Goal: Task Accomplishment & Management: Use online tool/utility

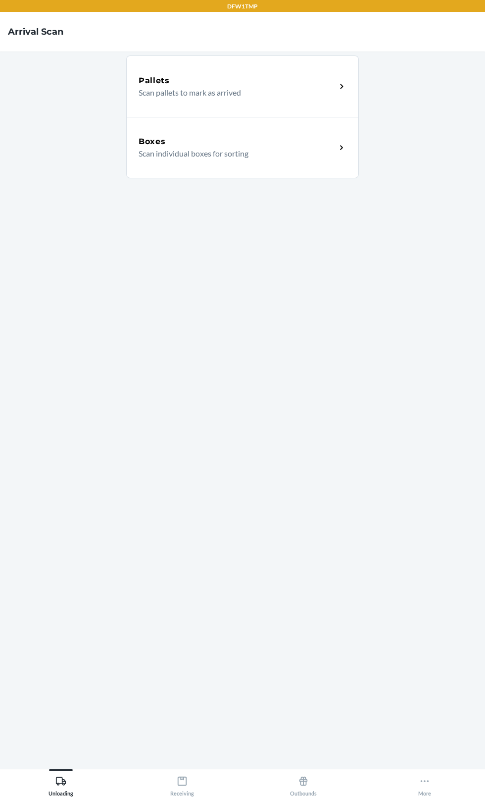
click at [483, 95] on main "Pallets Scan pallets to mark as arrived Boxes Scan individual boxes for sorting" at bounding box center [242, 409] width 485 height 717
click at [182, 786] on icon at bounding box center [182, 780] width 11 height 11
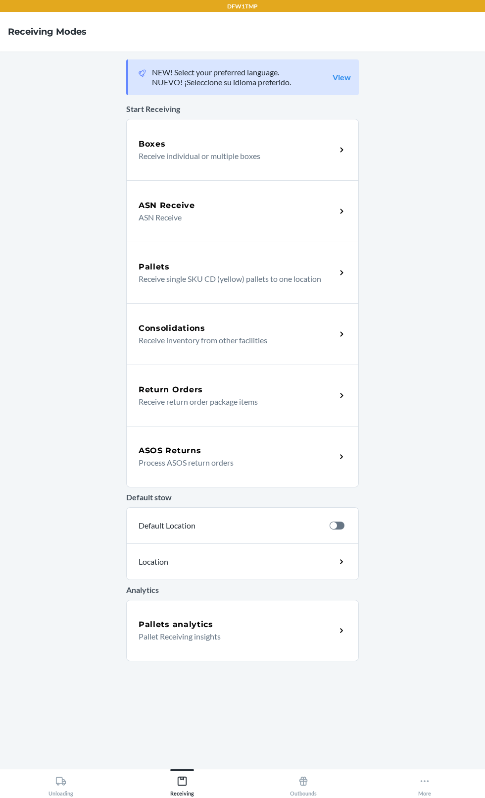
click at [332, 224] on div "ASN Receive ASN Receive" at bounding box center [242, 210] width 233 height 61
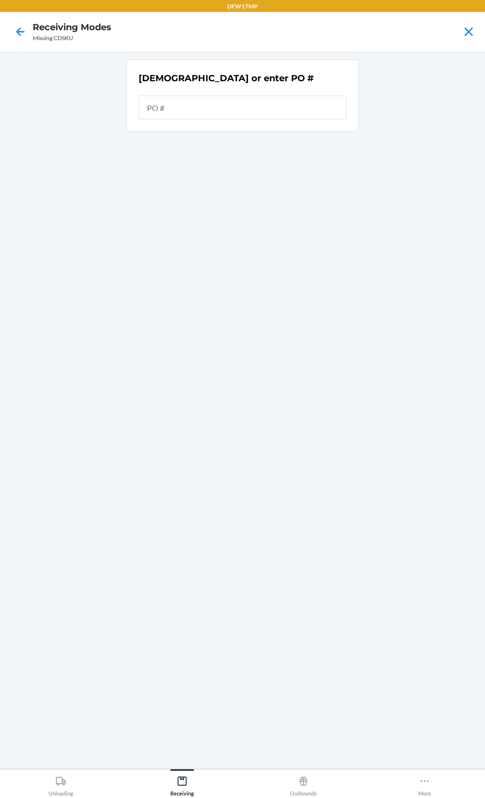
scroll to position [63, 0]
click at [295, 96] on input "text" at bounding box center [243, 108] width 208 height 24
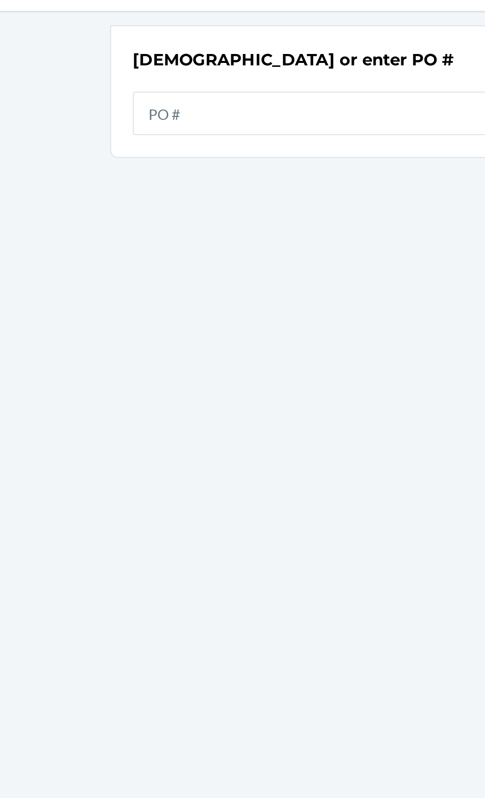
scroll to position [0, 0]
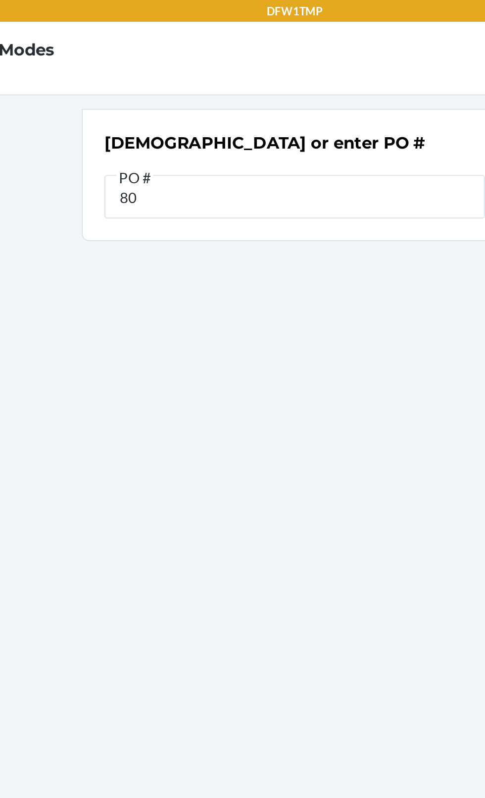
type input "8"
type input "909005"
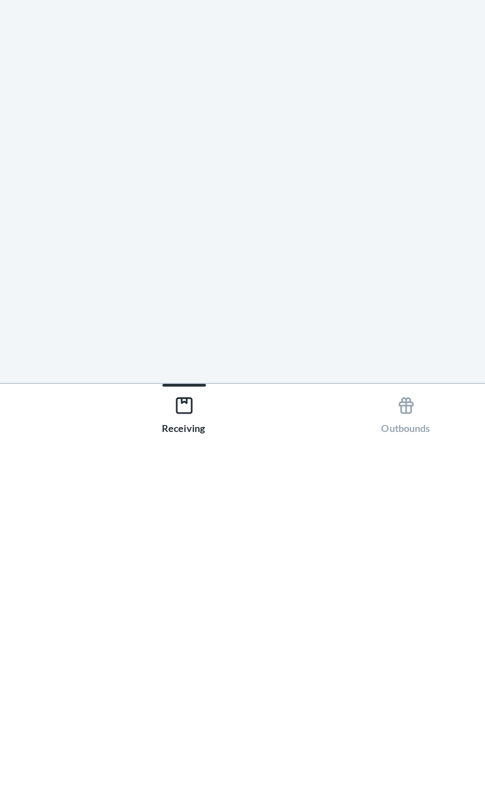
scroll to position [75, 0]
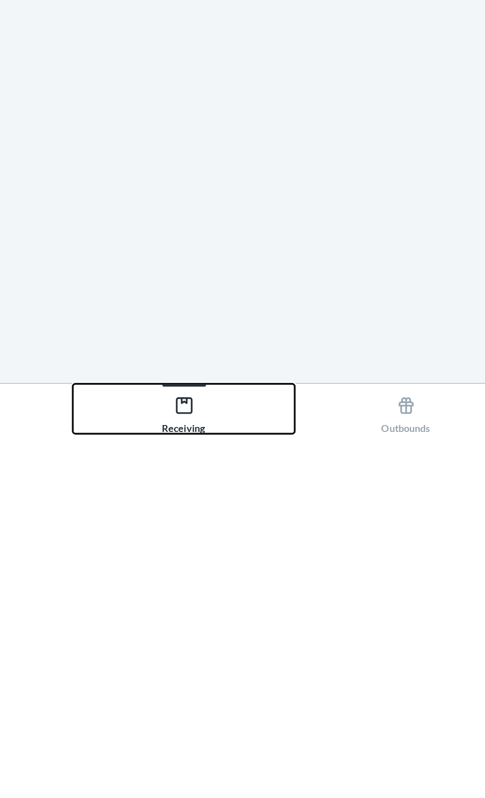
click at [180, 789] on div "Receiving" at bounding box center [182, 783] width 24 height 25
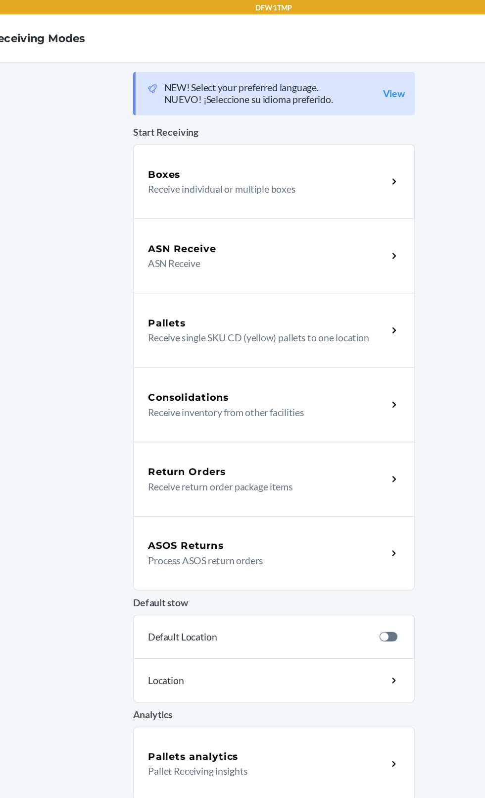
scroll to position [30, 0]
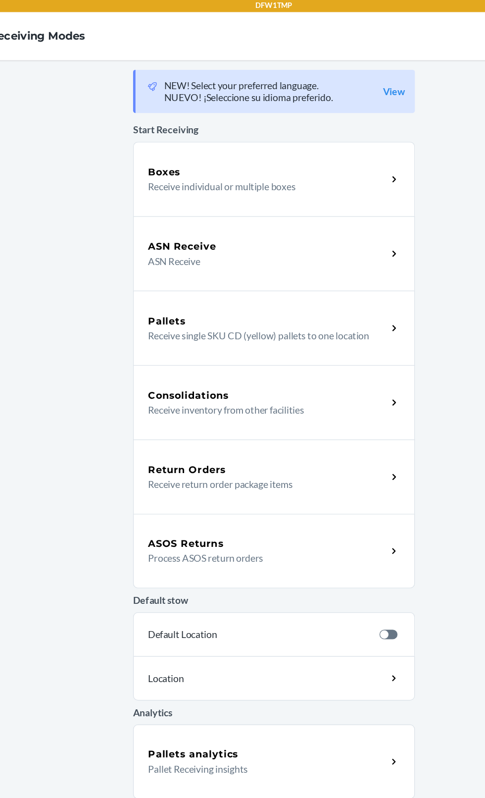
click at [336, 144] on icon at bounding box center [341, 149] width 11 height 11
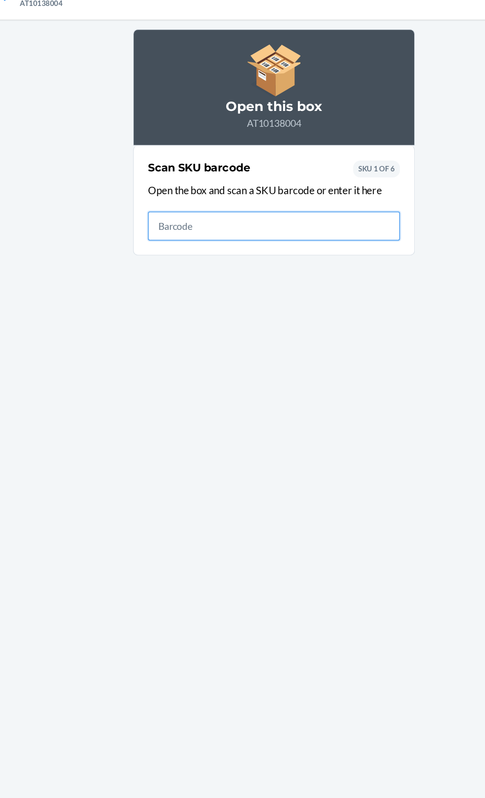
click at [304, 225] on input "text" at bounding box center [243, 222] width 208 height 24
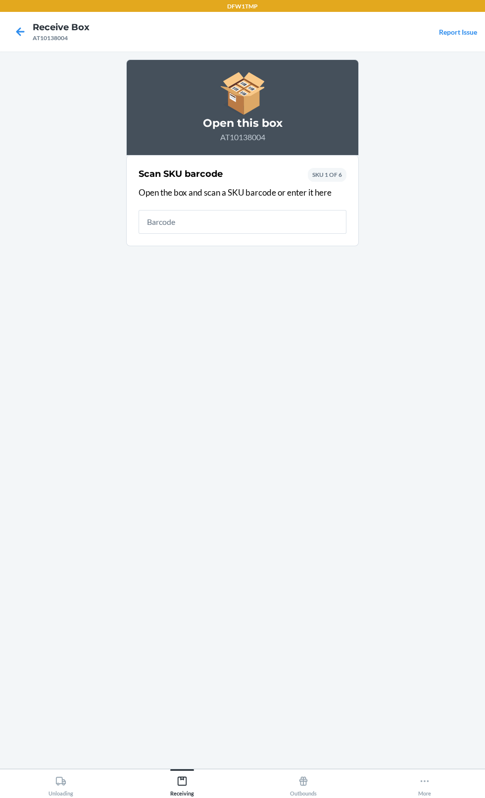
click at [35, 56] on main "Open this box AT10138004 Scan SKU barcode Open the box and scan a SKU barcode o…" at bounding box center [242, 409] width 485 height 717
click at [42, 57] on main "Open this box AT10138004 Scan SKU barcode Open the box and scan a SKU barcode o…" at bounding box center [242, 409] width 485 height 717
click at [25, 39] on icon at bounding box center [20, 31] width 17 height 17
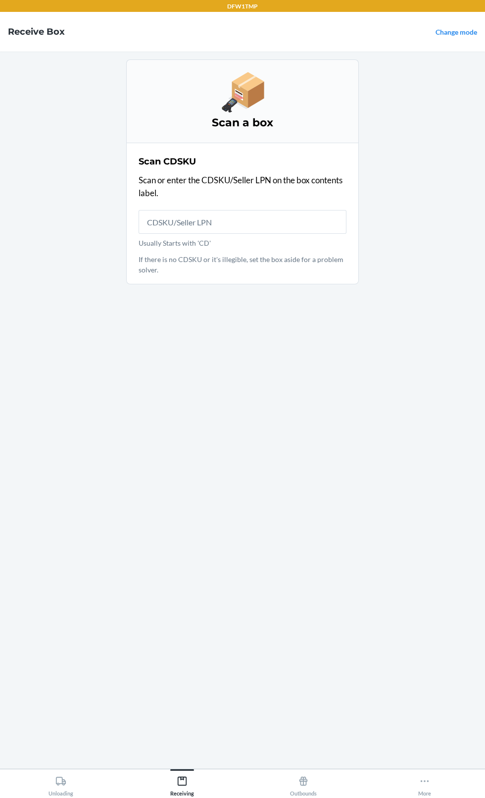
click at [31, 43] on nav "Receive Box Change mode" at bounding box center [242, 32] width 485 height 40
click at [336, 229] on input "Usually Starts with 'CD'" at bounding box center [243, 222] width 208 height 24
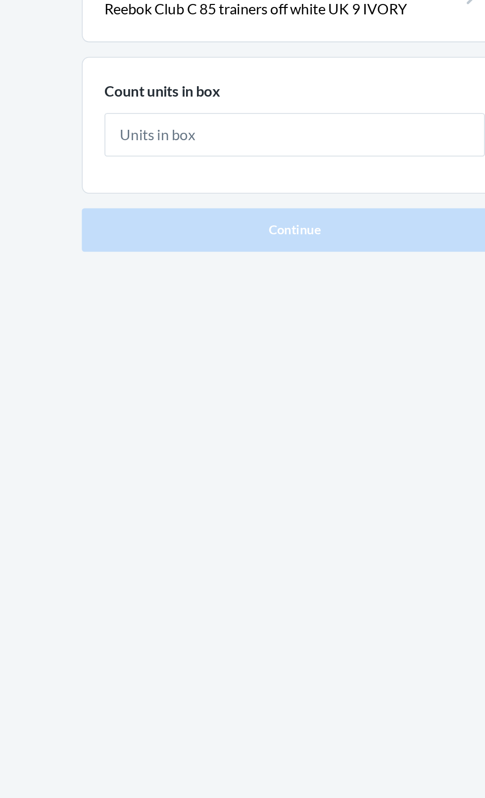
type input "1"
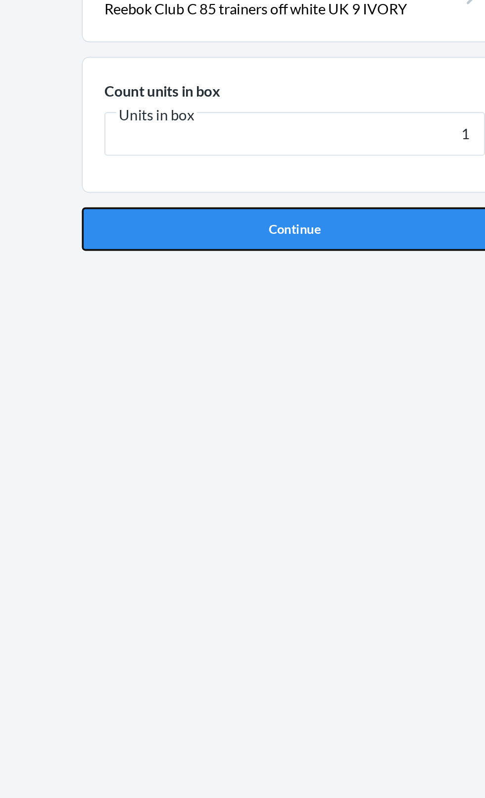
click at [315, 218] on button "Continue" at bounding box center [242, 210] width 233 height 24
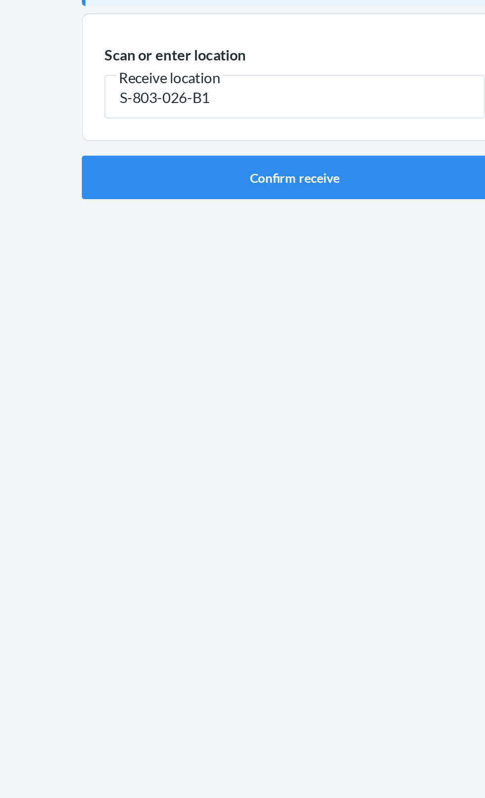
type input "S-803-026-B1"
click at [110, 190] on main "Recommend receiving to Zone PINK. Scan or enter location [GEOGRAPHIC_DATA] loca…" at bounding box center [242, 409] width 485 height 717
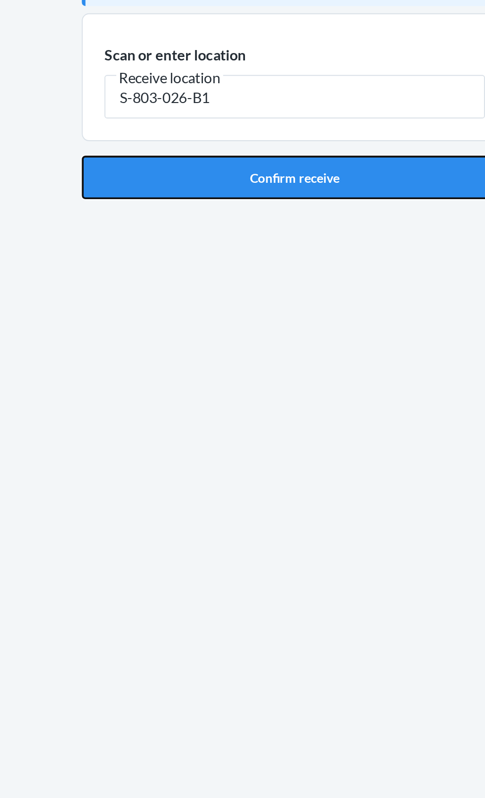
click at [129, 191] on button "Confirm receive" at bounding box center [242, 182] width 233 height 24
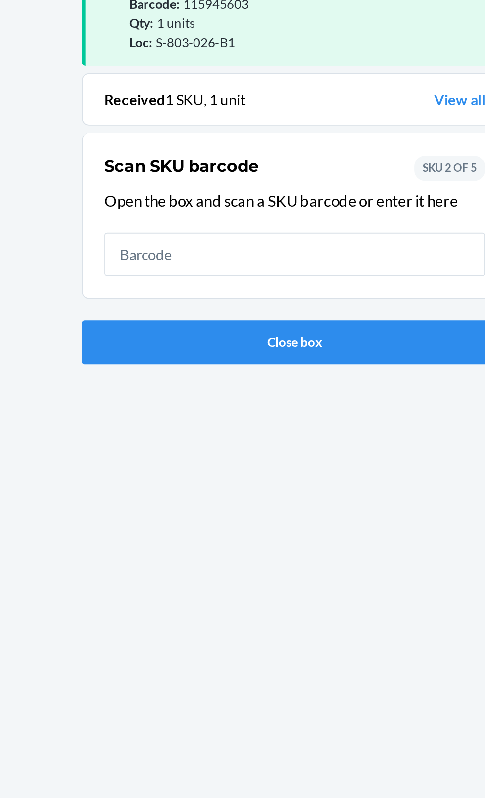
scroll to position [65, 0]
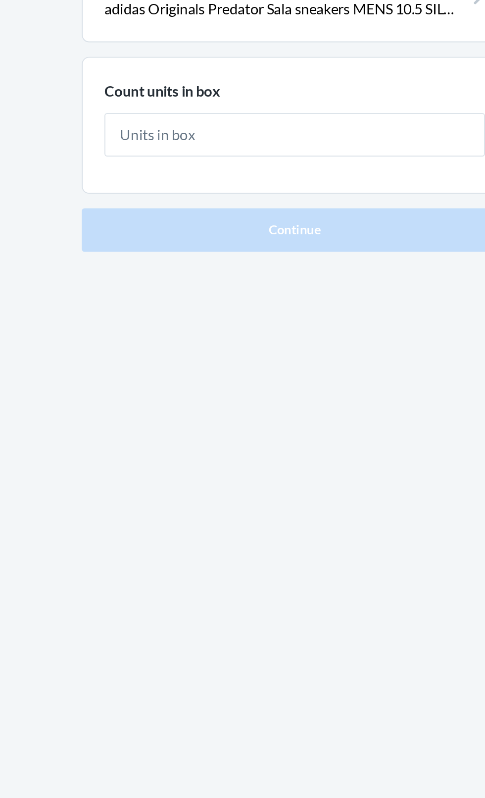
type input "1"
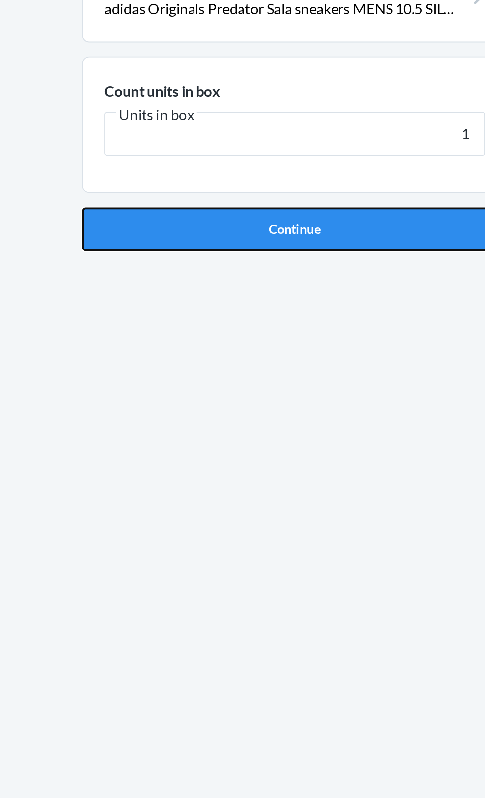
click at [293, 219] on button "Continue" at bounding box center [242, 210] width 233 height 24
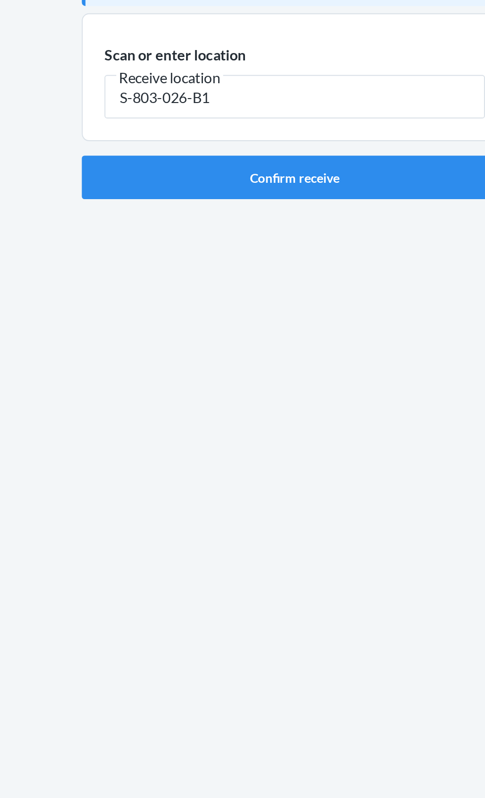
type input "S-803-026-B1"
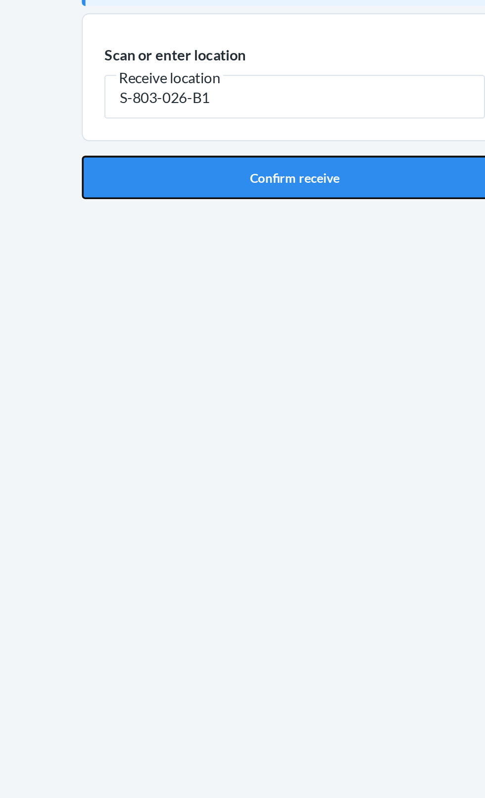
click at [299, 192] on button "Confirm receive" at bounding box center [242, 182] width 233 height 24
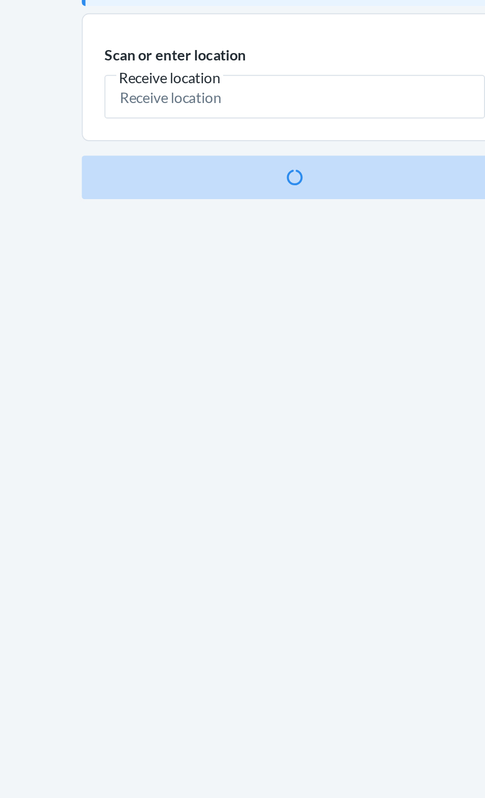
scroll to position [65, 0]
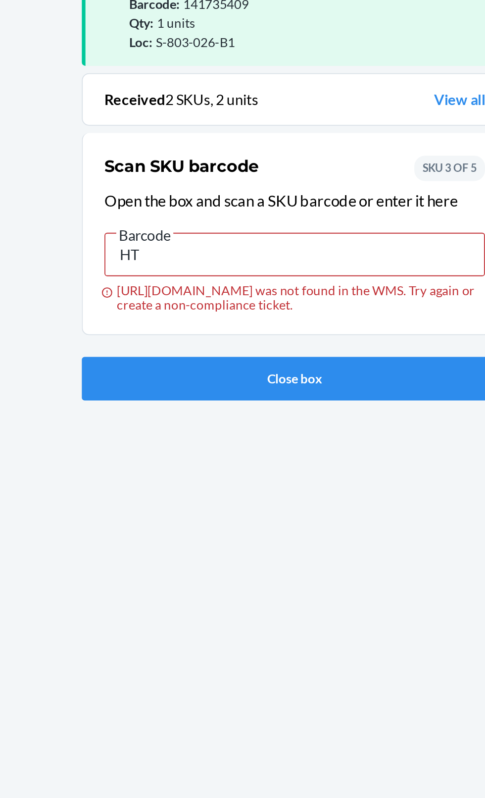
type input "H"
type input "133261244"
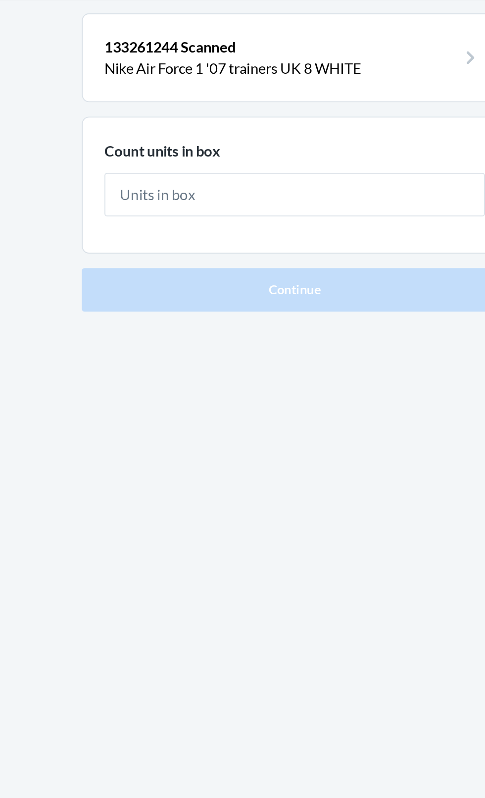
type input "1"
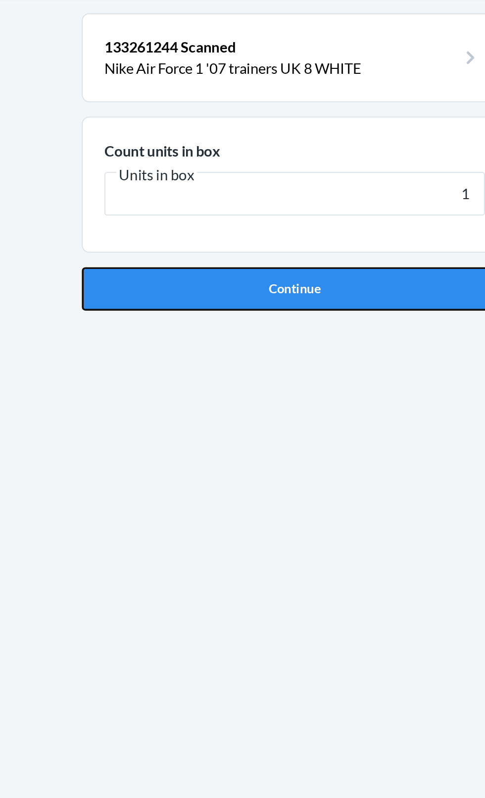
click at [280, 214] on button "Continue" at bounding box center [242, 210] width 233 height 24
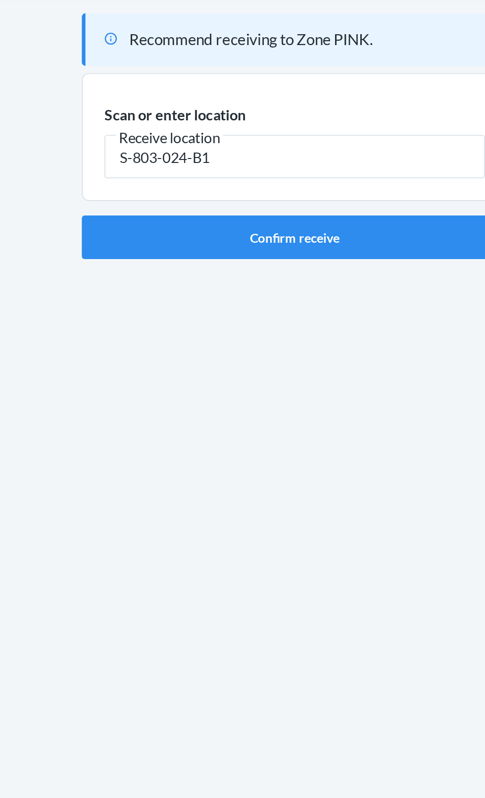
click at [276, 149] on input "S-803-024-B1" at bounding box center [243, 138] width 208 height 24
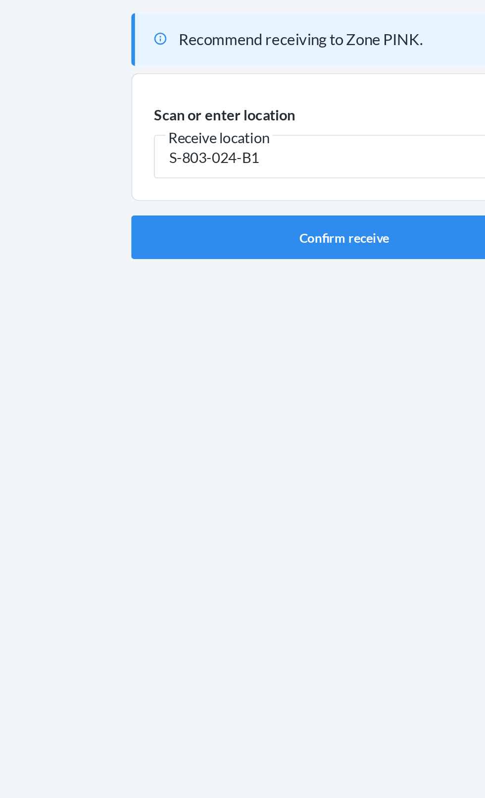
type input "S-803-024-B1"
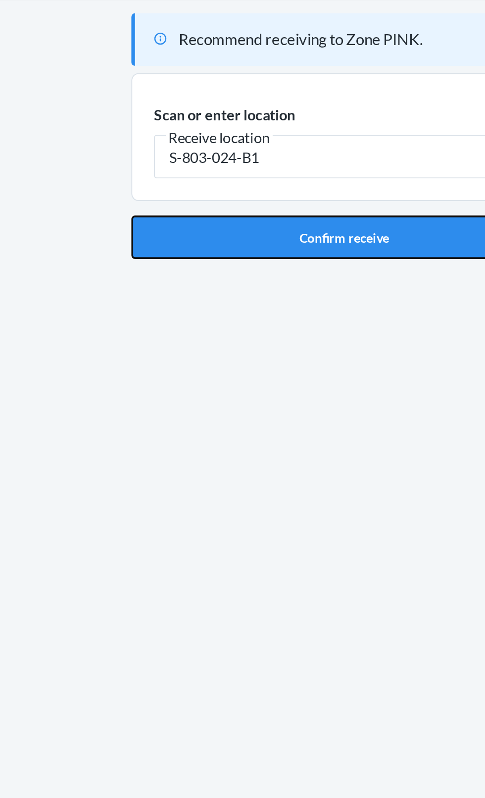
click at [260, 184] on button "Confirm receive" at bounding box center [242, 182] width 233 height 24
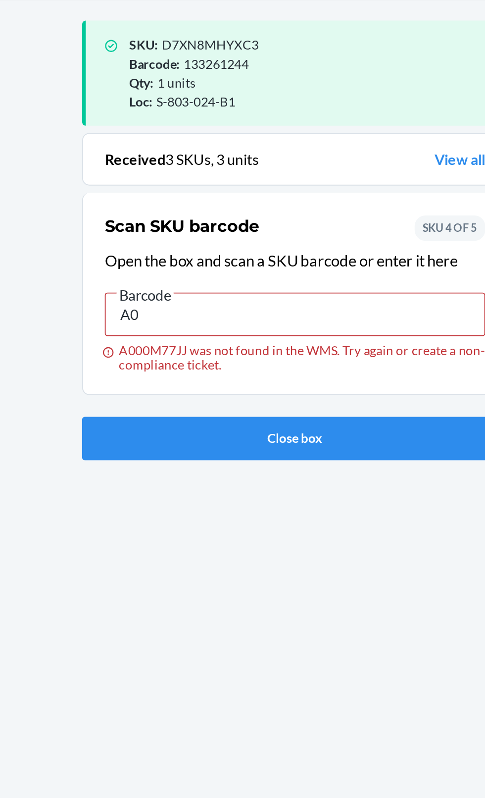
type input "A"
type input "137288107"
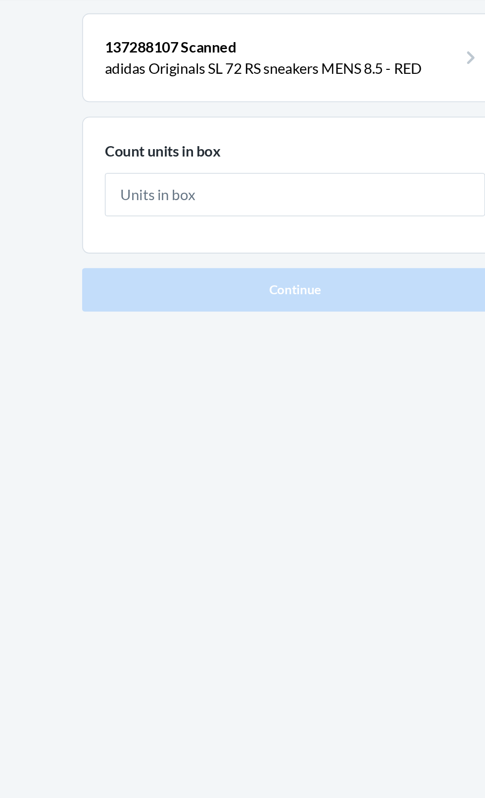
type input "1"
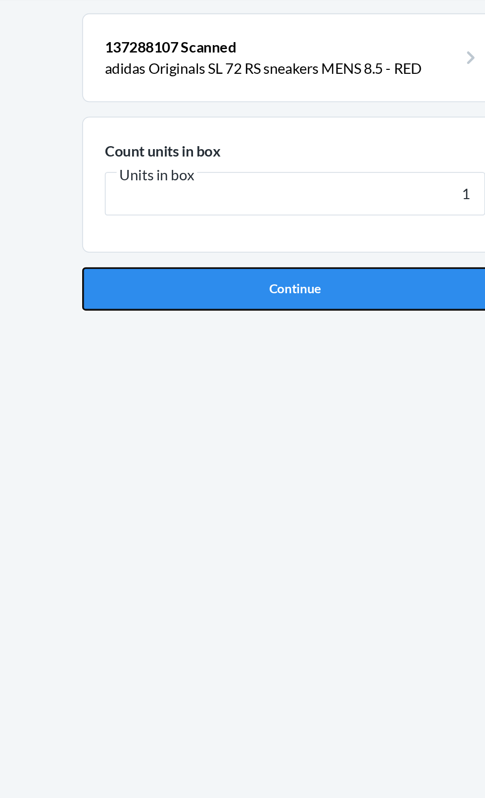
click at [276, 215] on button "Continue" at bounding box center [242, 210] width 233 height 24
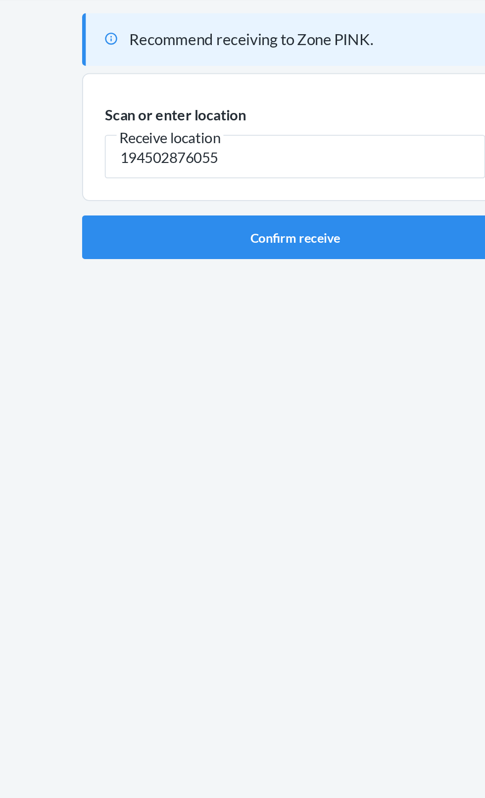
click at [305, 140] on input "194502876055" at bounding box center [243, 138] width 208 height 24
type input "1"
type input "S-803-024-B1"
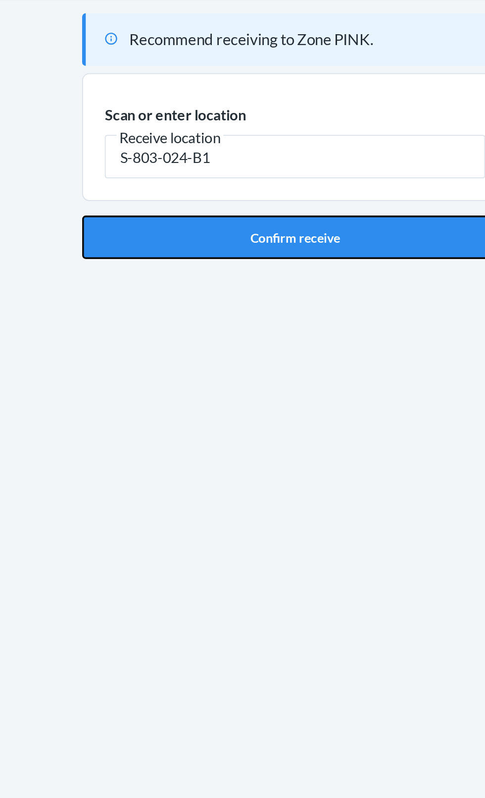
click at [302, 178] on button "Confirm receive" at bounding box center [242, 182] width 233 height 24
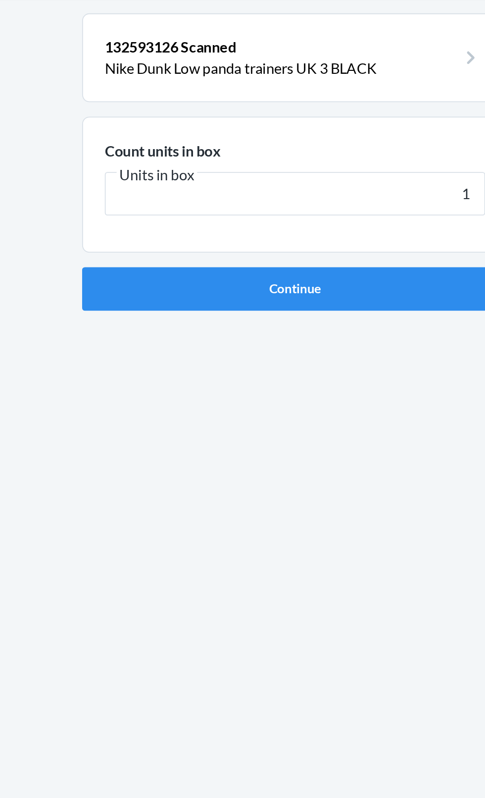
type input "1"
click at [120, 215] on main "132593126 Scanned Nike Dunk Low panda trainers UK 3 BLACK Count units in box Un…" at bounding box center [242, 409] width 485 height 717
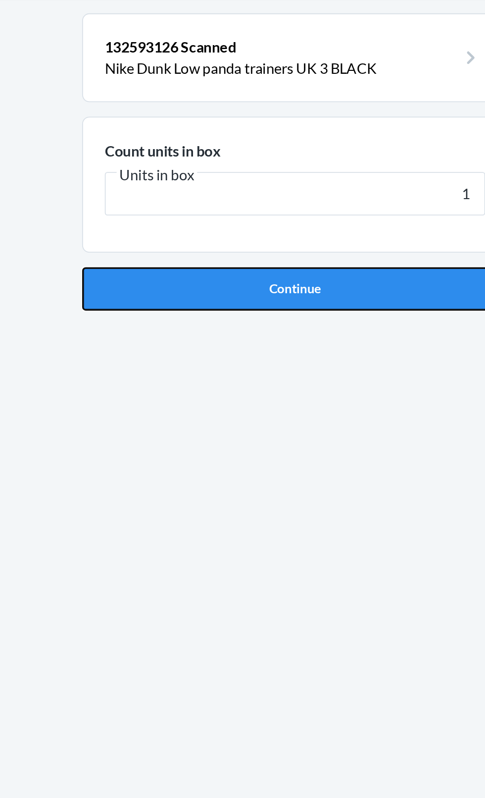
click at [142, 208] on button "Continue" at bounding box center [242, 210] width 233 height 24
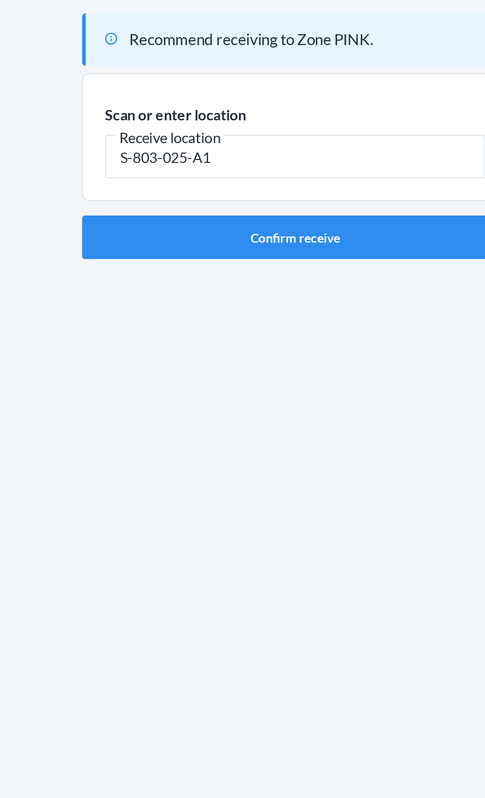
type input "S-803-025-A1"
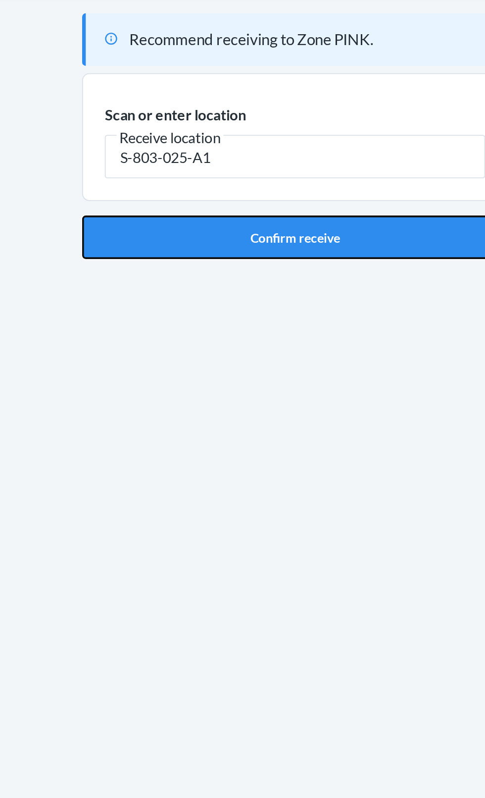
click at [287, 170] on button "Confirm receive" at bounding box center [242, 182] width 233 height 24
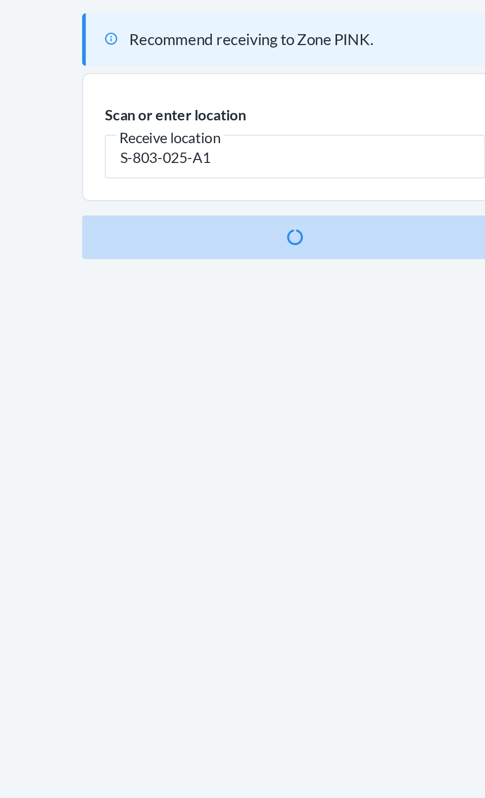
click at [291, 202] on div "Recommend receiving to Zone PINK. Scan or enter location [GEOGRAPHIC_DATA] loca…" at bounding box center [242, 409] width 233 height 701
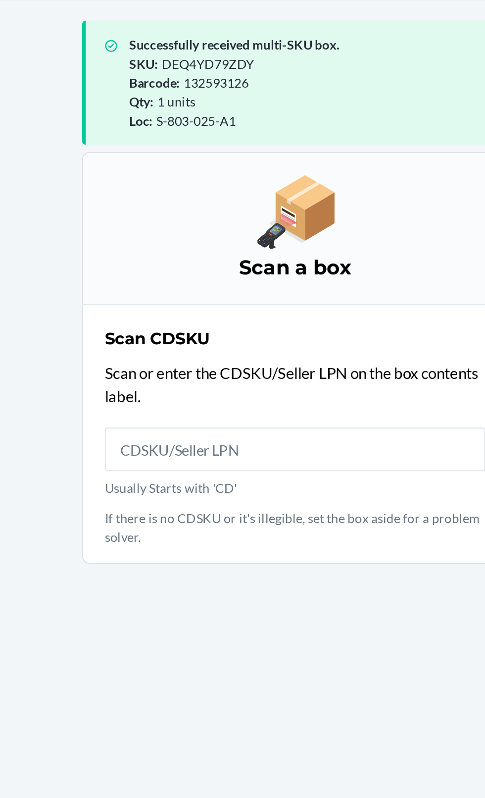
click at [343, 291] on input "Usually Starts with 'CD'" at bounding box center [243, 298] width 208 height 24
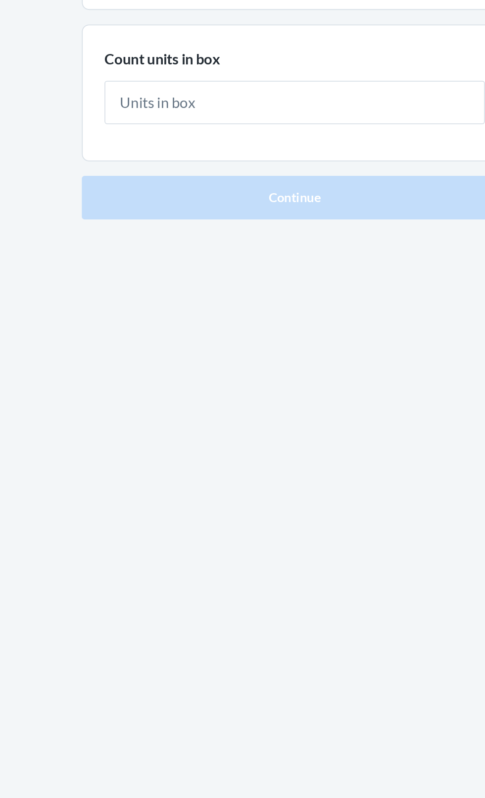
click at [269, 158] on input "text" at bounding box center [243, 159] width 208 height 24
type input "1"
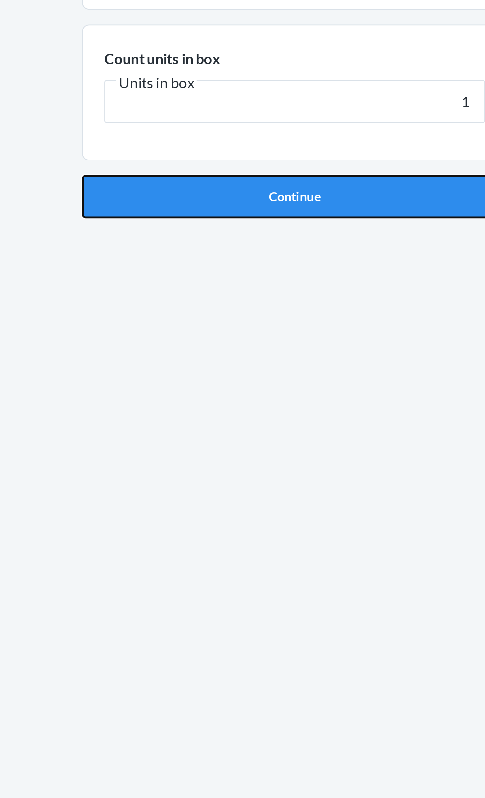
click at [299, 218] on button "Continue" at bounding box center [242, 210] width 233 height 24
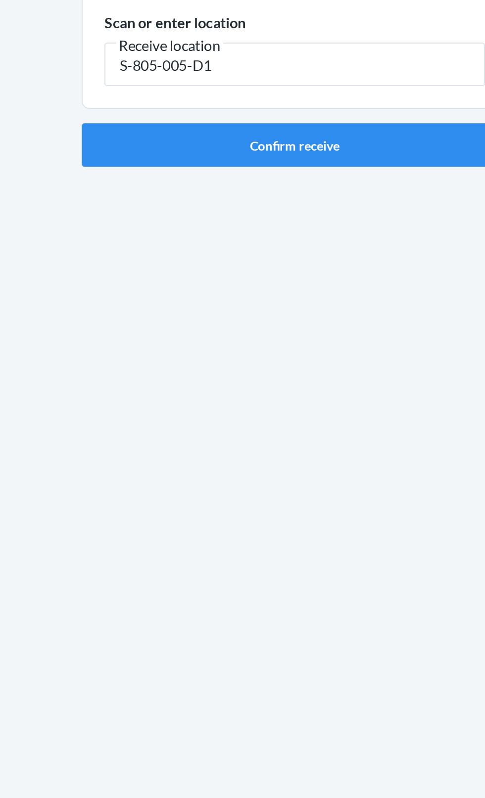
type input "S-805-005-D1"
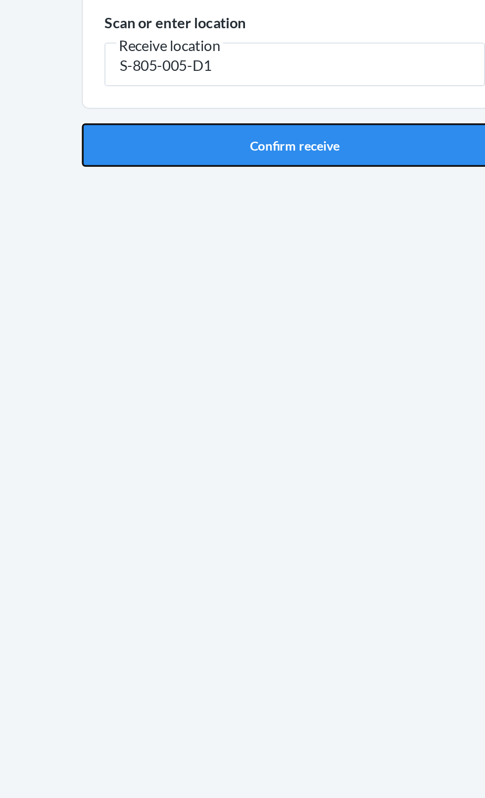
click at [310, 178] on button "Confirm receive" at bounding box center [242, 182] width 233 height 24
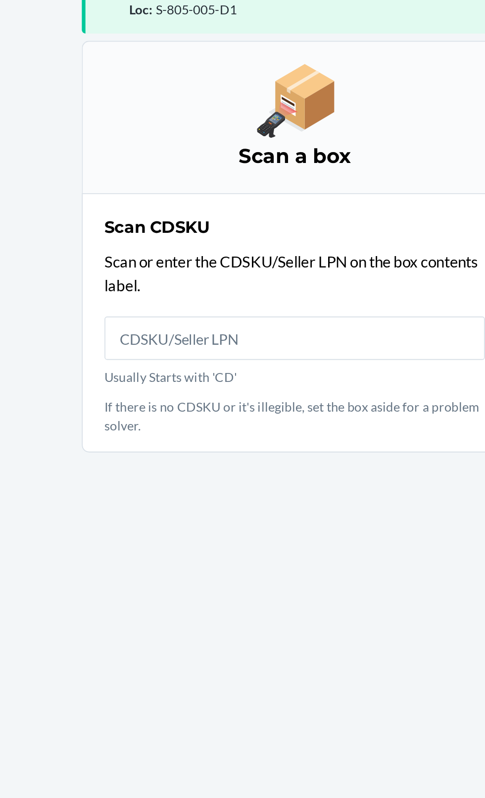
scroll to position [65, 0]
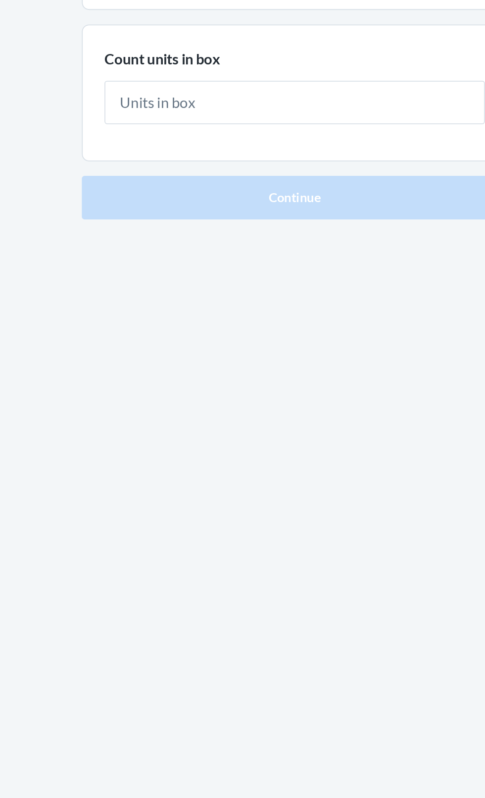
type input "1"
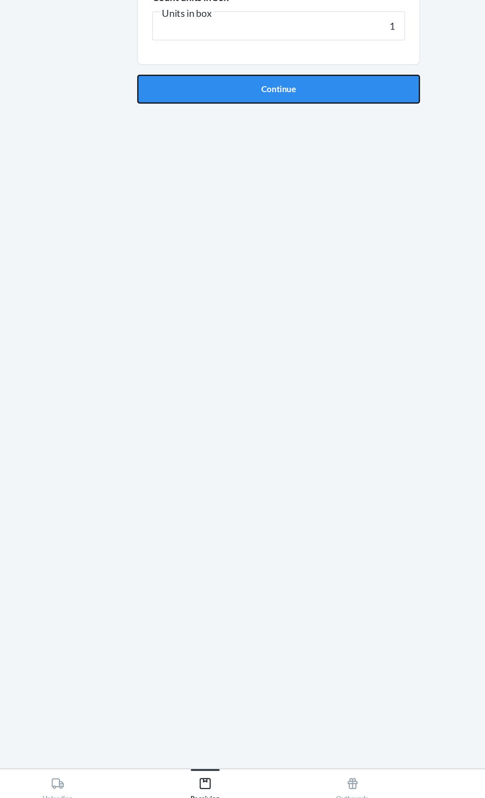
click at [318, 218] on button "Continue" at bounding box center [242, 210] width 233 height 24
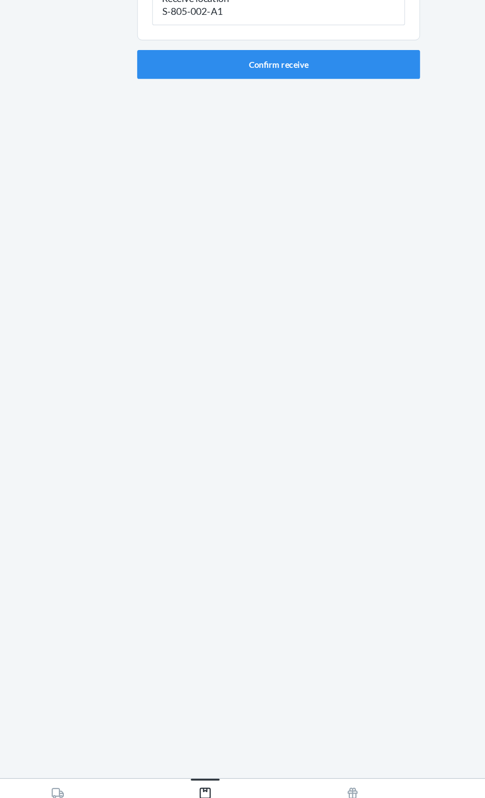
type input "S-805-002-A1"
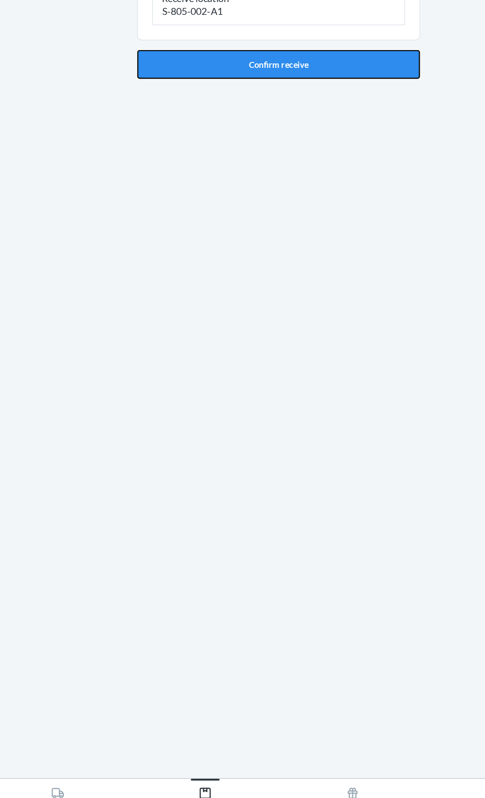
click at [329, 180] on button "Confirm receive" at bounding box center [242, 182] width 233 height 24
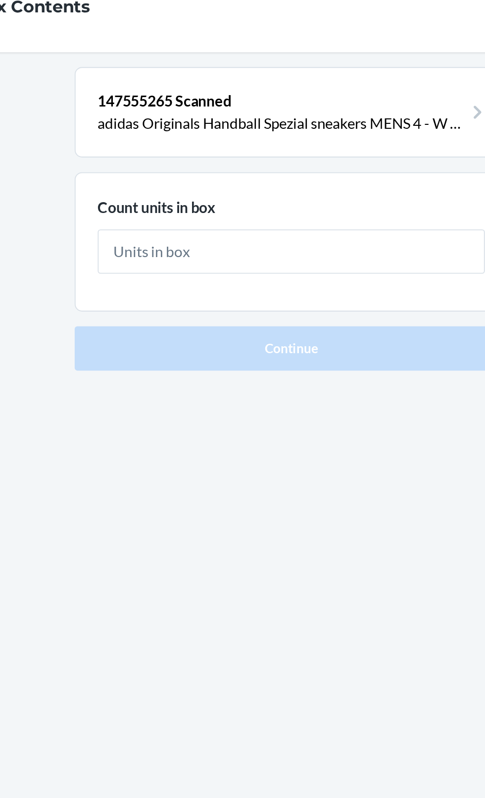
type input "2"
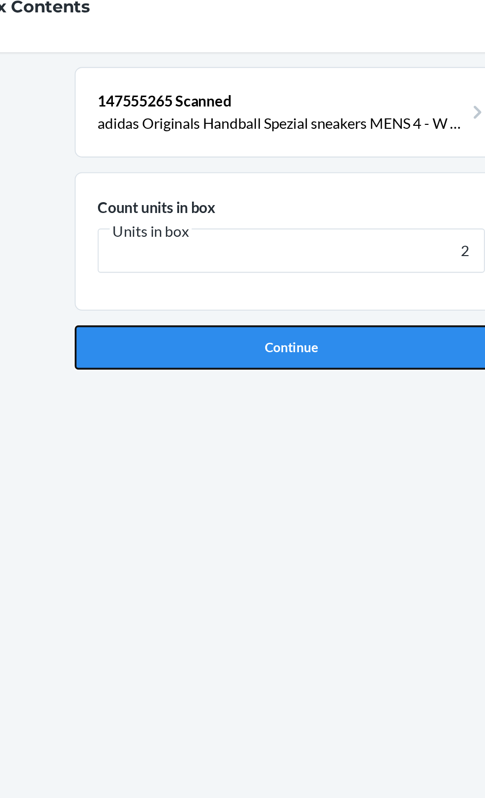
click at [287, 220] on button "Continue" at bounding box center [242, 210] width 233 height 24
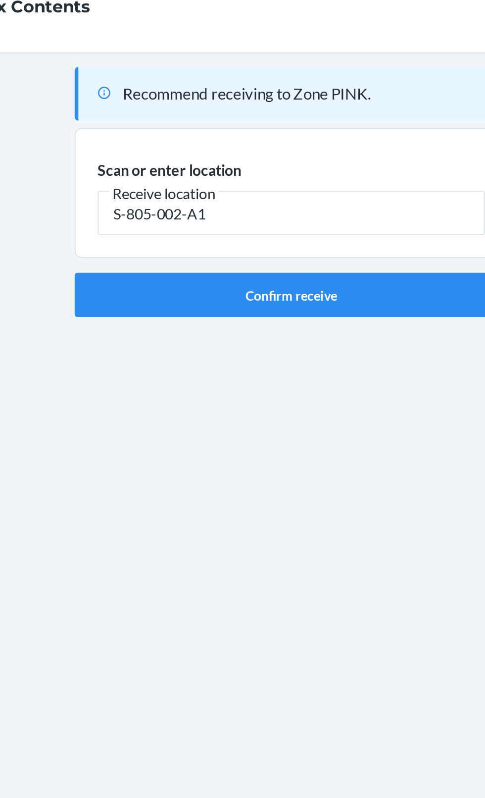
click at [334, 129] on input "S-805-002-A1" at bounding box center [243, 138] width 208 height 24
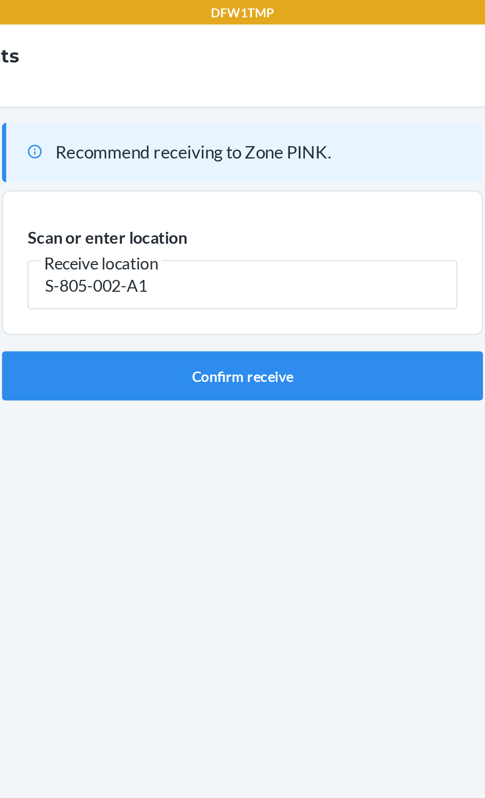
type input "S-805-002-A1"
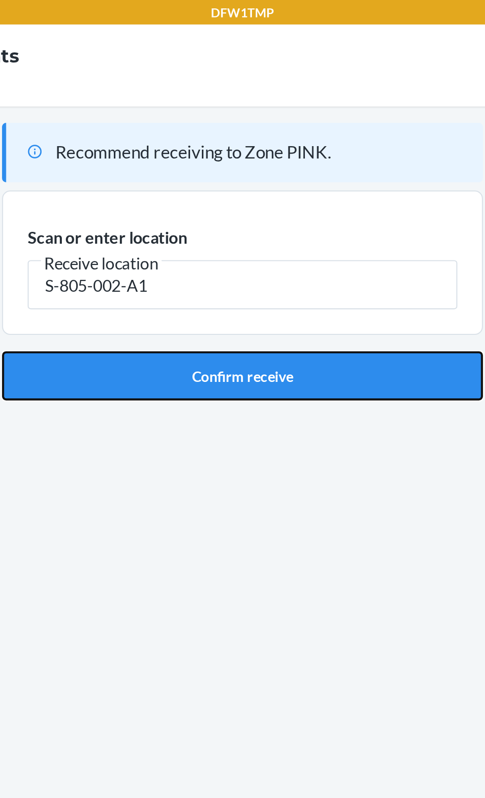
click at [299, 174] on button "Confirm receive" at bounding box center [242, 182] width 233 height 24
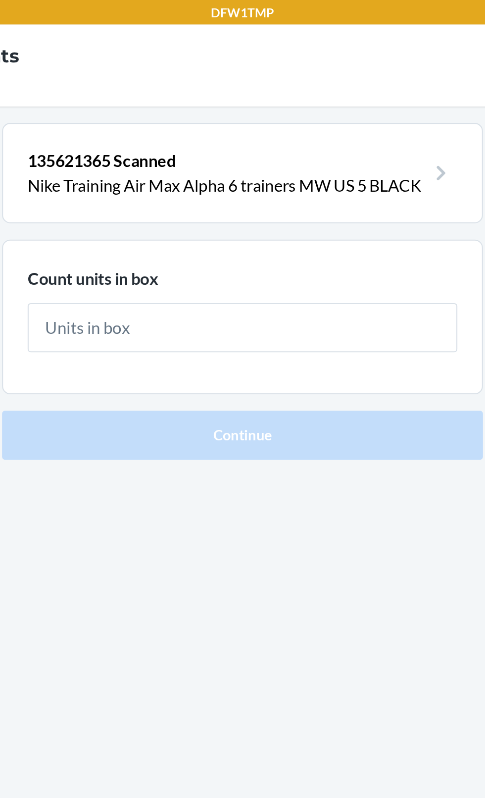
type input "1"
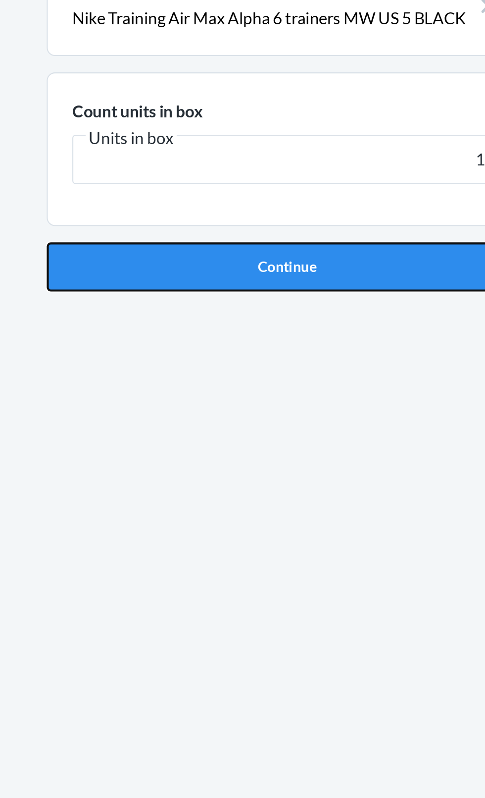
click at [251, 218] on button "Continue" at bounding box center [242, 210] width 233 height 24
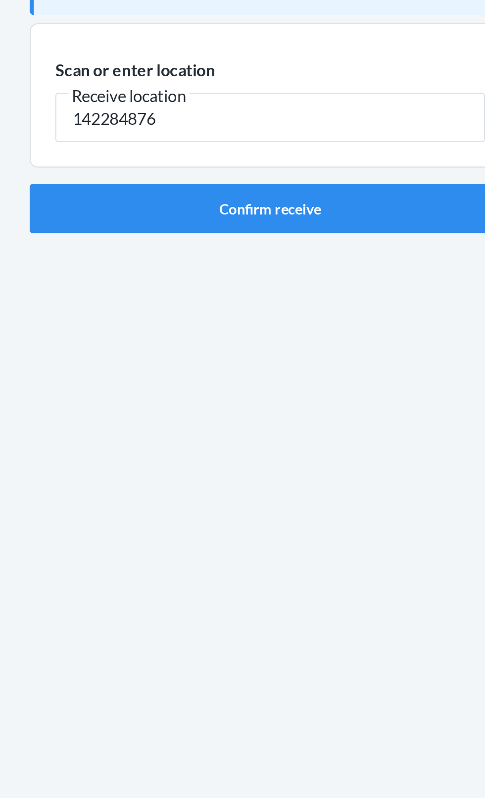
type input "142284876"
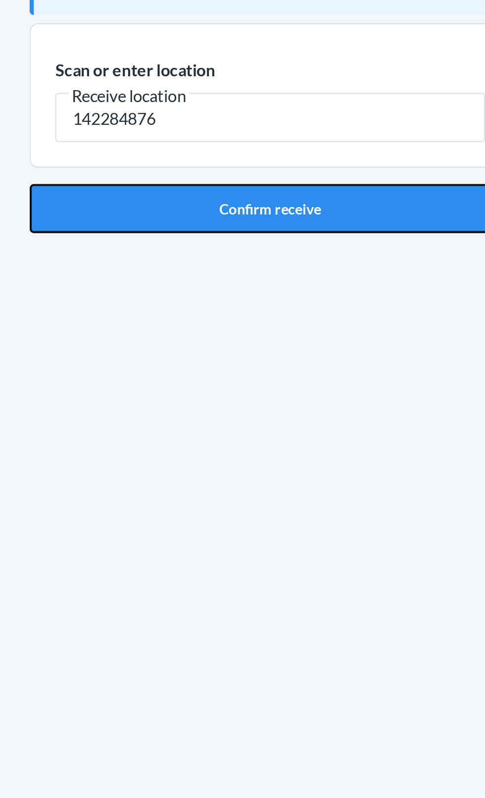
click at [264, 193] on button "Confirm receive" at bounding box center [242, 182] width 233 height 24
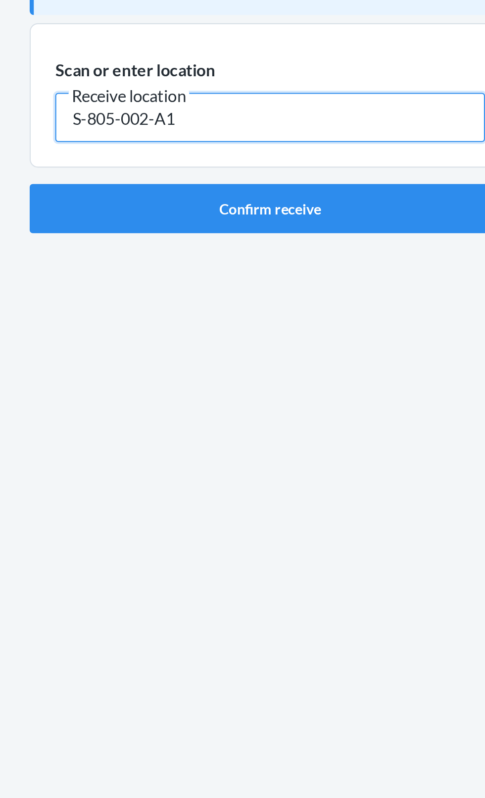
type input "S-805-002-A1"
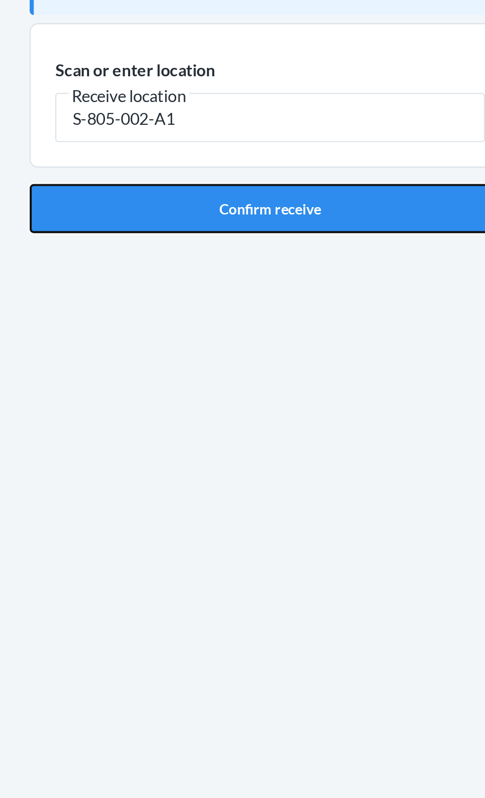
click at [305, 181] on button "Confirm receive" at bounding box center [242, 182] width 233 height 24
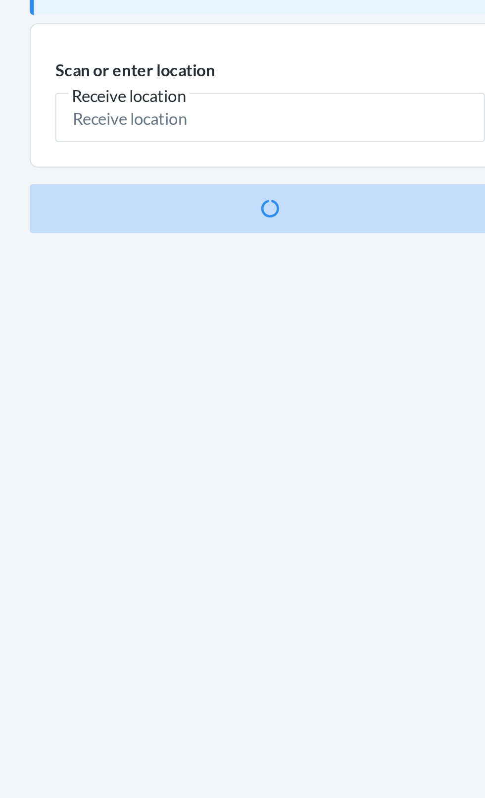
scroll to position [65, 0]
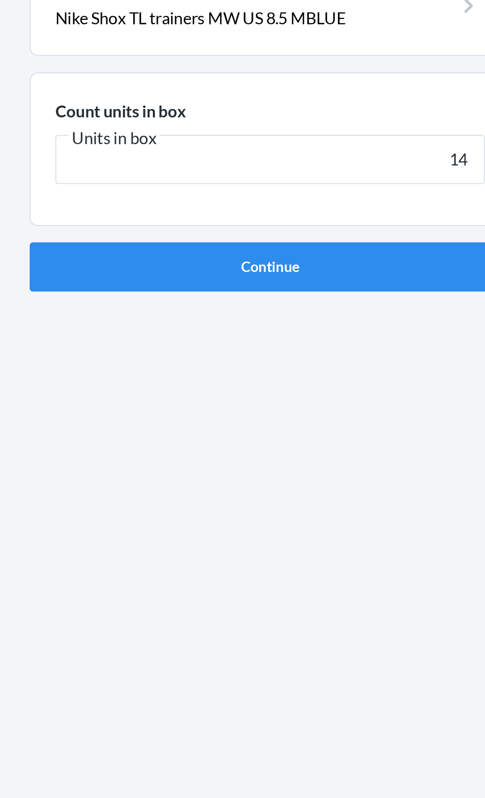
type input "1"
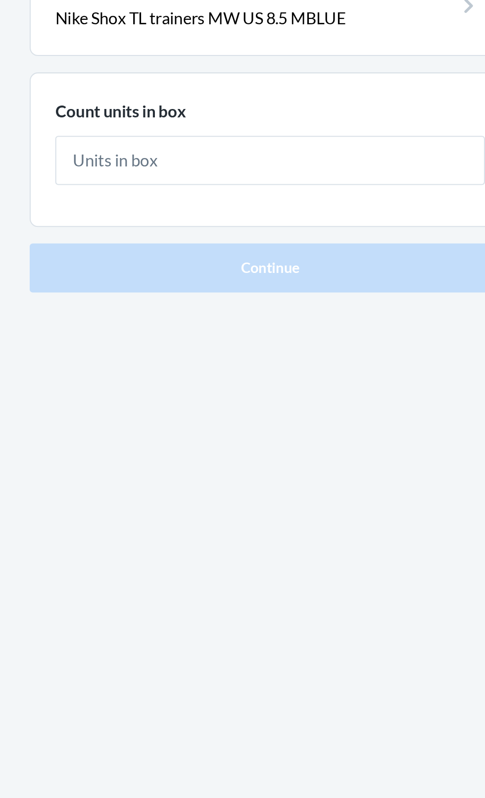
type input "1"
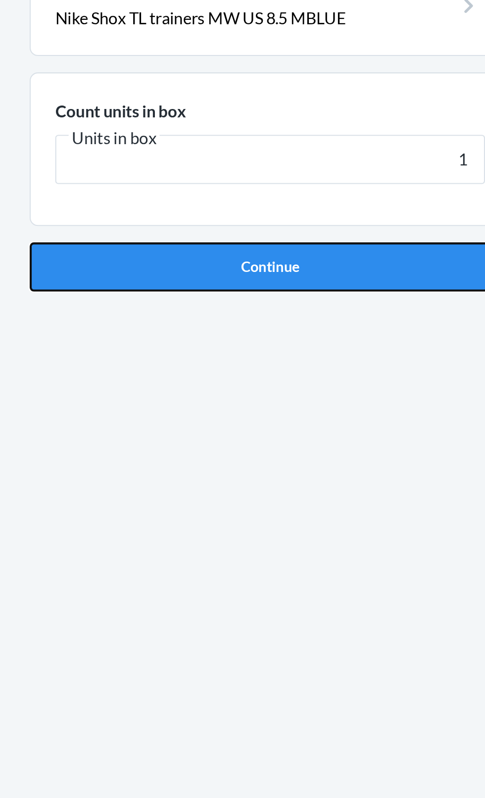
click at [277, 208] on button "Continue" at bounding box center [242, 210] width 233 height 24
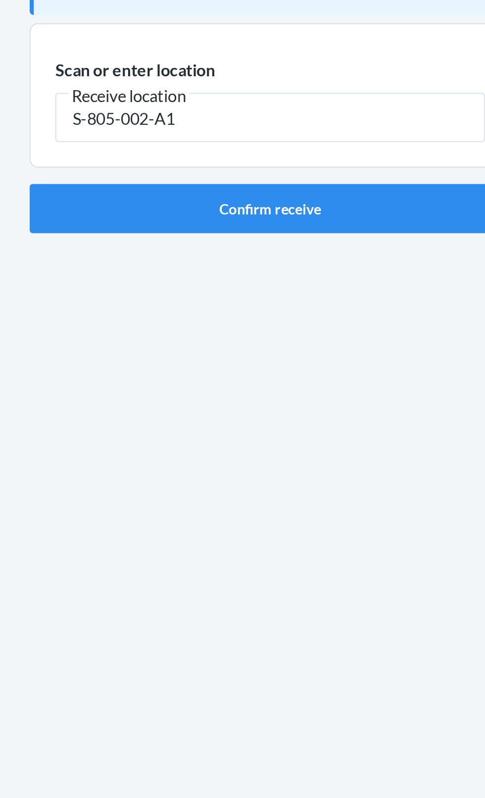
type input "S-805-002-A1"
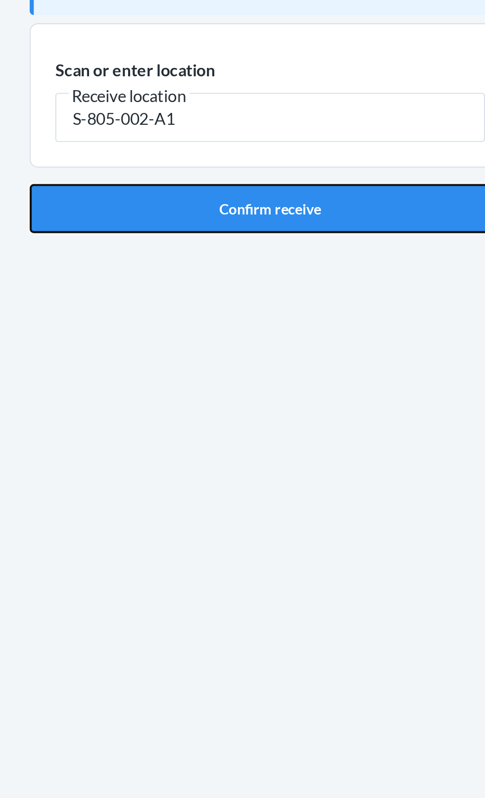
click at [312, 177] on button "Confirm receive" at bounding box center [242, 182] width 233 height 24
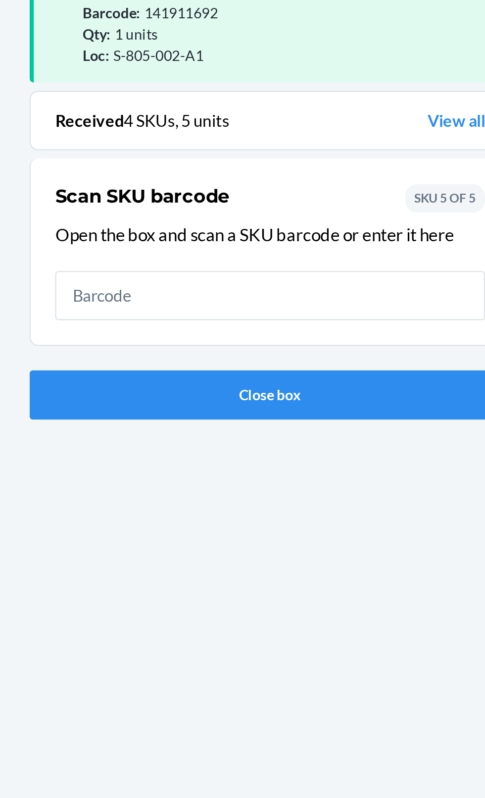
scroll to position [65, 0]
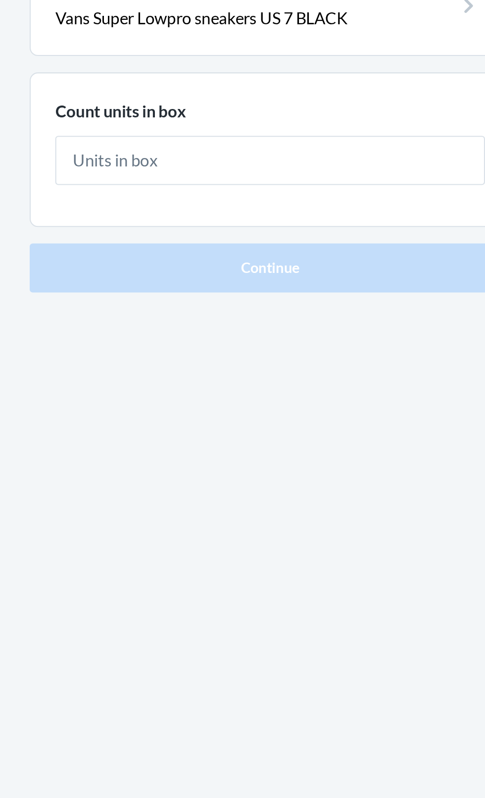
type input "1"
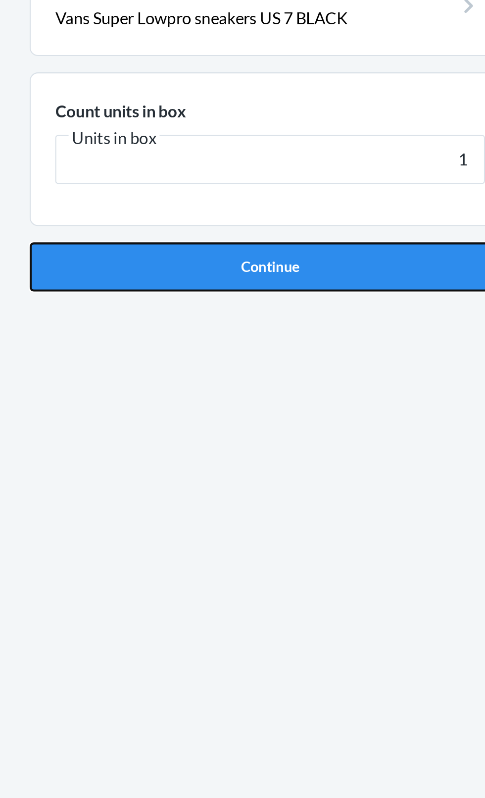
click at [316, 205] on button "Continue" at bounding box center [242, 210] width 233 height 24
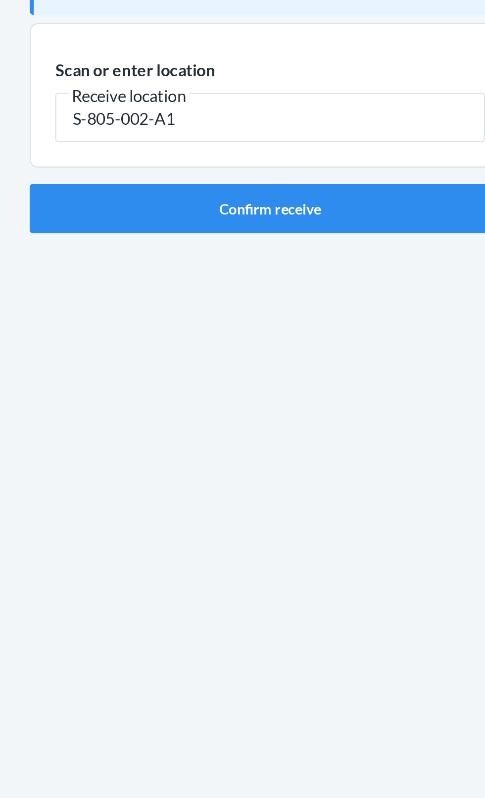
type input "S-805-002-A1"
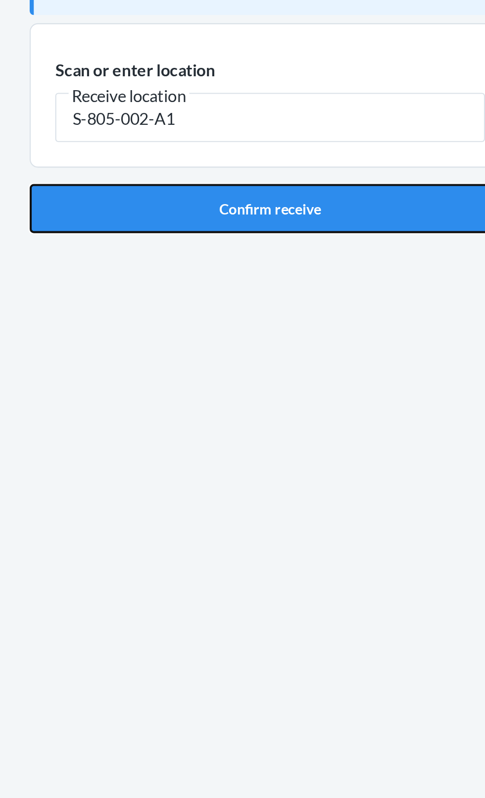
click at [272, 179] on button "Confirm receive" at bounding box center [242, 182] width 233 height 24
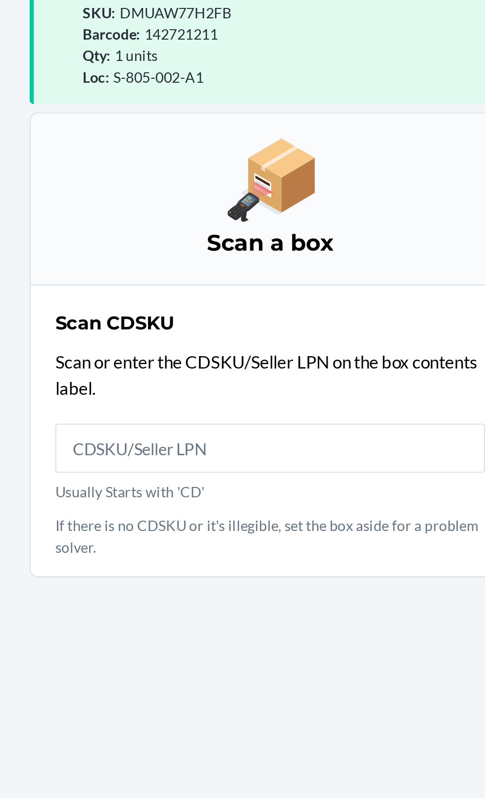
scroll to position [75, 0]
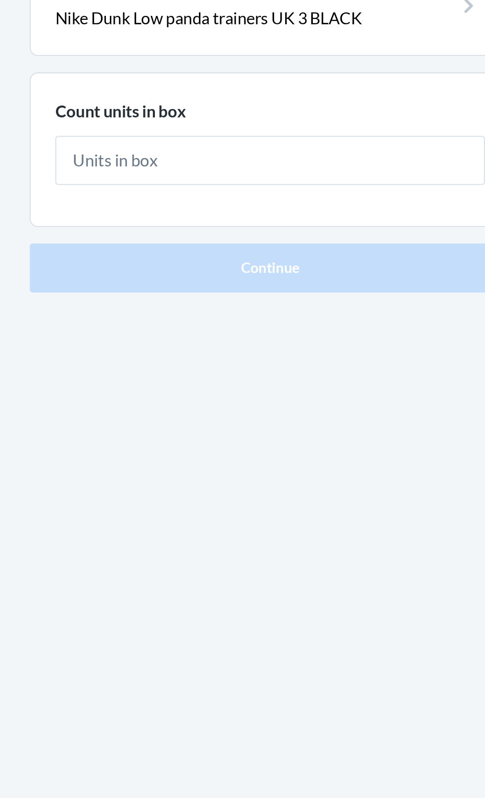
type input "1"
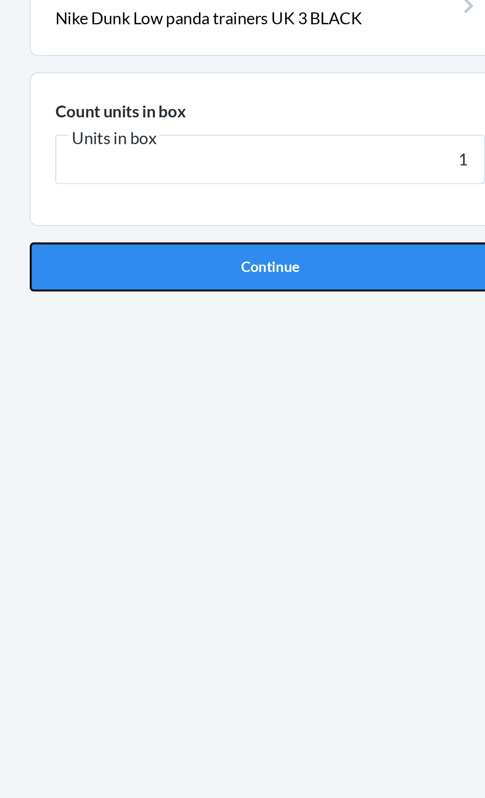
click at [315, 218] on button "Continue" at bounding box center [242, 210] width 233 height 24
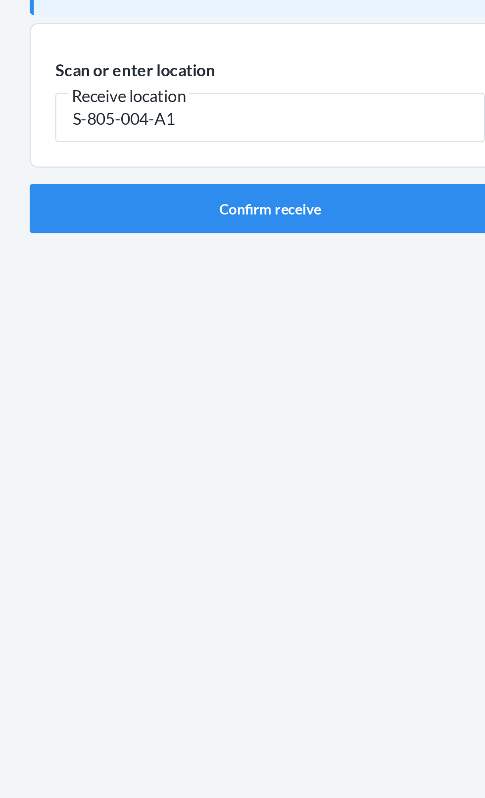
type input "S-805-004-A1"
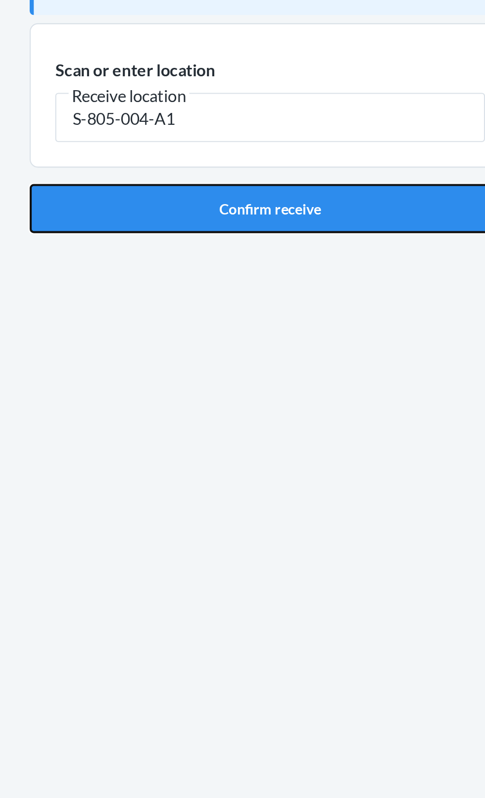
click at [272, 191] on button "Confirm receive" at bounding box center [242, 182] width 233 height 24
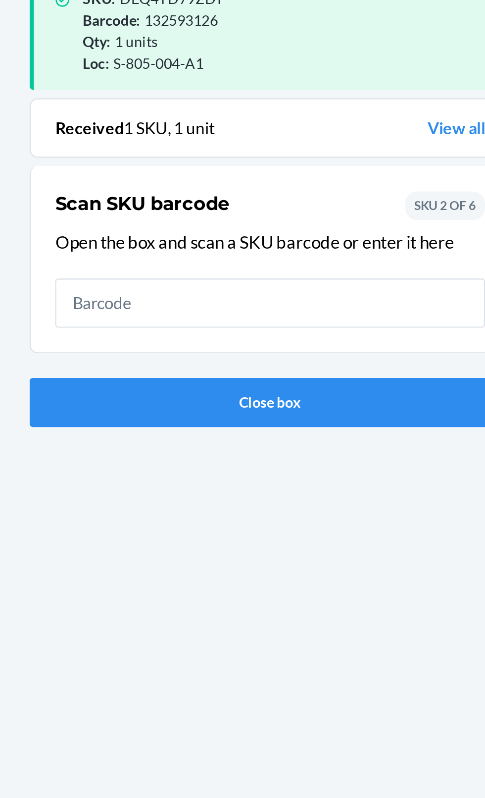
scroll to position [65, 0]
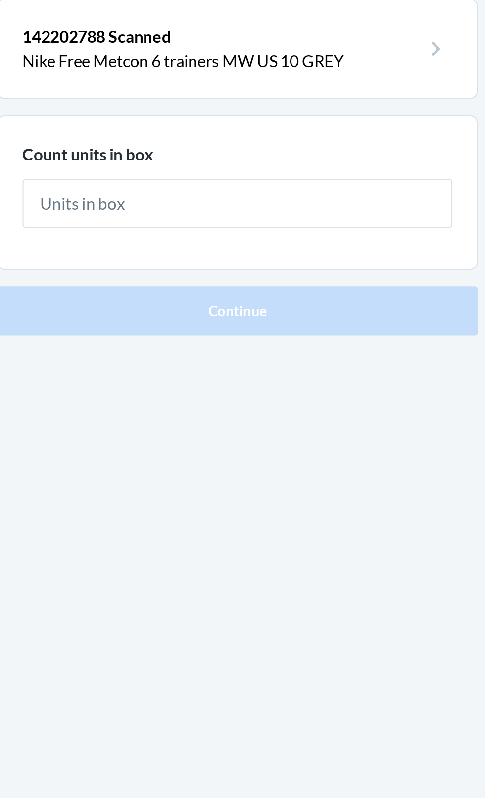
type input "1"
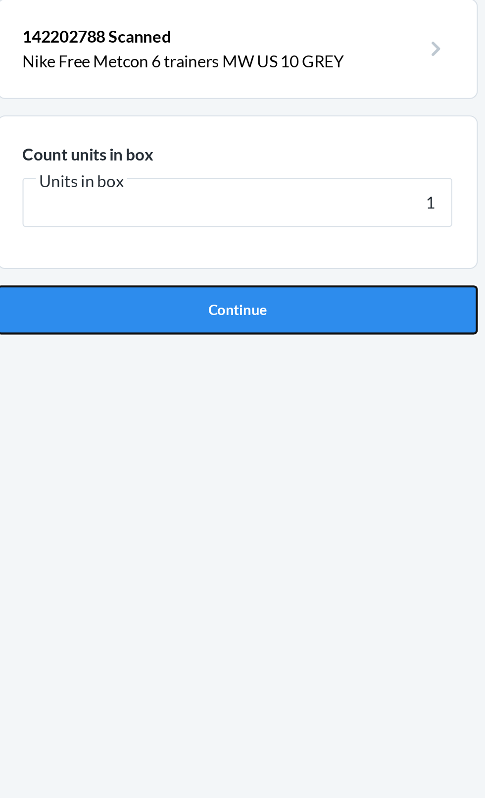
click at [299, 216] on button "Continue" at bounding box center [242, 210] width 233 height 24
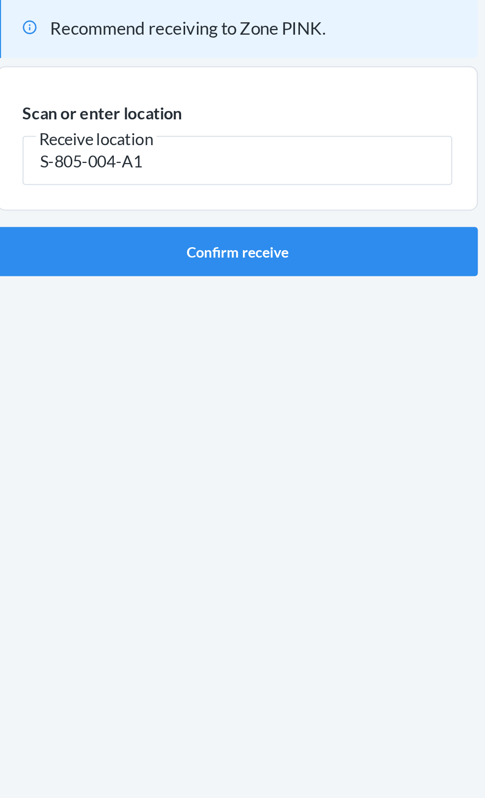
type input "S-805-004-A1"
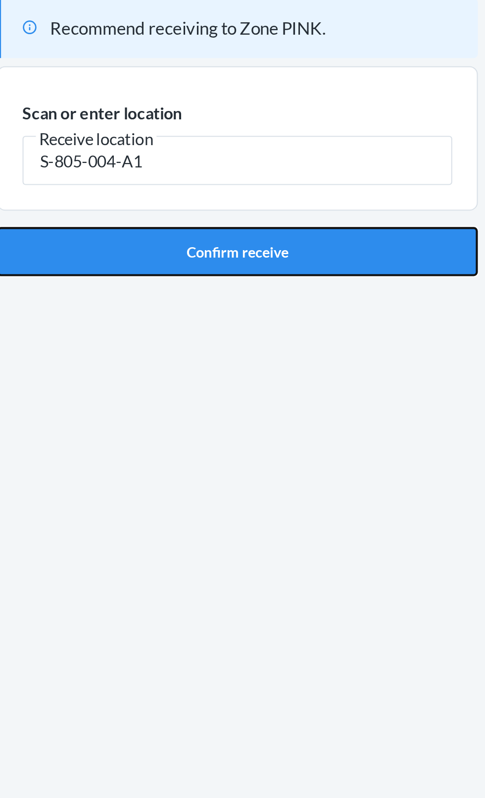
click at [319, 185] on button "Confirm receive" at bounding box center [242, 182] width 233 height 24
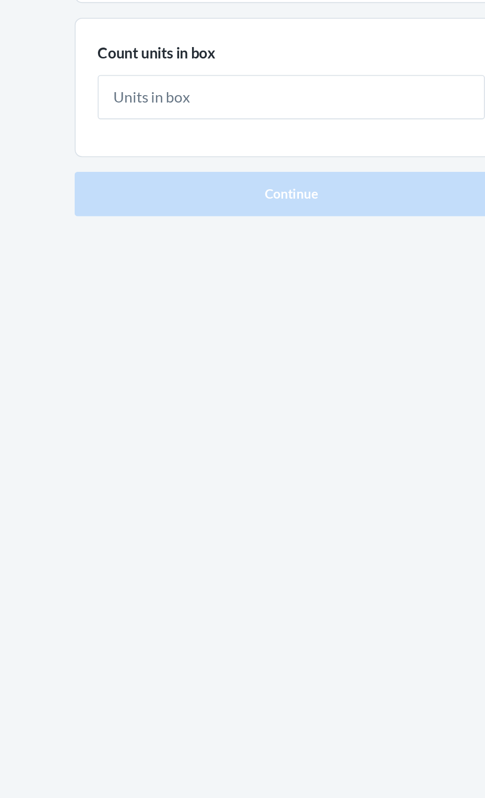
type input "1"
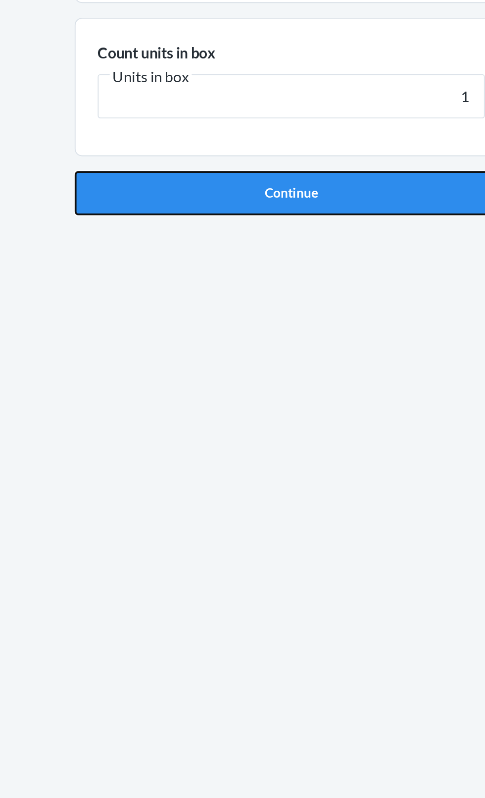
click at [318, 220] on button "Continue" at bounding box center [242, 210] width 233 height 24
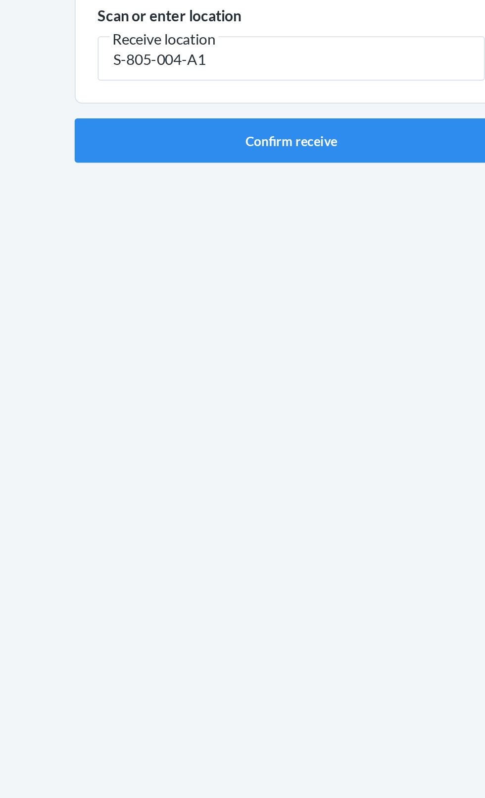
type input "S-805-004-A1"
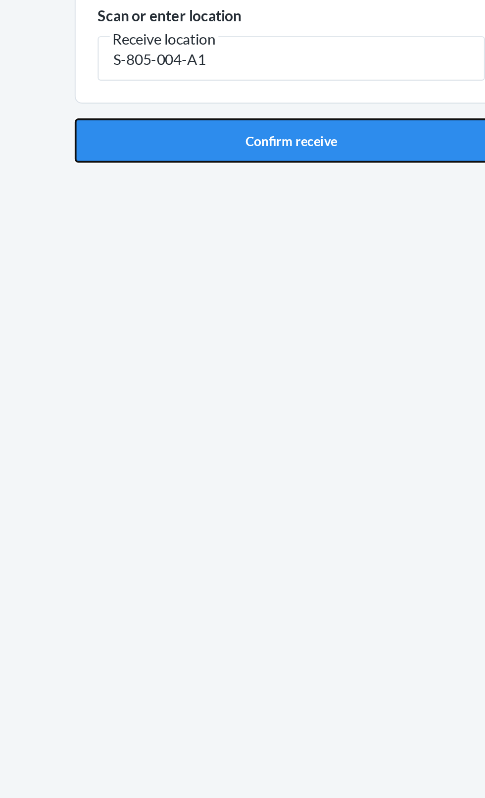
click at [306, 188] on button "Confirm receive" at bounding box center [242, 182] width 233 height 24
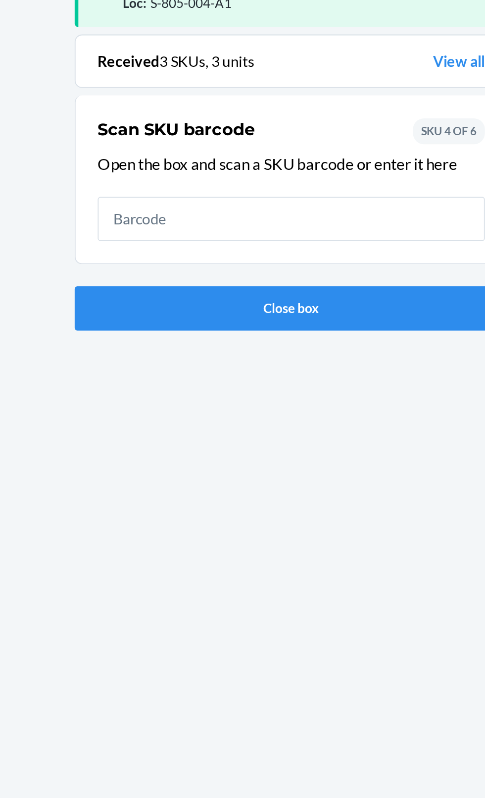
scroll to position [65, 0]
click at [344, 358] on div "SKU : DJQCKMUPUPK Barcode : 139770268 Qty : 1 units Loc : S-805-004-A1 Received…" at bounding box center [242, 409] width 233 height 701
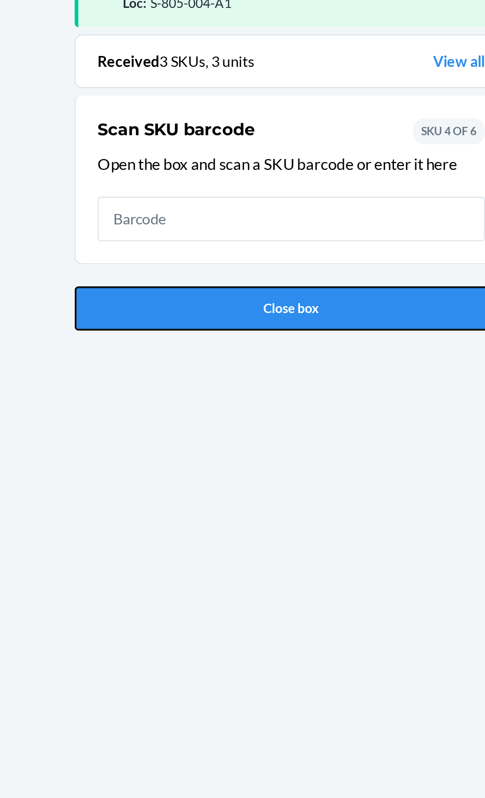
click at [260, 260] on button "Close box" at bounding box center [242, 272] width 233 height 24
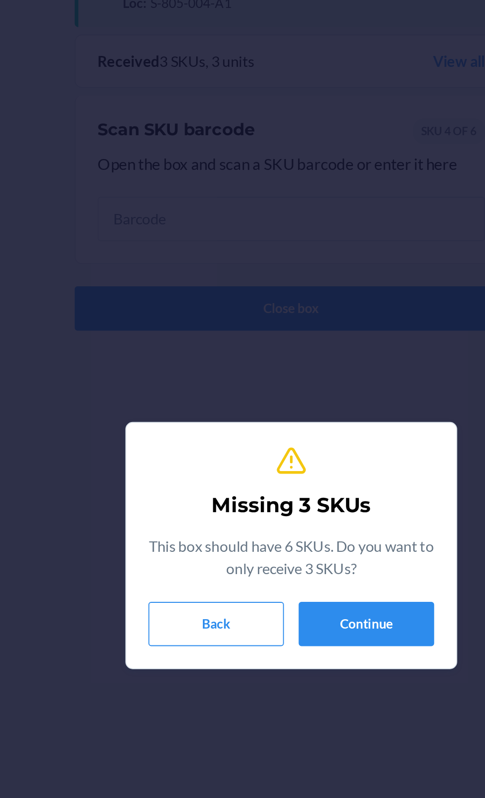
click at [234, 212] on div "Missing 3 SKUs This box should have 6 SKUs. Do you want to only receive 3 SKUs?…" at bounding box center [242, 399] width 485 height 798
click at [267, 153] on div "Missing 3 SKUs This box should have 6 SKUs. Do you want to only receive 3 SKUs?…" at bounding box center [242, 399] width 485 height 798
click at [200, 446] on button "Back" at bounding box center [202, 441] width 73 height 24
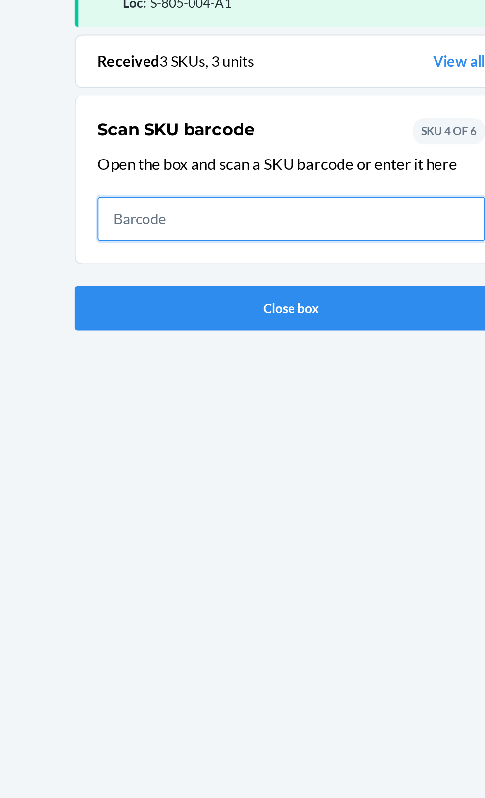
click at [283, 212] on input "text" at bounding box center [243, 224] width 208 height 24
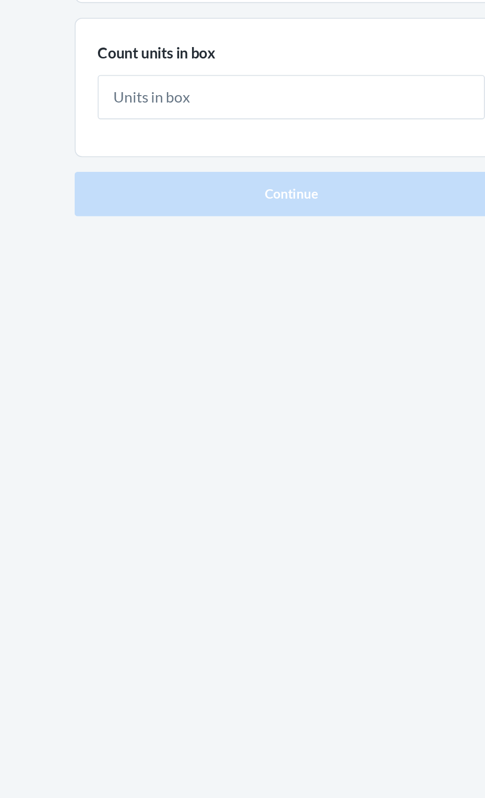
type input "1"
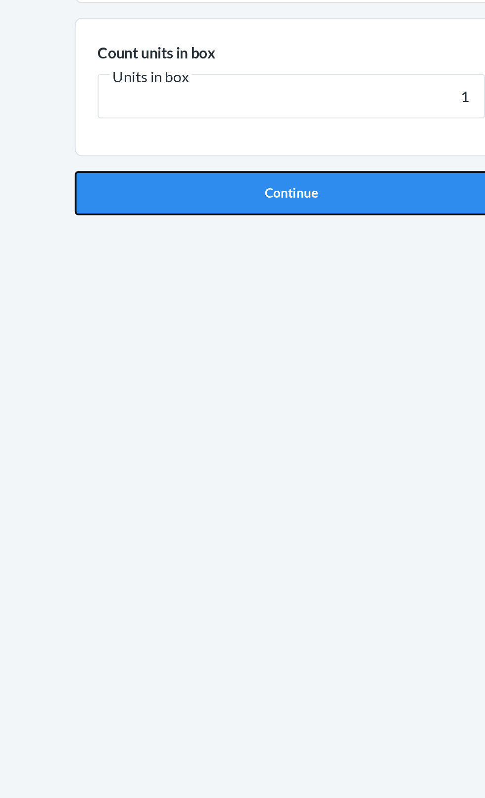
click at [316, 218] on button "Continue" at bounding box center [242, 210] width 233 height 24
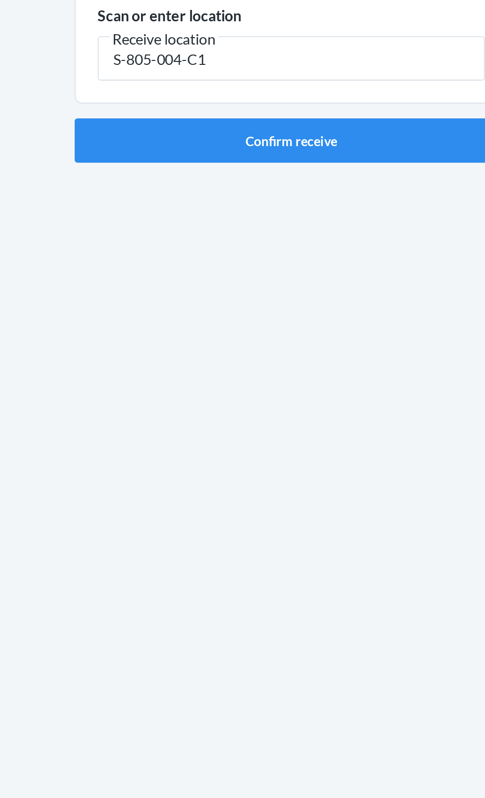
type input "S-805-004-C1"
click at [298, 200] on div "Recommend receiving to Zone PINK. Scan or enter location [GEOGRAPHIC_DATA] loca…" at bounding box center [242, 409] width 233 height 701
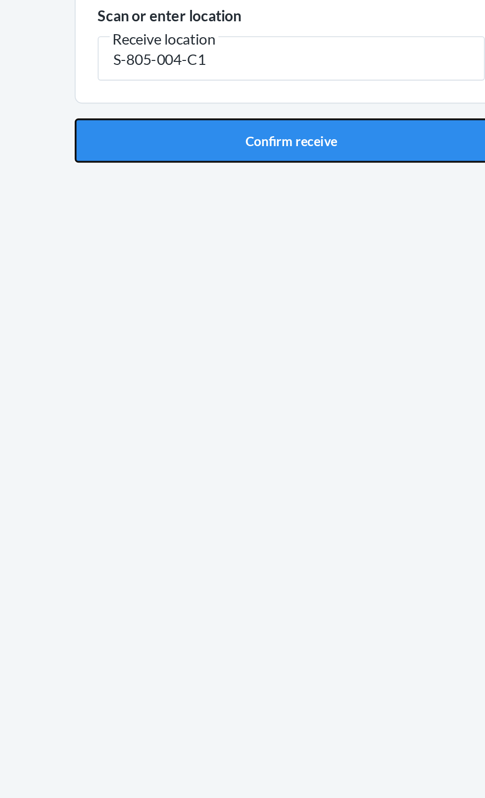
click at [295, 191] on button "Confirm receive" at bounding box center [242, 182] width 233 height 24
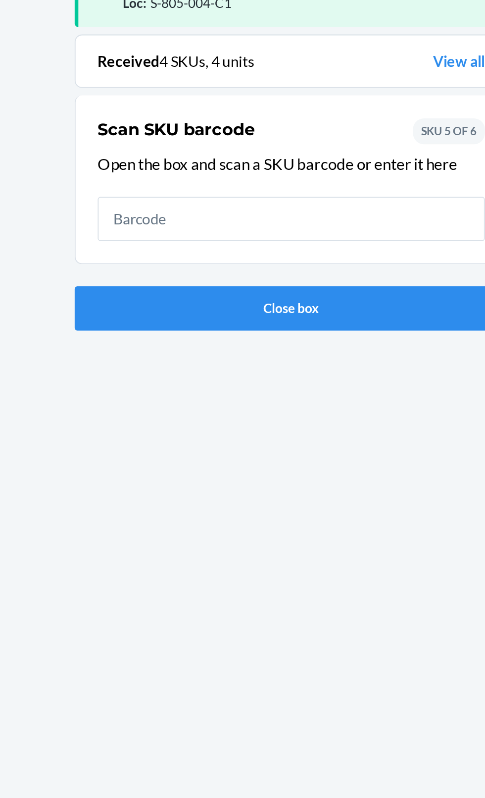
scroll to position [65, 0]
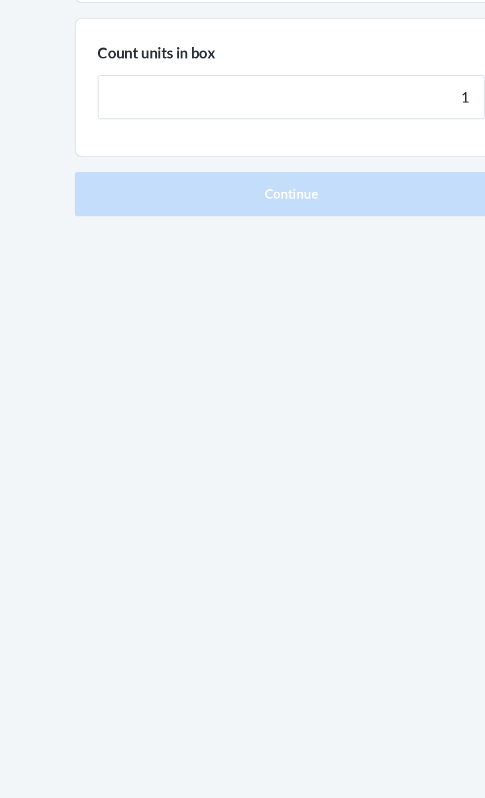
type input "1"
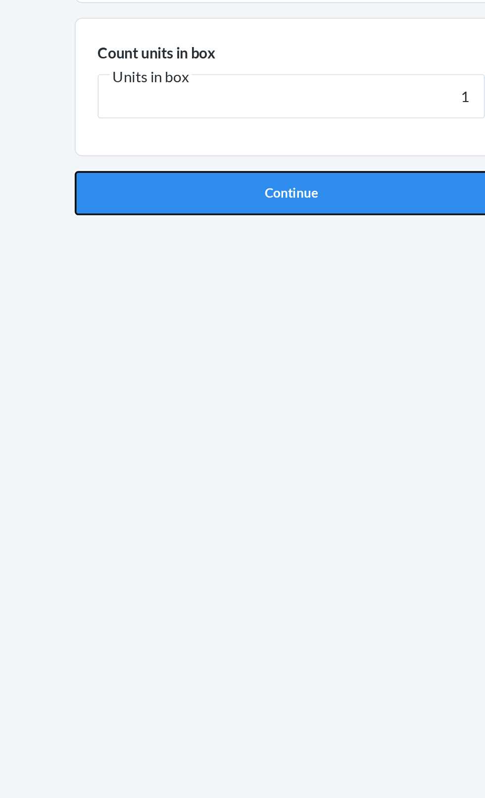
click at [307, 213] on button "Continue" at bounding box center [242, 210] width 233 height 24
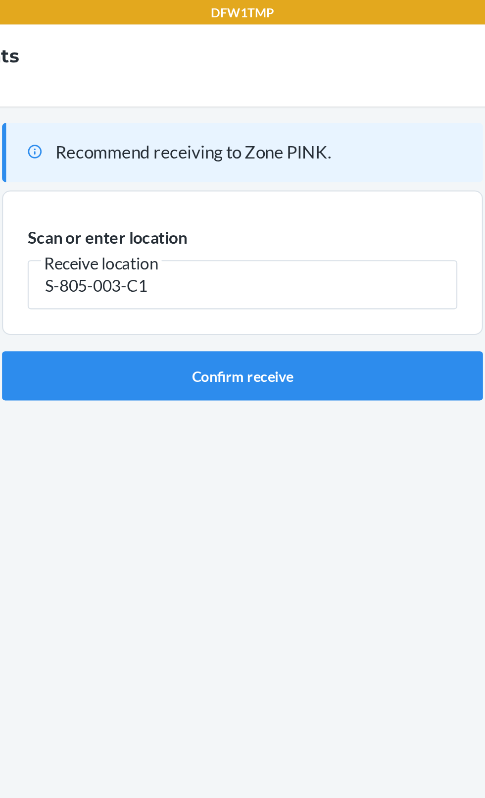
type input "S-805-003-C1"
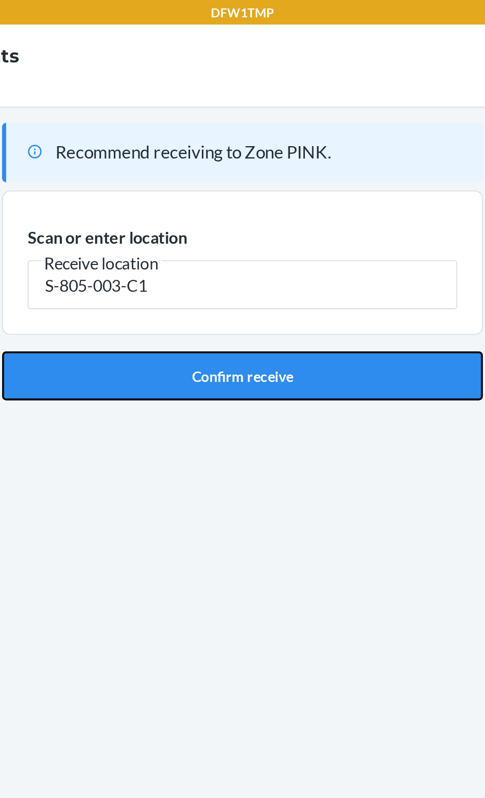
click at [205, 187] on button "Confirm receive" at bounding box center [242, 182] width 233 height 24
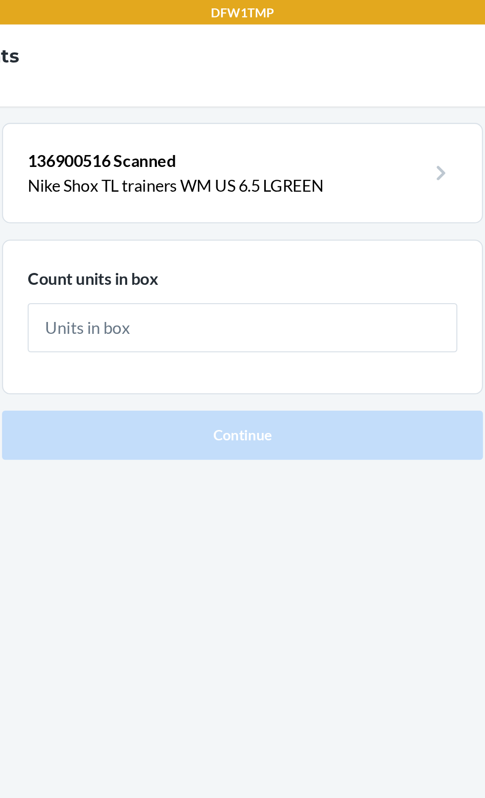
type input "1"
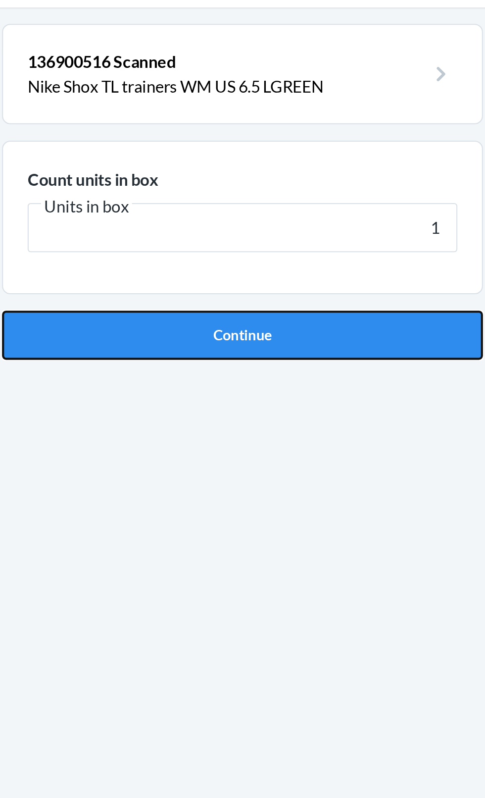
click at [304, 212] on button "Continue" at bounding box center [242, 210] width 233 height 24
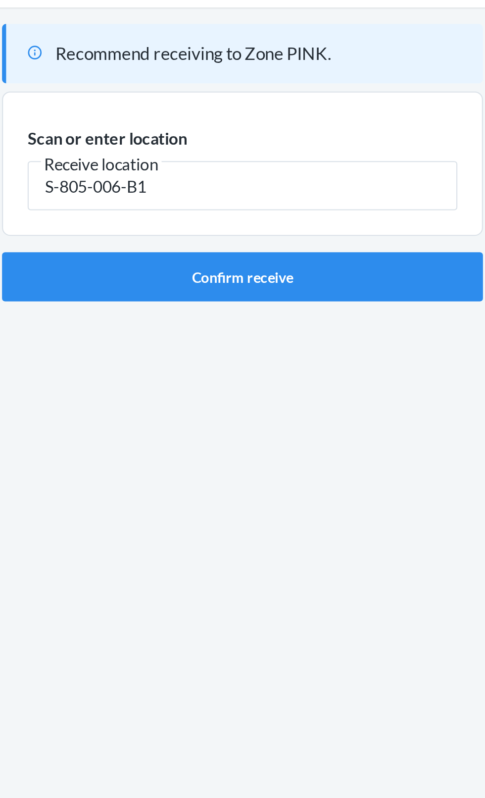
type input "S-805-006-B1"
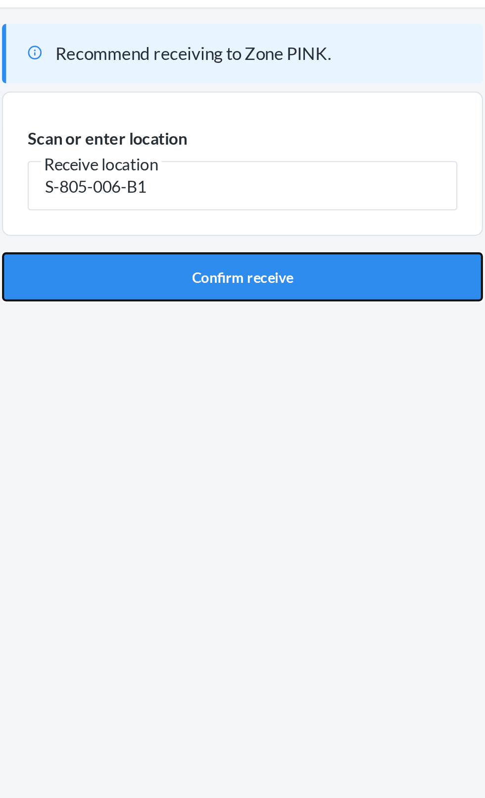
click at [300, 176] on button "Confirm receive" at bounding box center [242, 182] width 233 height 24
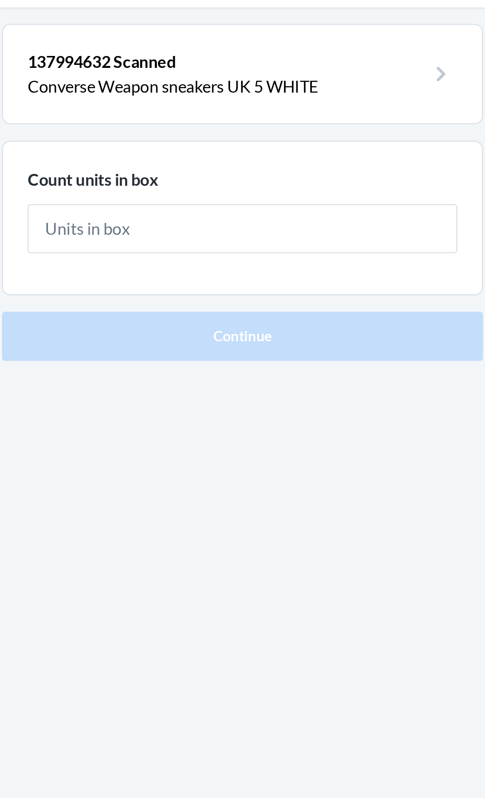
type input "1"
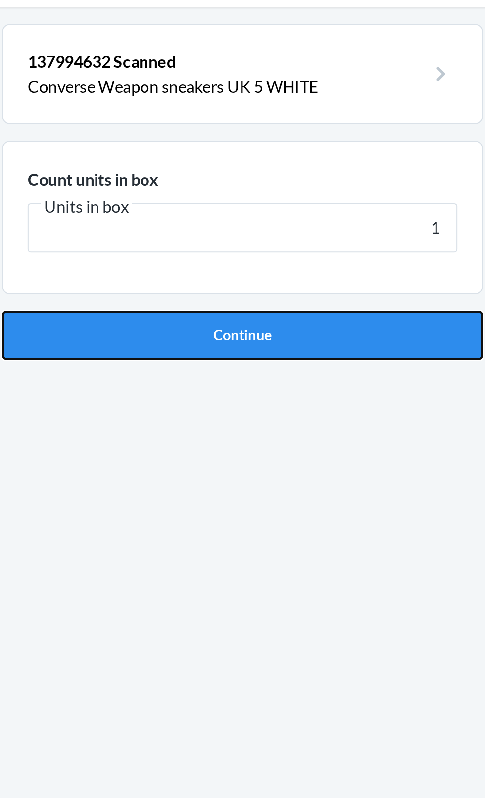
click at [297, 218] on button "Continue" at bounding box center [242, 210] width 233 height 24
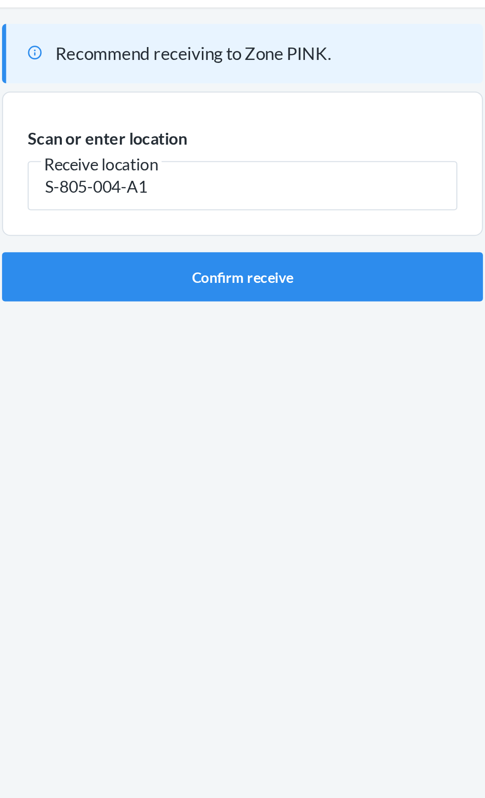
type input "S-805-004-A1"
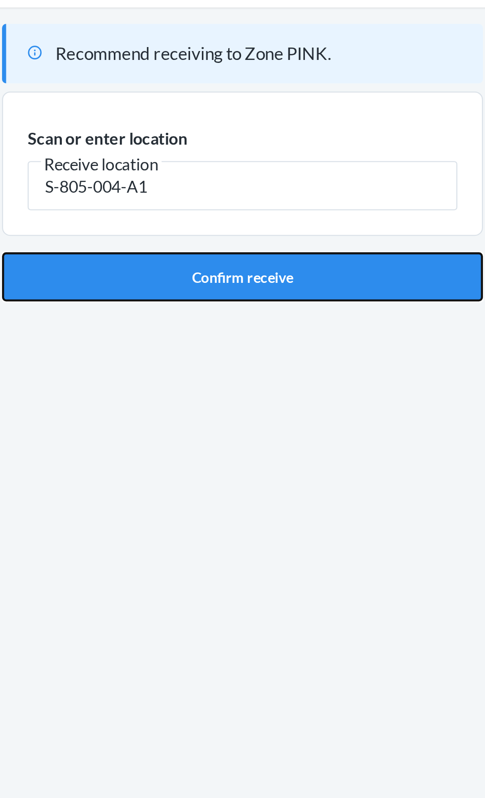
click at [258, 188] on button "Confirm receive" at bounding box center [242, 182] width 233 height 24
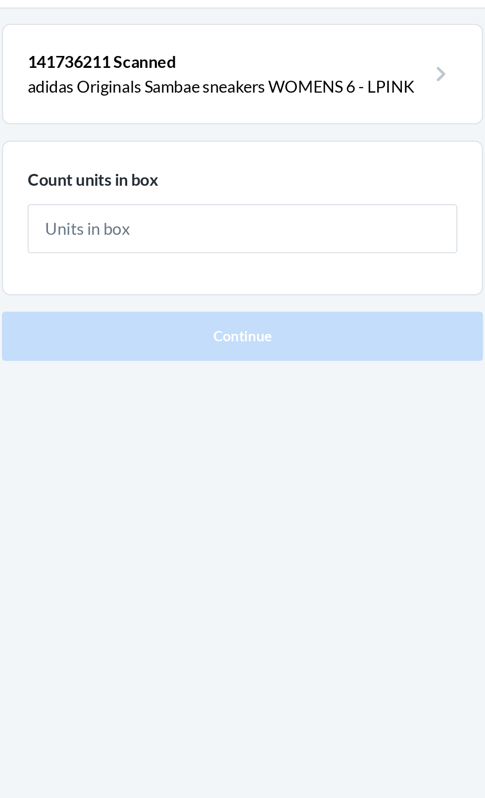
type input "1"
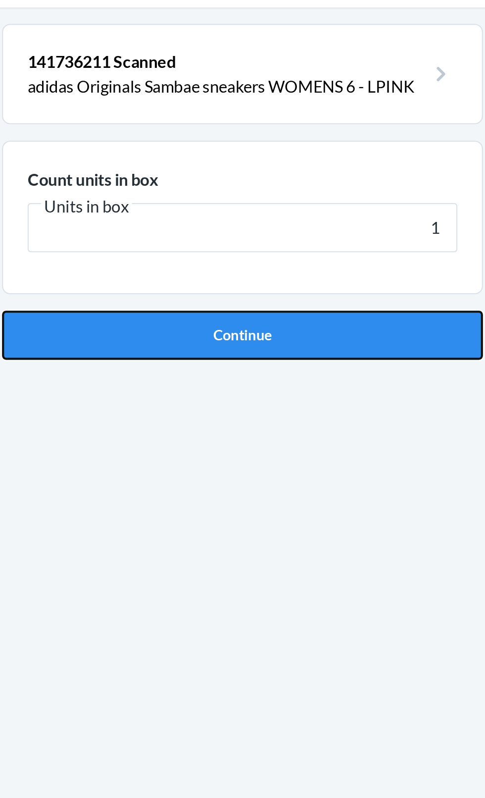
click at [297, 213] on button "Continue" at bounding box center [242, 210] width 233 height 24
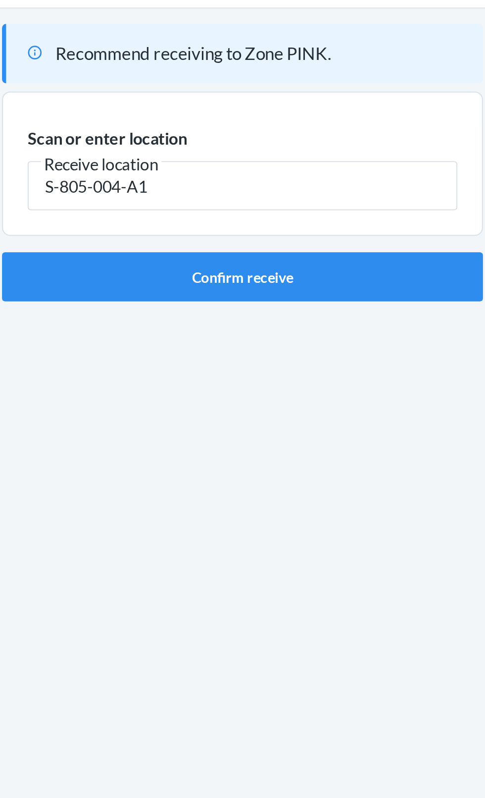
type input "S-805-004-A1"
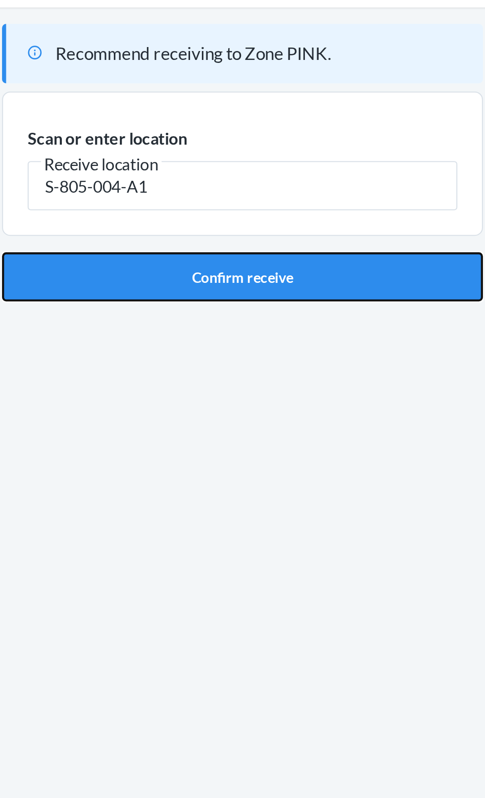
click at [178, 185] on button "Confirm receive" at bounding box center [242, 182] width 233 height 24
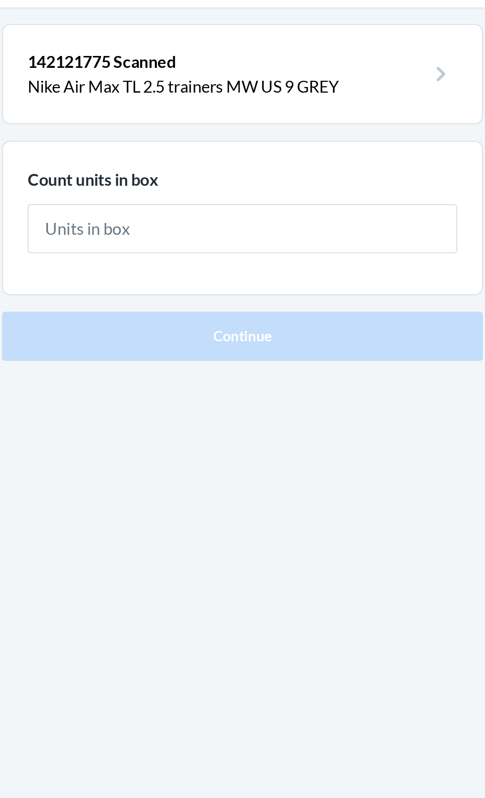
type input "2"
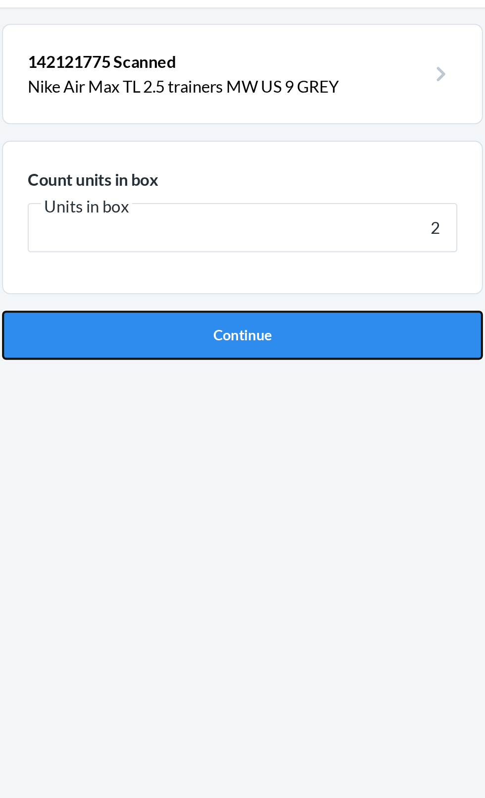
click at [304, 213] on button "Continue" at bounding box center [242, 210] width 233 height 24
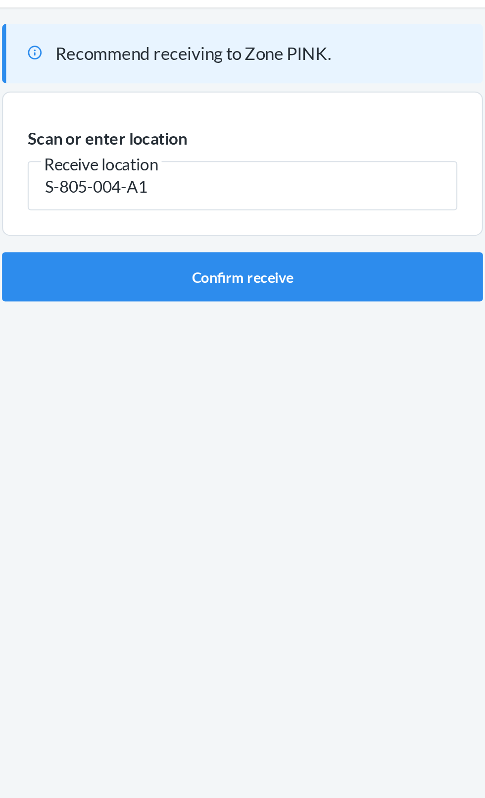
type input "S-805-004-A1"
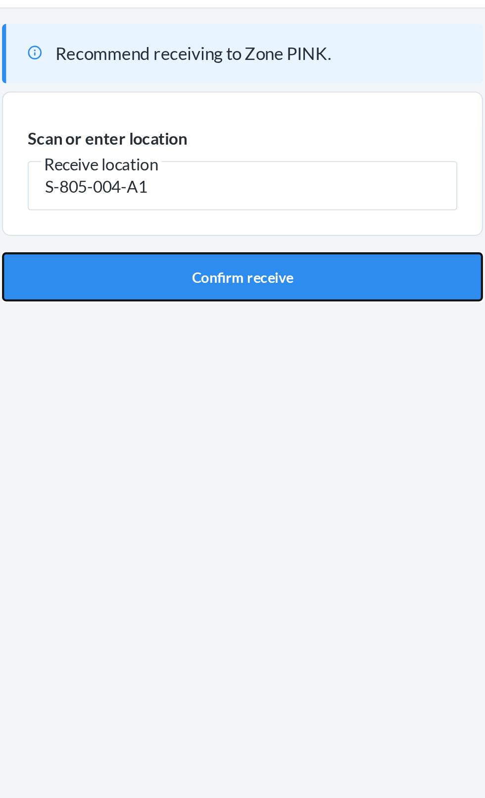
click at [290, 192] on button "Confirm receive" at bounding box center [242, 182] width 233 height 24
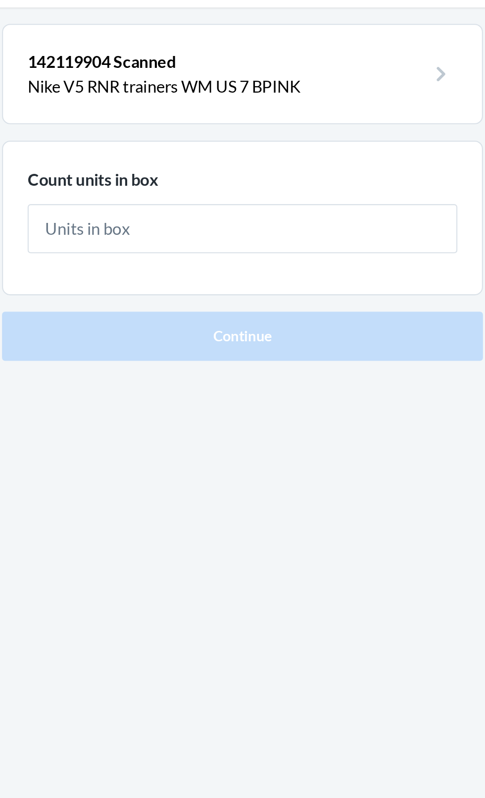
type input "1"
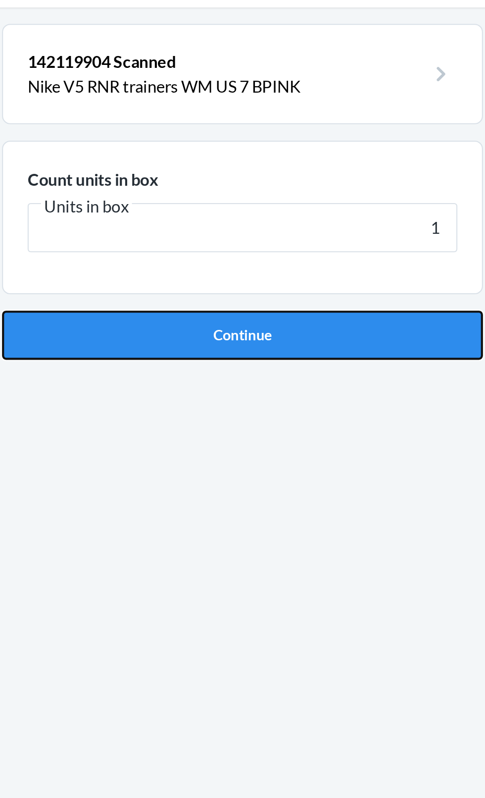
click at [291, 219] on button "Continue" at bounding box center [242, 210] width 233 height 24
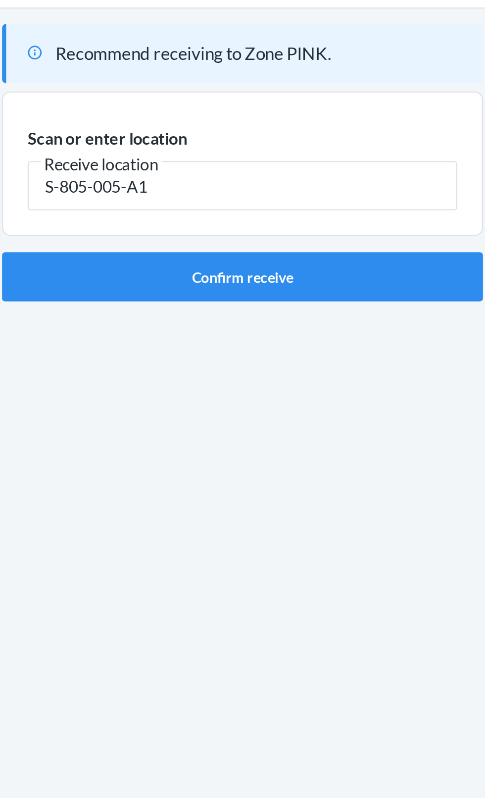
type input "S-805-005-A1"
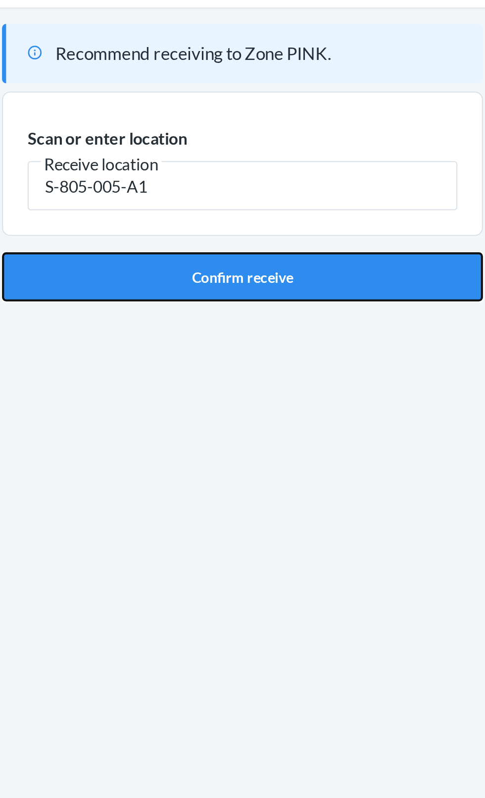
click at [312, 173] on button "Confirm receive" at bounding box center [242, 182] width 233 height 24
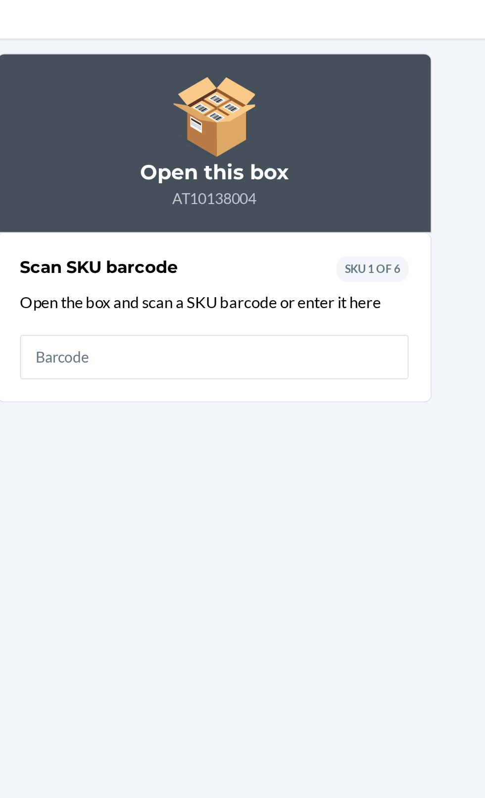
click at [293, 224] on input "text" at bounding box center [243, 222] width 208 height 24
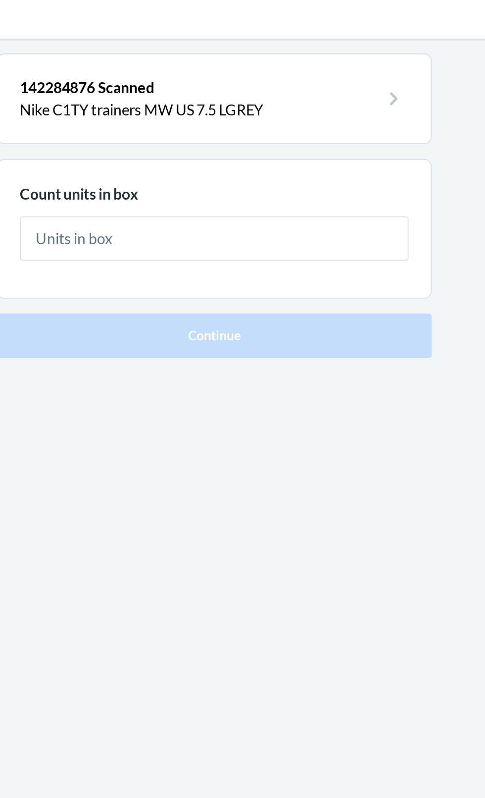
type input "1"
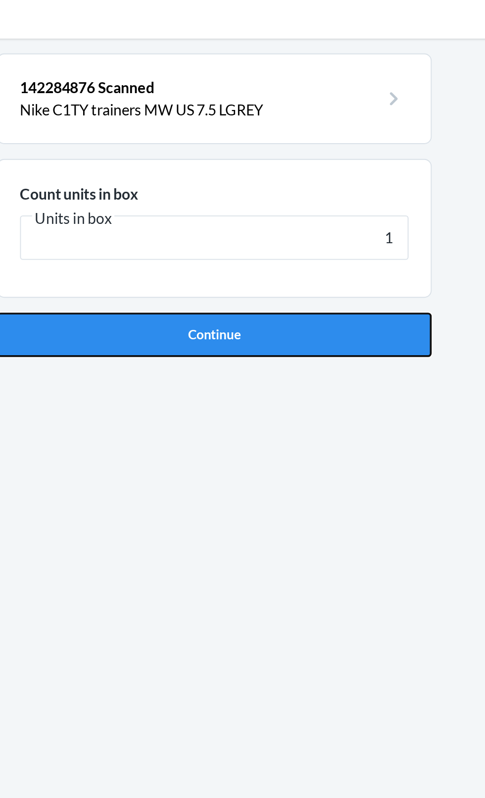
click at [317, 213] on button "Continue" at bounding box center [242, 210] width 233 height 24
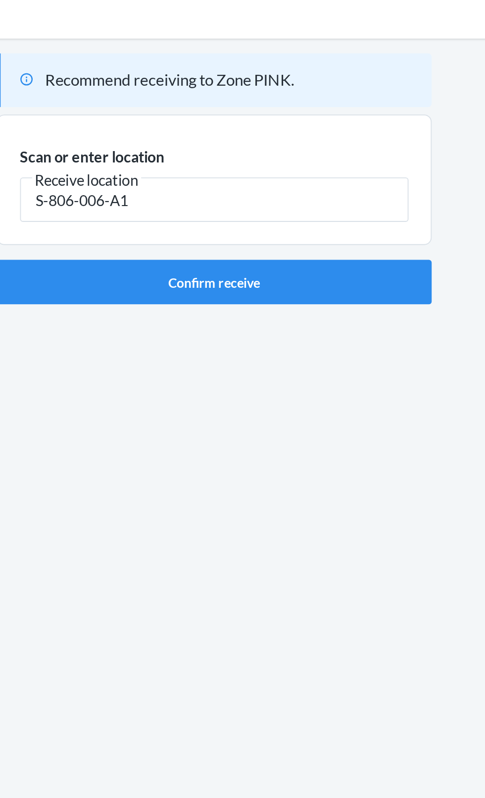
type input "S-806-006-A1"
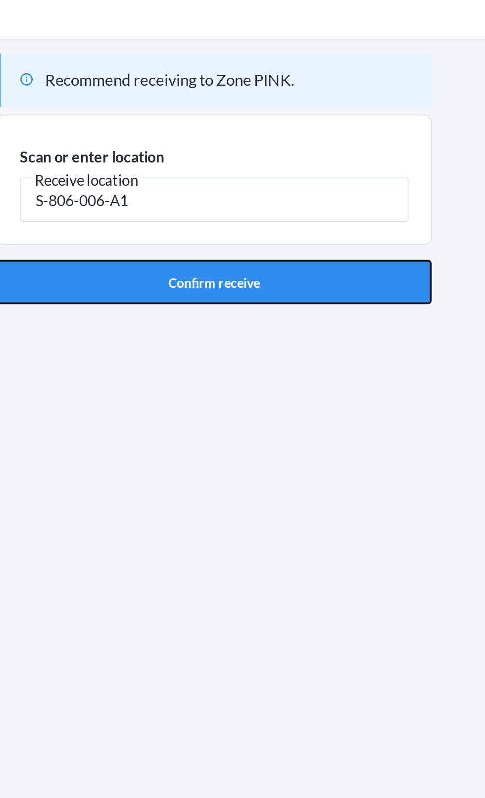
click at [322, 190] on button "Confirm receive" at bounding box center [242, 182] width 233 height 24
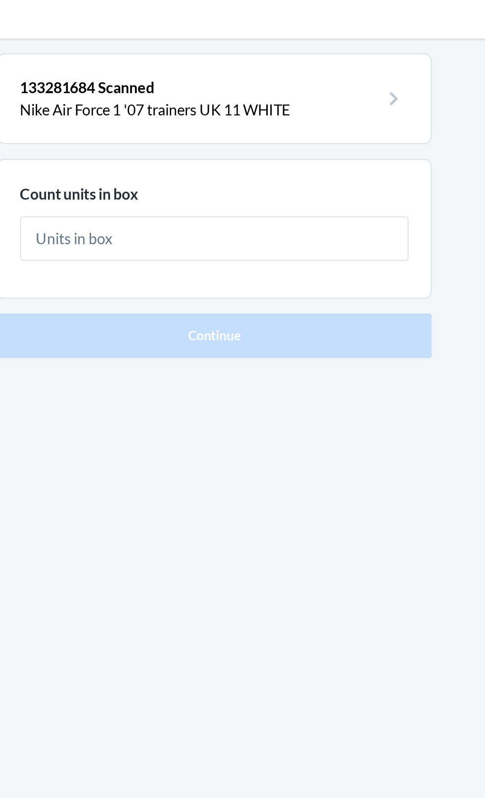
type input "1"
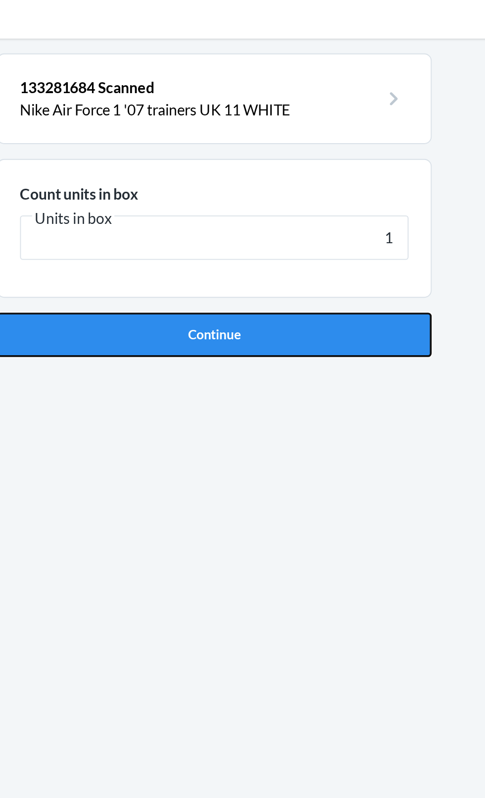
click at [278, 207] on button "Continue" at bounding box center [242, 210] width 233 height 24
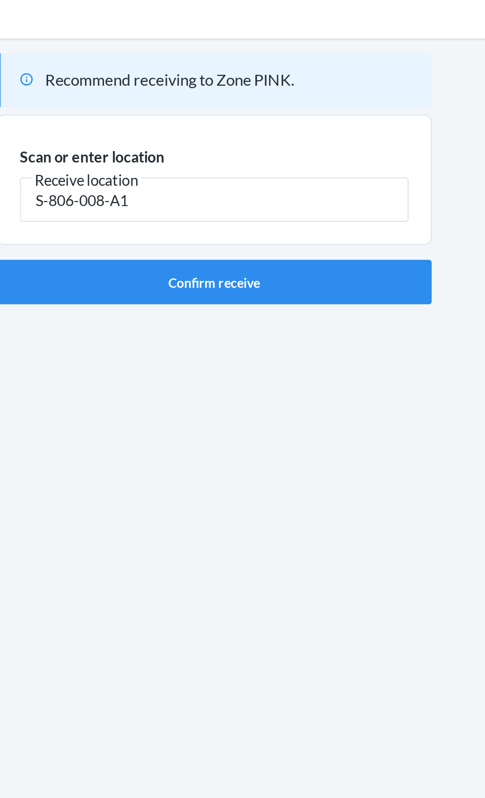
type input "S-806-008-A1"
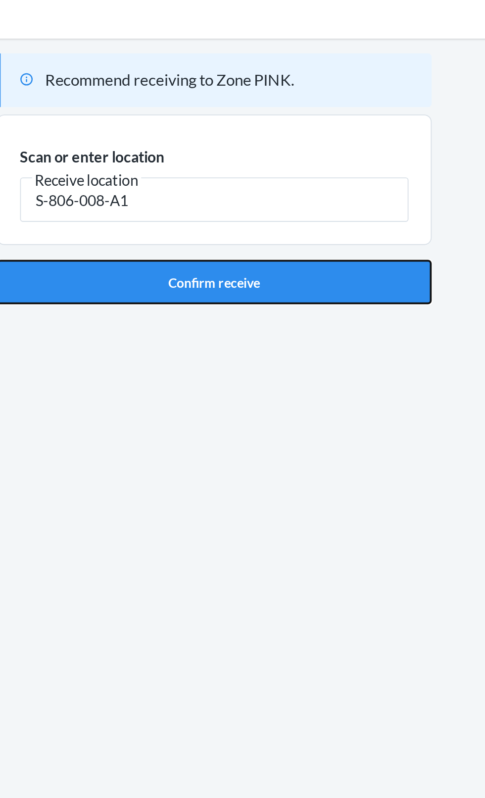
click at [308, 180] on button "Confirm receive" at bounding box center [242, 182] width 233 height 24
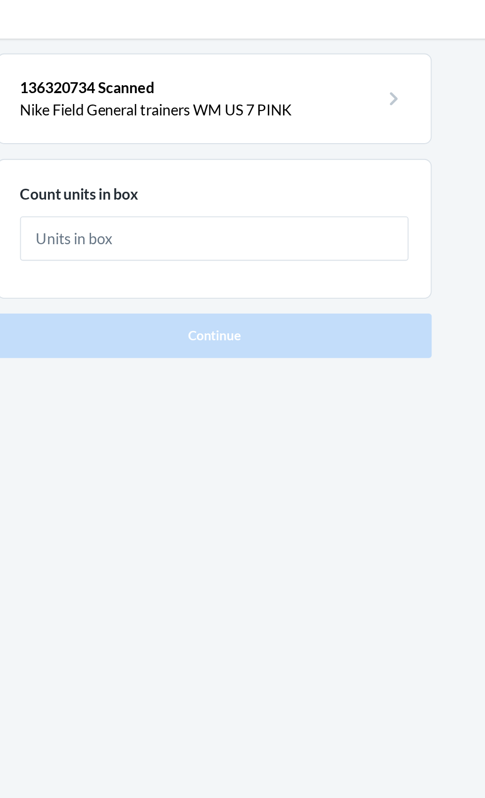
type input "1"
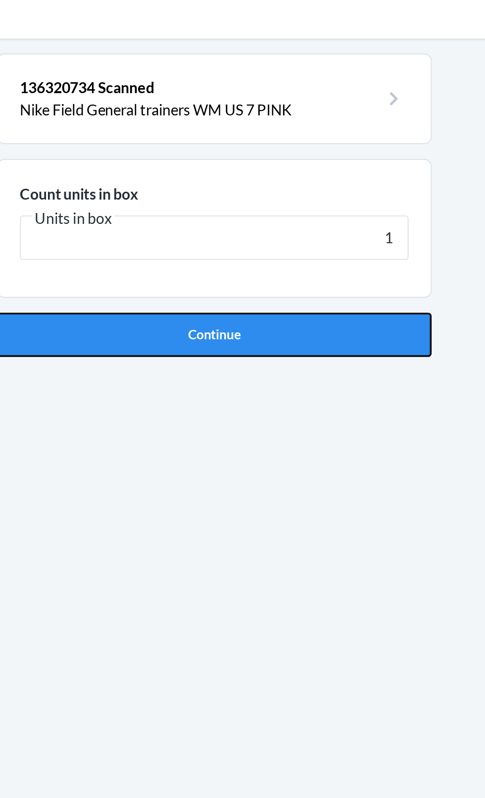
click at [289, 204] on button "Continue" at bounding box center [242, 210] width 233 height 24
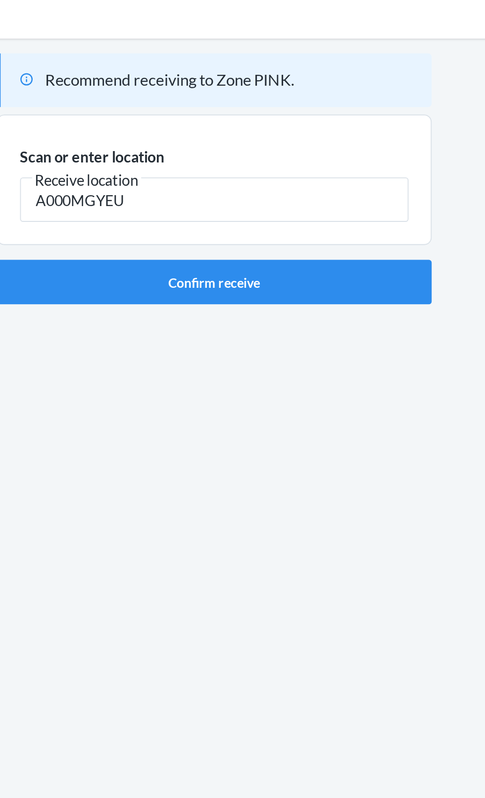
type input "A000MGYEU"
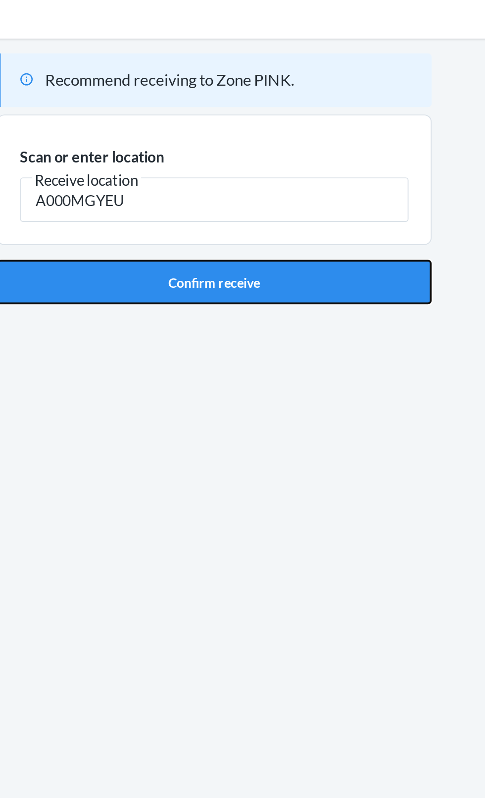
click at [312, 190] on button "Confirm receive" at bounding box center [242, 182] width 233 height 24
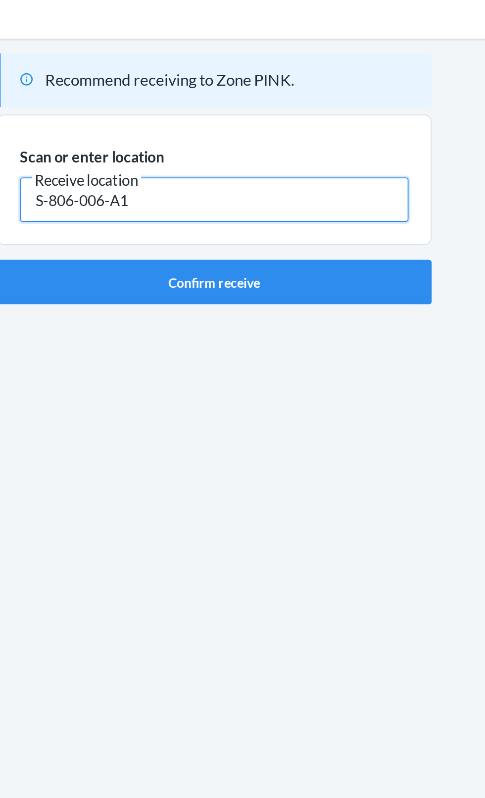
type input "S-806-006-A1"
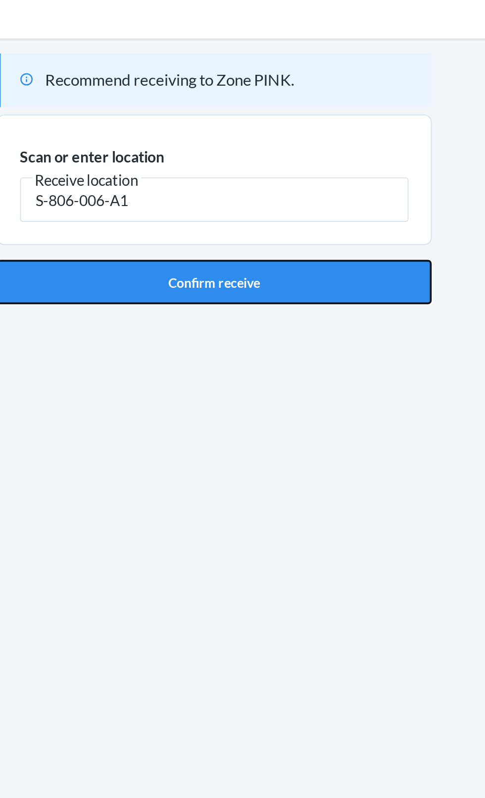
click at [299, 190] on button "Confirm receive" at bounding box center [242, 182] width 233 height 24
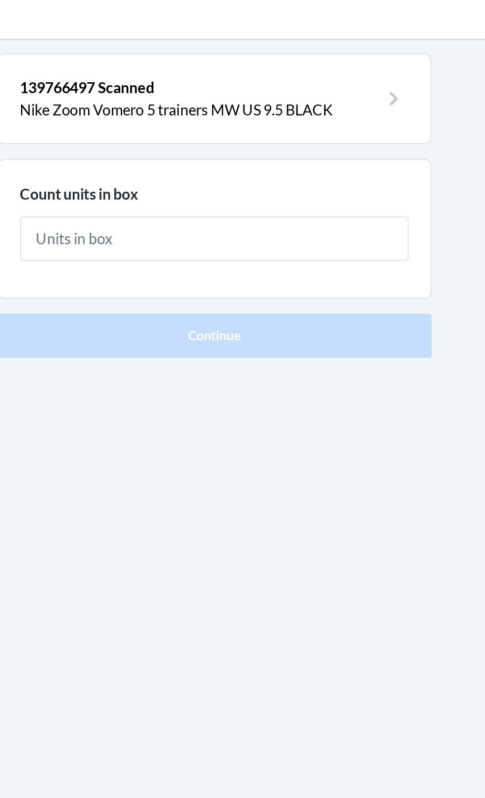
type input "1"
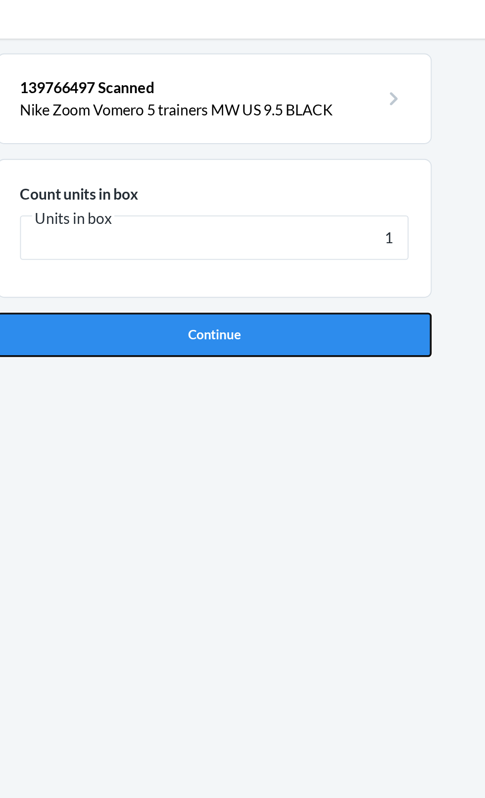
click at [280, 206] on button "Continue" at bounding box center [242, 210] width 233 height 24
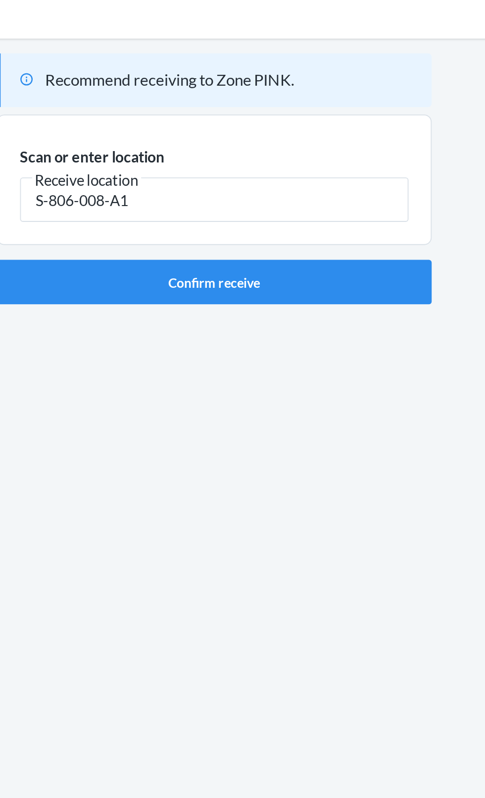
type input "S-806-008-A1"
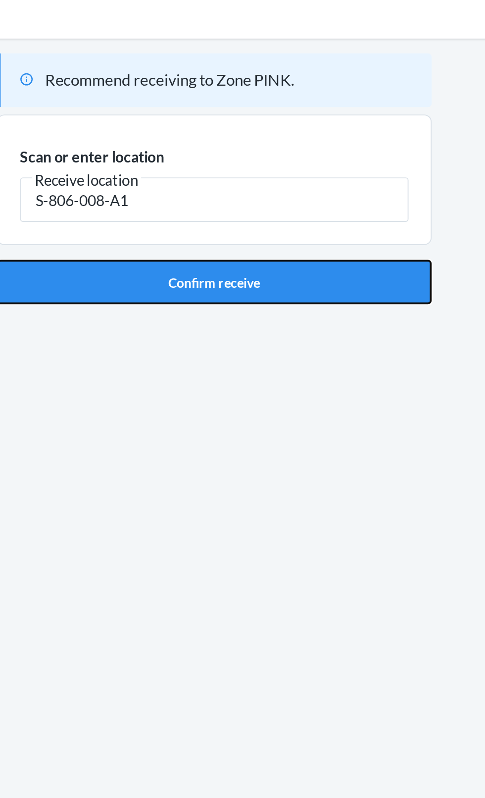
click at [310, 182] on button "Confirm receive" at bounding box center [242, 182] width 233 height 24
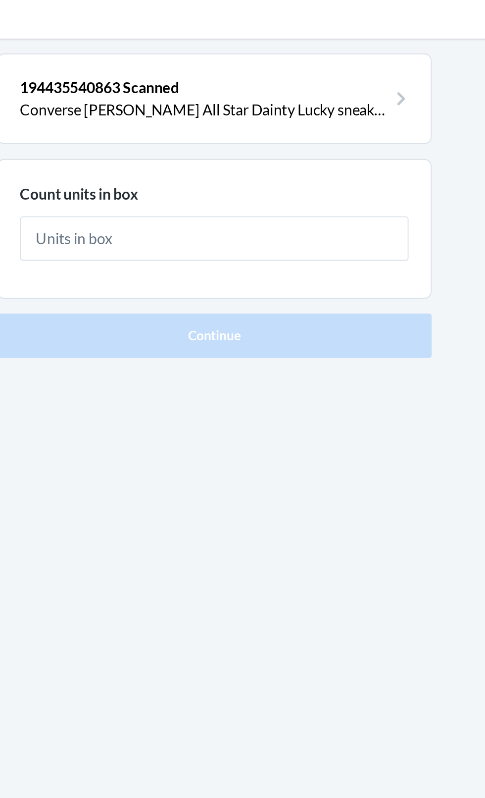
type input "1"
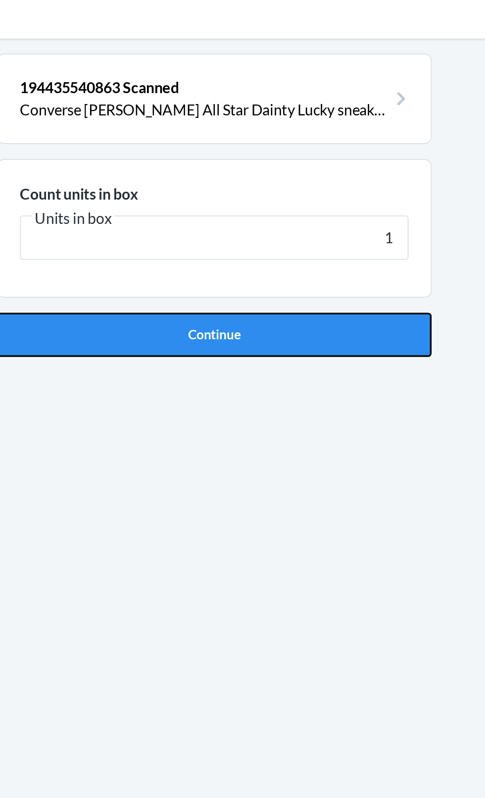
click at [326, 208] on button "Continue" at bounding box center [242, 210] width 233 height 24
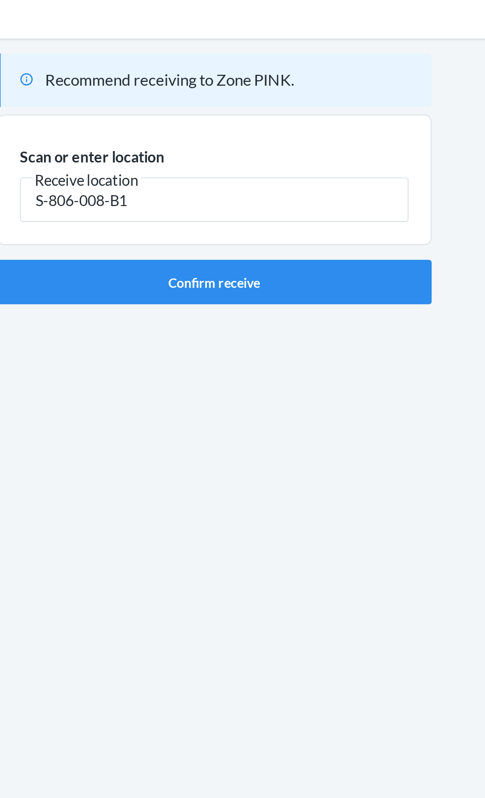
type input "S-806-008-B1"
click at [293, 201] on div "Recommend receiving to Zone PINK. Scan or enter location [GEOGRAPHIC_DATA] loca…" at bounding box center [242, 409] width 233 height 701
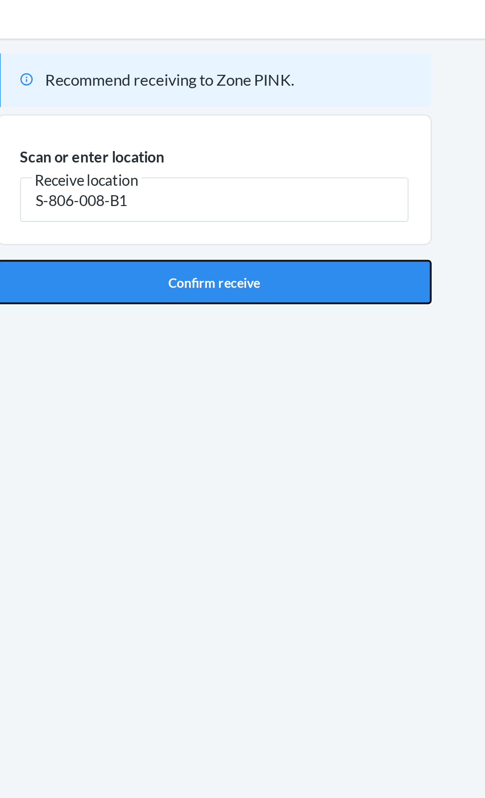
click at [333, 182] on button "Confirm receive" at bounding box center [242, 182] width 233 height 24
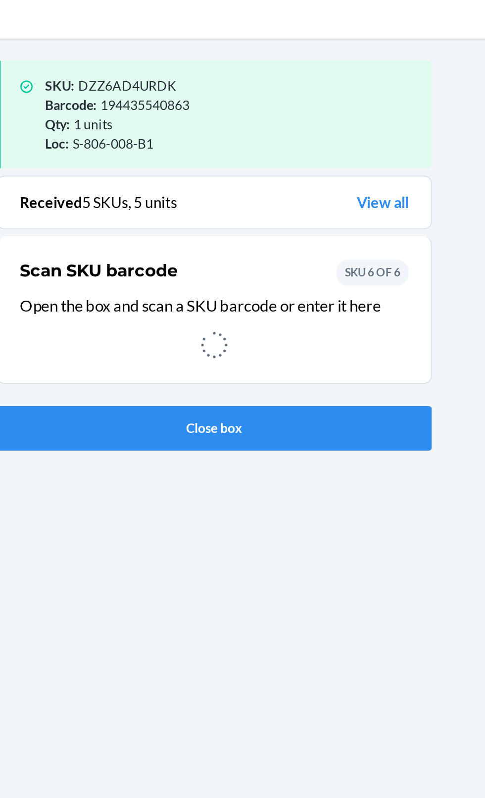
click at [274, 264] on div "SKU : DZZ6AD4URDK Barcode : 194435540863 Qty : 1 units Loc : S-806-008-B1 Recei…" at bounding box center [242, 409] width 233 height 701
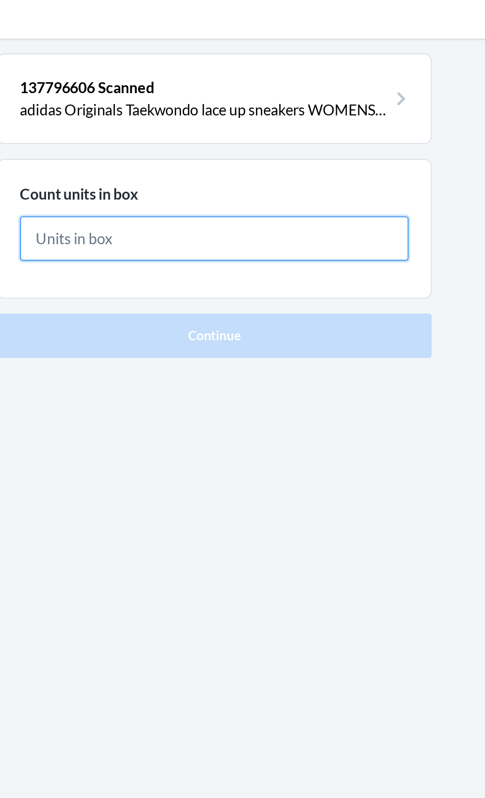
click at [293, 160] on input "text" at bounding box center [243, 159] width 208 height 24
type input "1"
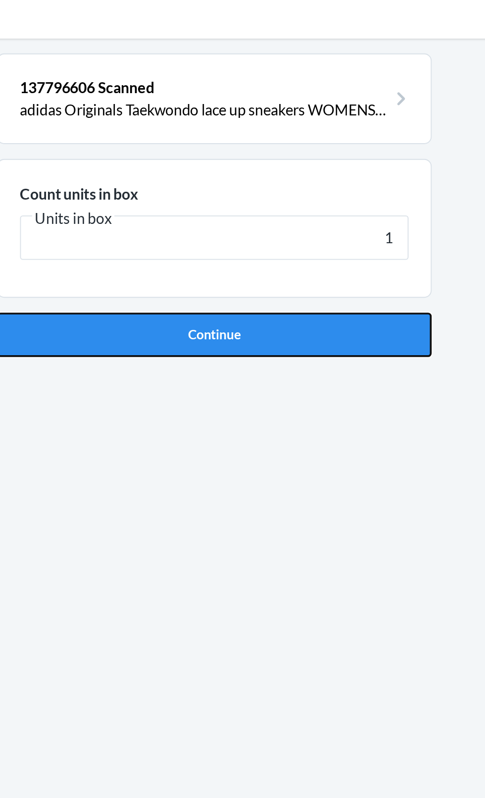
click at [306, 214] on button "Continue" at bounding box center [242, 210] width 233 height 24
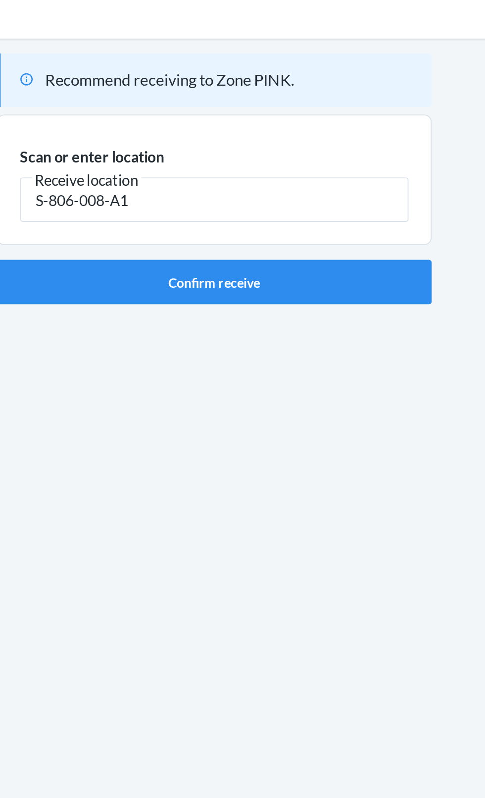
type input "S-806-008-A1"
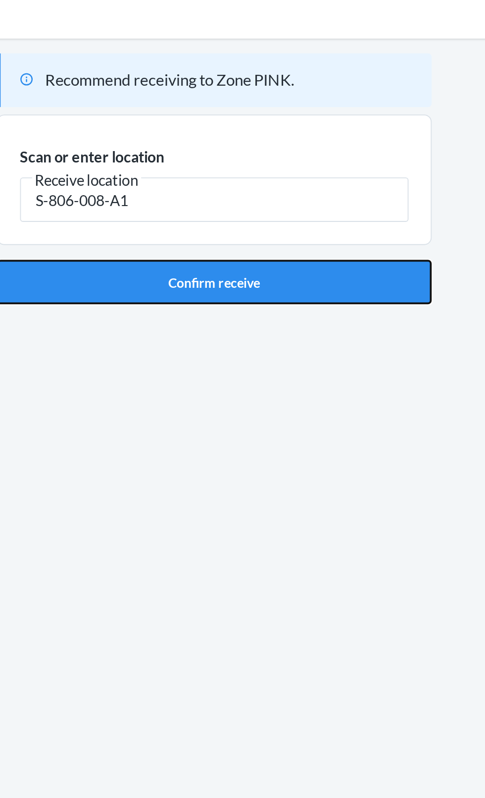
click at [321, 191] on button "Confirm receive" at bounding box center [242, 182] width 233 height 24
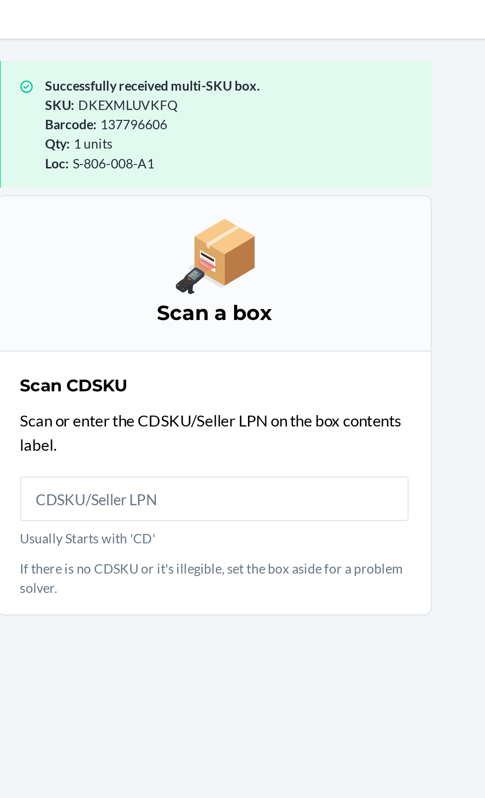
scroll to position [4, 0]
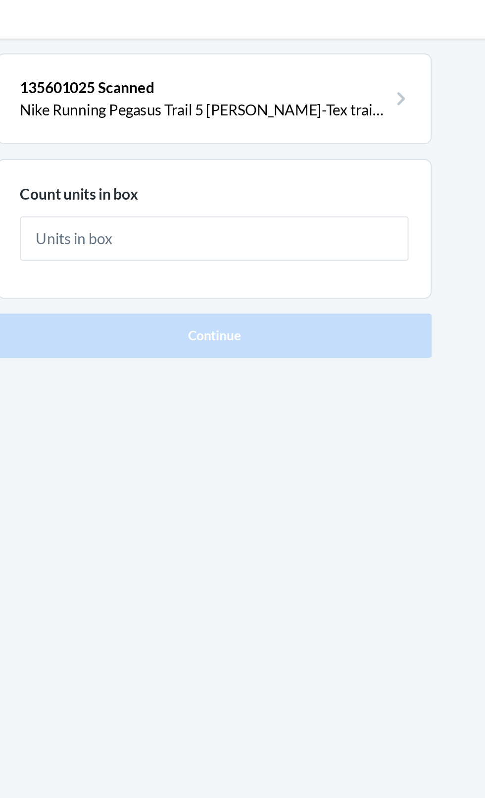
type input "2"
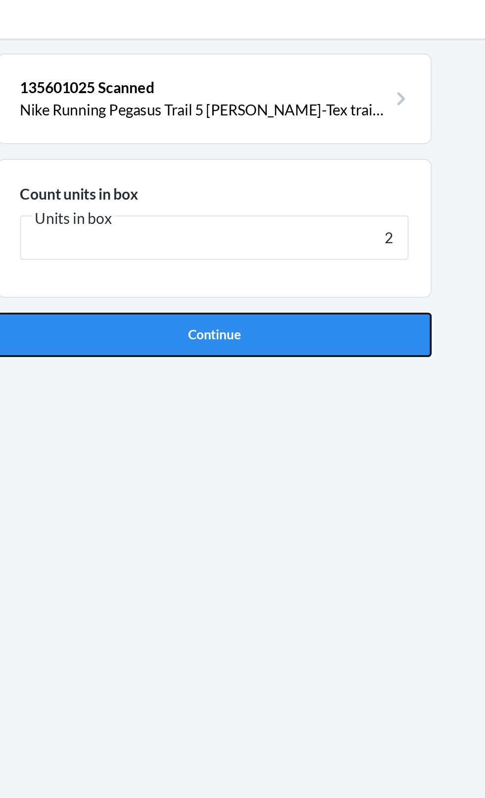
click at [321, 205] on button "Continue" at bounding box center [242, 210] width 233 height 24
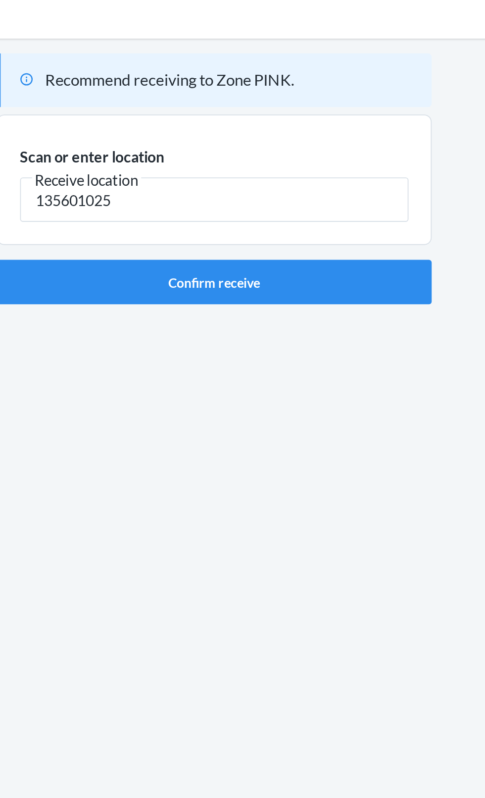
click at [290, 131] on input "135601025" at bounding box center [243, 138] width 208 height 24
type input "1"
type input "S-806-010-B1"
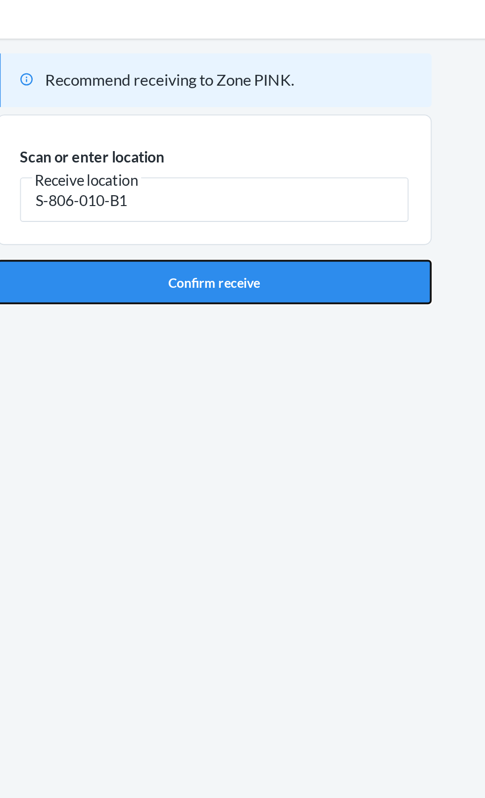
click at [303, 180] on button "Confirm receive" at bounding box center [242, 182] width 233 height 24
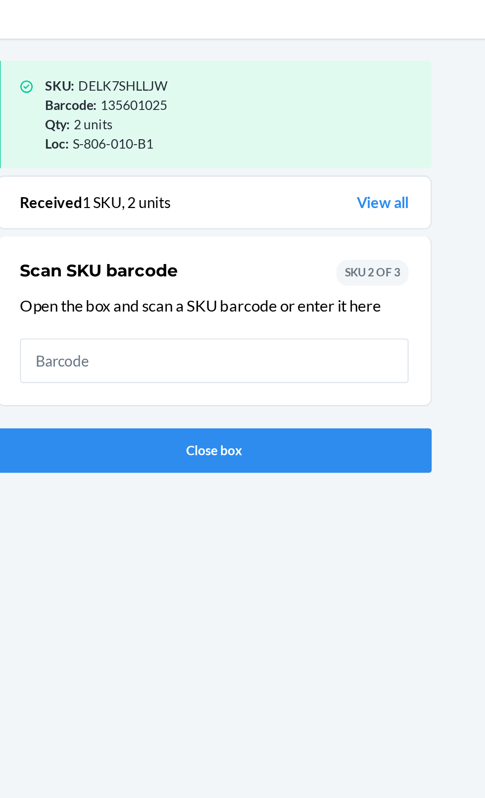
scroll to position [9, 0]
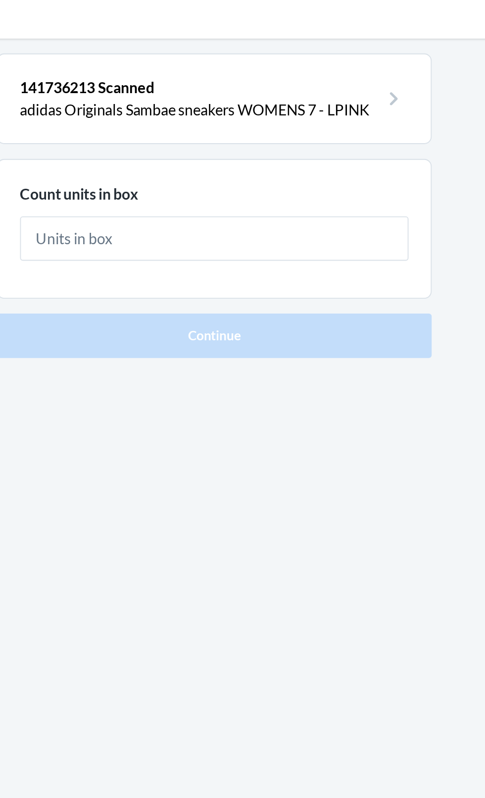
type input "2"
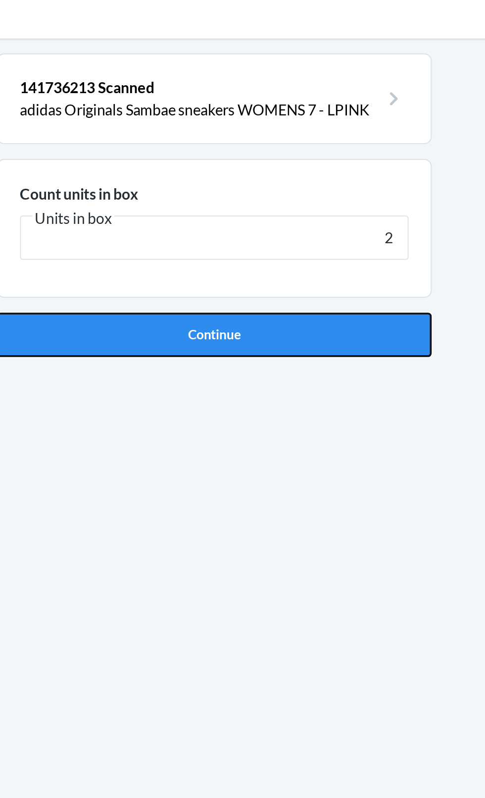
click at [343, 202] on button "Continue" at bounding box center [242, 210] width 233 height 24
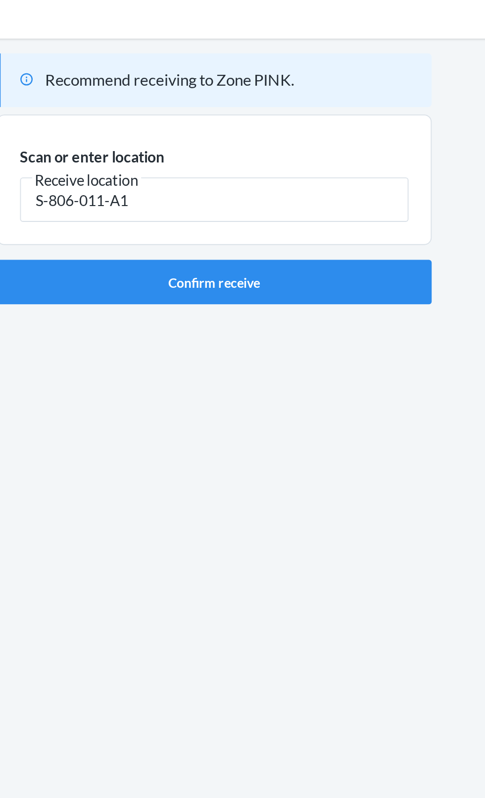
type input "S-806-011-A1"
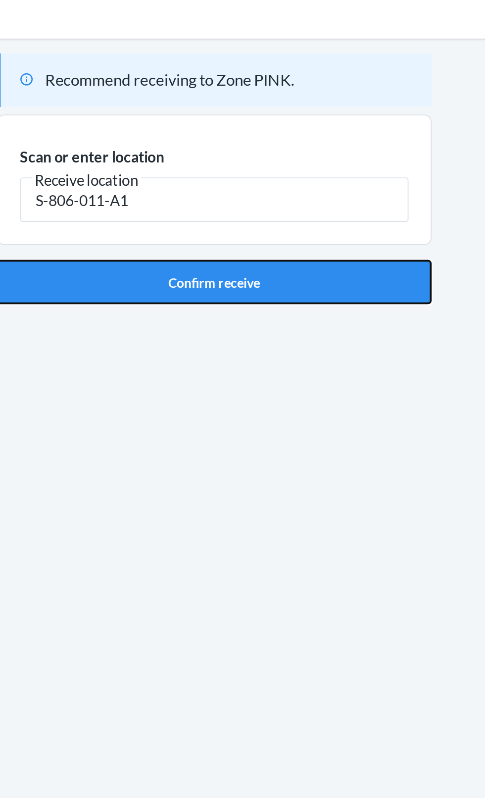
click at [277, 177] on button "Confirm receive" at bounding box center [242, 182] width 233 height 24
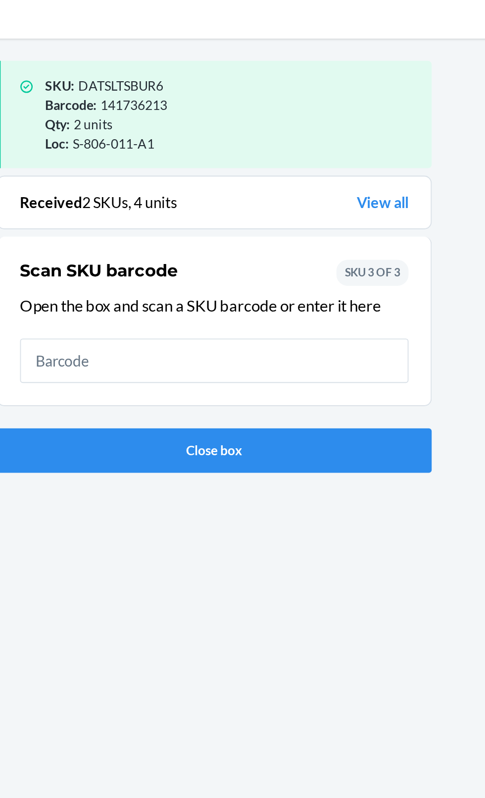
scroll to position [13, 0]
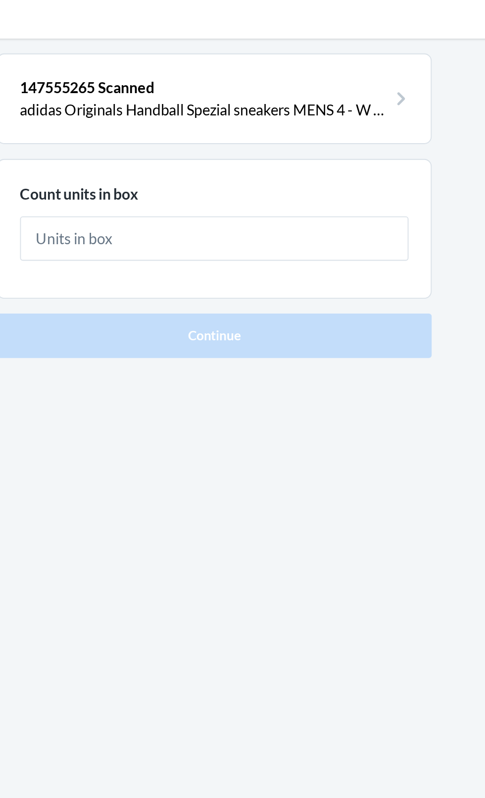
type input "1"
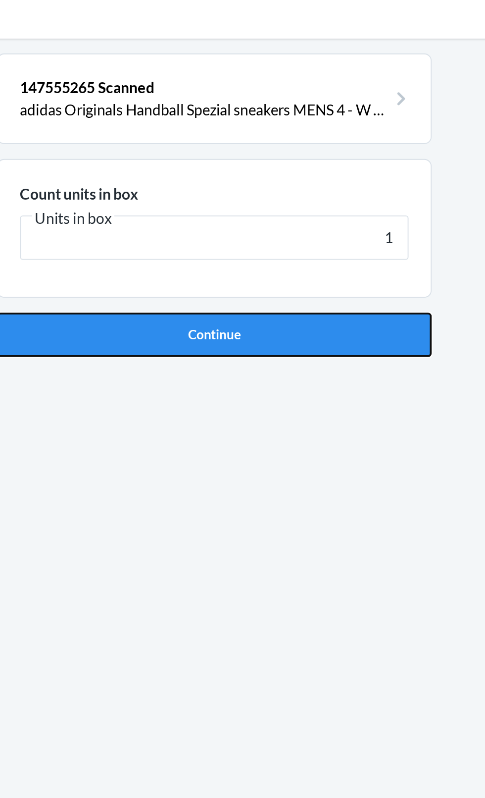
click at [323, 205] on button "Continue" at bounding box center [242, 210] width 233 height 24
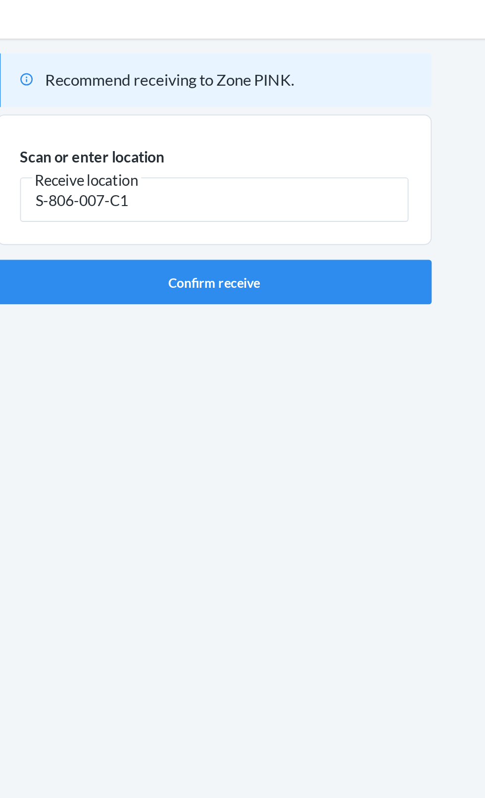
type input "S-806-007-C1"
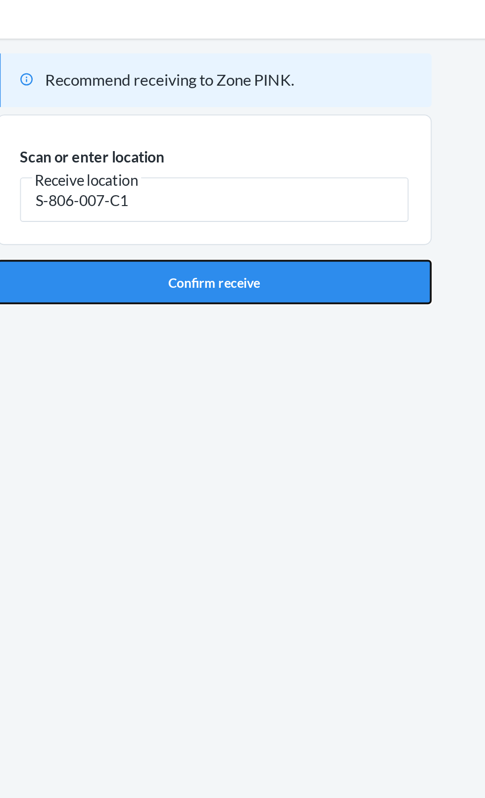
click at [302, 178] on button "Confirm receive" at bounding box center [242, 182] width 233 height 24
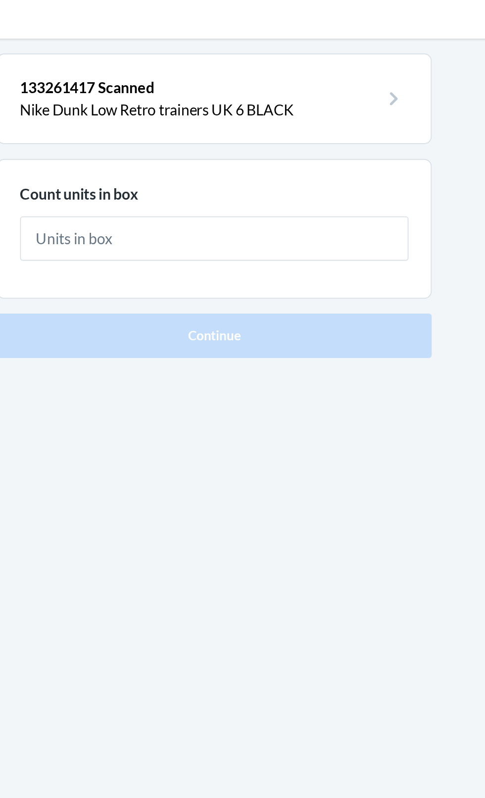
type input "1"
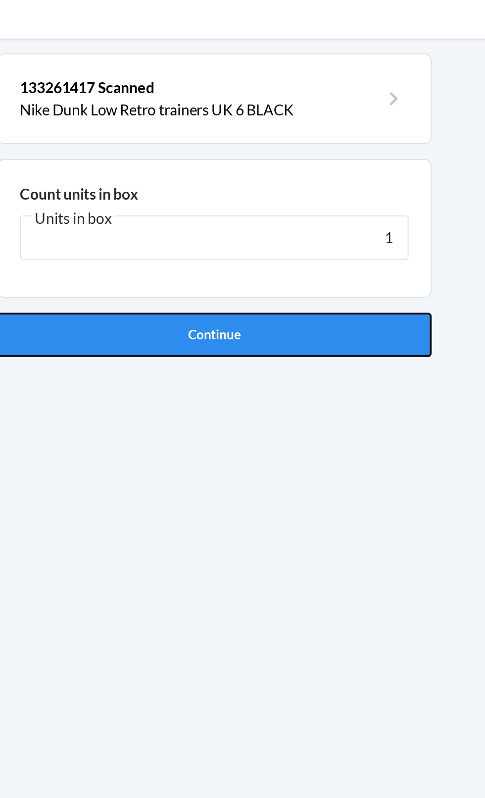
click at [329, 203] on button "Continue" at bounding box center [242, 210] width 233 height 24
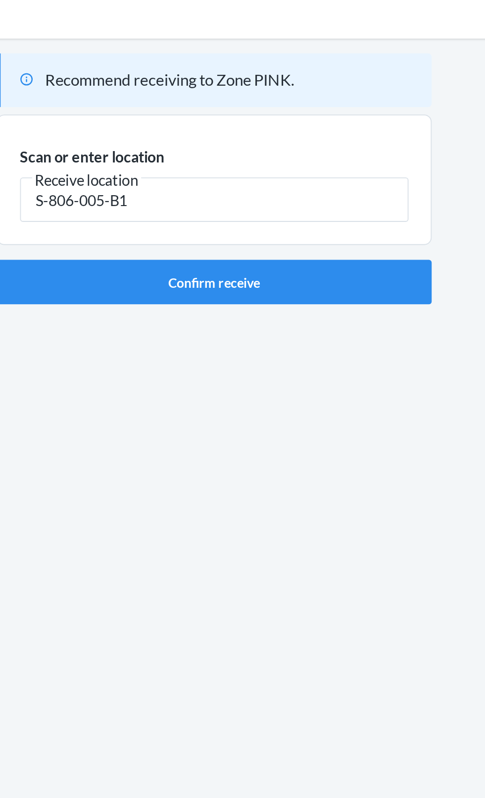
type input "S-806-005-B1"
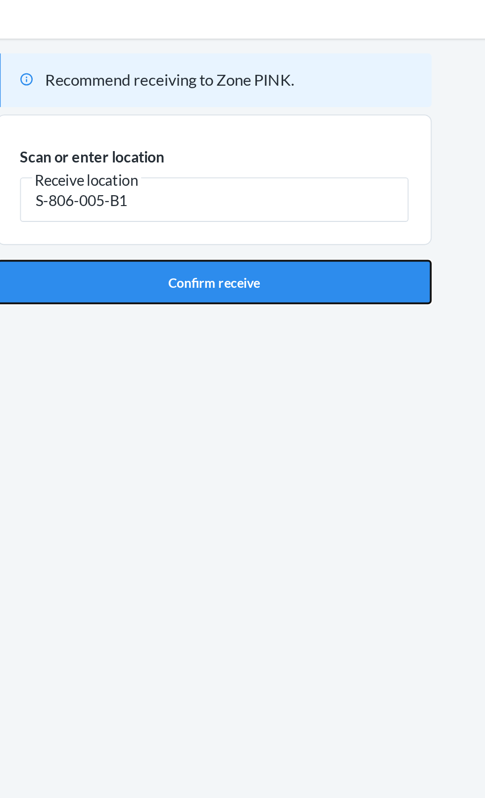
click at [307, 170] on button "Confirm receive" at bounding box center [242, 182] width 233 height 24
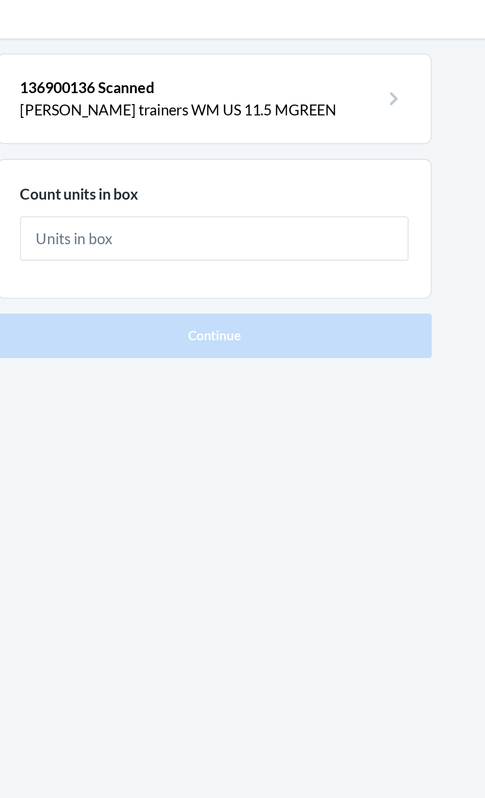
type input "1"
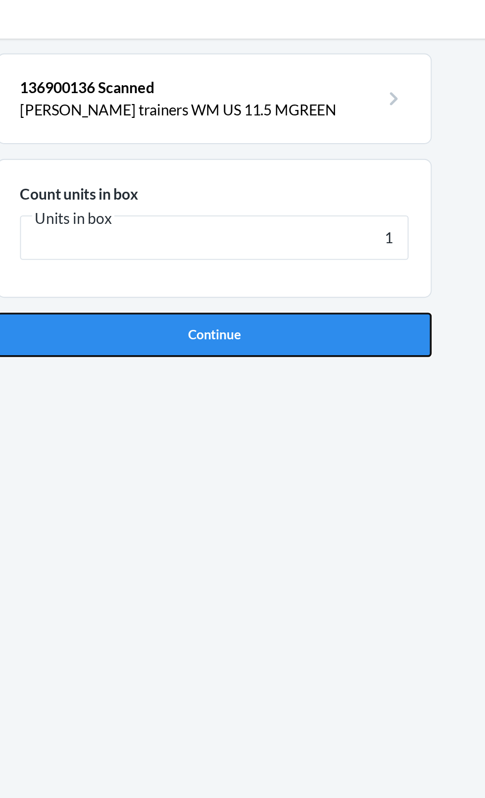
click at [322, 207] on button "Continue" at bounding box center [242, 210] width 233 height 24
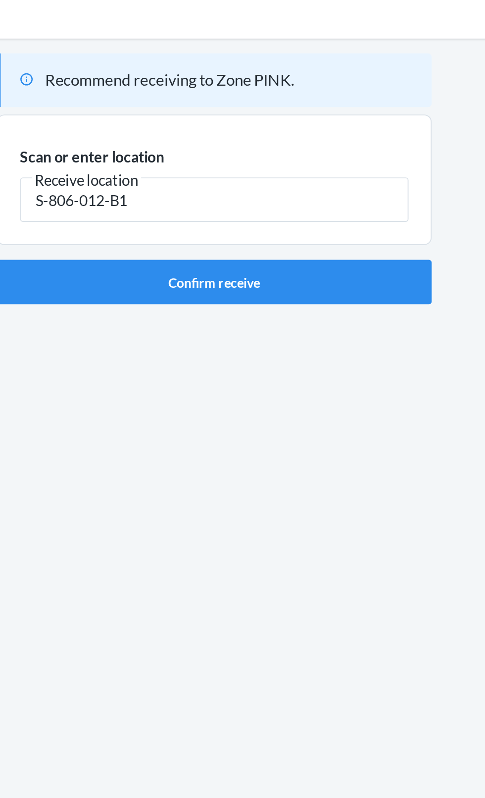
type input "S-806-012-B1"
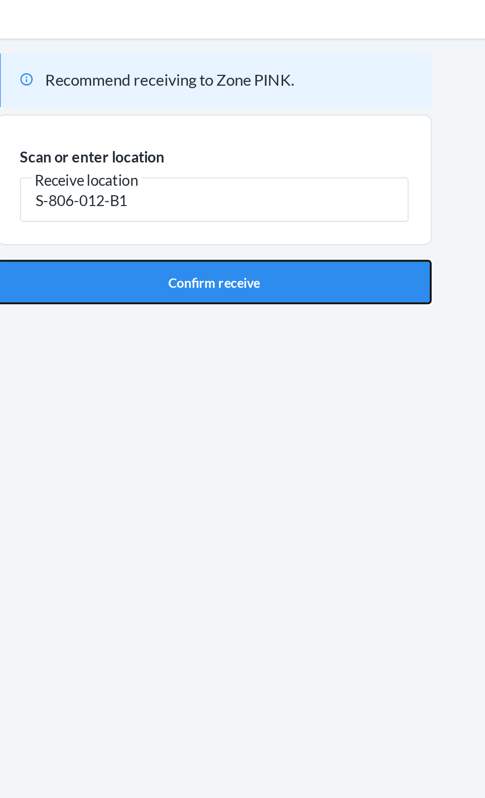
click at [323, 174] on button "Confirm receive" at bounding box center [242, 182] width 233 height 24
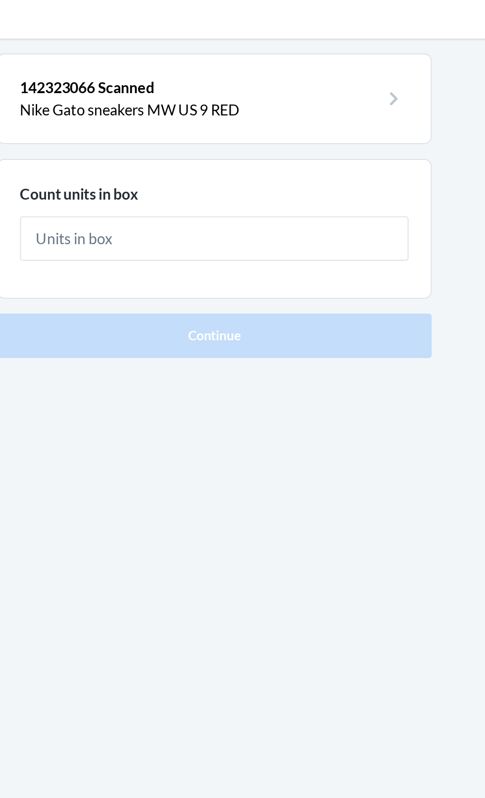
type input "1"
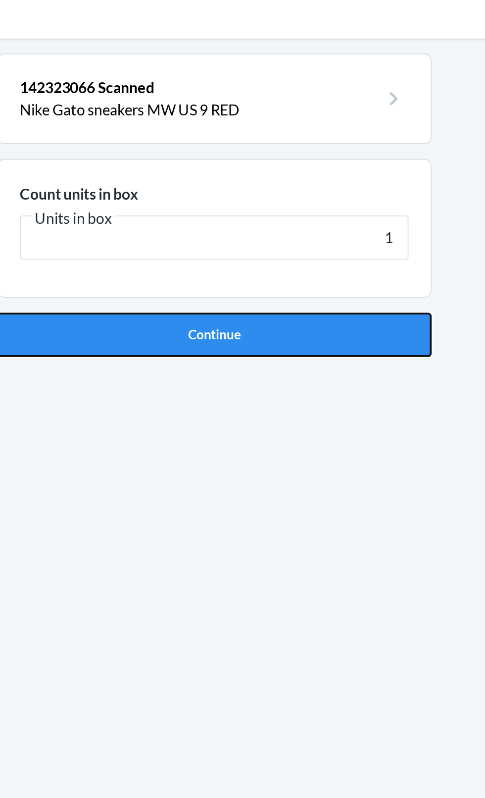
click at [293, 204] on button "Continue" at bounding box center [242, 210] width 233 height 24
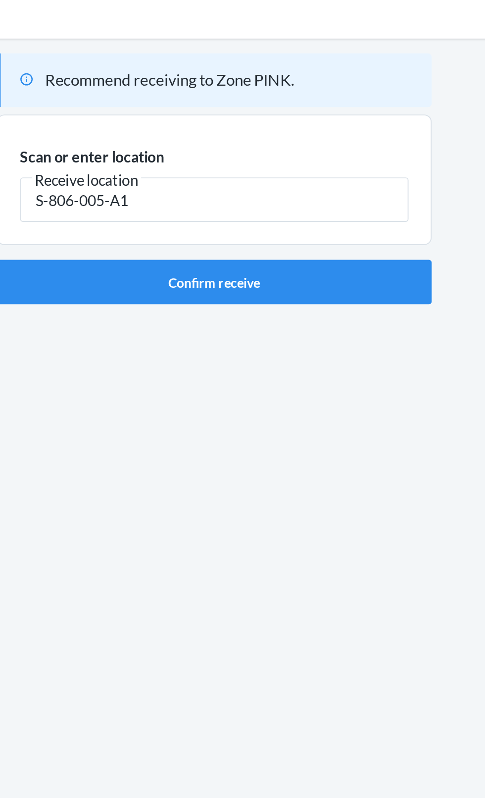
type input "S-806-005-A1"
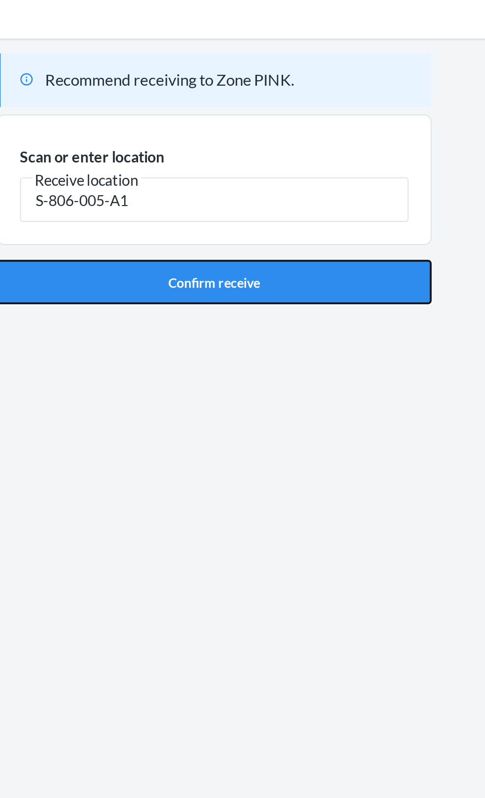
click at [309, 176] on button "Confirm receive" at bounding box center [242, 182] width 233 height 24
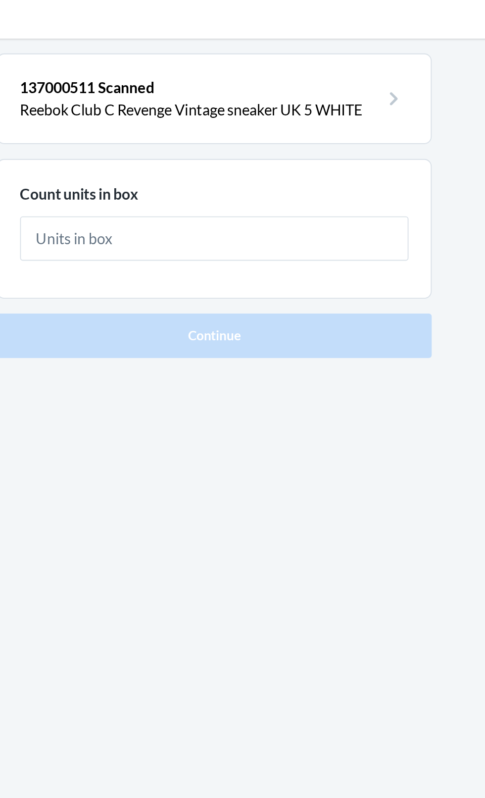
type input "1"
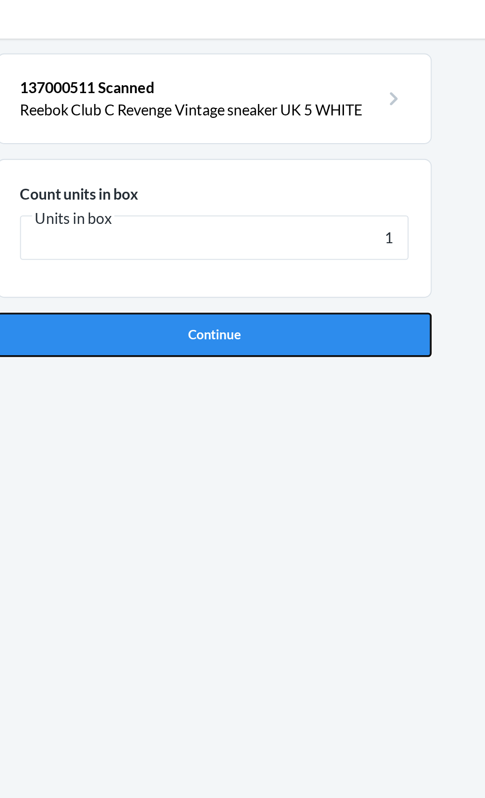
click at [285, 205] on button "Continue" at bounding box center [242, 210] width 233 height 24
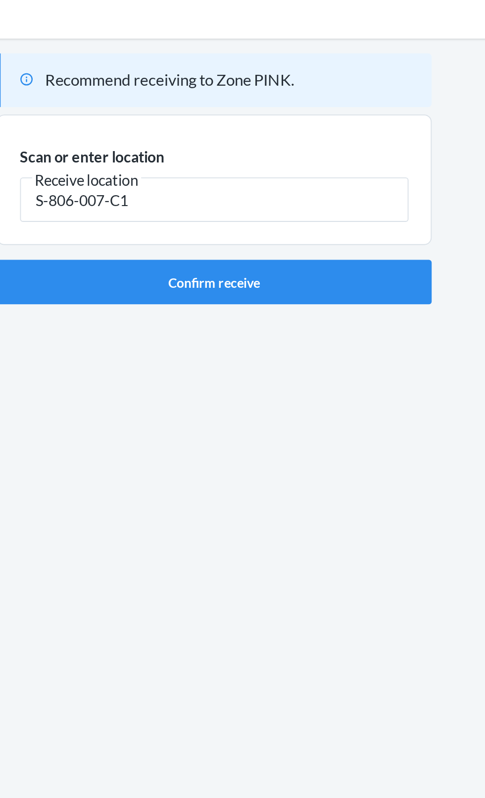
type input "S-806-007-C1"
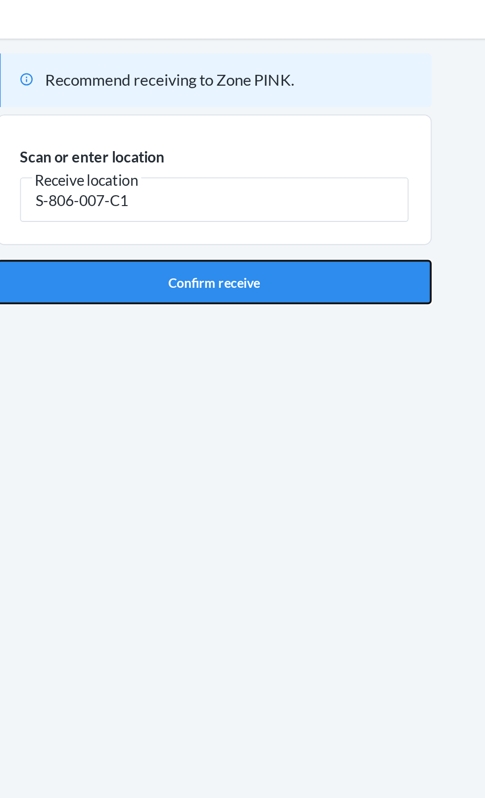
click at [293, 173] on button "Confirm receive" at bounding box center [242, 182] width 233 height 24
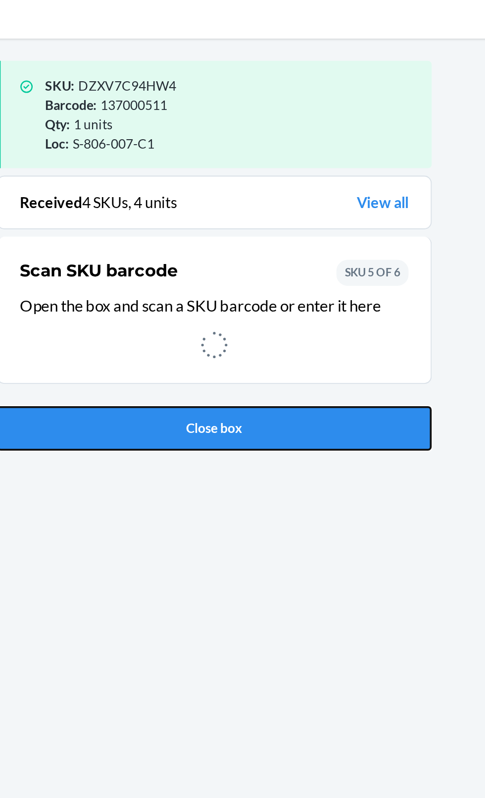
click at [334, 250] on button "Close box" at bounding box center [242, 260] width 233 height 24
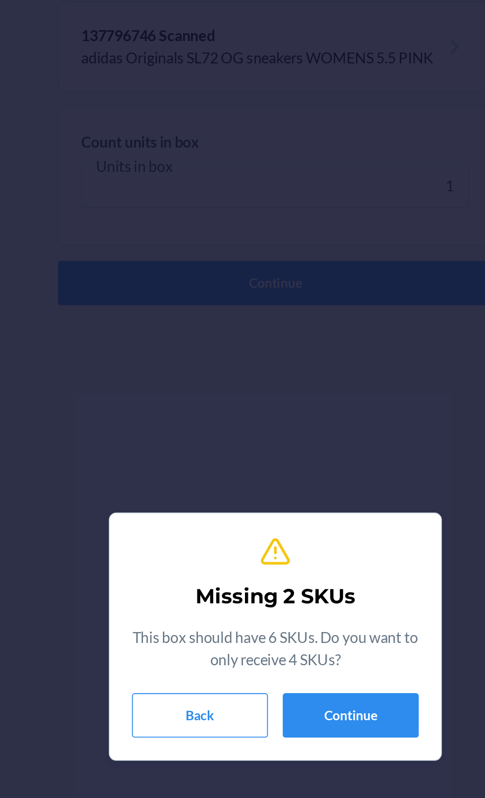
scroll to position [13, 0]
type input "1"
click at [316, 206] on div "Missing 2 SKUs This box should have 6 SKUs. Do you want to only receive 4 SKUs?…" at bounding box center [242, 399] width 485 height 798
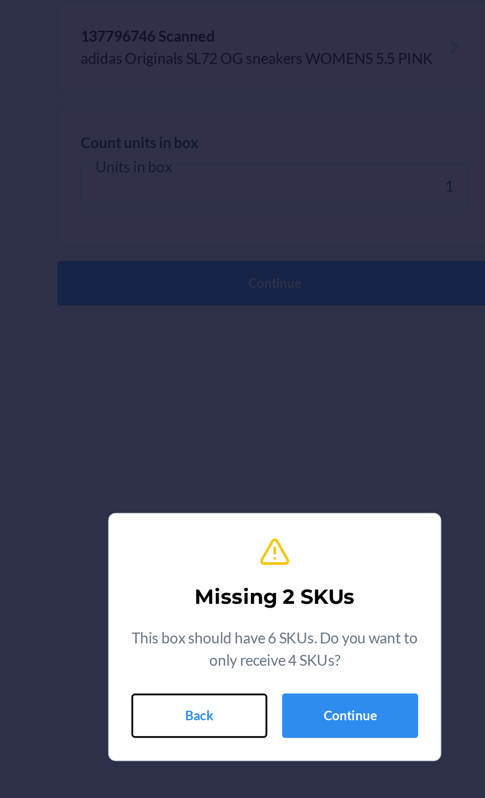
click at [213, 439] on button "Back" at bounding box center [202, 441] width 73 height 24
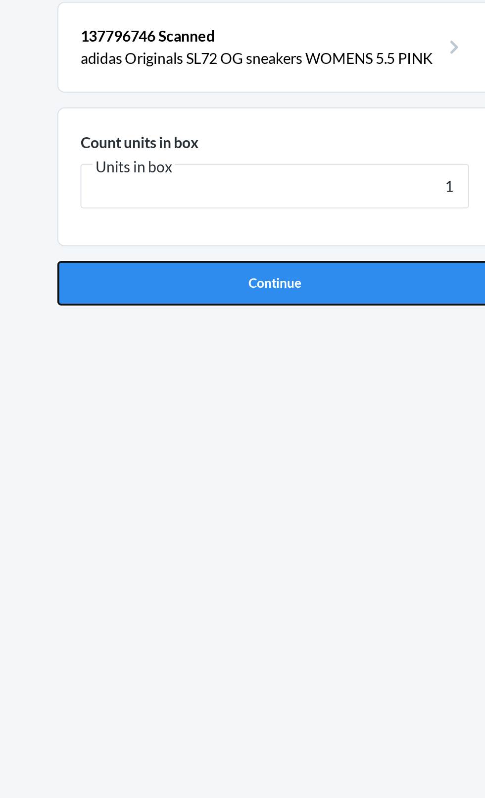
click at [305, 206] on button "Continue" at bounding box center [242, 210] width 233 height 24
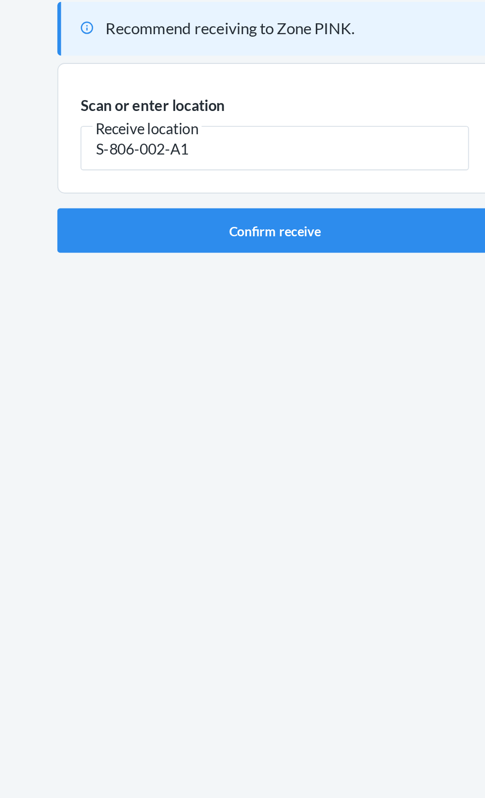
type input "S-806-002-A1"
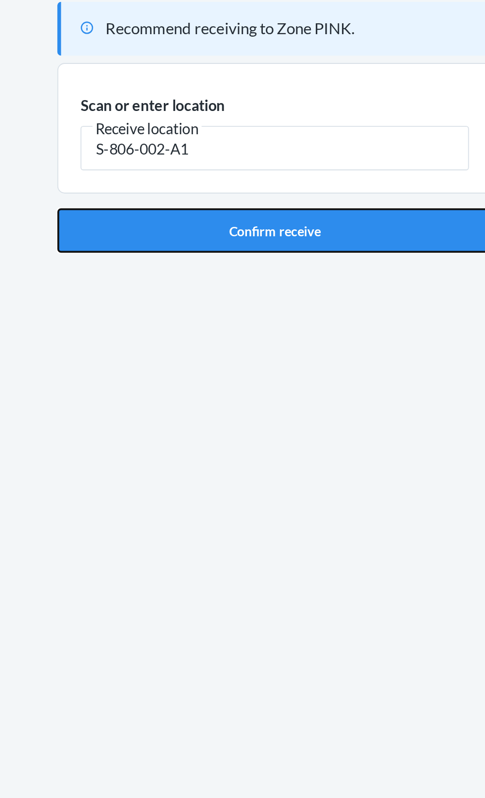
click at [315, 173] on button "Confirm receive" at bounding box center [242, 182] width 233 height 24
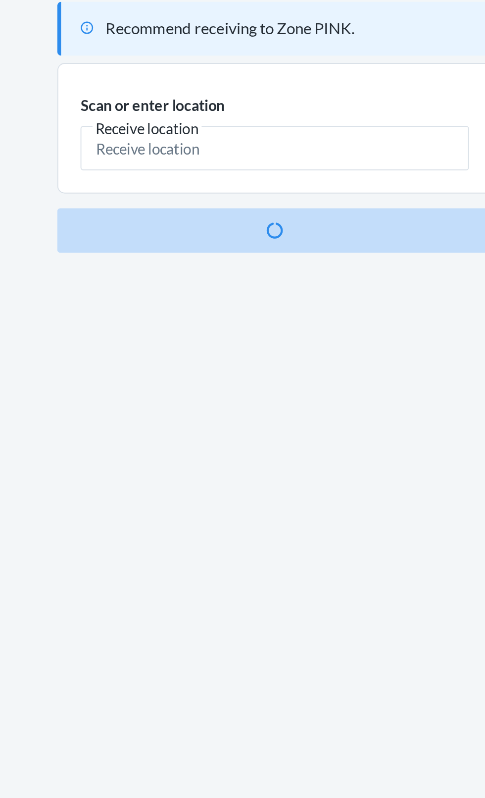
scroll to position [75, 0]
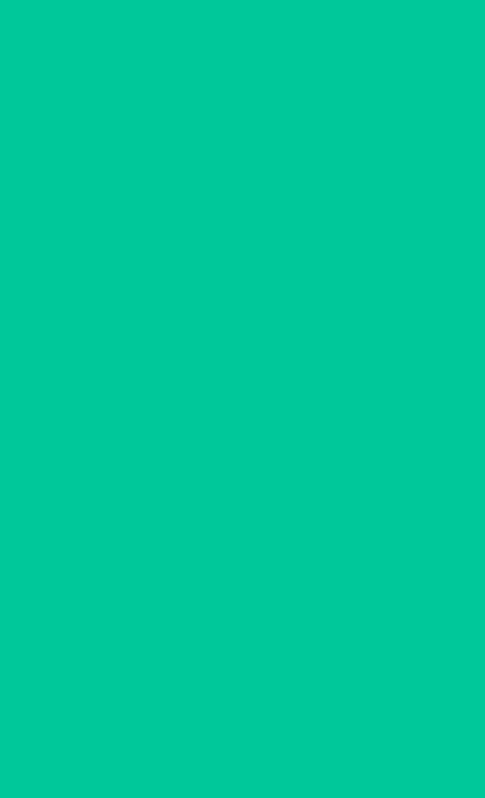
scroll to position [10, 0]
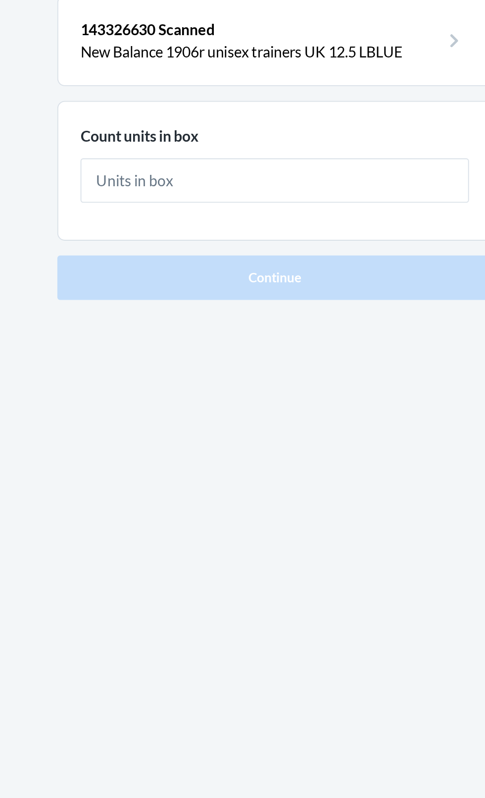
type input "1"
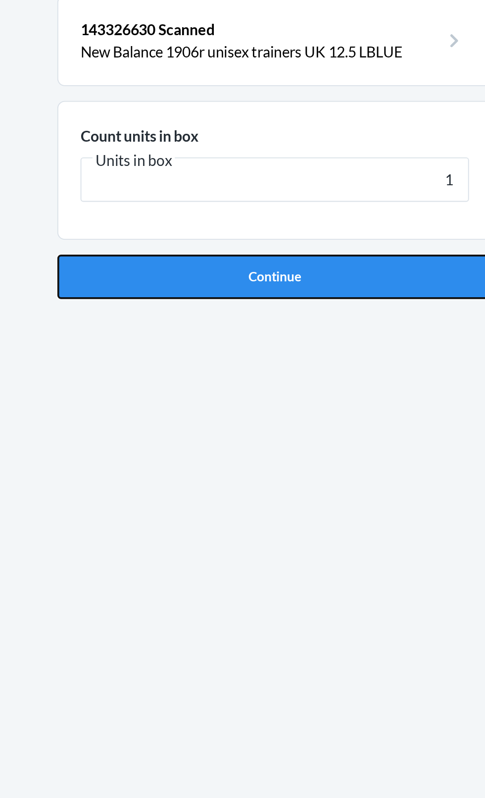
click at [288, 205] on button "Continue" at bounding box center [242, 210] width 233 height 24
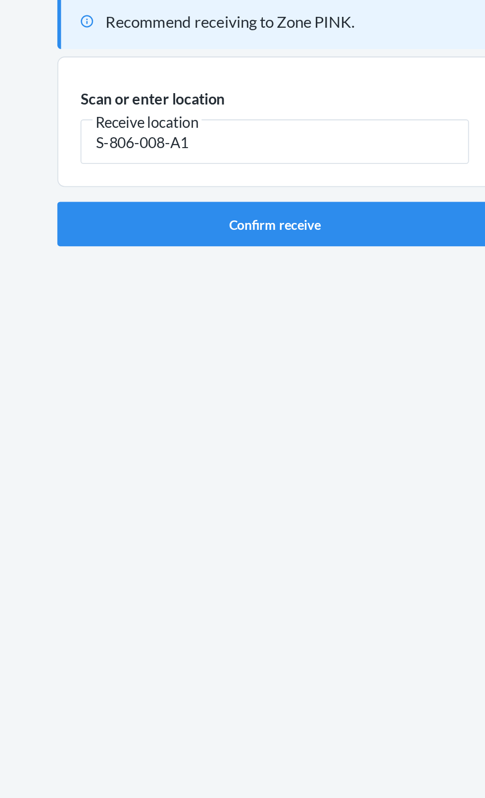
type input "S-806-008-A1"
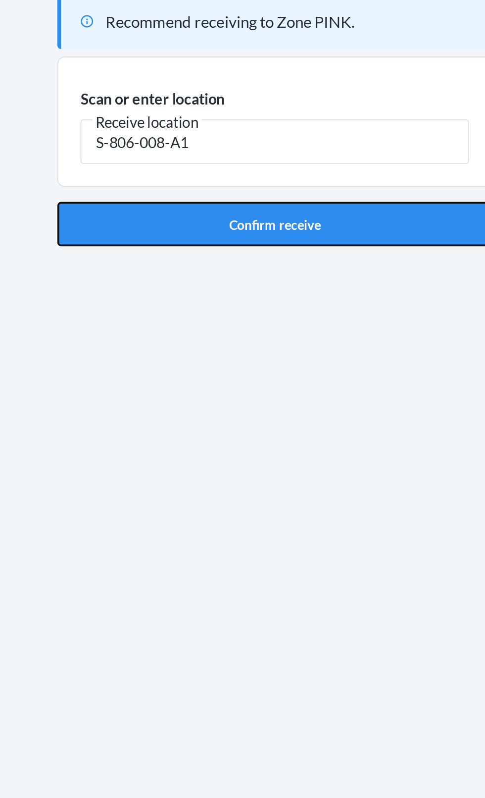
click at [281, 172] on button "Confirm receive" at bounding box center [242, 182] width 233 height 24
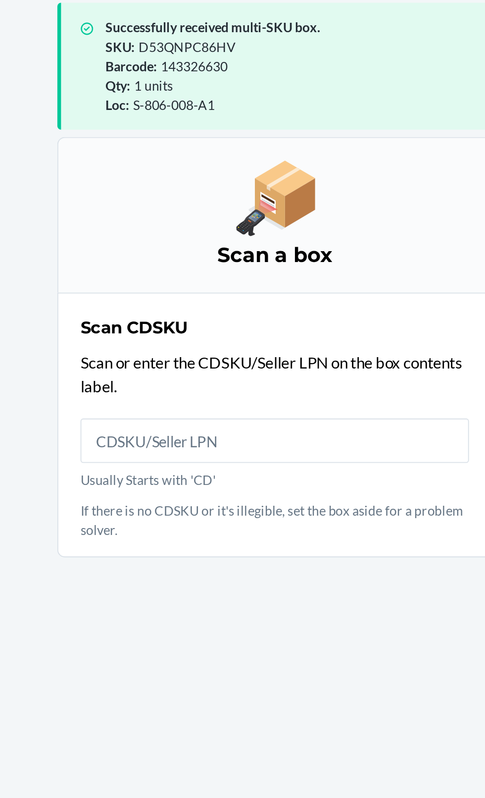
scroll to position [75, 0]
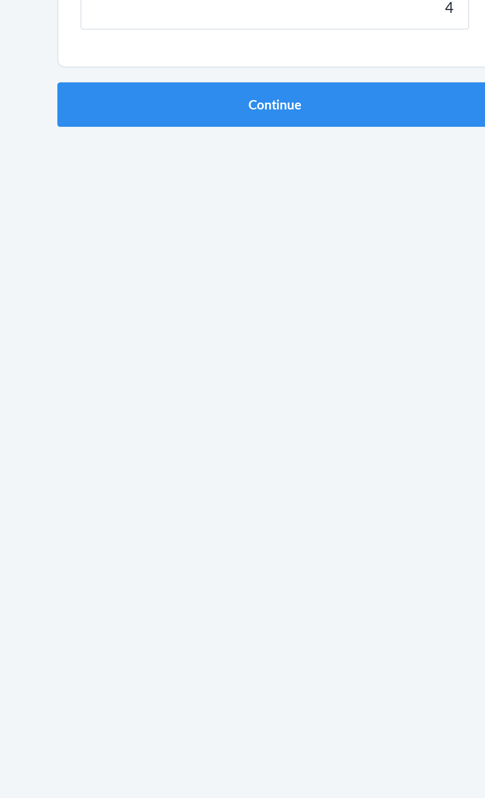
type input "4"
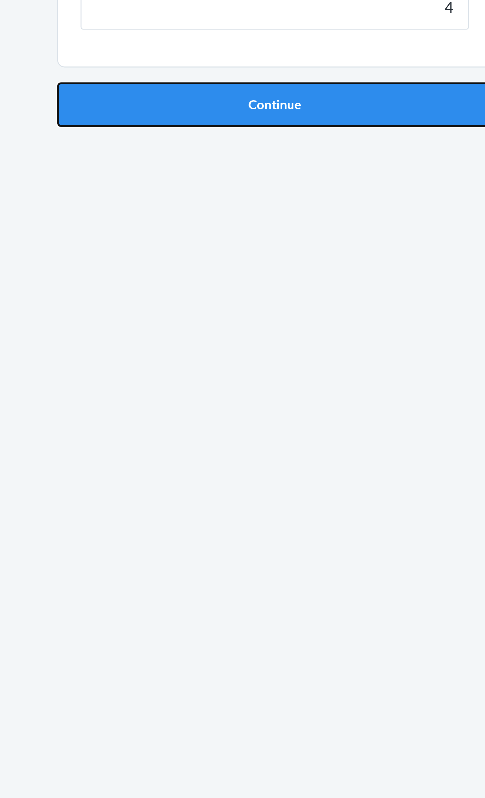
click at [315, 212] on button "Continue" at bounding box center [242, 210] width 233 height 24
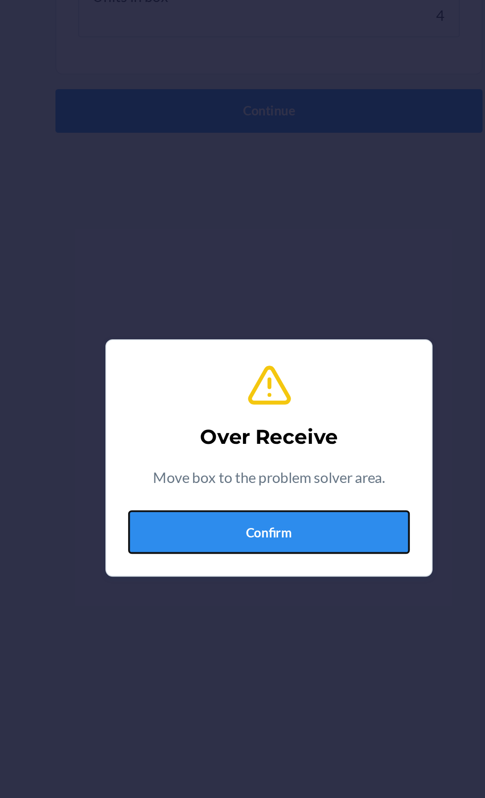
click at [267, 443] on button "Confirm" at bounding box center [242, 439] width 153 height 24
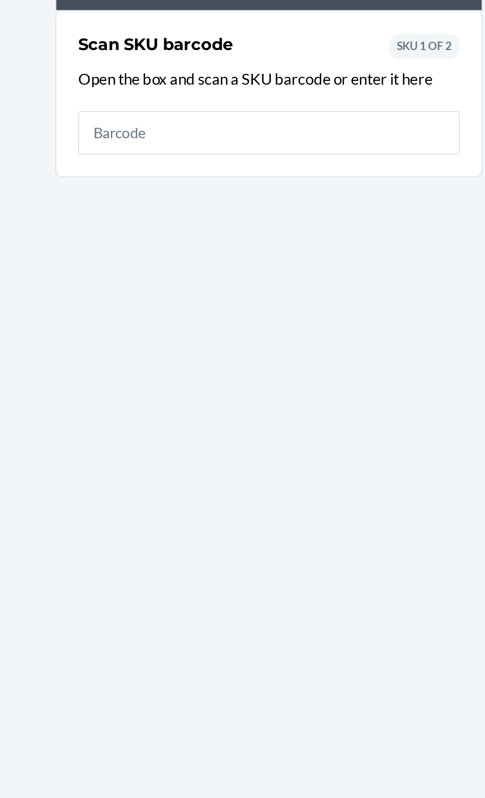
click at [317, 223] on input "text" at bounding box center [243, 222] width 208 height 24
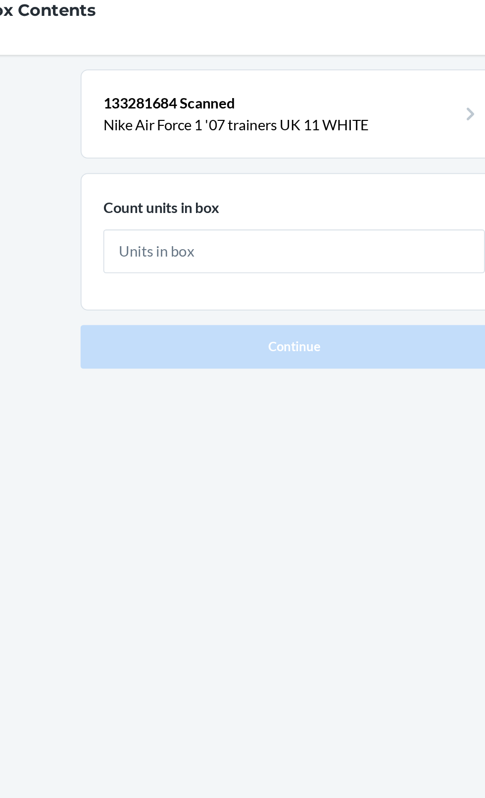
type input "3"
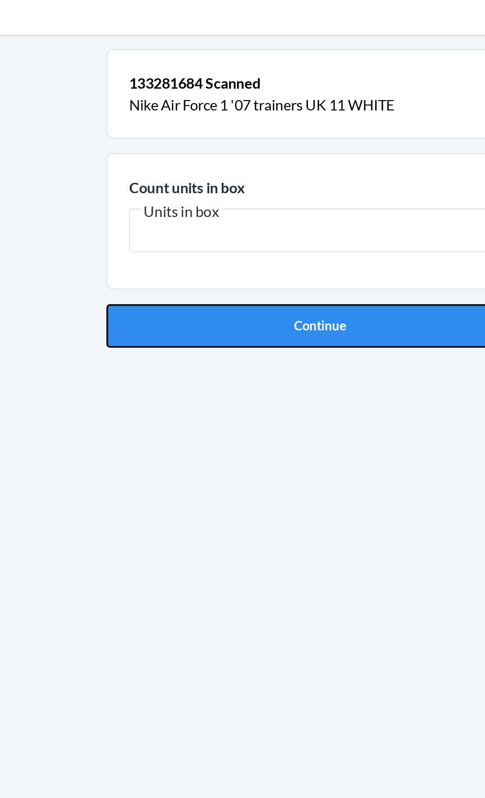
click at [294, 216] on button "Continue" at bounding box center [242, 210] width 233 height 24
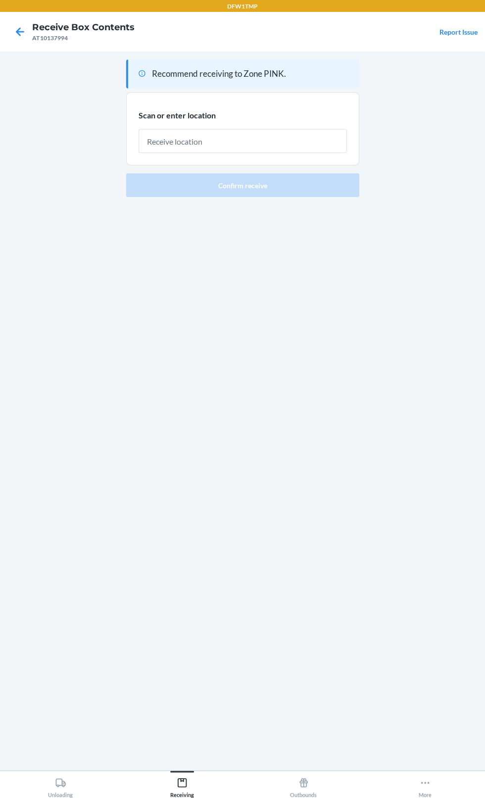
scroll to position [21, 0]
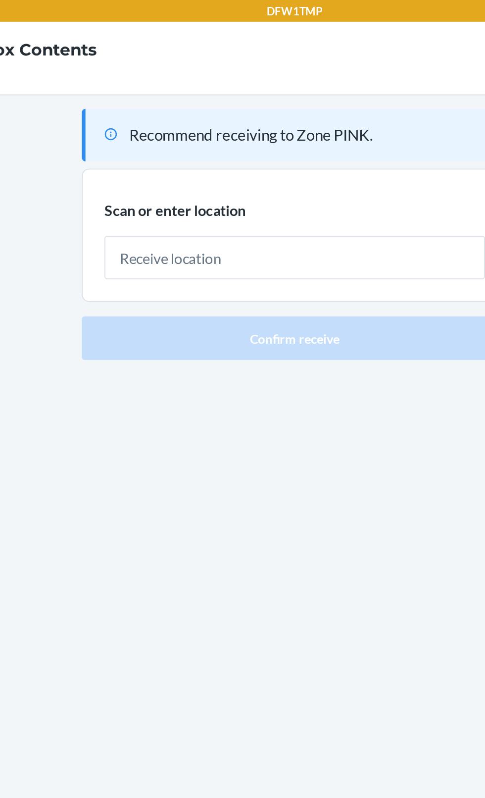
click at [345, 129] on input "text" at bounding box center [243, 141] width 208 height 24
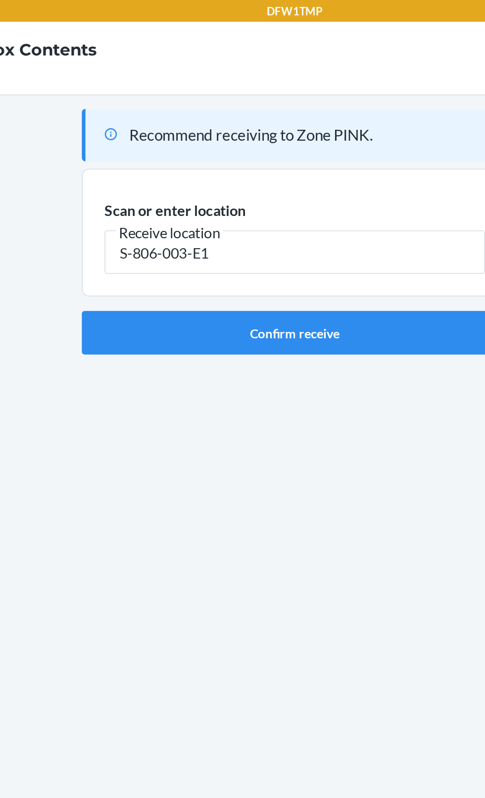
type input "S-806-003-E1"
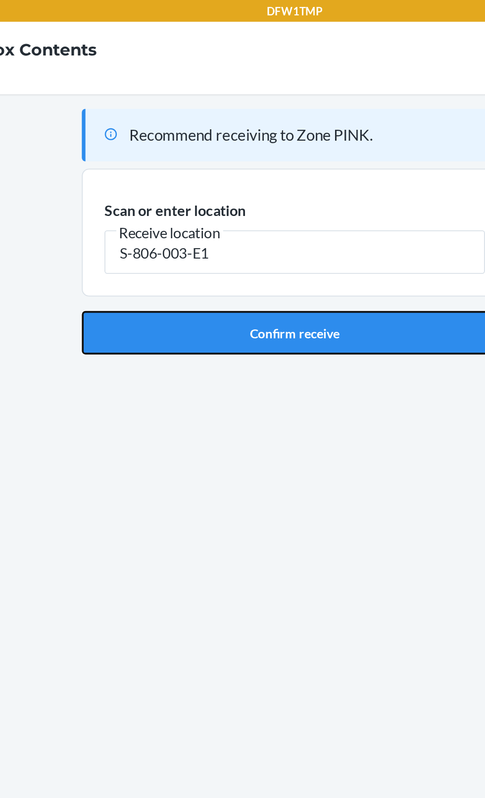
click at [243, 170] on button "Confirm receive" at bounding box center [242, 182] width 233 height 24
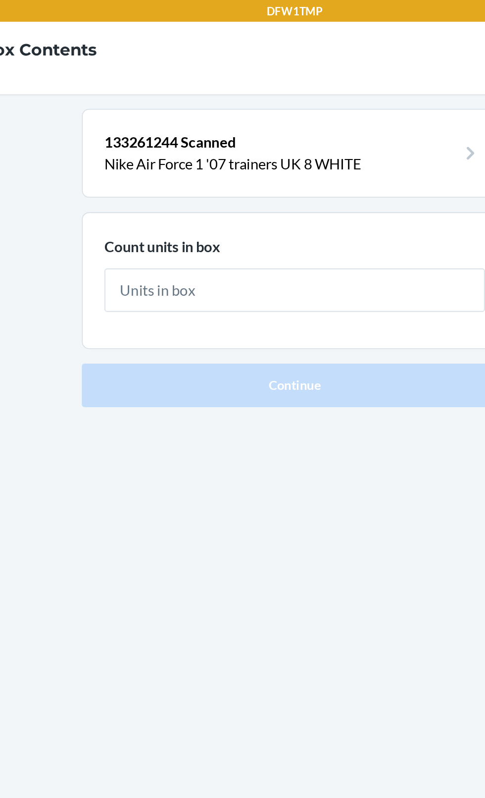
type input "1"
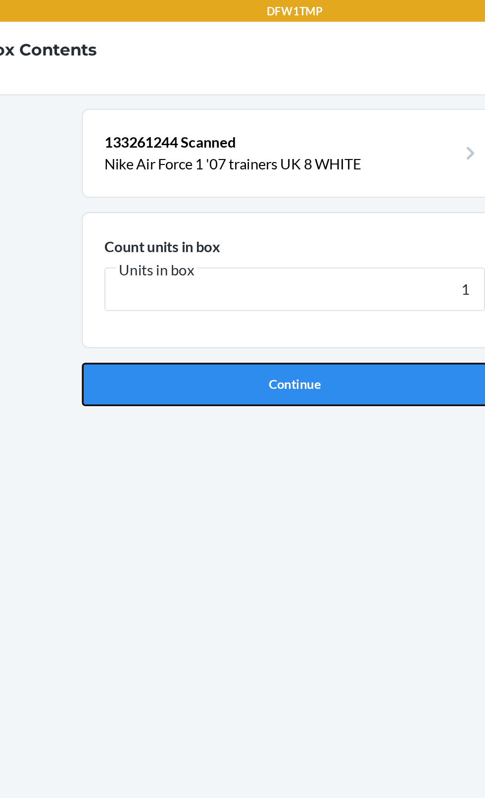
click at [250, 198] on button "Continue" at bounding box center [242, 210] width 233 height 24
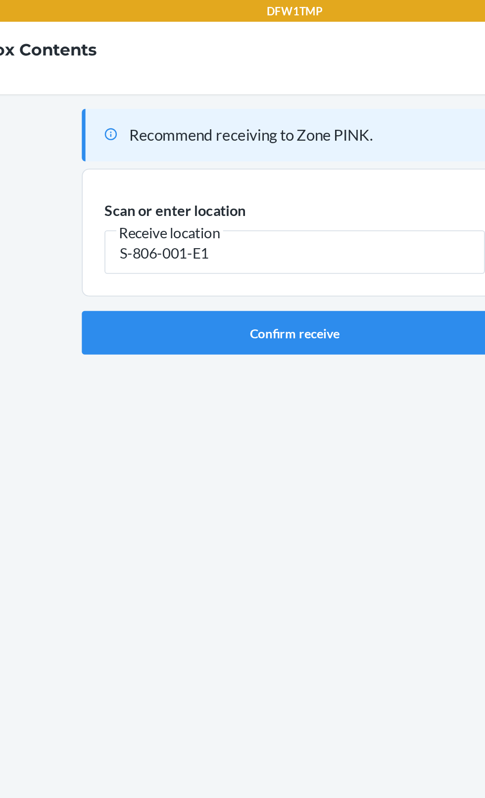
type input "S-806-001-E1"
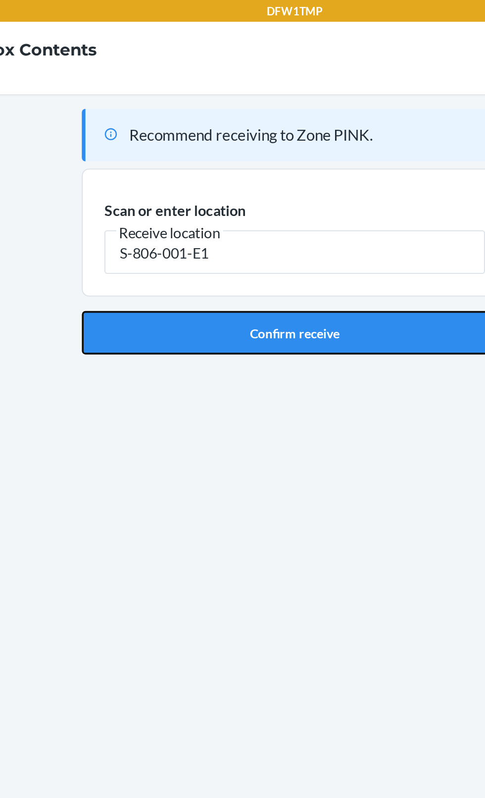
click at [237, 170] on button "Confirm receive" at bounding box center [242, 182] width 233 height 24
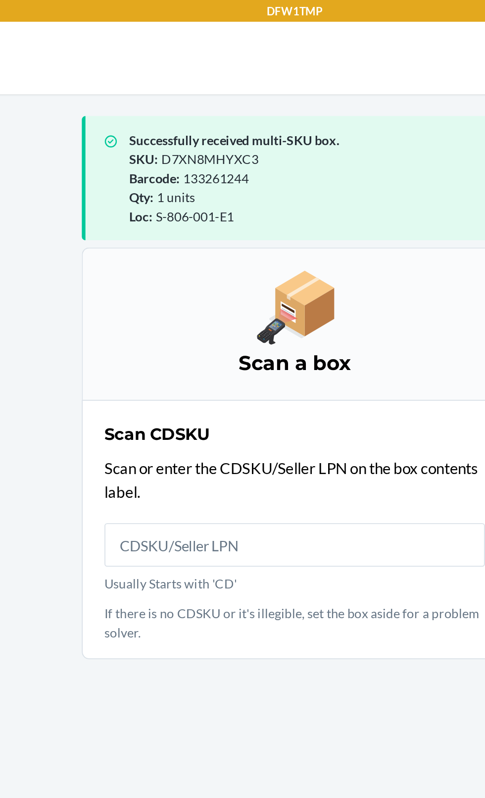
scroll to position [26, 0]
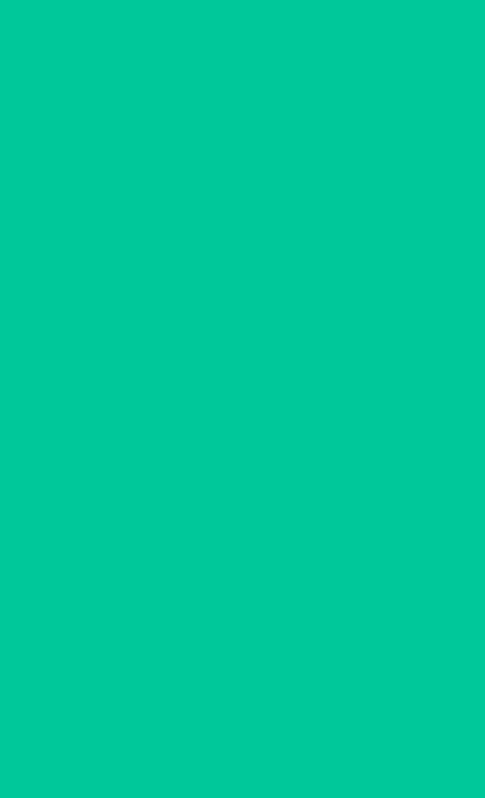
scroll to position [21, 0]
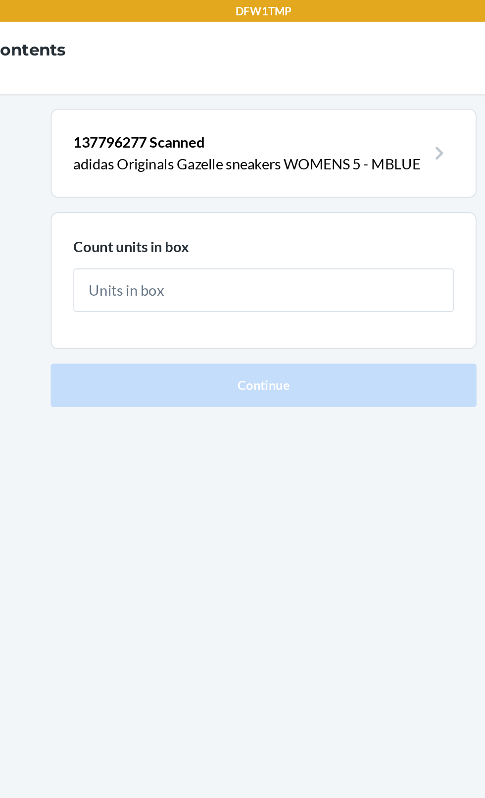
type input "1"
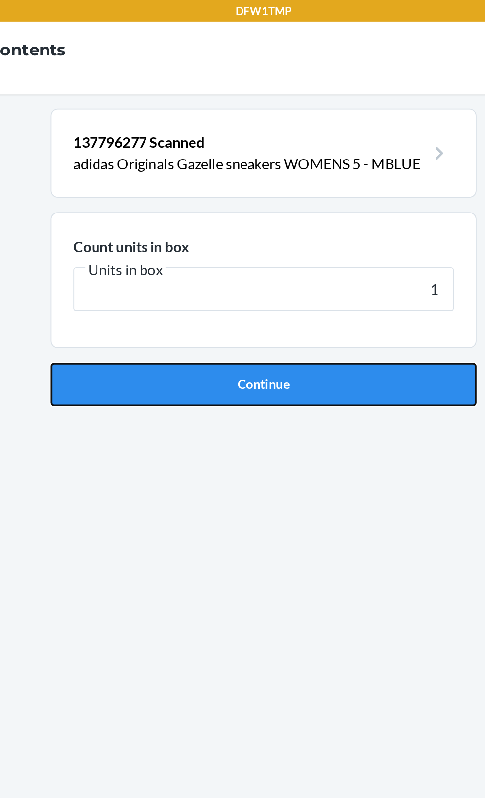
click at [296, 198] on button "Continue" at bounding box center [242, 210] width 233 height 24
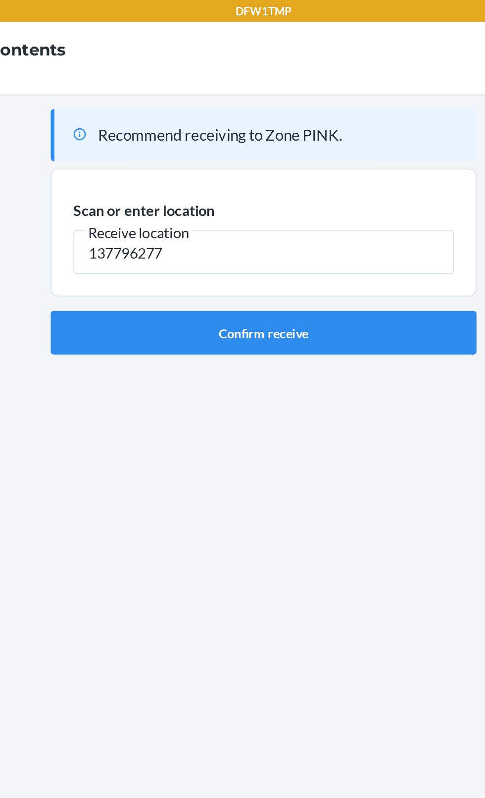
click at [313, 128] on input "137796277" at bounding box center [243, 138] width 208 height 24
type input "1"
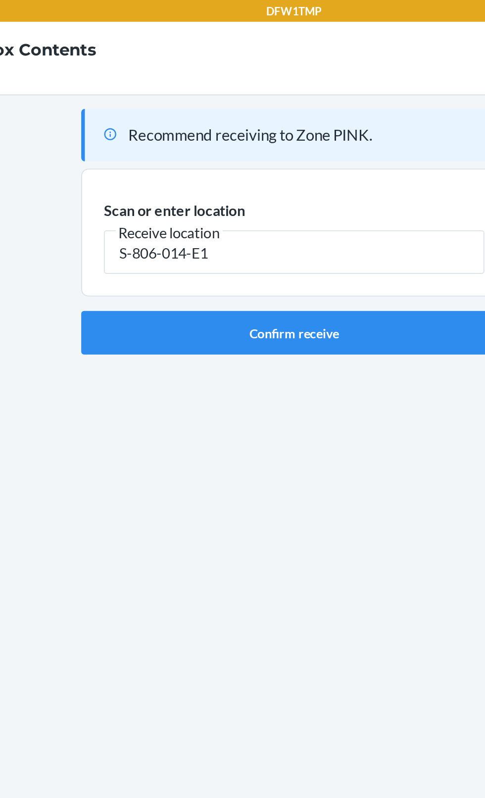
type input "S-806-014-E1"
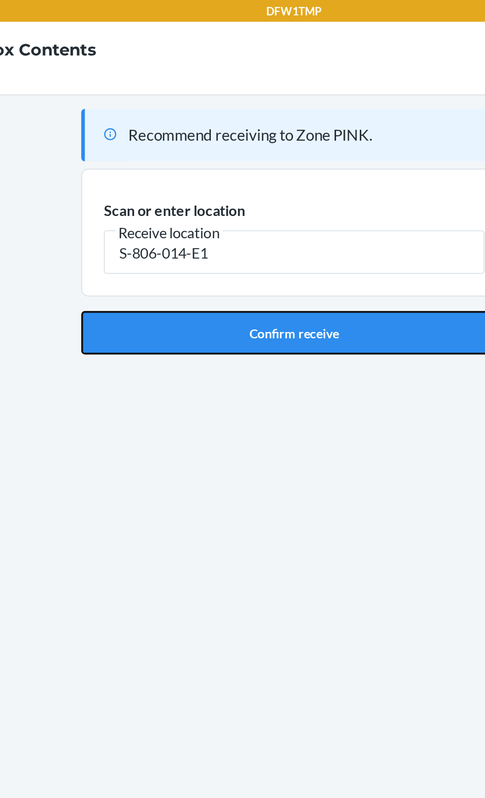
click at [254, 170] on button "Confirm receive" at bounding box center [242, 182] width 233 height 24
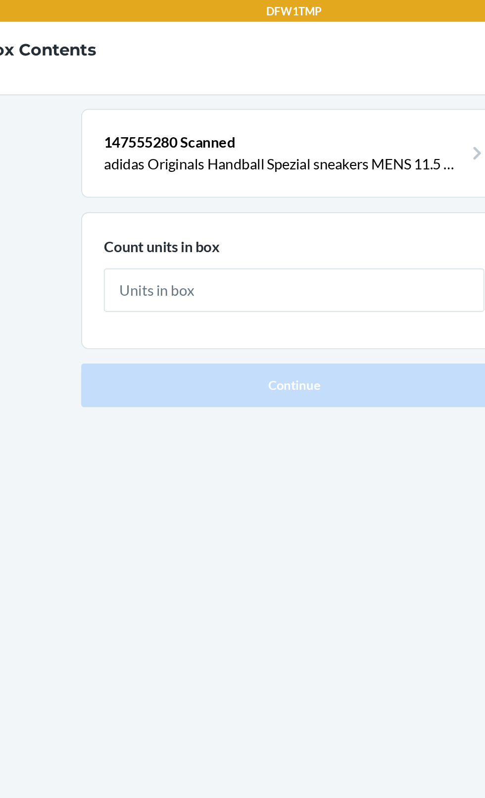
type input "1"
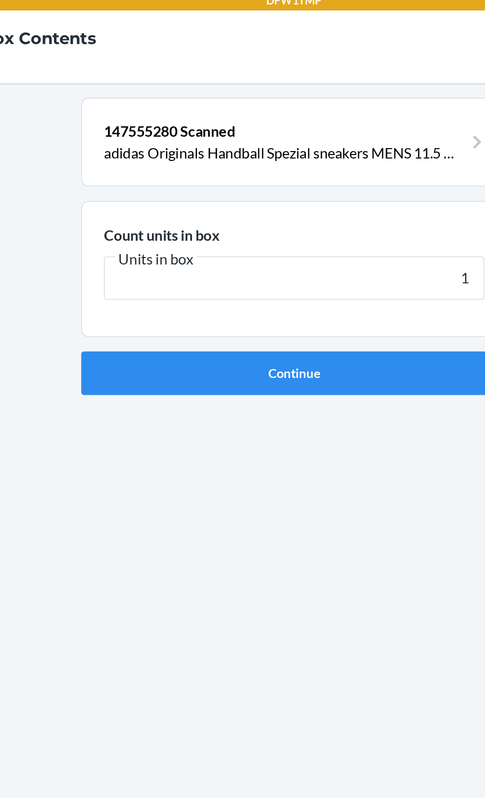
scroll to position [21, 0]
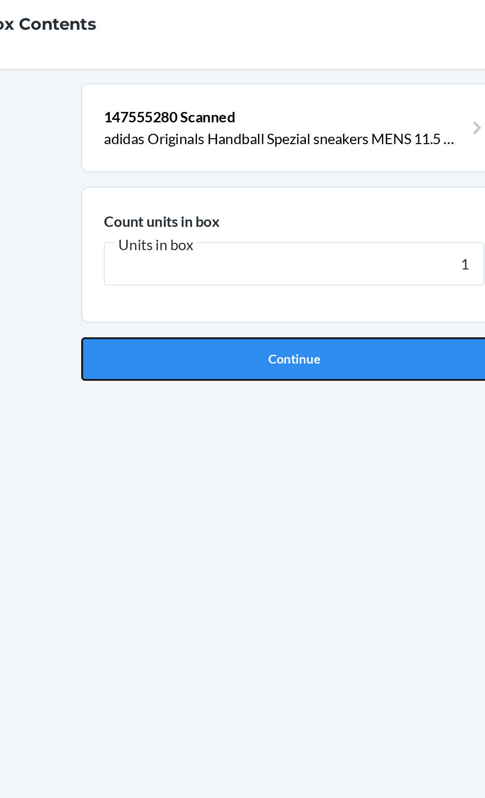
click at [308, 199] on button "Continue" at bounding box center [242, 210] width 233 height 24
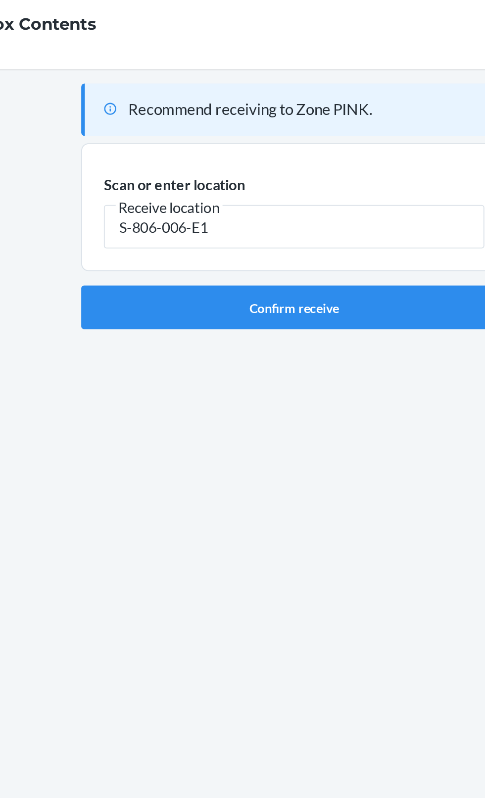
type input "S-806-006-E1"
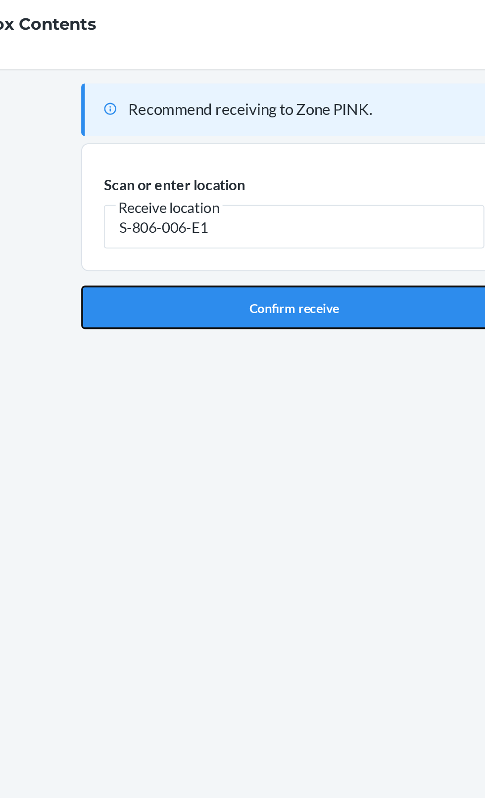
click at [296, 170] on button "Confirm receive" at bounding box center [242, 182] width 233 height 24
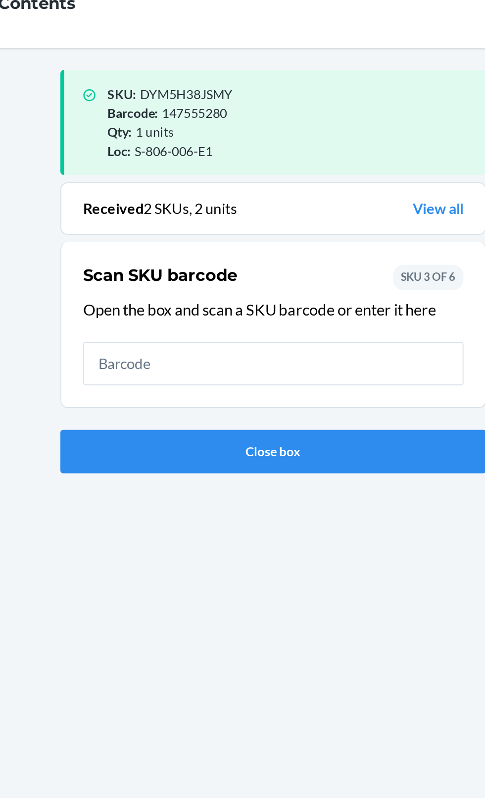
scroll to position [26, 0]
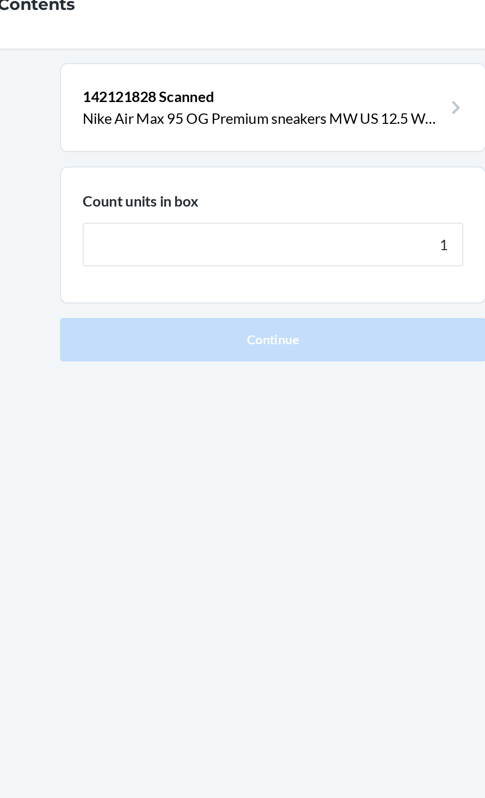
type input "1"
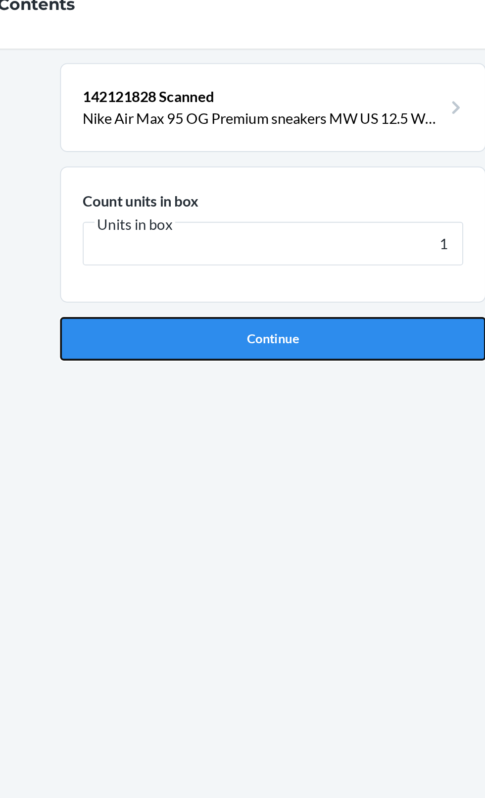
click at [289, 198] on button "Continue" at bounding box center [242, 210] width 233 height 24
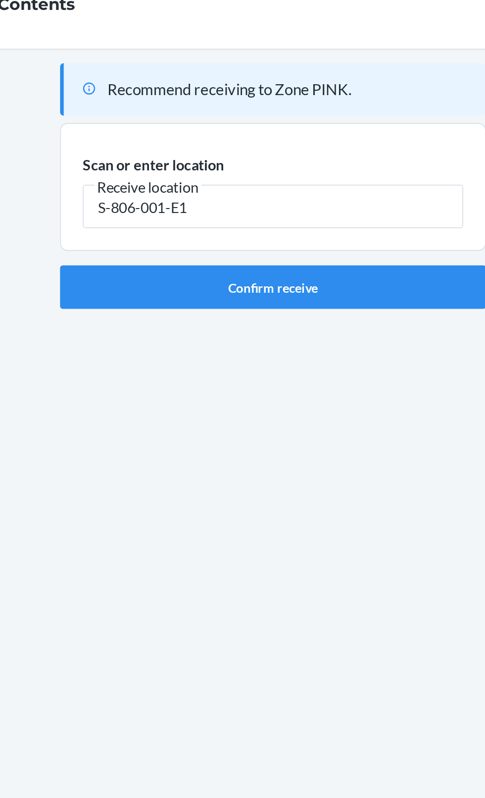
type input "S-806-001-E1"
click at [355, 252] on div "Recommend receiving to Zone PINK. Scan or enter location Receive location S-806…" at bounding box center [242, 409] width 233 height 701
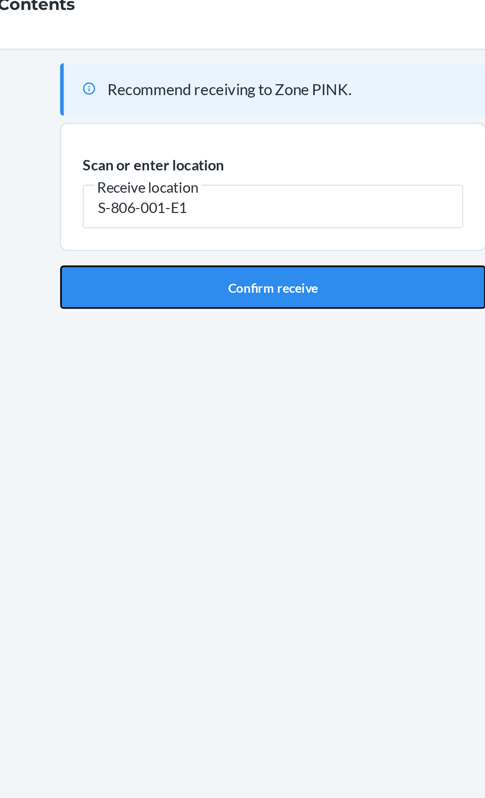
click at [252, 170] on button "Confirm receive" at bounding box center [242, 182] width 233 height 24
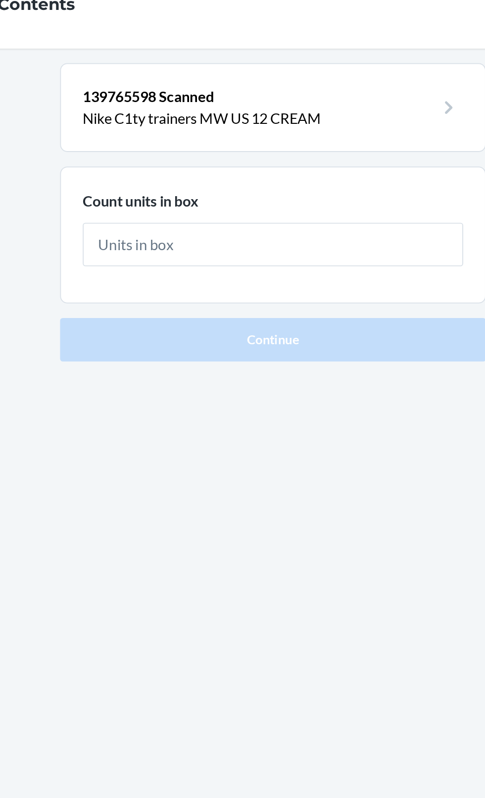
type input "1"
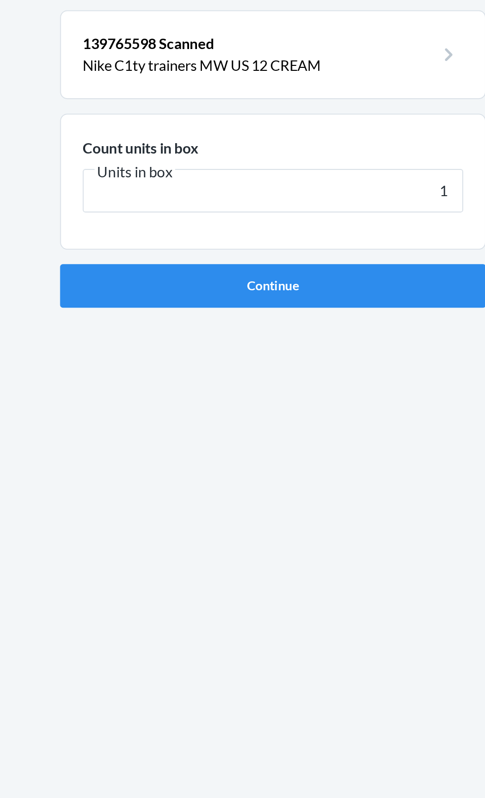
scroll to position [26, 0]
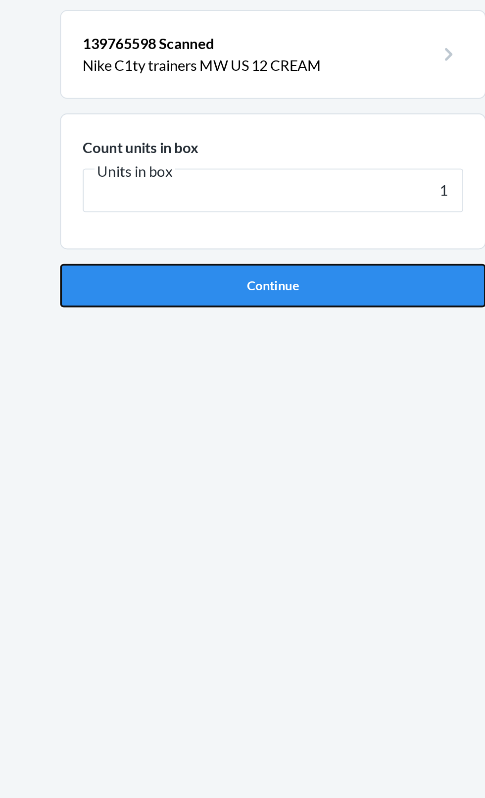
click at [172, 198] on button "Continue" at bounding box center [242, 210] width 233 height 24
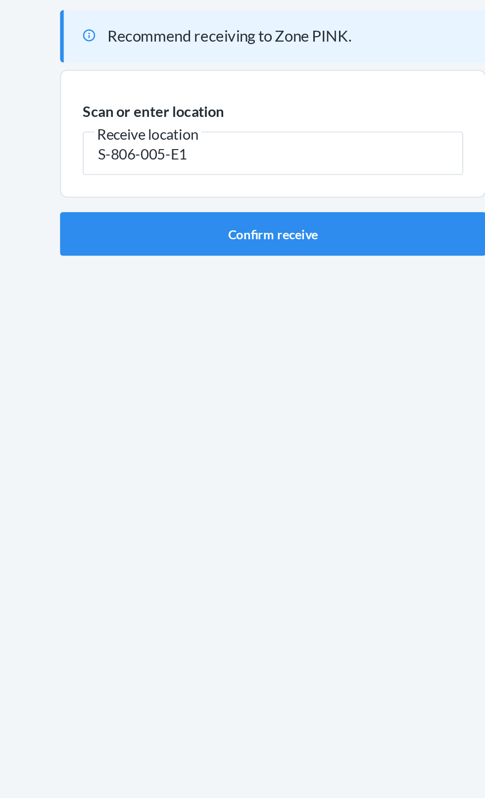
type input "S-806-005-E1"
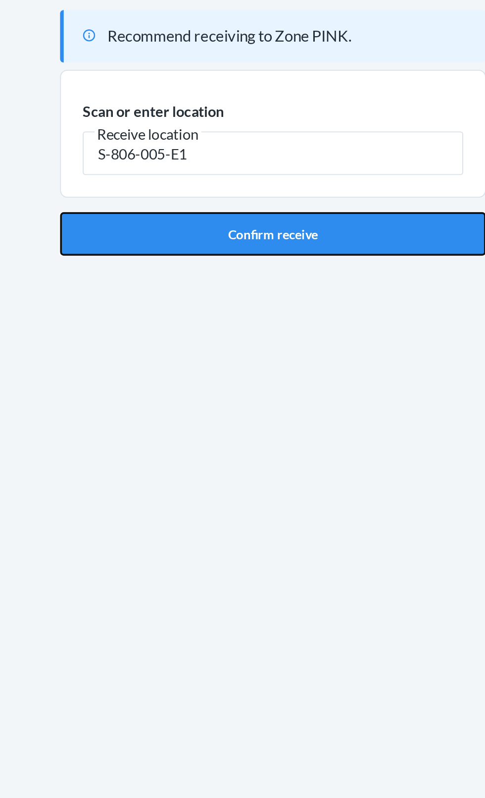
click at [286, 170] on button "Confirm receive" at bounding box center [242, 182] width 233 height 24
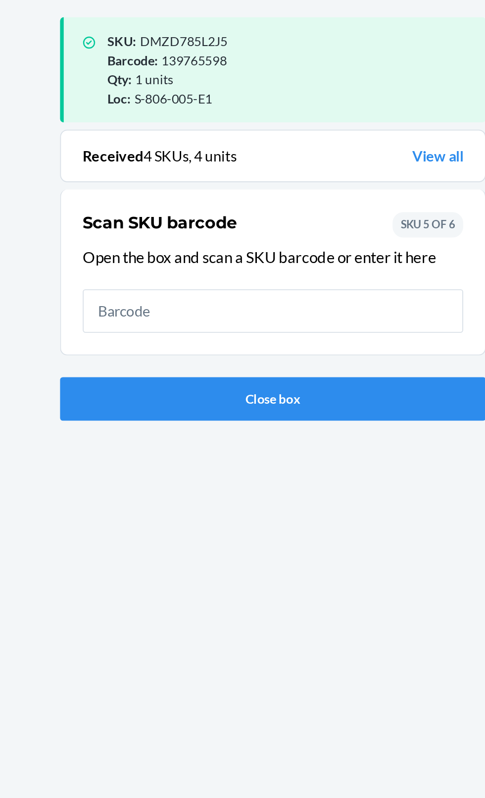
scroll to position [75, 0]
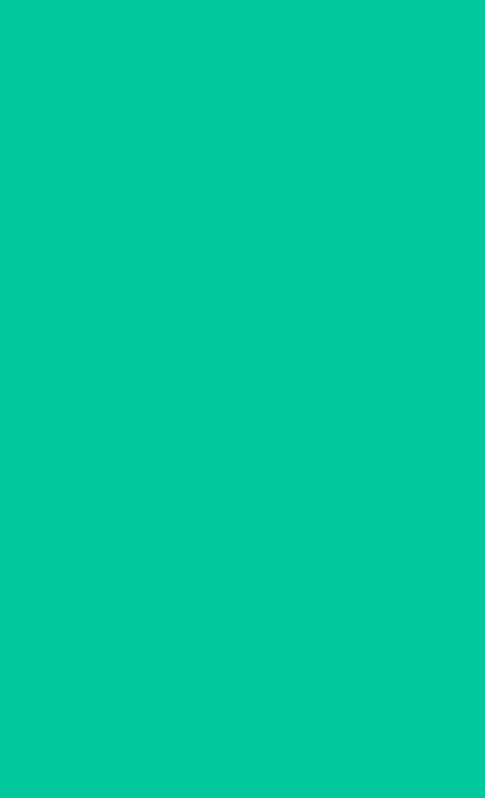
scroll to position [10, 0]
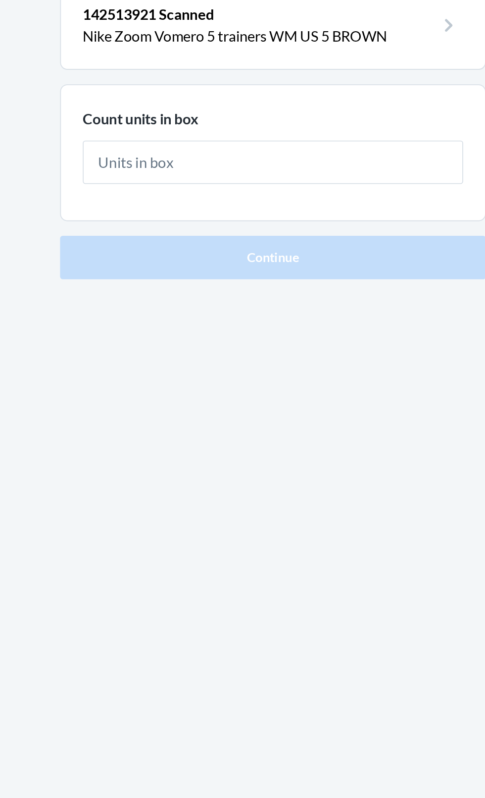
type input "1"
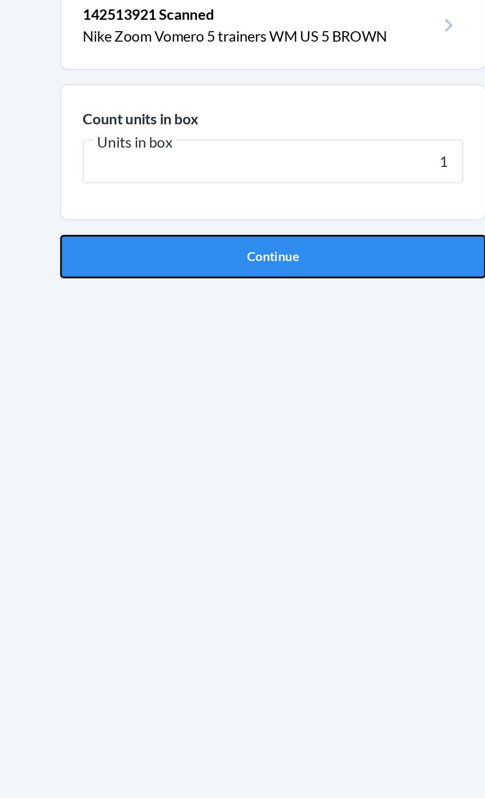
click at [299, 198] on button "Continue" at bounding box center [242, 210] width 233 height 24
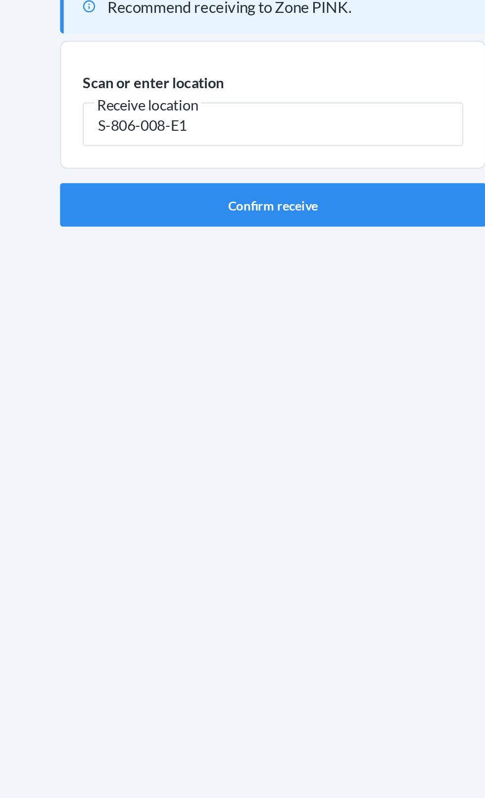
type input "S-806-008-E1"
click at [263, 194] on div "Recommend receiving to Zone PINK. Scan or enter location [GEOGRAPHIC_DATA] loca…" at bounding box center [242, 409] width 233 height 701
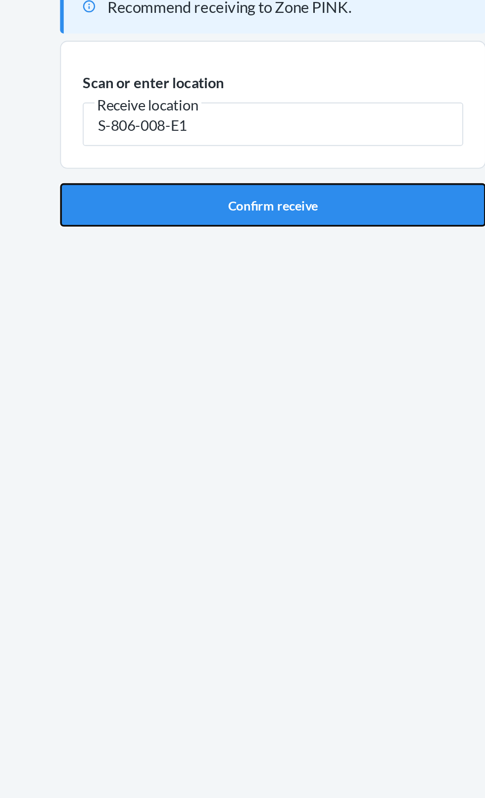
click at [292, 175] on button "Confirm receive" at bounding box center [242, 182] width 233 height 24
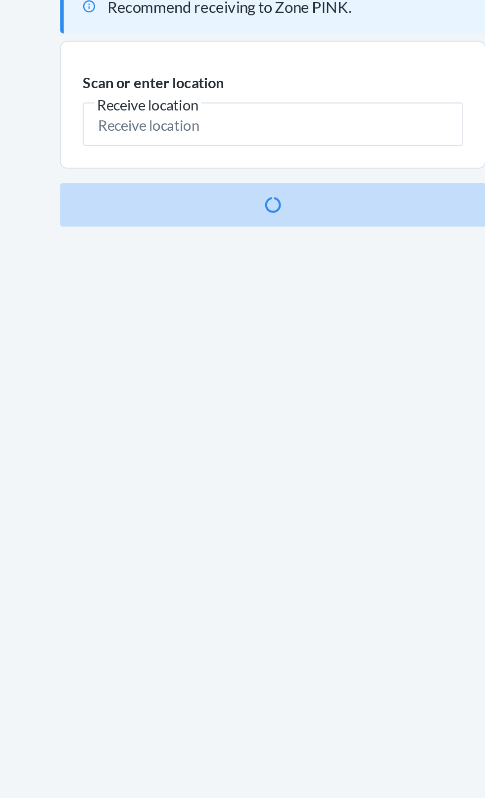
scroll to position [75, 0]
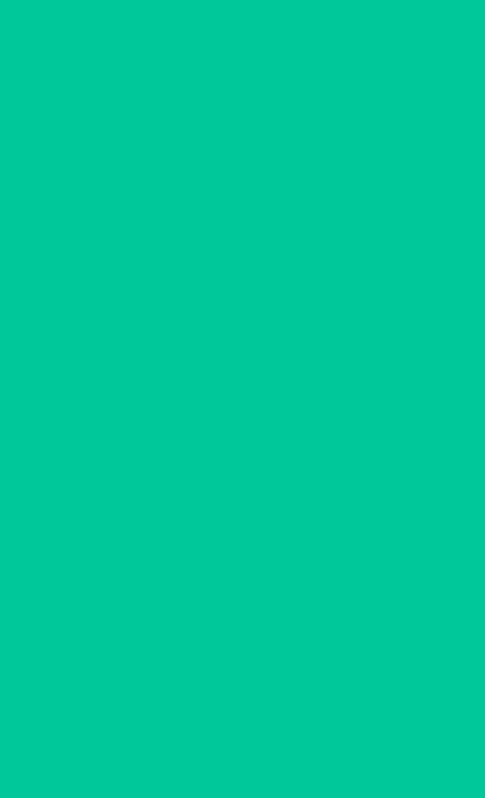
scroll to position [10, 0]
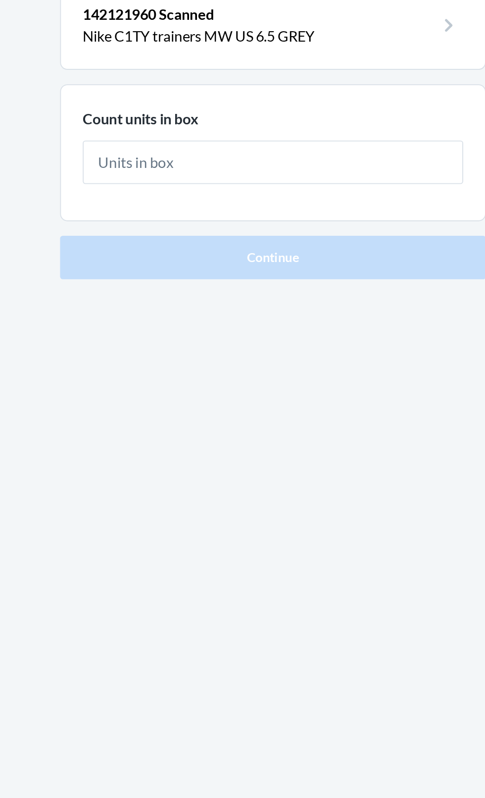
type input "1"
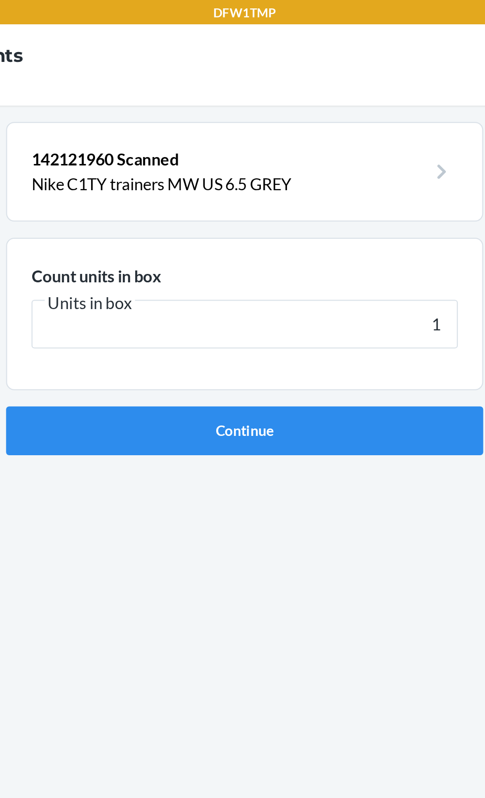
scroll to position [0, 0]
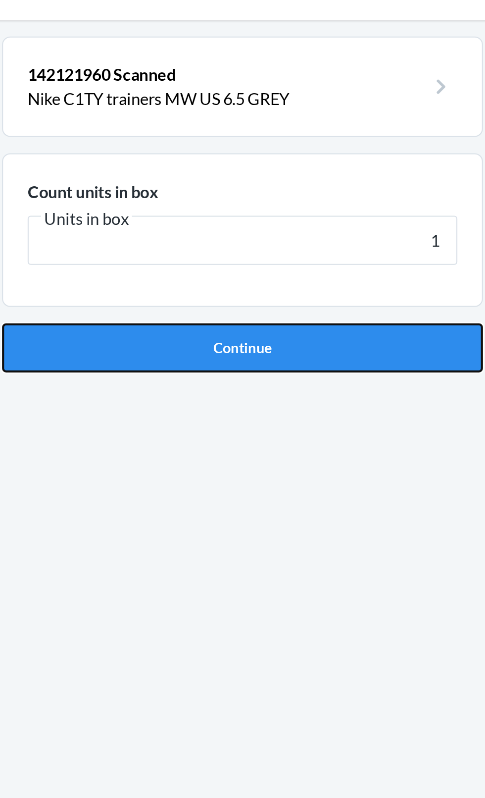
click at [305, 220] on button "Continue" at bounding box center [242, 210] width 233 height 24
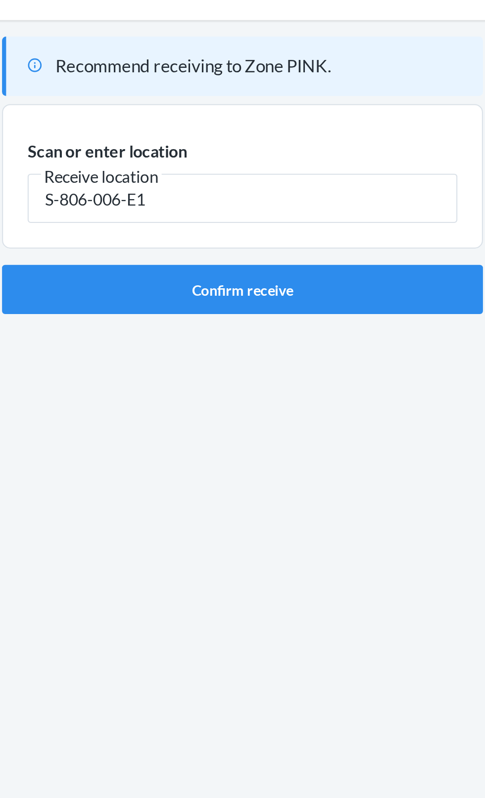
type input "S-806-006-E1"
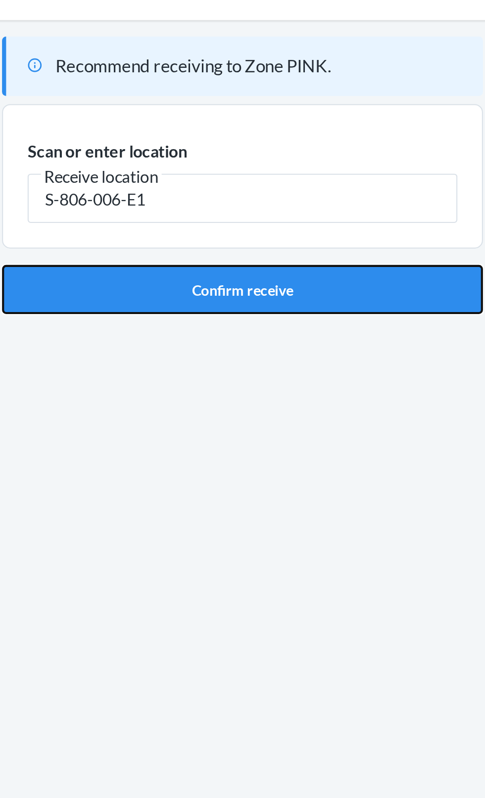
click at [268, 185] on button "Confirm receive" at bounding box center [242, 182] width 233 height 24
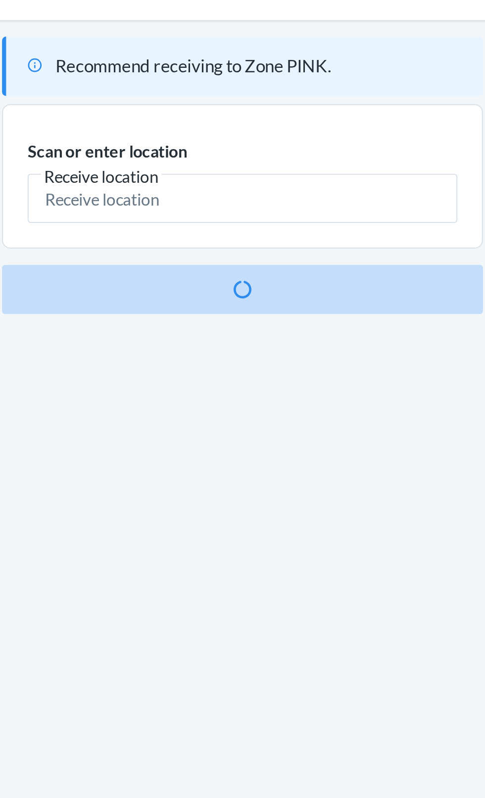
scroll to position [4, 0]
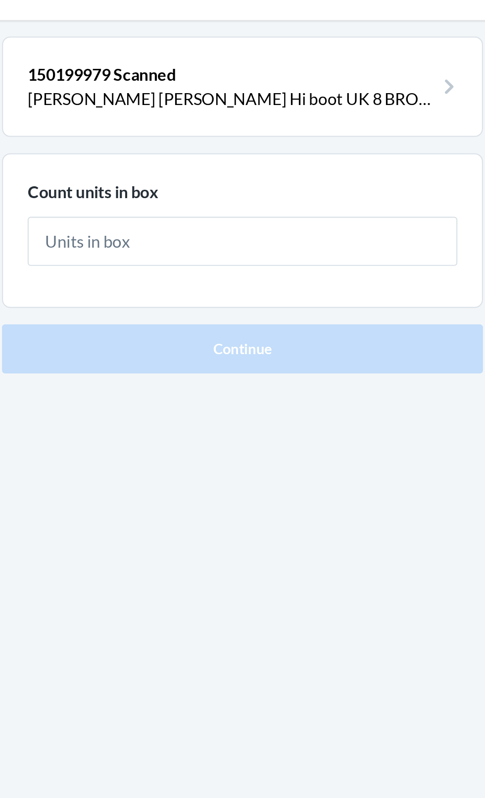
type input "1"
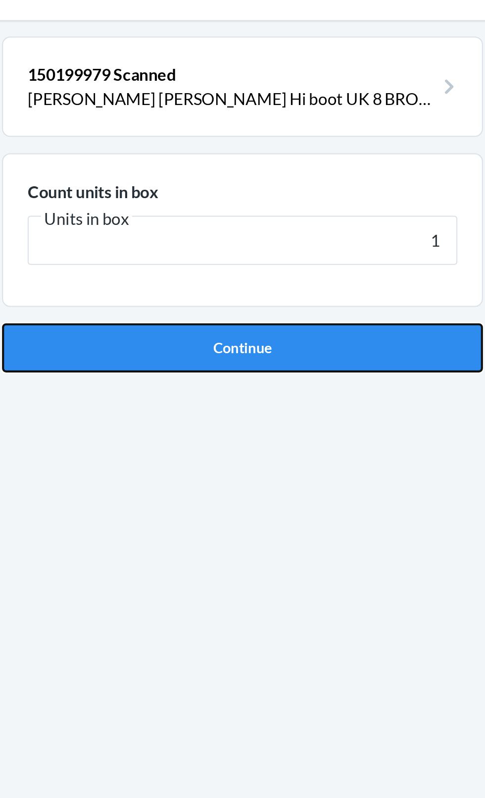
click at [304, 214] on button "Continue" at bounding box center [242, 210] width 233 height 24
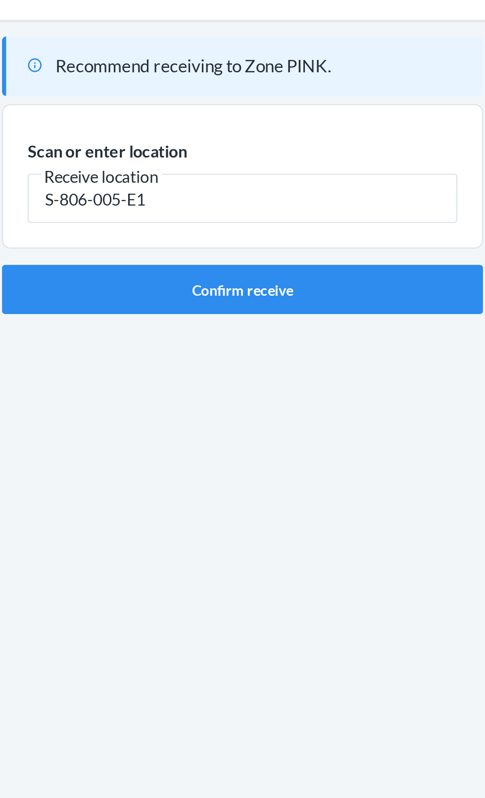
type input "S-806-005-E1"
click at [357, 271] on div "Recommend receiving to Zone PINK. Scan or enter location [GEOGRAPHIC_DATA] loca…" at bounding box center [242, 409] width 233 height 701
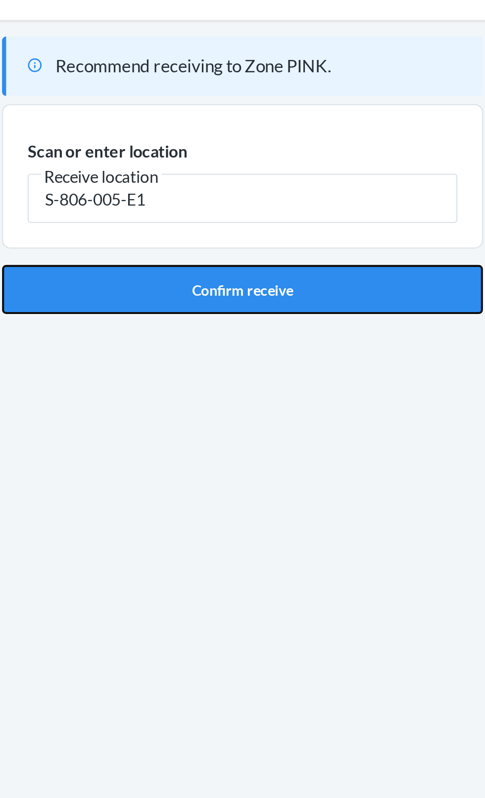
click at [277, 183] on button "Confirm receive" at bounding box center [242, 182] width 233 height 24
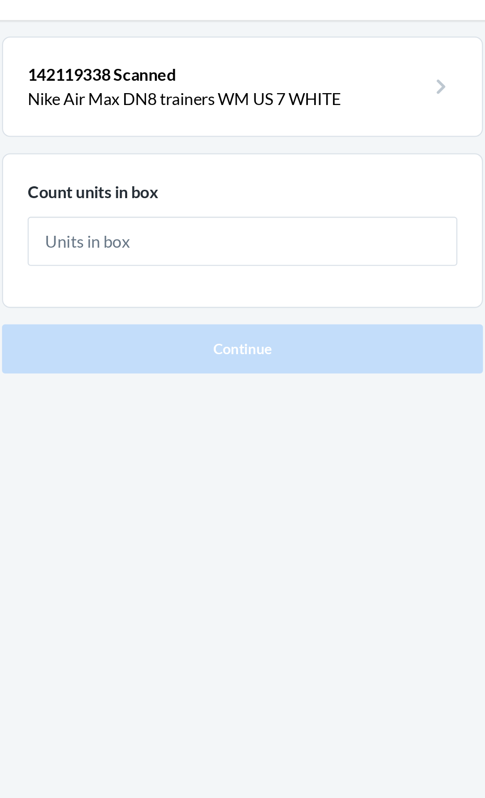
click at [316, 158] on input "text" at bounding box center [243, 159] width 208 height 24
type input "1"
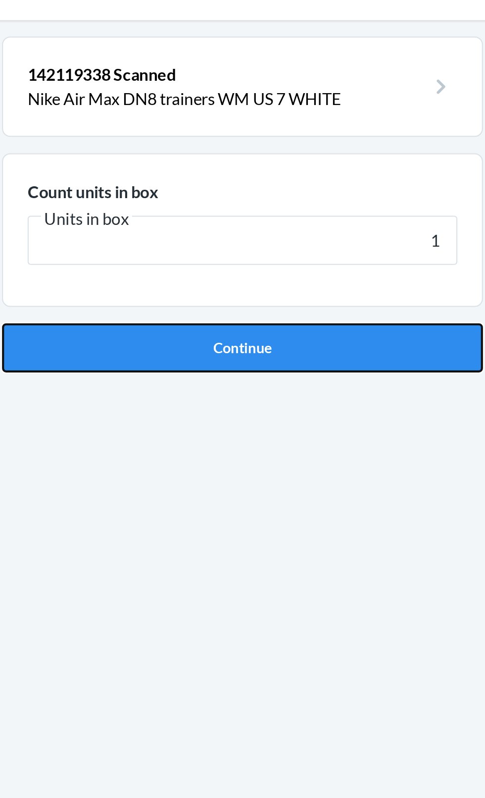
click at [321, 206] on button "Continue" at bounding box center [242, 210] width 233 height 24
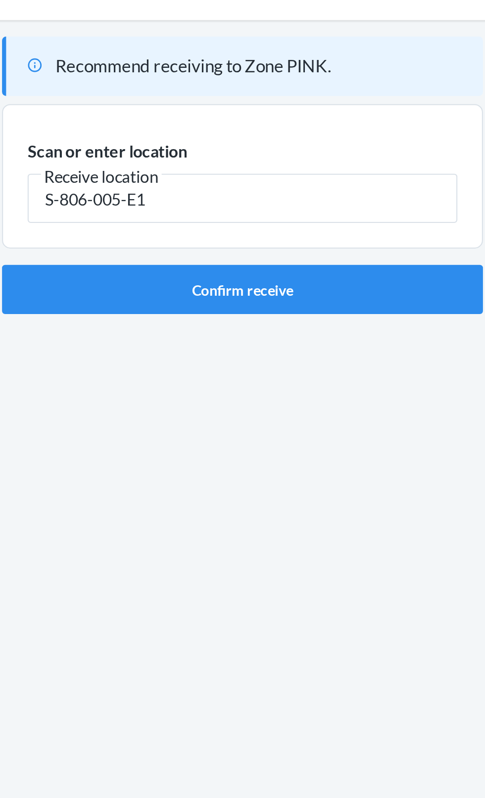
type input "S-806-005-E1"
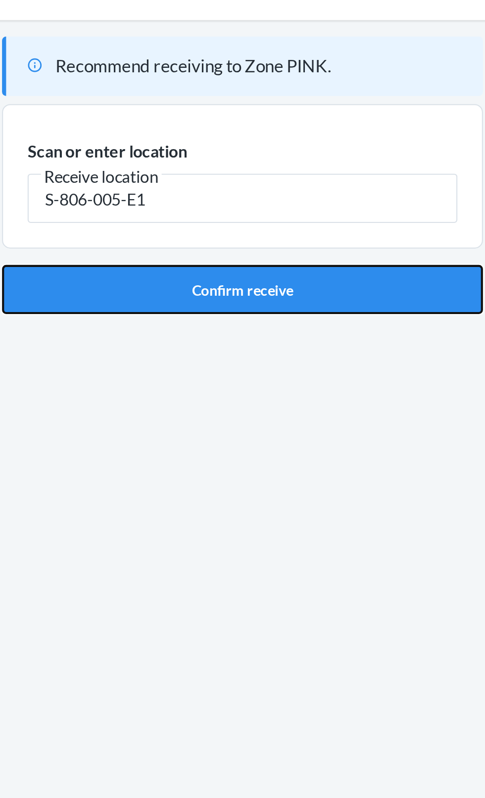
click at [302, 186] on button "Confirm receive" at bounding box center [242, 182] width 233 height 24
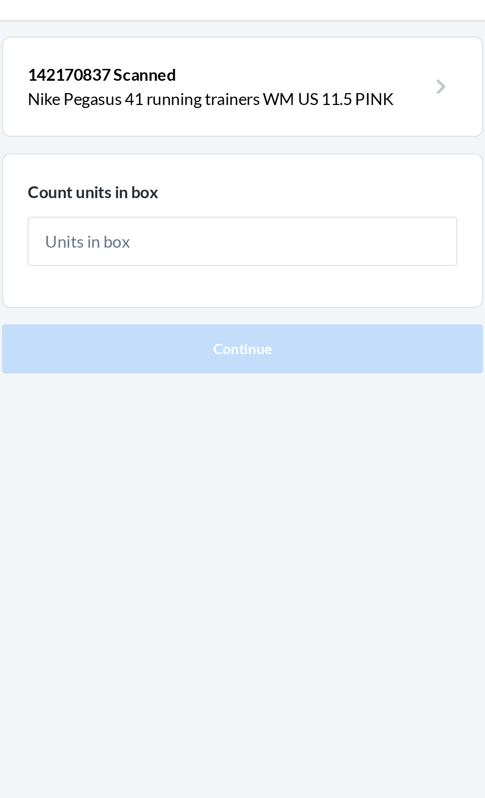
type input "1"
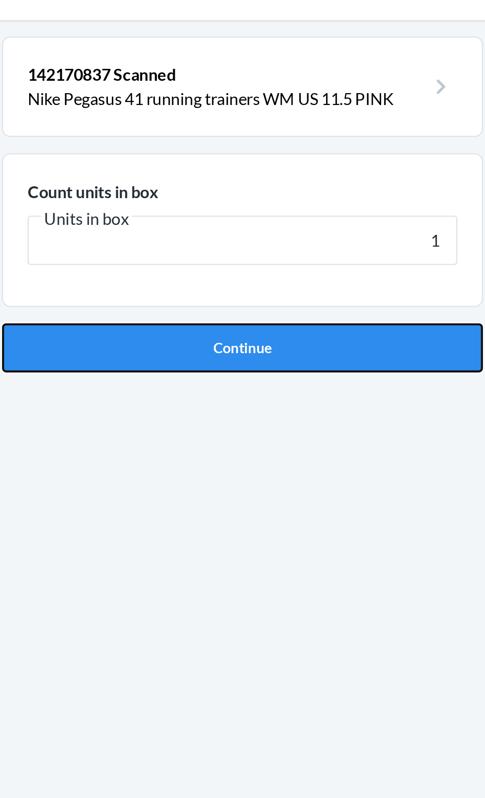
click at [304, 199] on button "Continue" at bounding box center [242, 210] width 233 height 24
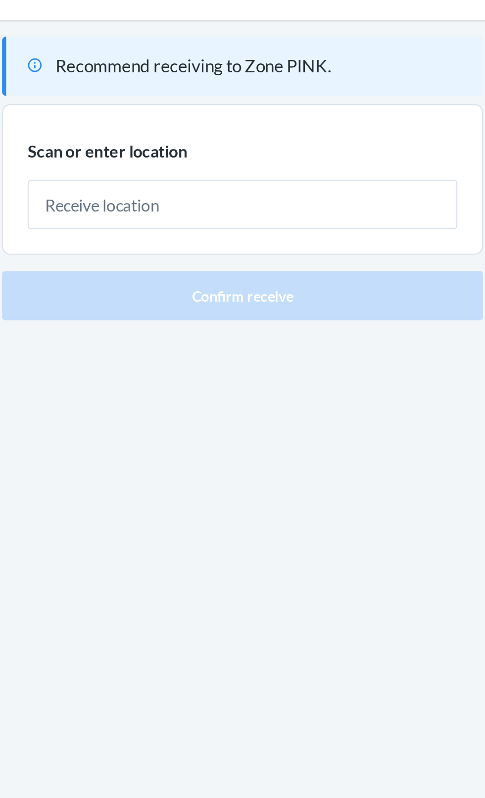
click at [275, 140] on input "text" at bounding box center [243, 141] width 208 height 24
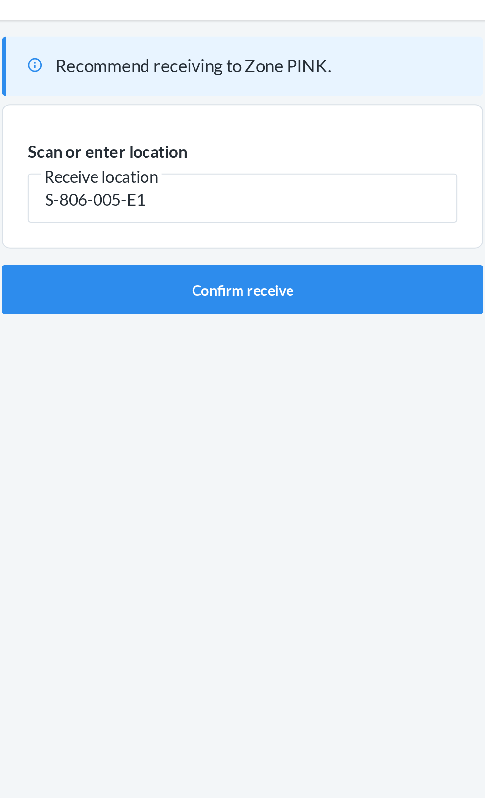
type input "S-806-005-E1"
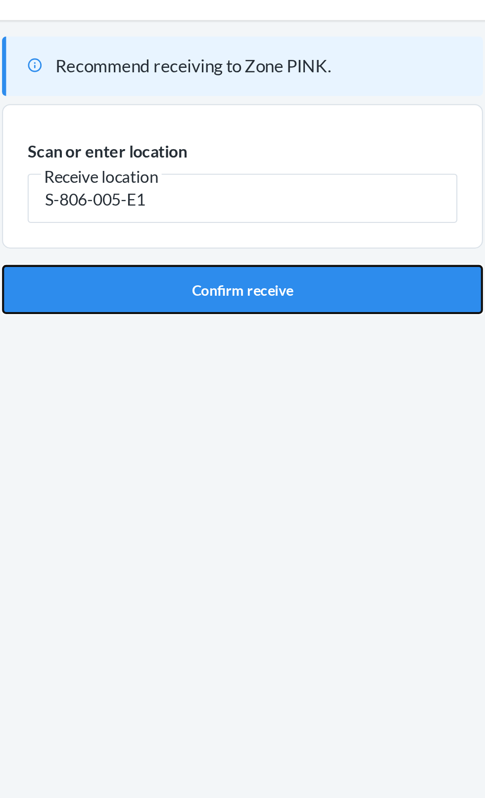
click at [264, 184] on button "Confirm receive" at bounding box center [242, 182] width 233 height 24
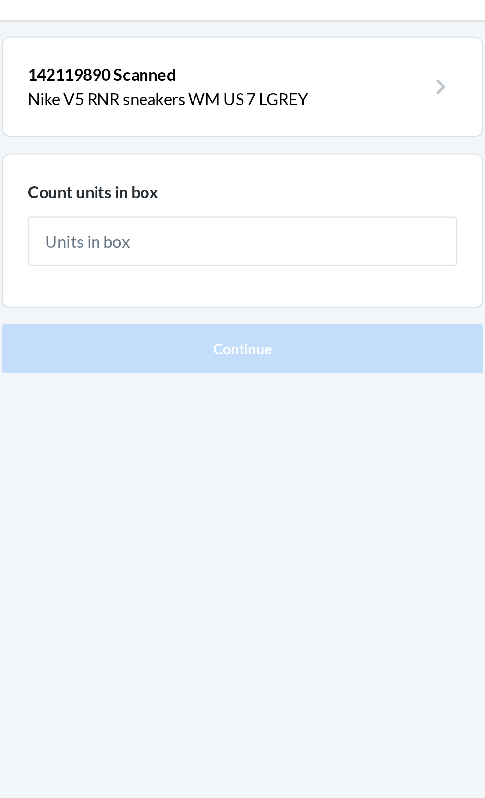
type input "1"
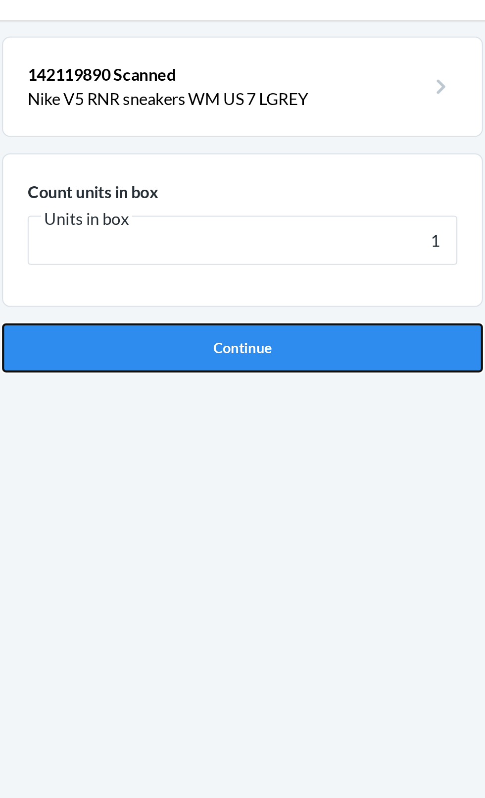
click at [323, 209] on button "Continue" at bounding box center [242, 210] width 233 height 24
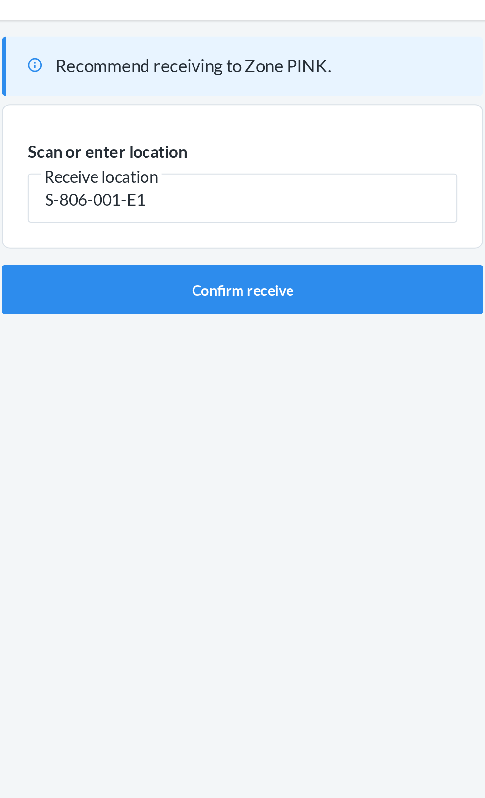
type input "S-806-001-E1"
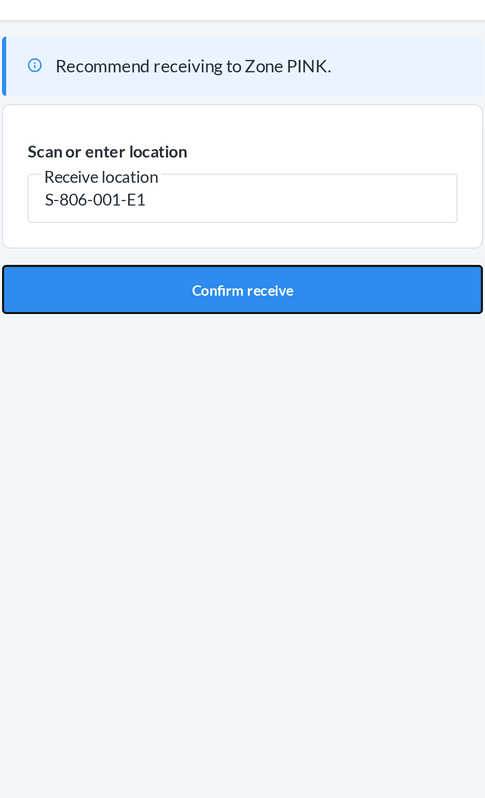
click at [307, 180] on button "Confirm receive" at bounding box center [242, 182] width 233 height 24
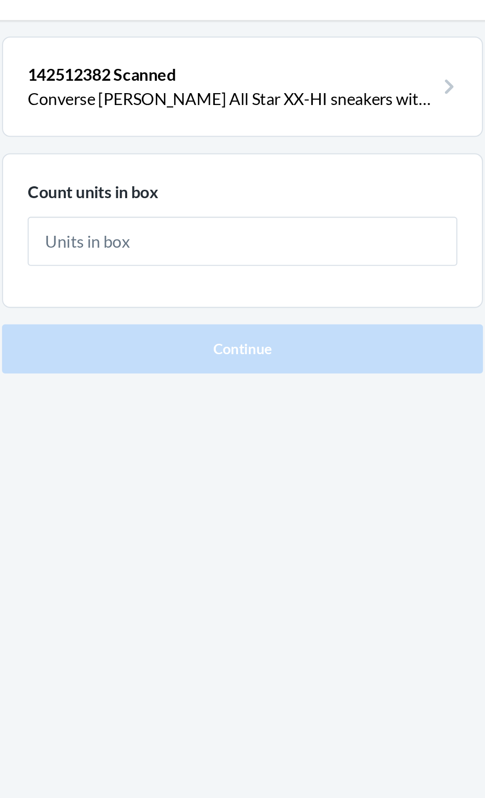
type input "1"
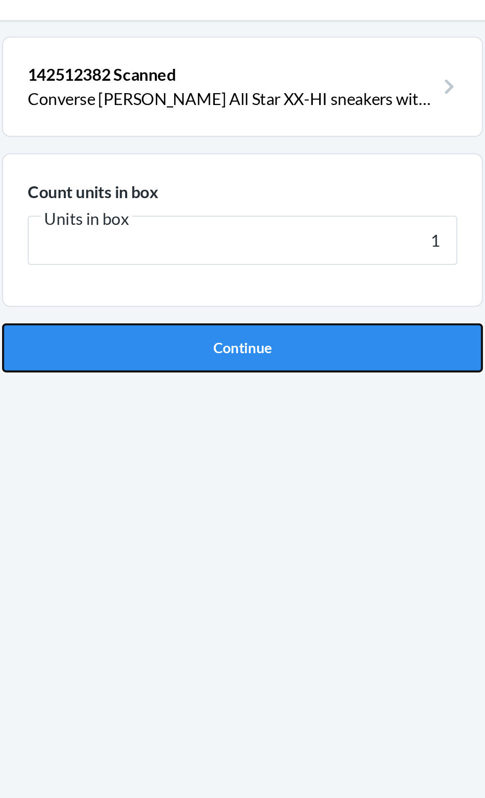
click at [310, 205] on button "Continue" at bounding box center [242, 210] width 233 height 24
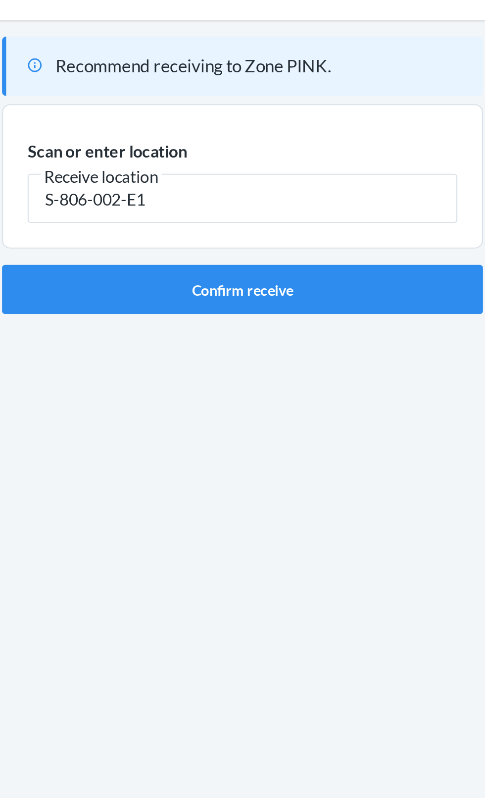
type input "S-806-002-E1"
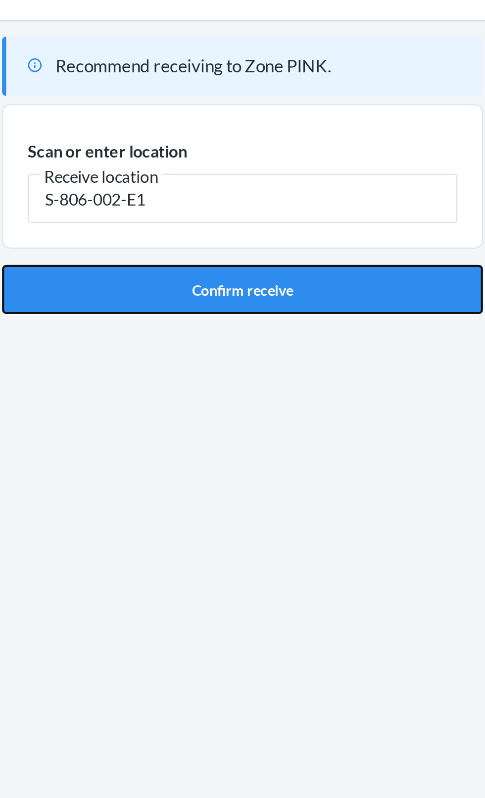
click at [249, 185] on button "Confirm receive" at bounding box center [242, 182] width 233 height 24
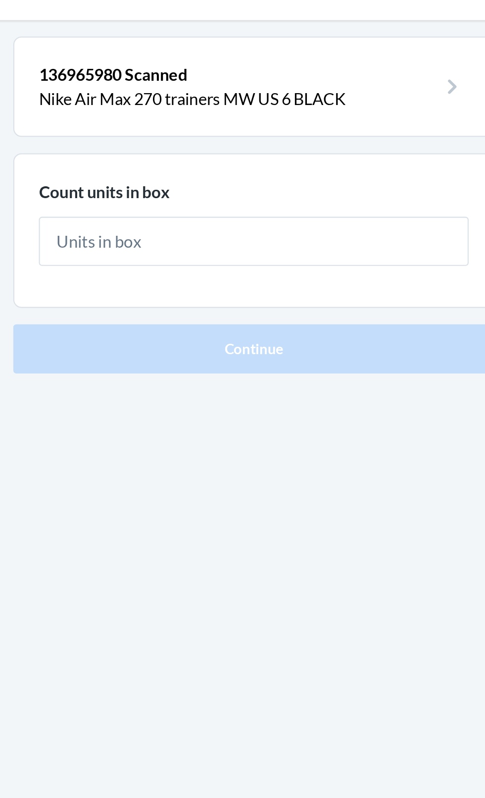
type input "1"
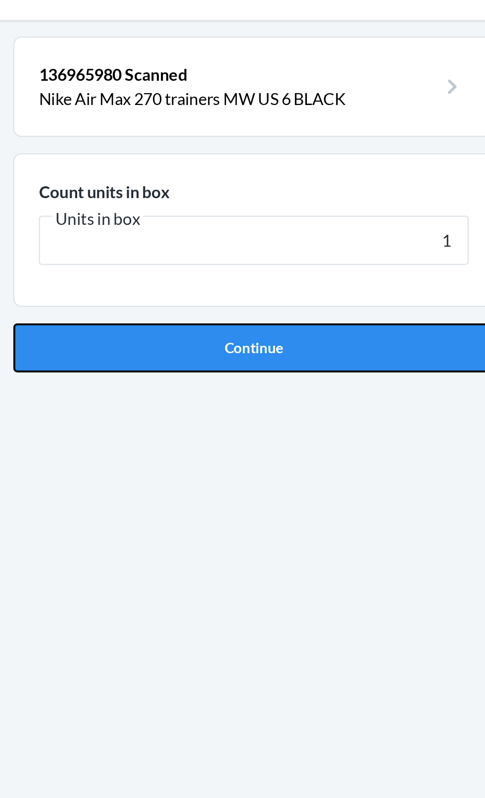
click at [289, 212] on button "Continue" at bounding box center [242, 210] width 233 height 24
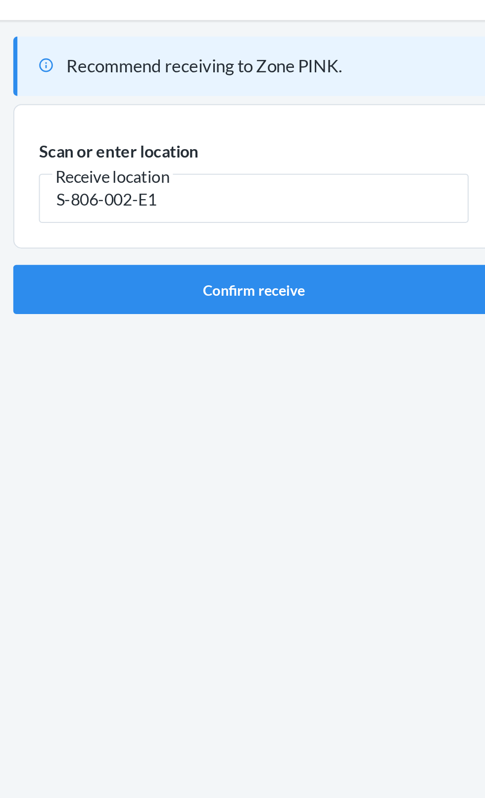
type input "S-806-002-E1"
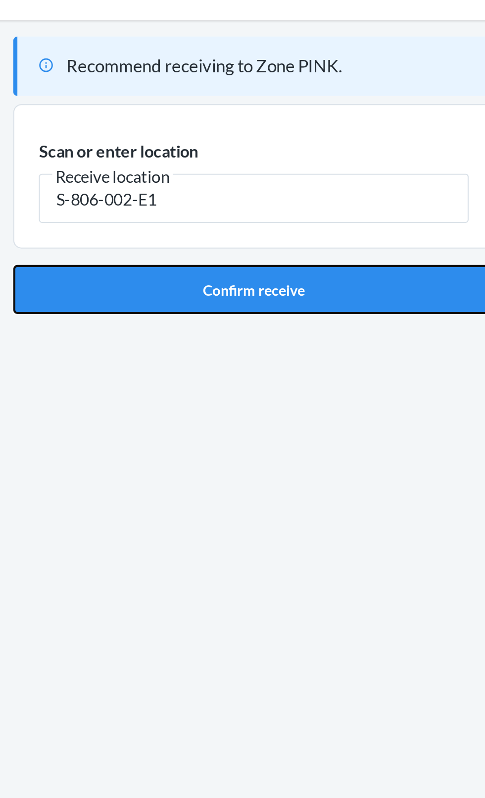
click at [285, 179] on button "Confirm receive" at bounding box center [242, 182] width 233 height 24
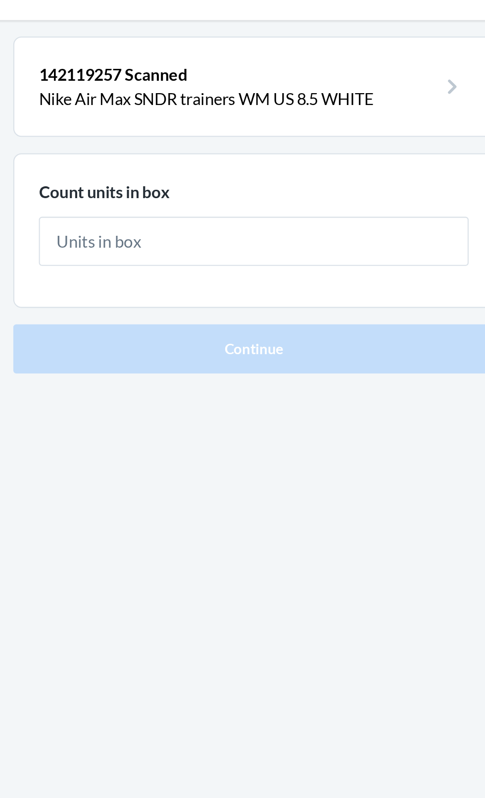
type input "1"
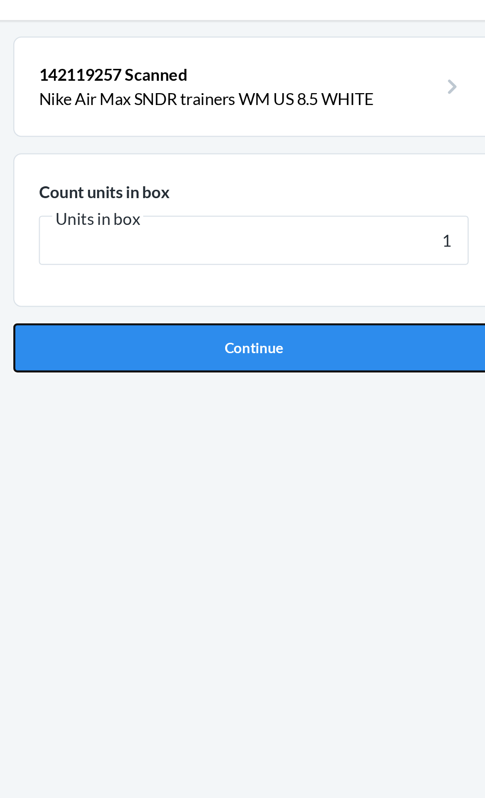
click at [307, 210] on button "Continue" at bounding box center [242, 210] width 233 height 24
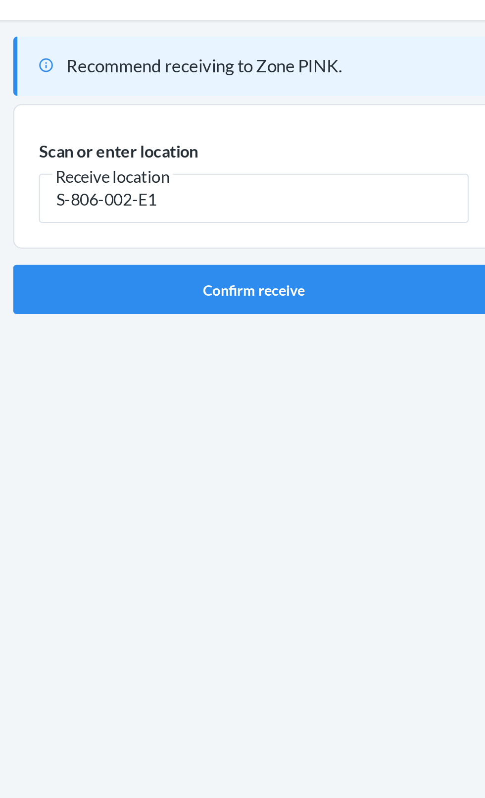
type input "S-806-002-E1"
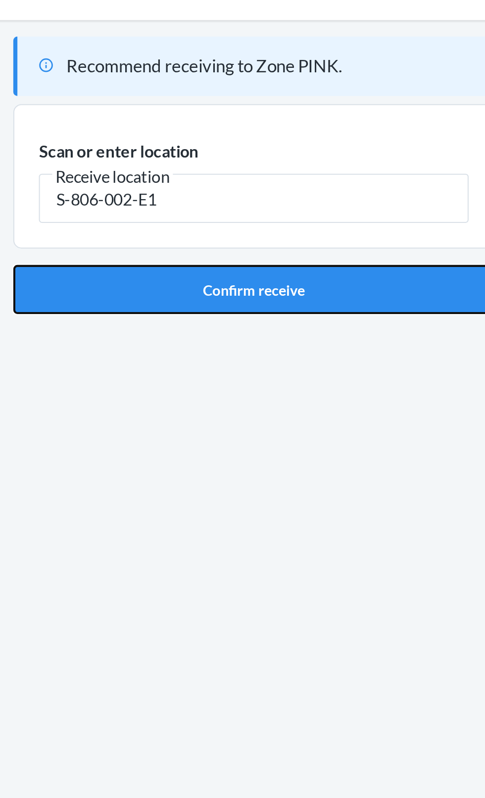
click at [267, 174] on button "Confirm receive" at bounding box center [242, 182] width 233 height 24
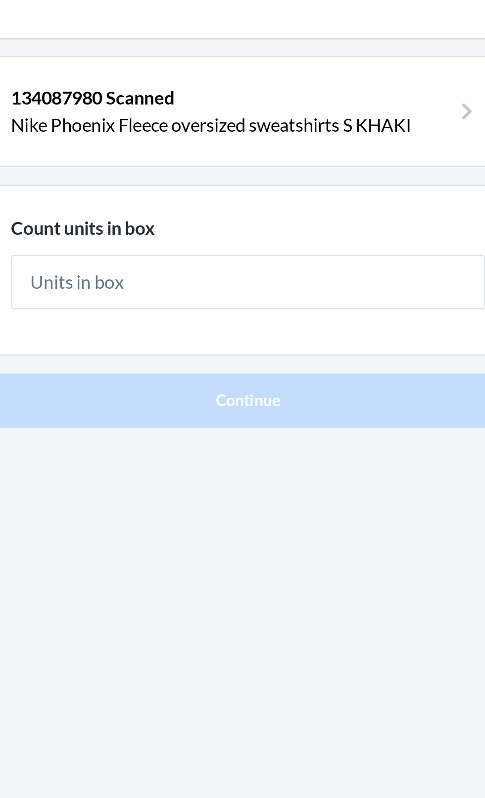
type input "1"
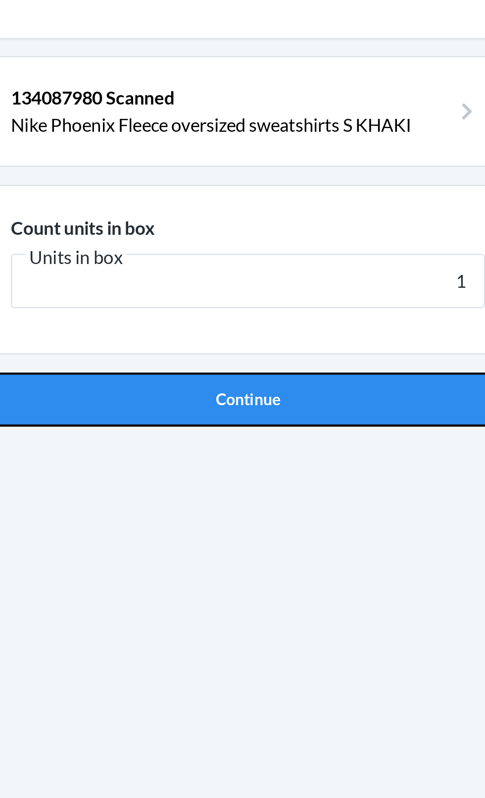
click at [284, 213] on button "Continue" at bounding box center [242, 210] width 233 height 24
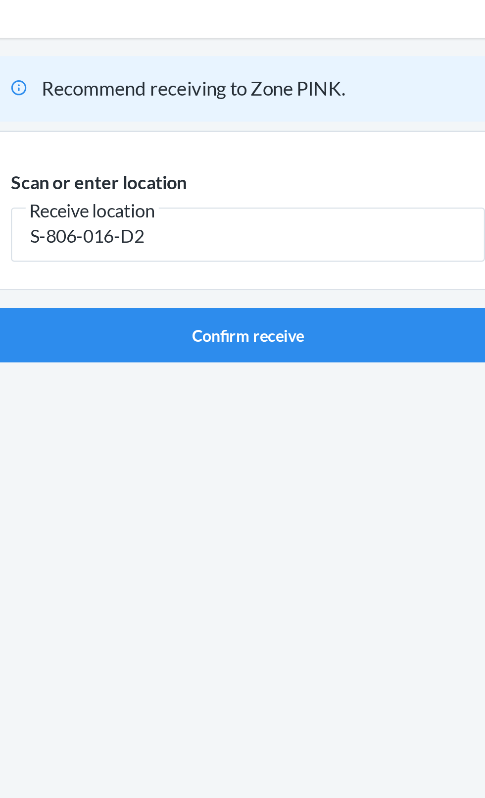
type input "S-806-016-D2"
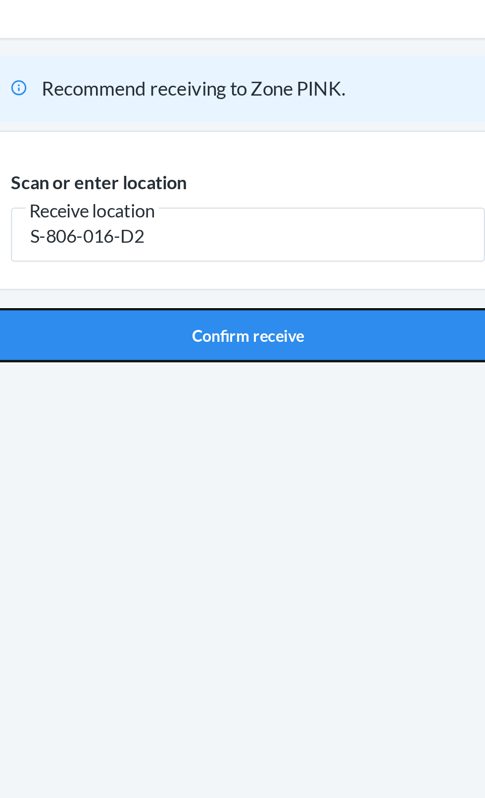
click at [241, 182] on button "Confirm receive" at bounding box center [242, 182] width 233 height 24
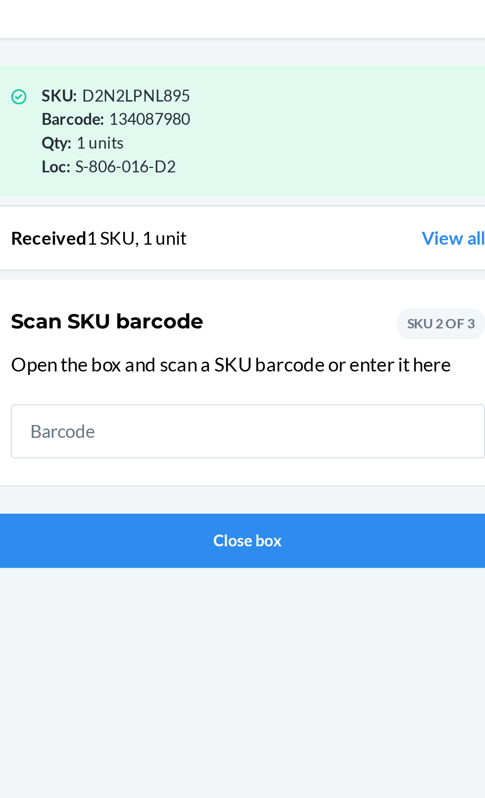
scroll to position [4, 0]
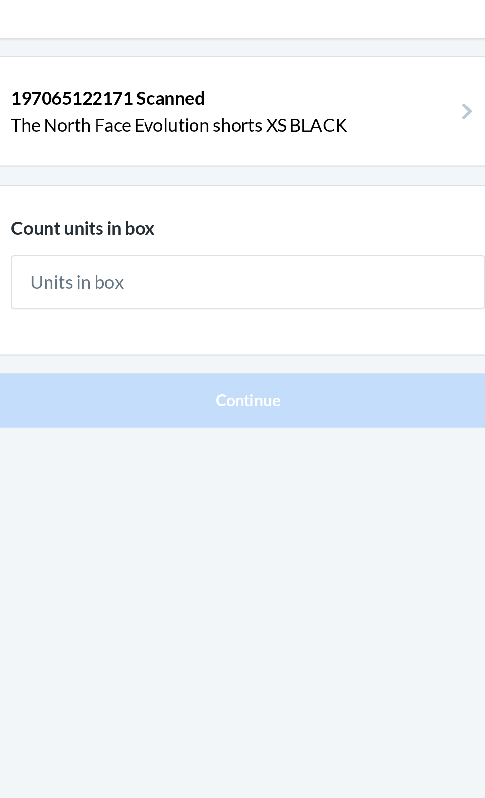
type input "1"
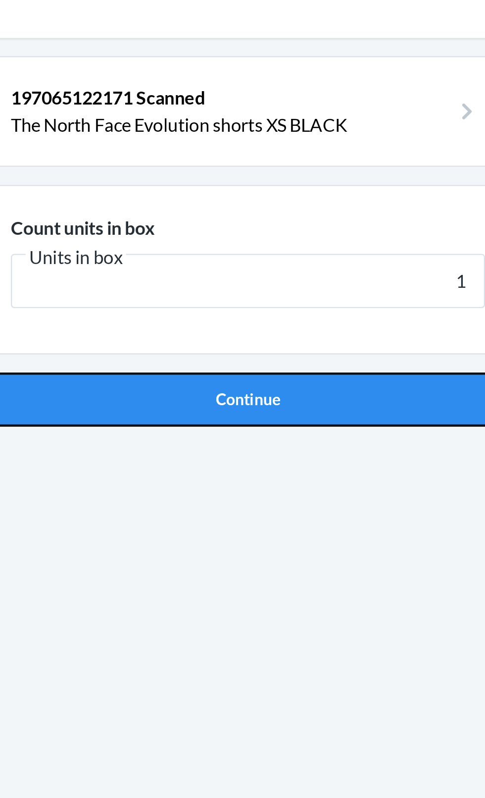
click at [241, 212] on button "Continue" at bounding box center [242, 210] width 233 height 24
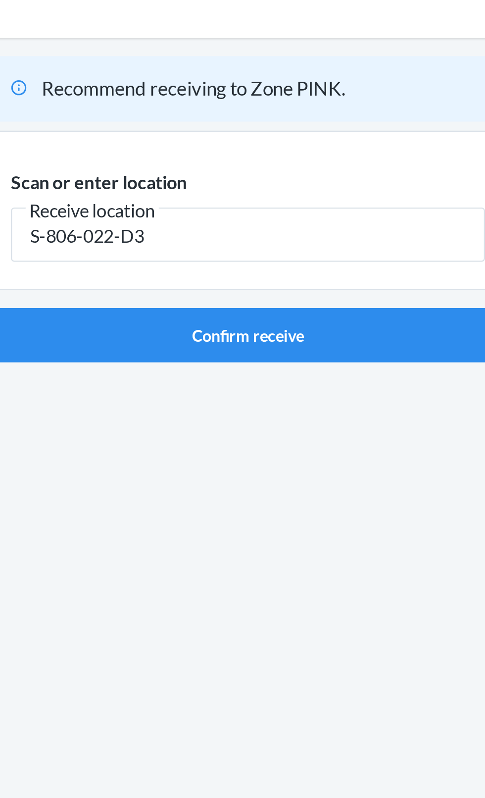
type input "S-806-022-D3"
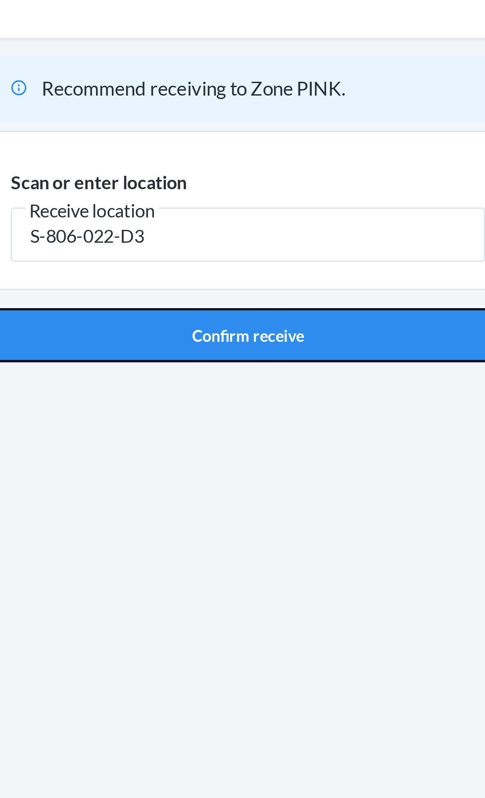
click at [175, 185] on button "Confirm receive" at bounding box center [242, 182] width 233 height 24
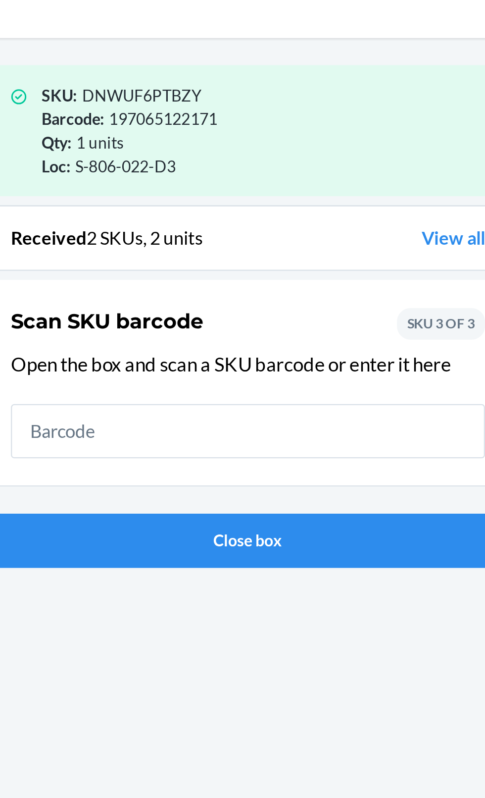
scroll to position [9, 0]
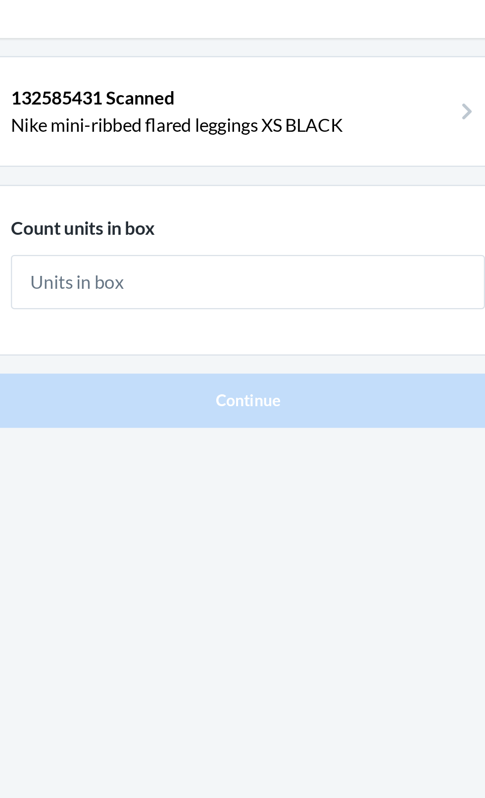
type input "1"
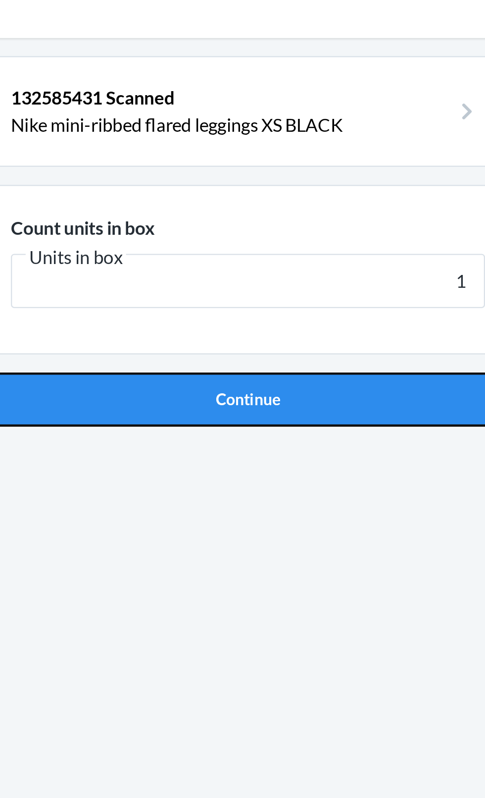
click at [164, 210] on button "Continue" at bounding box center [242, 210] width 233 height 24
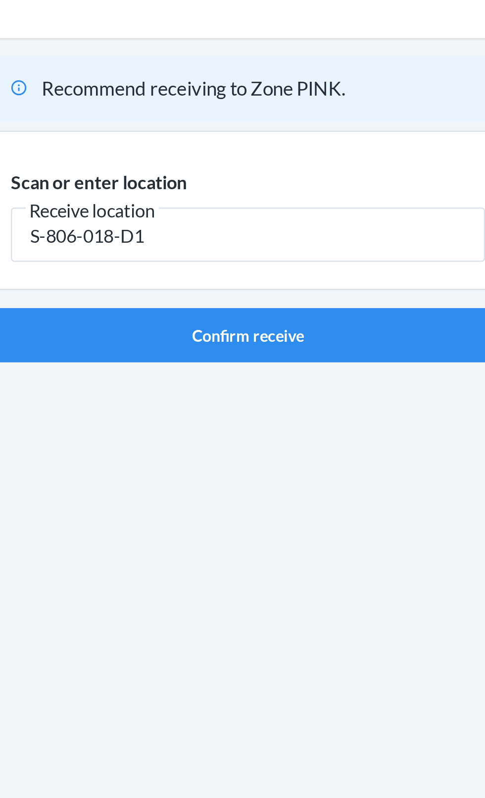
type input "S-806-018-D1"
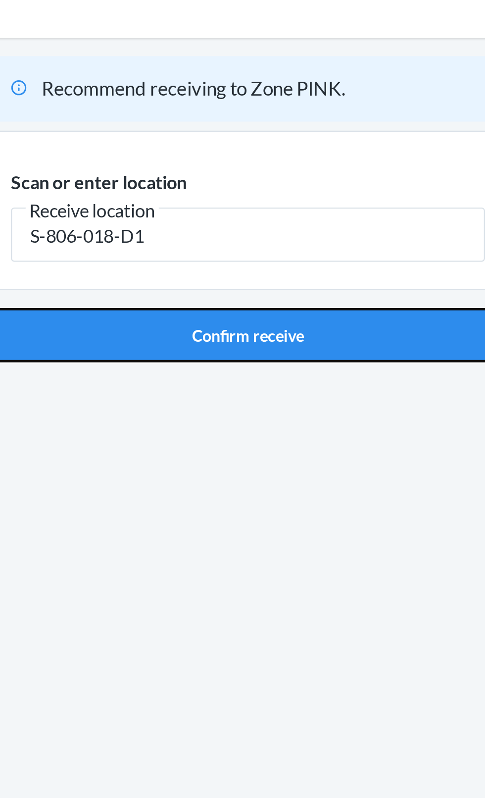
click at [174, 182] on button "Confirm receive" at bounding box center [242, 182] width 233 height 24
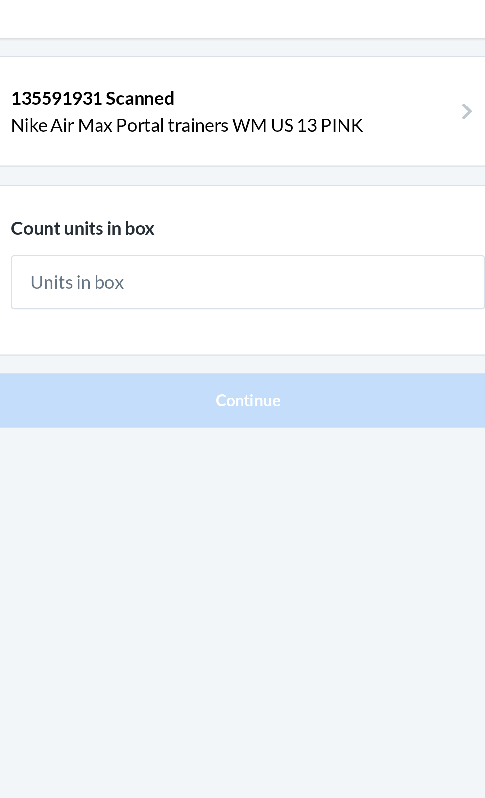
type input "1"
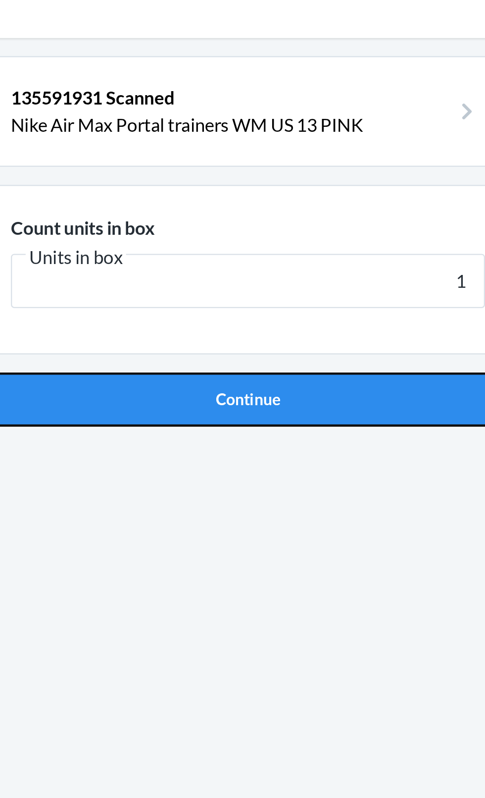
click at [285, 198] on button "Continue" at bounding box center [242, 210] width 233 height 24
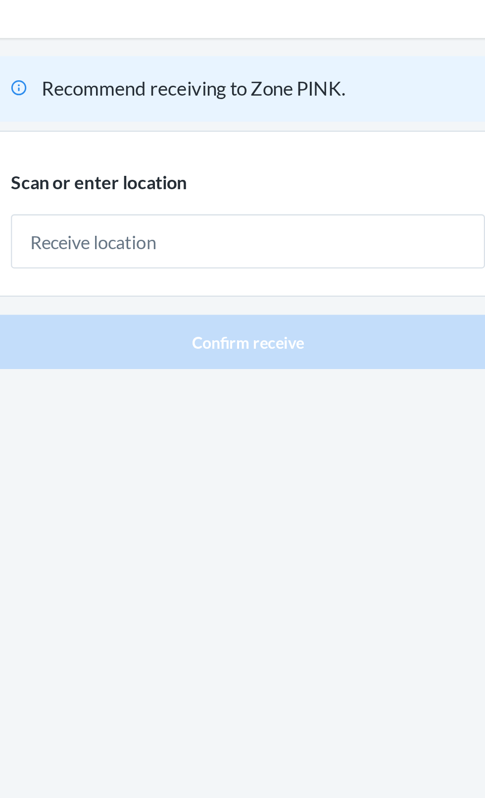
click at [265, 205] on div "Recommend receiving to Zone PINK. Scan or enter location [GEOGRAPHIC_DATA] rece…" at bounding box center [242, 409] width 233 height 701
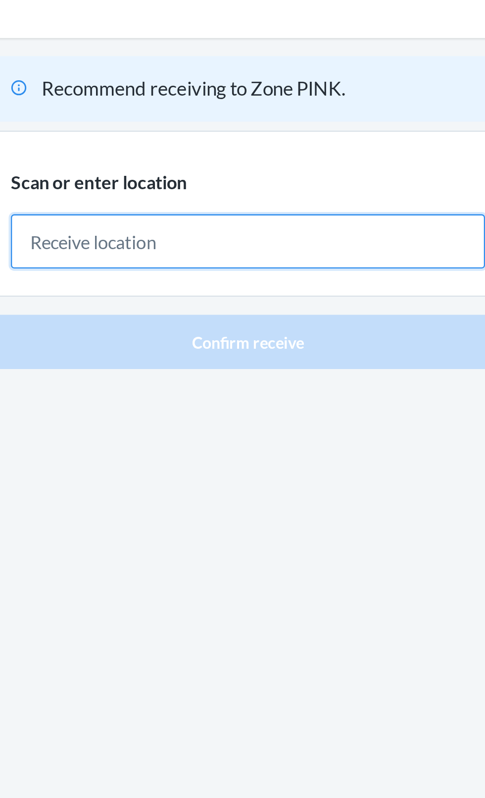
click at [305, 143] on input "text" at bounding box center [243, 141] width 208 height 24
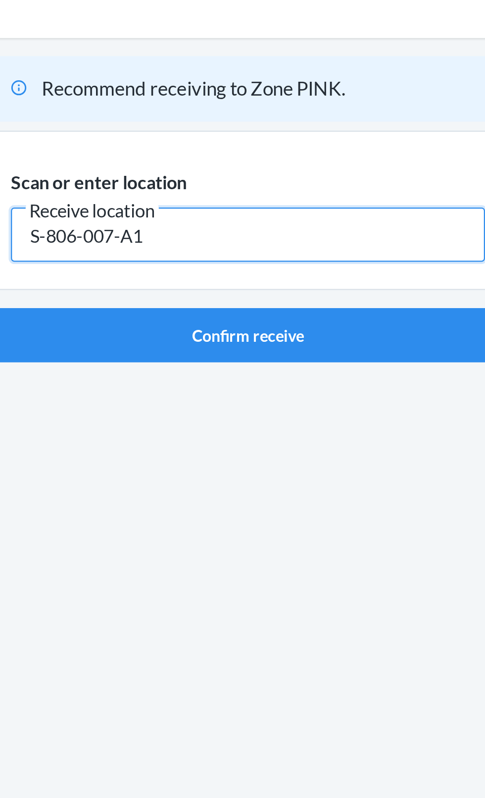
type input "S-806-007-A1"
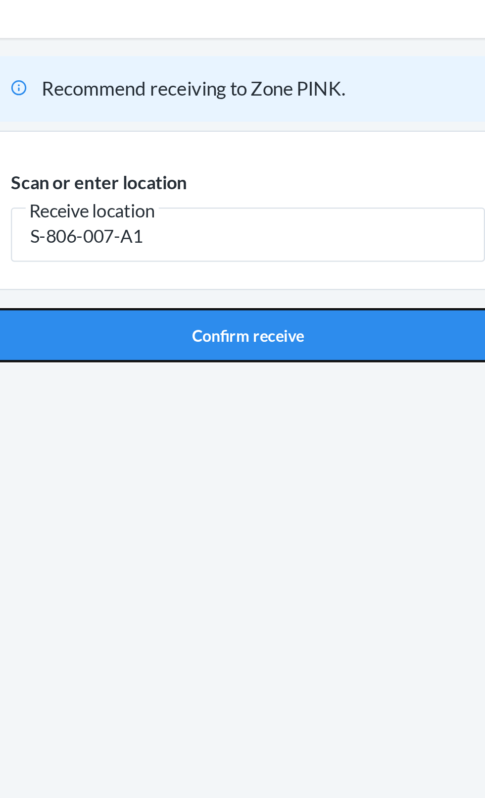
click at [248, 170] on button "Confirm receive" at bounding box center [242, 182] width 233 height 24
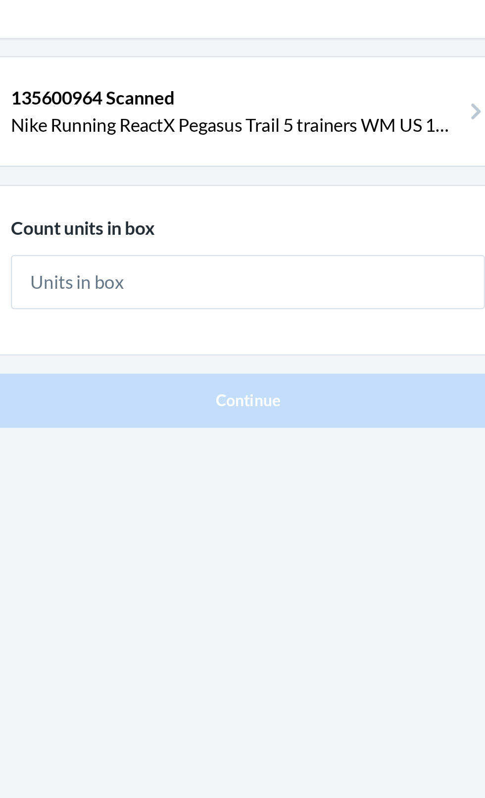
type input "1"
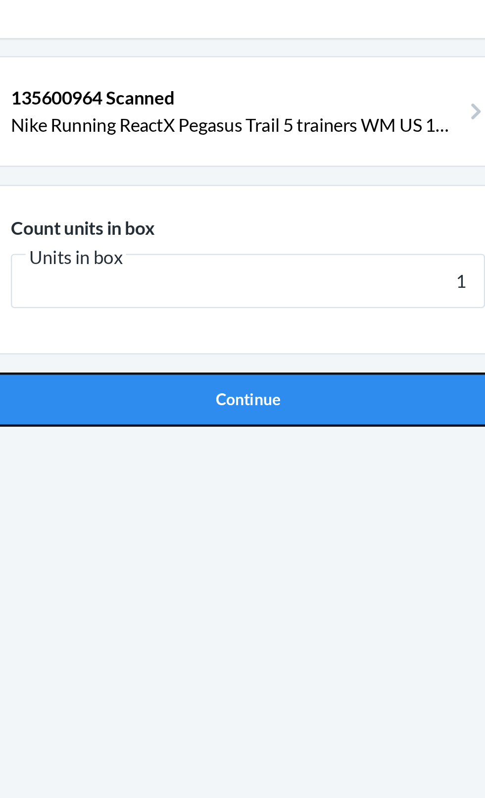
click at [306, 198] on button "Continue" at bounding box center [242, 210] width 233 height 24
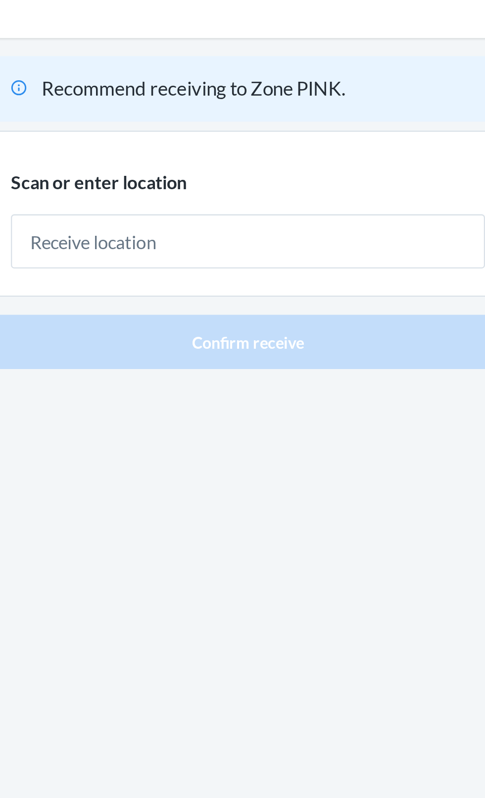
click at [311, 135] on input "text" at bounding box center [243, 141] width 208 height 24
click at [310, 129] on input "text" at bounding box center [243, 141] width 208 height 24
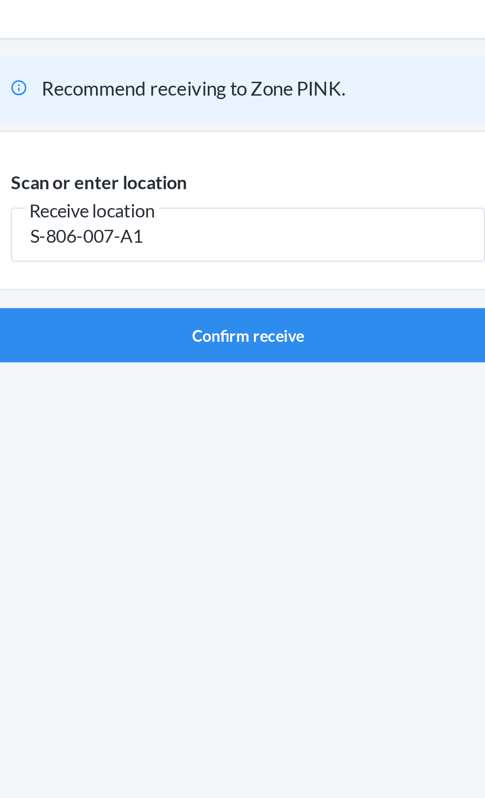
type input "S-806-007-A1"
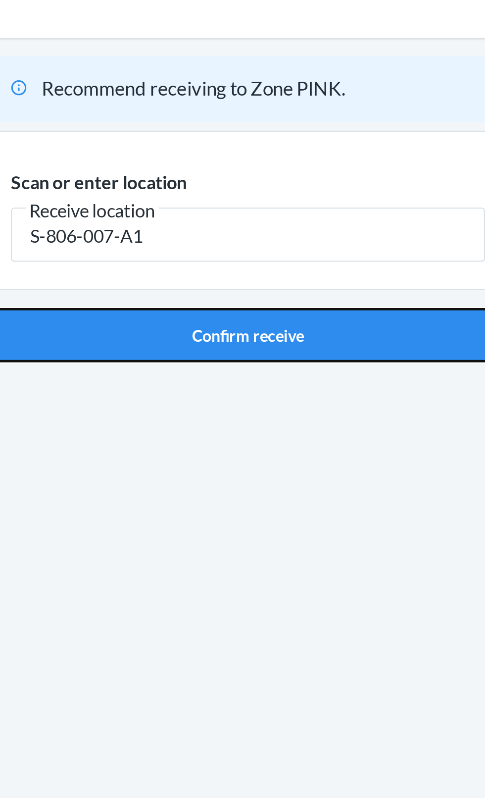
click at [293, 170] on button "Confirm receive" at bounding box center [242, 182] width 233 height 24
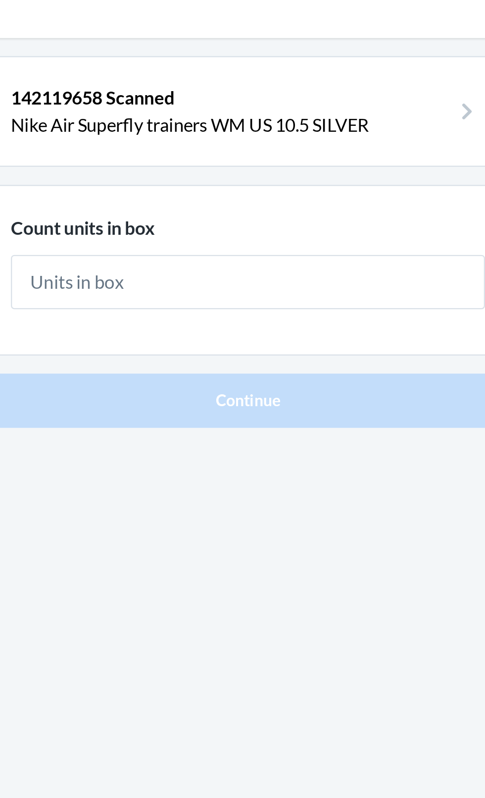
type input "1"
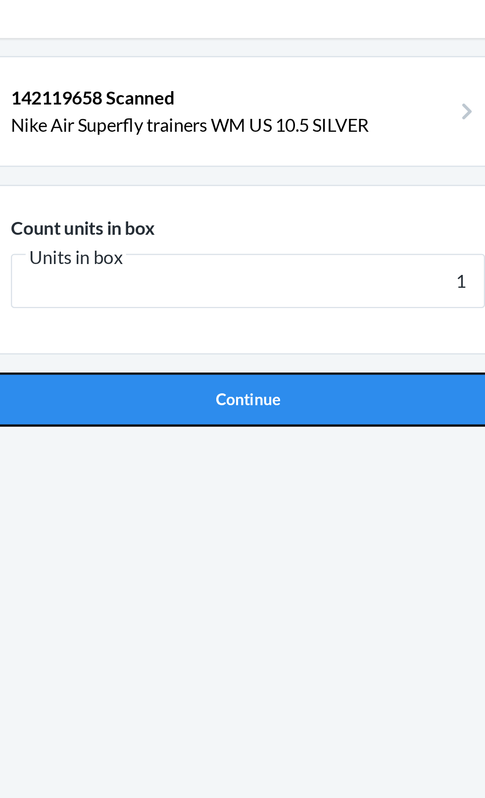
click at [259, 208] on button "Continue" at bounding box center [242, 210] width 233 height 24
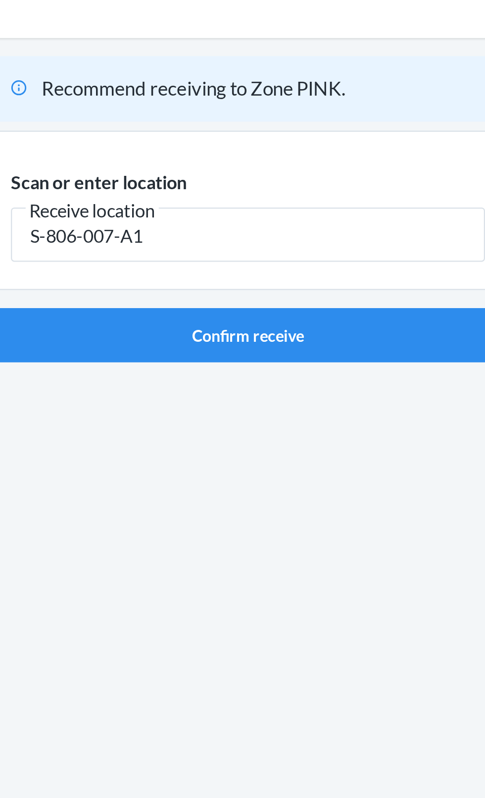
type input "S-806-007-A1"
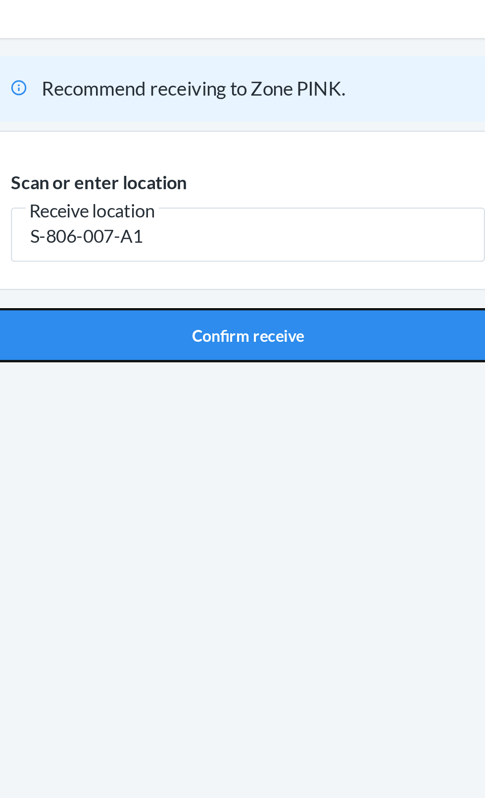
click at [298, 175] on button "Confirm receive" at bounding box center [242, 182] width 233 height 24
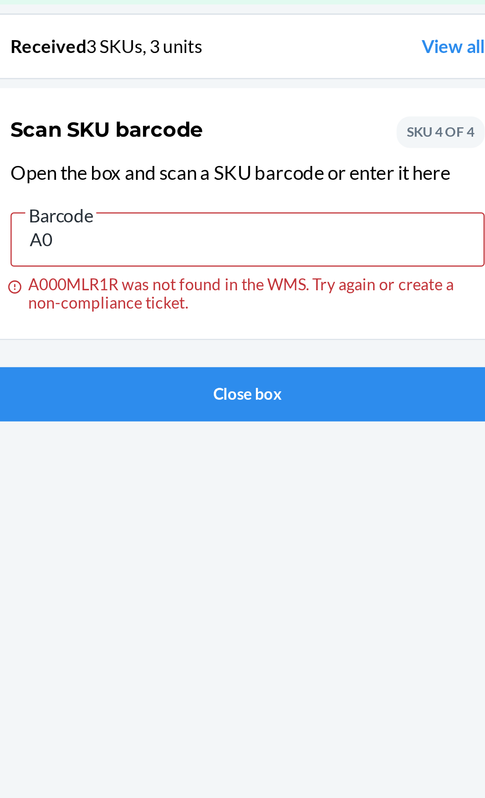
type input "A"
type input "142119760"
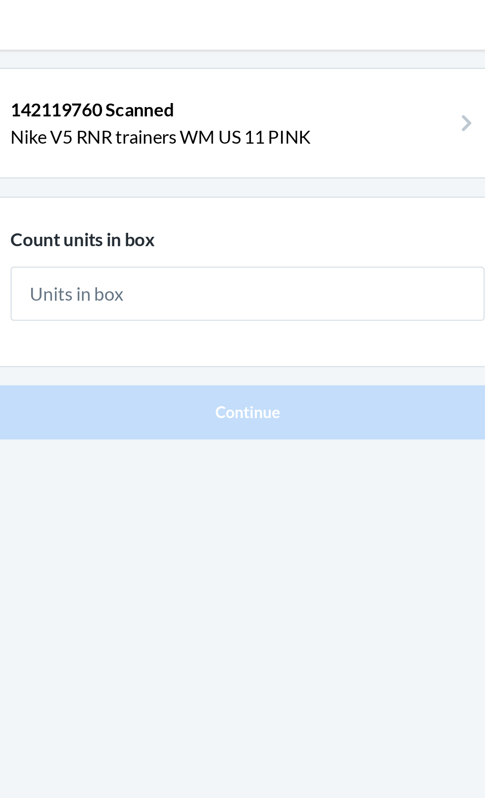
type input "1"
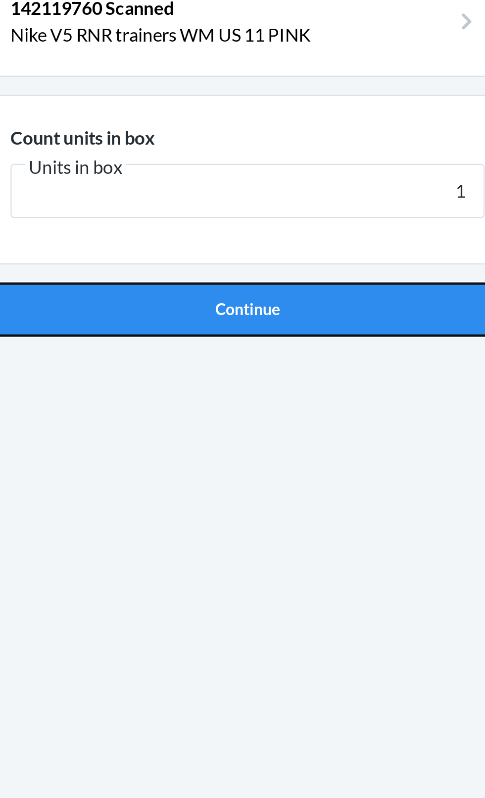
click at [309, 219] on button "Continue" at bounding box center [242, 210] width 233 height 24
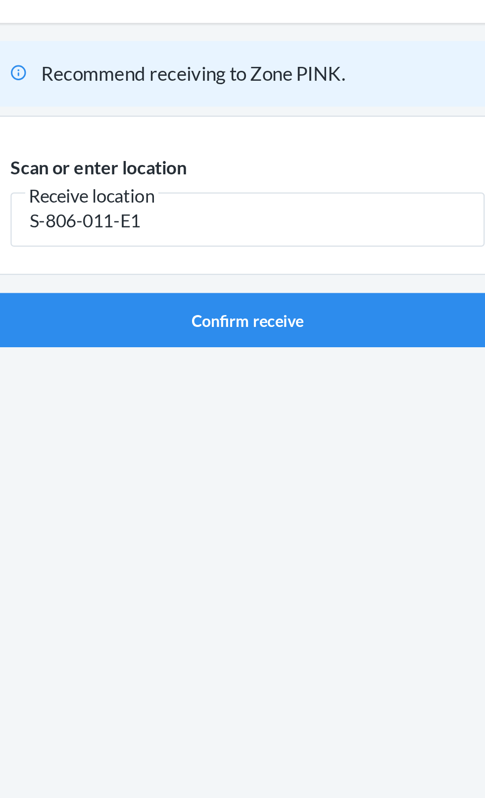
type input "S-806-011-E1"
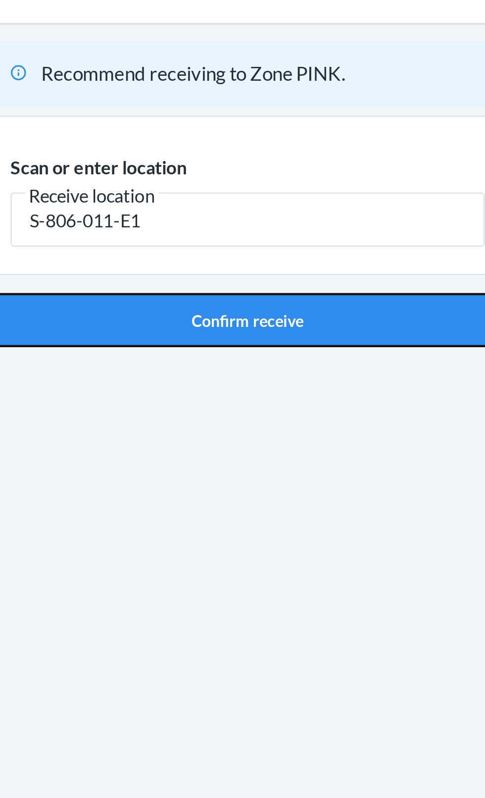
click at [263, 193] on button "Confirm receive" at bounding box center [242, 182] width 233 height 24
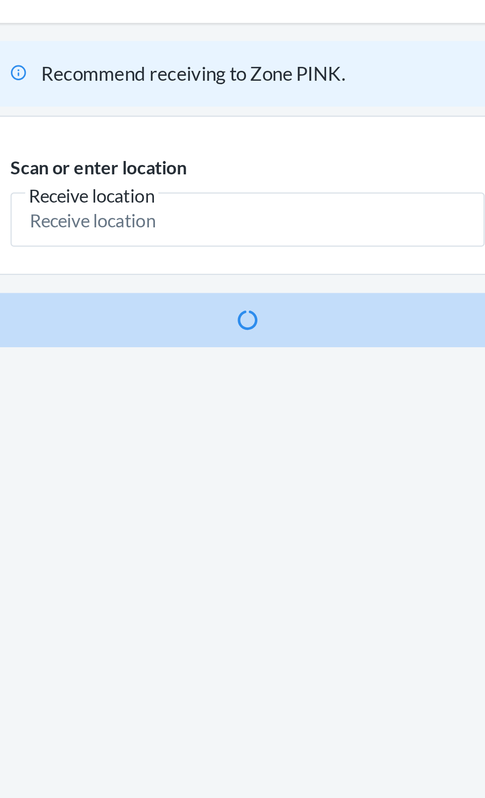
scroll to position [4, 0]
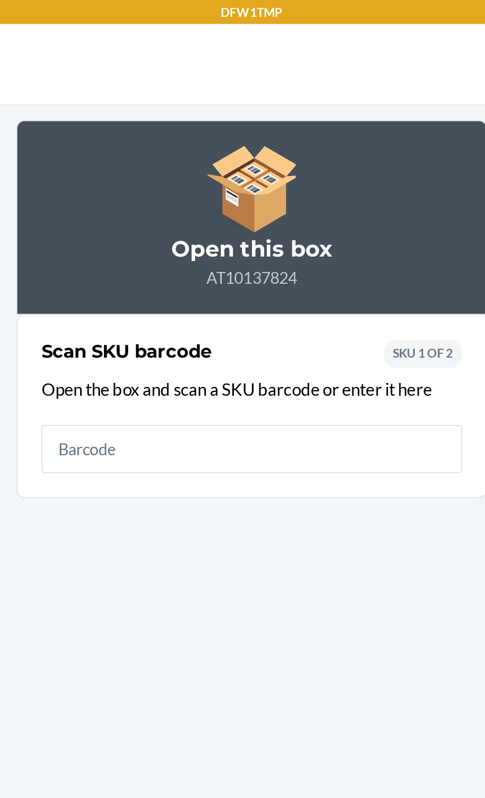
scroll to position [9, 0]
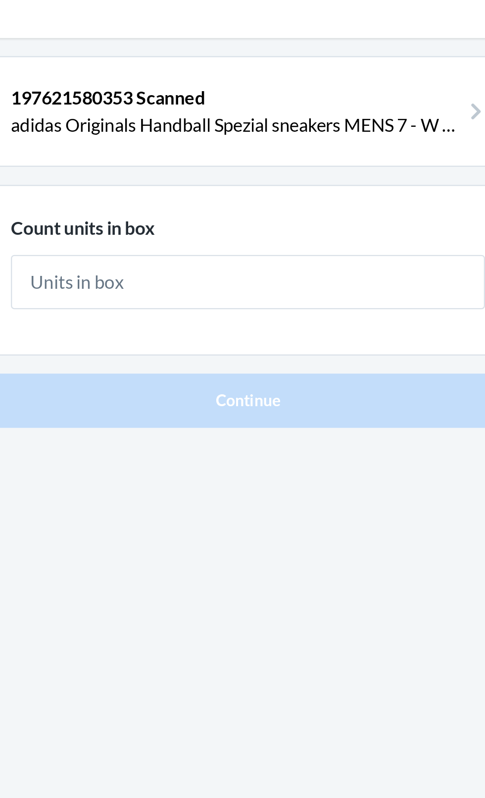
type input "1"
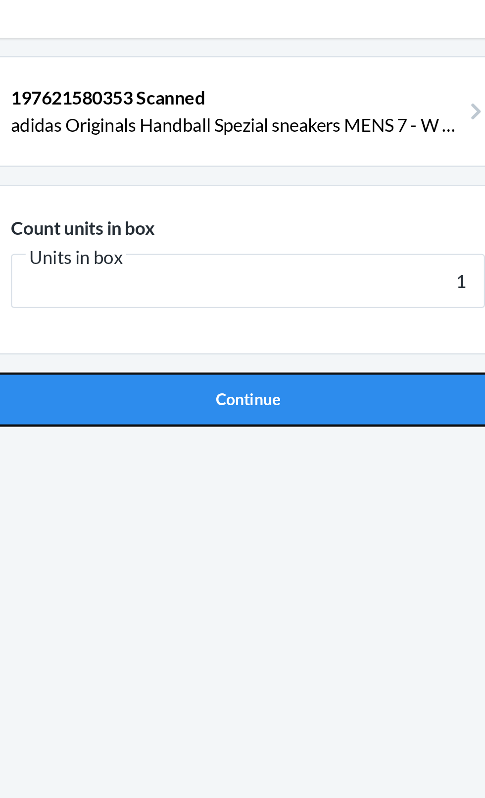
click at [289, 198] on button "Continue" at bounding box center [242, 210] width 233 height 24
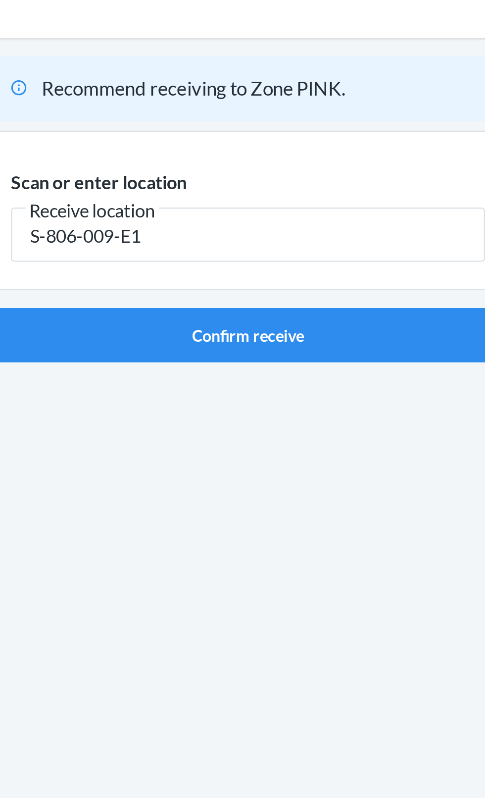
type input "S-806-009-E1"
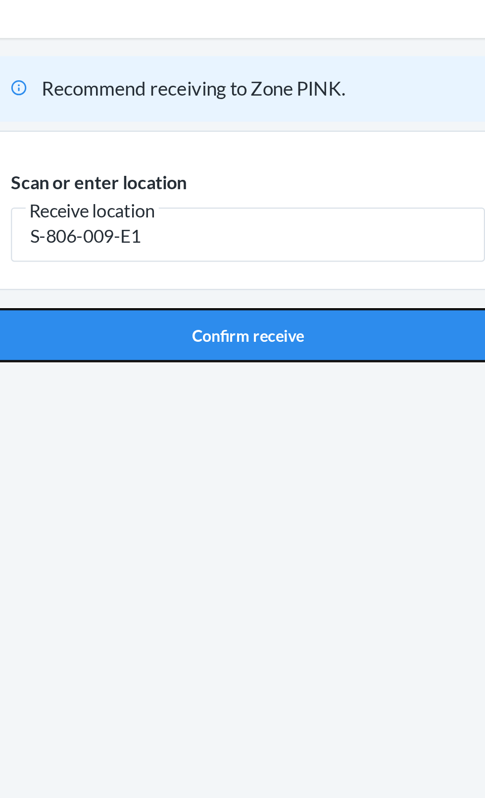
click at [278, 182] on button "Confirm receive" at bounding box center [242, 182] width 233 height 24
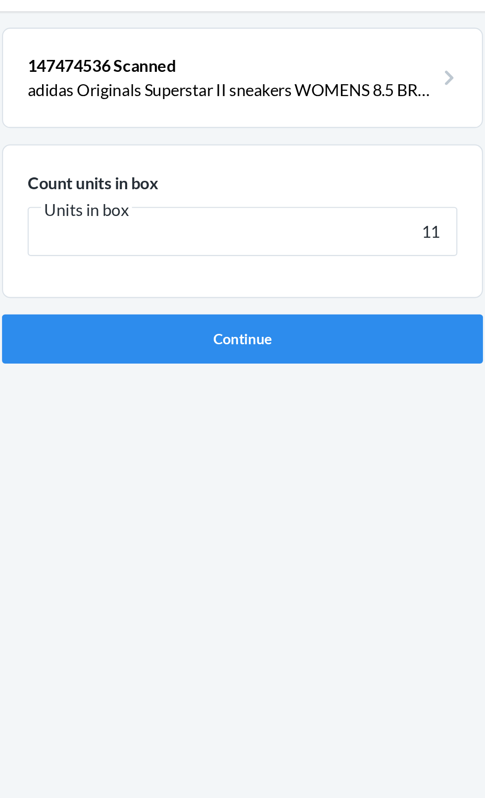
type input "11"
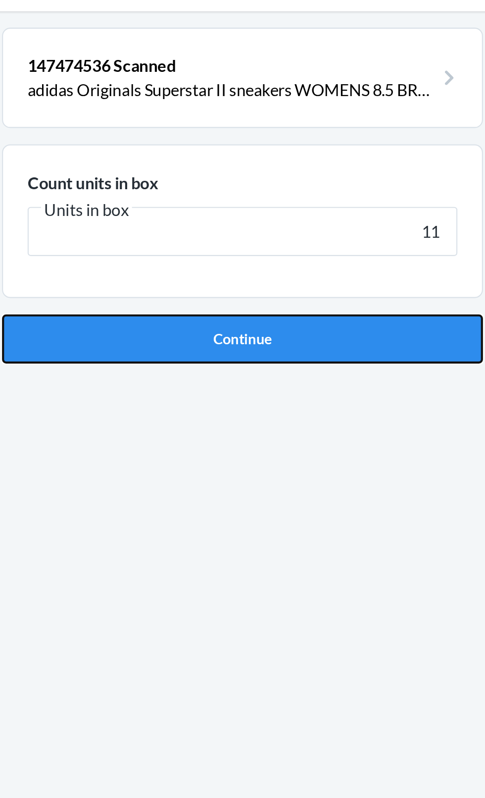
click at [293, 208] on button "Continue" at bounding box center [242, 210] width 233 height 24
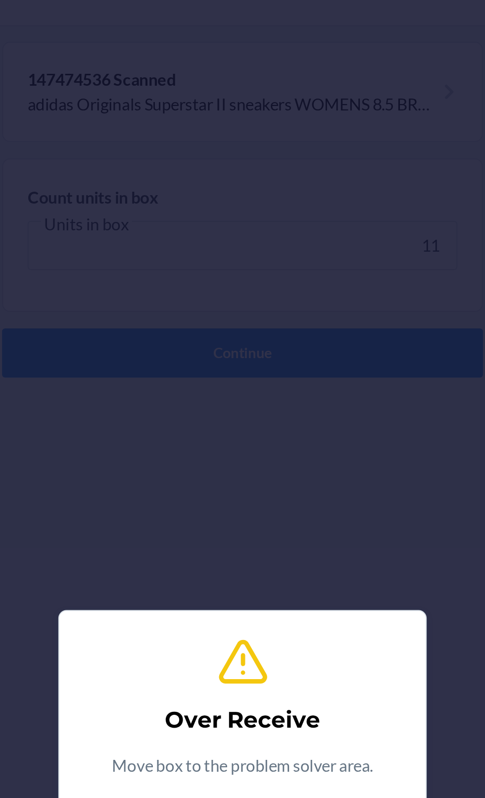
click at [304, 213] on div "Over Receive Move box to the problem solver area. Confirm" at bounding box center [242, 399] width 485 height 798
click at [303, 253] on div "Over Receive Move box to the problem solver area. Confirm" at bounding box center [242, 399] width 485 height 798
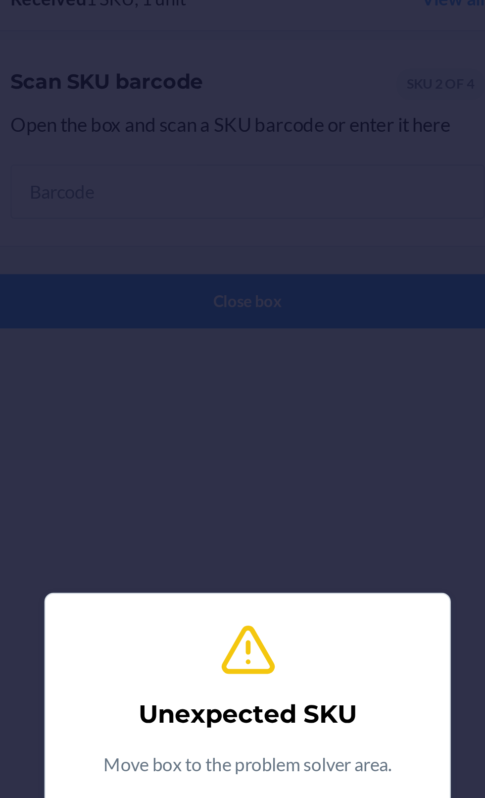
scroll to position [9, 0]
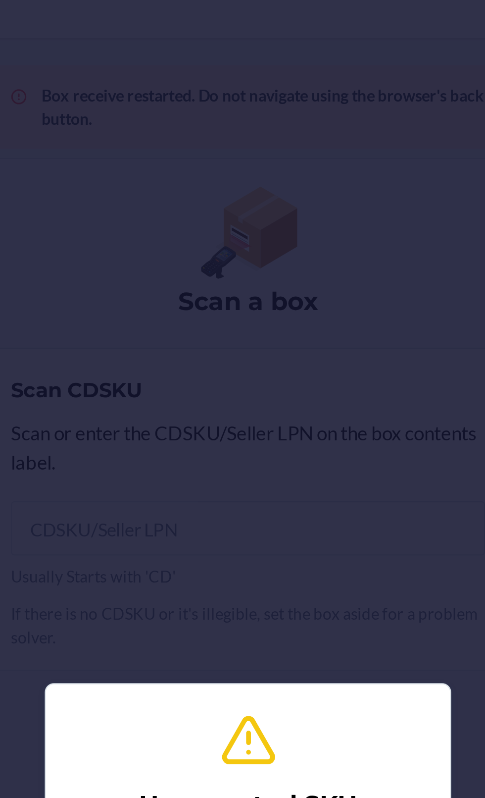
click at [276, 287] on div "Unexpected SKU Move box to the problem solver area. Confirm" at bounding box center [242, 399] width 485 height 798
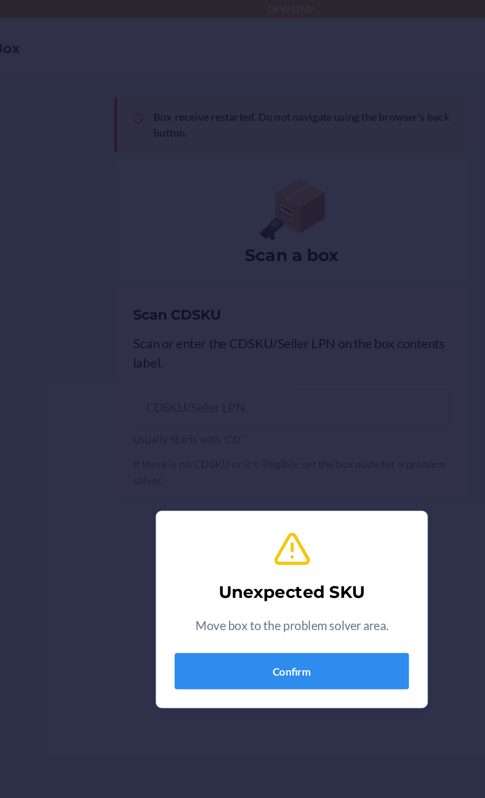
click at [300, 293] on div "Unexpected SKU Move box to the problem solver area. Confirm" at bounding box center [242, 399] width 485 height 798
click at [261, 450] on button "Confirm" at bounding box center [242, 439] width 153 height 24
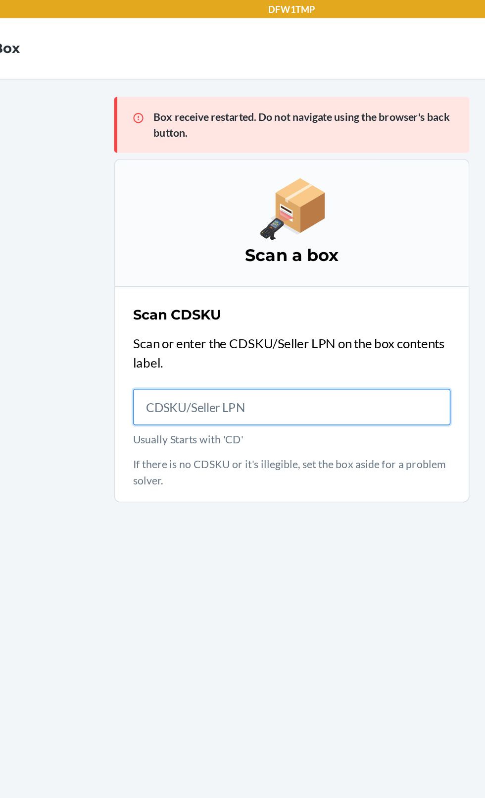
click at [272, 254] on input "Usually Starts with 'CD'" at bounding box center [243, 266] width 208 height 24
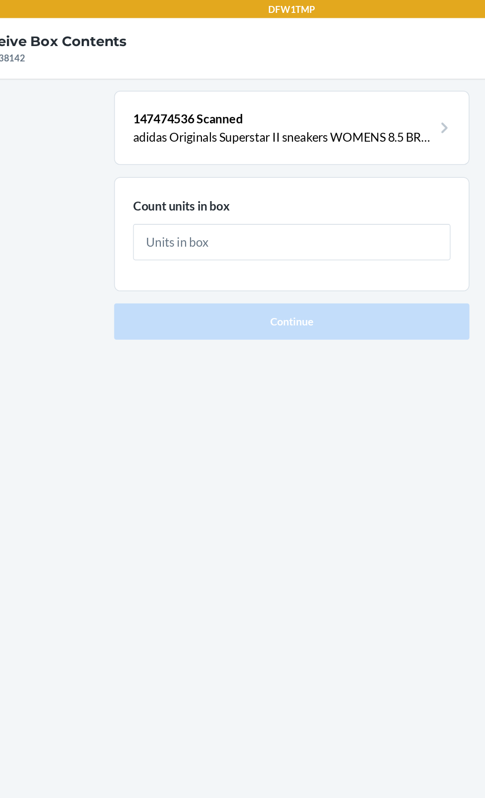
type input "1"
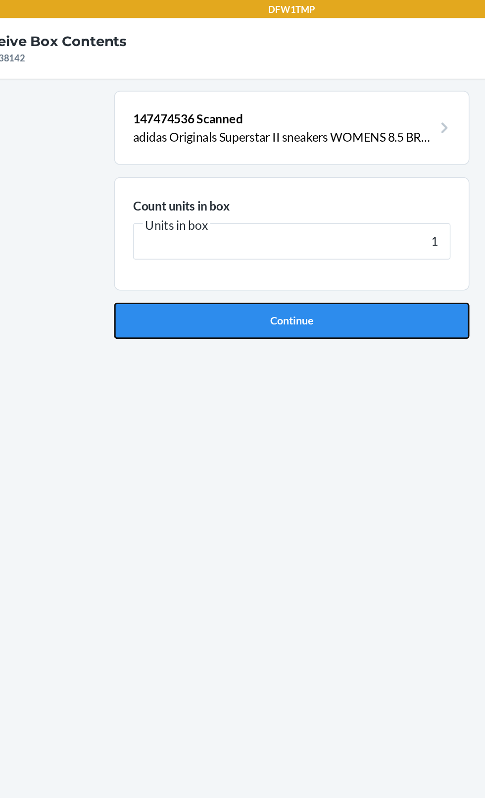
click at [335, 200] on button "Continue" at bounding box center [242, 210] width 233 height 24
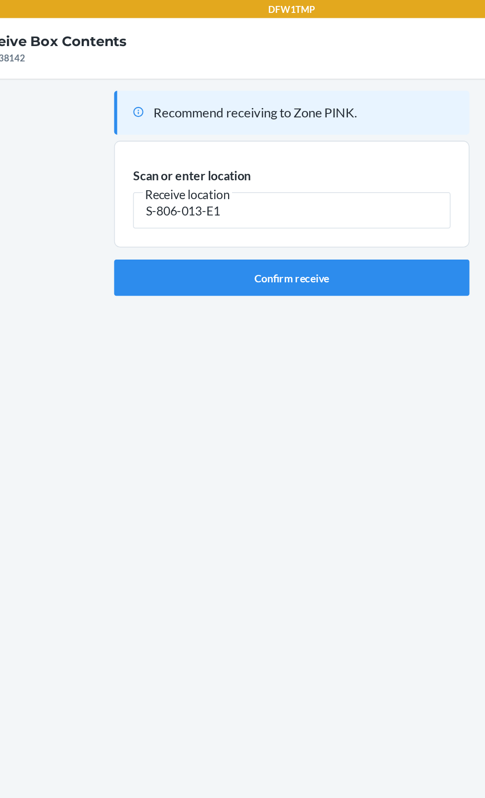
type input "S-806-013-E1"
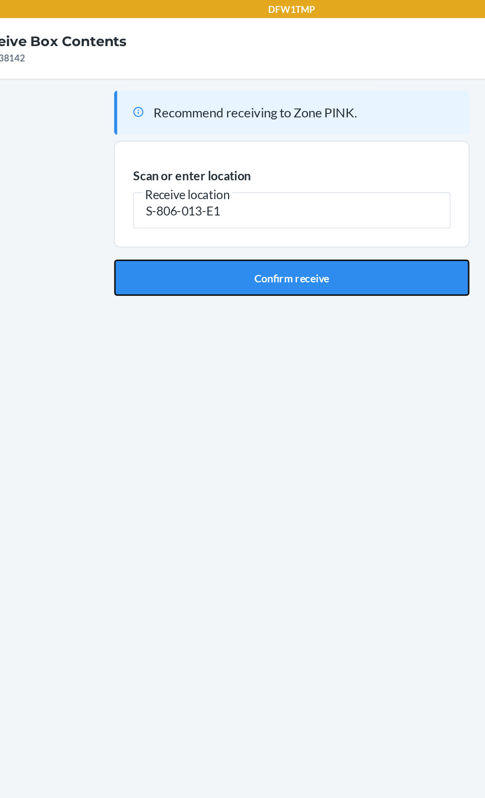
click at [307, 172] on button "Confirm receive" at bounding box center [242, 182] width 233 height 24
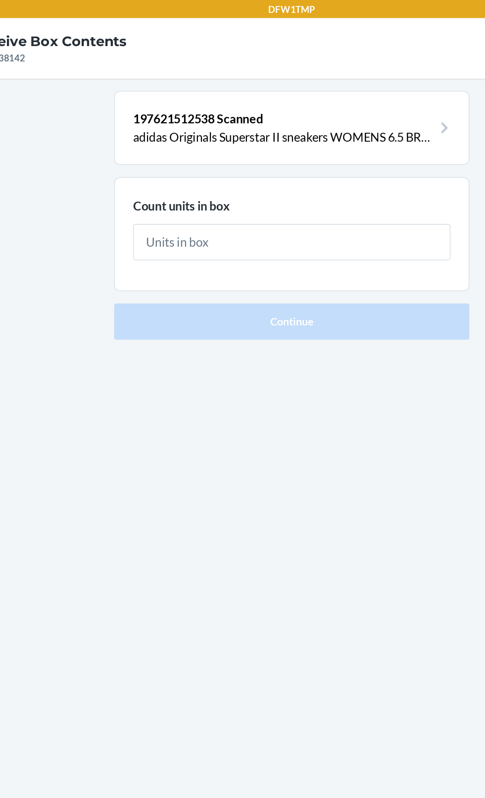
type input "5"
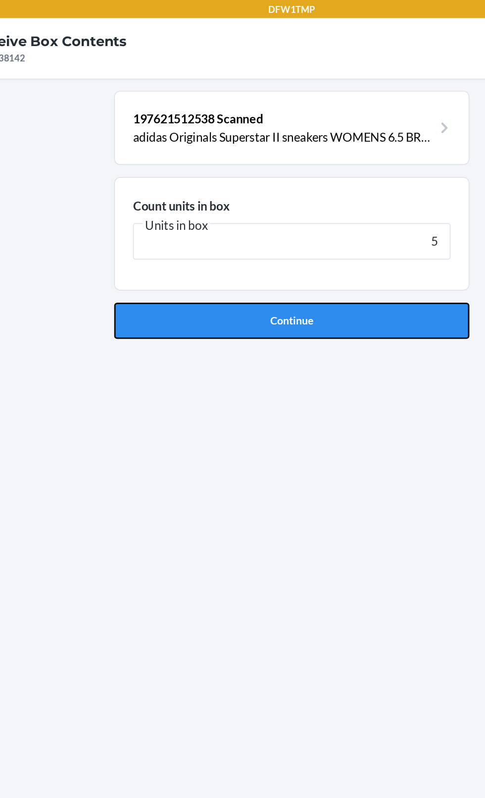
click at [330, 198] on button "Continue" at bounding box center [242, 210] width 233 height 24
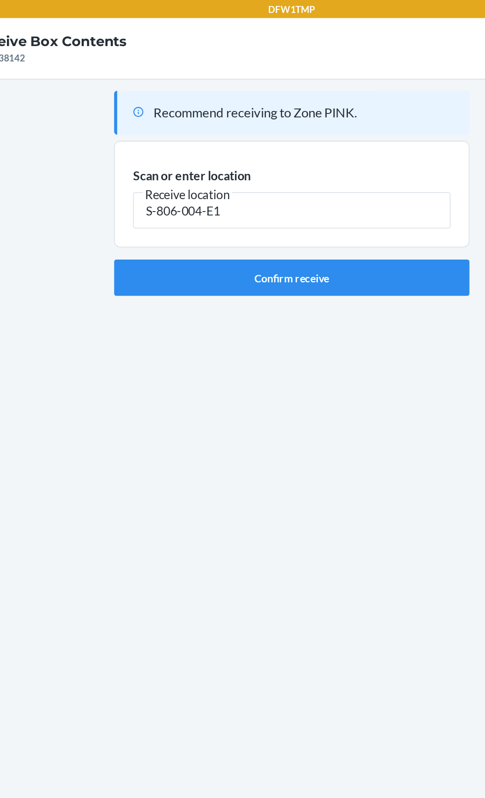
type input "S-806-004-E1"
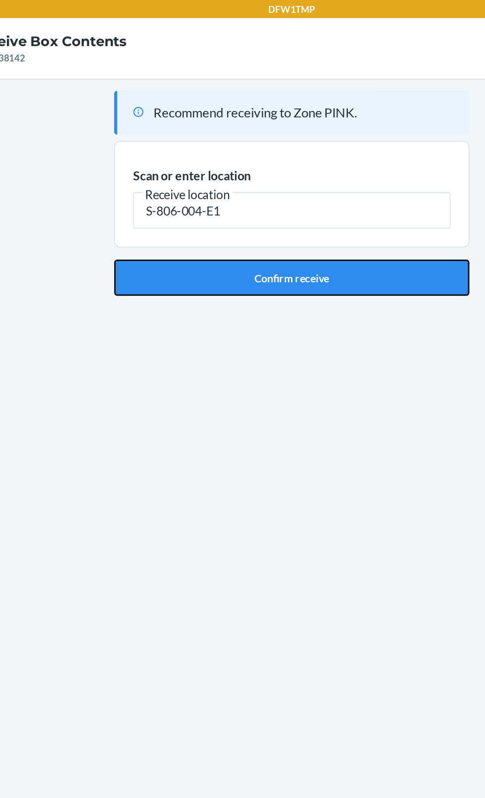
click at [304, 176] on button "Confirm receive" at bounding box center [242, 182] width 233 height 24
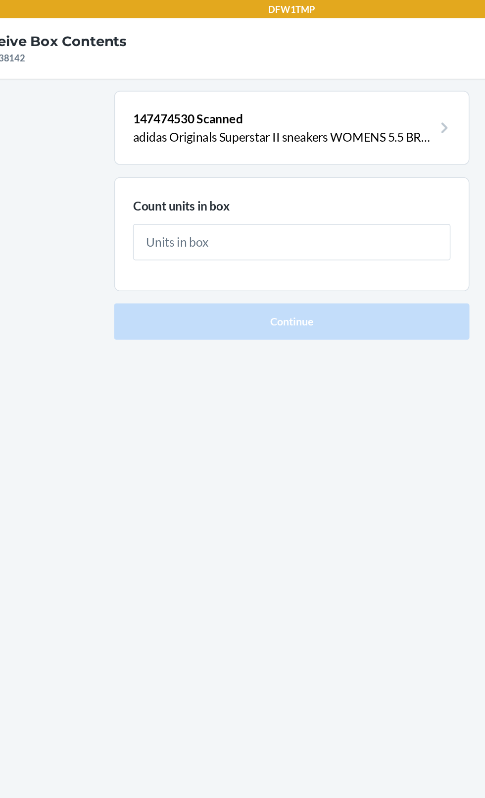
type input "1"
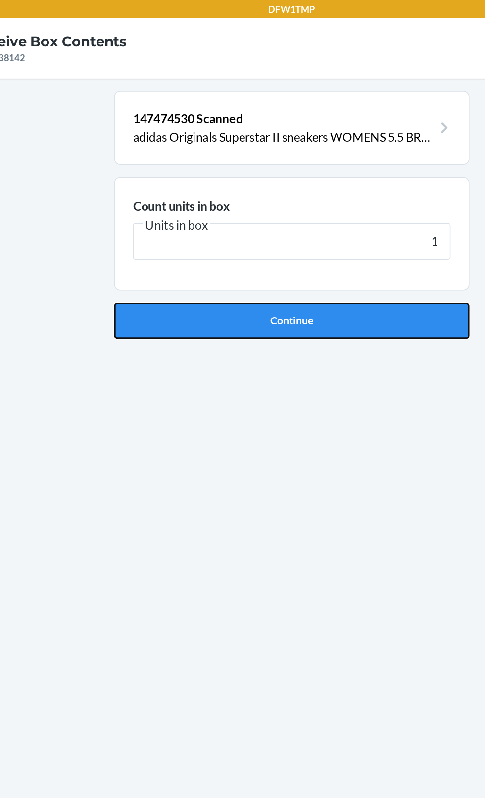
click at [306, 212] on button "Continue" at bounding box center [242, 210] width 233 height 24
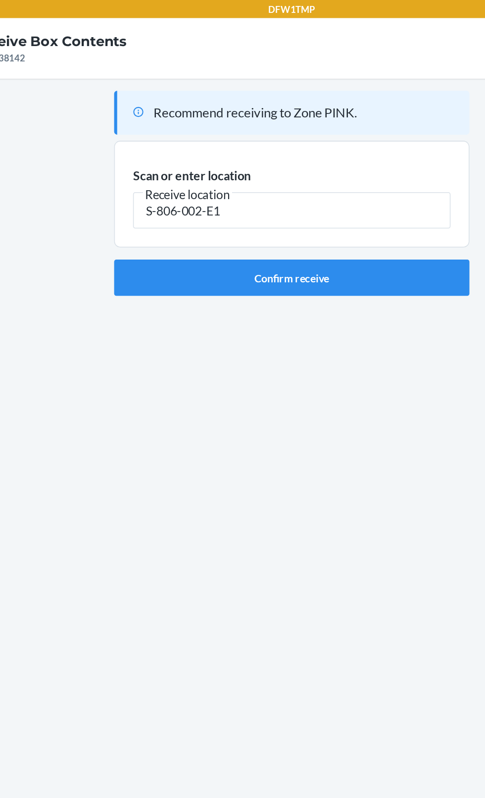
type input "S-806-002-E1"
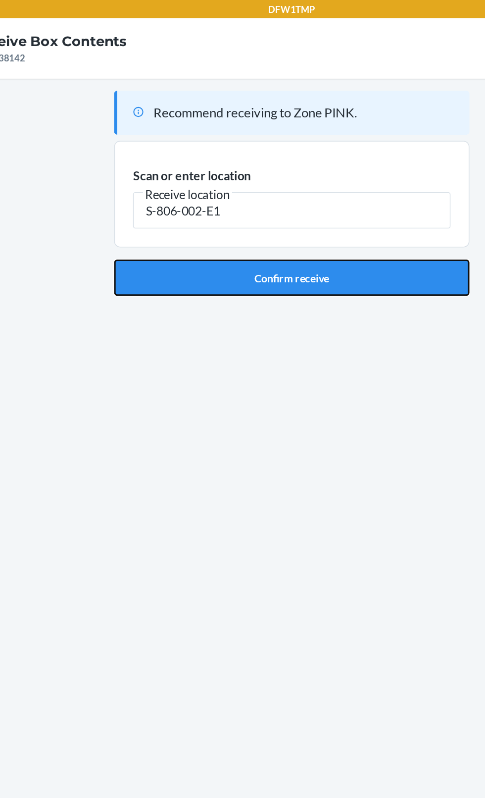
click at [314, 181] on button "Confirm receive" at bounding box center [242, 182] width 233 height 24
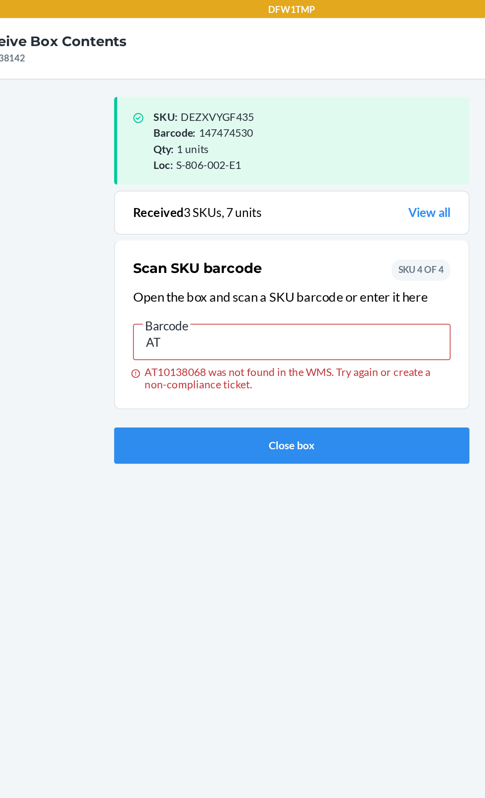
type input "A"
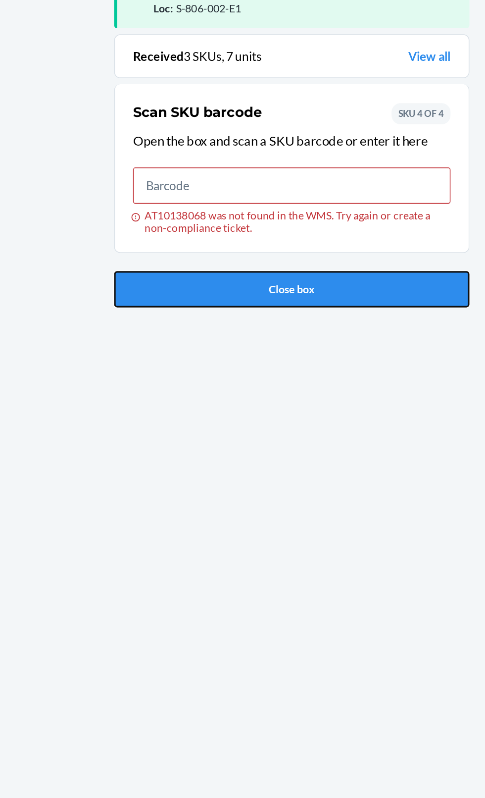
click at [303, 288] on button "Close box" at bounding box center [242, 292] width 233 height 24
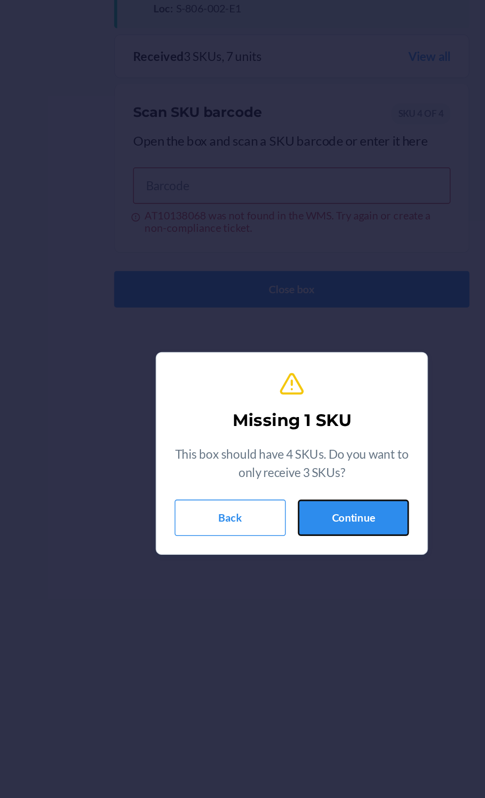
click at [307, 449] on button "Continue" at bounding box center [283, 441] width 73 height 24
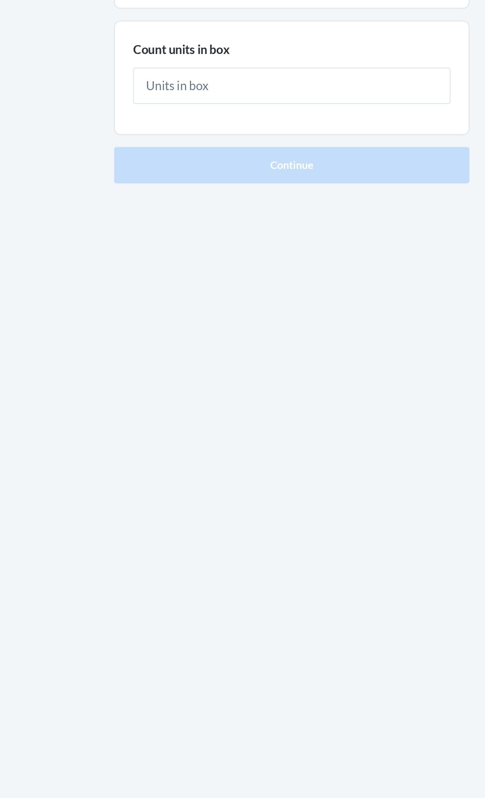
type input "1"
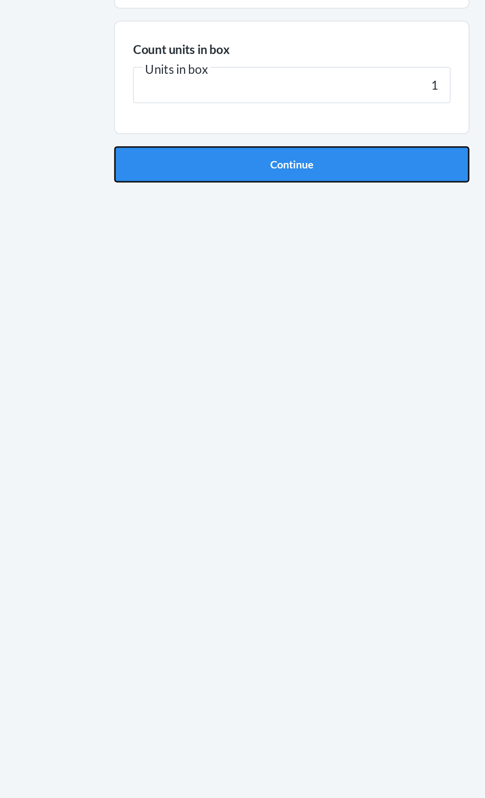
click at [320, 199] on button "Continue" at bounding box center [242, 210] width 233 height 24
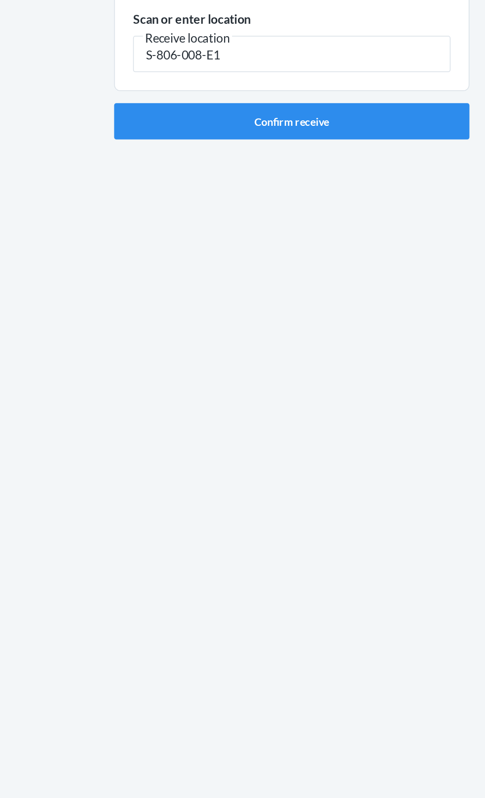
type input "S-806-008-E1"
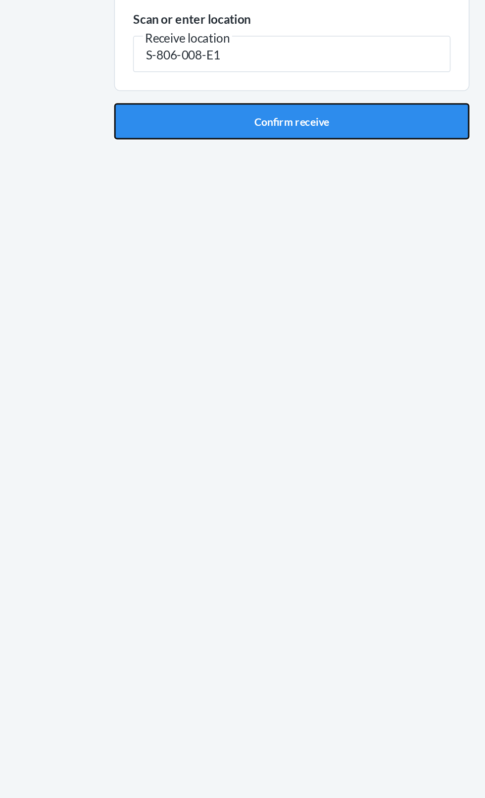
click at [326, 182] on button "Confirm receive" at bounding box center [242, 182] width 233 height 24
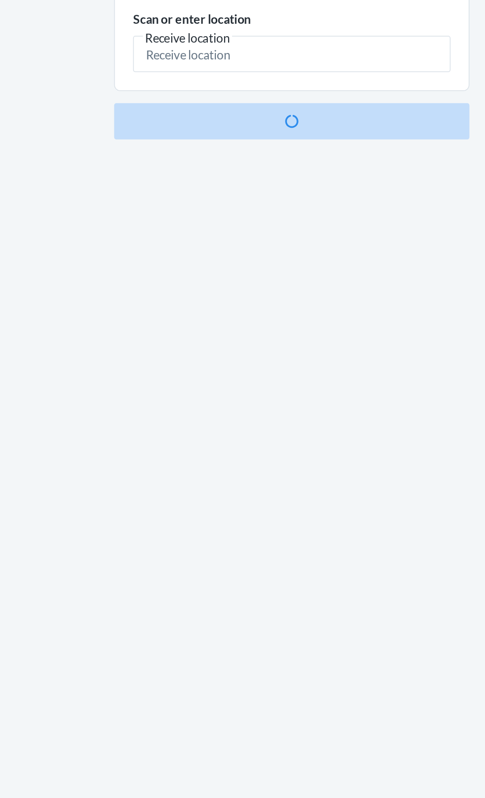
scroll to position [74, 0]
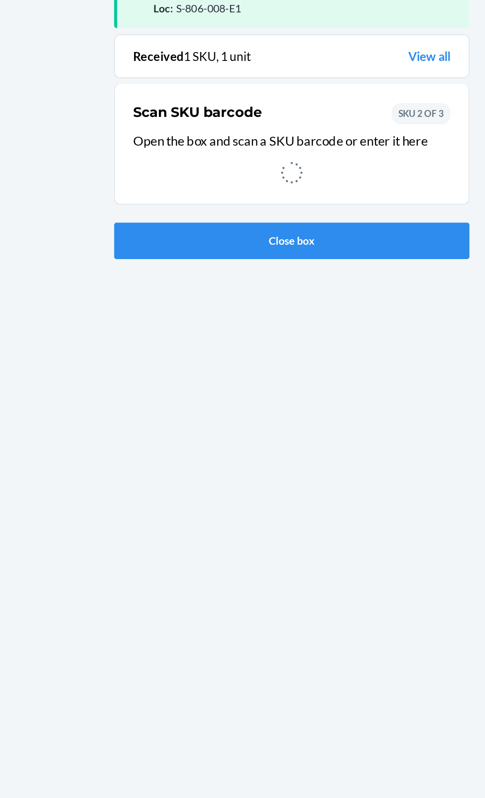
scroll to position [9, 0]
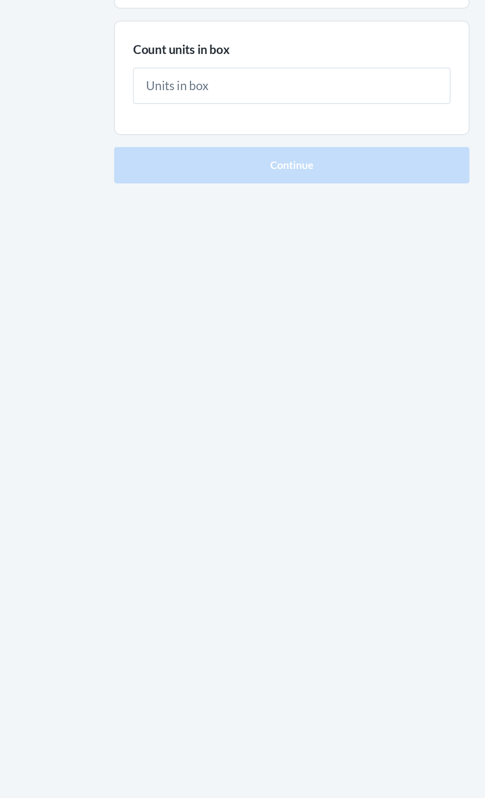
type input "1"
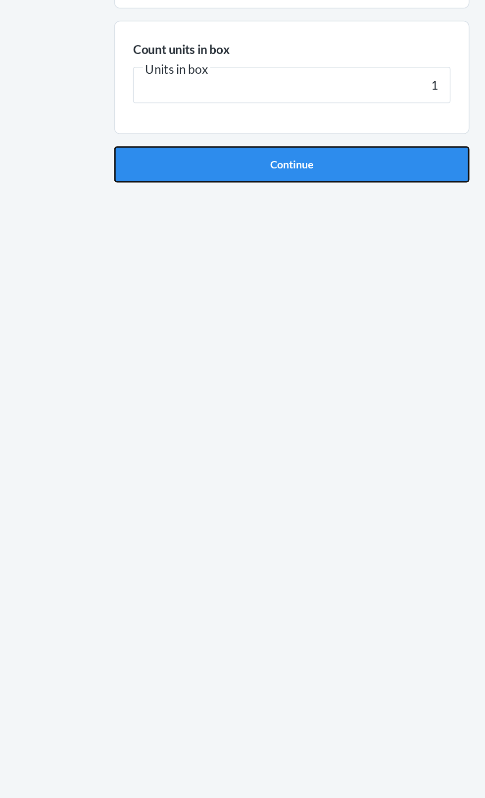
click at [328, 209] on button "Continue" at bounding box center [242, 210] width 233 height 24
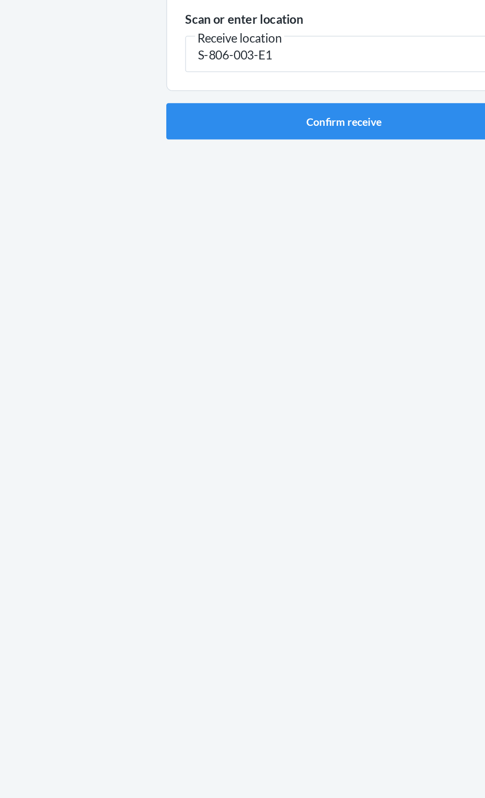
type input "S-806-003-E1"
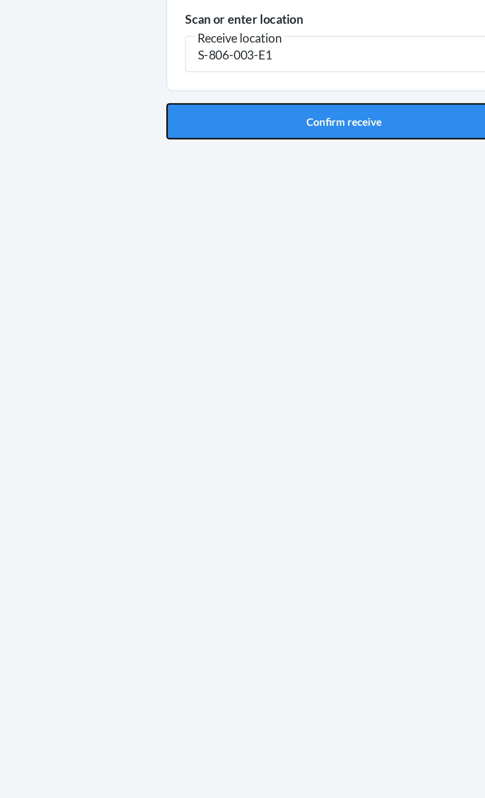
click at [290, 180] on button "Confirm receive" at bounding box center [242, 182] width 233 height 24
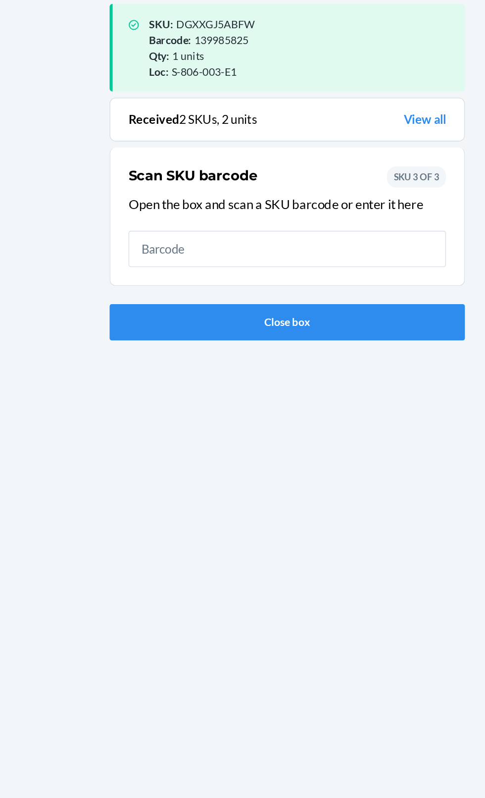
scroll to position [74, 0]
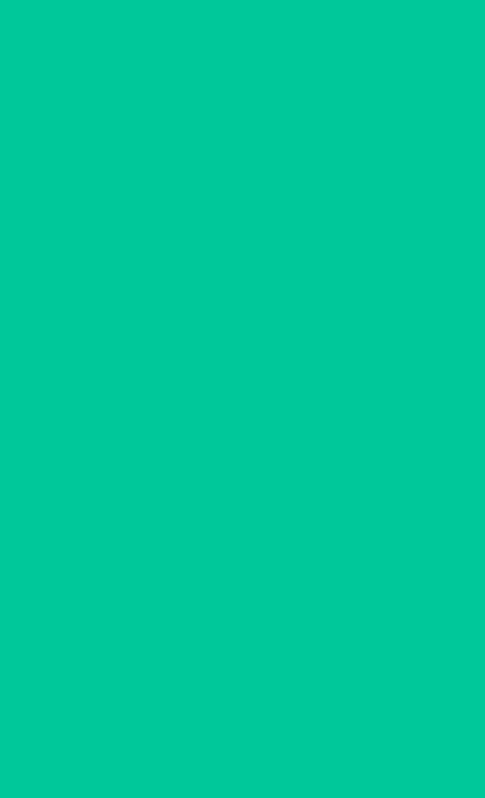
scroll to position [8, 0]
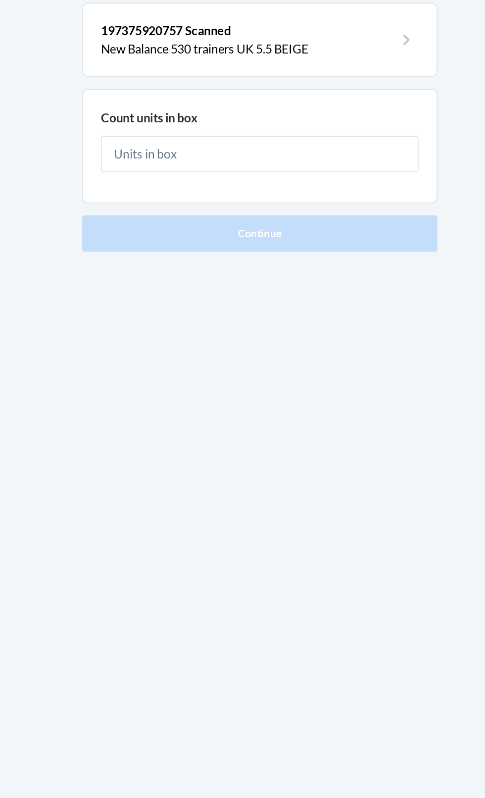
type input "3"
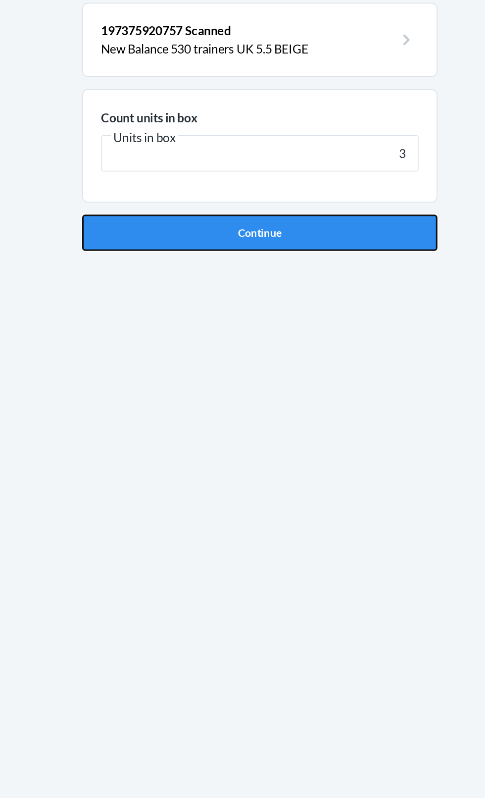
click at [327, 211] on button "Continue" at bounding box center [242, 210] width 233 height 24
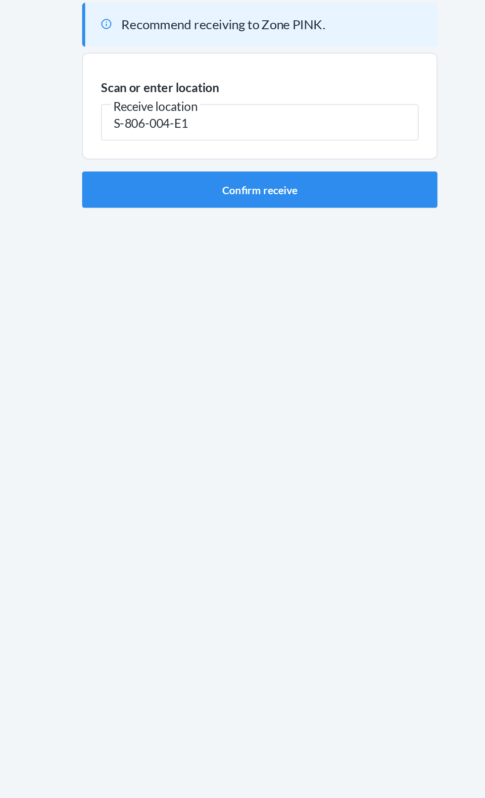
type input "S-806-004-E1"
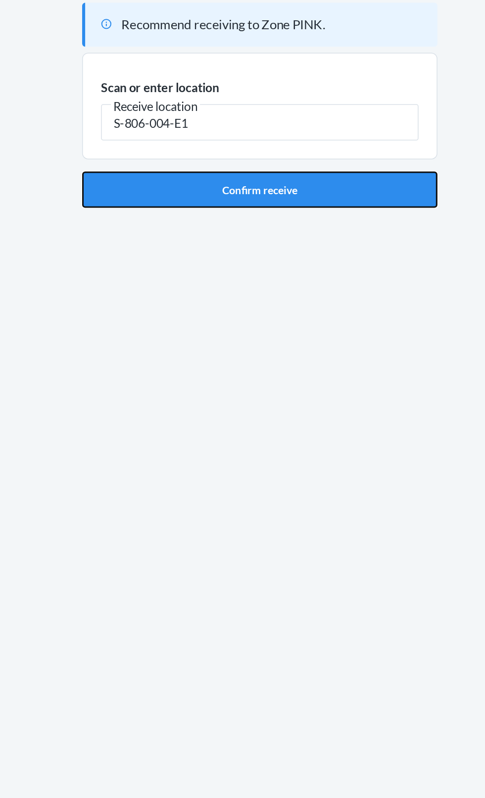
click at [154, 181] on button "Confirm receive" at bounding box center [242, 182] width 233 height 24
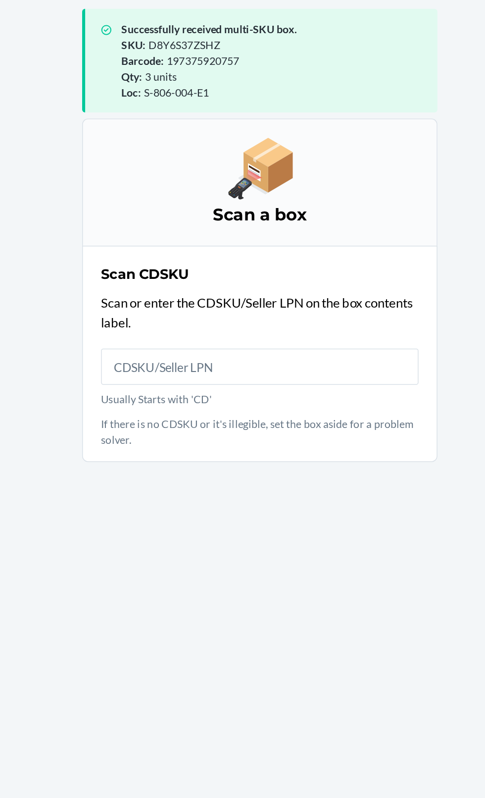
scroll to position [75, 0]
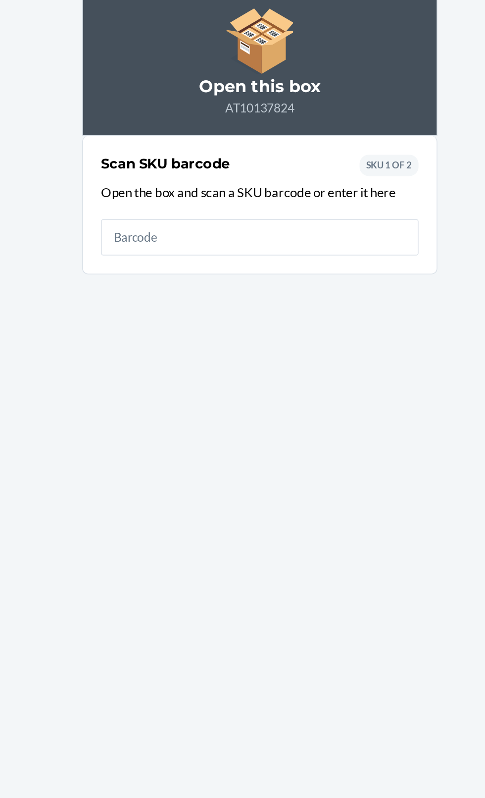
click at [312, 224] on input "text" at bounding box center [243, 222] width 208 height 24
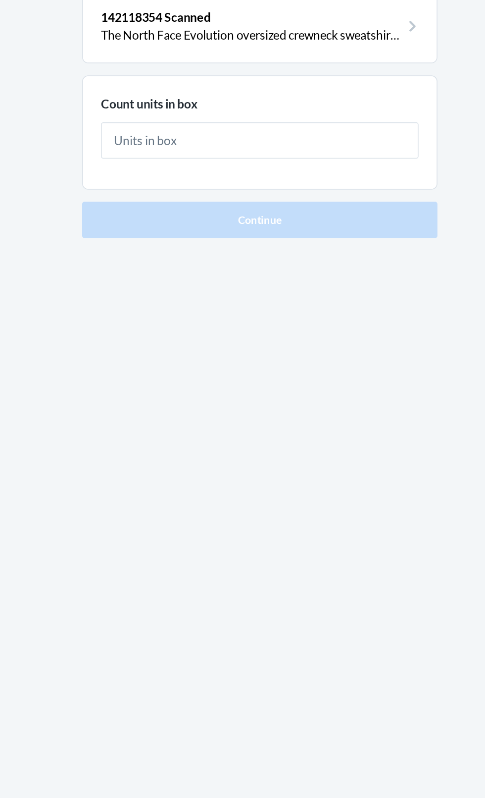
type input "6"
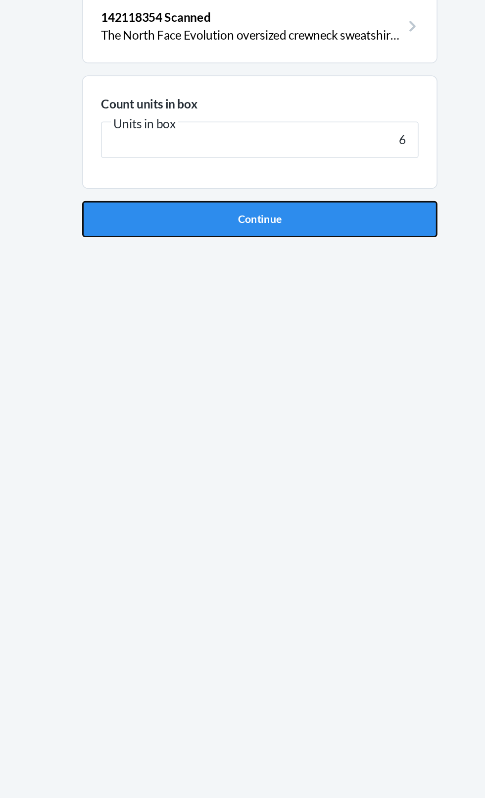
click at [342, 220] on button "Continue" at bounding box center [242, 210] width 233 height 24
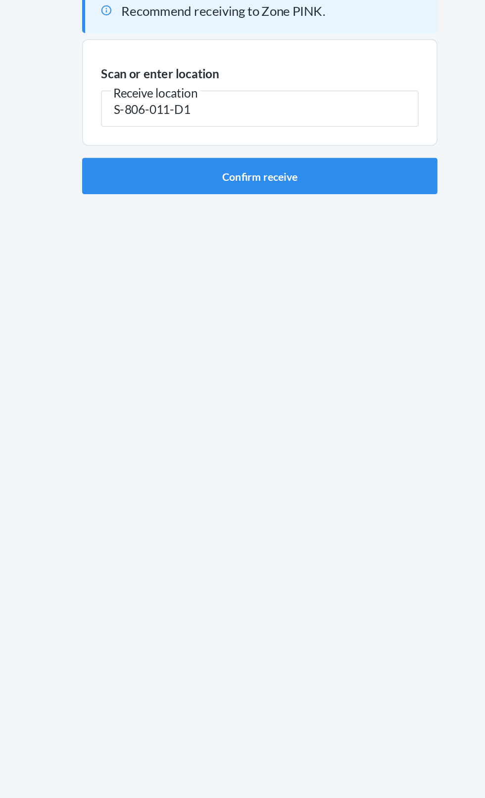
type input "S-806-011-D1"
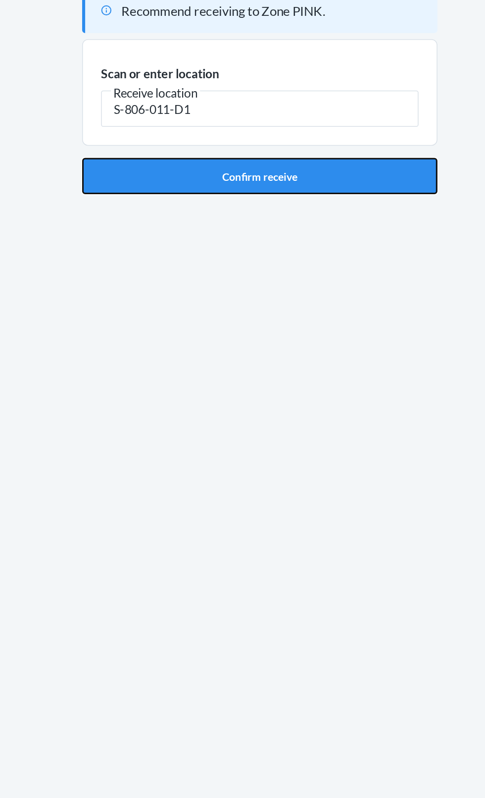
click at [334, 189] on button "Confirm receive" at bounding box center [242, 182] width 233 height 24
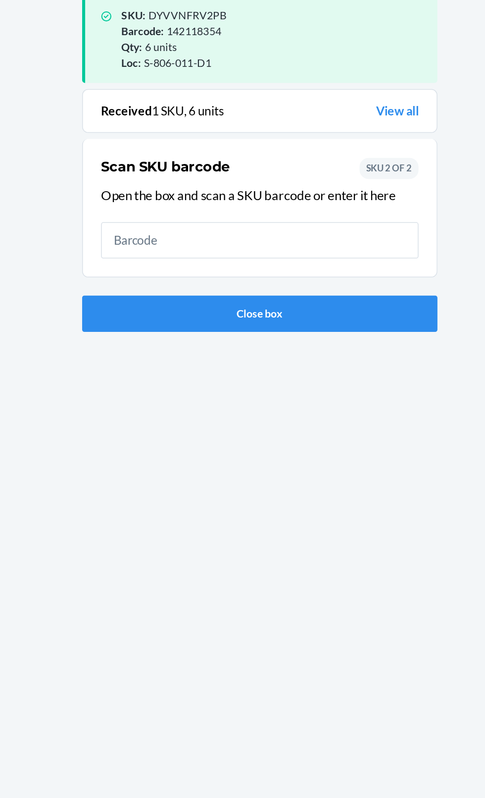
scroll to position [65, 0]
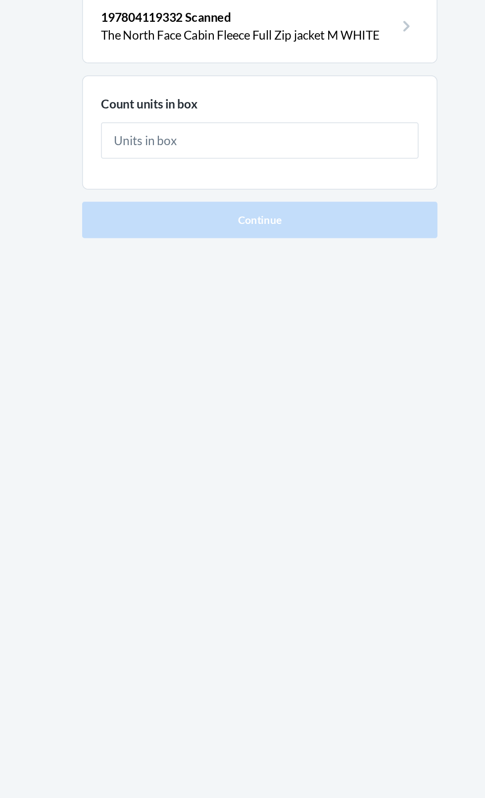
type input "1"
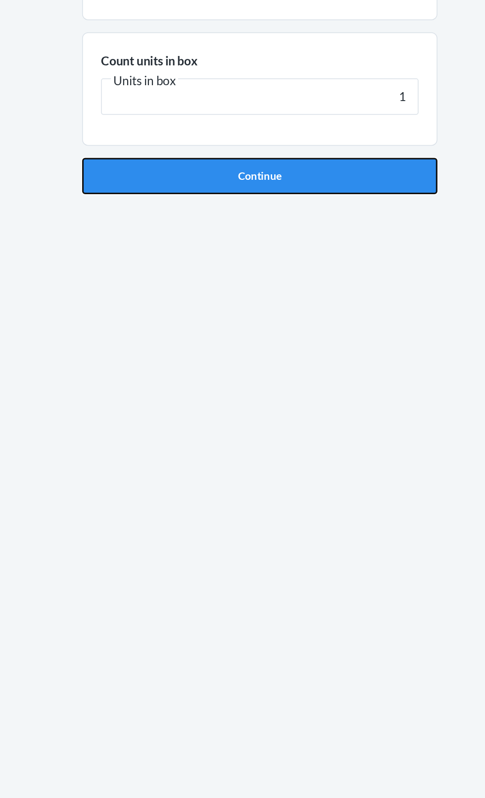
click at [339, 206] on button "Continue" at bounding box center [242, 210] width 233 height 24
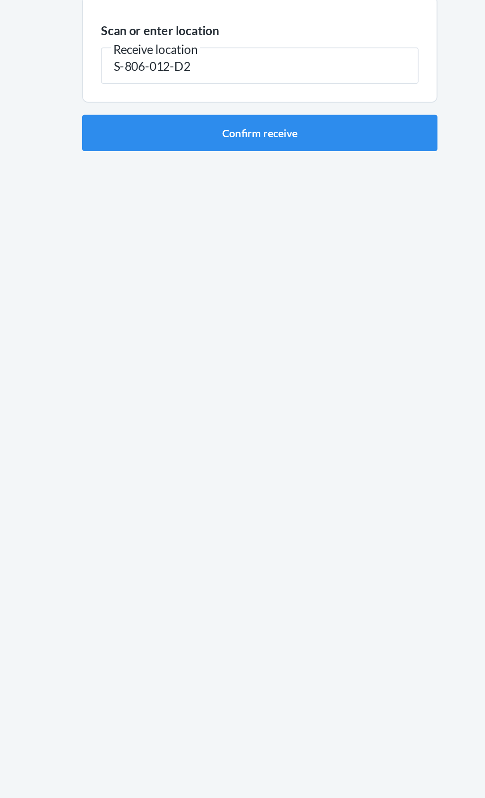
type input "S-806-012-D2"
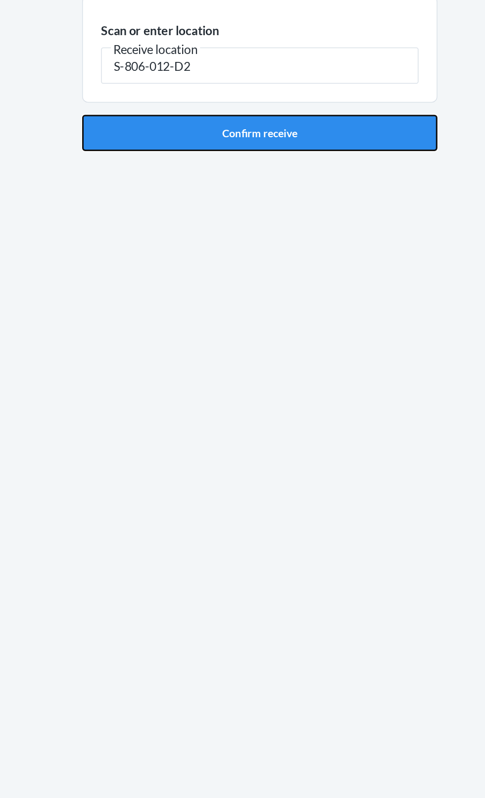
click at [315, 192] on button "Confirm receive" at bounding box center [242, 182] width 233 height 24
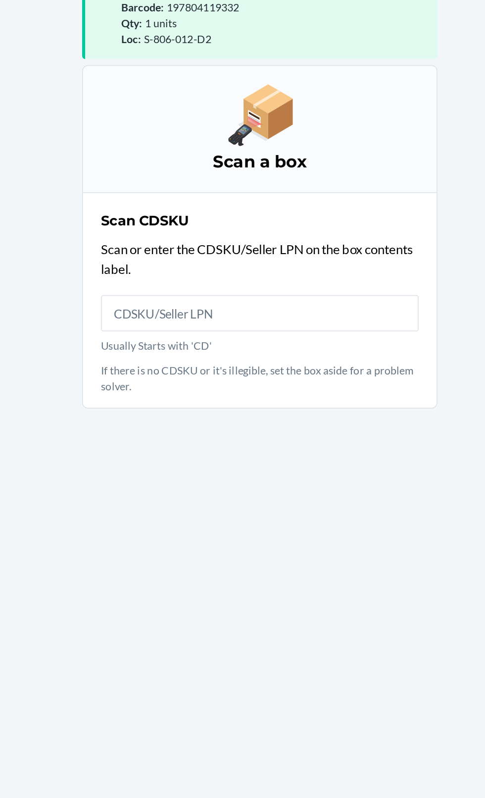
scroll to position [62, 0]
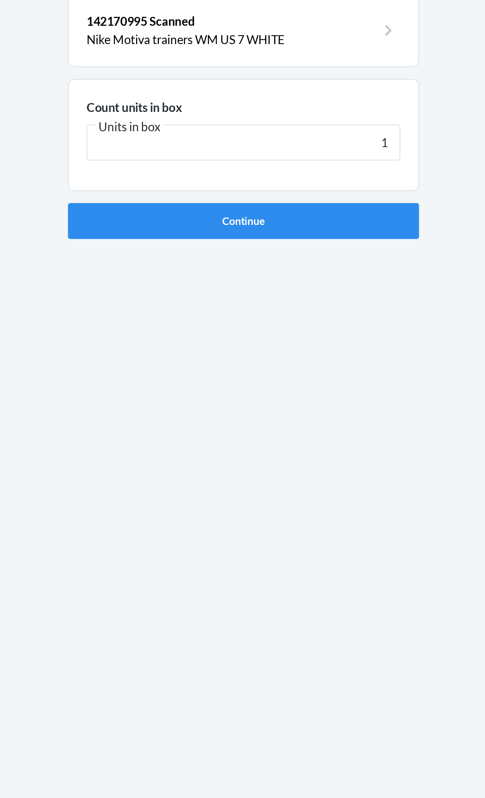
type input "1"
click at [335, 230] on div "142170995 Scanned Nike Motiva trainers WM US 7 [MEDICAL_DATA] units in box Unit…" at bounding box center [242, 409] width 233 height 701
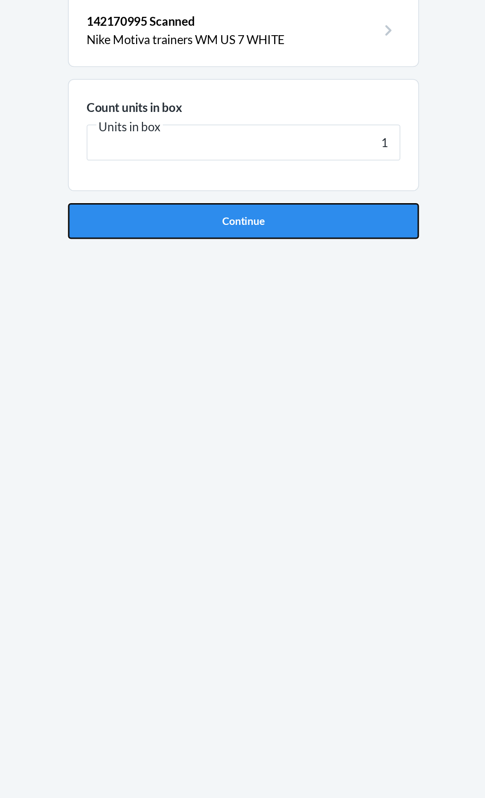
click at [344, 214] on button "Continue" at bounding box center [242, 210] width 233 height 24
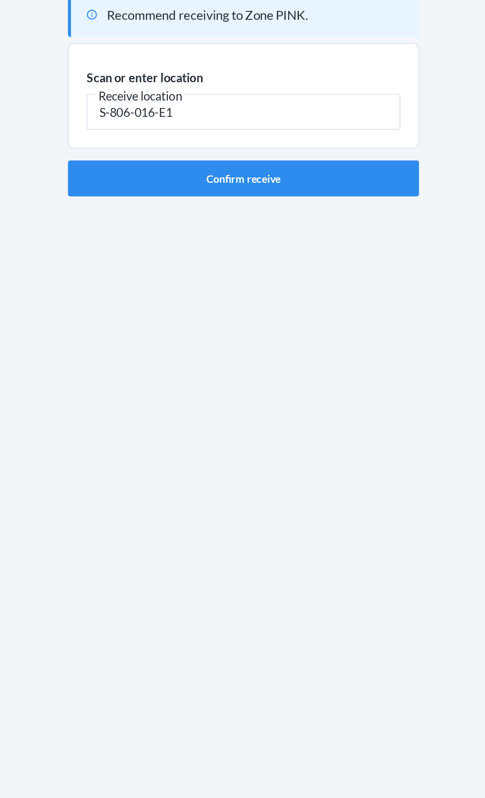
type input "S-806-016-E1"
click at [398, 339] on main "Recommend receiving to Zone PINK. Scan or enter location [GEOGRAPHIC_DATA] loca…" at bounding box center [242, 409] width 485 height 717
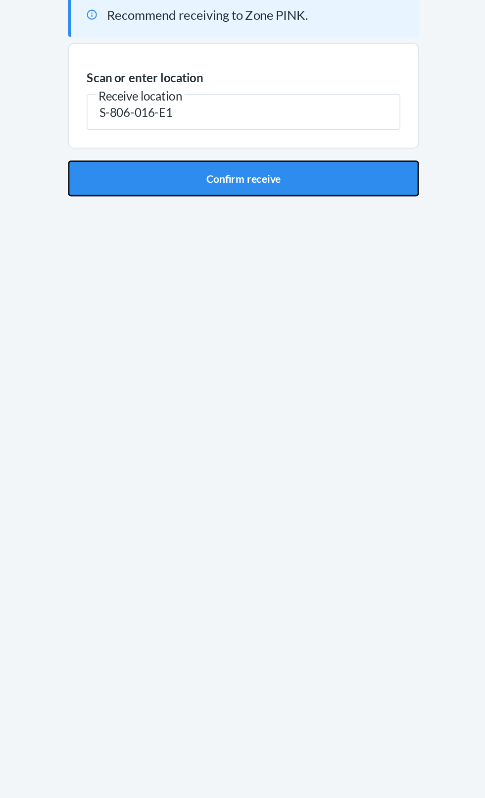
click at [344, 176] on button "Confirm receive" at bounding box center [242, 182] width 233 height 24
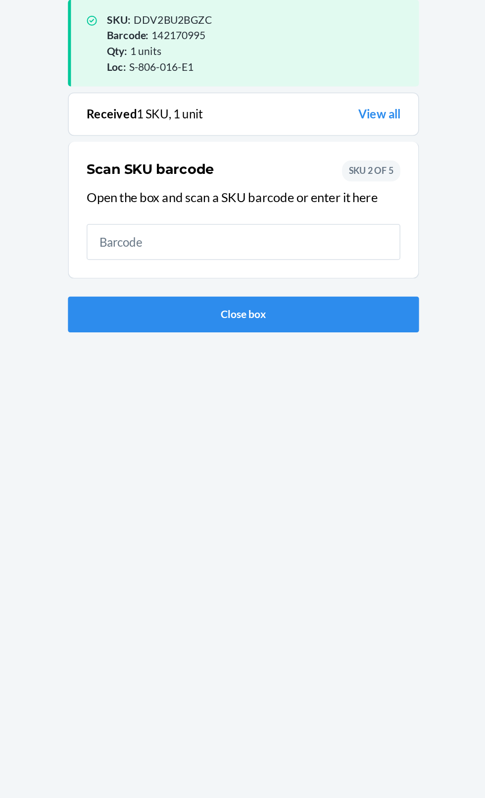
scroll to position [65, 0]
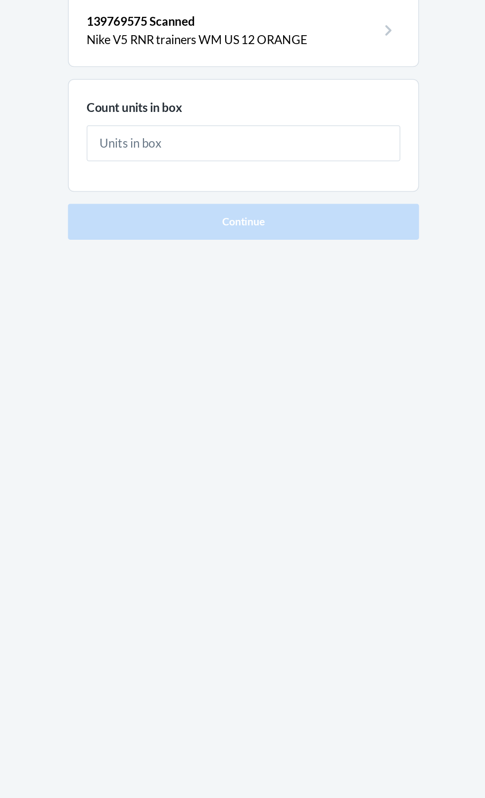
type input "1"
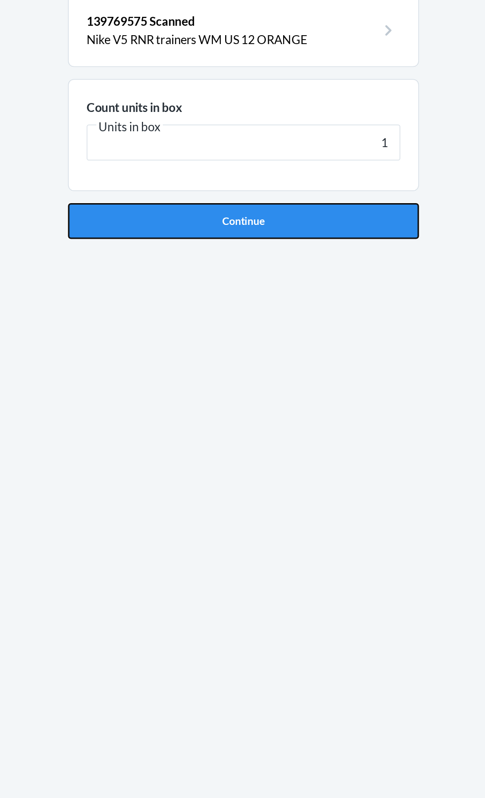
click at [333, 220] on button "Continue" at bounding box center [242, 210] width 233 height 24
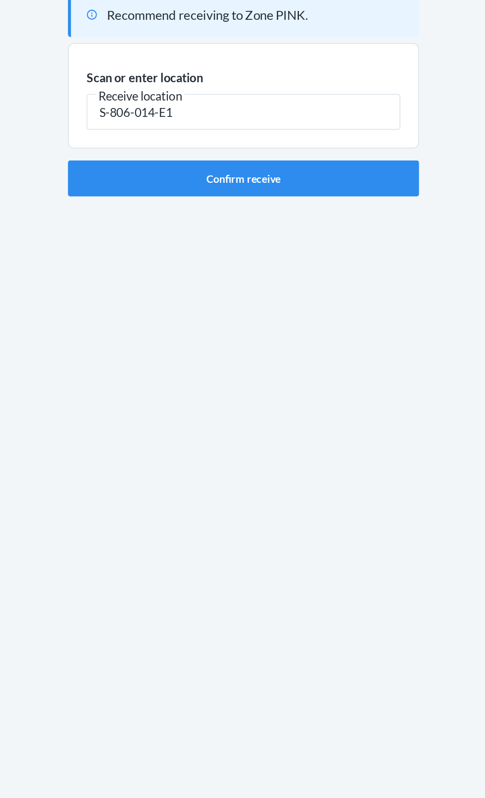
type input "S-806-014-E1"
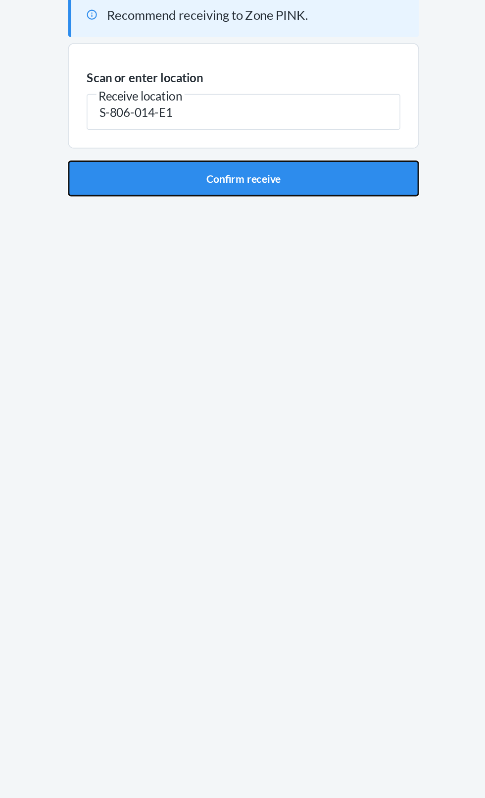
click at [346, 176] on button "Confirm receive" at bounding box center [242, 182] width 233 height 24
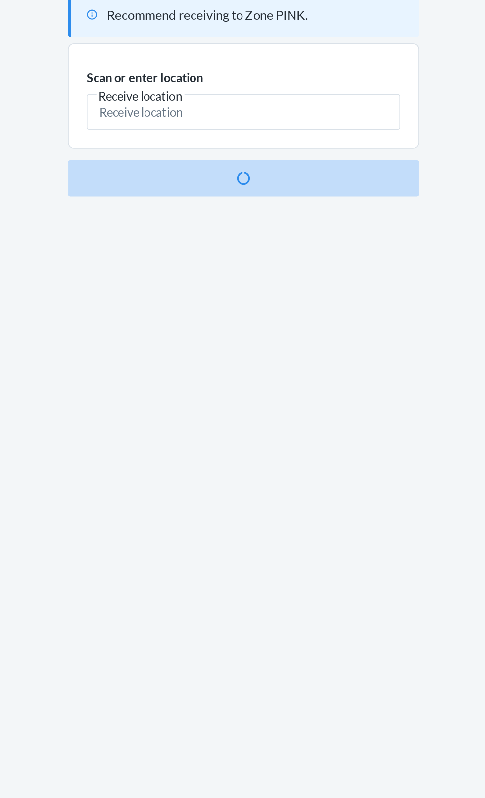
scroll to position [65, 0]
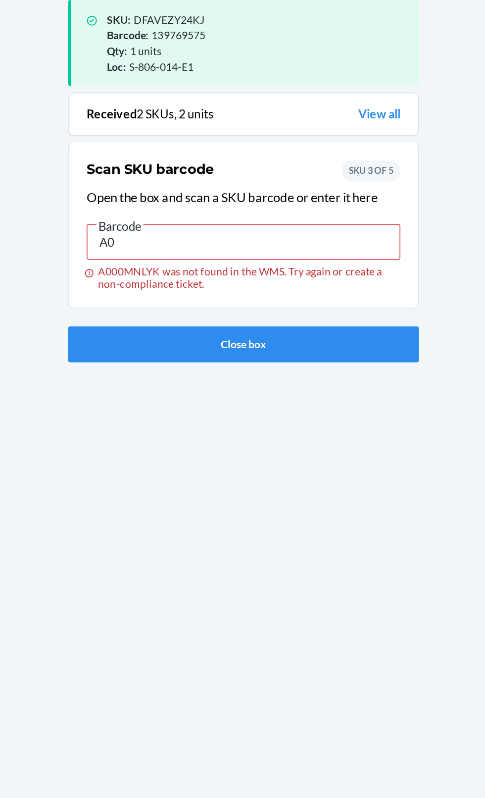
type input "A"
type input "121834596"
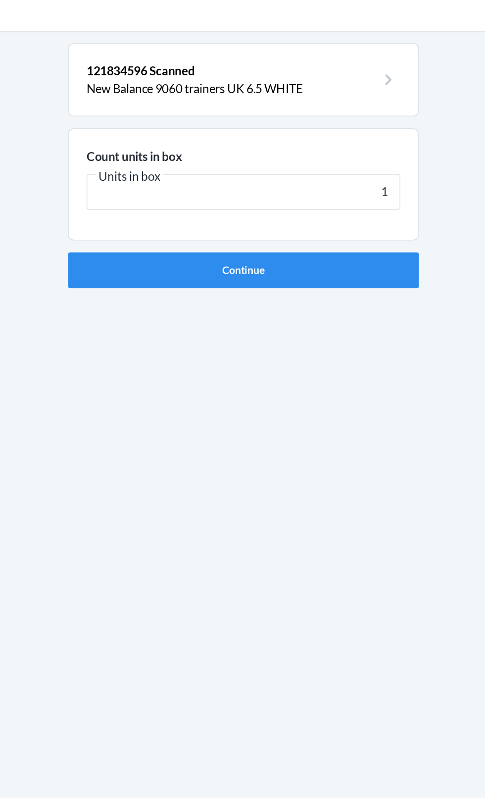
type input "1"
click at [286, 231] on div "121834596 Scanned New Balance 9060 trainers UK 6.5 [DEMOGRAPHIC_DATA][MEDICAL_D…" at bounding box center [242, 409] width 233 height 701
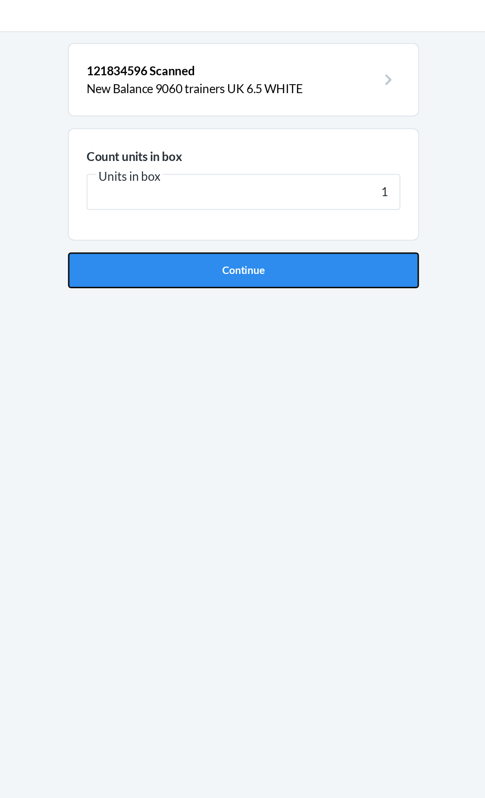
click at [296, 208] on button "Continue" at bounding box center [242, 210] width 233 height 24
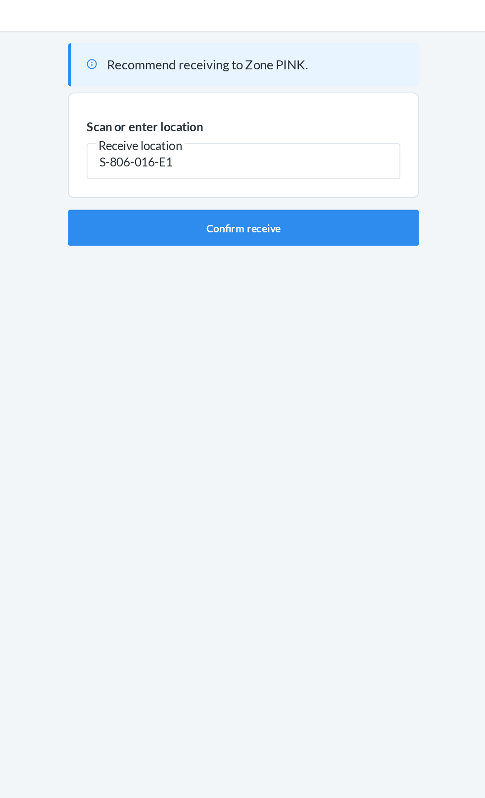
type input "S-806-016-E1"
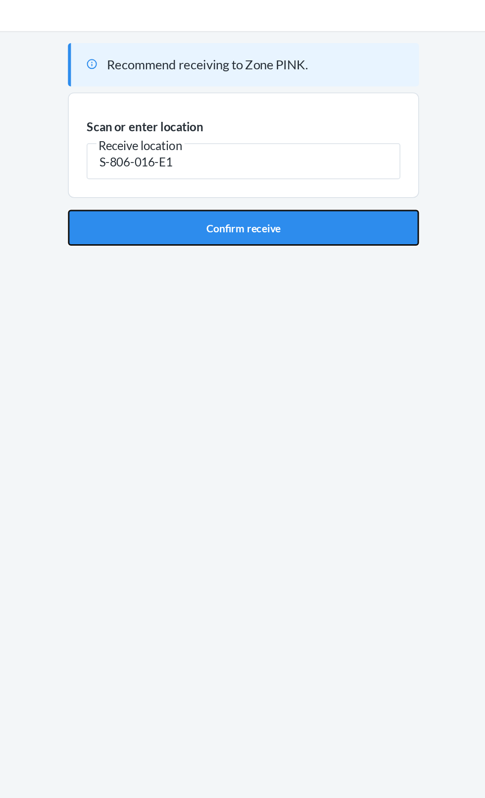
click at [328, 170] on button "Confirm receive" at bounding box center [242, 182] width 233 height 24
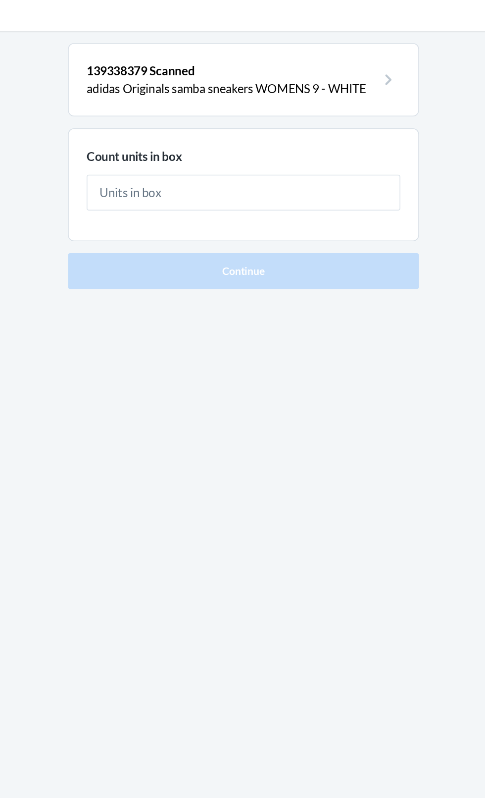
type input "1"
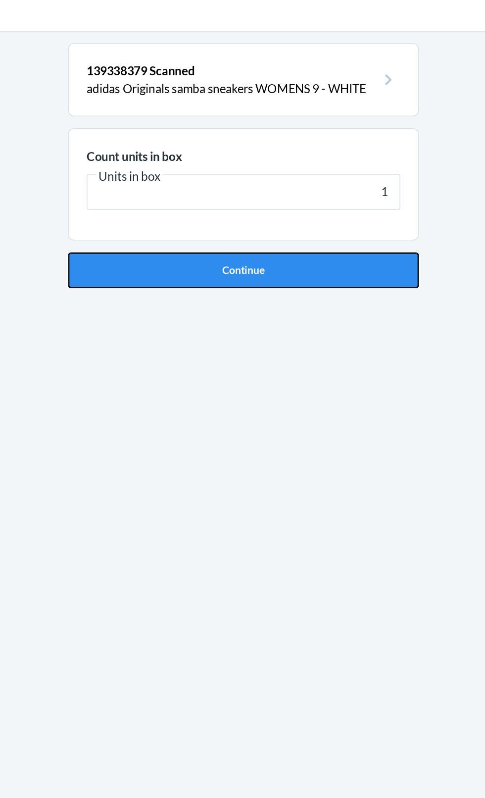
click at [316, 218] on button "Continue" at bounding box center [242, 210] width 233 height 24
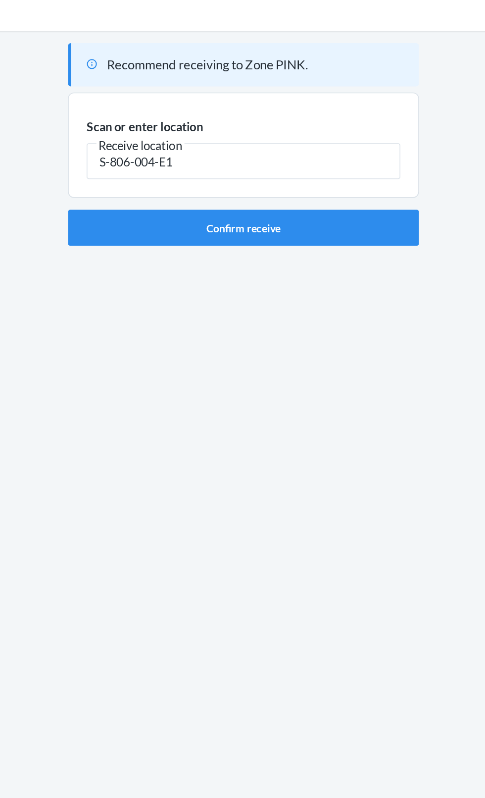
type input "S-806-004-E1"
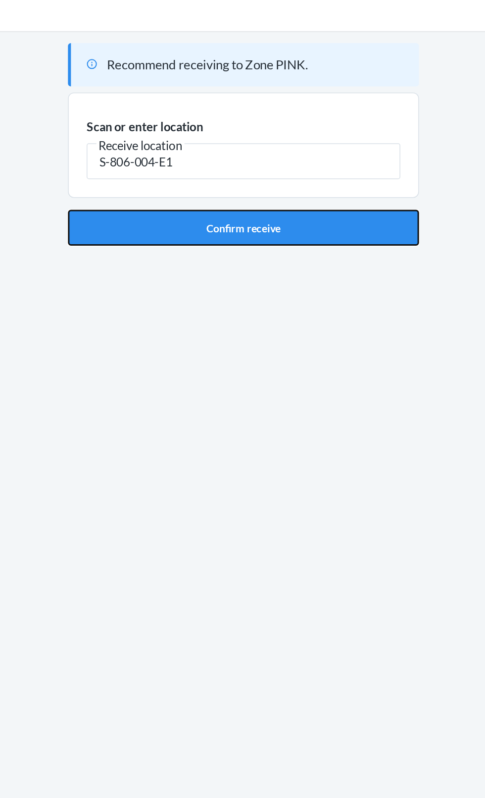
click at [312, 182] on button "Confirm receive" at bounding box center [242, 182] width 233 height 24
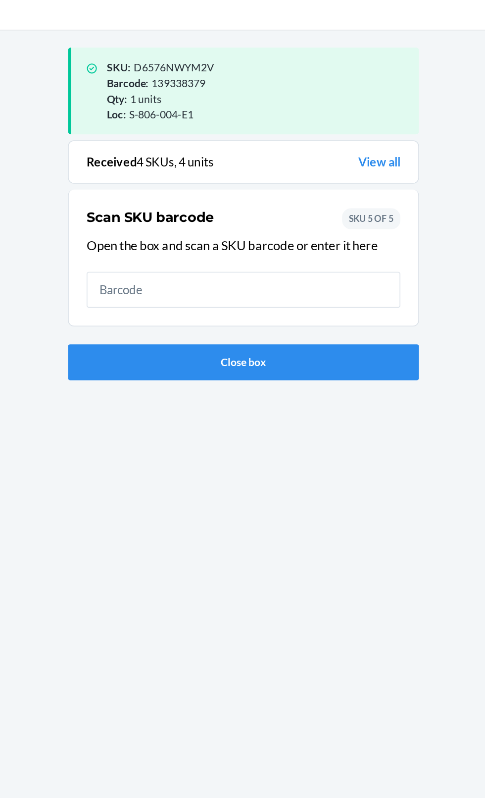
click at [328, 233] on input "text" at bounding box center [243, 224] width 208 height 24
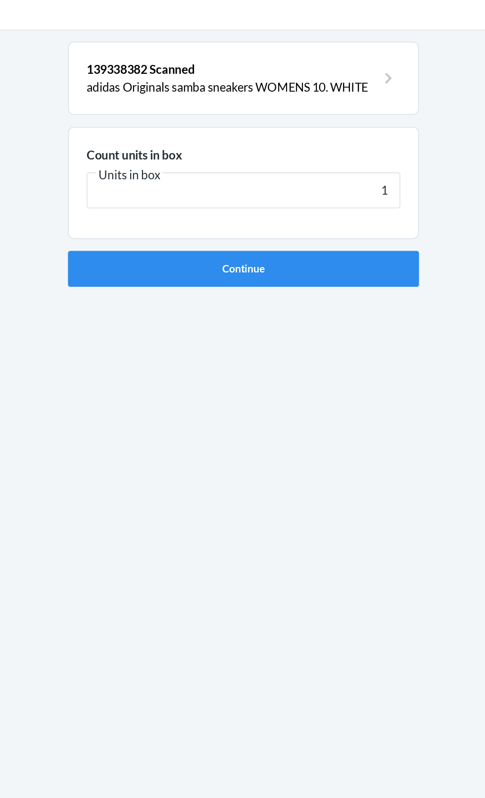
type input "1"
click at [314, 232] on div "139338382 Scanned adidas Originals samba sneakers WOMENS 10. [MEDICAL_DATA] uni…" at bounding box center [242, 409] width 233 height 701
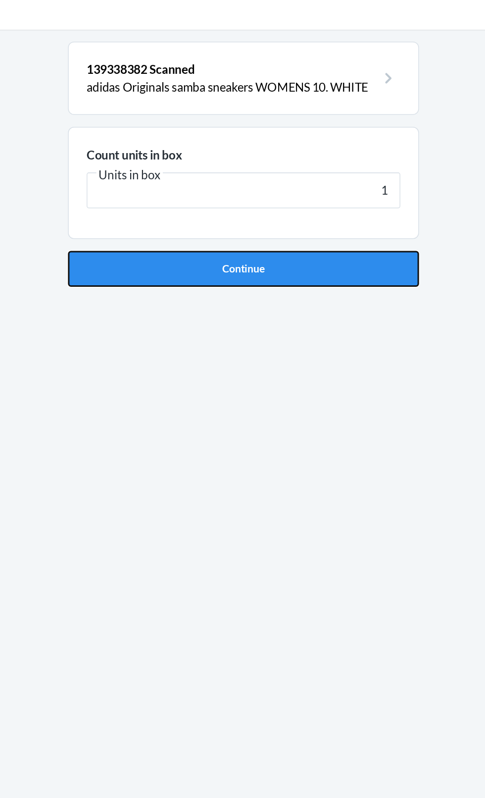
click at [335, 214] on button "Continue" at bounding box center [242, 210] width 233 height 24
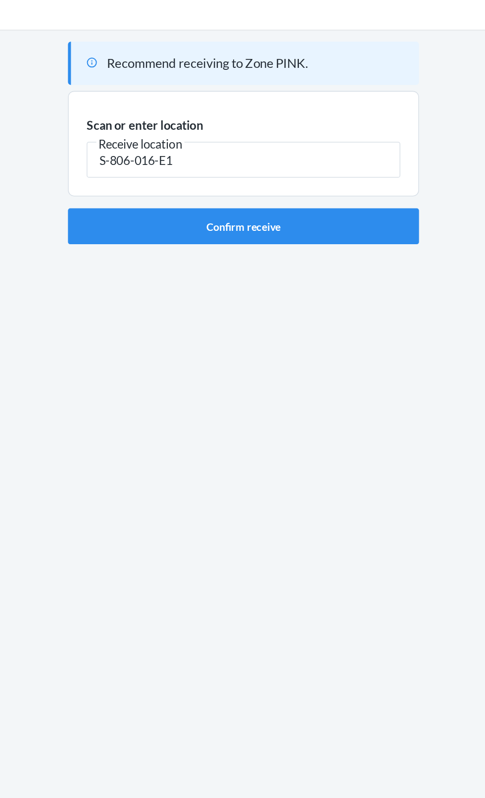
type input "S-806-016-E1"
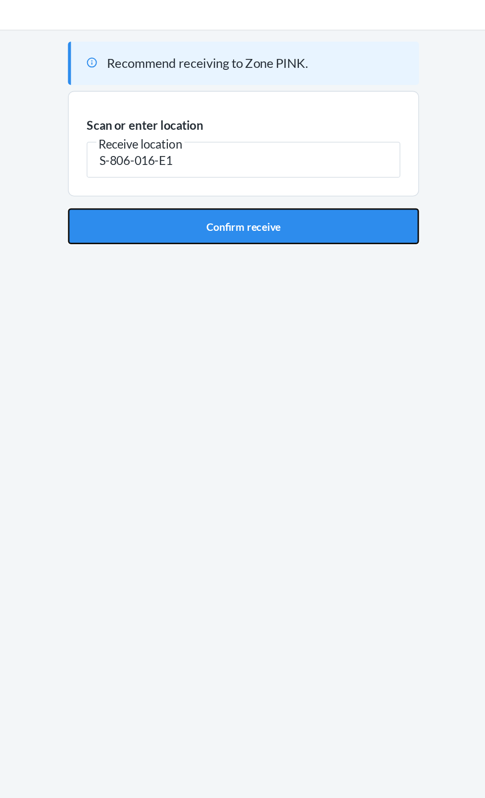
click at [317, 182] on button "Confirm receive" at bounding box center [242, 182] width 233 height 24
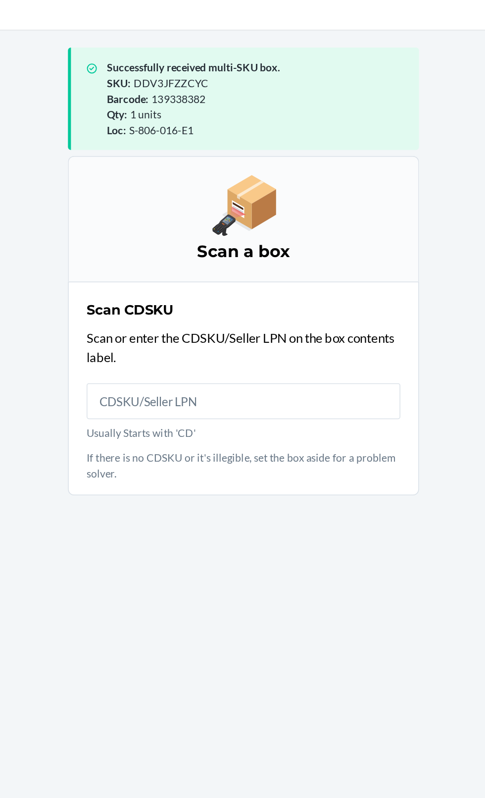
scroll to position [4, 0]
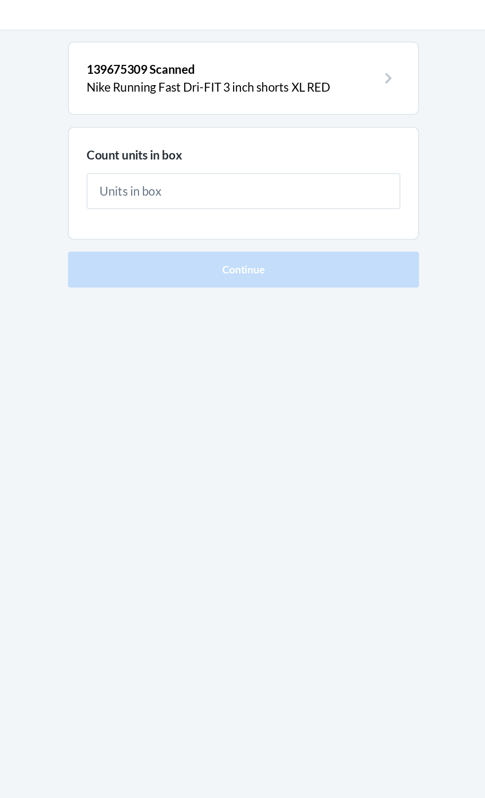
type input "1"
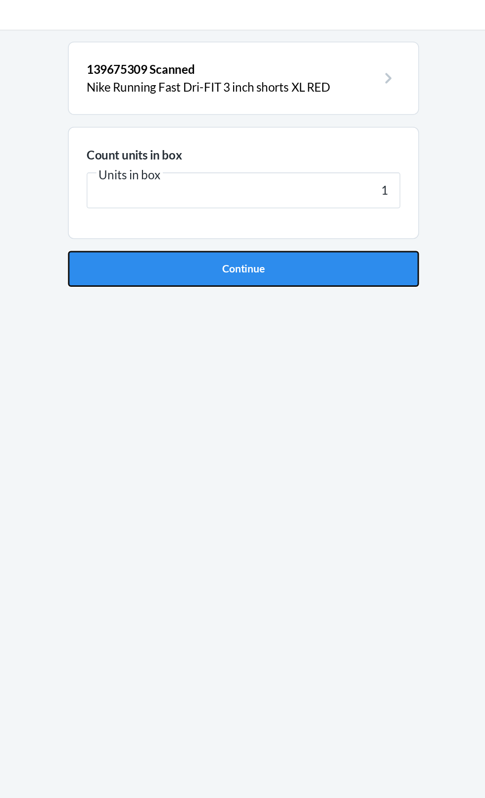
click at [302, 219] on button "Continue" at bounding box center [242, 210] width 233 height 24
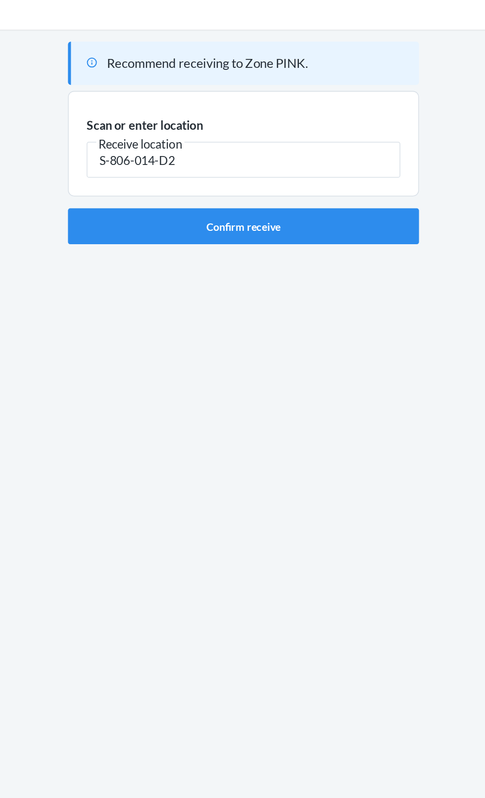
type input "S-806-014-D2"
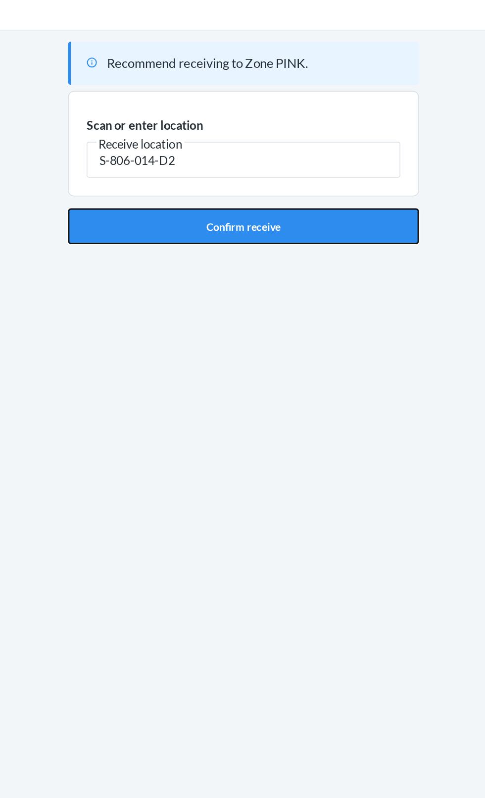
click at [330, 184] on button "Confirm receive" at bounding box center [242, 182] width 233 height 24
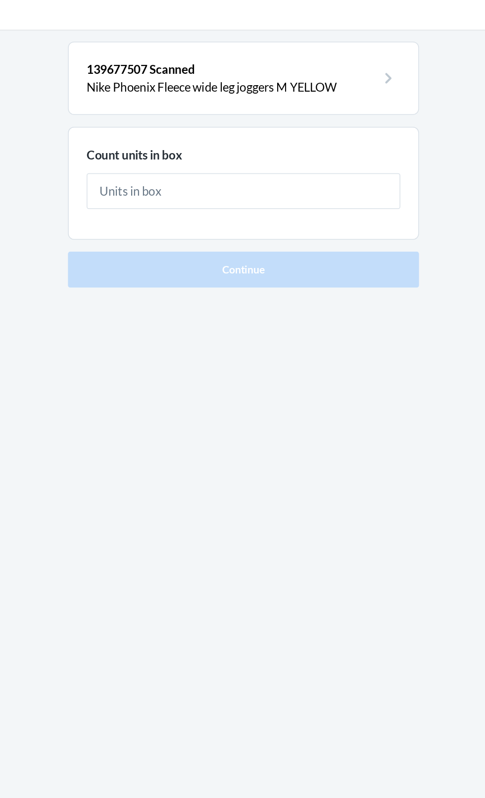
type input "1"
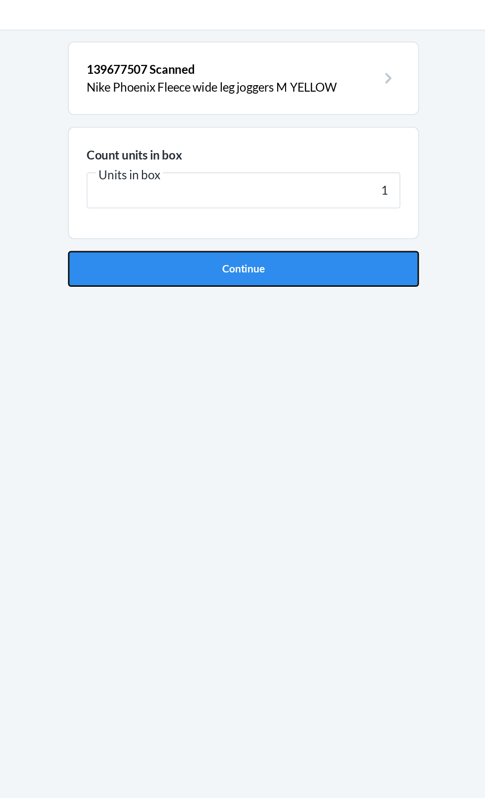
click at [341, 214] on button "Continue" at bounding box center [242, 210] width 233 height 24
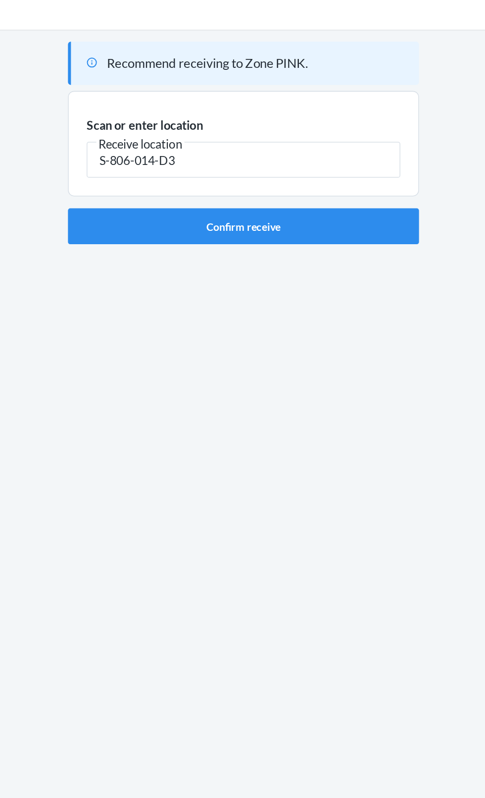
type input "S-806-014-D3"
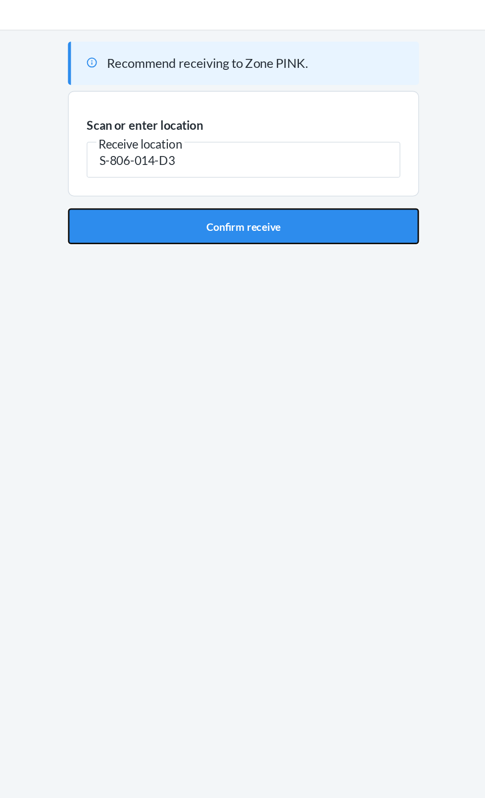
click at [261, 180] on button "Confirm receive" at bounding box center [242, 182] width 233 height 24
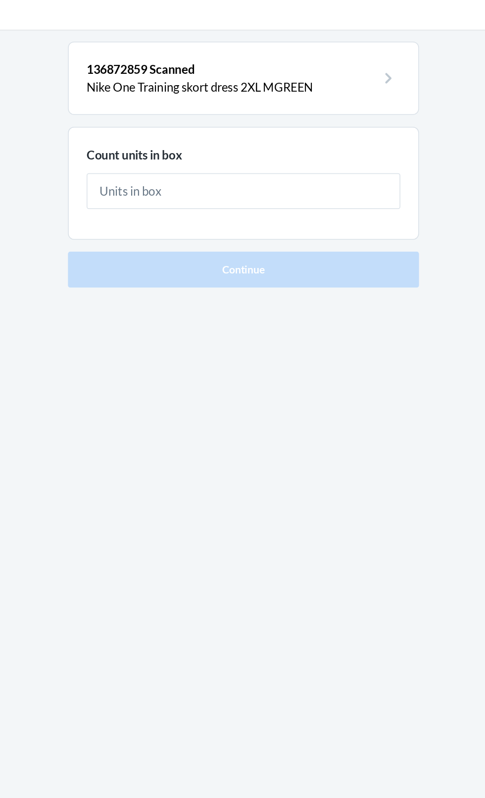
type input "1"
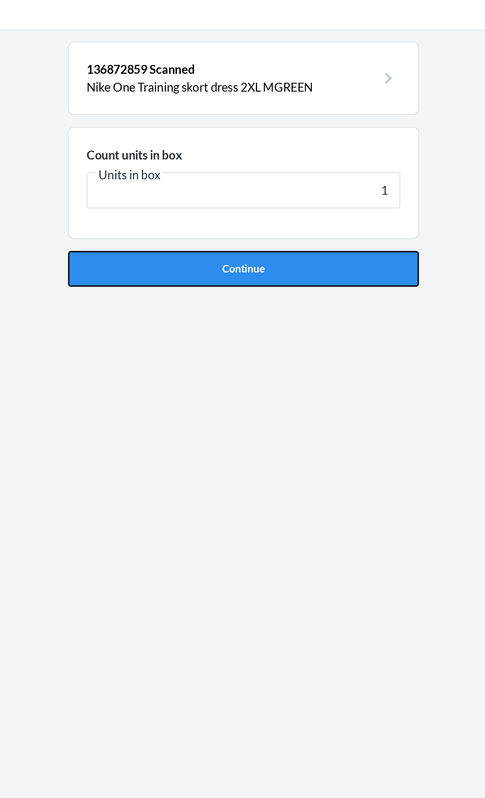
click at [279, 206] on button "Continue" at bounding box center [242, 210] width 233 height 24
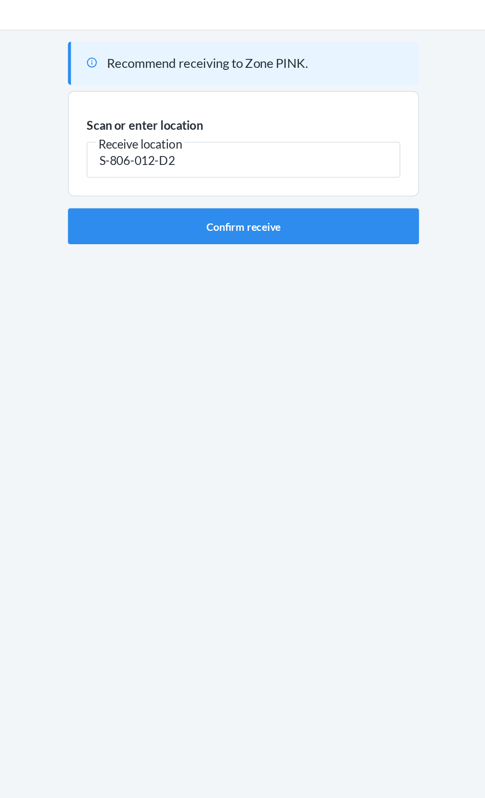
type input "S-806-012-D2"
click at [303, 206] on div "Recommend receiving to Zone PINK. Scan or enter location [GEOGRAPHIC_DATA] loca…" at bounding box center [242, 409] width 233 height 701
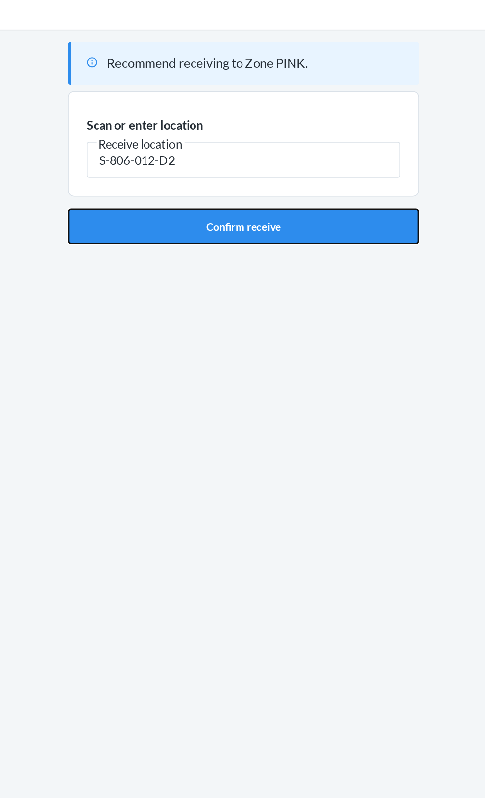
click at [344, 185] on button "Confirm receive" at bounding box center [242, 182] width 233 height 24
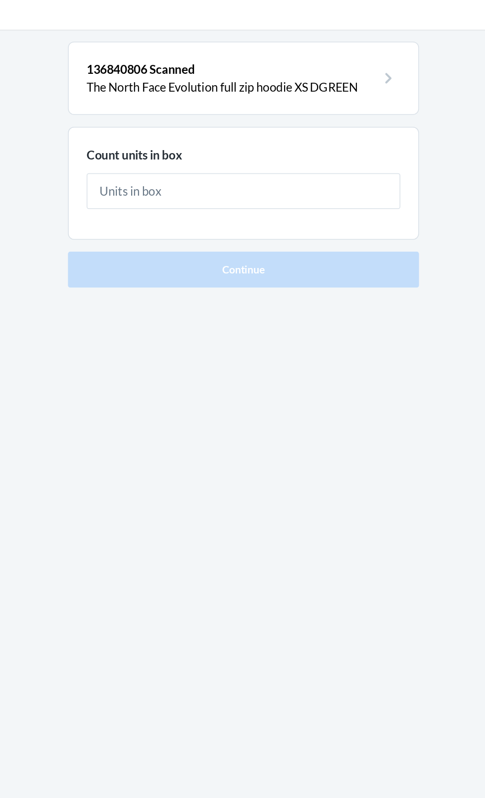
type input "1"
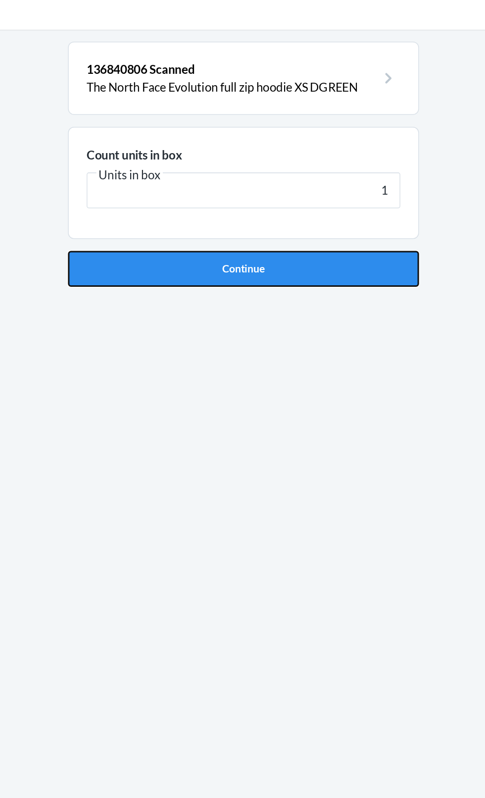
click at [317, 214] on button "Continue" at bounding box center [242, 210] width 233 height 24
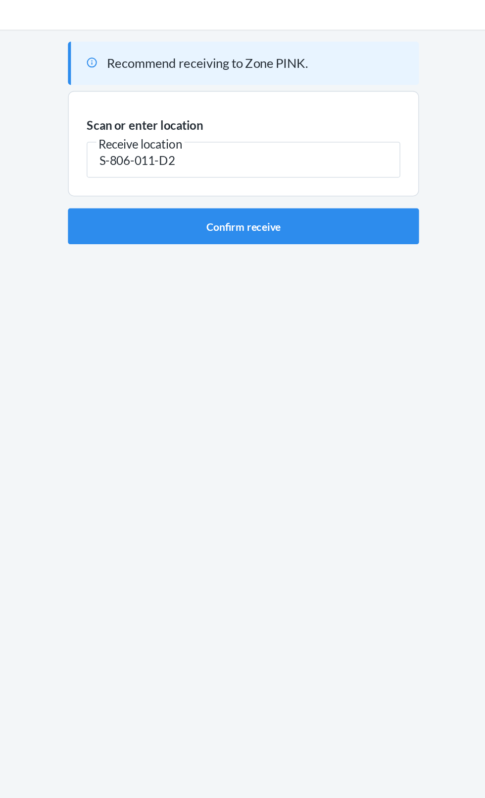
type input "S-806-011-D2"
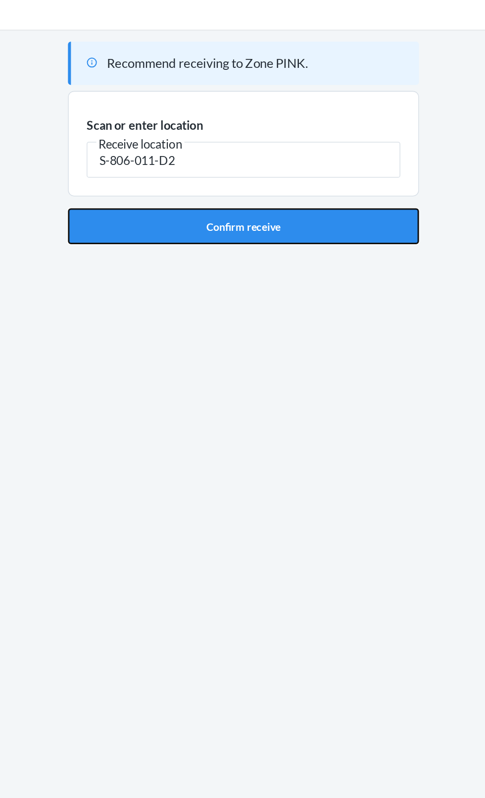
click at [292, 193] on button "Confirm receive" at bounding box center [242, 182] width 233 height 24
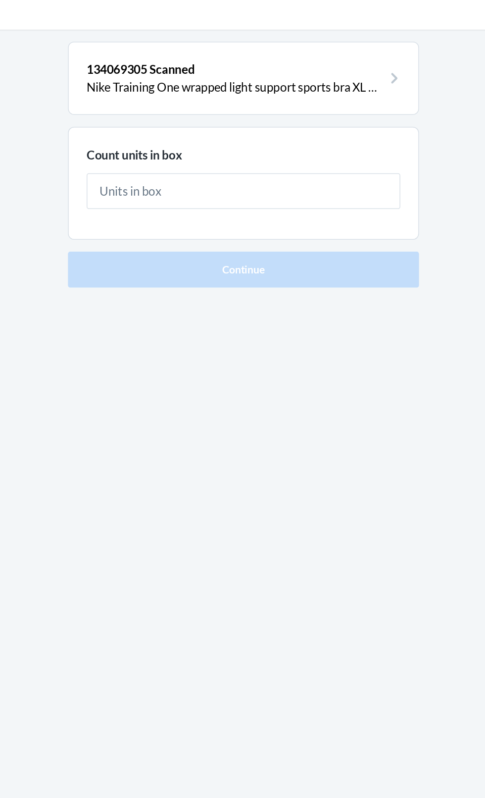
type input "1"
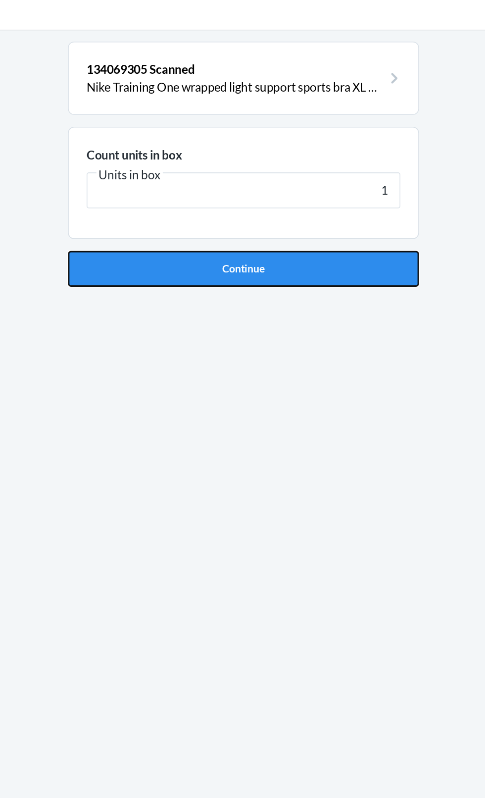
click at [328, 219] on button "Continue" at bounding box center [242, 210] width 233 height 24
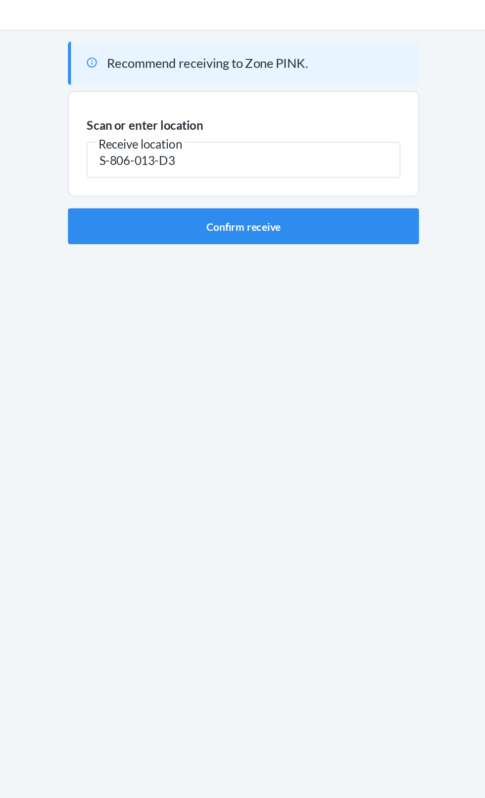
type input "S-806-013-D3"
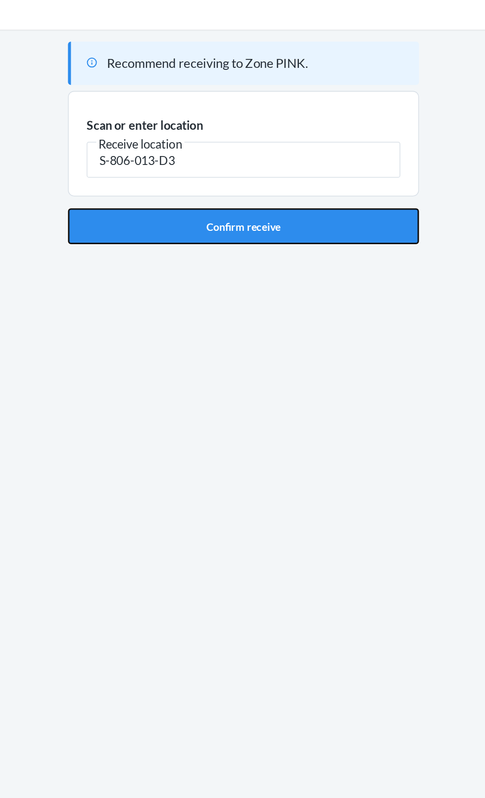
click at [353, 192] on button "Confirm receive" at bounding box center [242, 182] width 233 height 24
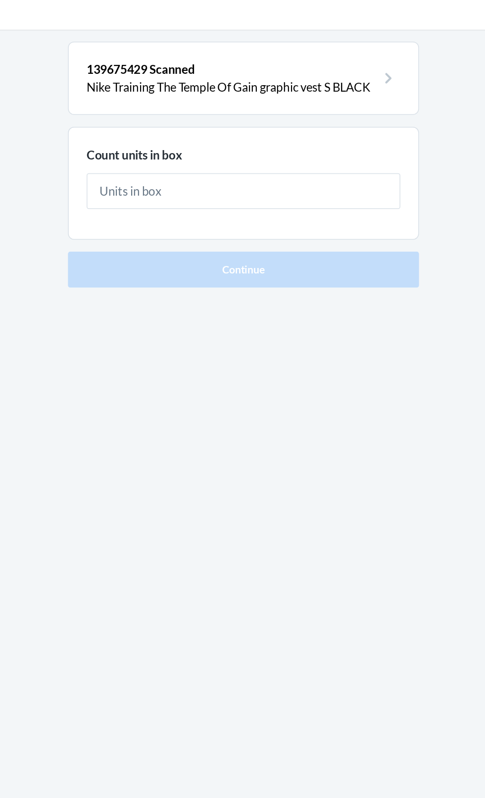
type input "1"
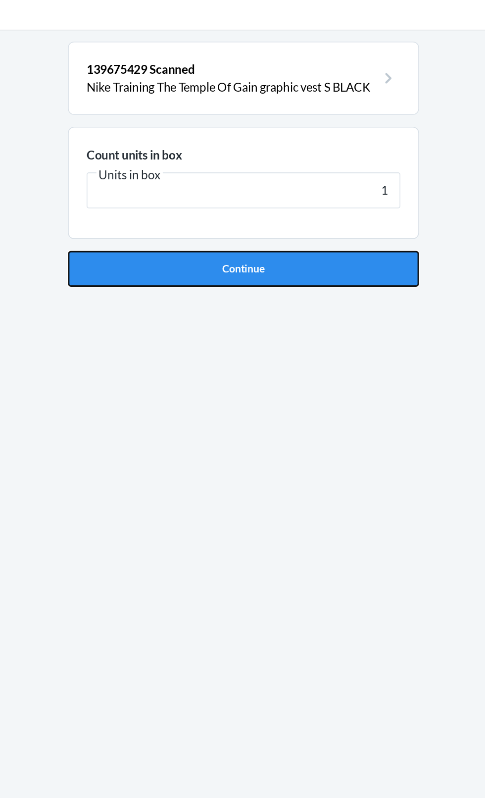
click at [337, 218] on button "Continue" at bounding box center [242, 210] width 233 height 24
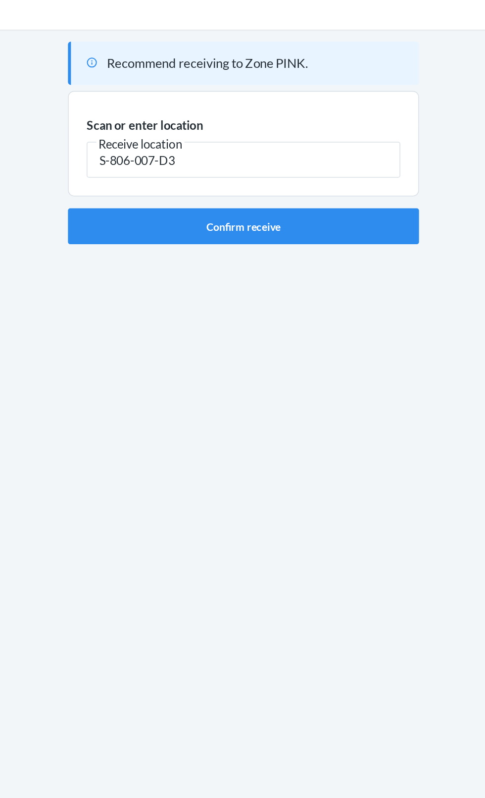
type input "S-806-007-D3"
click at [322, 204] on div "Recommend receiving to Zone PINK. Scan or enter location Receive location S-806…" at bounding box center [242, 409] width 233 height 701
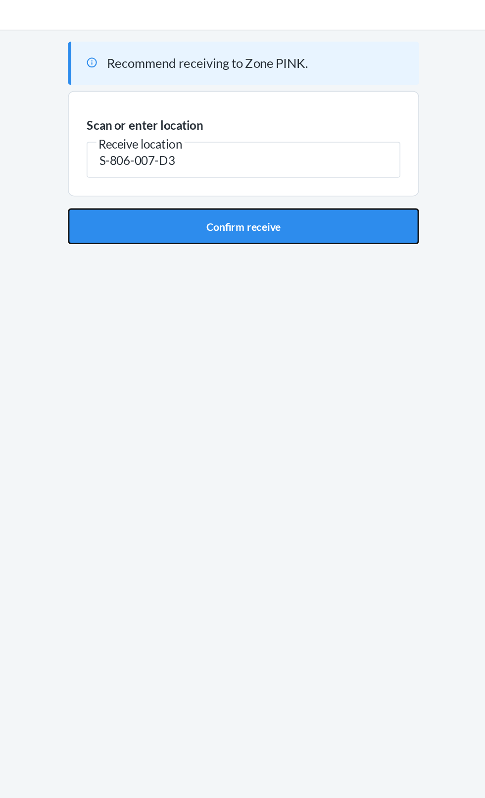
click at [352, 180] on button "Confirm receive" at bounding box center [242, 182] width 233 height 24
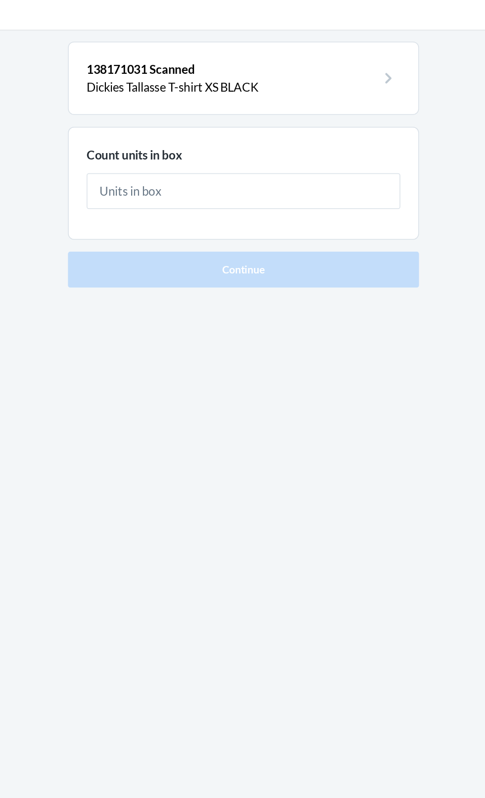
type input "1"
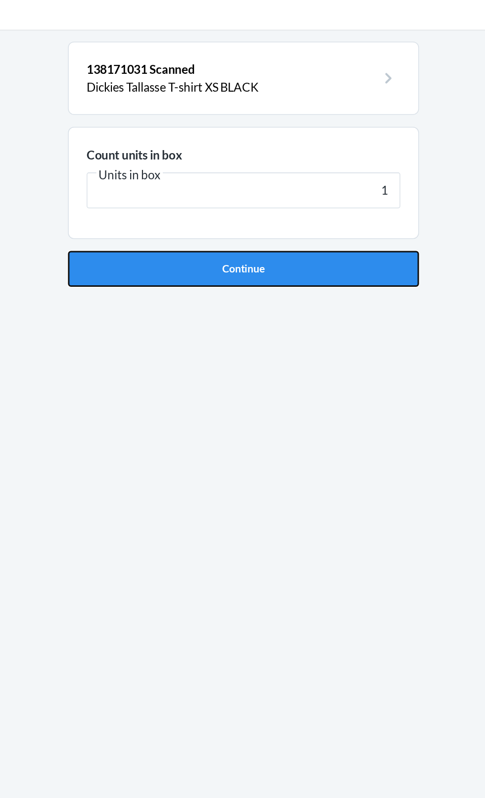
click at [286, 218] on button "Continue" at bounding box center [242, 210] width 233 height 24
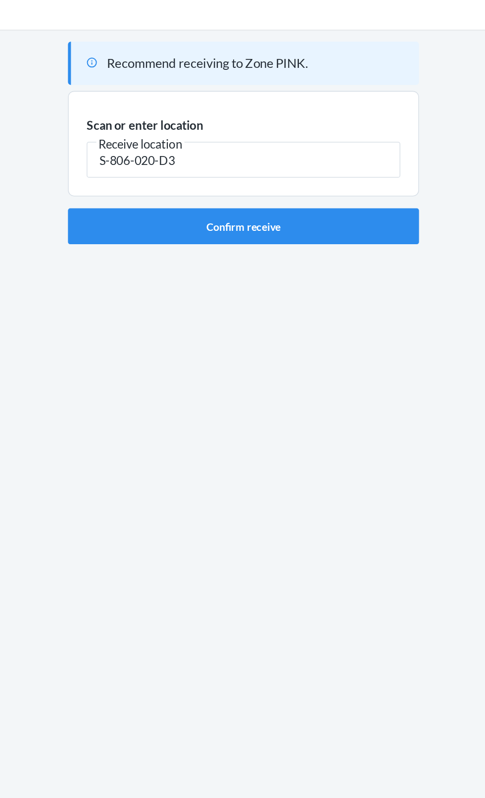
type input "S-806-020-D3"
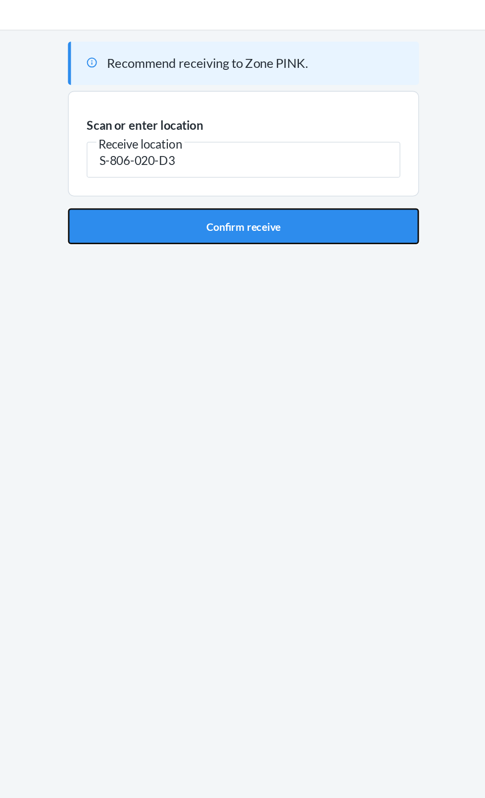
click at [340, 171] on button "Confirm receive" at bounding box center [242, 182] width 233 height 24
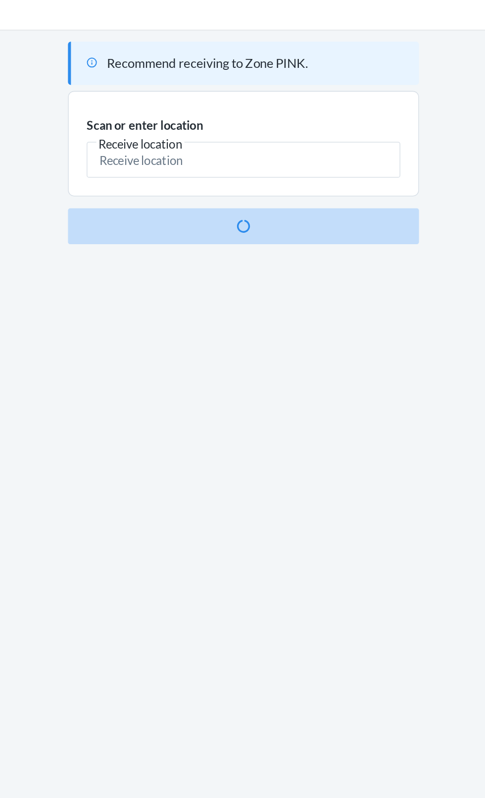
scroll to position [4, 0]
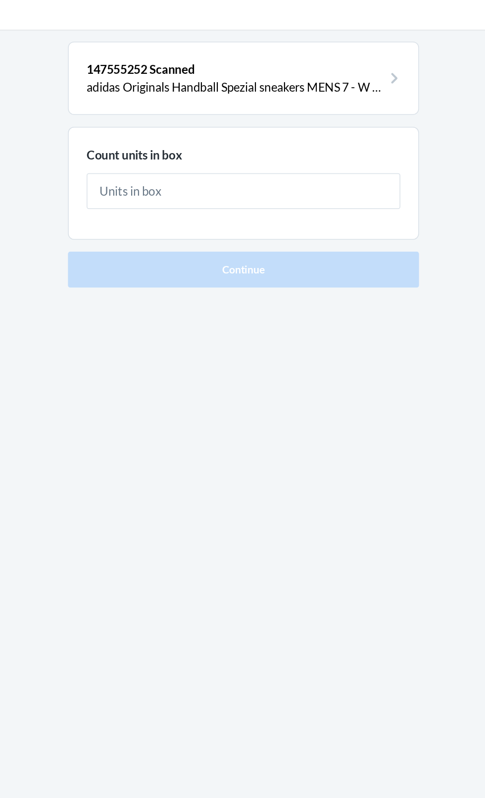
type input "3"
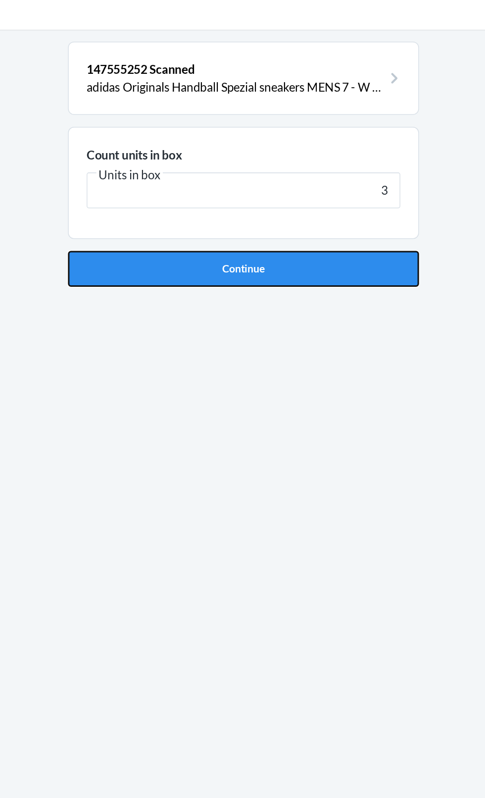
click at [347, 220] on button "Continue" at bounding box center [242, 210] width 233 height 24
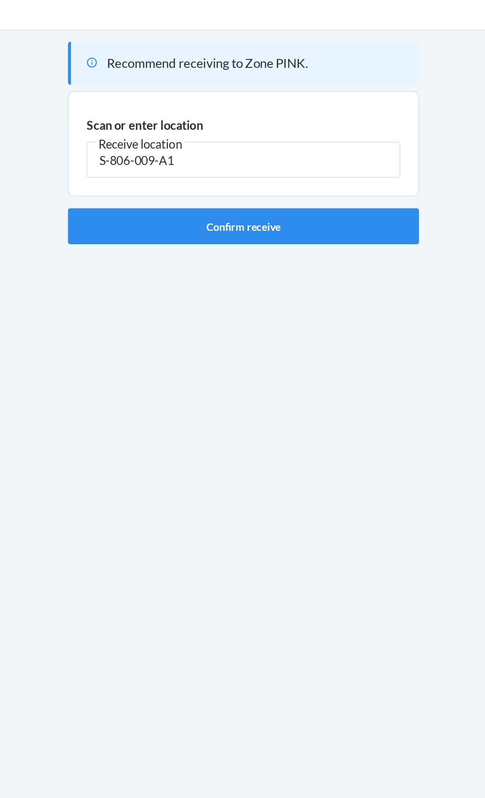
type input "S-806-009-A1"
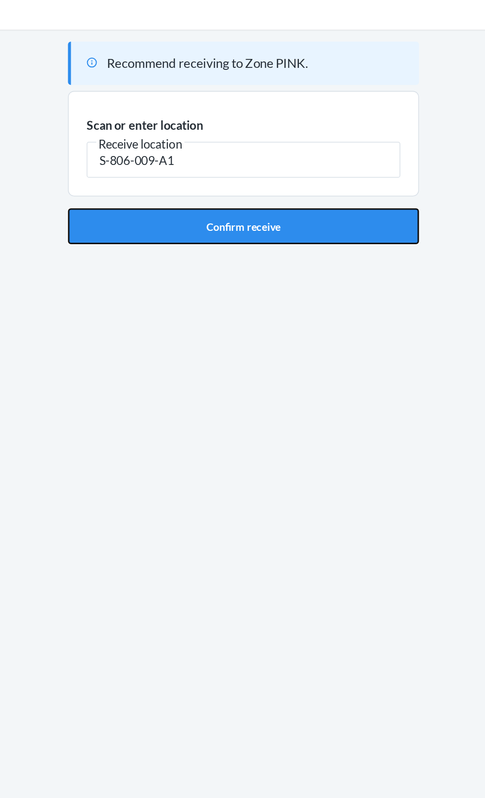
click at [278, 175] on button "Confirm receive" at bounding box center [242, 182] width 233 height 24
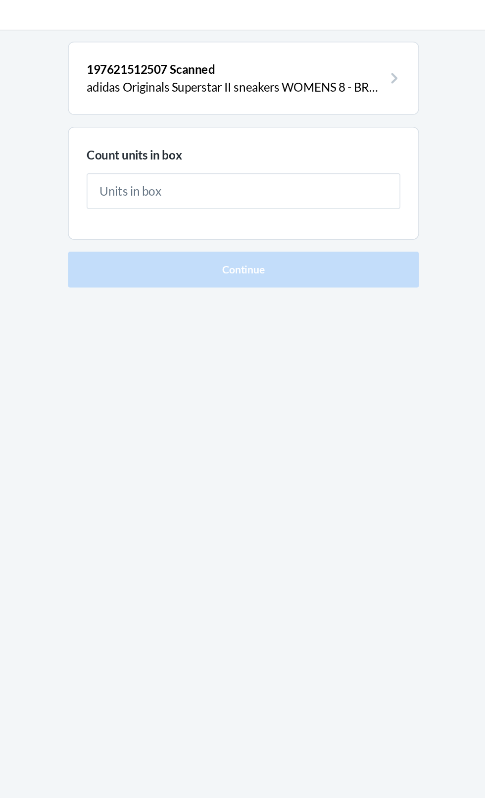
type input "3"
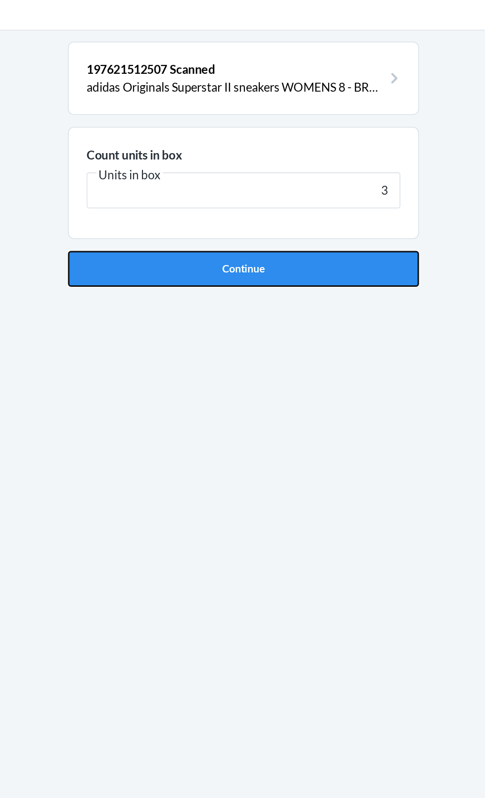
click at [344, 218] on button "Continue" at bounding box center [242, 210] width 233 height 24
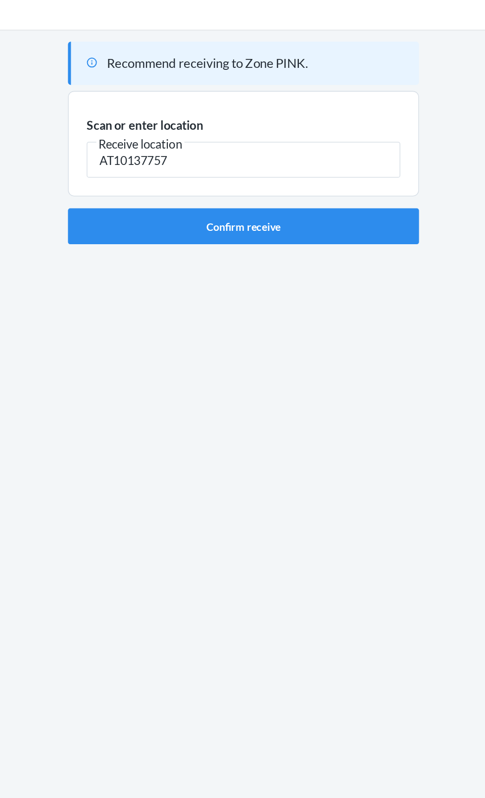
type input "AT10137757"
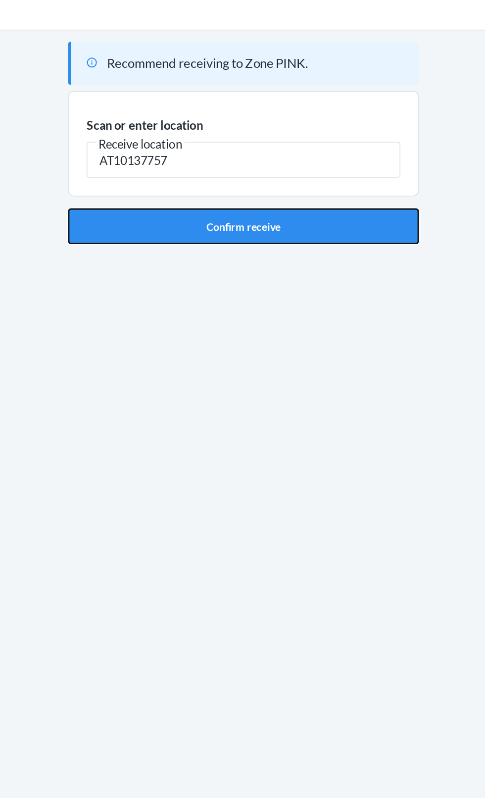
click at [153, 188] on button "Confirm receive" at bounding box center [242, 182] width 233 height 24
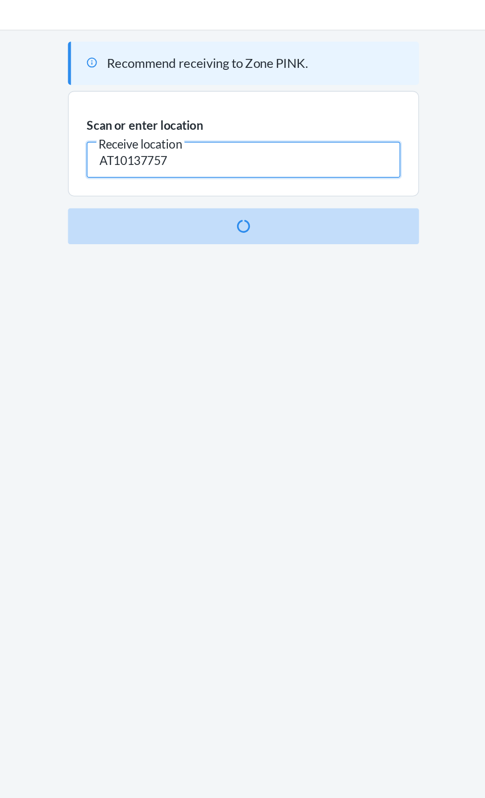
click at [288, 134] on input "AT10137757" at bounding box center [243, 138] width 208 height 24
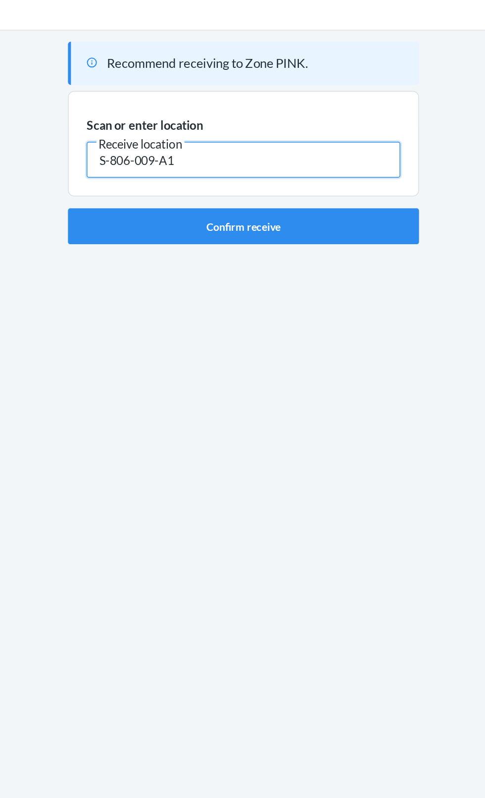
type input "S-806-009-A1"
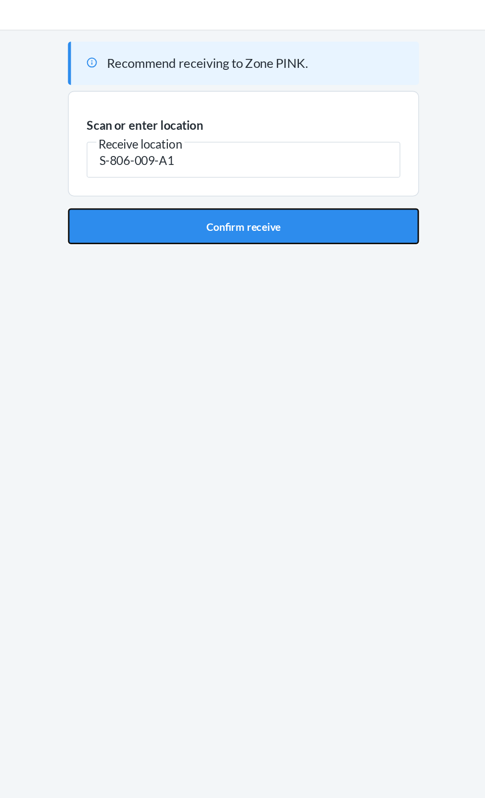
click at [145, 174] on button "Confirm receive" at bounding box center [242, 182] width 233 height 24
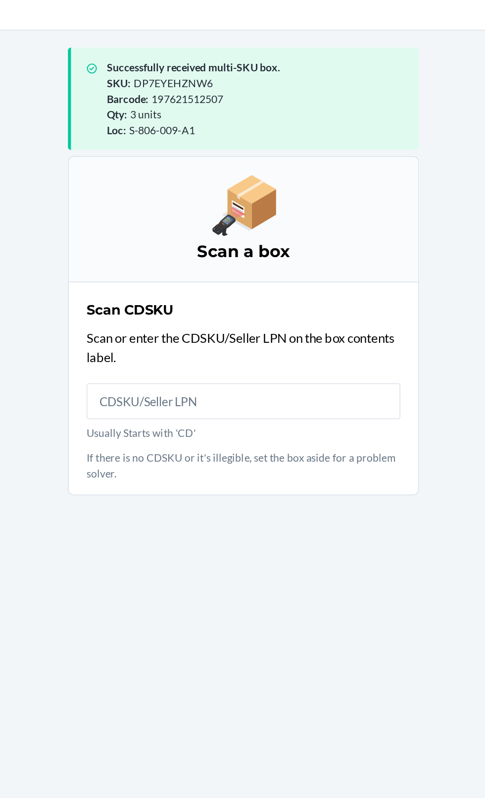
scroll to position [4, 0]
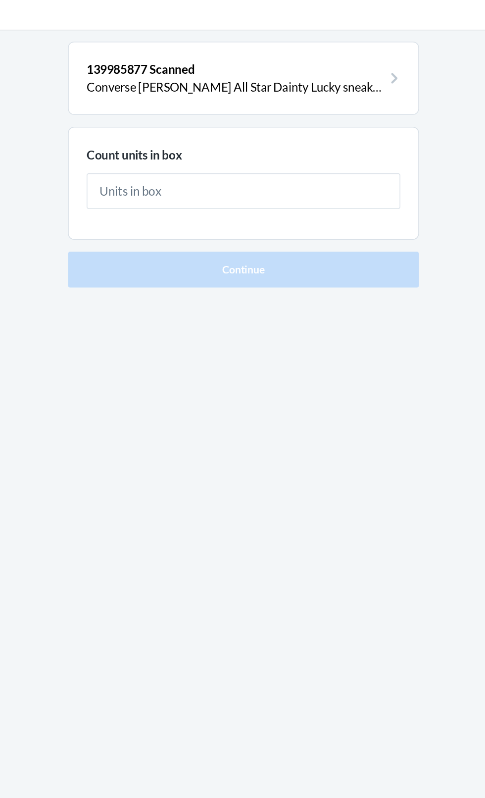
type input "1"
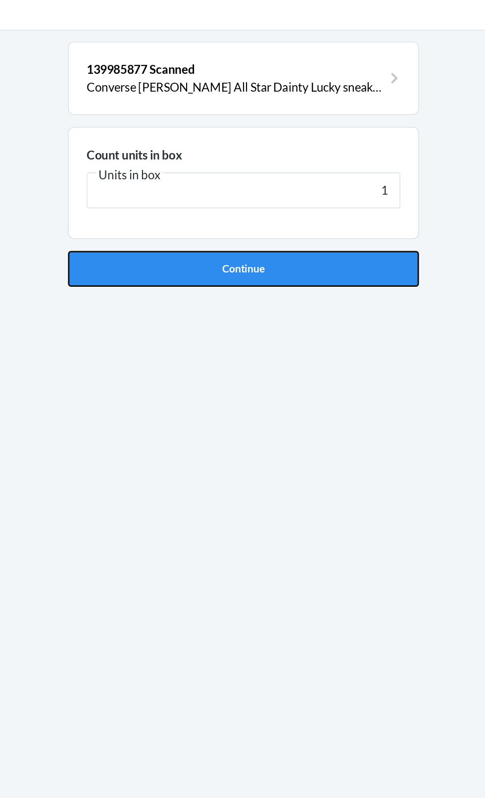
click at [328, 216] on button "Continue" at bounding box center [242, 210] width 233 height 24
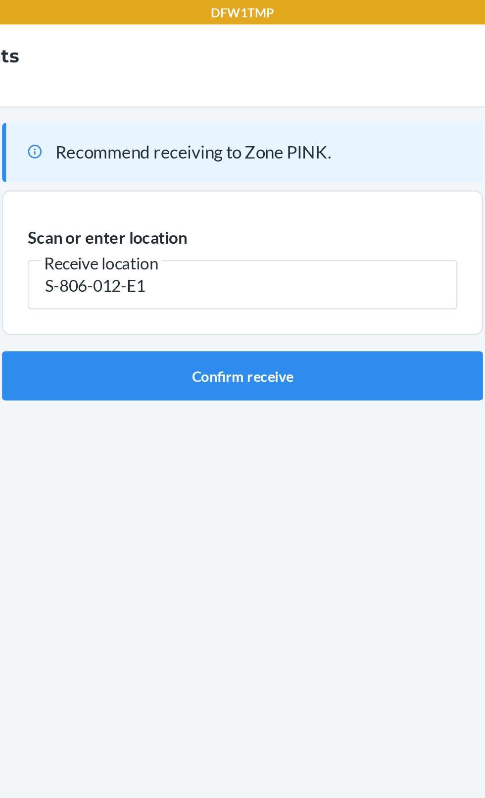
type input "S-806-012-E1"
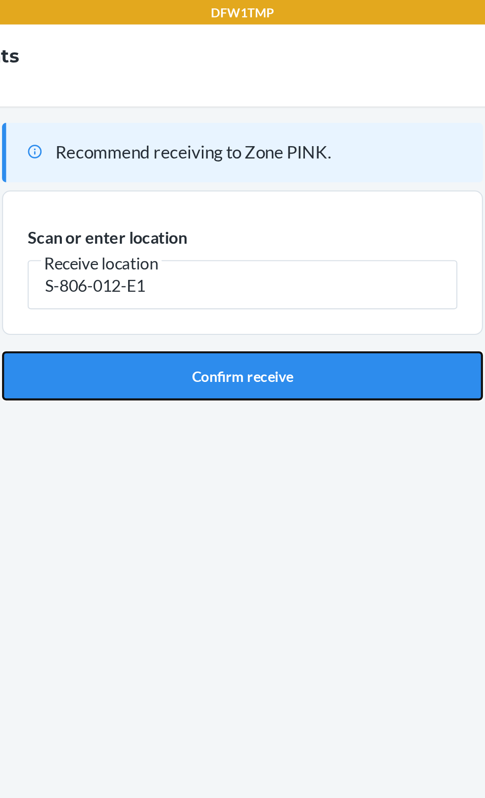
click at [266, 177] on button "Confirm receive" at bounding box center [242, 182] width 233 height 24
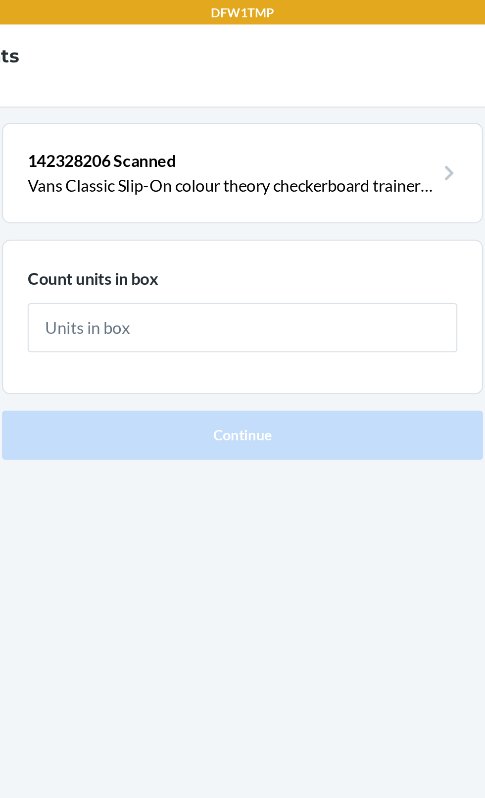
type input "1"
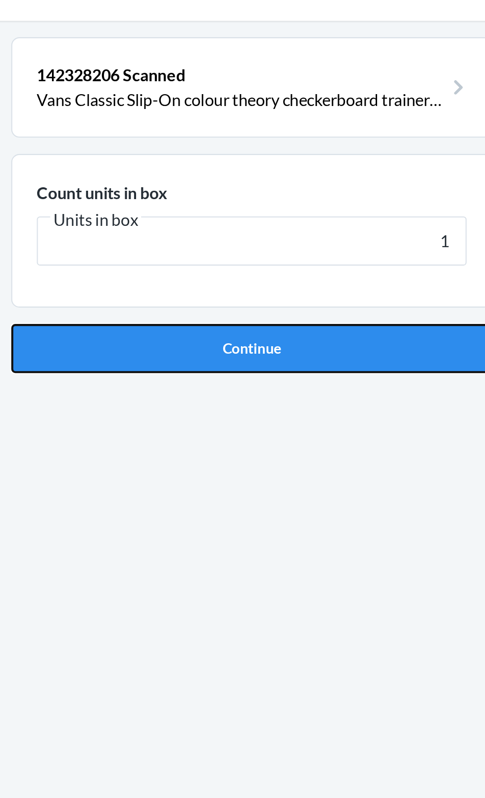
click at [281, 211] on button "Continue" at bounding box center [242, 210] width 233 height 24
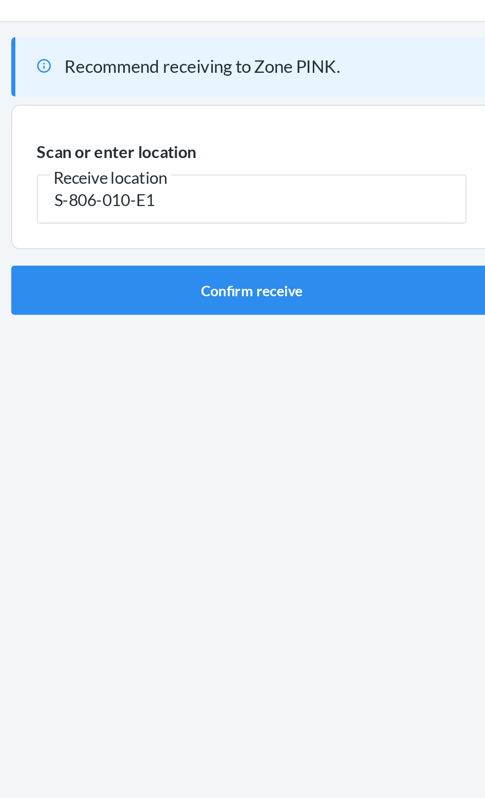
type input "S-806-010-E1"
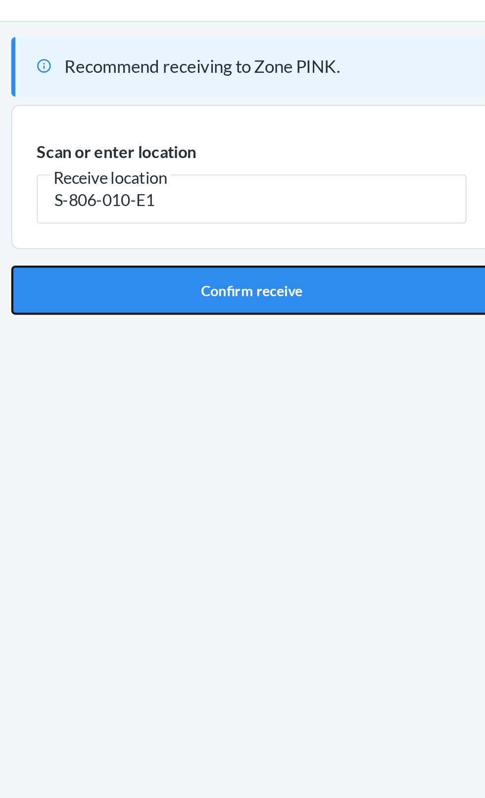
click at [276, 172] on button "Confirm receive" at bounding box center [242, 182] width 233 height 24
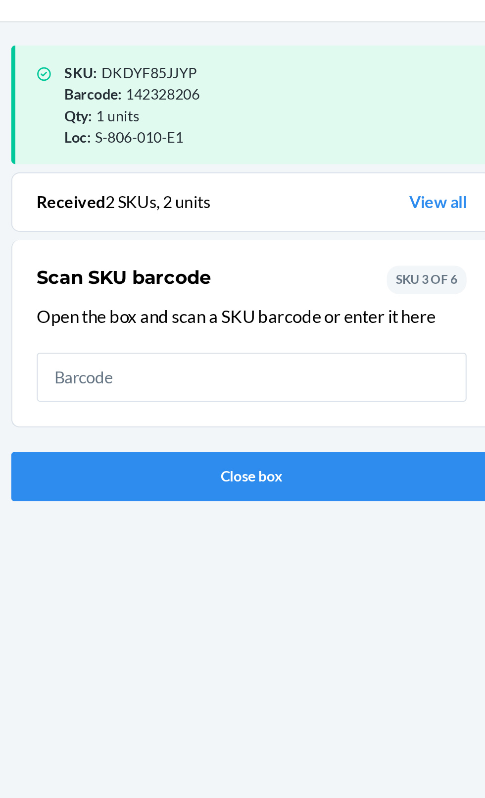
scroll to position [4, 0]
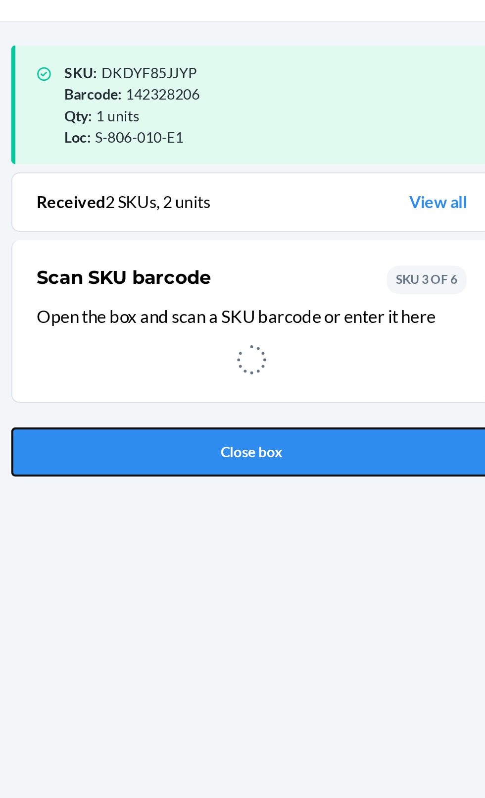
click at [260, 248] on button "Close box" at bounding box center [242, 260] width 233 height 24
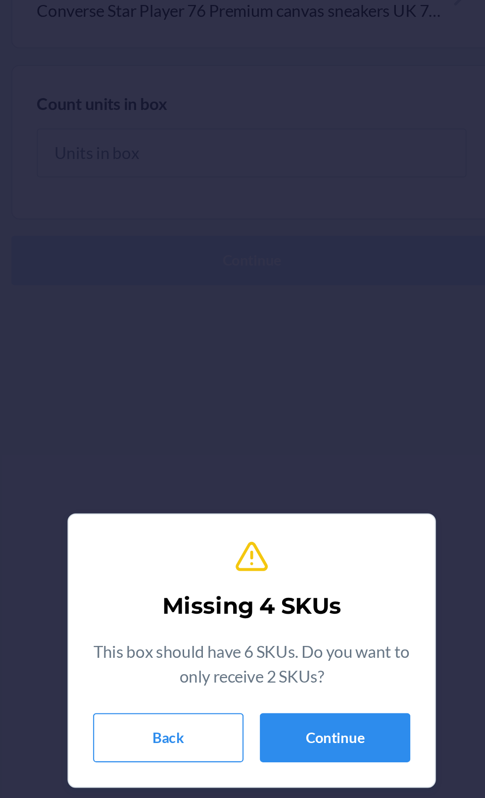
click at [312, 230] on div "Missing 4 SKUs This box should have 6 SKUs. Do you want to only receive 2 SKUs?…" at bounding box center [242, 399] width 485 height 798
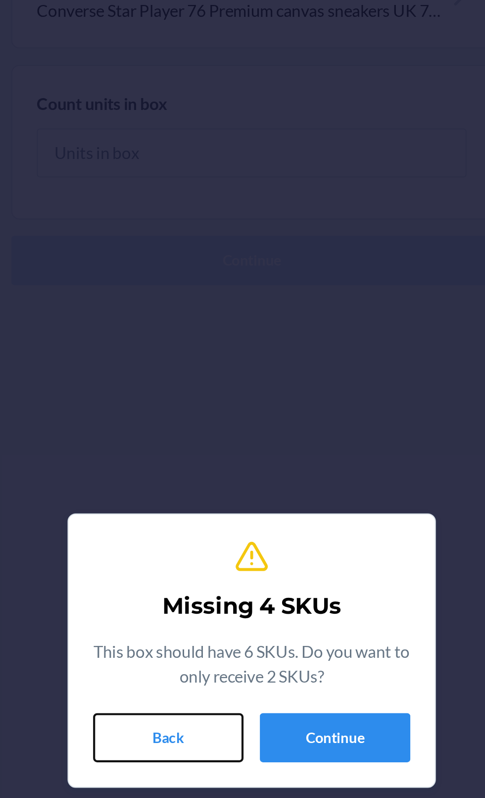
click at [225, 449] on button "Back" at bounding box center [202, 441] width 73 height 24
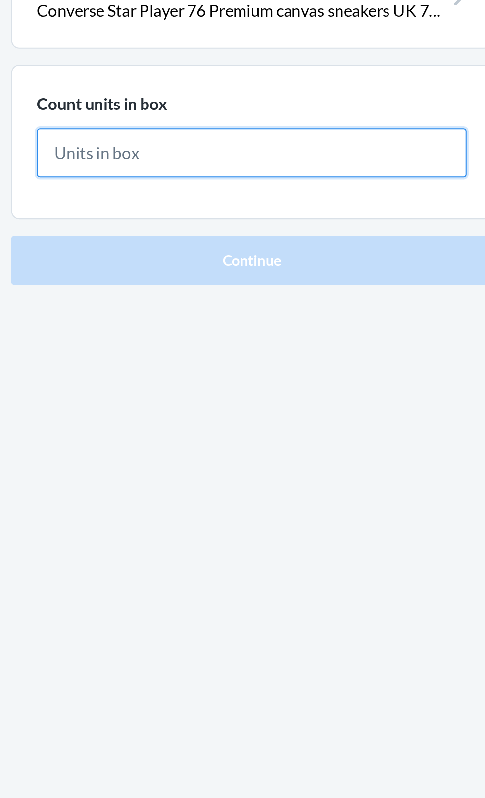
click at [308, 156] on input "text" at bounding box center [243, 159] width 208 height 24
type input "1"
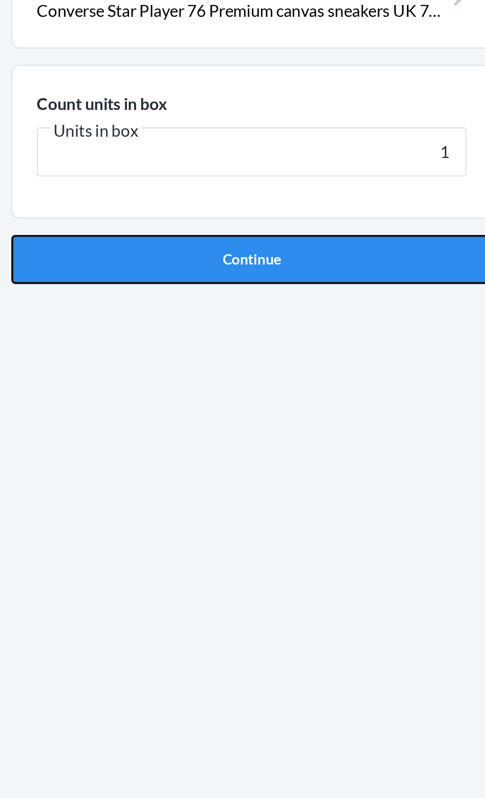
click at [327, 214] on button "Continue" at bounding box center [242, 210] width 233 height 24
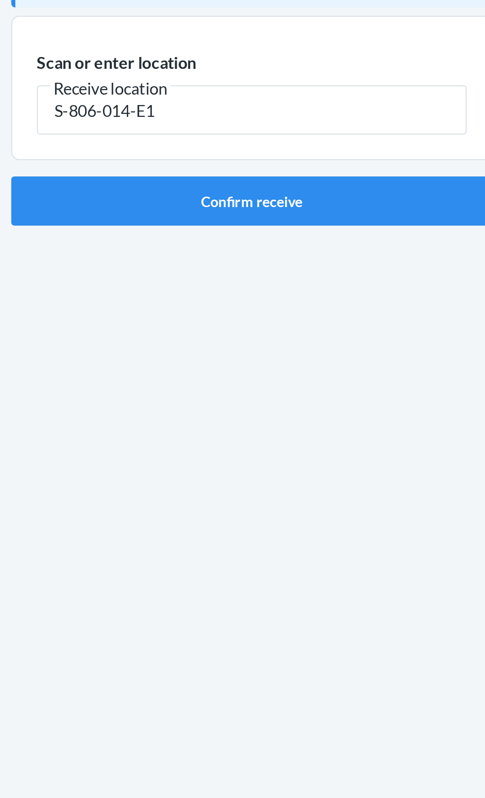
type input "S-806-014-E1"
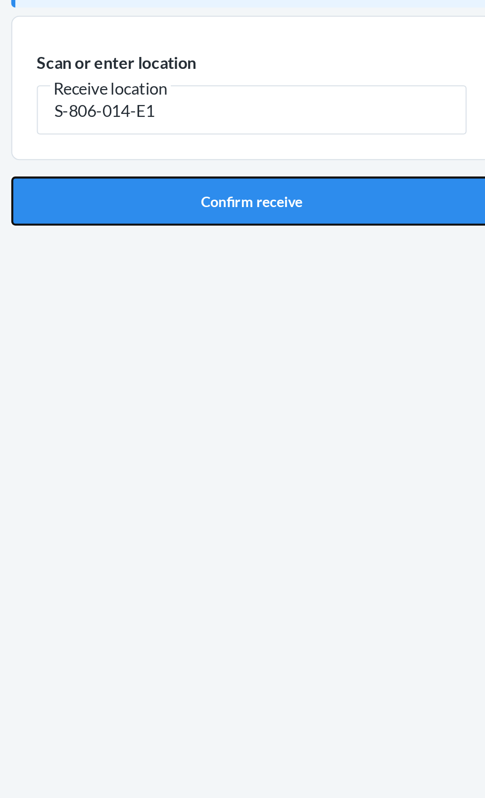
click at [324, 173] on button "Confirm receive" at bounding box center [242, 182] width 233 height 24
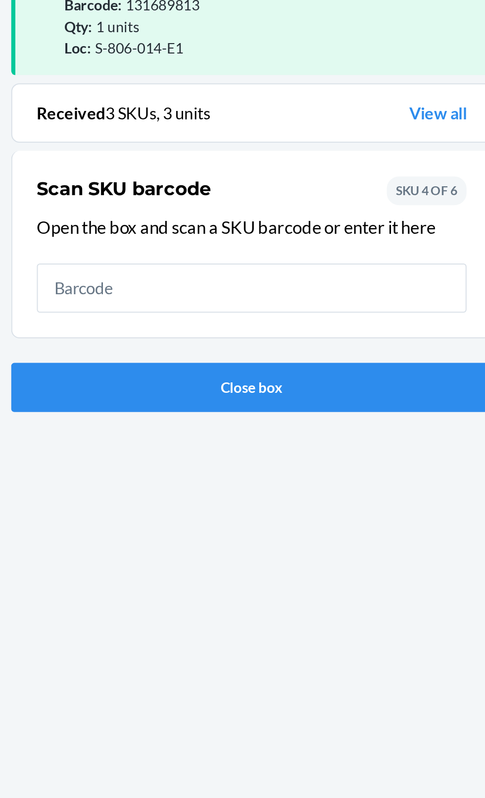
scroll to position [69, 0]
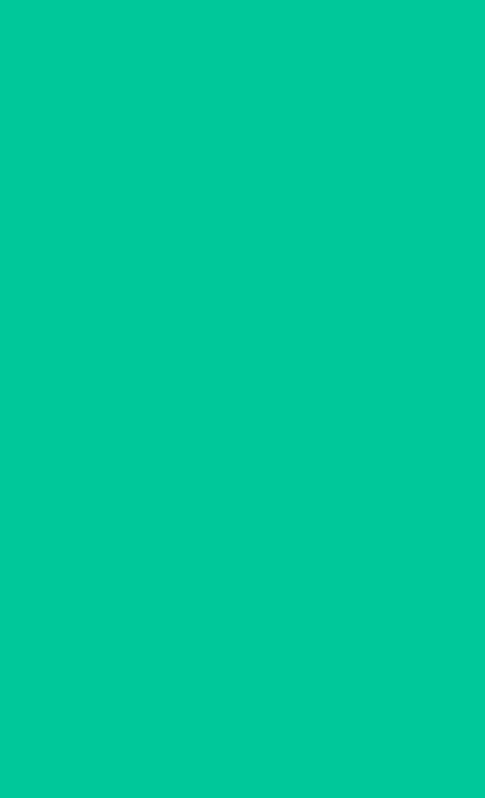
scroll to position [4, 0]
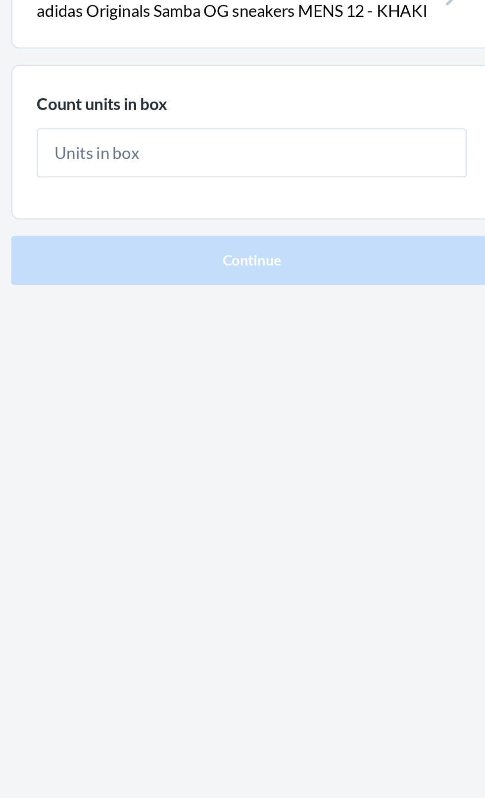
type input "1"
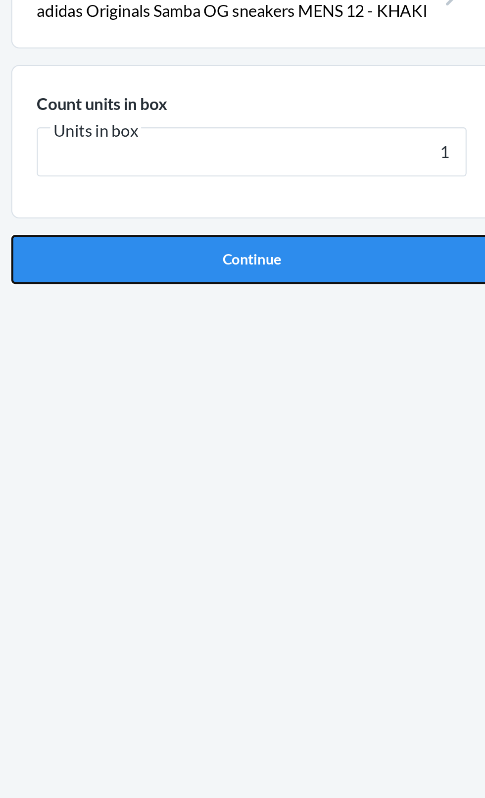
click at [294, 212] on button "Continue" at bounding box center [242, 210] width 233 height 24
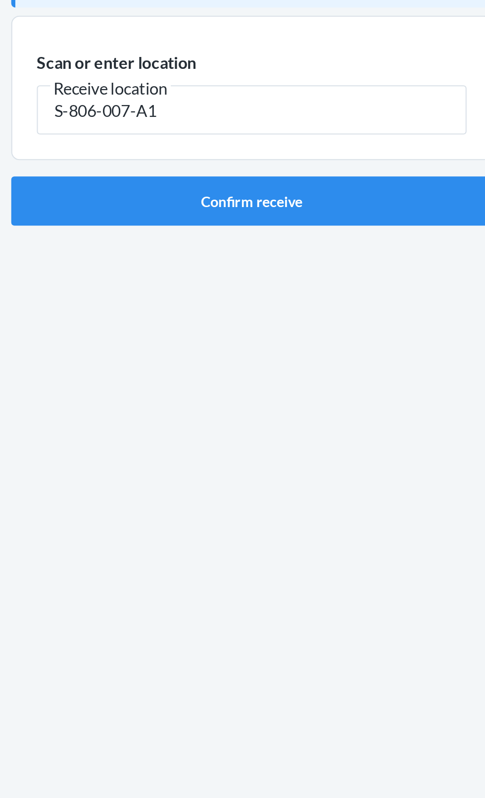
type input "S-806-007-A1"
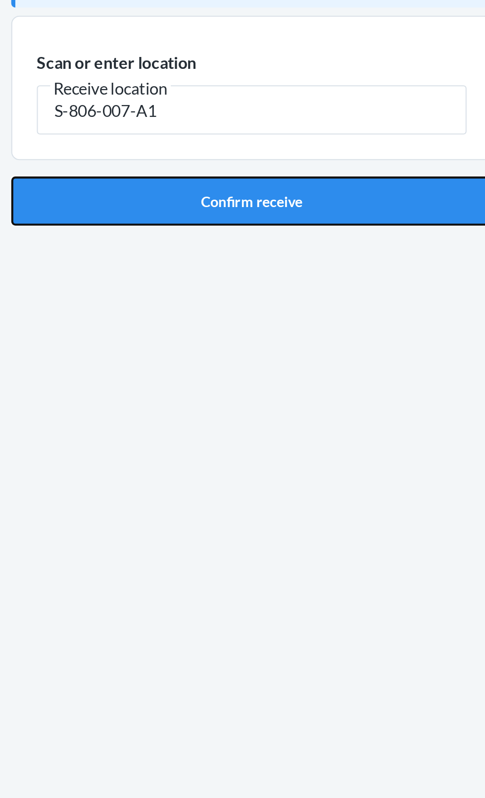
click at [259, 170] on button "Confirm receive" at bounding box center [242, 182] width 233 height 24
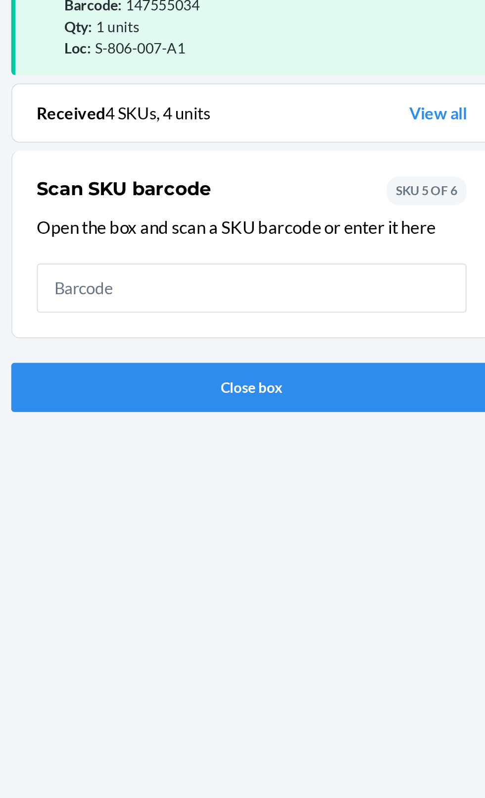
scroll to position [69, 0]
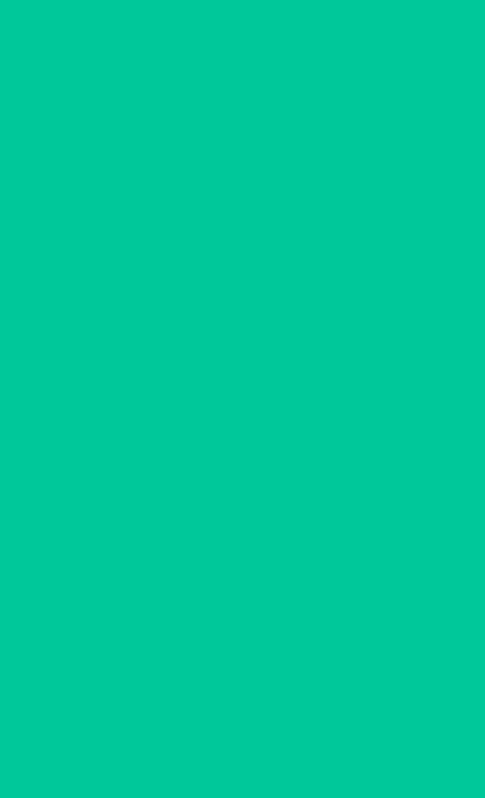
scroll to position [4, 0]
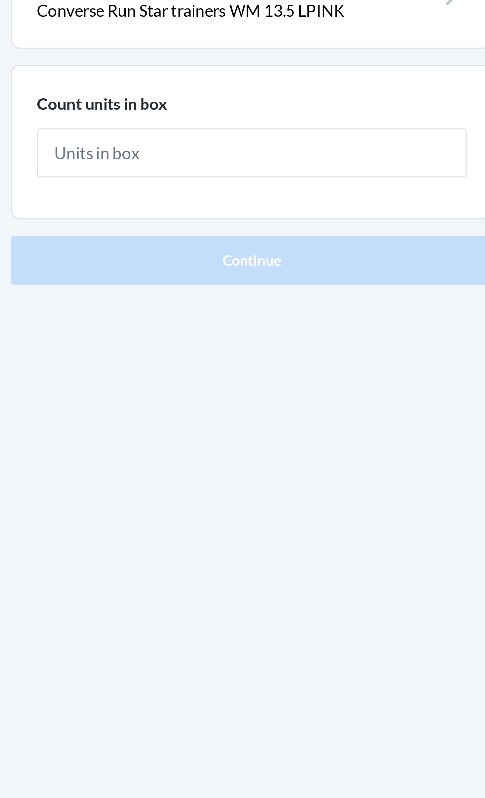
type input "1"
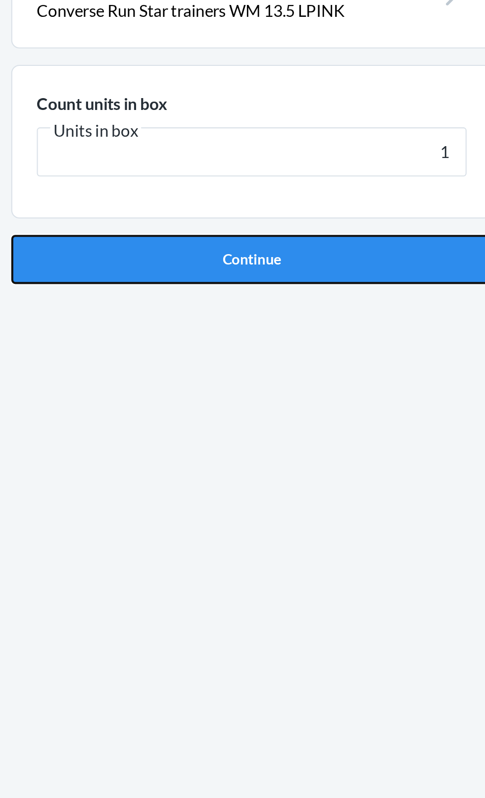
click at [313, 214] on button "Continue" at bounding box center [242, 210] width 233 height 24
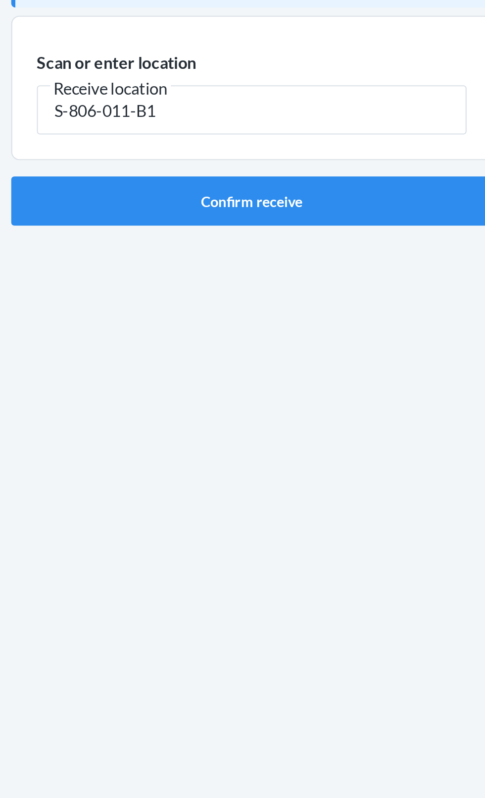
type input "S-806-011-B1"
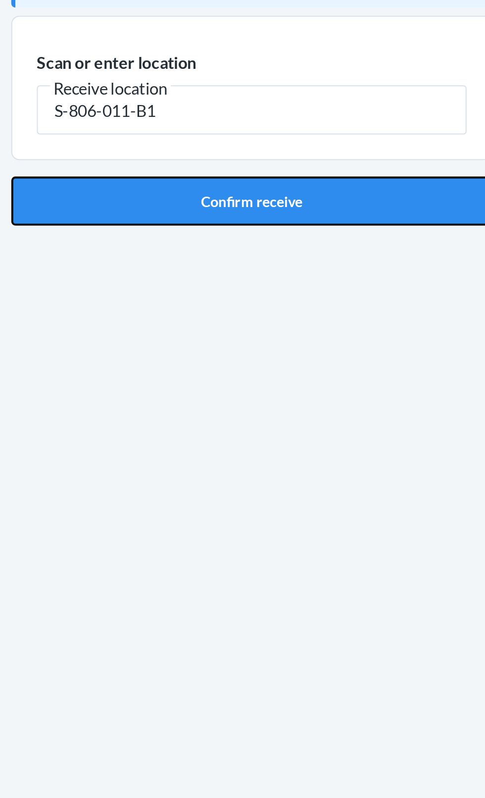
click at [294, 184] on button "Confirm receive" at bounding box center [242, 182] width 233 height 24
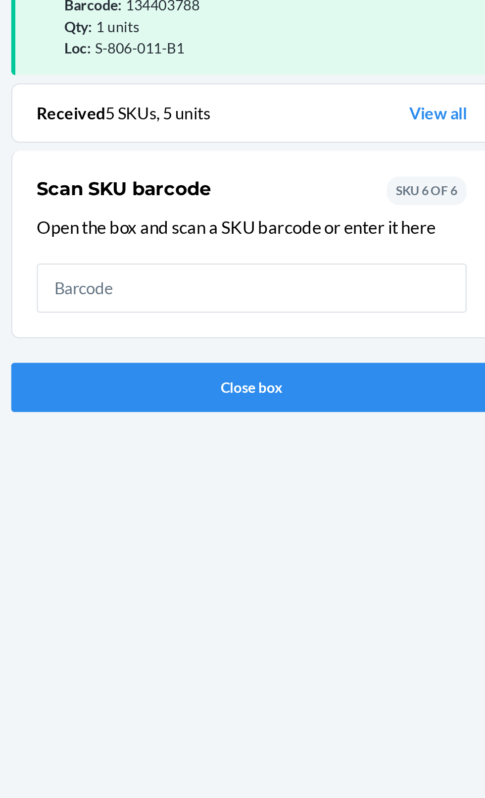
scroll to position [69, 0]
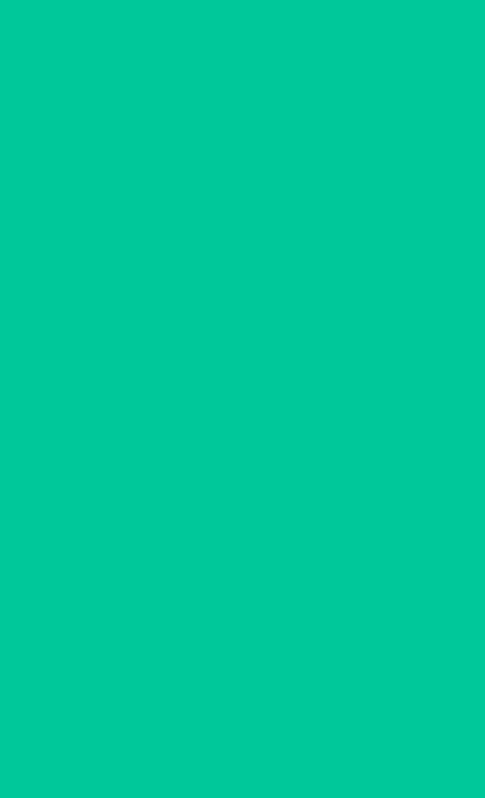
scroll to position [4, 0]
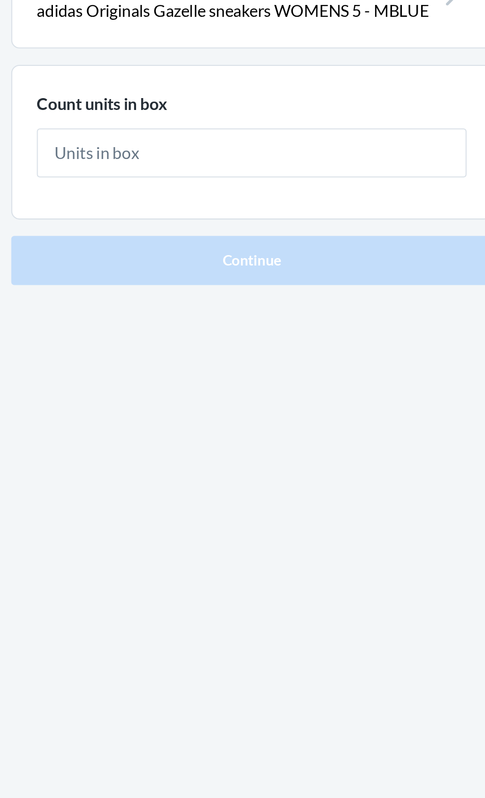
type input "1"
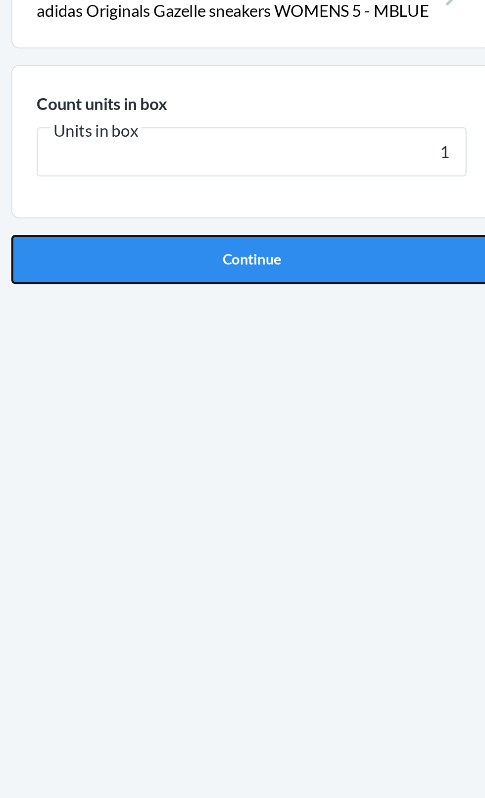
click at [313, 213] on button "Continue" at bounding box center [242, 210] width 233 height 24
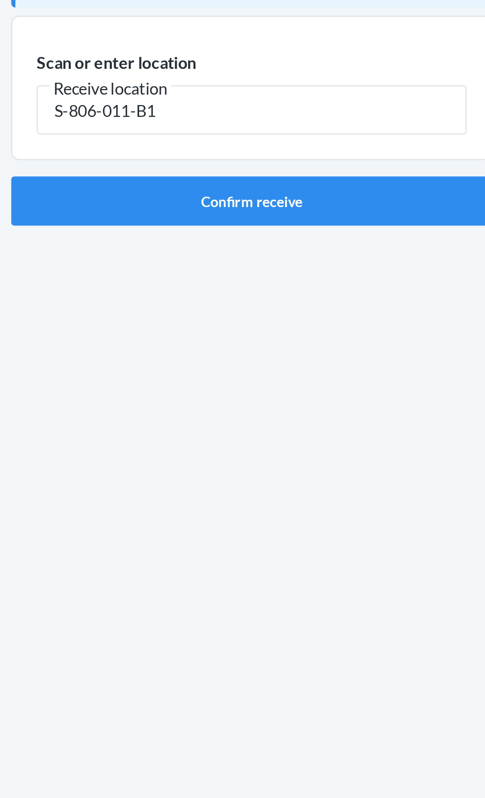
type input "S-806-011-B1"
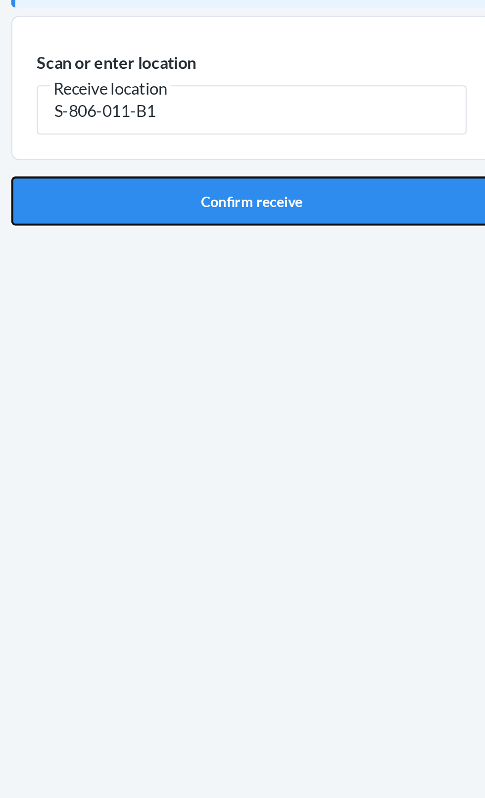
click at [297, 181] on button "Confirm receive" at bounding box center [242, 182] width 233 height 24
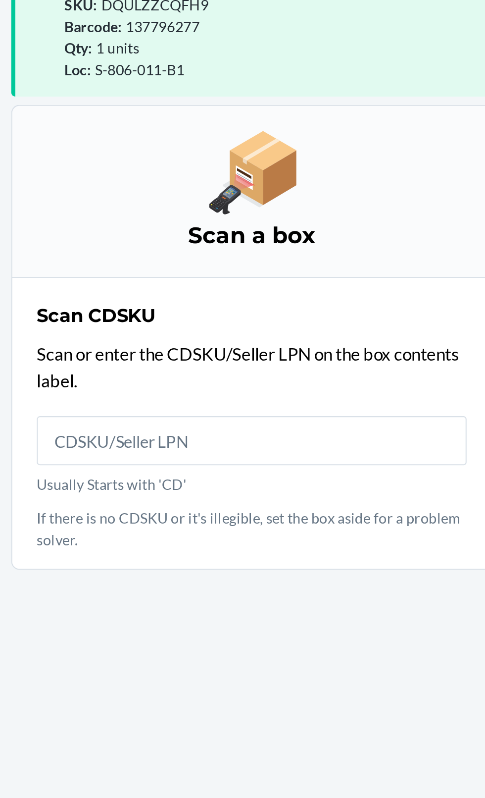
scroll to position [75, 0]
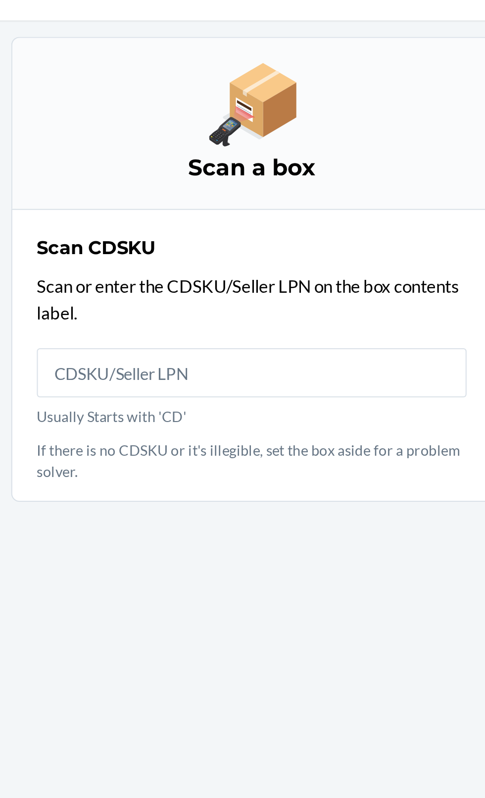
scroll to position [9, 0]
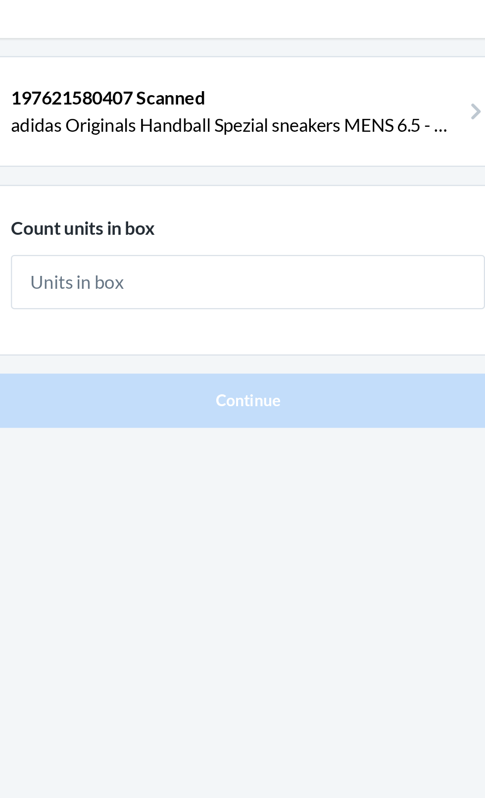
type input "3"
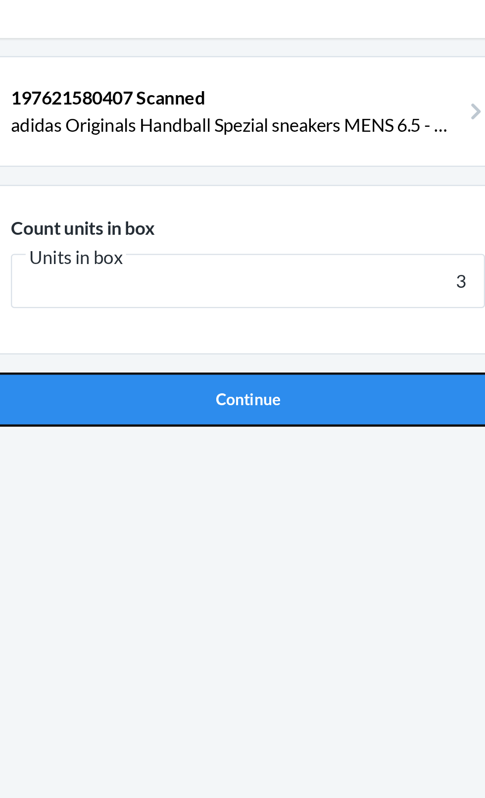
click at [209, 201] on button "Continue" at bounding box center [242, 210] width 233 height 24
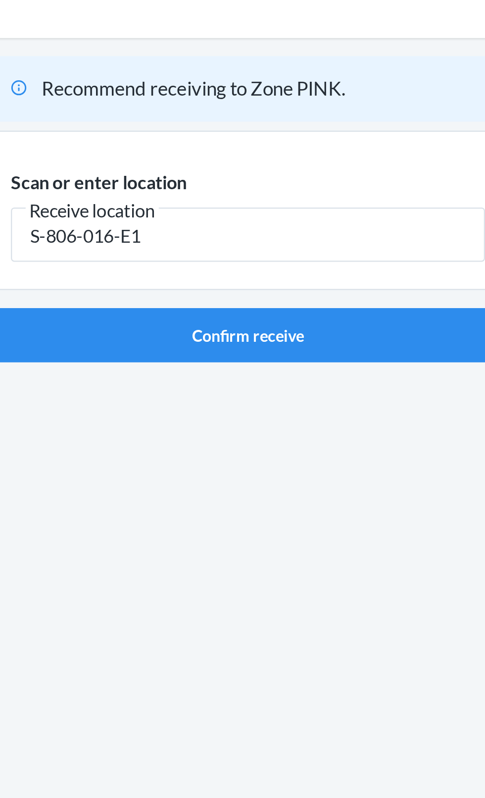
type input "S-806-016-E1"
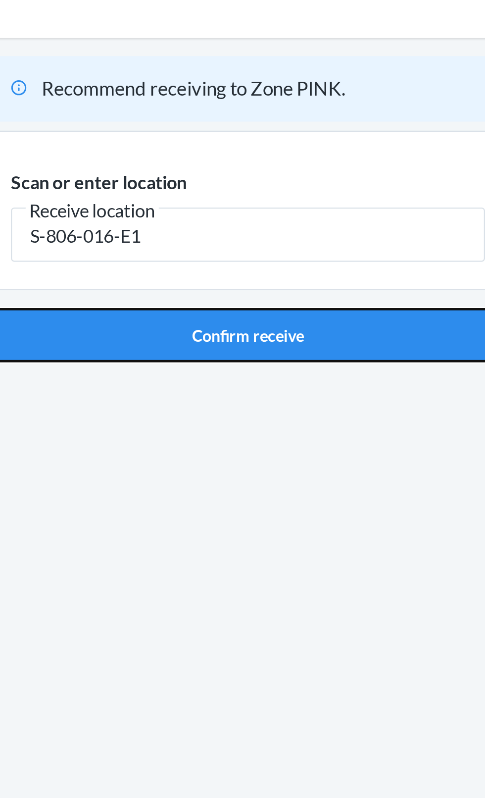
click at [225, 174] on button "Confirm receive" at bounding box center [242, 182] width 233 height 24
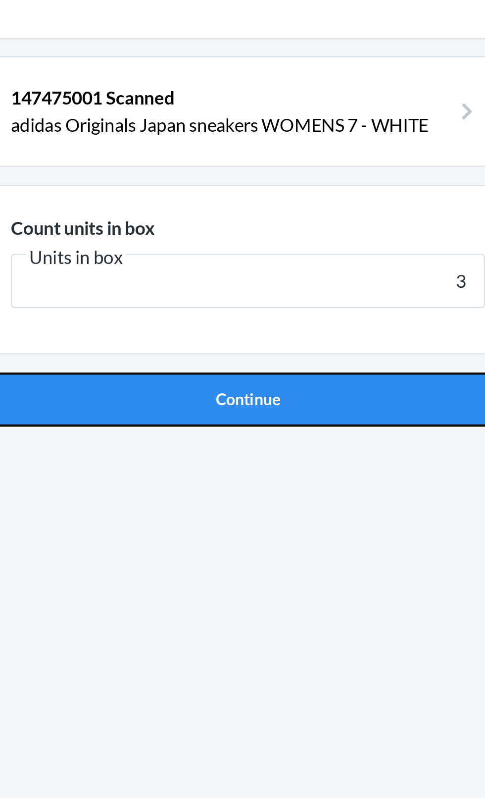
click at [310, 201] on button "Continue" at bounding box center [242, 210] width 233 height 24
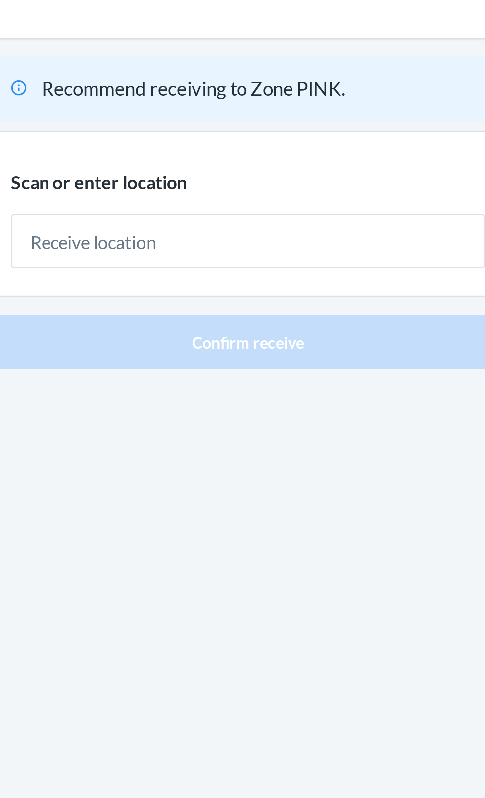
click at [344, 296] on div "Recommend receiving to Zone PINK. Scan or enter location [GEOGRAPHIC_DATA] rece…" at bounding box center [242, 409] width 233 height 701
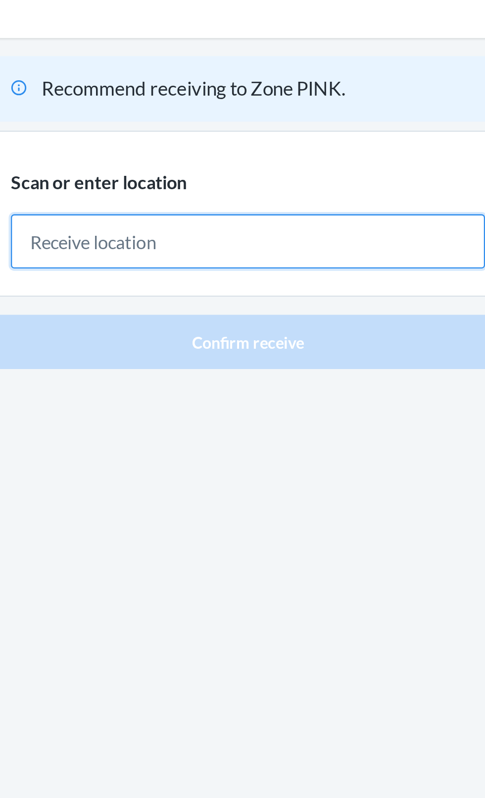
click at [268, 131] on input "text" at bounding box center [243, 141] width 208 height 24
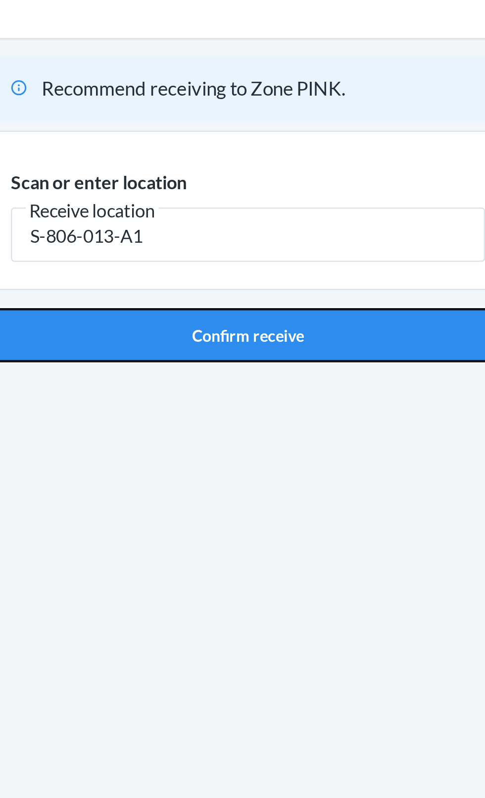
click at [318, 181] on button "Confirm receive" at bounding box center [242, 182] width 233 height 24
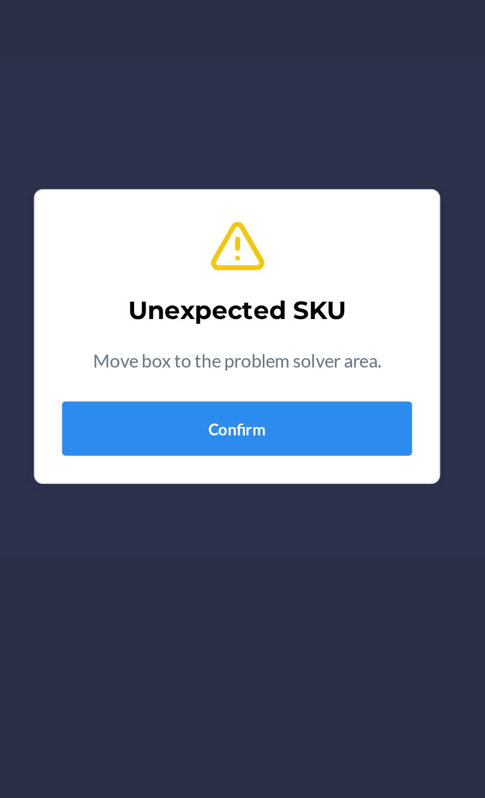
scroll to position [9, 0]
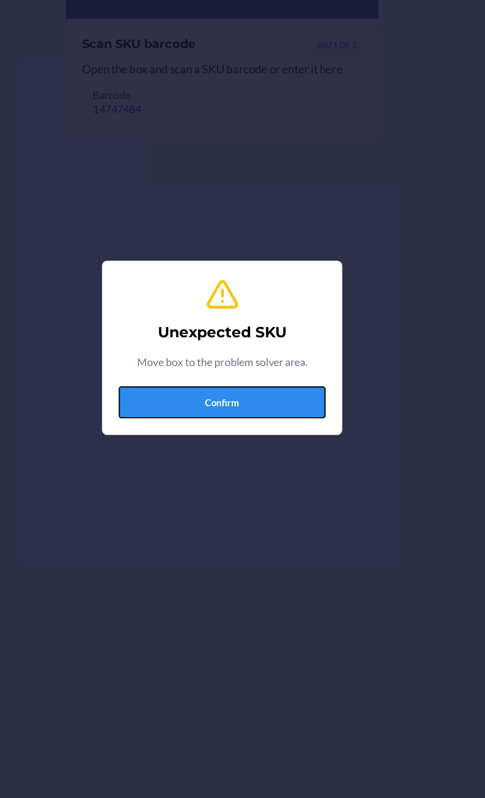
click at [298, 444] on button "Confirm" at bounding box center [242, 439] width 153 height 24
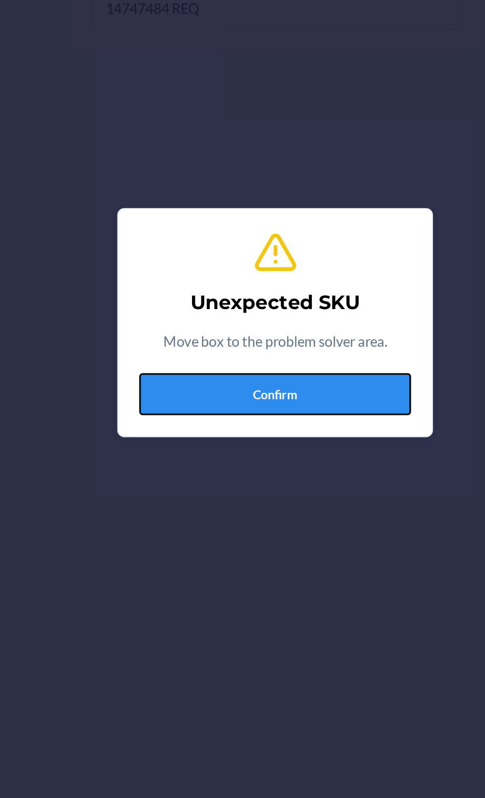
click at [300, 432] on button "Confirm" at bounding box center [242, 439] width 153 height 24
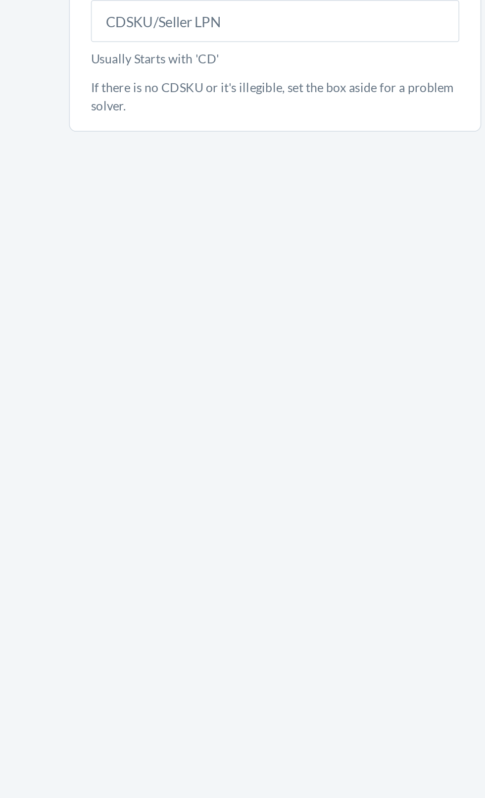
click at [304, 438] on div "Scan a box Scan CDSKU Scan or enter the CDSKU/Seller LPN on the box contents la…" at bounding box center [242, 409] width 233 height 701
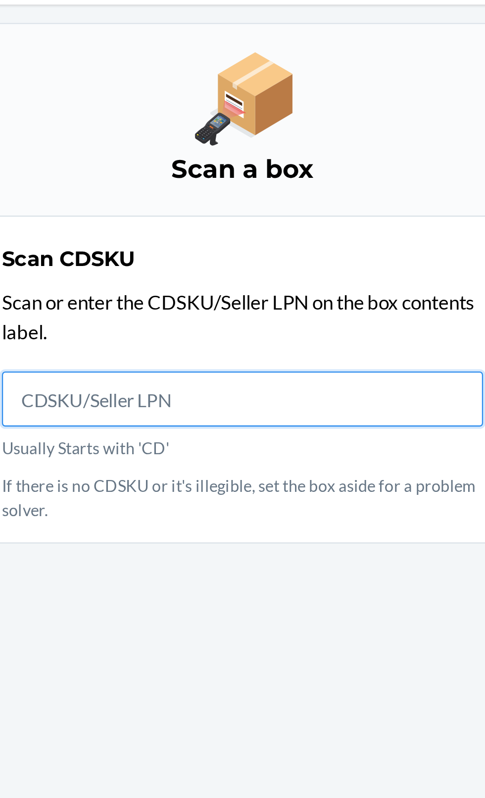
click at [257, 226] on input "Usually Starts with 'CD'" at bounding box center [243, 222] width 208 height 24
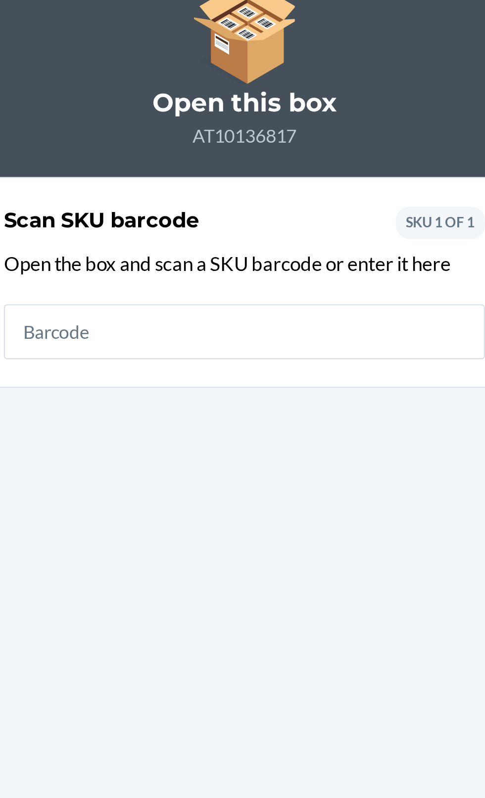
click at [263, 223] on input "text" at bounding box center [243, 222] width 208 height 24
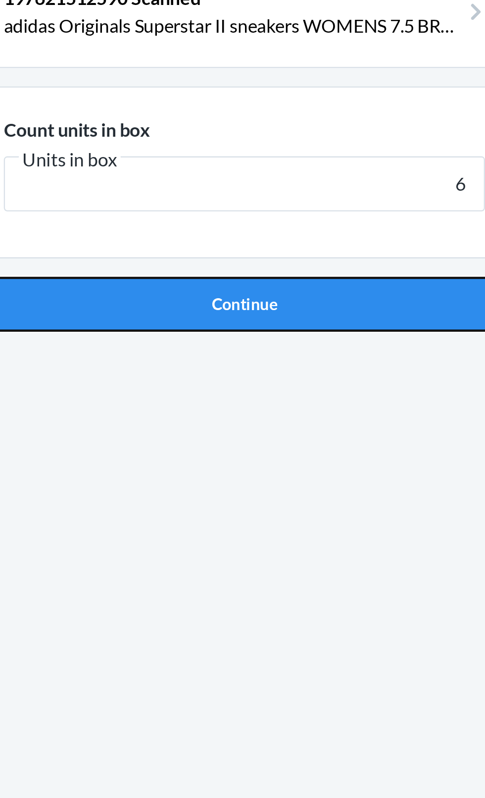
click at [326, 216] on button "Continue" at bounding box center [242, 210] width 233 height 24
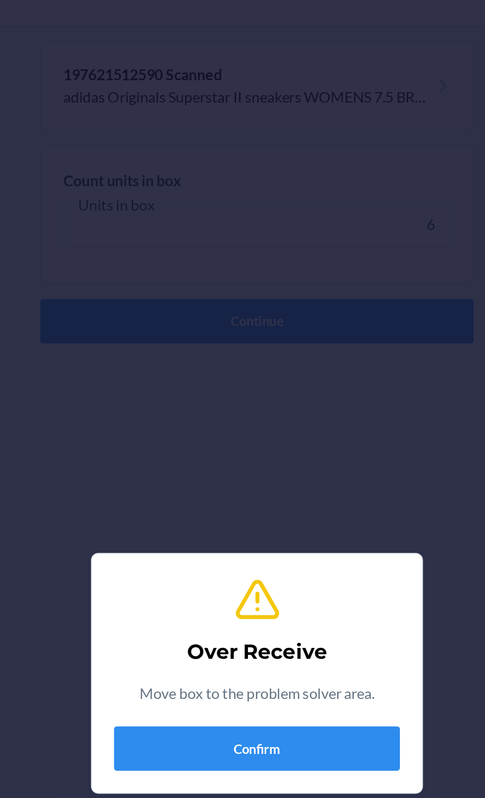
click at [294, 463] on section "Over Receive Move box to the problem solver area. Confirm" at bounding box center [242, 398] width 178 height 129
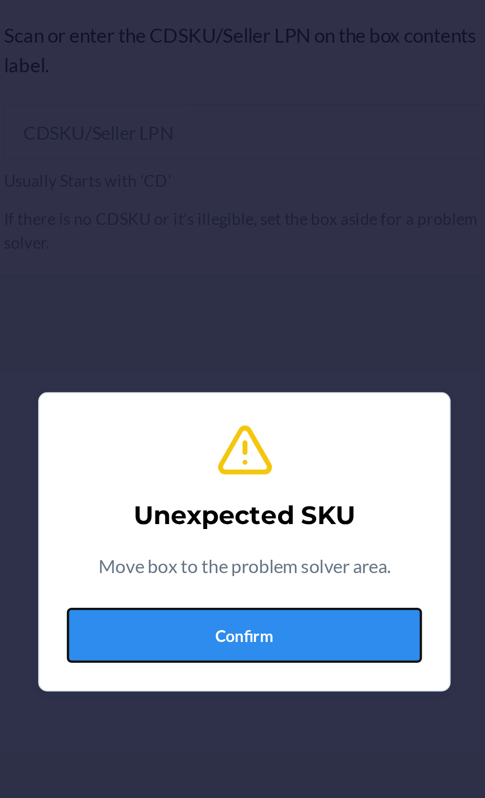
click at [262, 438] on button "Confirm" at bounding box center [242, 439] width 153 height 24
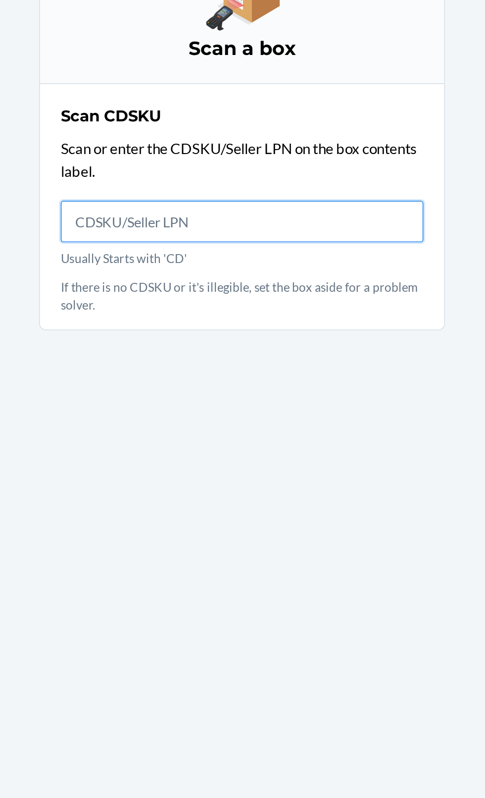
click at [301, 224] on input "Usually Starts with 'CD'" at bounding box center [243, 222] width 208 height 24
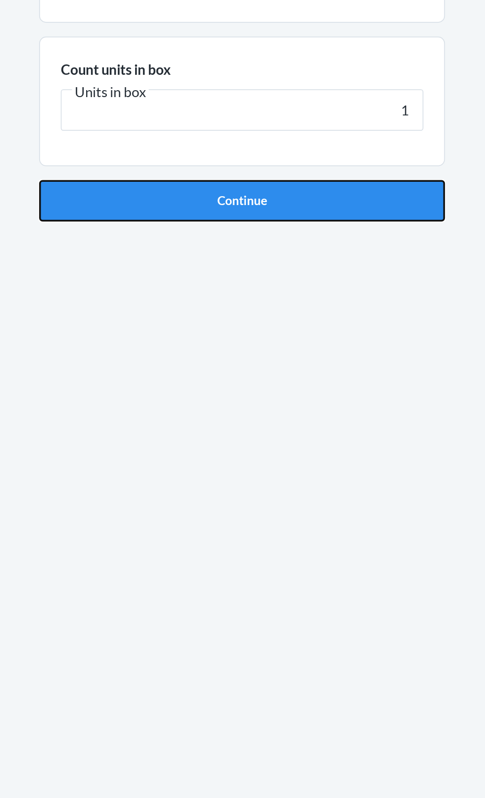
click at [345, 219] on button "Continue" at bounding box center [242, 210] width 233 height 24
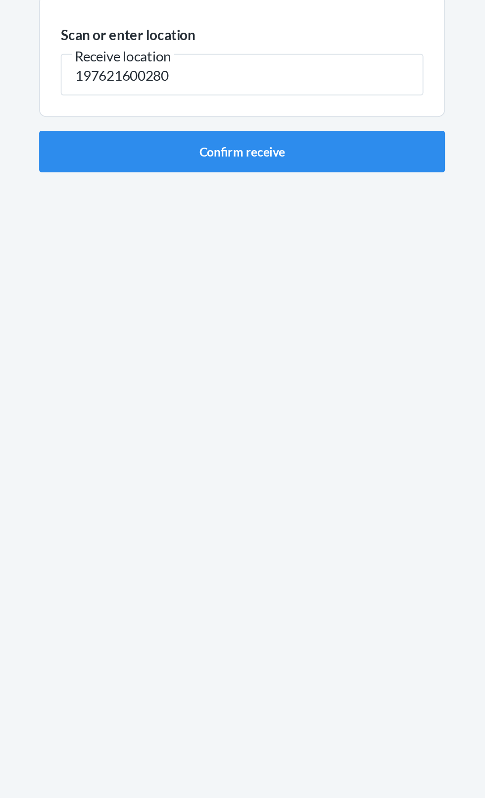
click at [322, 147] on input "197621600280" at bounding box center [243, 138] width 208 height 24
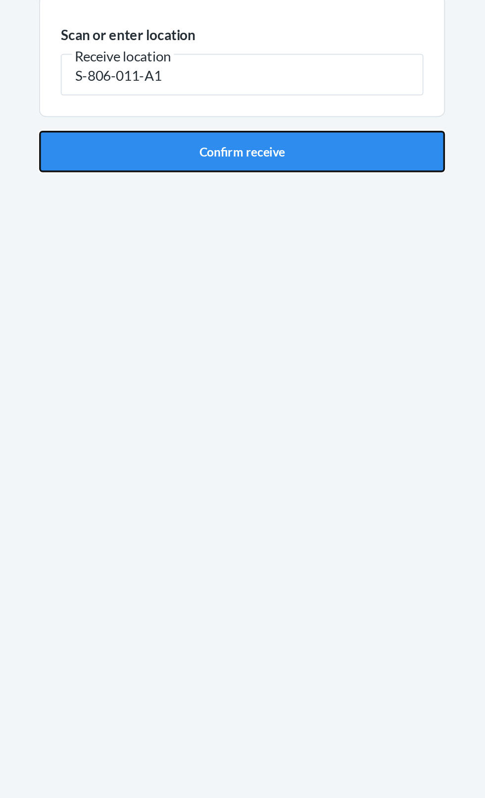
click at [334, 173] on button "Confirm receive" at bounding box center [242, 182] width 233 height 24
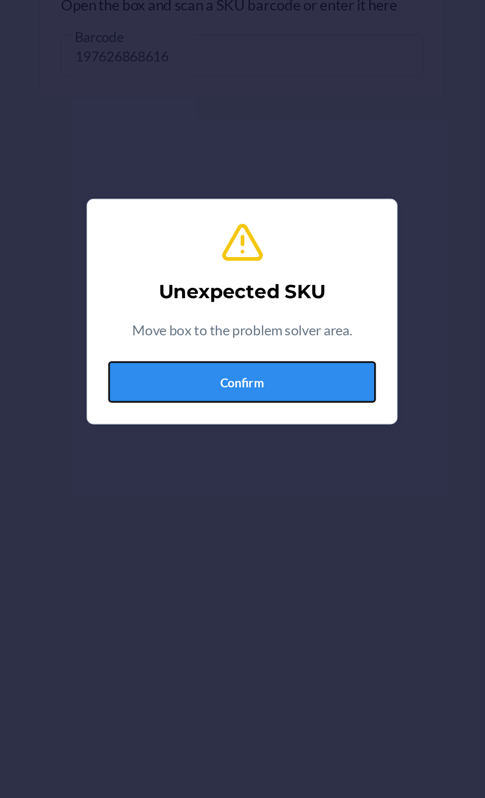
click at [304, 438] on button "Confirm" at bounding box center [242, 439] width 153 height 24
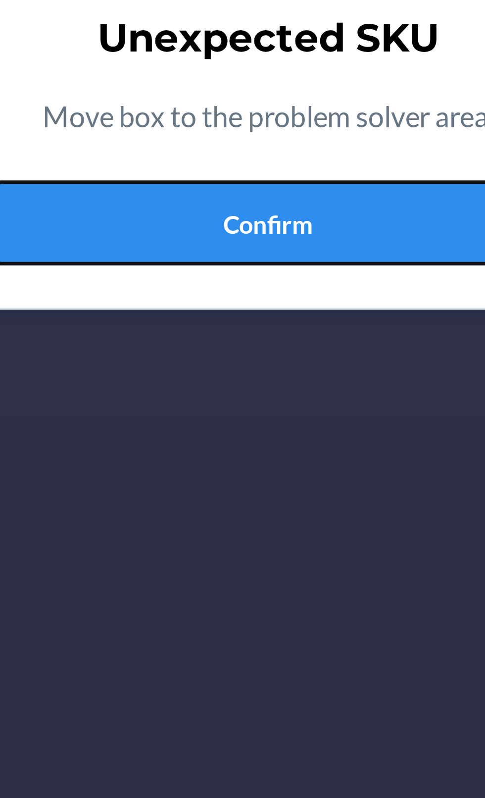
click at [274, 439] on button "Confirm" at bounding box center [242, 439] width 153 height 24
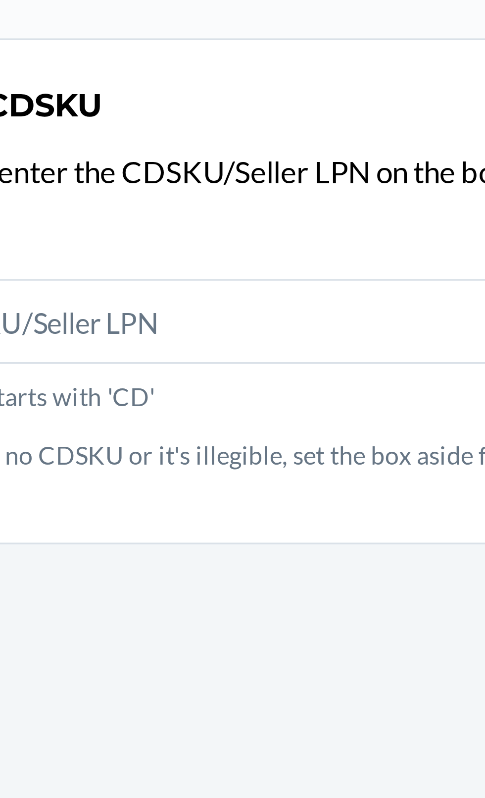
scroll to position [36, 0]
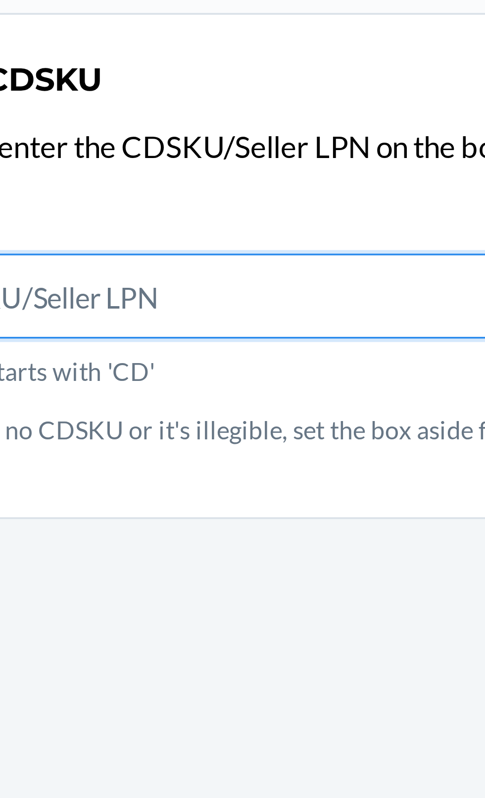
click at [286, 210] on input "Usually Starts with 'CD'" at bounding box center [243, 222] width 208 height 24
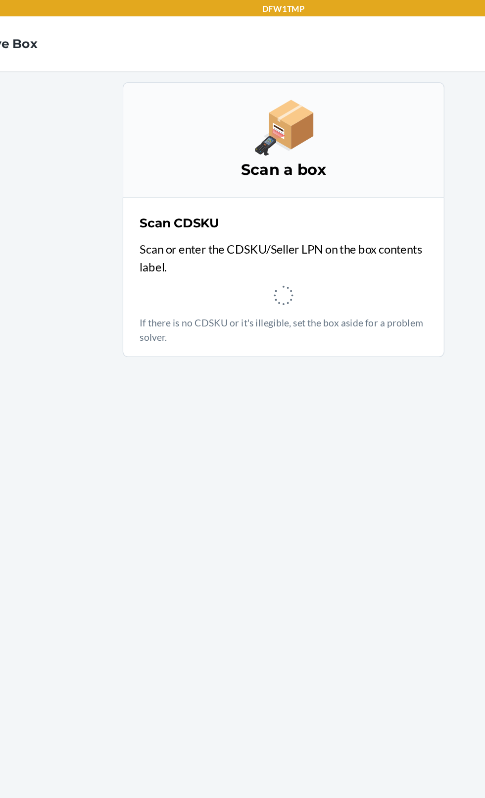
scroll to position [31, 0]
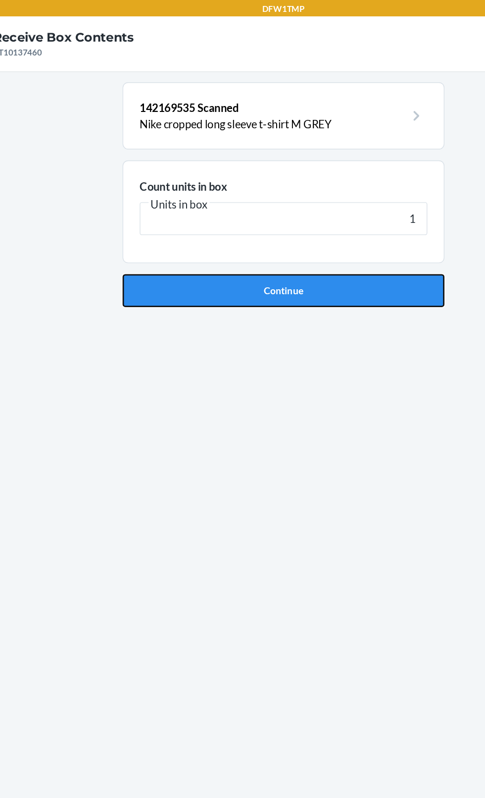
click at [337, 198] on button "Continue" at bounding box center [242, 210] width 233 height 24
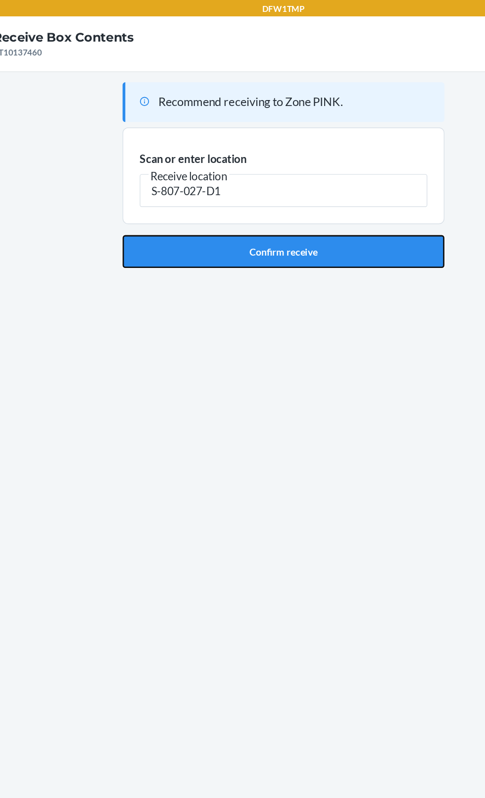
click at [280, 170] on button "Confirm receive" at bounding box center [242, 182] width 233 height 24
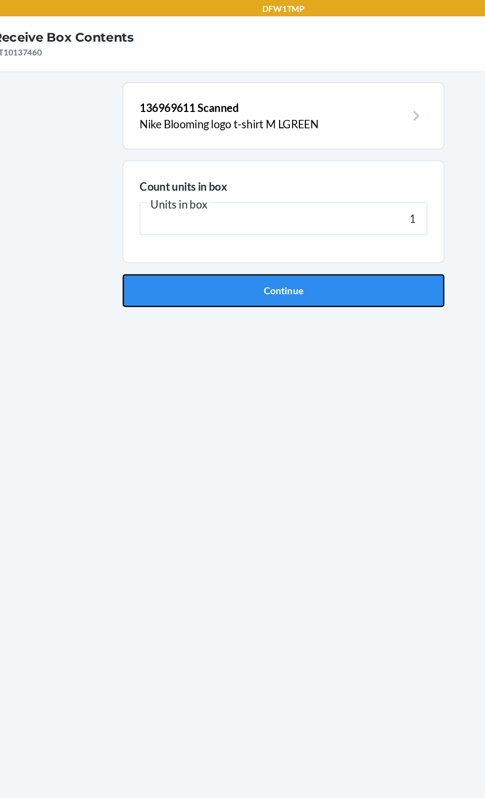
click at [305, 214] on button "Continue" at bounding box center [242, 210] width 233 height 24
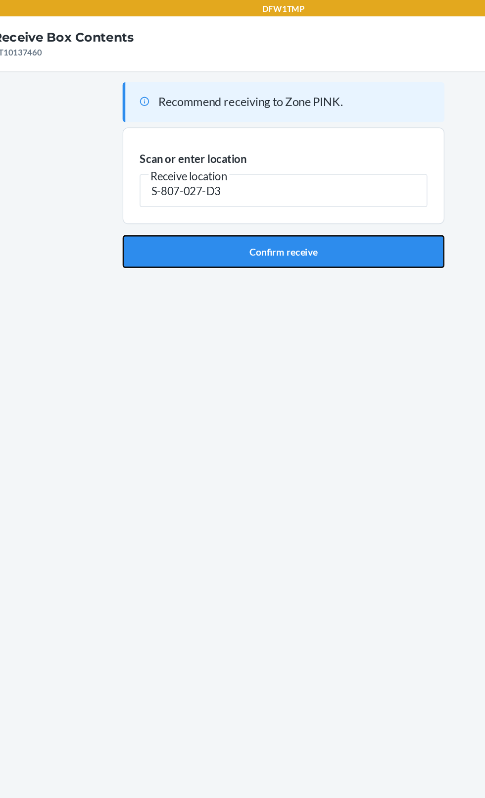
click at [306, 185] on button "Confirm receive" at bounding box center [242, 182] width 233 height 24
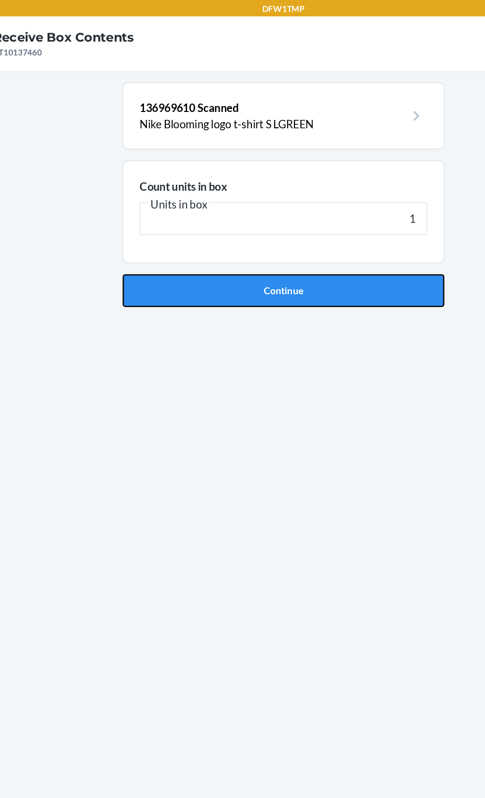
click at [337, 218] on button "Continue" at bounding box center [242, 210] width 233 height 24
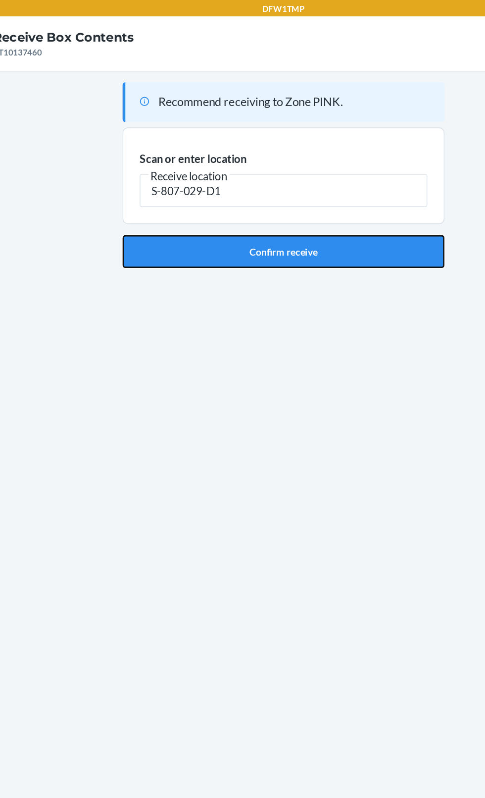
click at [313, 192] on button "Confirm receive" at bounding box center [242, 182] width 233 height 24
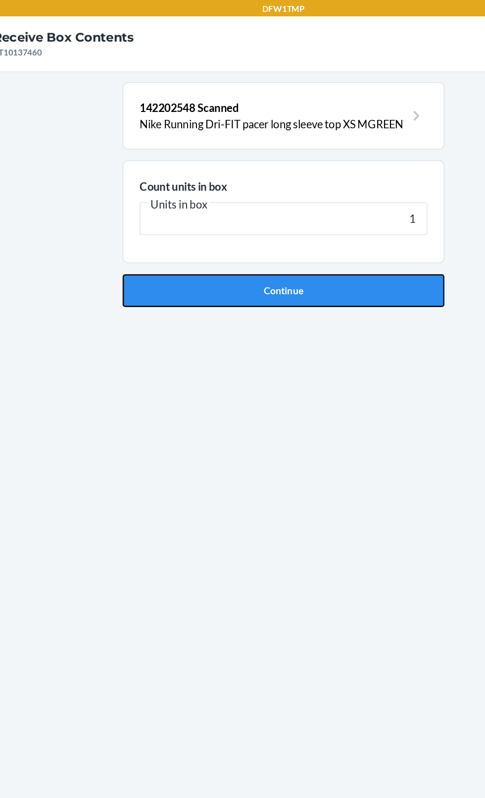
click at [335, 208] on button "Continue" at bounding box center [242, 210] width 233 height 24
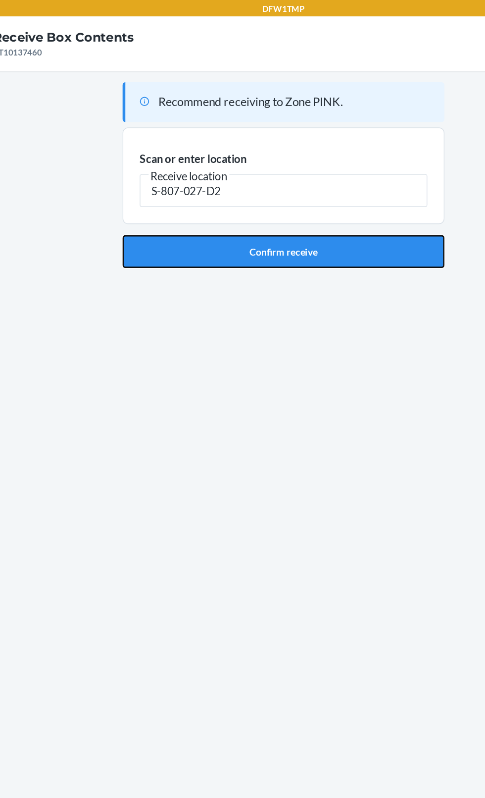
click at [277, 187] on button "Confirm receive" at bounding box center [242, 182] width 233 height 24
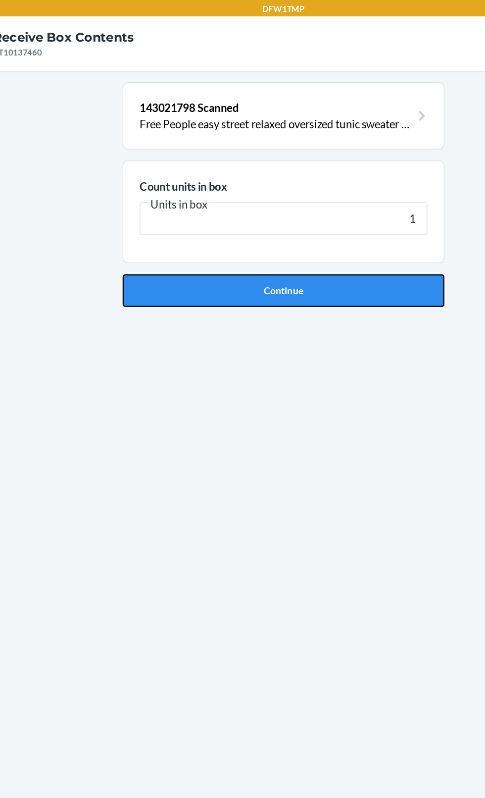
click at [315, 217] on button "Continue" at bounding box center [242, 210] width 233 height 24
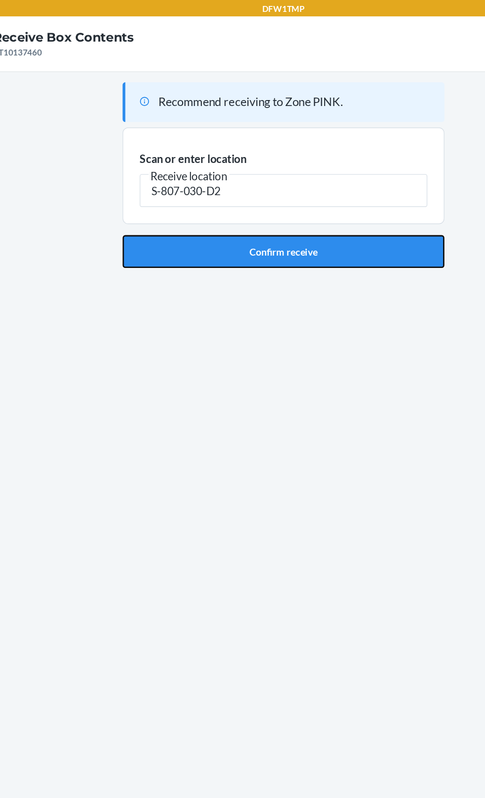
click at [341, 183] on button "Confirm receive" at bounding box center [242, 182] width 233 height 24
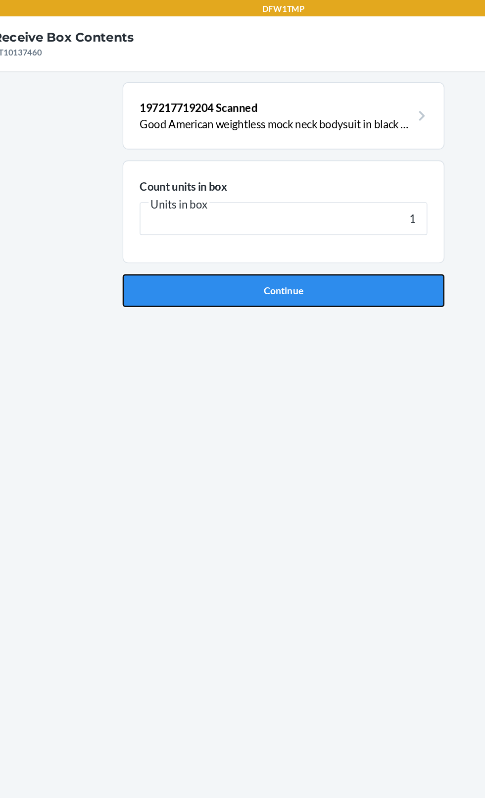
click at [286, 220] on button "Continue" at bounding box center [242, 210] width 233 height 24
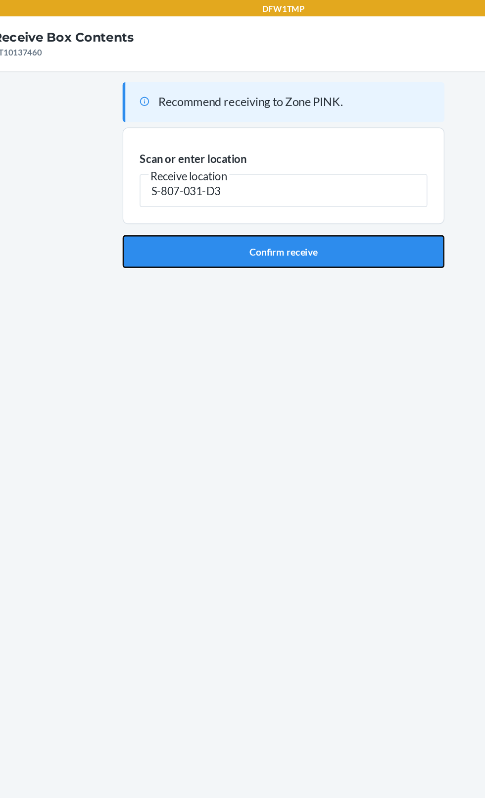
click at [290, 186] on button "Confirm receive" at bounding box center [242, 182] width 233 height 24
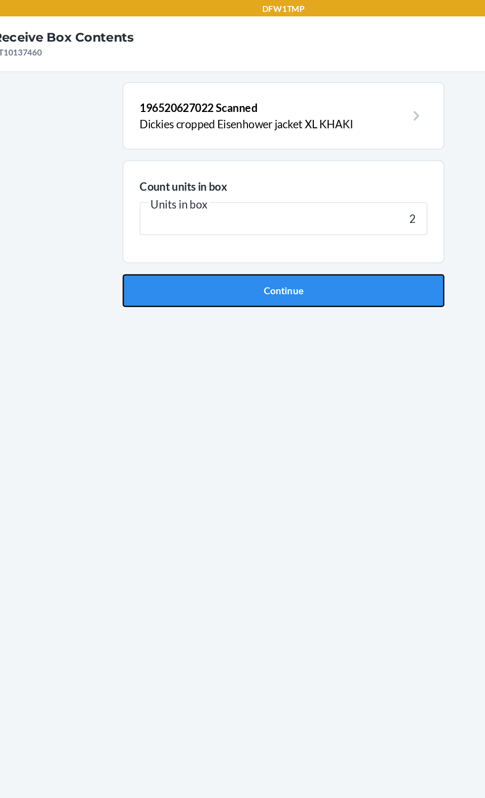
click at [320, 212] on button "Continue" at bounding box center [242, 210] width 233 height 24
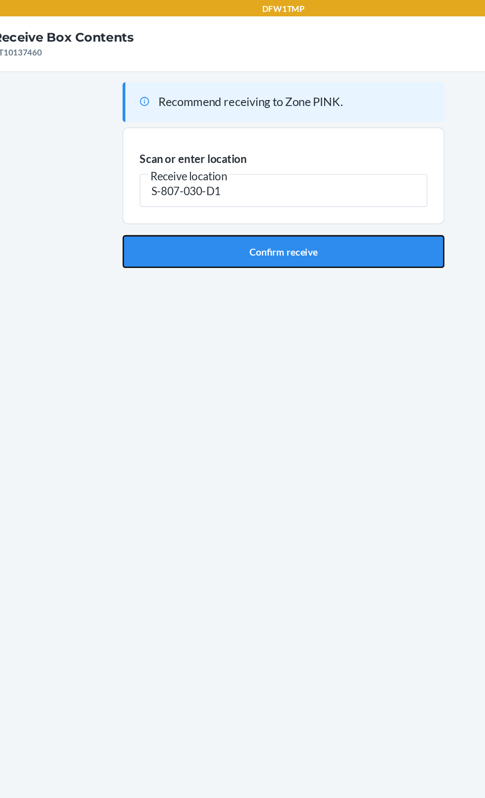
click at [333, 174] on button "Confirm receive" at bounding box center [242, 182] width 233 height 24
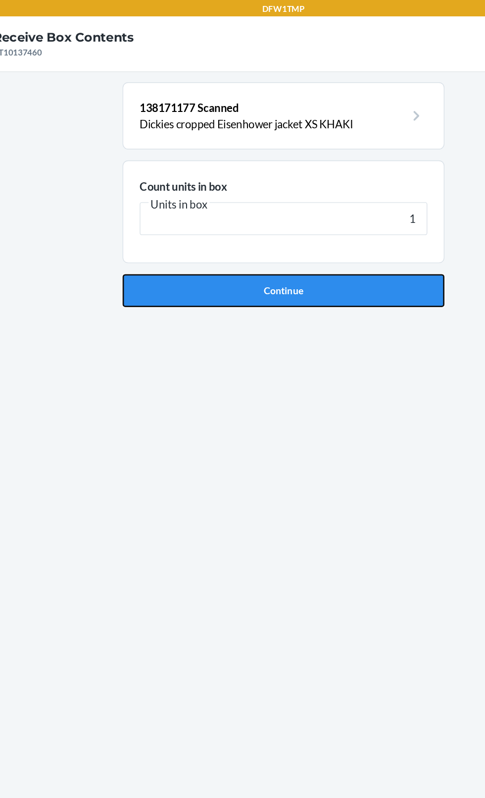
click at [311, 217] on button "Continue" at bounding box center [242, 210] width 233 height 24
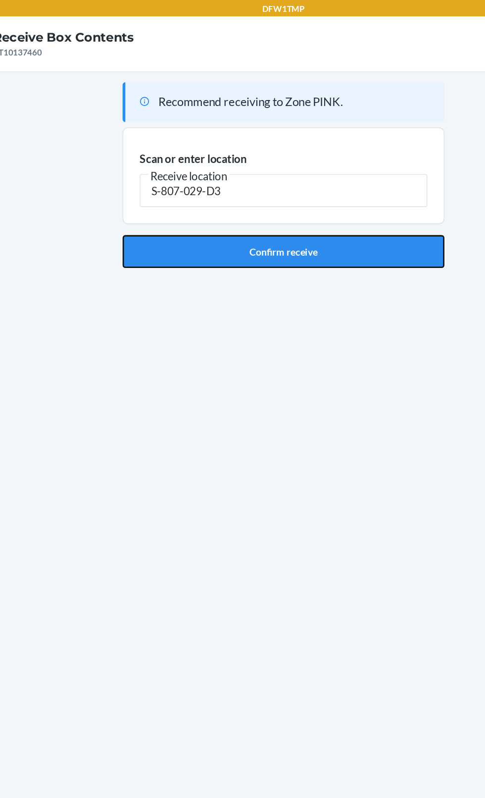
click at [294, 180] on button "Confirm receive" at bounding box center [242, 182] width 233 height 24
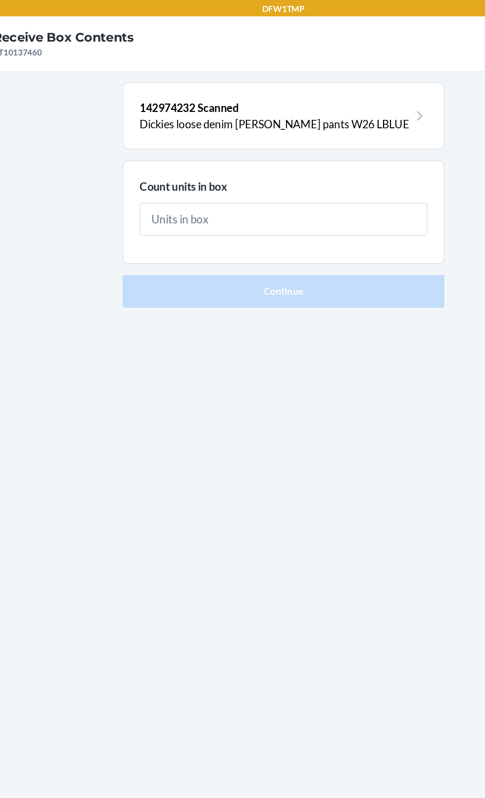
click at [316, 258] on div "142974232 Scanned Dickies loose denim [PERSON_NAME] pants W26 LBLUE Count units…" at bounding box center [242, 409] width 233 height 701
click at [318, 167] on input "text" at bounding box center [243, 159] width 208 height 24
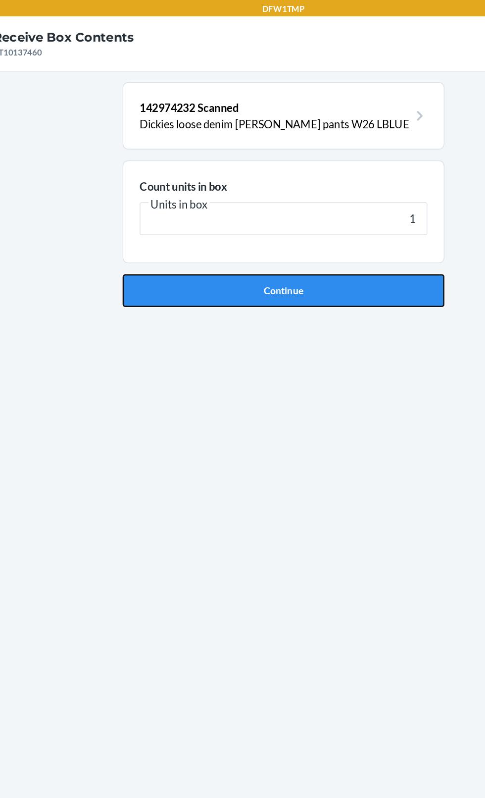
click at [308, 214] on button "Continue" at bounding box center [242, 210] width 233 height 24
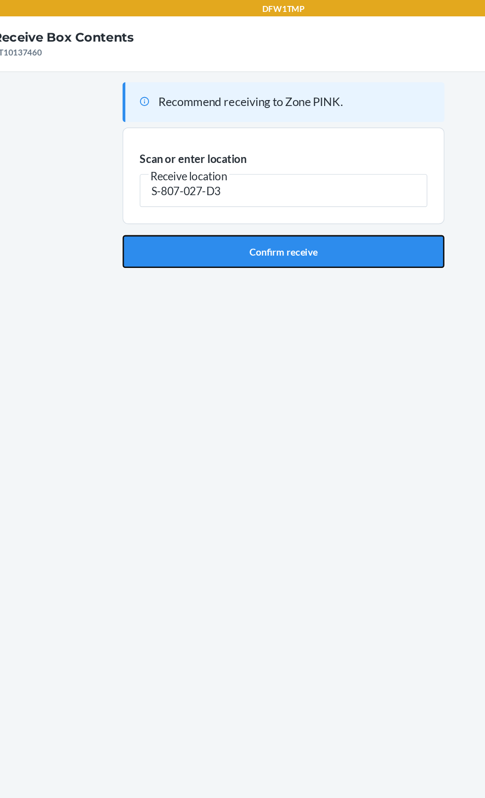
click at [339, 186] on button "Confirm receive" at bounding box center [242, 182] width 233 height 24
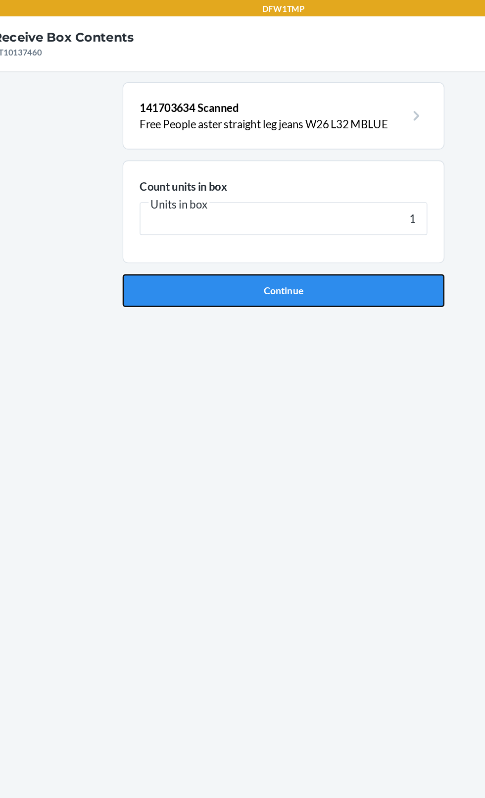
click at [291, 205] on button "Continue" at bounding box center [242, 210] width 233 height 24
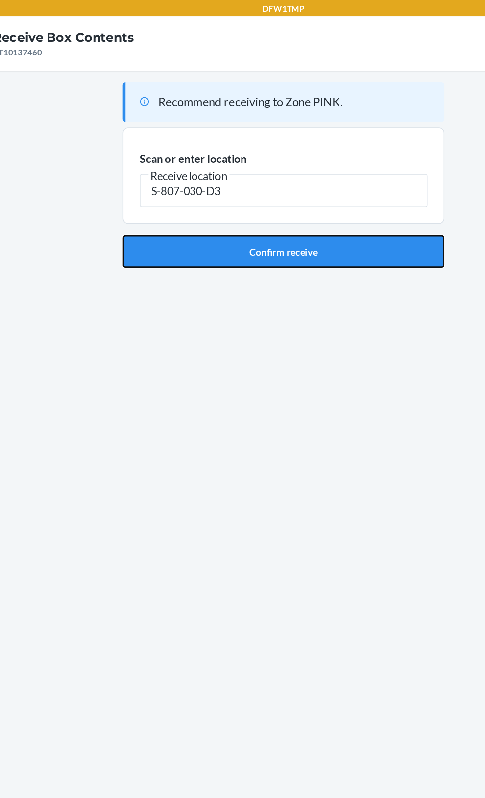
click at [319, 192] on button "Confirm receive" at bounding box center [242, 182] width 233 height 24
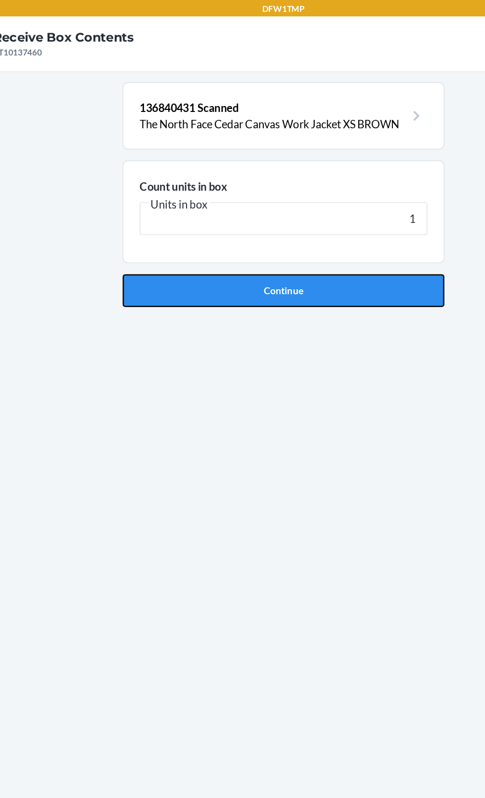
click at [324, 212] on button "Continue" at bounding box center [242, 210] width 233 height 24
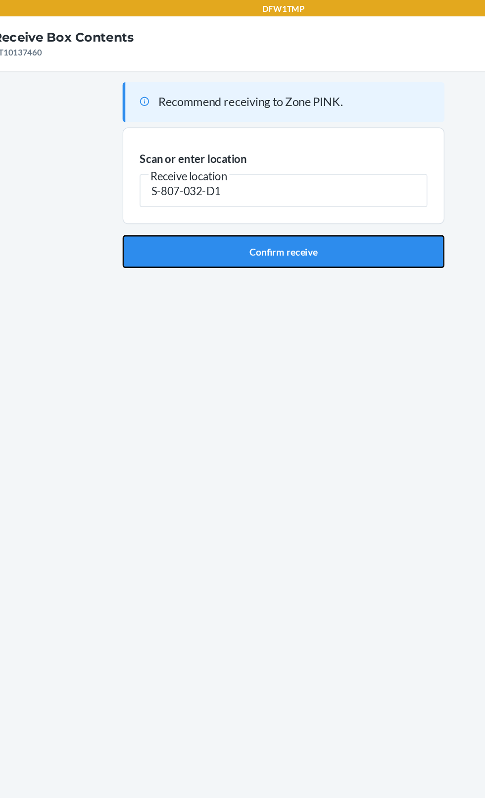
click at [321, 188] on button "Confirm receive" at bounding box center [242, 182] width 233 height 24
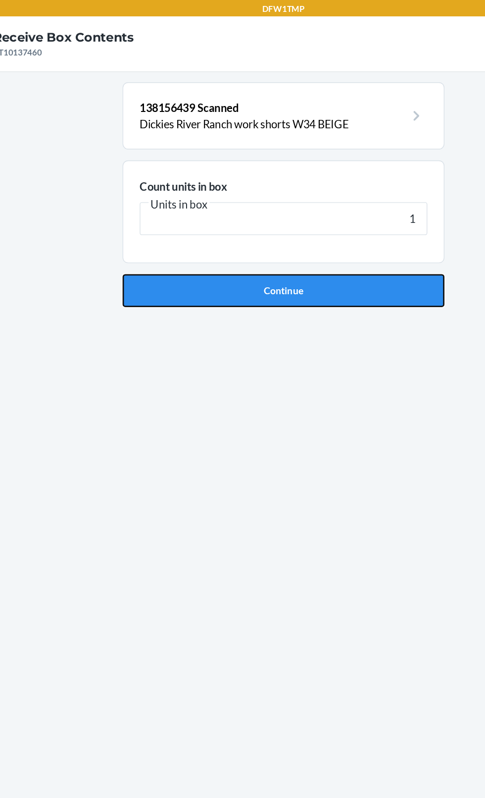
click at [291, 218] on button "Continue" at bounding box center [242, 210] width 233 height 24
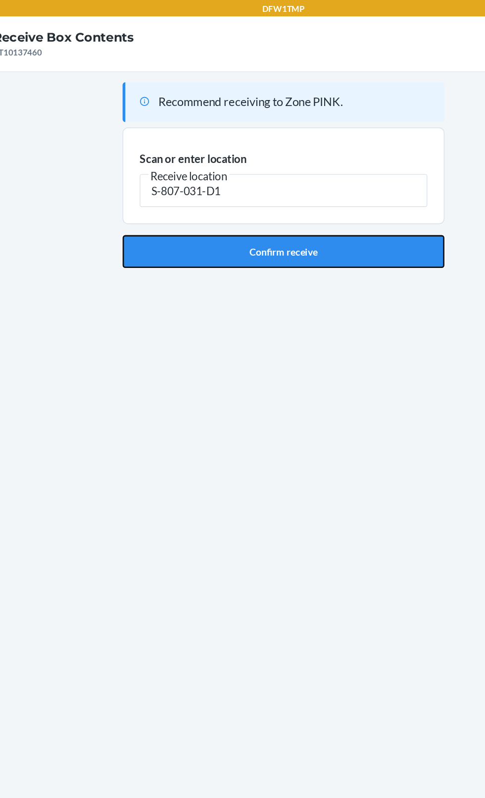
click at [322, 178] on button "Confirm receive" at bounding box center [242, 182] width 233 height 24
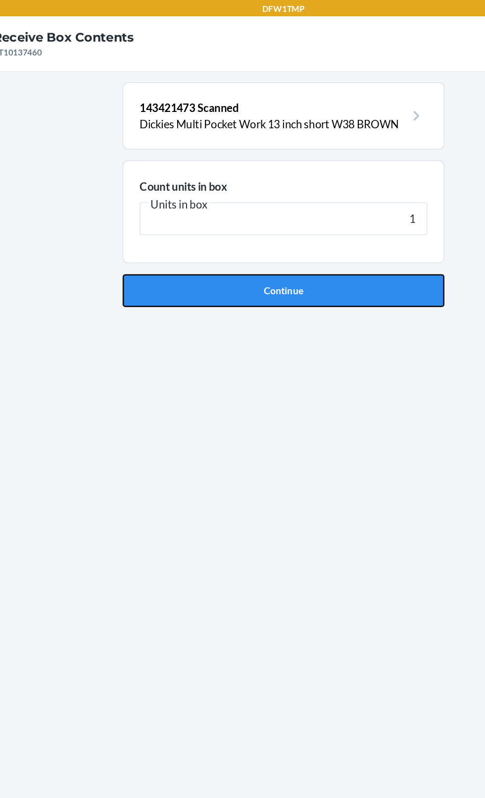
click at [300, 212] on button "Continue" at bounding box center [242, 210] width 233 height 24
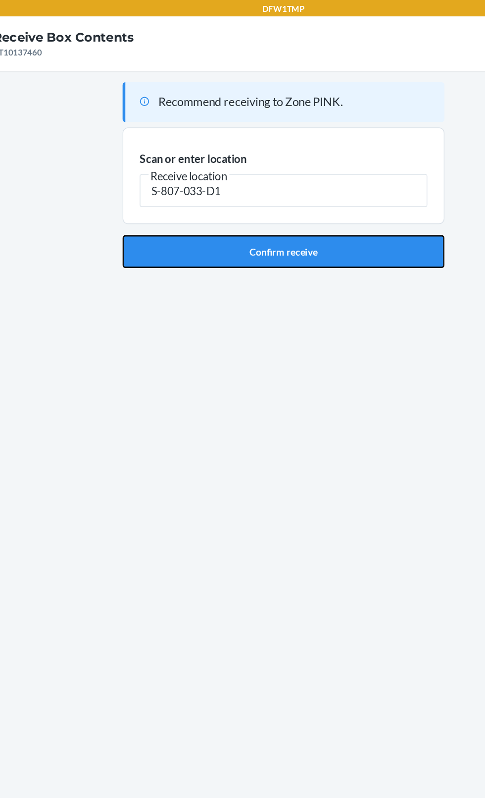
click at [255, 189] on button "Confirm receive" at bounding box center [242, 182] width 233 height 24
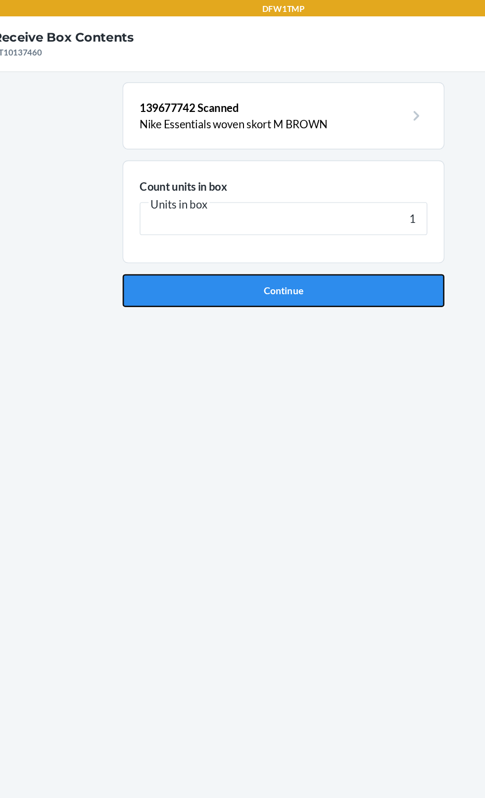
click at [341, 215] on button "Continue" at bounding box center [242, 210] width 233 height 24
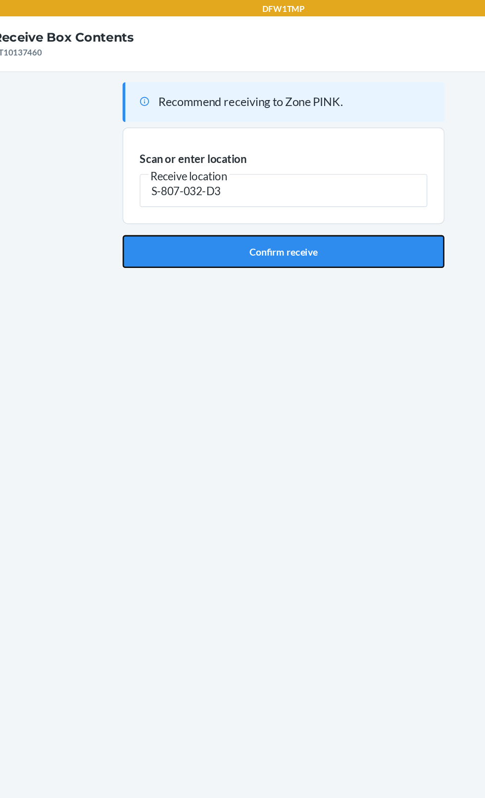
click at [318, 186] on button "Confirm receive" at bounding box center [242, 182] width 233 height 24
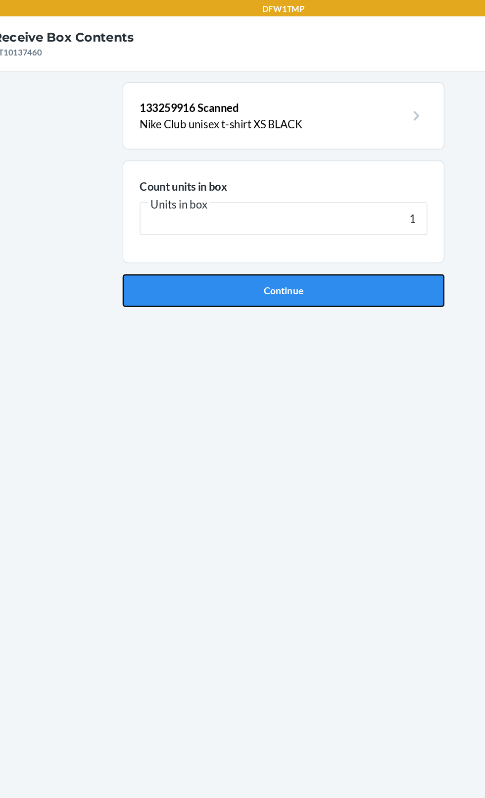
click at [272, 221] on button "Continue" at bounding box center [242, 210] width 233 height 24
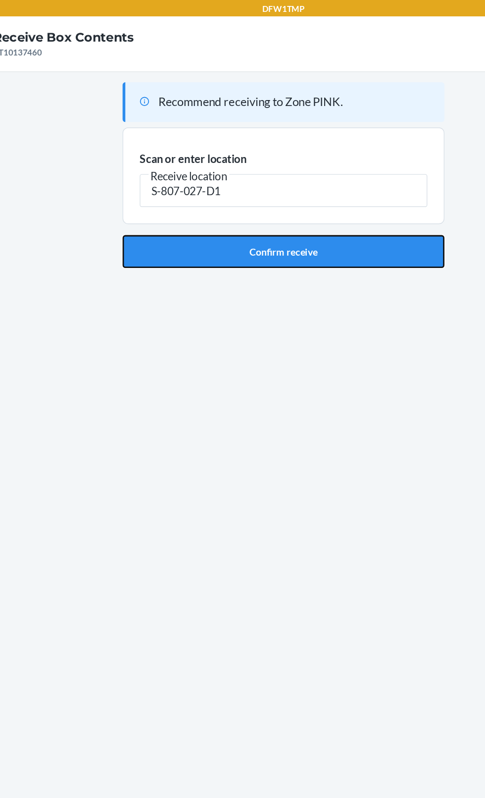
click at [291, 190] on button "Confirm receive" at bounding box center [242, 182] width 233 height 24
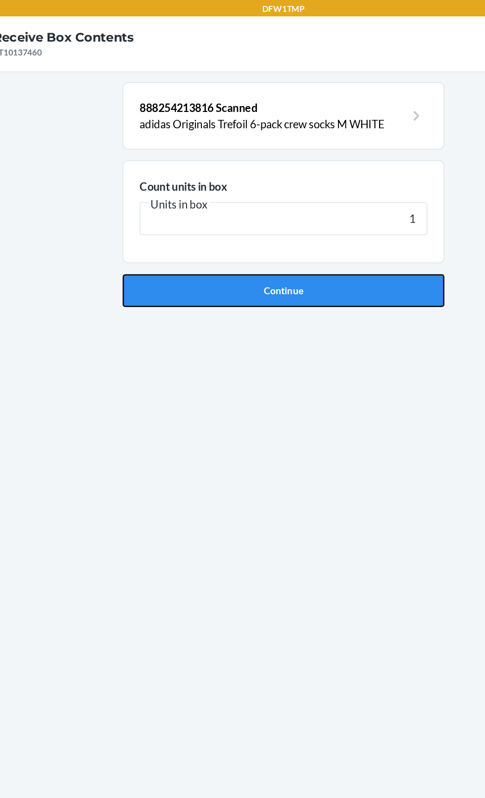
click at [305, 216] on button "Continue" at bounding box center [242, 210] width 233 height 24
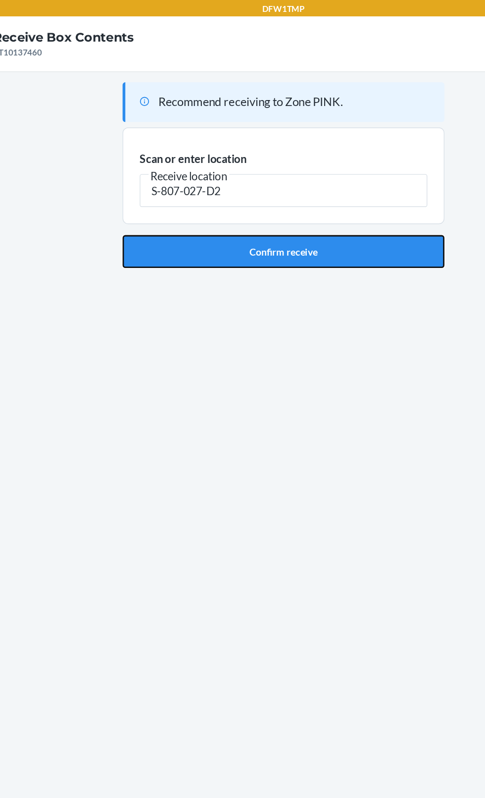
click at [315, 183] on button "Confirm receive" at bounding box center [242, 182] width 233 height 24
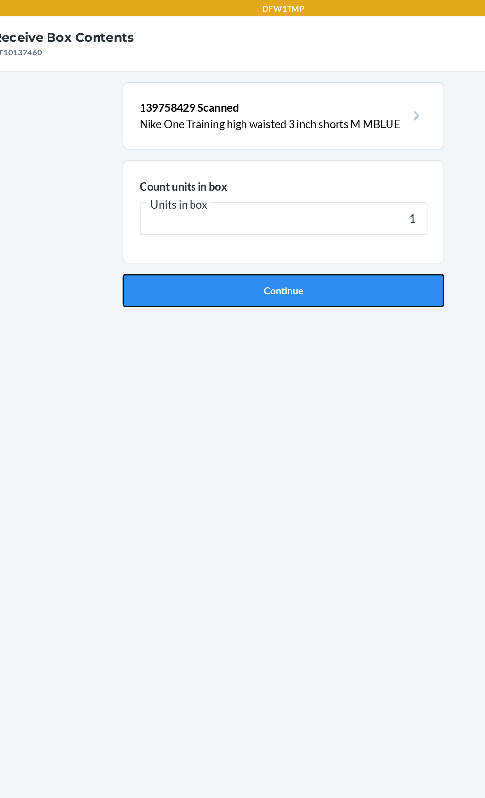
click at [342, 215] on button "Continue" at bounding box center [242, 210] width 233 height 24
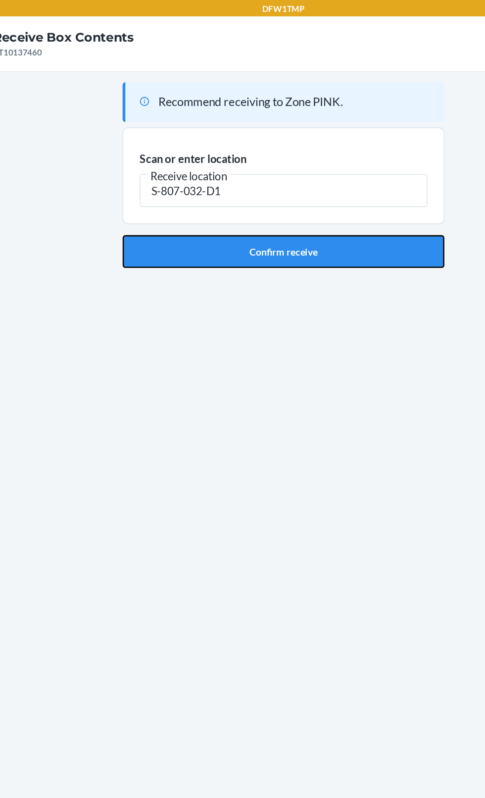
click at [336, 191] on button "Confirm receive" at bounding box center [242, 182] width 233 height 24
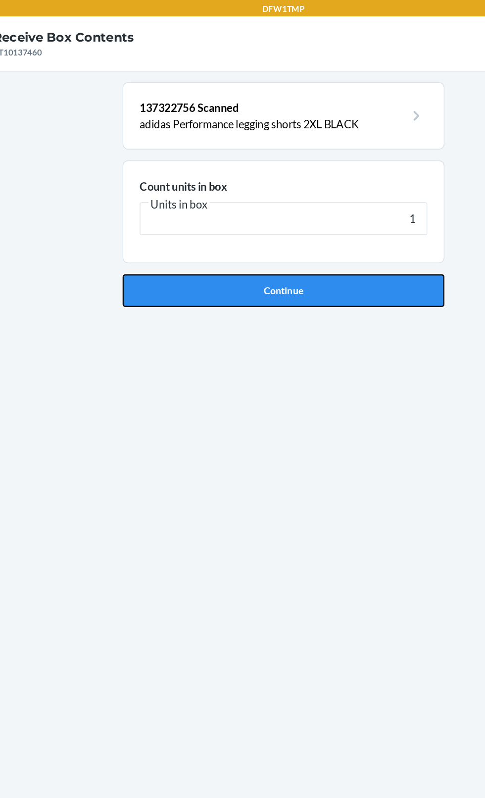
click at [305, 218] on button "Continue" at bounding box center [242, 210] width 233 height 24
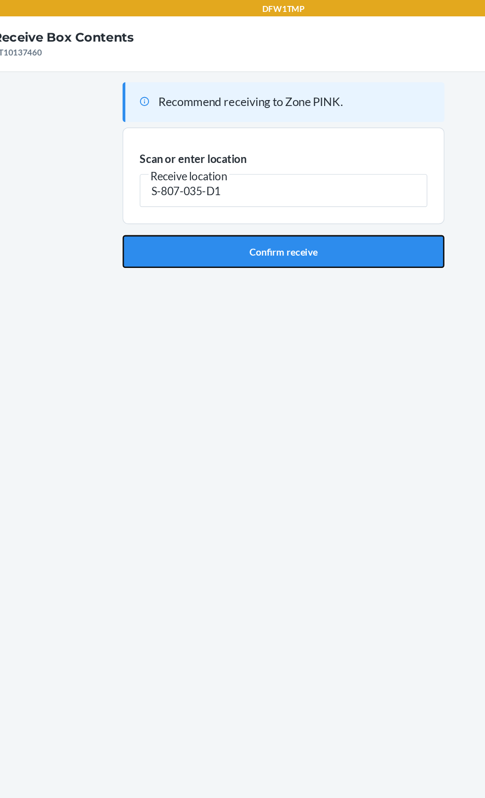
click at [294, 192] on button "Confirm receive" at bounding box center [242, 182] width 233 height 24
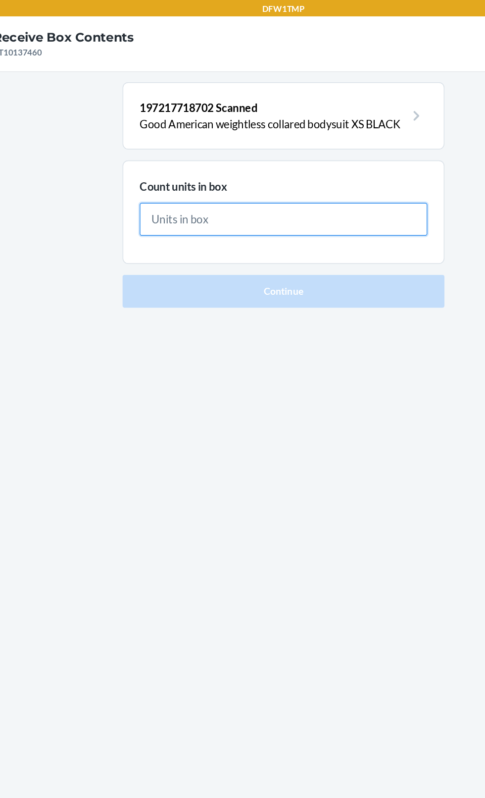
click at [323, 160] on input "text" at bounding box center [243, 159] width 208 height 24
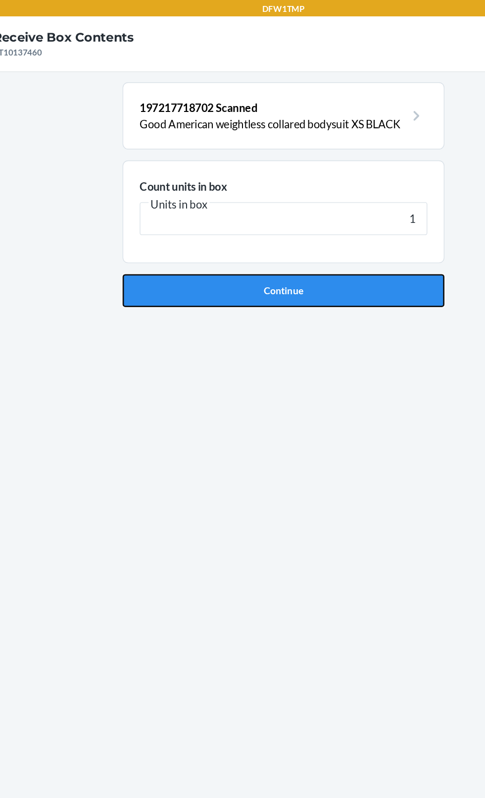
click at [299, 217] on button "Continue" at bounding box center [242, 210] width 233 height 24
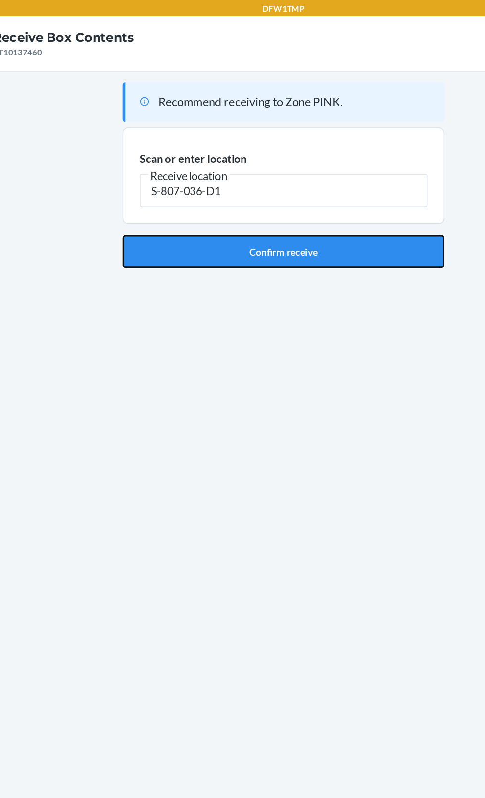
click at [282, 185] on button "Confirm receive" at bounding box center [242, 182] width 233 height 24
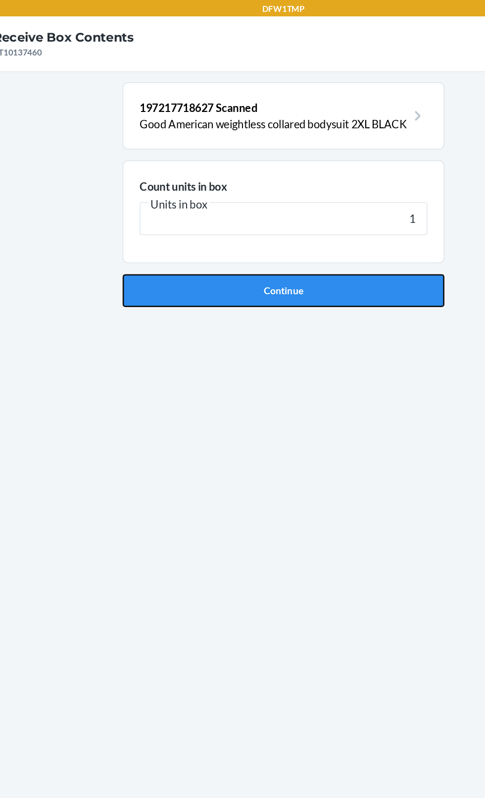
click at [291, 211] on button "Continue" at bounding box center [242, 210] width 233 height 24
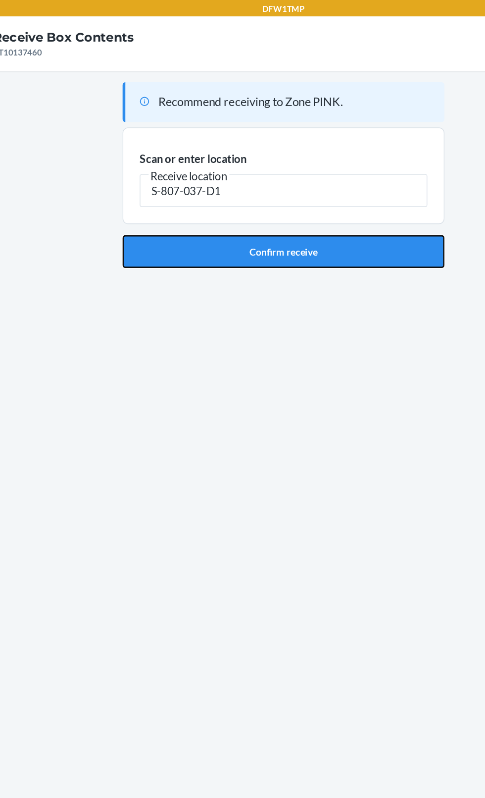
click at [302, 187] on button "Confirm receive" at bounding box center [242, 182] width 233 height 24
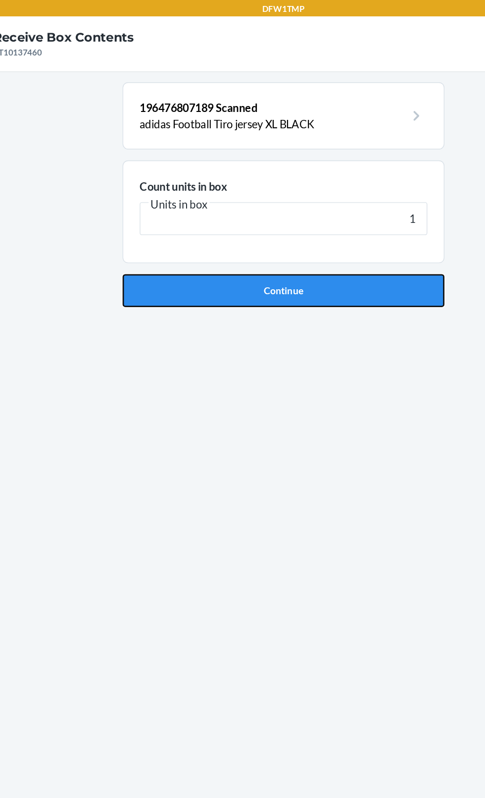
click at [278, 220] on button "Continue" at bounding box center [242, 210] width 233 height 24
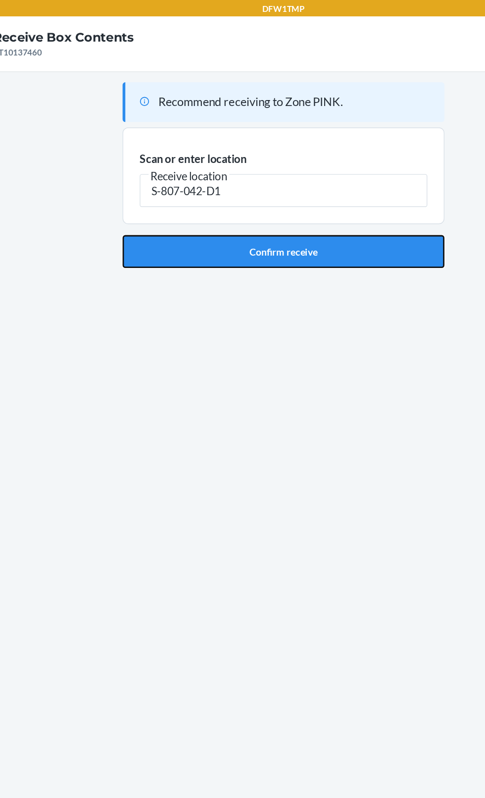
click at [298, 180] on button "Confirm receive" at bounding box center [242, 182] width 233 height 24
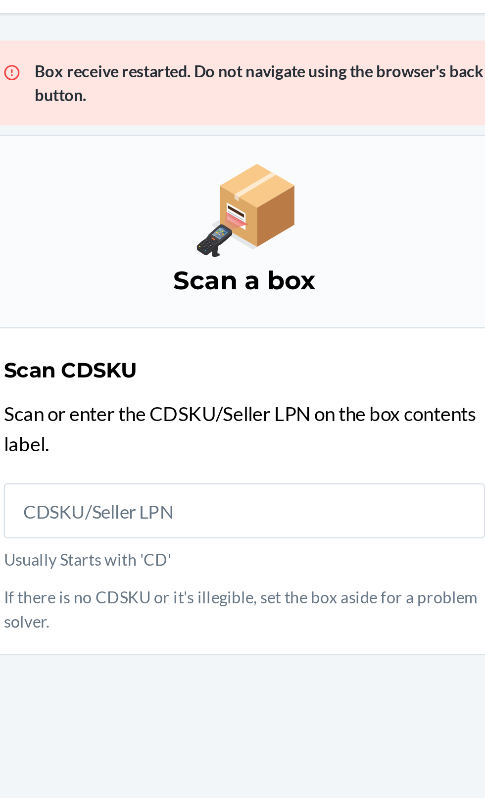
click at [153, 87] on p "Box receive restarted. Do not navigate using the browser's back button." at bounding box center [251, 81] width 199 height 21
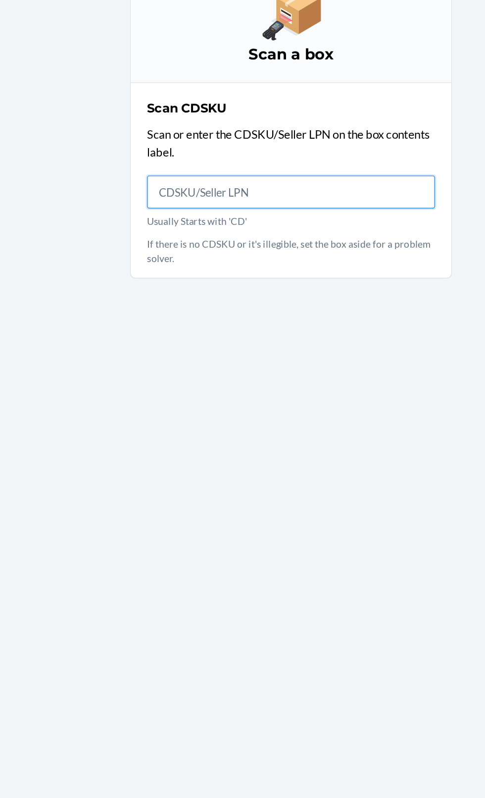
click at [172, 265] on input "Usually Starts with 'CD'" at bounding box center [243, 266] width 208 height 24
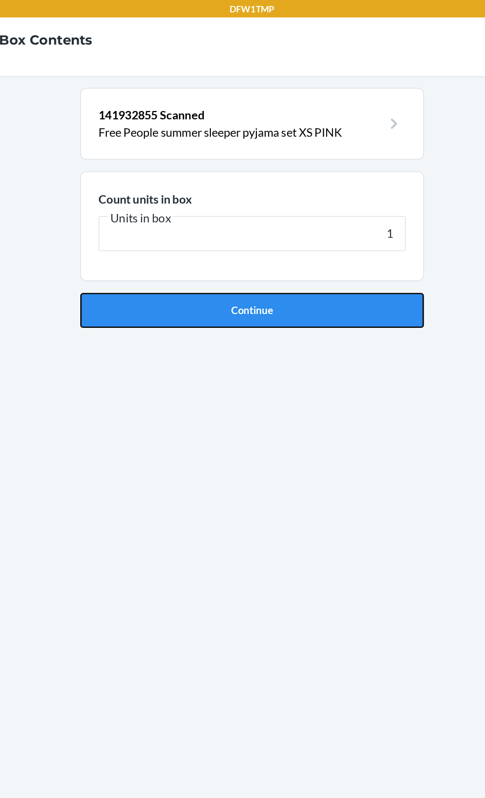
click at [304, 210] on button "Continue" at bounding box center [242, 210] width 233 height 24
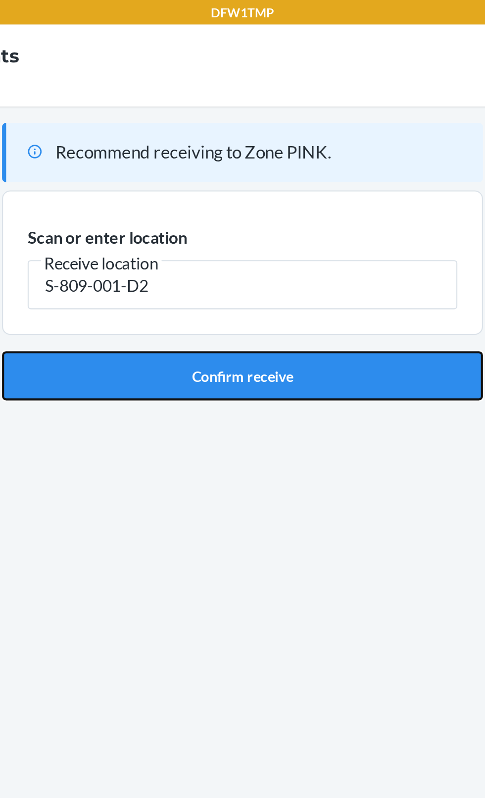
click at [275, 188] on button "Confirm receive" at bounding box center [242, 182] width 233 height 24
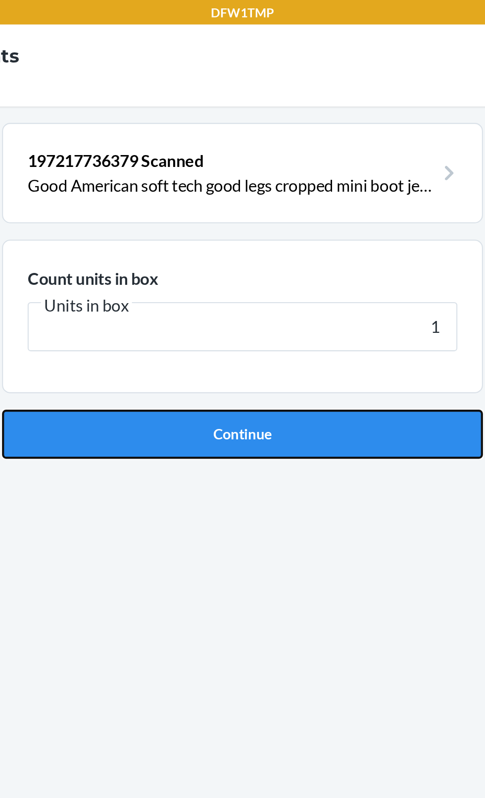
click at [274, 200] on button "Continue" at bounding box center [242, 210] width 233 height 24
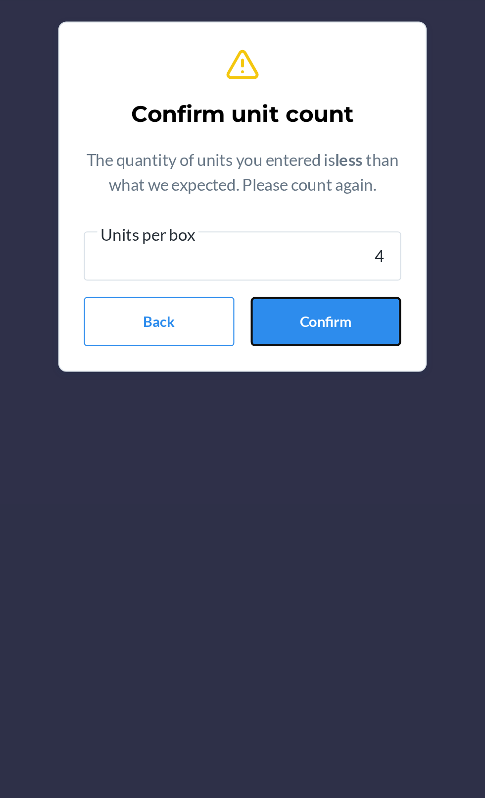
click at [302, 465] on button "Confirm" at bounding box center [283, 460] width 73 height 24
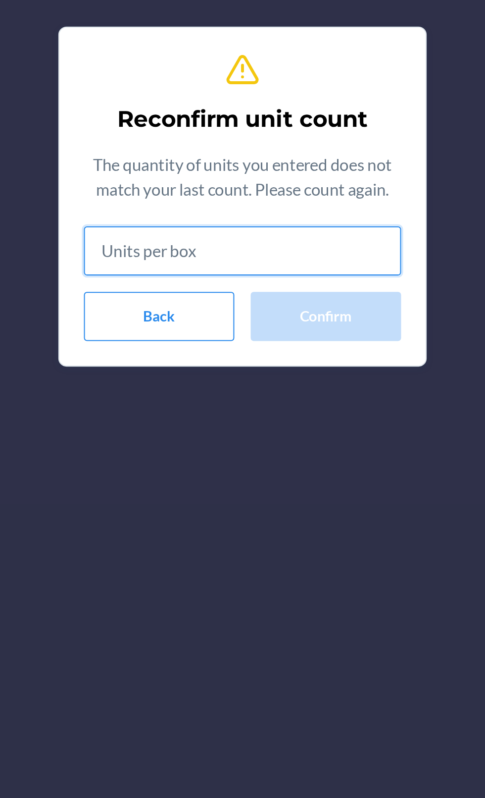
click at [285, 424] on input "text" at bounding box center [242, 425] width 153 height 24
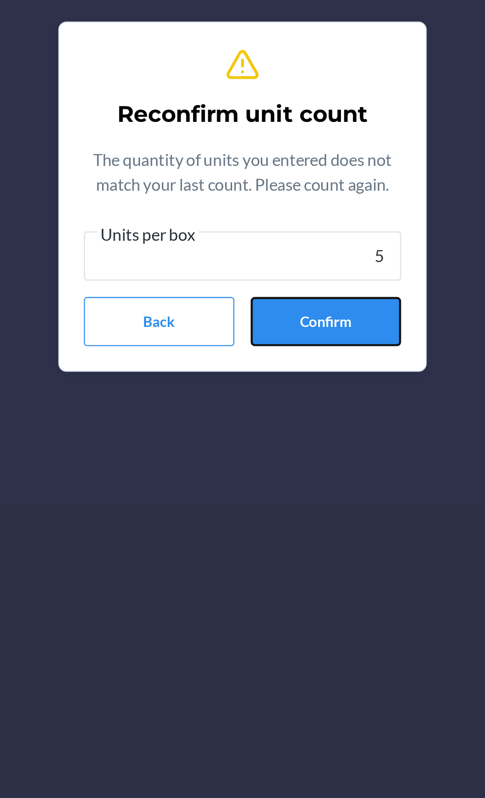
click at [307, 470] on button "Confirm" at bounding box center [283, 460] width 73 height 24
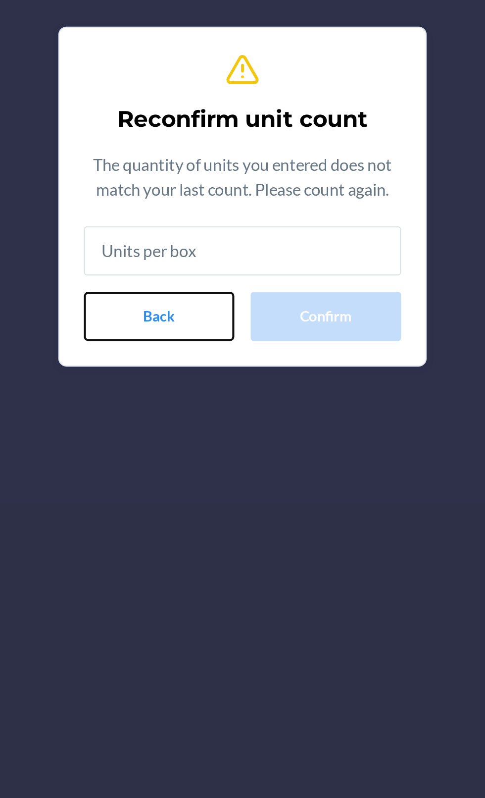
click at [188, 466] on button "Back" at bounding box center [202, 457] width 73 height 24
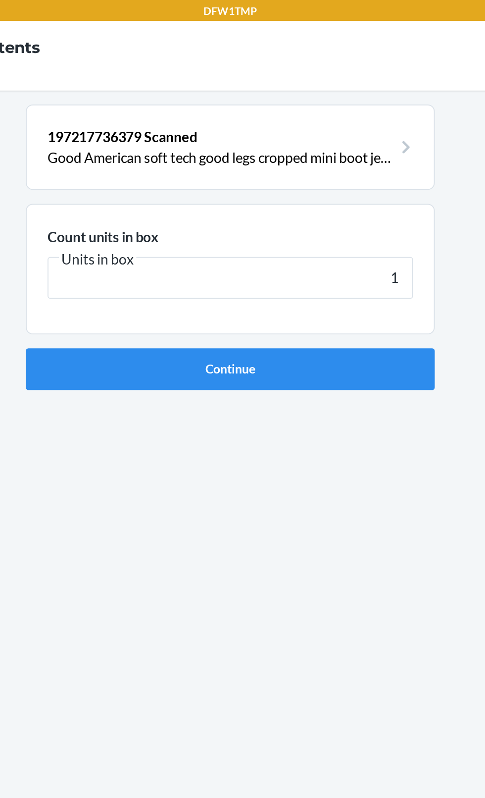
click at [339, 90] on icon at bounding box center [343, 84] width 16 height 16
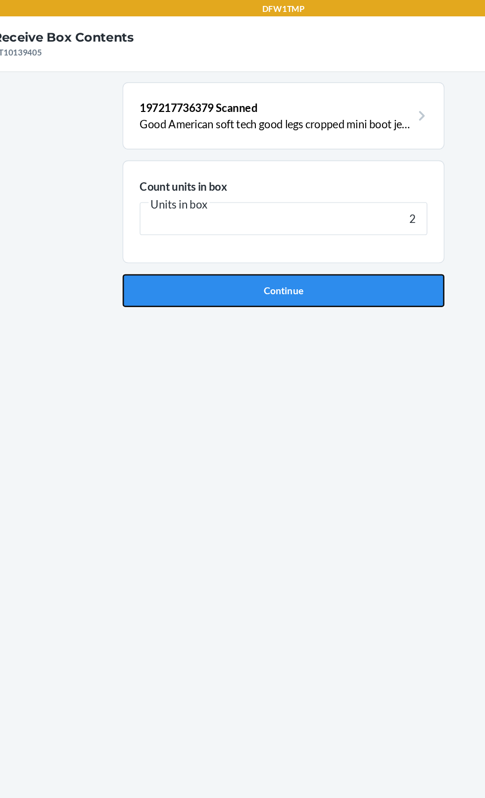
click at [343, 219] on button "Continue" at bounding box center [242, 210] width 233 height 24
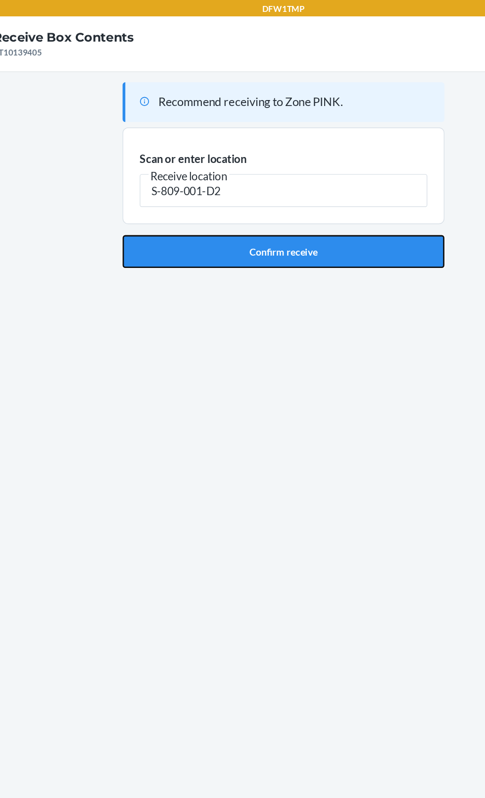
click at [334, 180] on button "Confirm receive" at bounding box center [242, 182] width 233 height 24
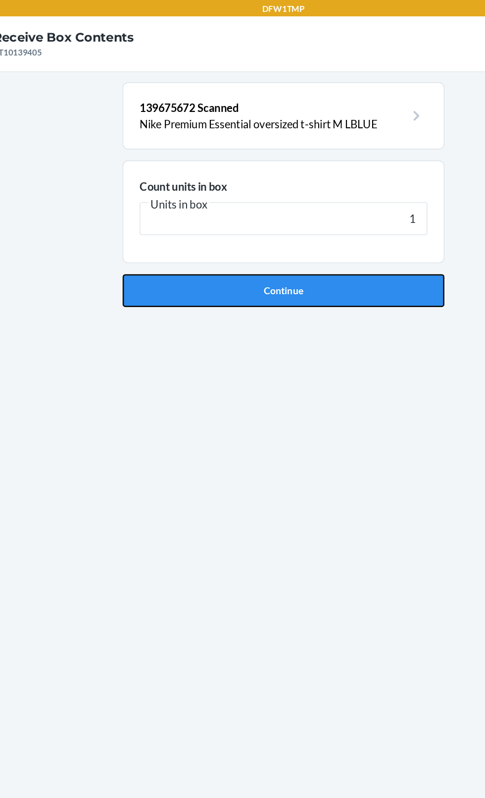
click at [266, 219] on button "Continue" at bounding box center [242, 210] width 233 height 24
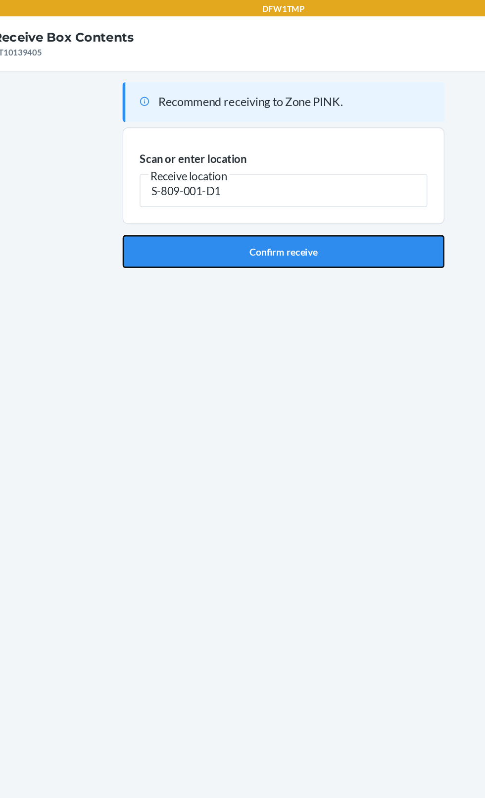
click at [253, 191] on button "Confirm receive" at bounding box center [242, 182] width 233 height 24
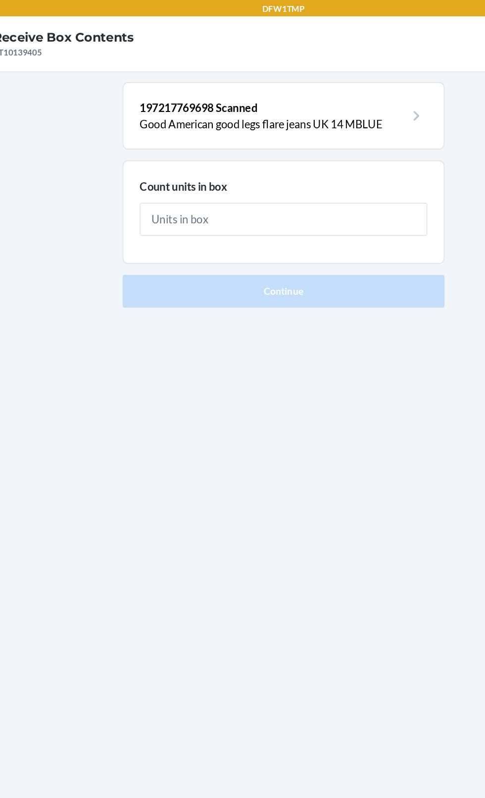
click at [329, 162] on input "text" at bounding box center [243, 159] width 208 height 24
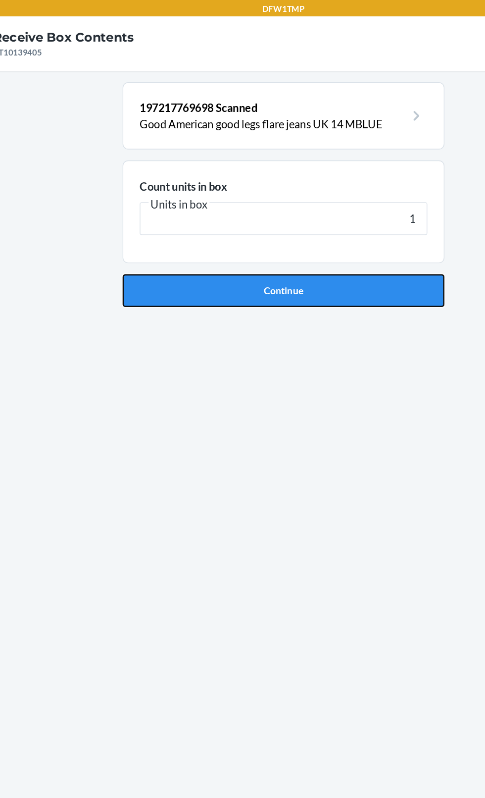
click at [309, 207] on button "Continue" at bounding box center [242, 210] width 233 height 24
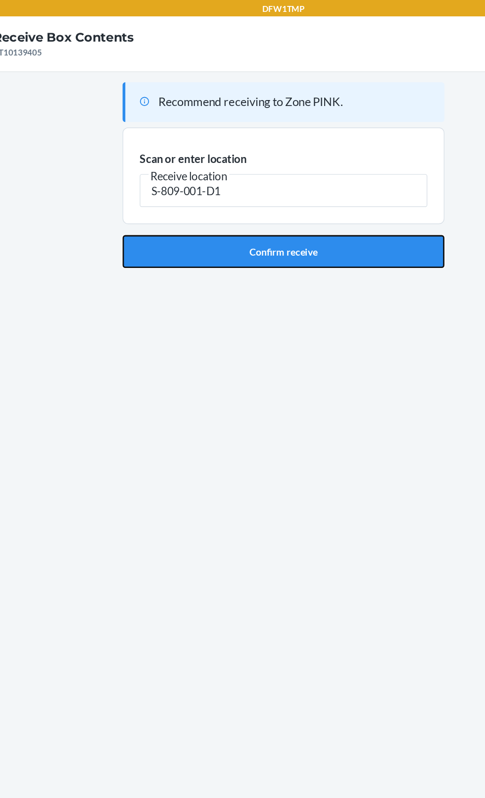
click at [315, 189] on button "Confirm receive" at bounding box center [242, 182] width 233 height 24
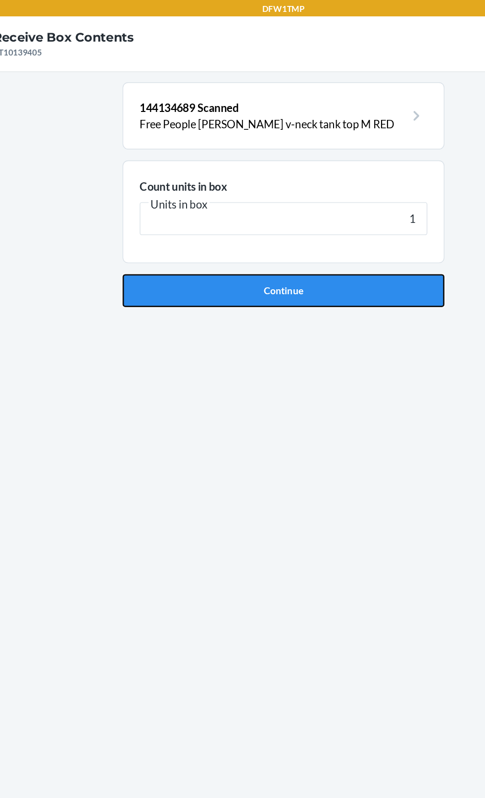
click at [305, 214] on button "Continue" at bounding box center [242, 210] width 233 height 24
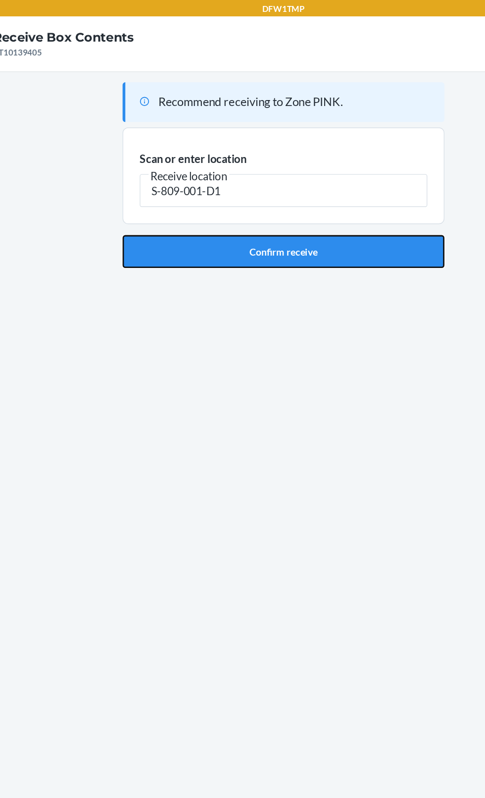
click at [284, 175] on button "Confirm receive" at bounding box center [242, 182] width 233 height 24
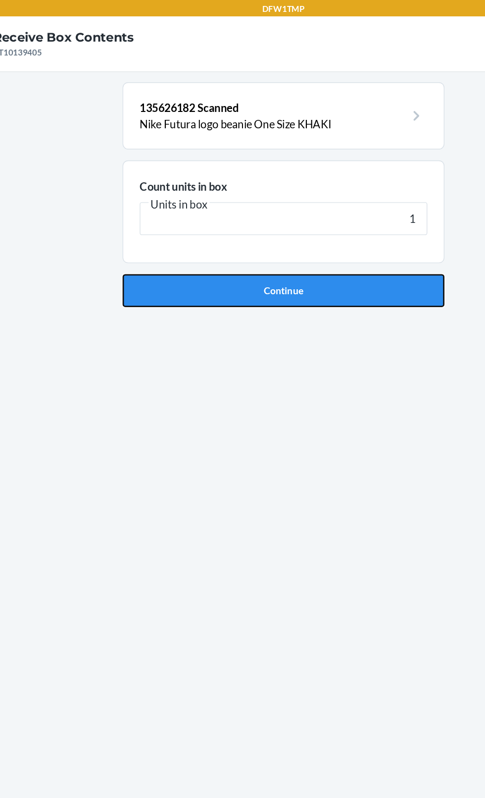
click at [289, 218] on button "Continue" at bounding box center [242, 210] width 233 height 24
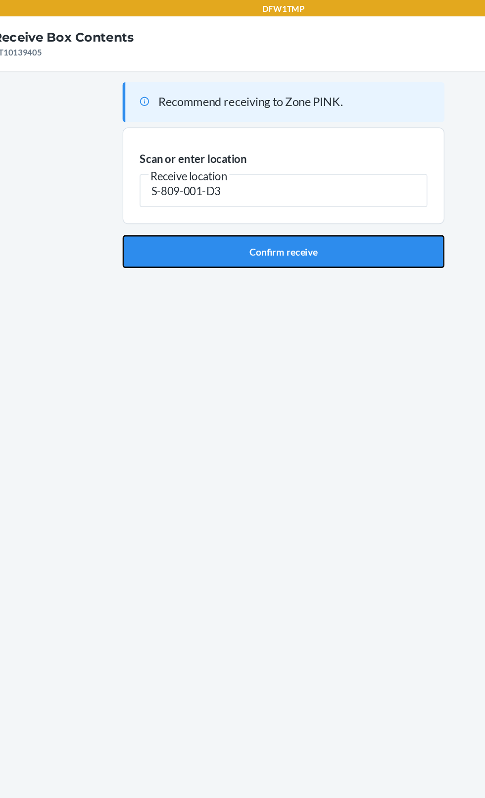
click at [279, 180] on button "Confirm receive" at bounding box center [242, 182] width 233 height 24
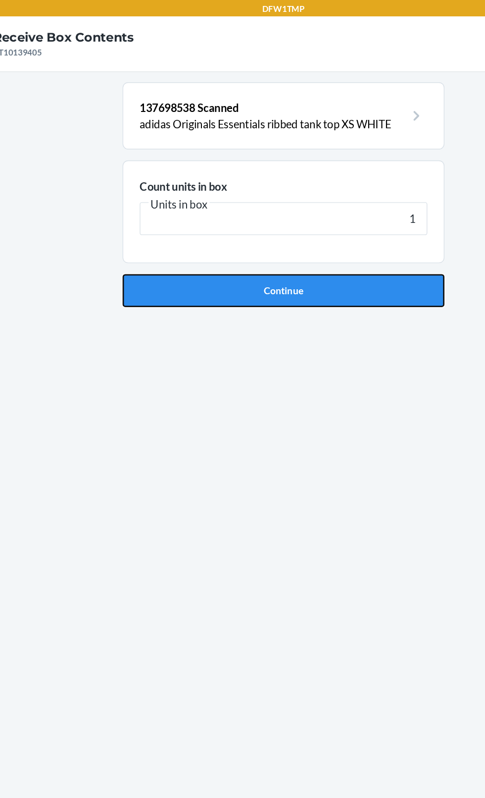
click at [328, 202] on button "Continue" at bounding box center [242, 210] width 233 height 24
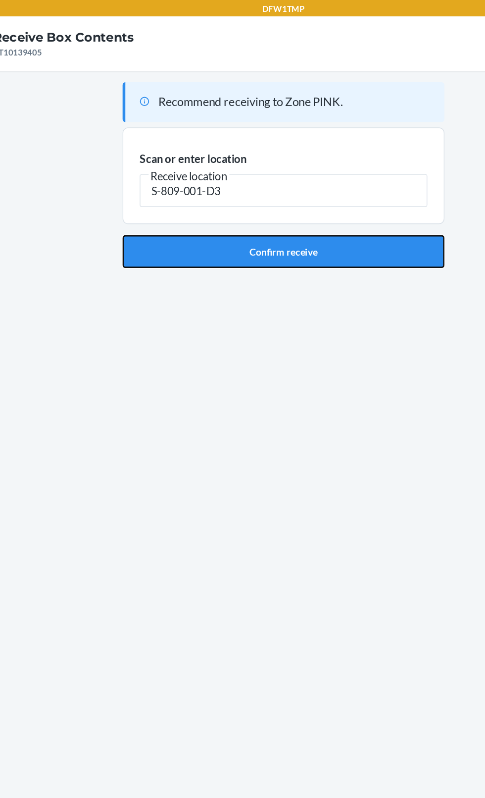
click at [328, 188] on button "Confirm receive" at bounding box center [242, 182] width 233 height 24
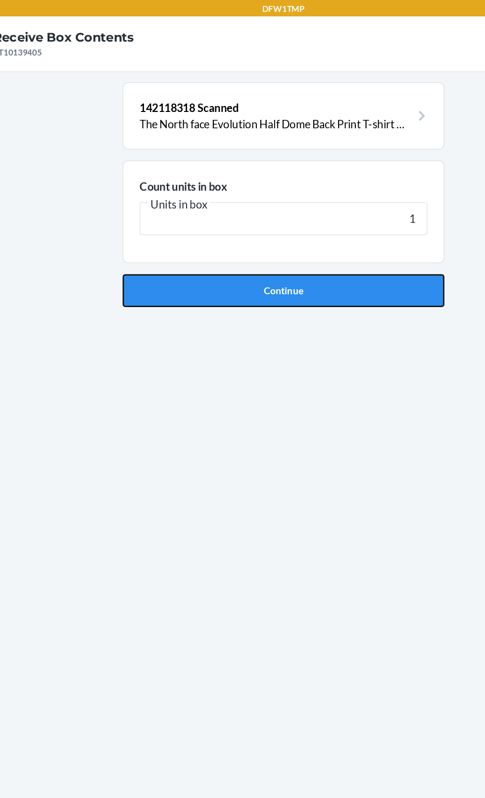
click at [276, 206] on button "Continue" at bounding box center [242, 210] width 233 height 24
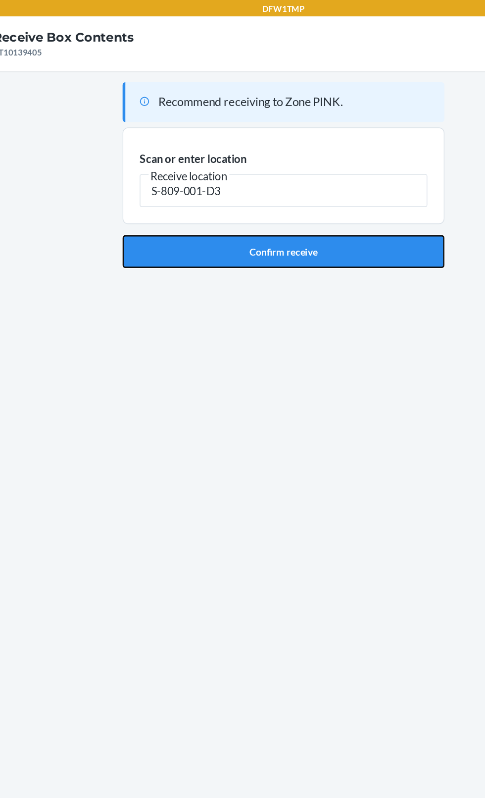
click at [290, 190] on button "Confirm receive" at bounding box center [242, 182] width 233 height 24
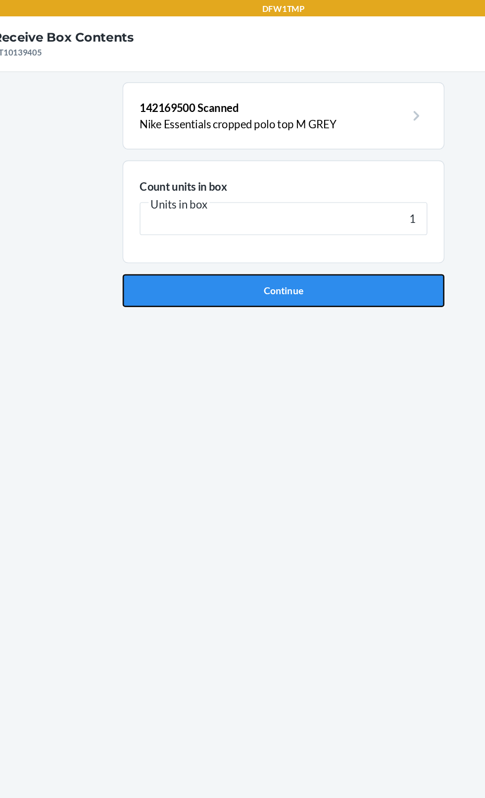
click at [324, 217] on button "Continue" at bounding box center [242, 210] width 233 height 24
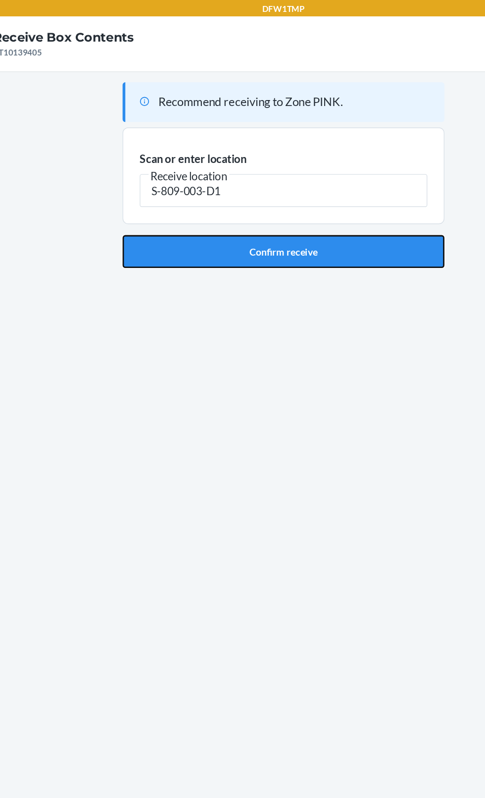
click at [290, 180] on button "Confirm receive" at bounding box center [242, 182] width 233 height 24
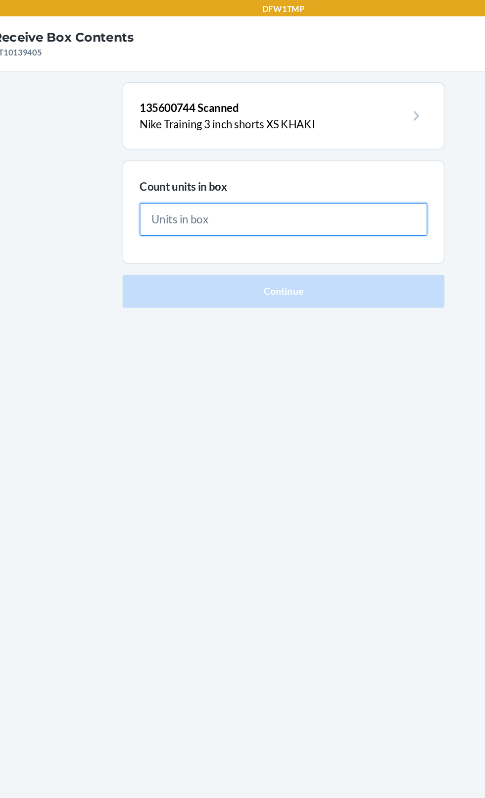
click at [309, 162] on input "text" at bounding box center [243, 159] width 208 height 24
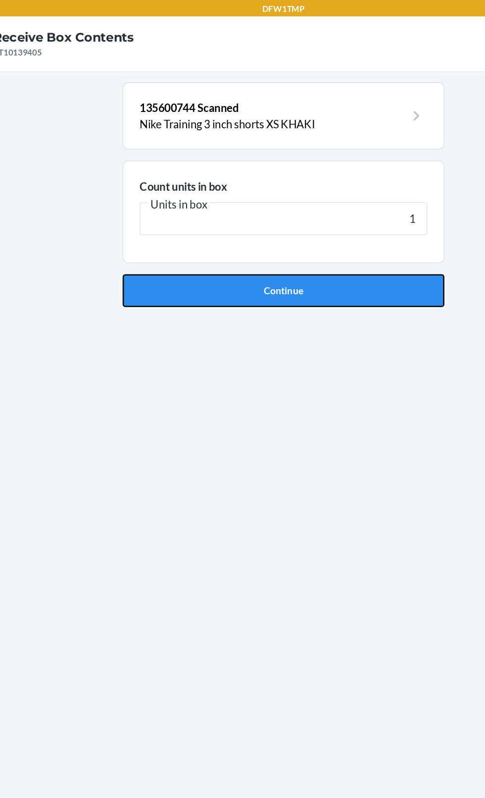
click at [295, 219] on button "Continue" at bounding box center [242, 210] width 233 height 24
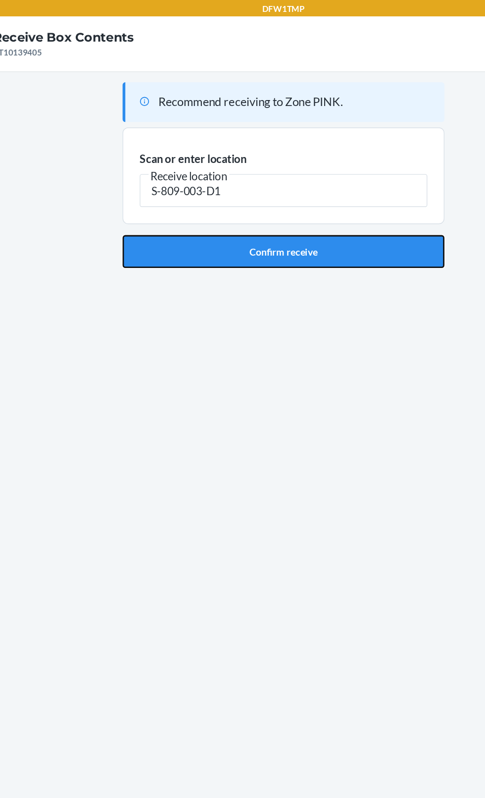
click at [270, 192] on button "Confirm receive" at bounding box center [242, 182] width 233 height 24
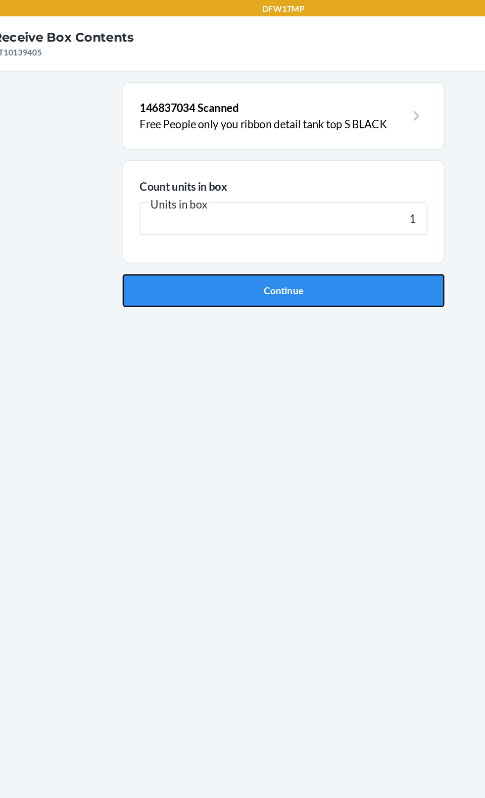
click at [331, 218] on button "Continue" at bounding box center [242, 210] width 233 height 24
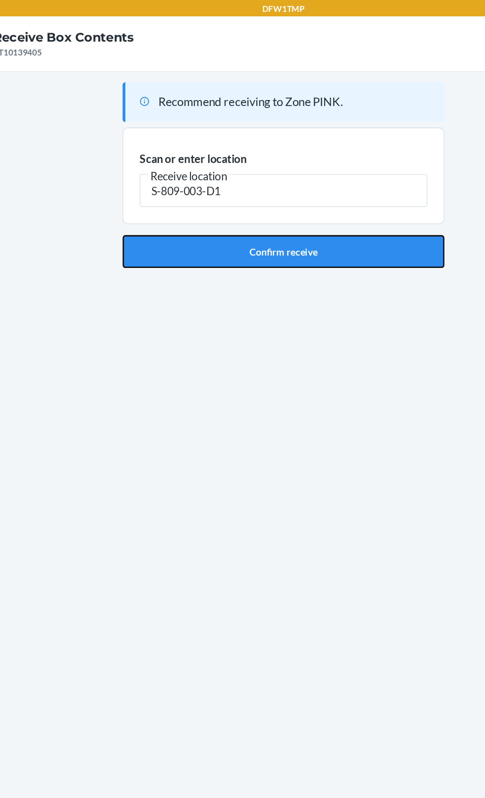
click at [296, 189] on button "Confirm receive" at bounding box center [242, 182] width 233 height 24
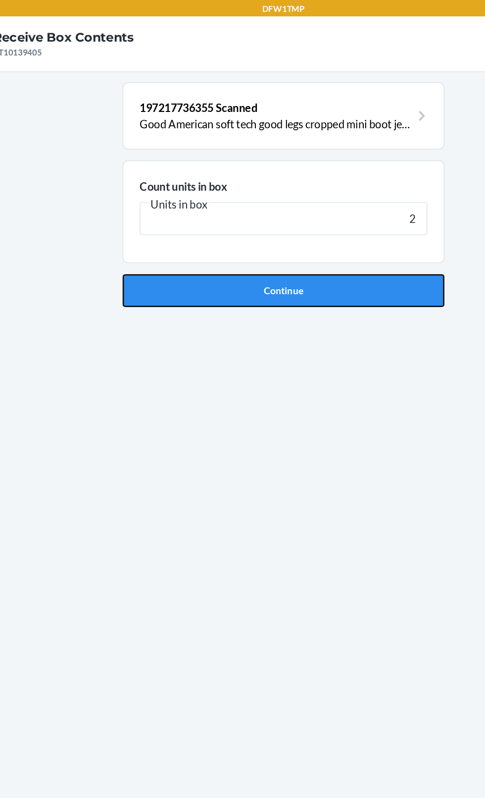
click at [324, 218] on button "Continue" at bounding box center [242, 210] width 233 height 24
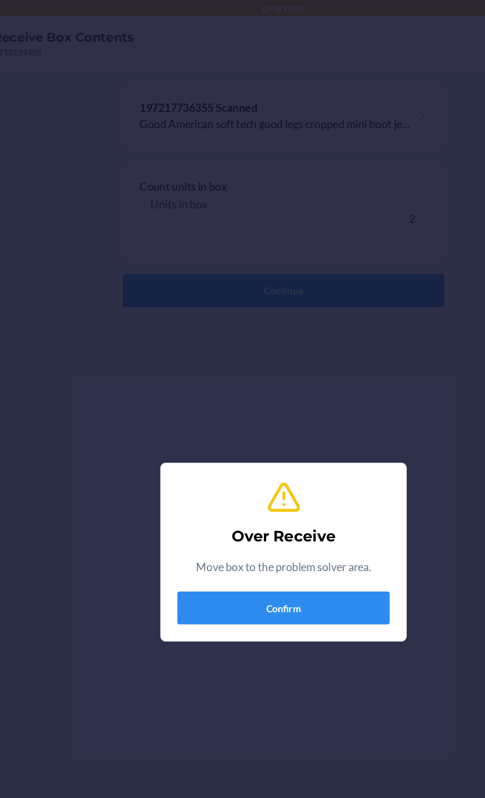
click at [333, 266] on div "Over Receive Move box to the problem solver area. Confirm" at bounding box center [242, 399] width 485 height 798
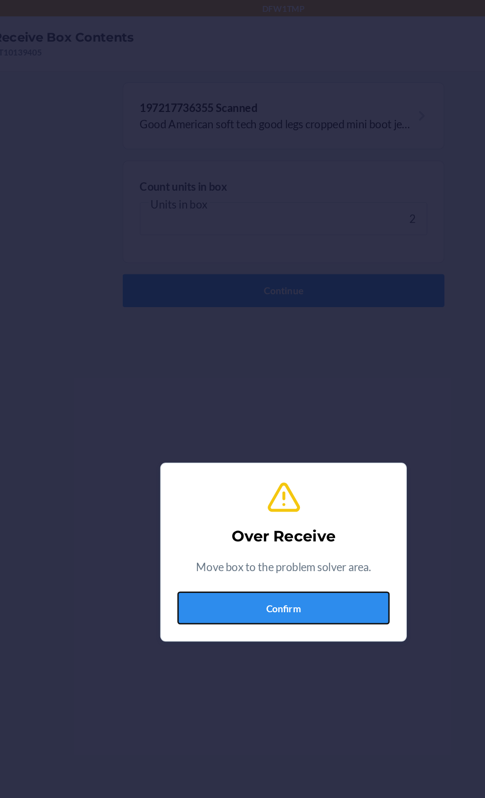
click at [265, 448] on button "Confirm" at bounding box center [242, 439] width 153 height 24
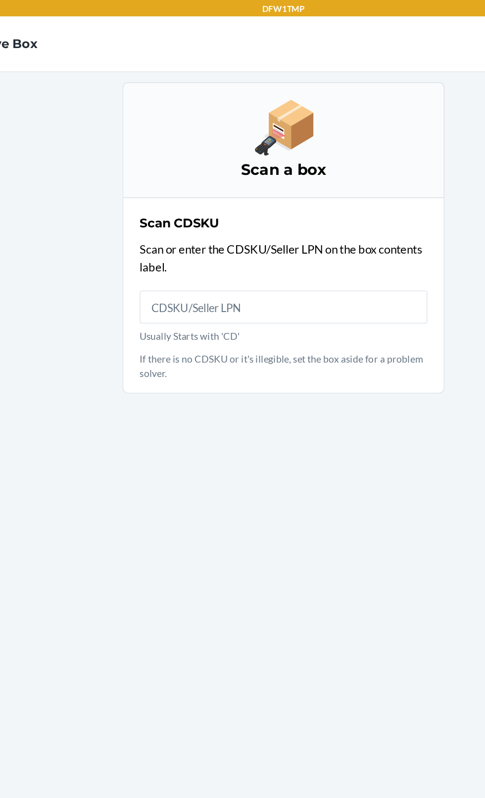
click at [335, 214] on input "Usually Starts with 'CD'" at bounding box center [243, 222] width 208 height 24
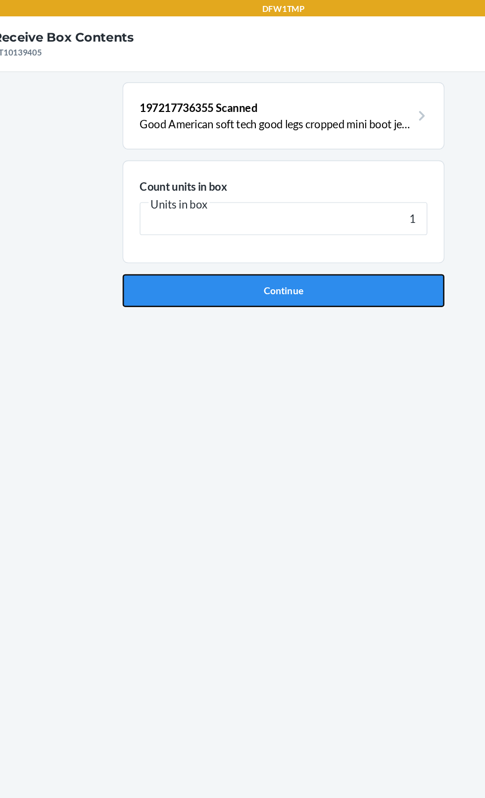
click at [311, 214] on button "Continue" at bounding box center [242, 210] width 233 height 24
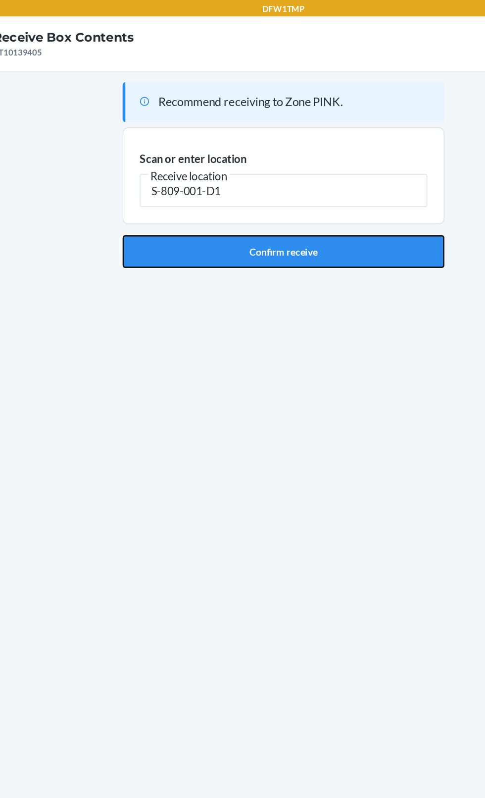
click at [309, 175] on button "Confirm receive" at bounding box center [242, 182] width 233 height 24
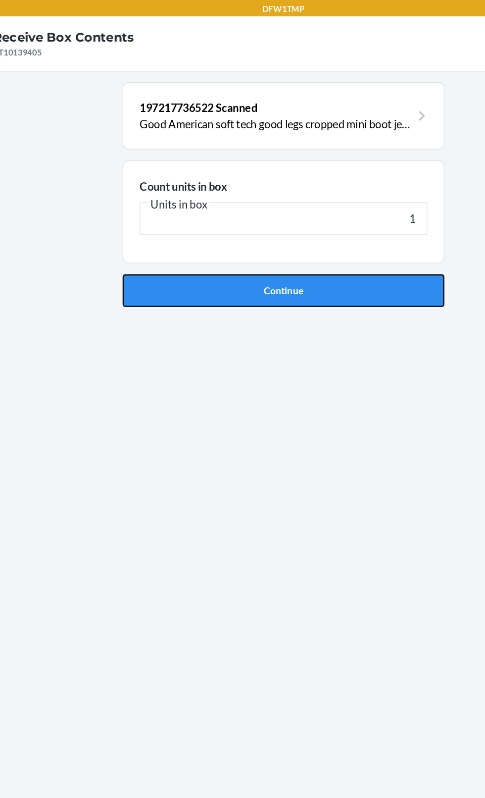
click at [295, 206] on button "Continue" at bounding box center [242, 210] width 233 height 24
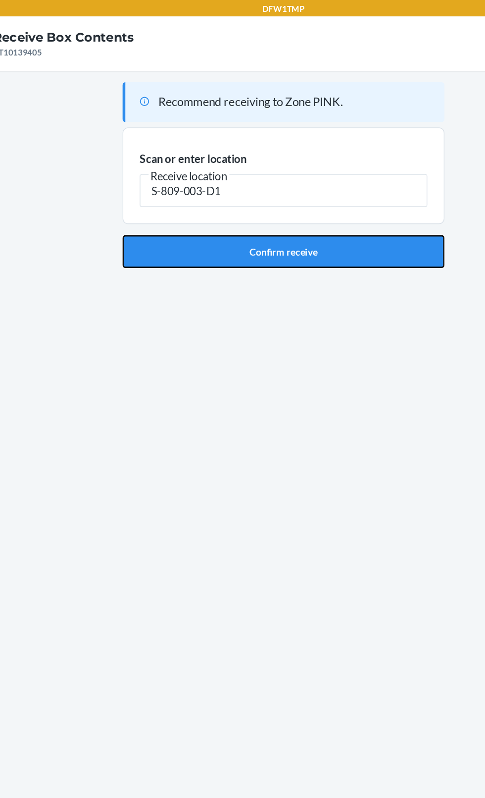
click at [279, 178] on button "Confirm receive" at bounding box center [242, 182] width 233 height 24
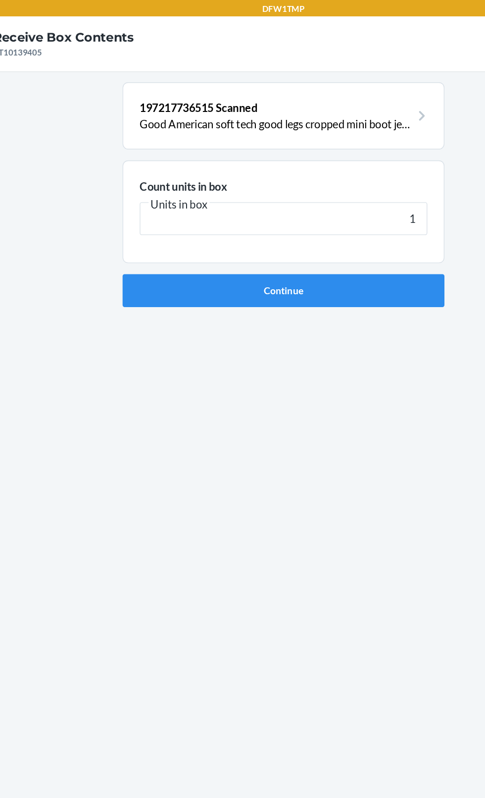
click at [285, 236] on div "197217736515 Scanned Good American soft tech good legs cropped mini boot jeans …" at bounding box center [242, 409] width 233 height 701
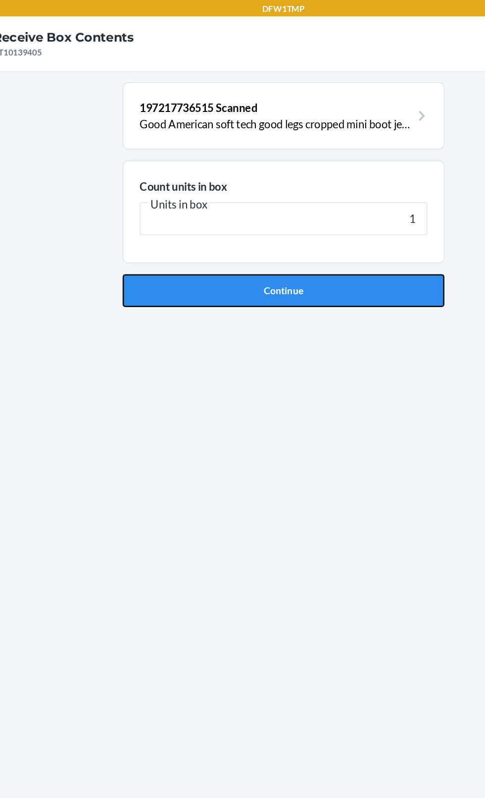
click at [330, 214] on button "Continue" at bounding box center [242, 210] width 233 height 24
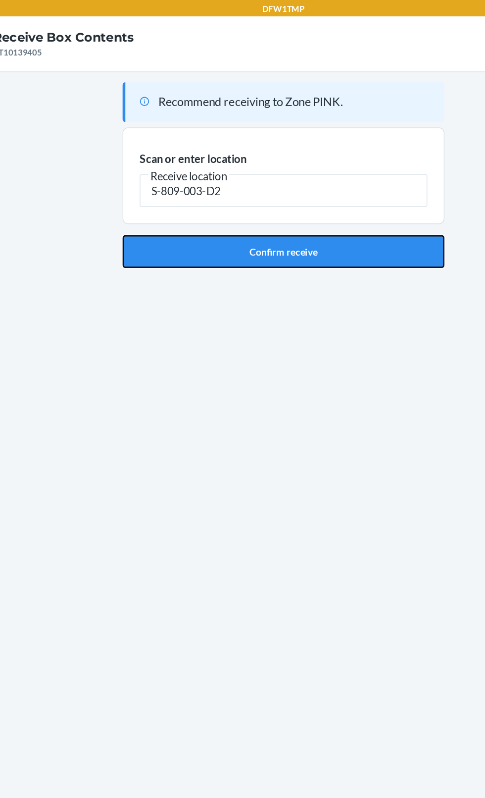
click at [250, 186] on button "Confirm receive" at bounding box center [242, 182] width 233 height 24
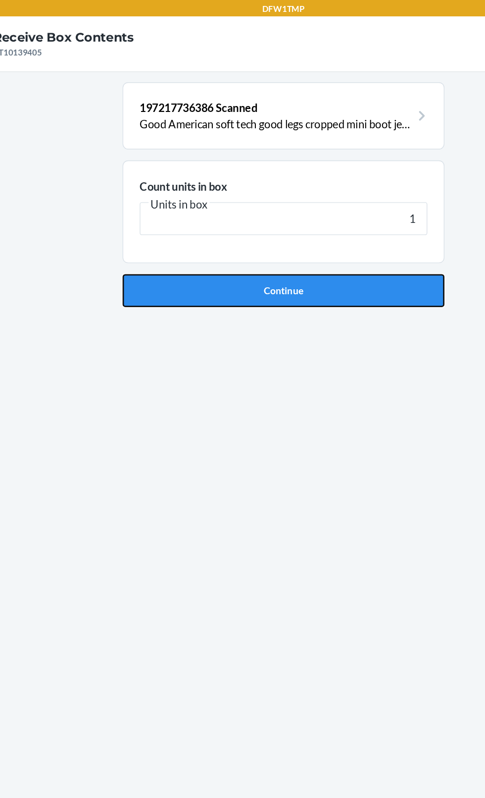
click at [318, 220] on button "Continue" at bounding box center [242, 210] width 233 height 24
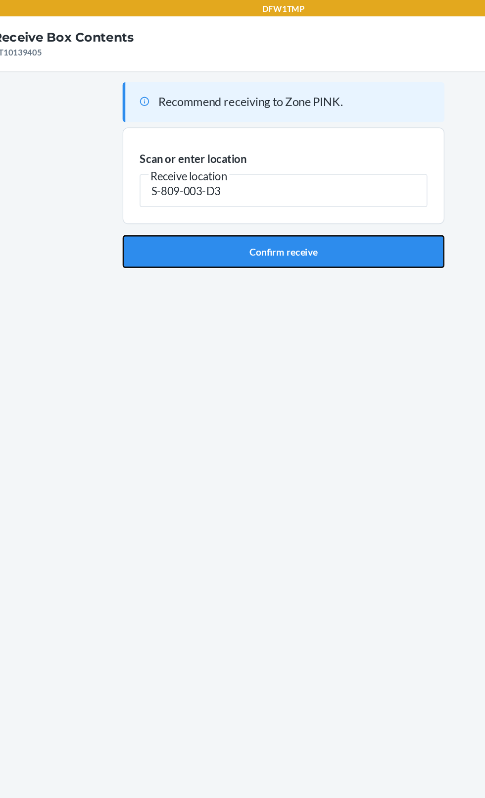
click at [302, 187] on button "Confirm receive" at bounding box center [242, 182] width 233 height 24
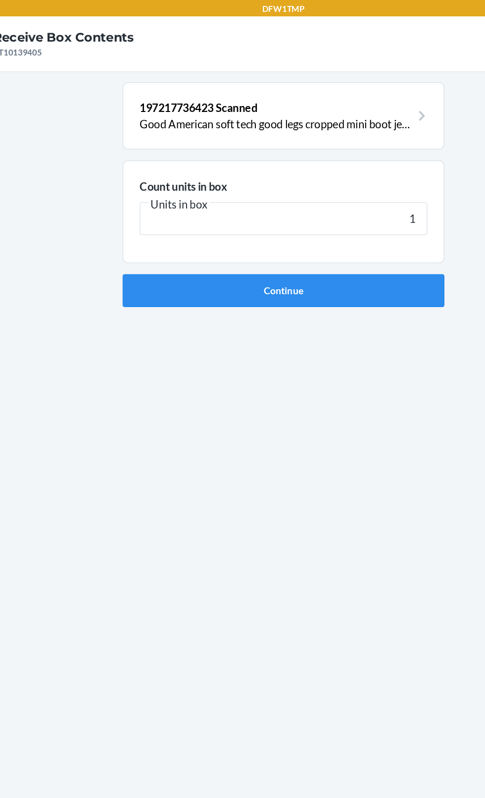
click at [293, 240] on div "197217736423 Scanned Good American soft tech good legs cropped mini boot jeans …" at bounding box center [242, 409] width 233 height 701
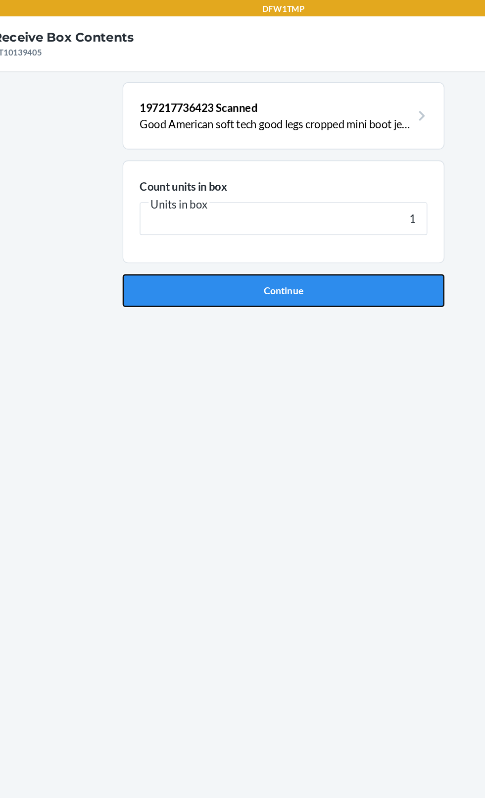
click at [315, 217] on button "Continue" at bounding box center [242, 210] width 233 height 24
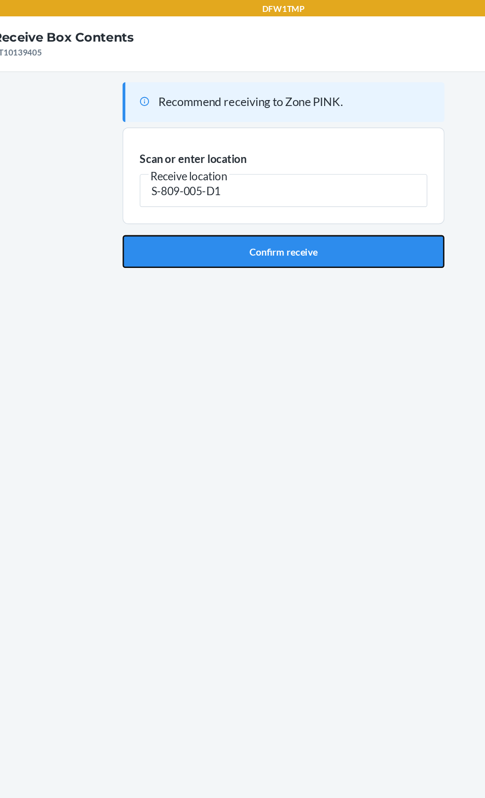
click at [278, 191] on button "Confirm receive" at bounding box center [242, 182] width 233 height 24
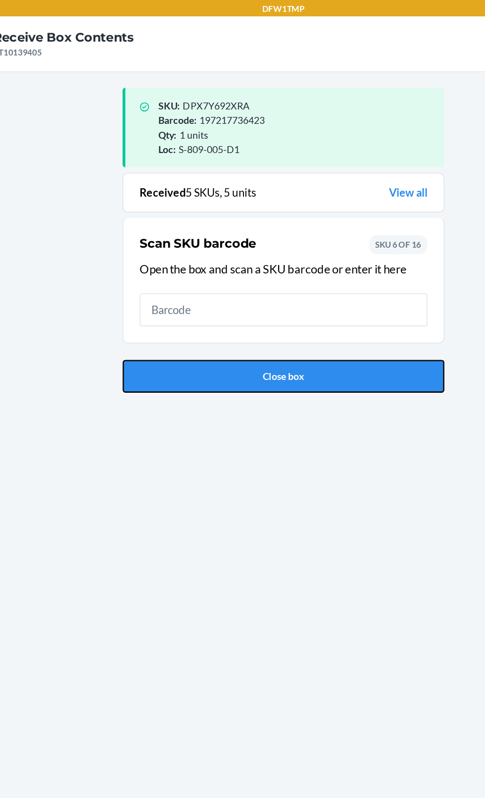
click at [293, 283] on button "Close box" at bounding box center [242, 272] width 233 height 24
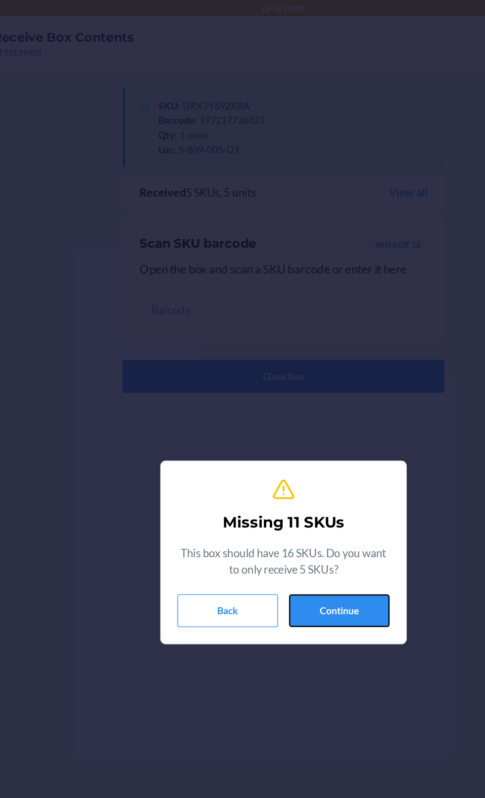
click at [315, 448] on button "Continue" at bounding box center [283, 441] width 73 height 24
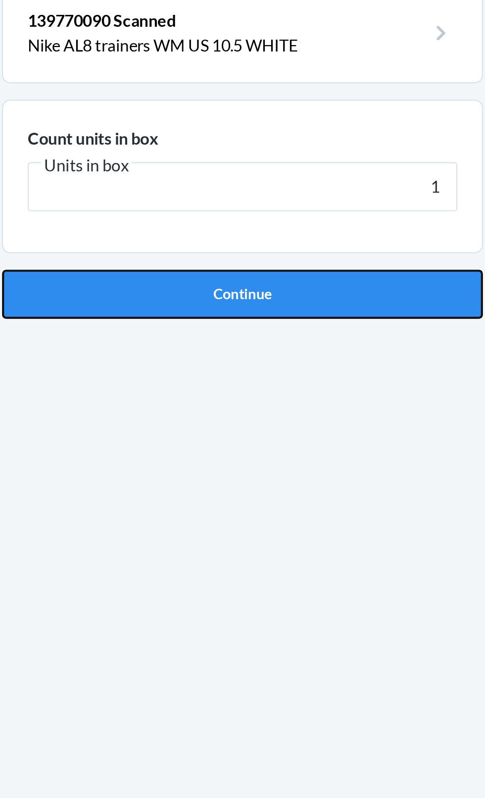
click at [314, 209] on button "Continue" at bounding box center [242, 210] width 233 height 24
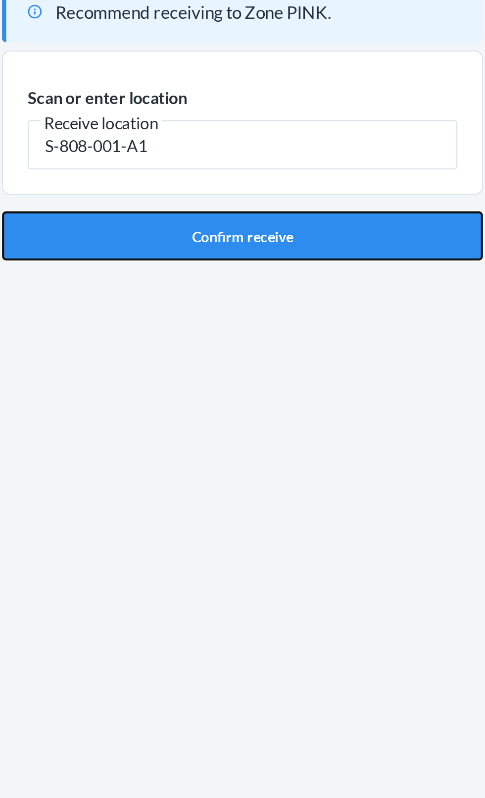
click at [320, 178] on button "Confirm receive" at bounding box center [242, 182] width 233 height 24
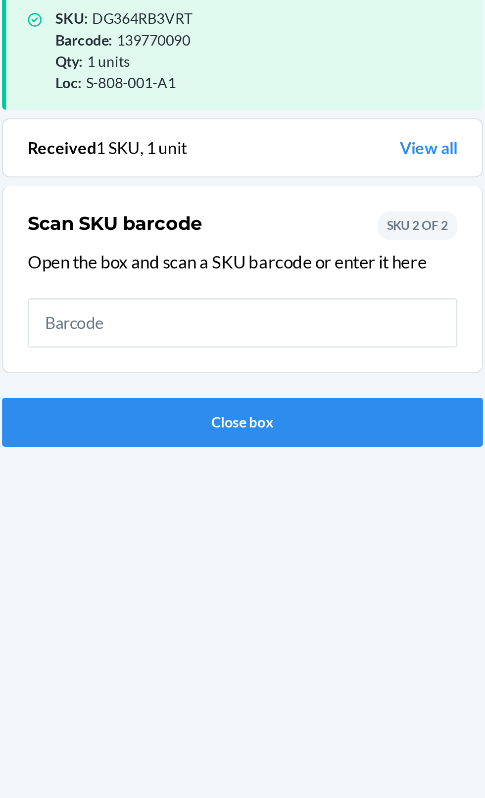
scroll to position [65, 0]
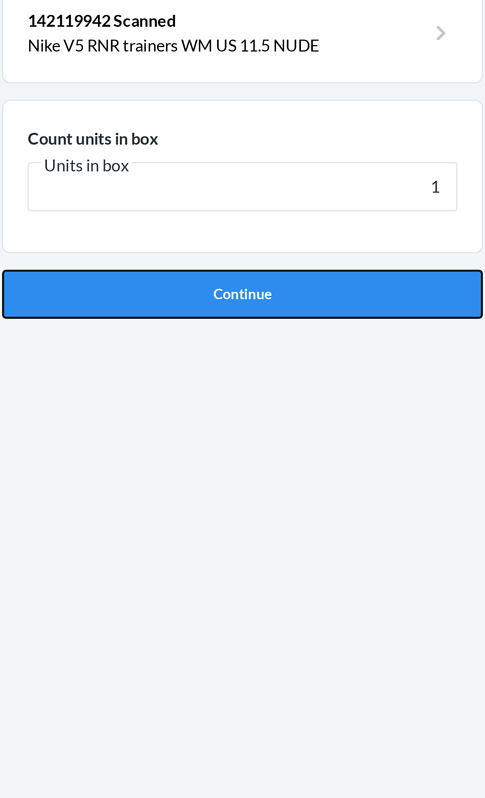
click at [258, 213] on button "Continue" at bounding box center [242, 210] width 233 height 24
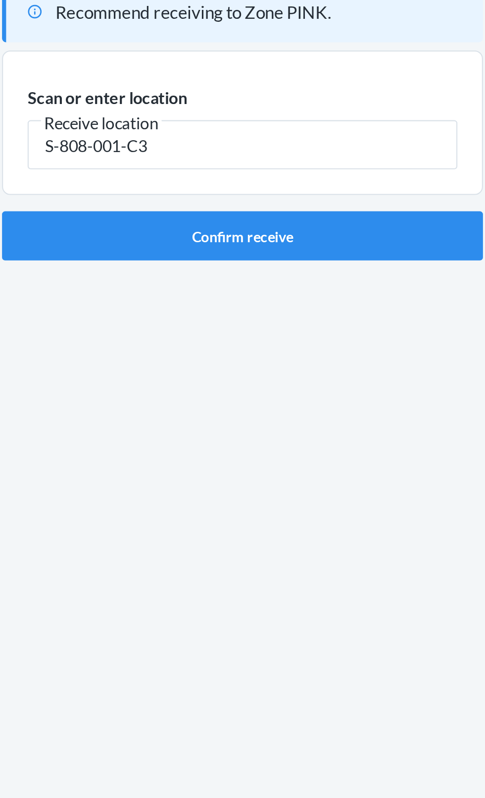
click at [258, 203] on div "Recommend receiving to Zone PINK. Scan or enter location [GEOGRAPHIC_DATA] loca…" at bounding box center [242, 409] width 233 height 701
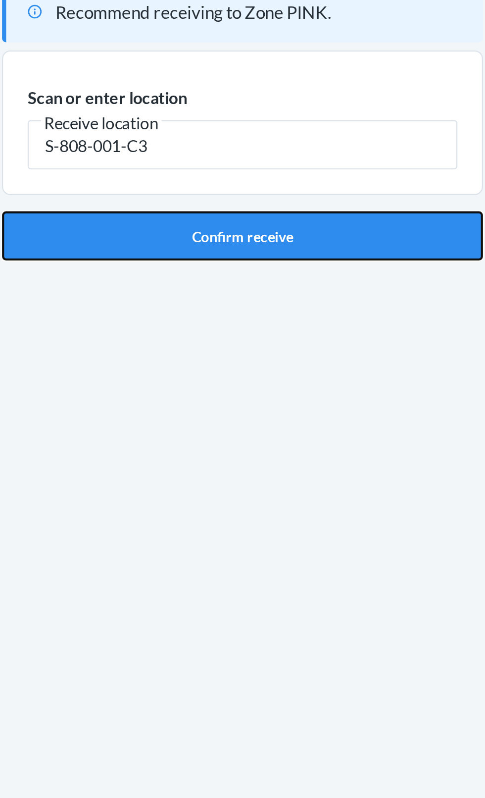
click at [275, 181] on button "Confirm receive" at bounding box center [242, 182] width 233 height 24
click at [319, 188] on button "Confirm receive" at bounding box center [242, 182] width 233 height 24
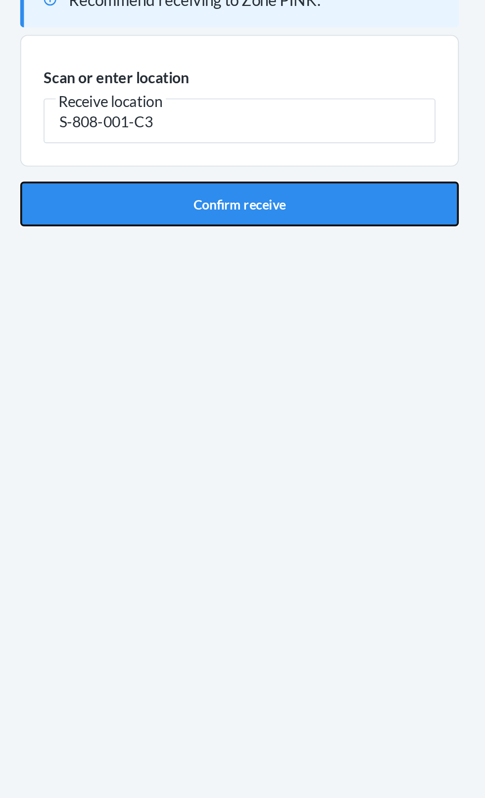
click at [341, 191] on button "Confirm receive" at bounding box center [242, 182] width 233 height 24
click at [334, 185] on button "Confirm receive" at bounding box center [242, 182] width 233 height 24
click at [312, 190] on button "Confirm receive" at bounding box center [242, 182] width 233 height 24
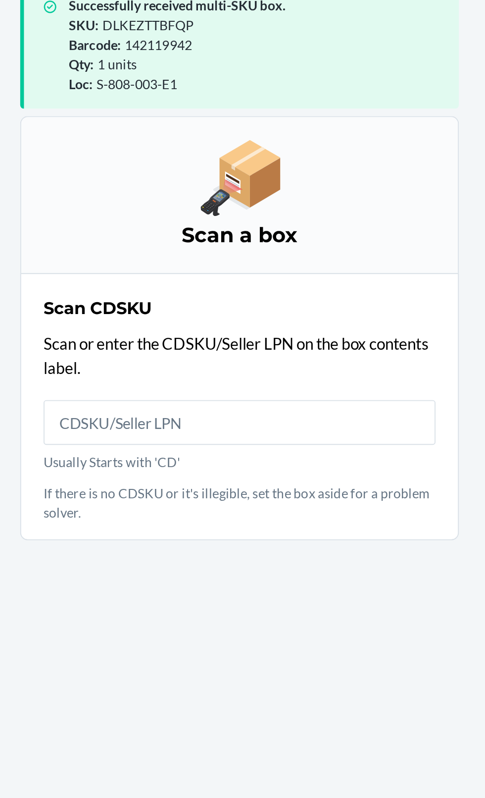
scroll to position [75, 0]
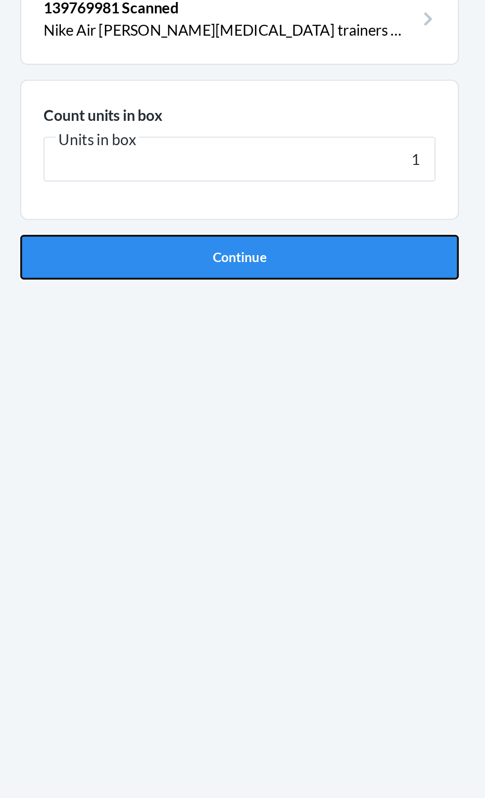
click at [324, 213] on button "Continue" at bounding box center [242, 210] width 233 height 24
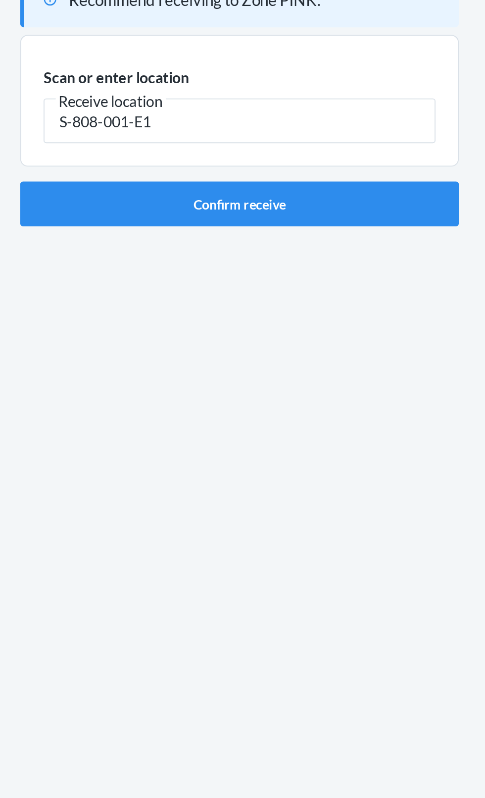
click at [367, 263] on main "Recommend receiving to Zone PINK. Scan or enter location Receive location S-808…" at bounding box center [242, 409] width 485 height 717
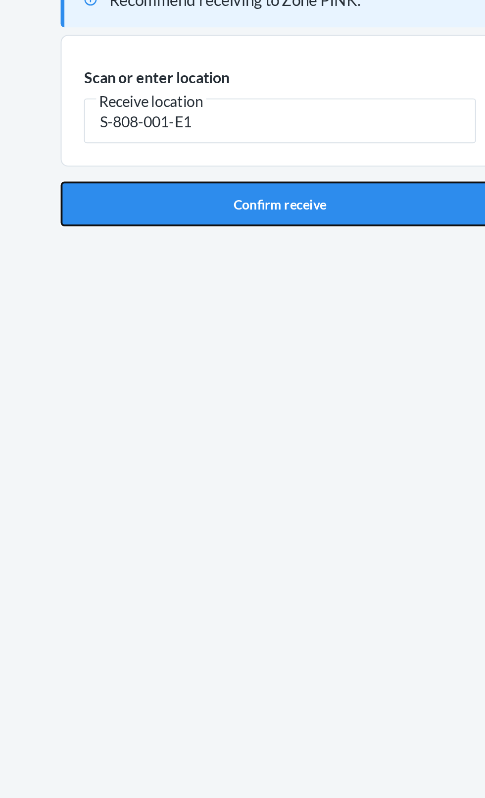
click at [264, 174] on button "Confirm receive" at bounding box center [242, 182] width 233 height 24
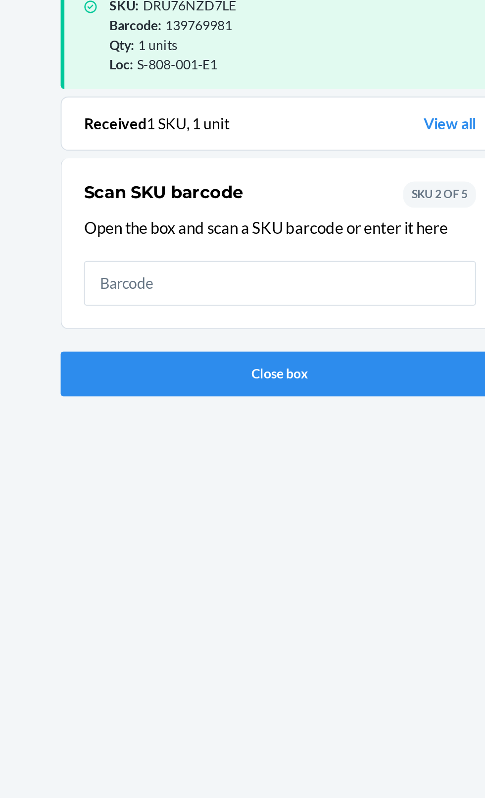
scroll to position [65, 0]
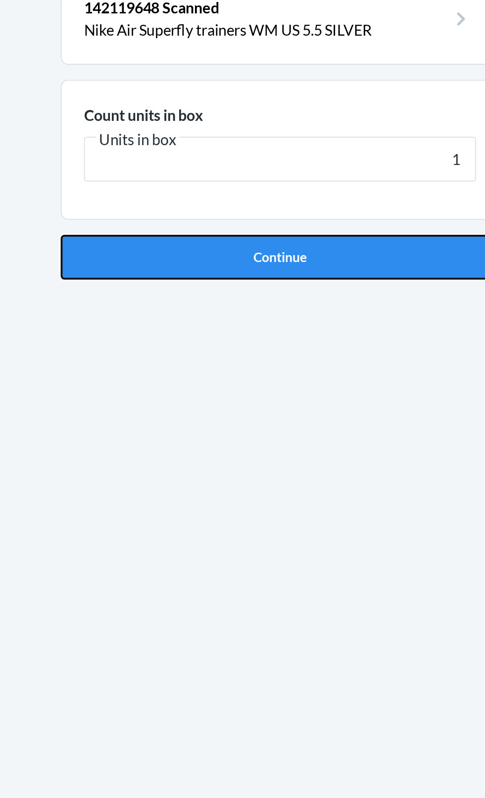
click at [299, 212] on button "Continue" at bounding box center [242, 210] width 233 height 24
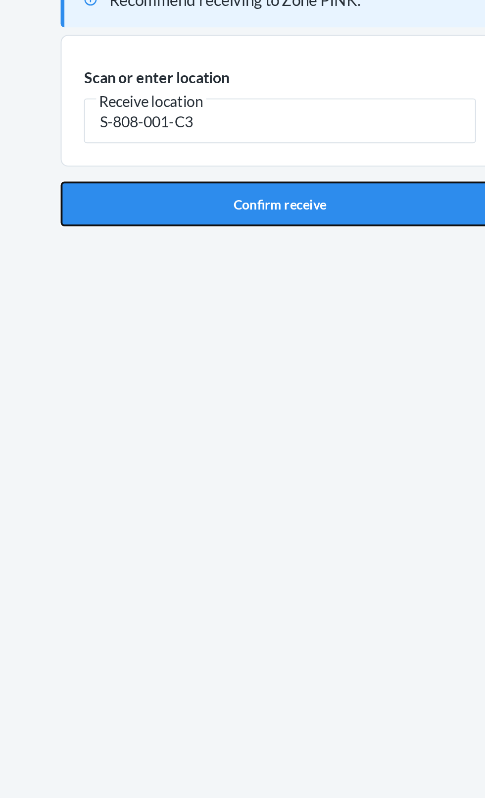
click at [296, 186] on button "Confirm receive" at bounding box center [242, 182] width 233 height 24
click at [294, 172] on button "Confirm receive" at bounding box center [242, 182] width 233 height 24
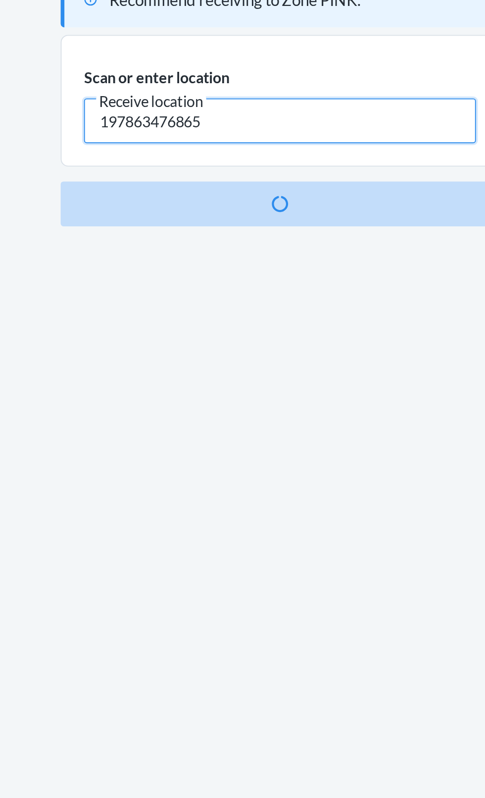
click at [337, 148] on input "197863476865" at bounding box center [243, 138] width 208 height 24
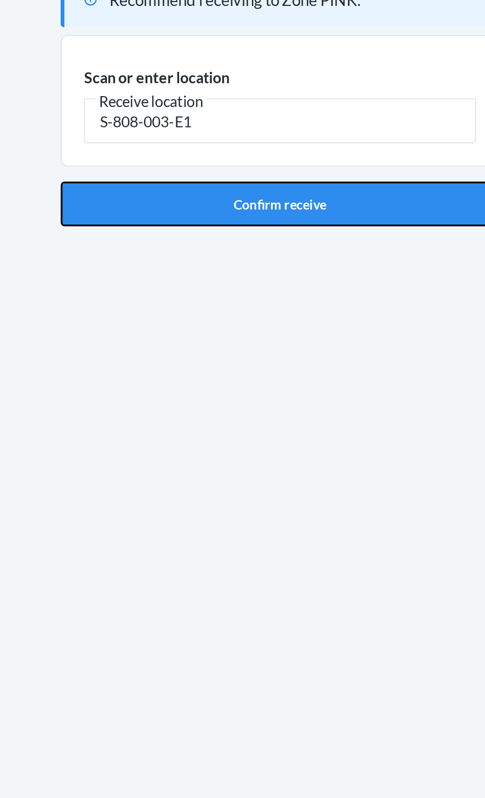
click at [304, 185] on button "Confirm receive" at bounding box center [242, 182] width 233 height 24
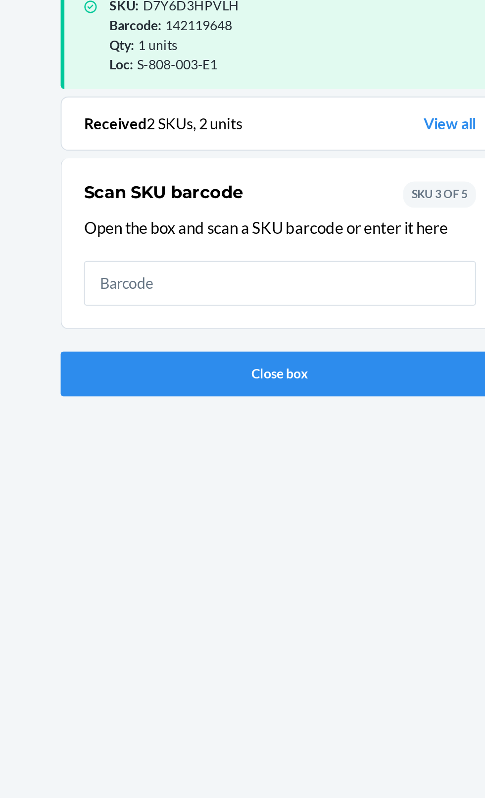
scroll to position [65, 0]
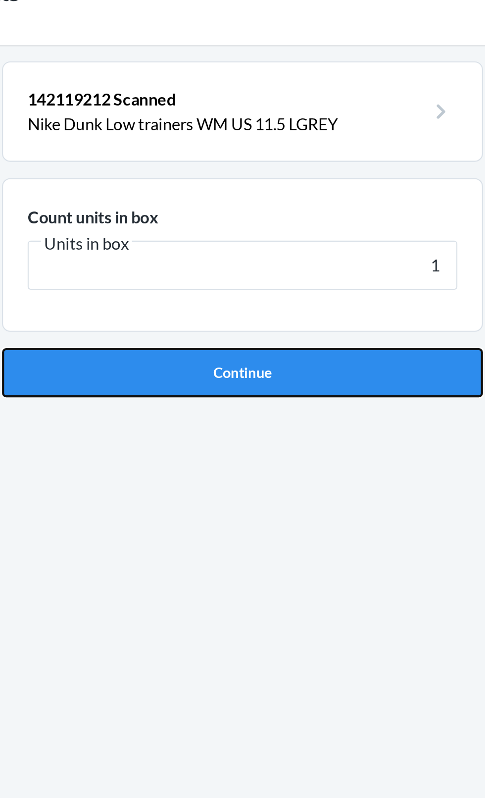
click at [264, 204] on button "Continue" at bounding box center [242, 210] width 233 height 24
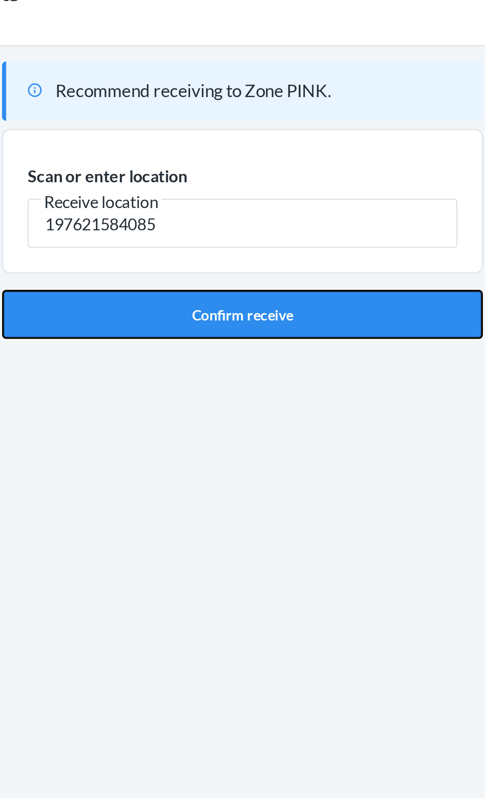
click at [272, 188] on button "Confirm receive" at bounding box center [242, 182] width 233 height 24
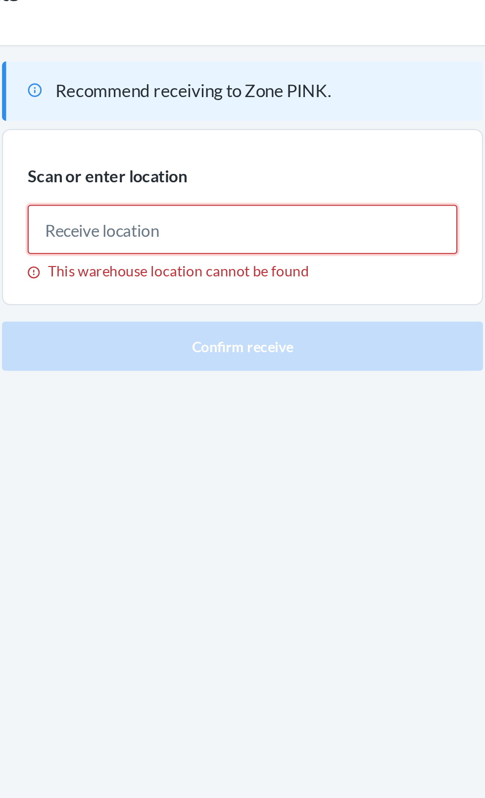
click at [315, 149] on input "This warehouse location cannot be found" at bounding box center [243, 141] width 208 height 24
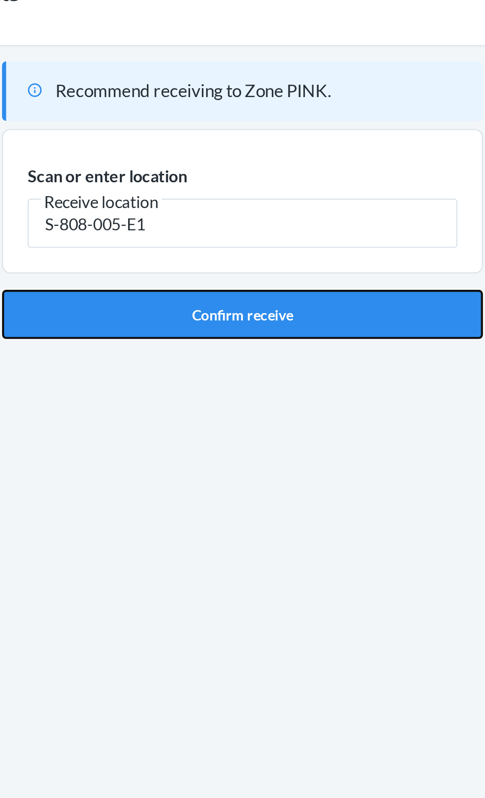
click at [303, 187] on button "Confirm receive" at bounding box center [242, 182] width 233 height 24
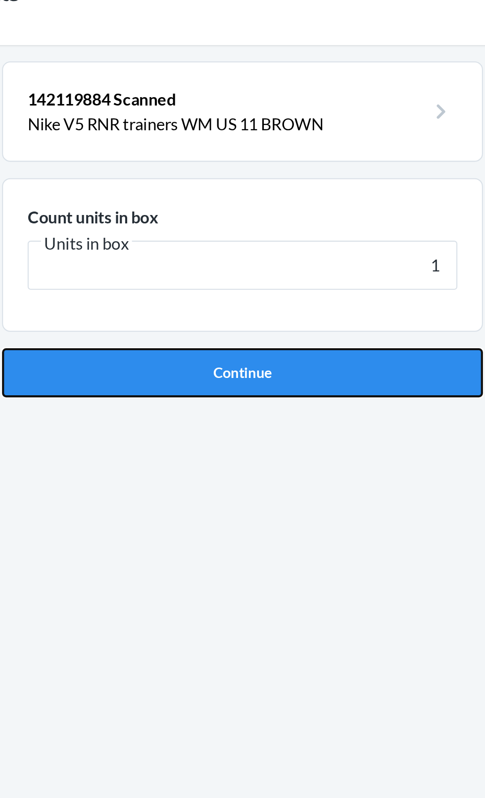
click at [290, 212] on button "Continue" at bounding box center [242, 210] width 233 height 24
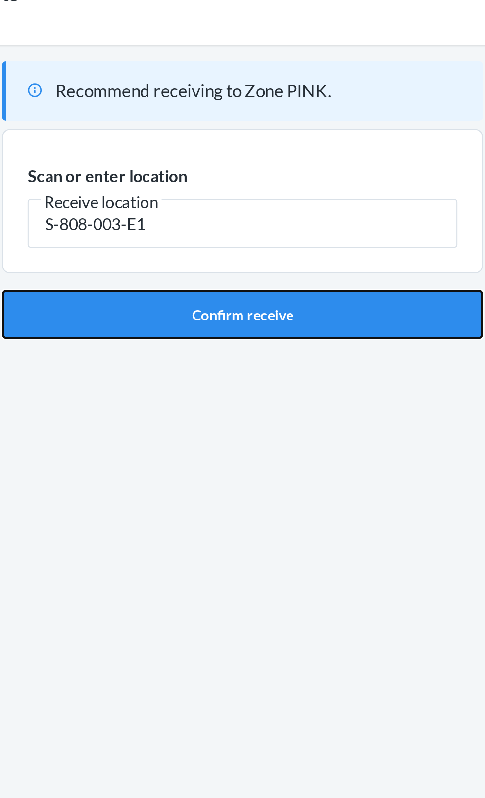
click at [257, 182] on button "Confirm receive" at bounding box center [242, 182] width 233 height 24
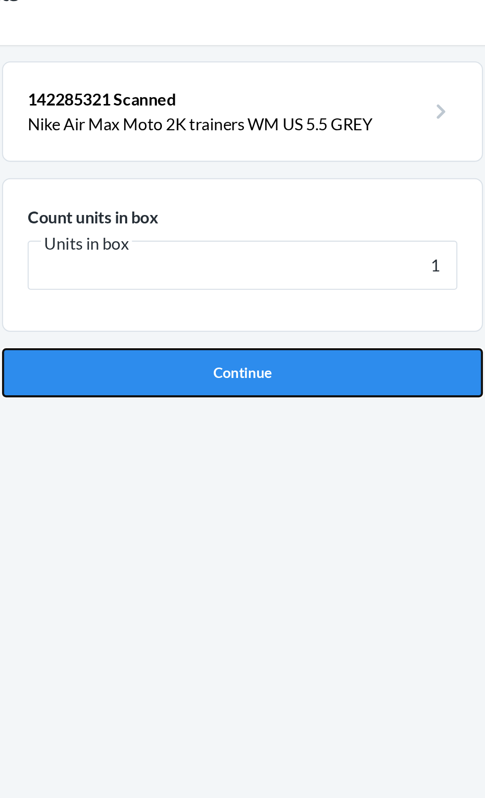
click at [266, 201] on button "Continue" at bounding box center [242, 210] width 233 height 24
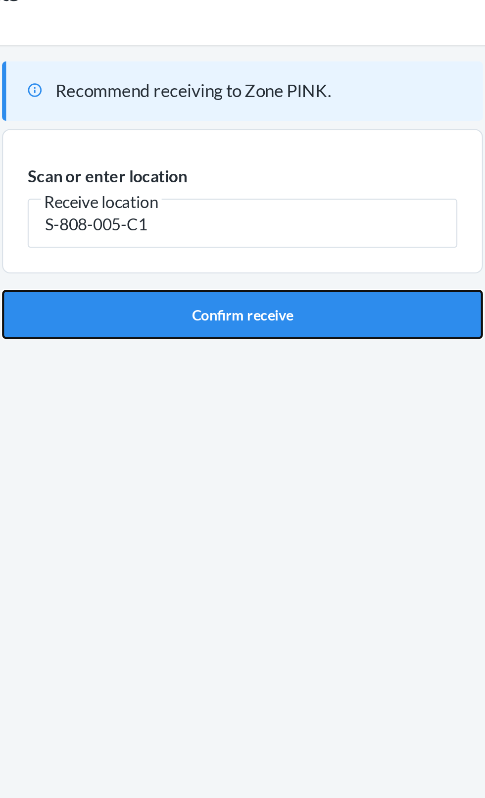
click at [261, 171] on button "Confirm receive" at bounding box center [242, 182] width 233 height 24
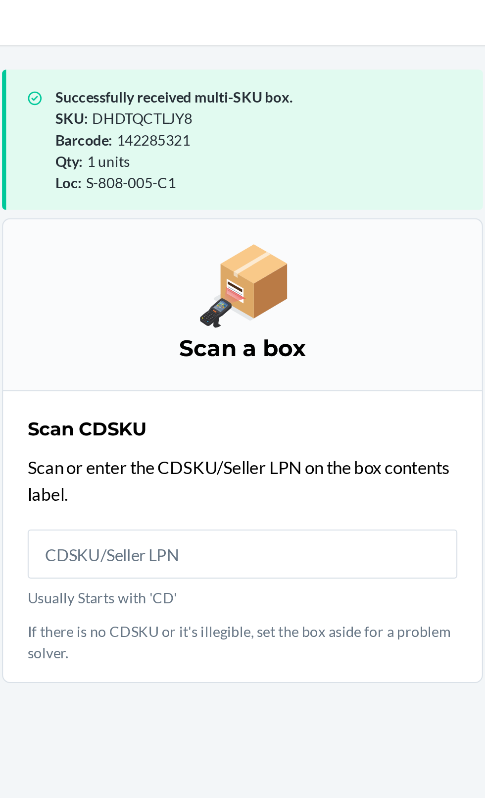
scroll to position [4, 0]
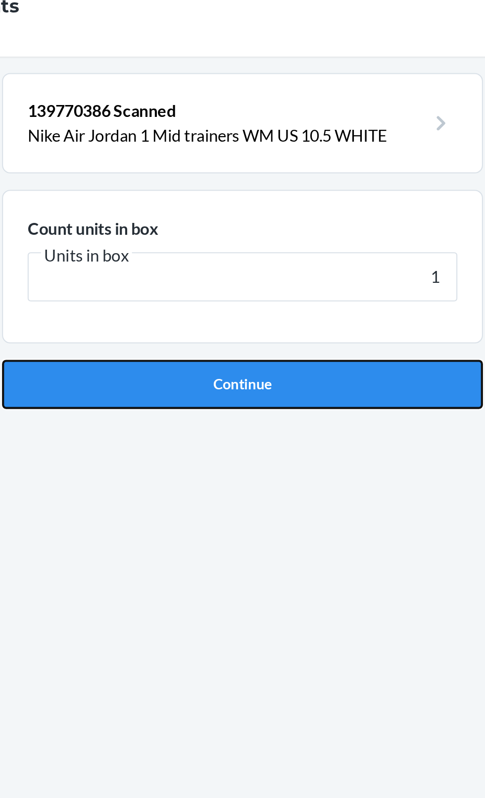
click at [271, 207] on button "Continue" at bounding box center [242, 210] width 233 height 24
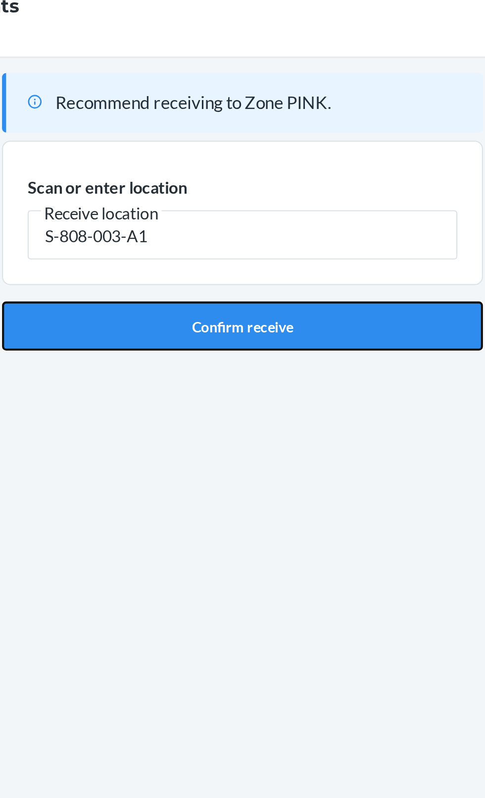
click at [289, 171] on button "Confirm receive" at bounding box center [242, 182] width 233 height 24
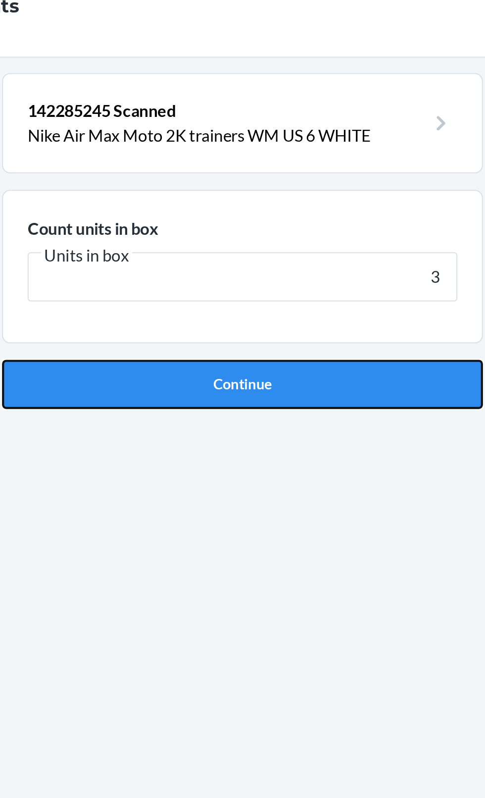
click at [323, 206] on button "Continue" at bounding box center [242, 210] width 233 height 24
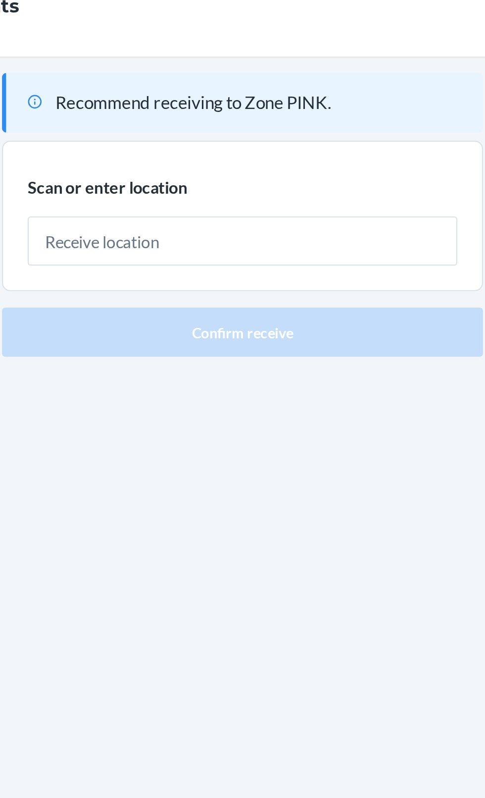
click at [158, 148] on input "text" at bounding box center [243, 141] width 208 height 24
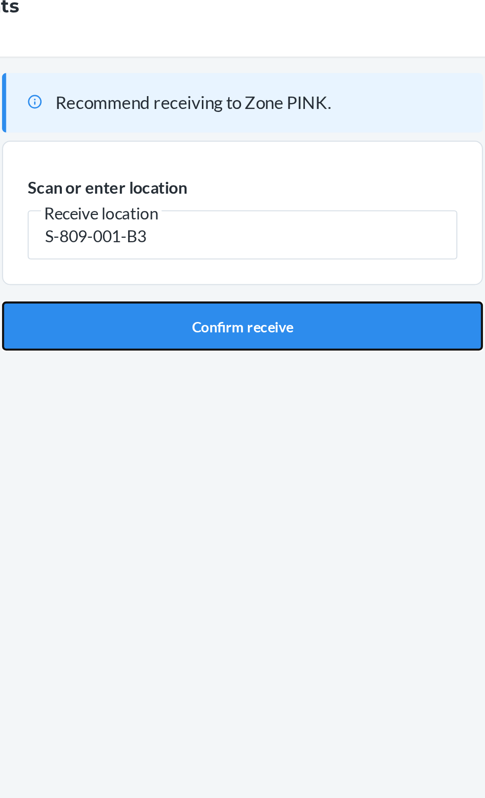
click at [269, 174] on button "Confirm receive" at bounding box center [242, 182] width 233 height 24
click at [297, 170] on button "Confirm receive" at bounding box center [242, 182] width 233 height 24
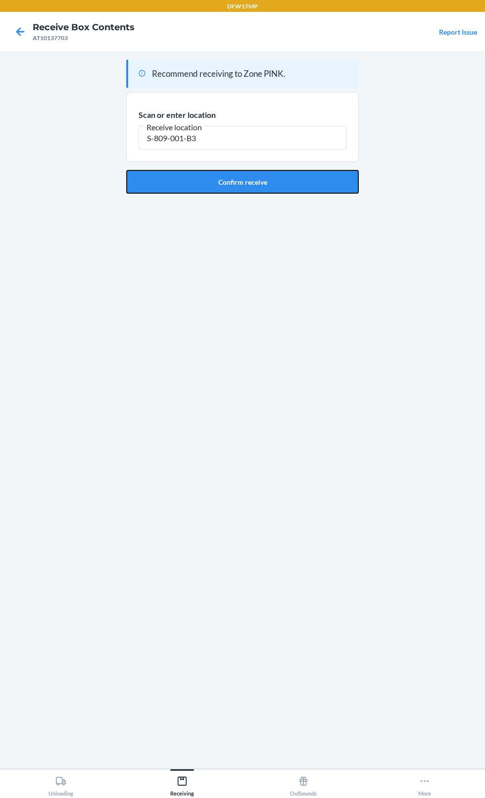
click at [334, 190] on button "Confirm receive" at bounding box center [242, 182] width 233 height 24
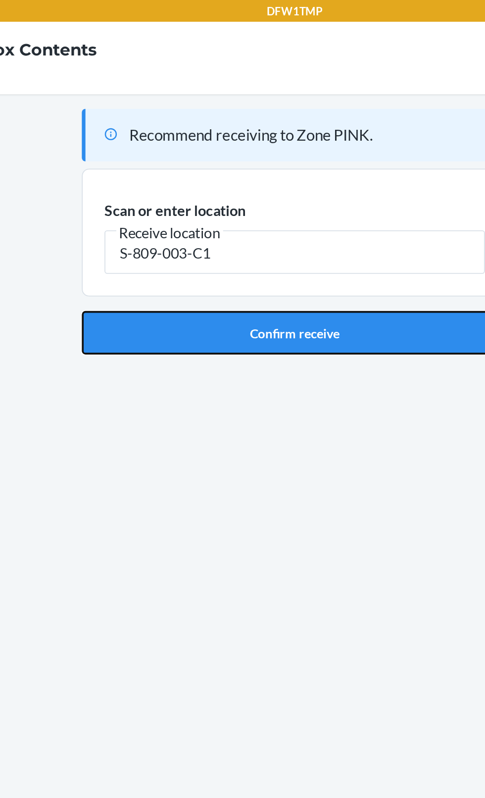
click at [225, 186] on button "Confirm receive" at bounding box center [242, 182] width 233 height 24
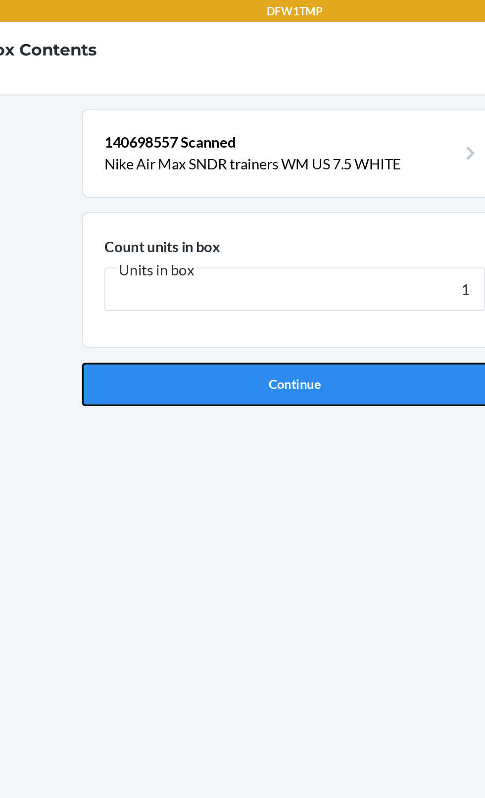
click at [227, 215] on button "Continue" at bounding box center [242, 210] width 233 height 24
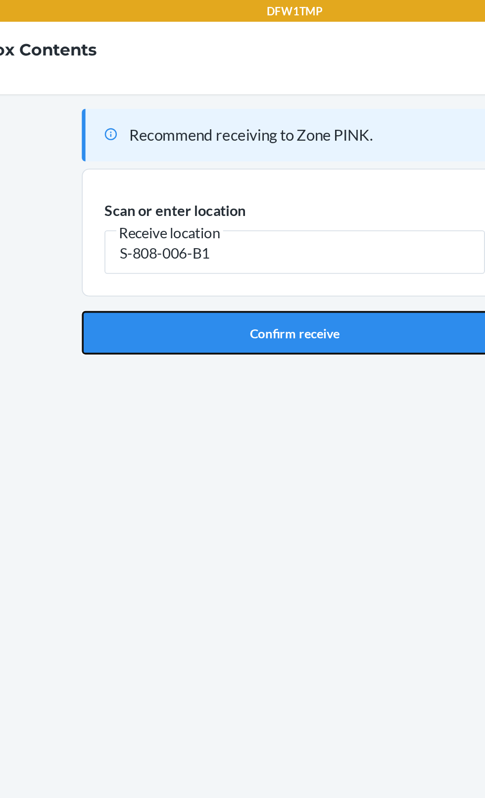
click at [269, 174] on button "Confirm receive" at bounding box center [242, 182] width 233 height 24
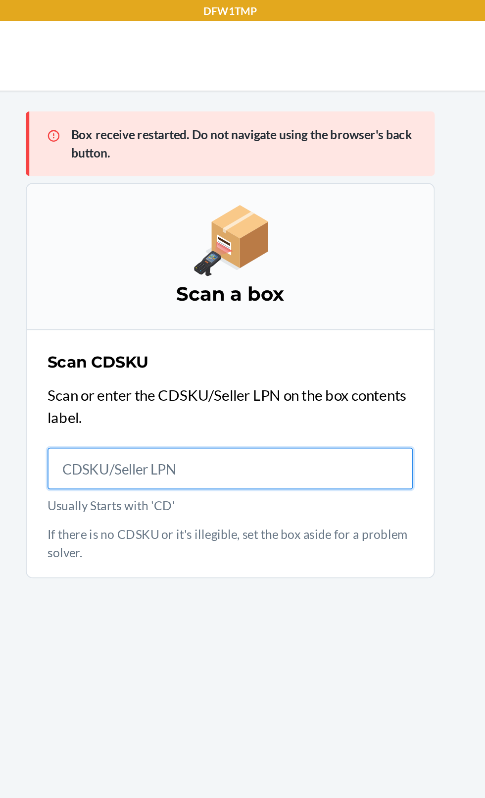
click at [275, 267] on input "Usually Starts with 'CD'" at bounding box center [243, 266] width 208 height 24
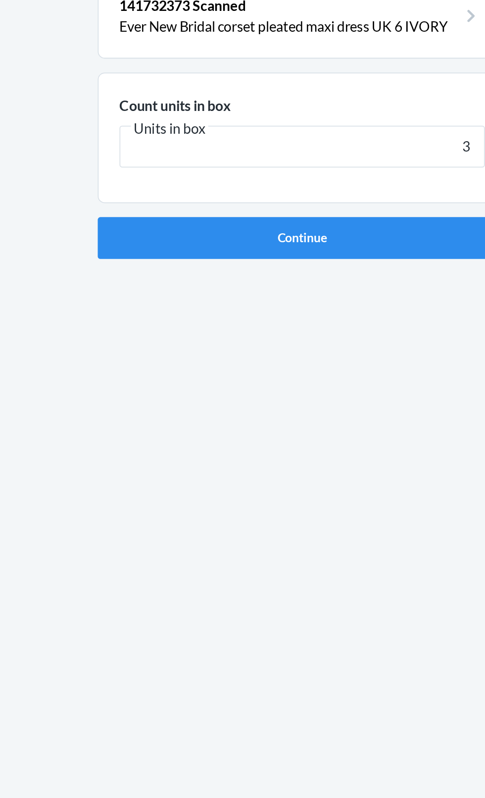
click at [305, 234] on div "141732373 Scanned Ever New Bridal corset pleated maxi dress UK 6 IVORY Count un…" at bounding box center [242, 409] width 233 height 701
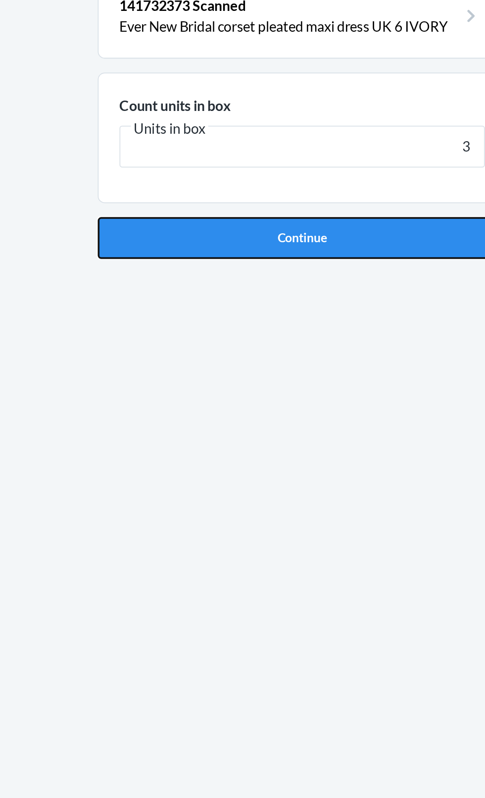
click at [329, 216] on button "Continue" at bounding box center [242, 210] width 233 height 24
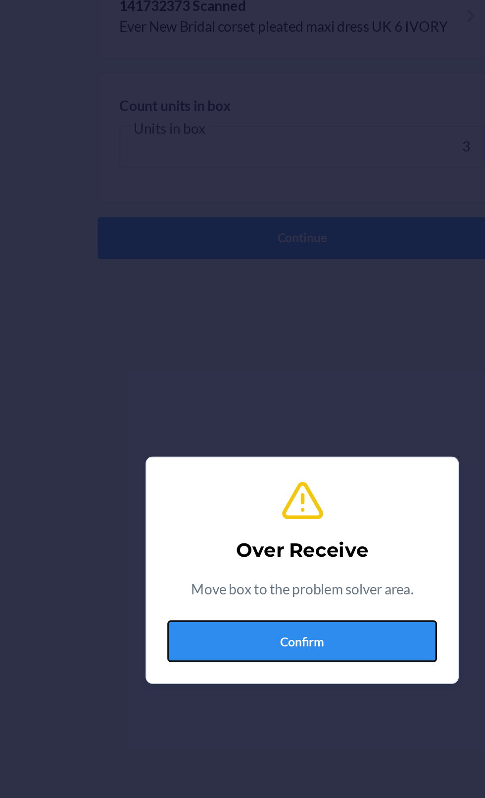
click at [301, 449] on button "Confirm" at bounding box center [242, 439] width 153 height 24
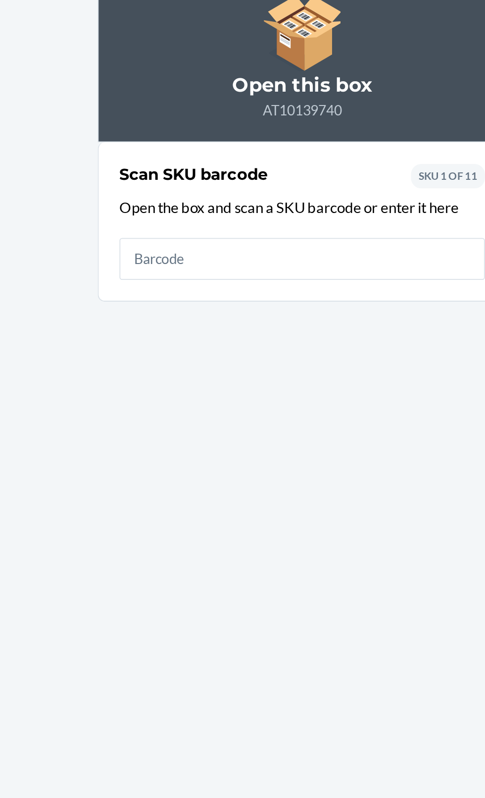
click at [302, 223] on input "text" at bounding box center [243, 222] width 208 height 24
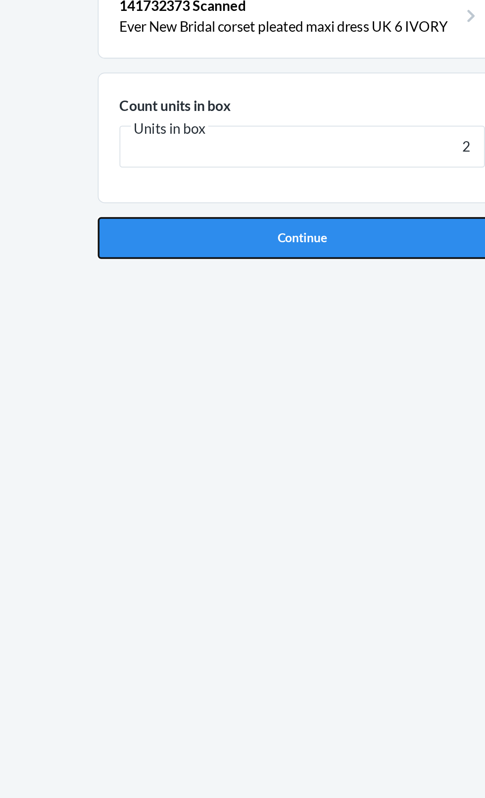
click at [307, 206] on button "Continue" at bounding box center [242, 210] width 233 height 24
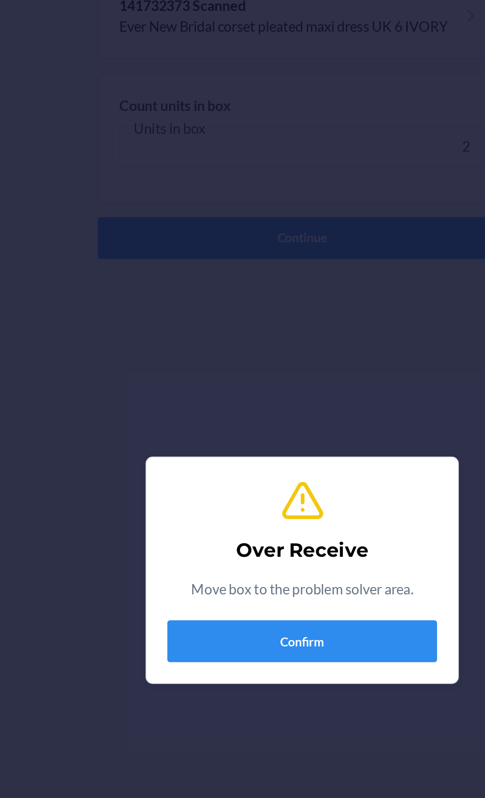
click at [320, 348] on section "Over Receive Move box to the problem solver area. Confirm" at bounding box center [242, 398] width 178 height 129
click at [325, 357] on section "Over Receive Move box to the problem solver area. Confirm" at bounding box center [242, 398] width 178 height 129
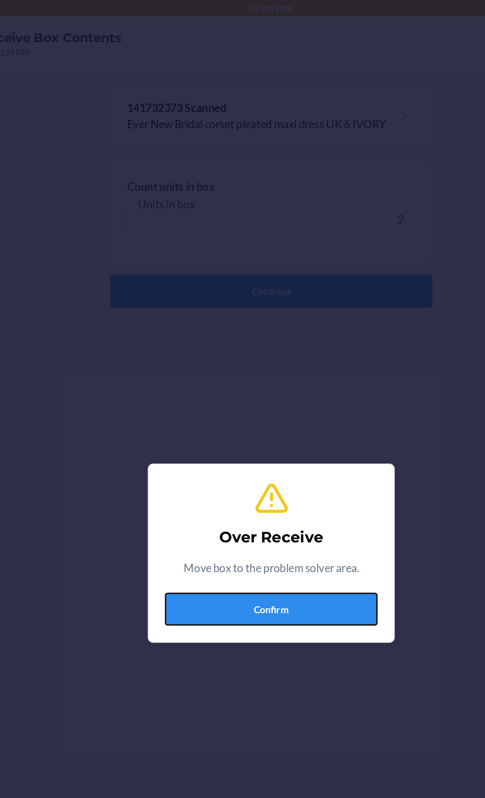
click at [259, 449] on button "Confirm" at bounding box center [242, 439] width 153 height 24
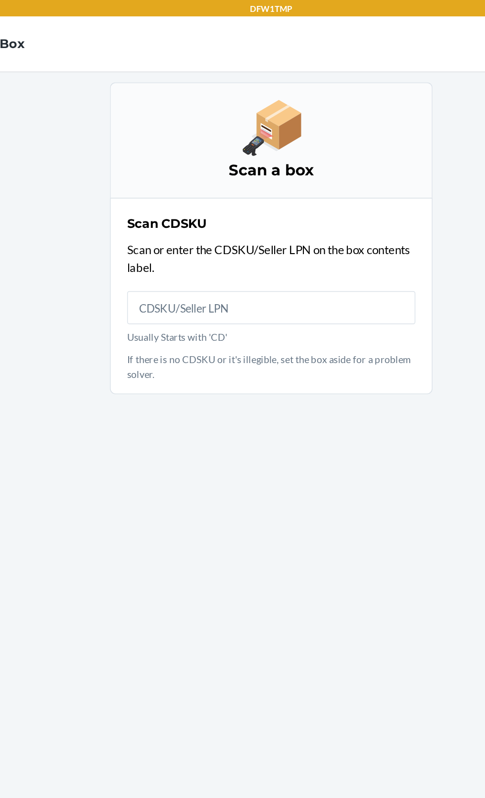
click at [291, 225] on input "Usually Starts with 'CD'" at bounding box center [243, 222] width 208 height 24
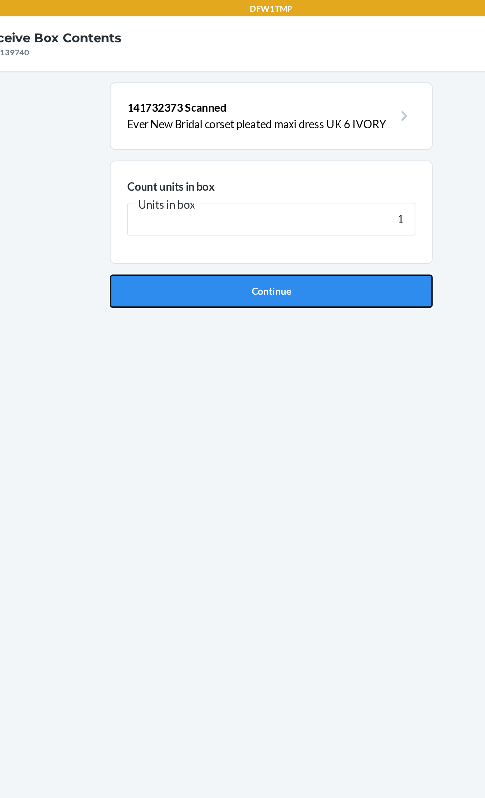
click at [310, 219] on button "Continue" at bounding box center [242, 210] width 233 height 24
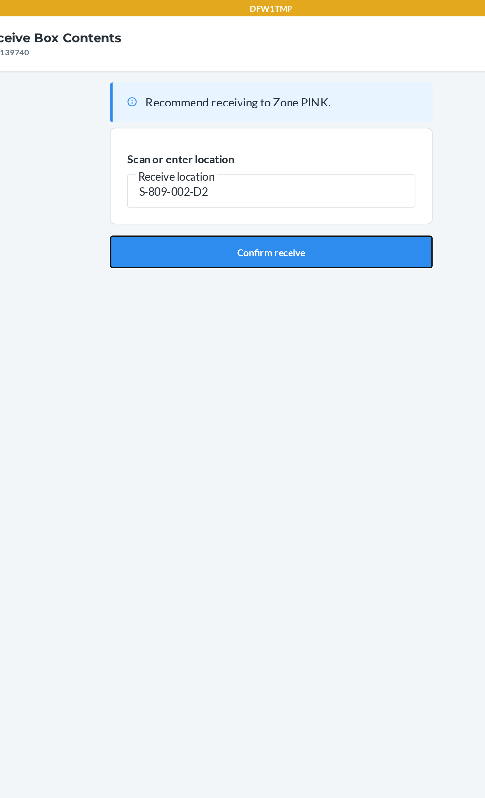
click at [319, 189] on button "Confirm receive" at bounding box center [242, 182] width 233 height 24
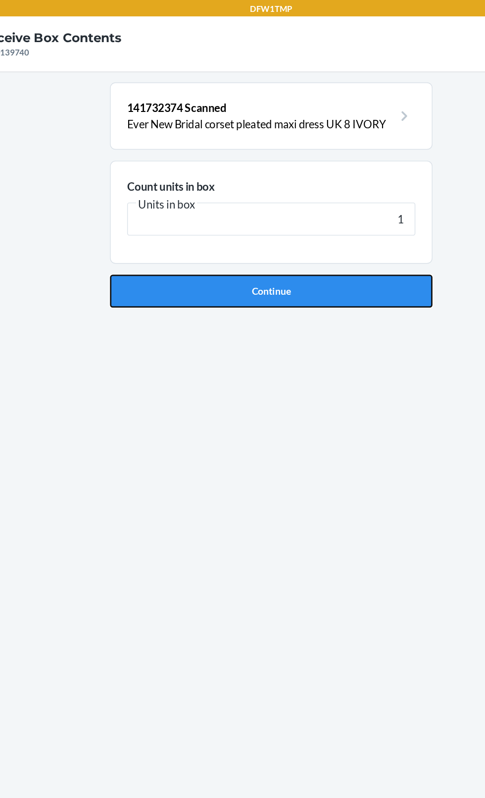
click at [301, 219] on button "Continue" at bounding box center [242, 210] width 233 height 24
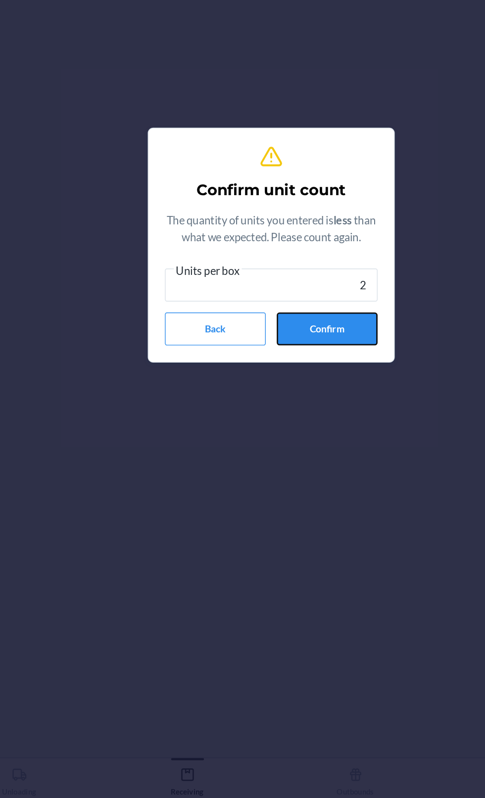
click at [303, 467] on button "Confirm" at bounding box center [283, 460] width 73 height 24
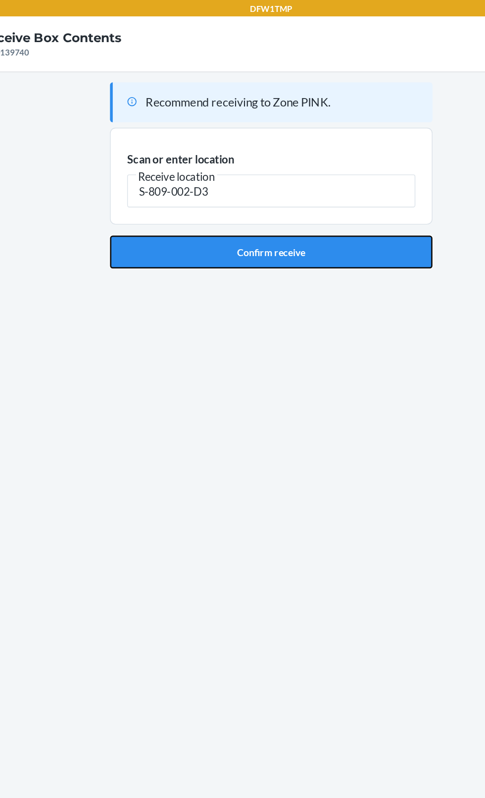
click at [265, 185] on button "Confirm receive" at bounding box center [242, 182] width 233 height 24
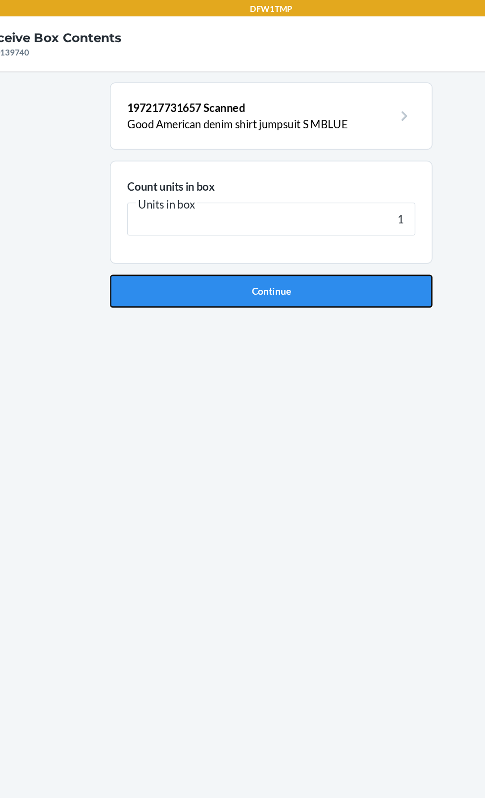
click at [309, 218] on button "Continue" at bounding box center [242, 210] width 233 height 24
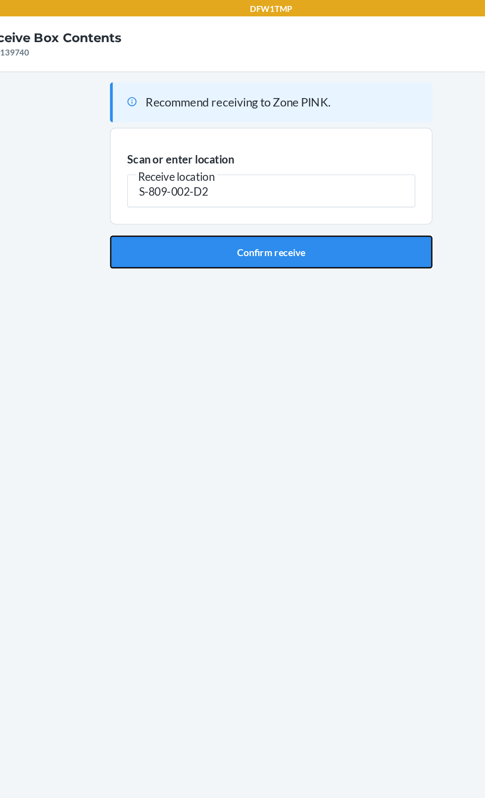
click at [301, 175] on button "Confirm receive" at bounding box center [242, 182] width 233 height 24
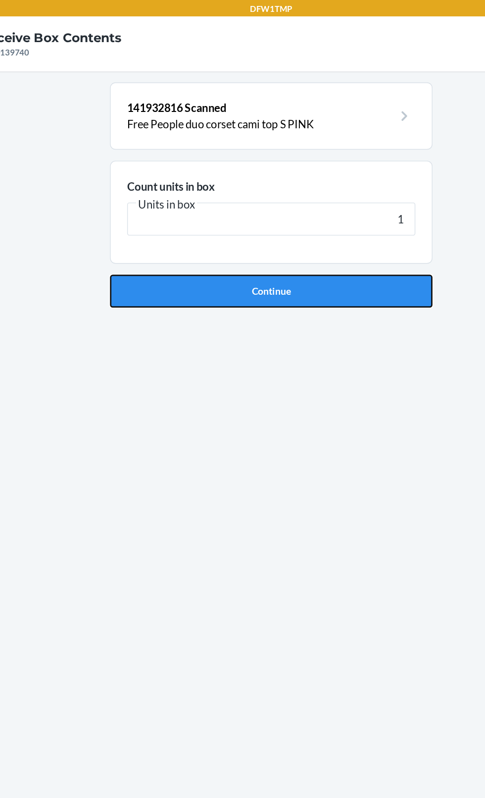
click at [317, 212] on button "Continue" at bounding box center [242, 210] width 233 height 24
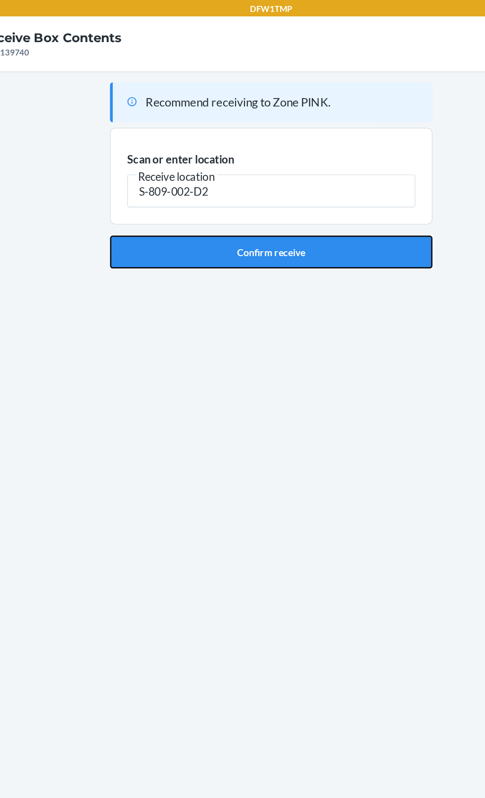
click at [316, 183] on button "Confirm receive" at bounding box center [242, 182] width 233 height 24
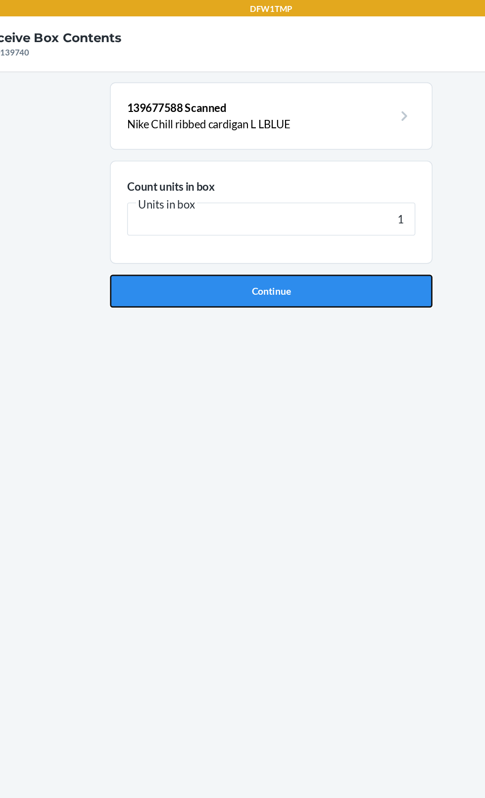
click at [333, 220] on button "Continue" at bounding box center [242, 210] width 233 height 24
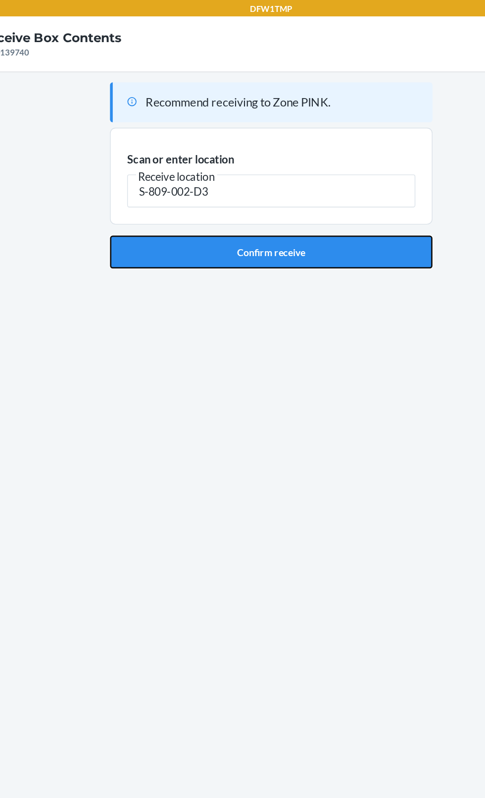
click at [291, 191] on button "Confirm receive" at bounding box center [242, 182] width 233 height 24
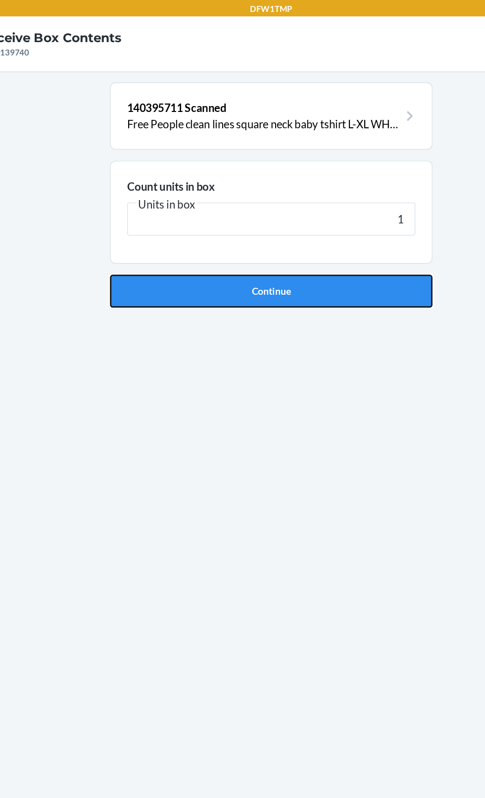
click at [322, 215] on button "Continue" at bounding box center [242, 210] width 233 height 24
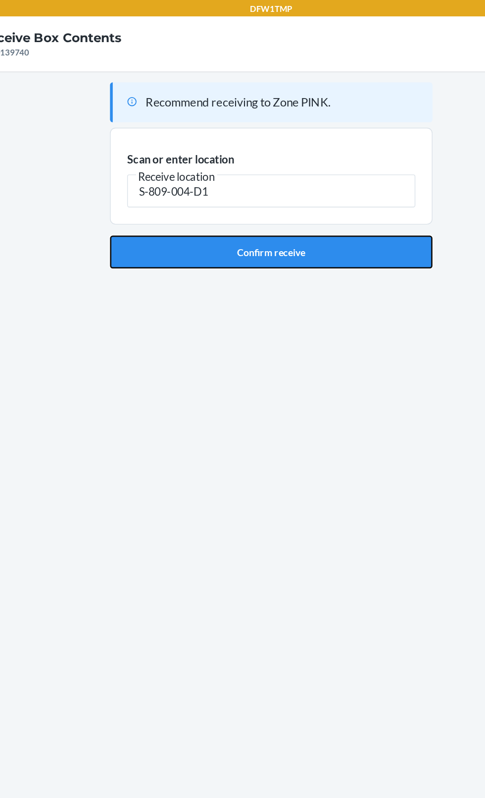
click at [318, 191] on button "Confirm receive" at bounding box center [242, 182] width 233 height 24
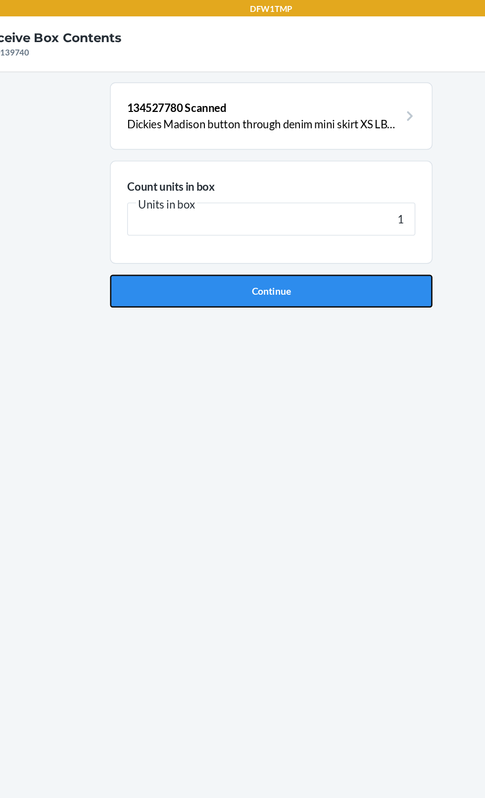
click at [261, 219] on button "Continue" at bounding box center [242, 210] width 233 height 24
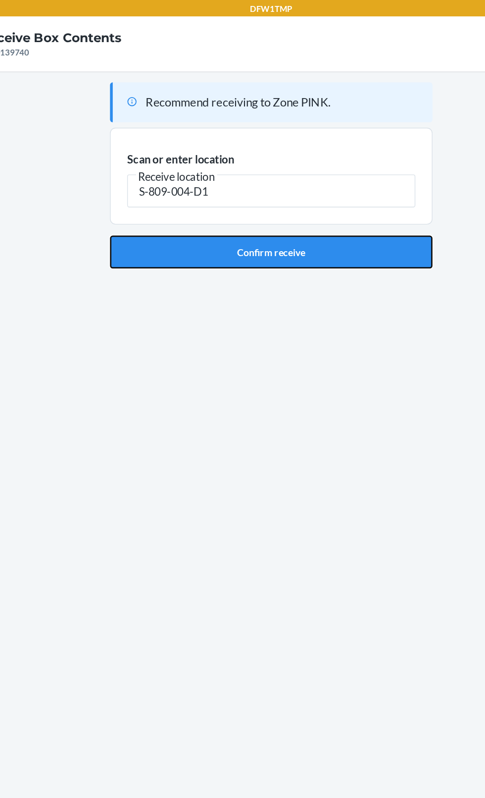
click at [272, 186] on button "Confirm receive" at bounding box center [242, 182] width 233 height 24
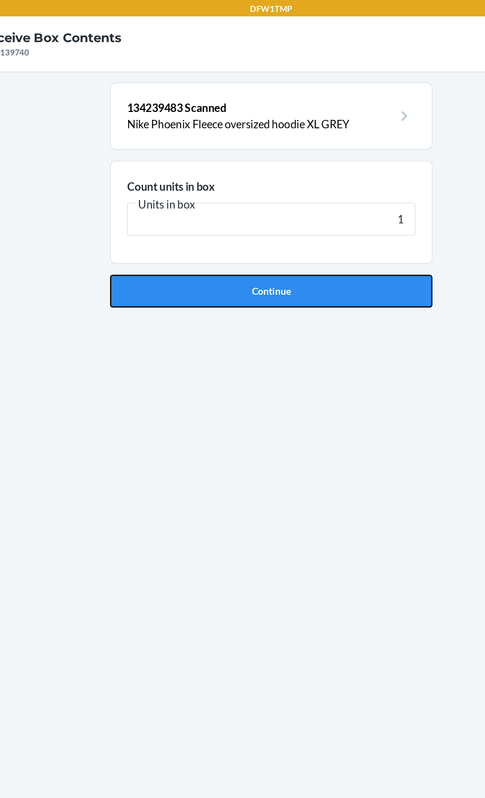
click at [302, 217] on button "Continue" at bounding box center [242, 210] width 233 height 24
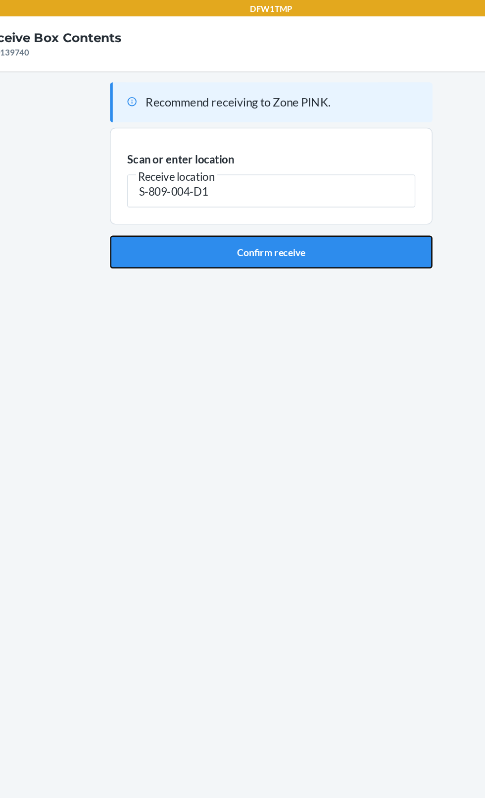
click at [340, 176] on button "Confirm receive" at bounding box center [242, 182] width 233 height 24
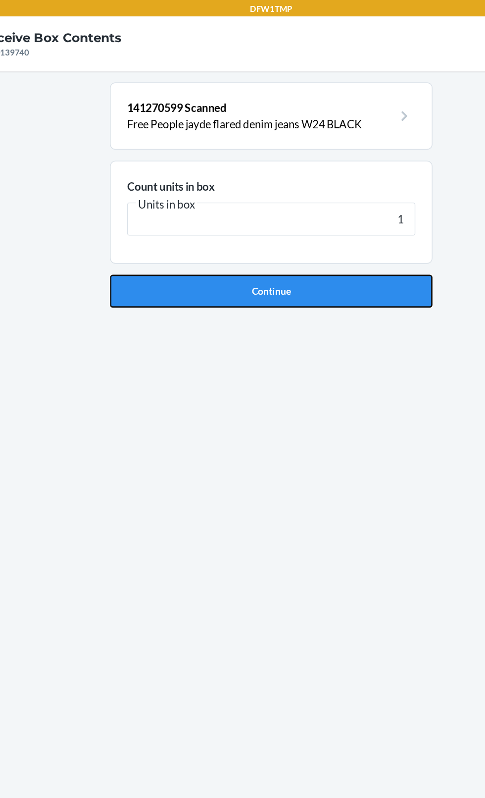
click at [325, 218] on button "Continue" at bounding box center [242, 210] width 233 height 24
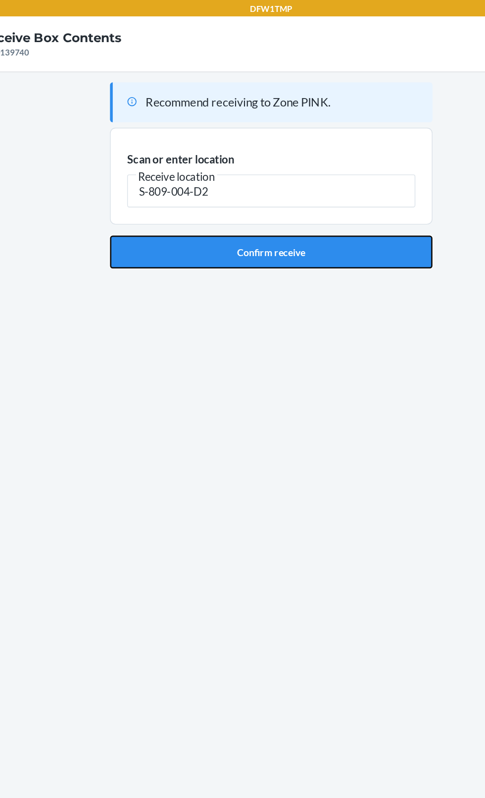
click at [289, 188] on button "Confirm receive" at bounding box center [242, 182] width 233 height 24
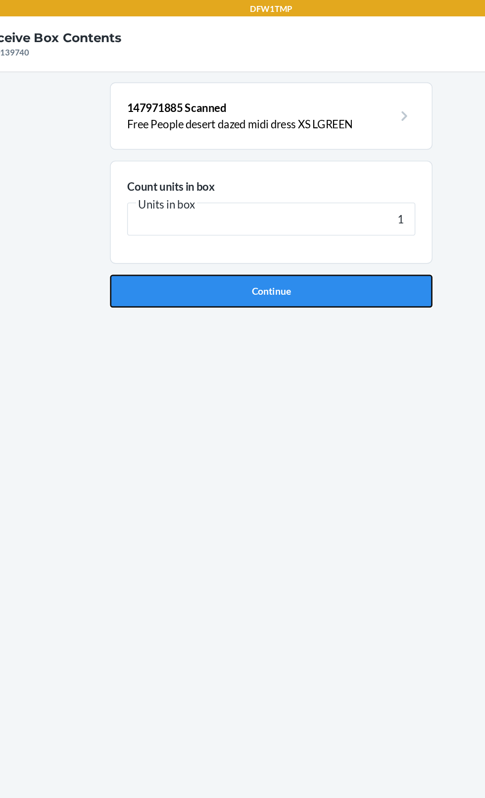
click at [337, 220] on button "Continue" at bounding box center [242, 210] width 233 height 24
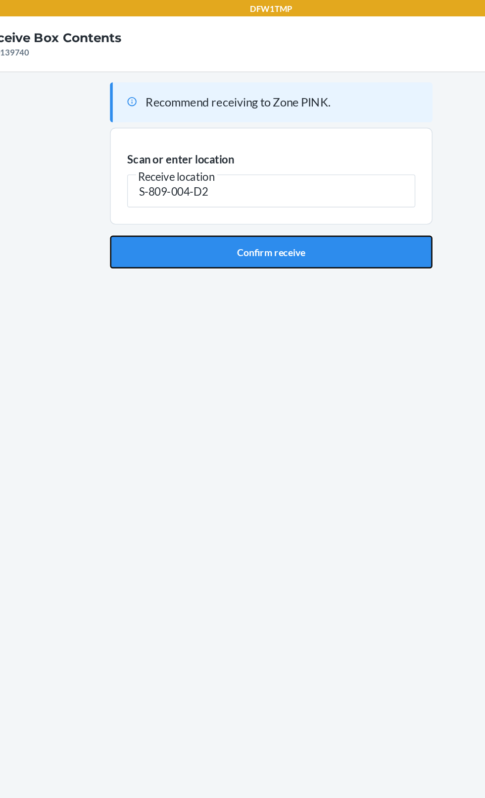
click at [319, 182] on button "Confirm receive" at bounding box center [242, 182] width 233 height 24
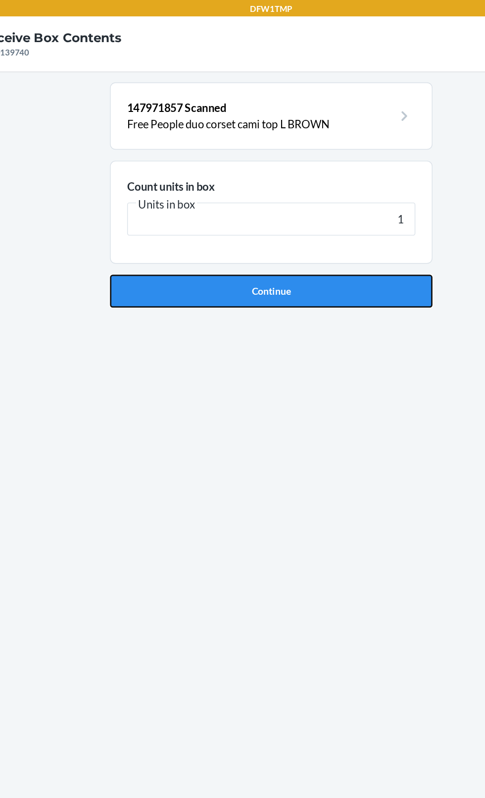
click at [333, 206] on button "Continue" at bounding box center [242, 210] width 233 height 24
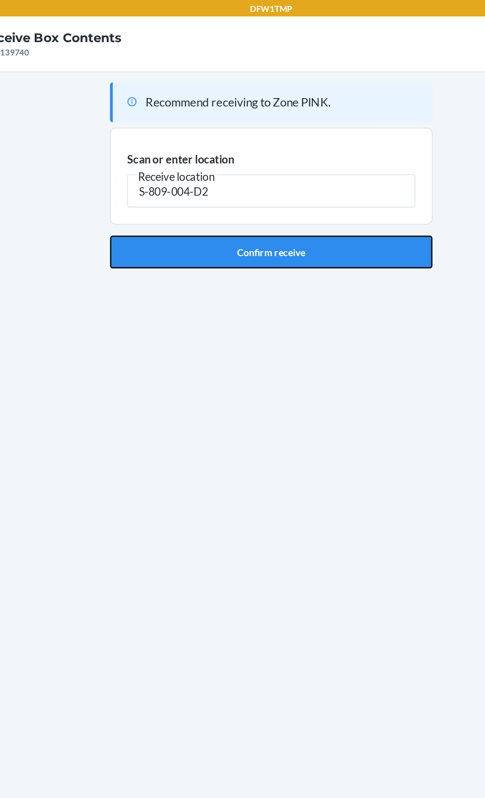
click at [322, 177] on button "Confirm receive" at bounding box center [242, 182] width 233 height 24
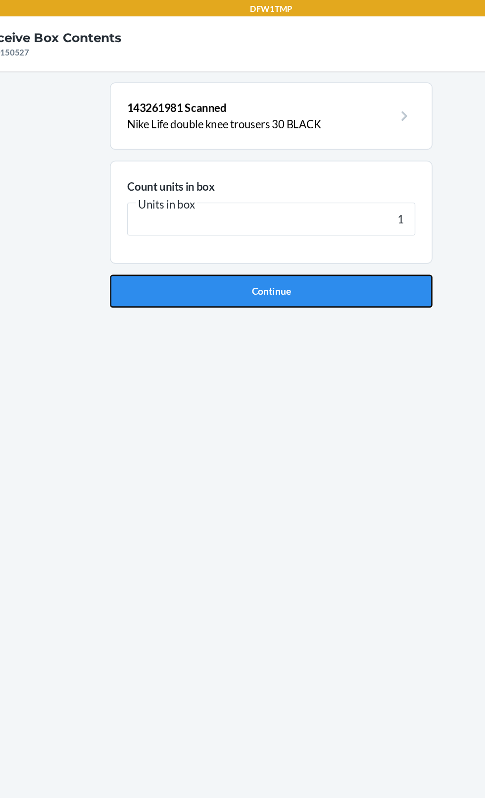
click at [304, 216] on button "Continue" at bounding box center [242, 210] width 233 height 24
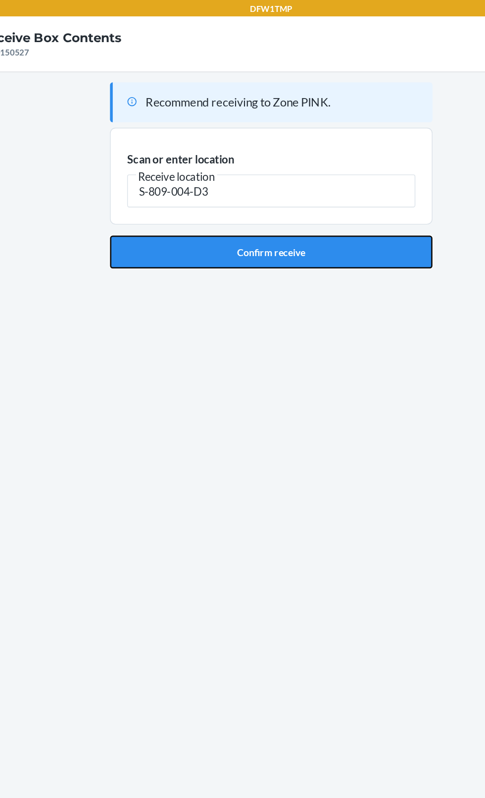
click at [319, 174] on button "Confirm receive" at bounding box center [242, 182] width 233 height 24
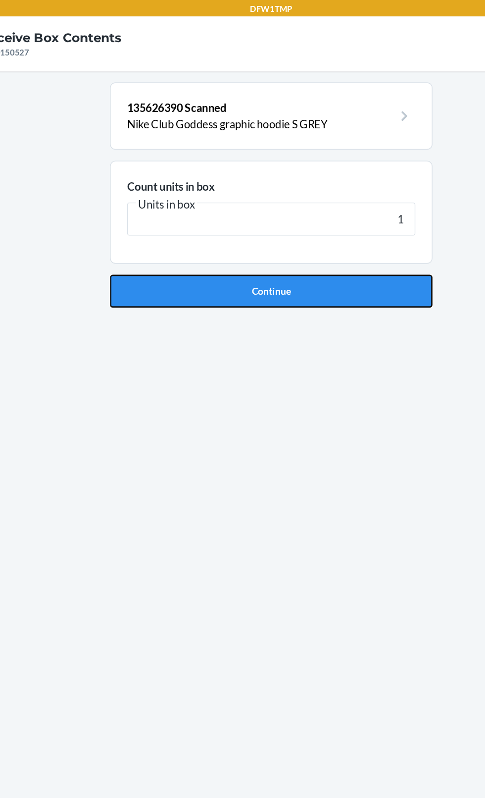
click at [295, 220] on button "Continue" at bounding box center [242, 210] width 233 height 24
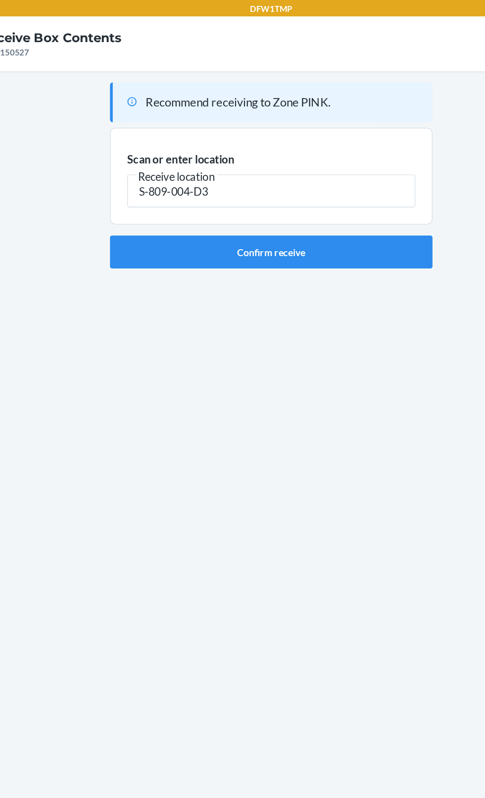
click at [312, 148] on input "S-809-004-D3" at bounding box center [243, 138] width 208 height 24
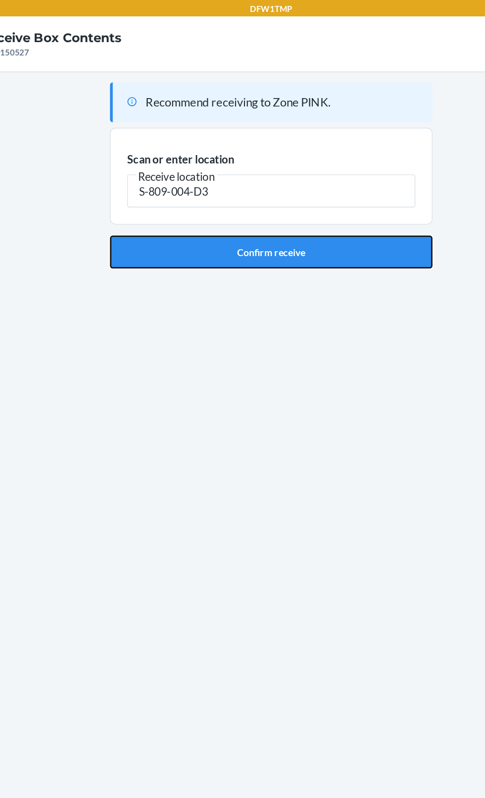
click at [295, 189] on button "Confirm receive" at bounding box center [242, 182] width 233 height 24
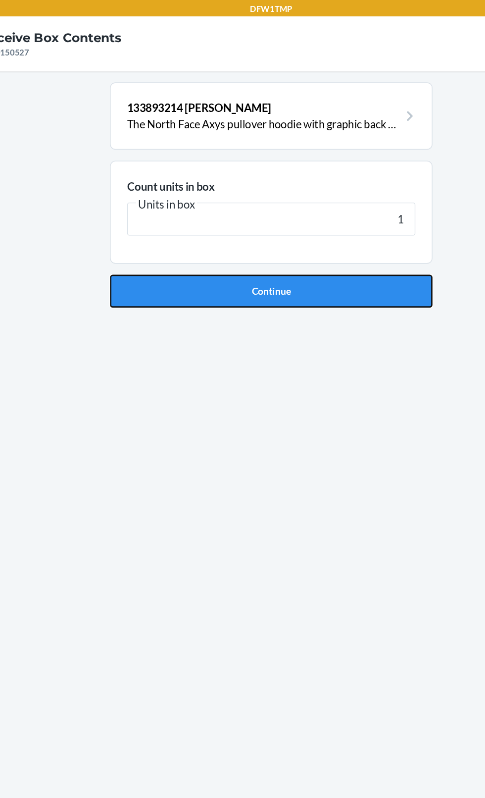
click at [271, 216] on button "Continue" at bounding box center [242, 210] width 233 height 24
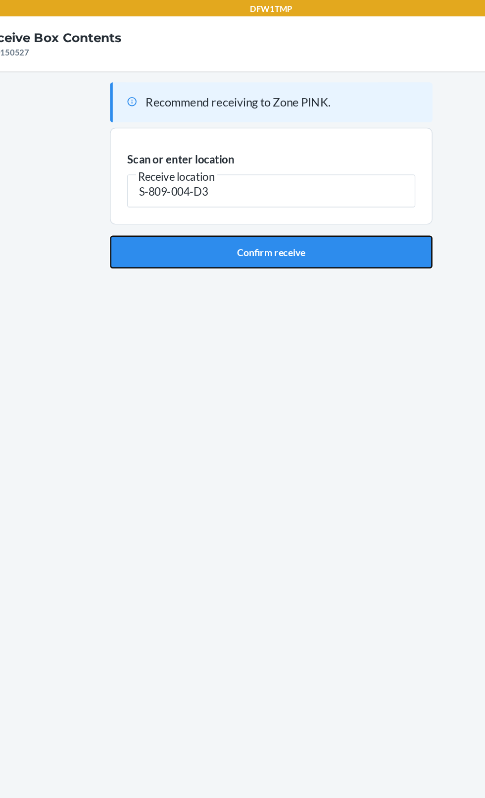
click at [326, 185] on button "Confirm receive" at bounding box center [242, 182] width 233 height 24
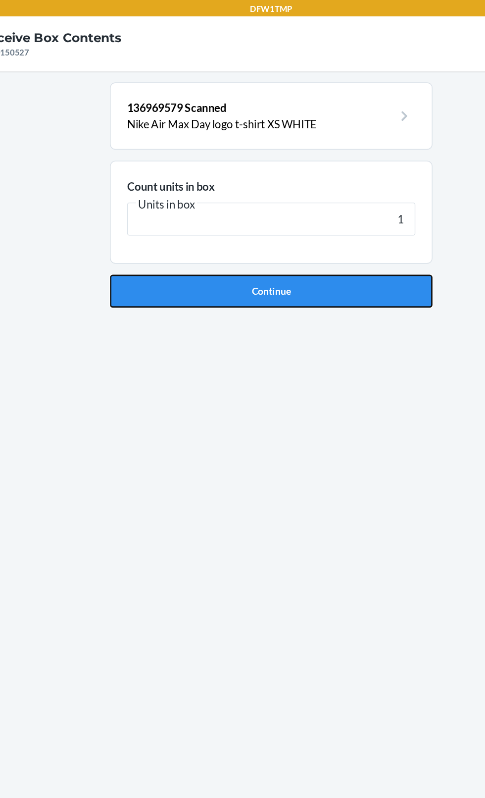
click at [316, 219] on button "Continue" at bounding box center [242, 210] width 233 height 24
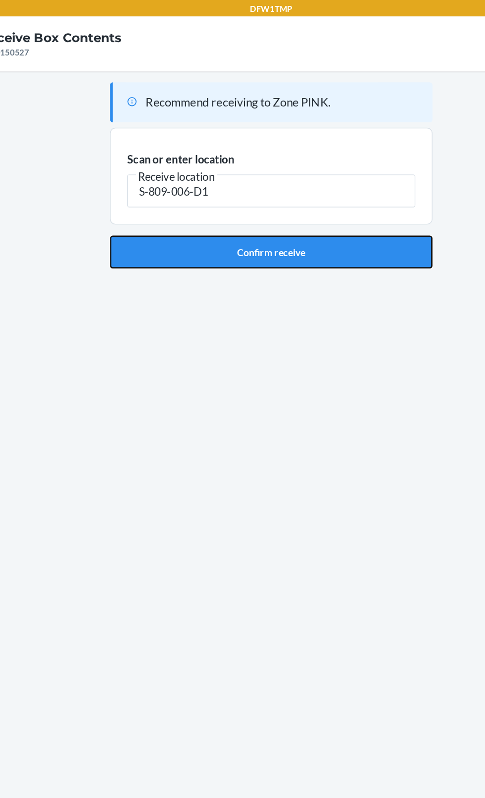
click at [262, 172] on button "Confirm receive" at bounding box center [242, 182] width 233 height 24
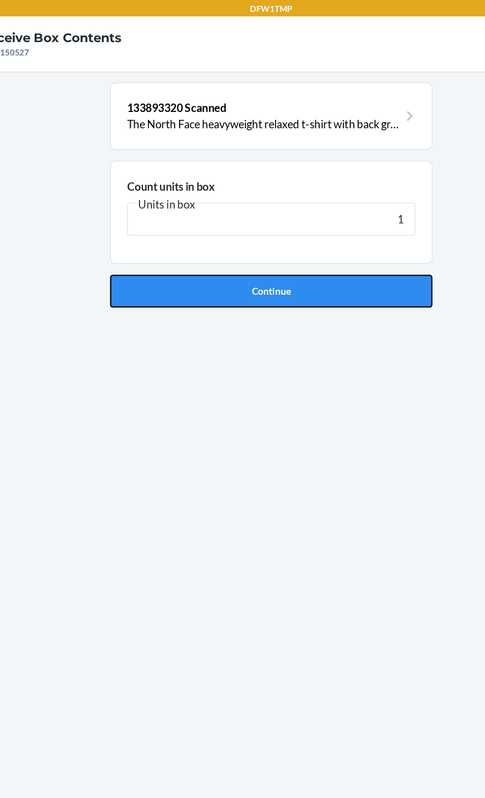
click at [308, 202] on button "Continue" at bounding box center [242, 210] width 233 height 24
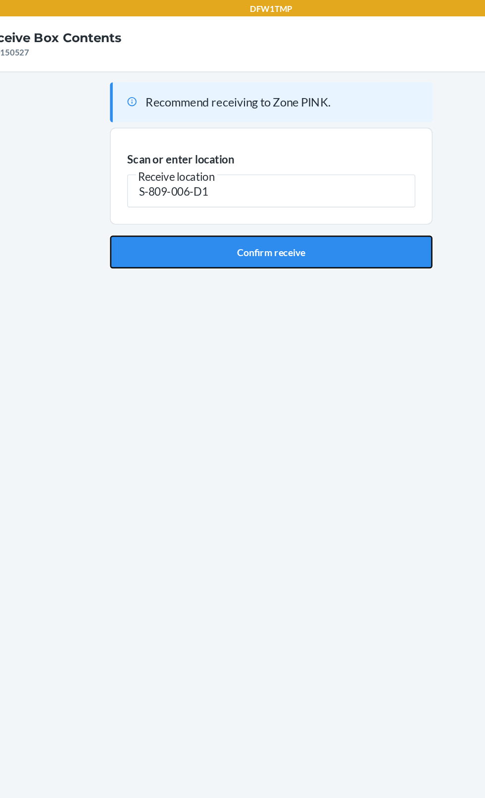
click at [246, 191] on button "Confirm receive" at bounding box center [242, 182] width 233 height 24
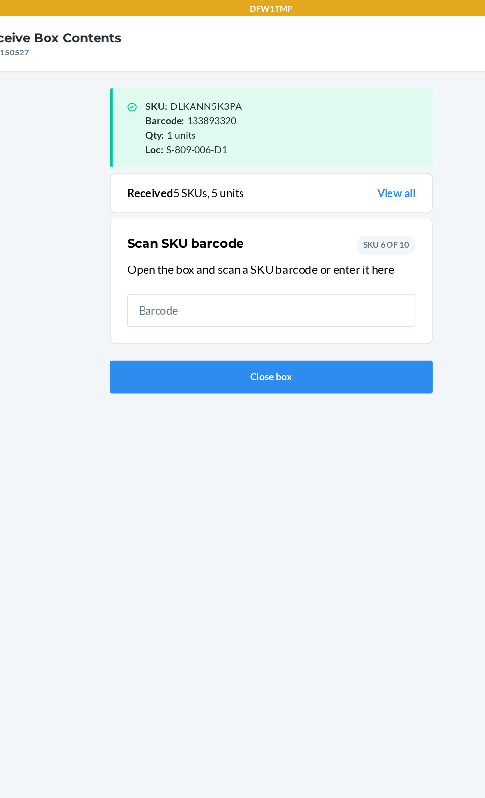
click at [316, 223] on input "text" at bounding box center [243, 224] width 208 height 24
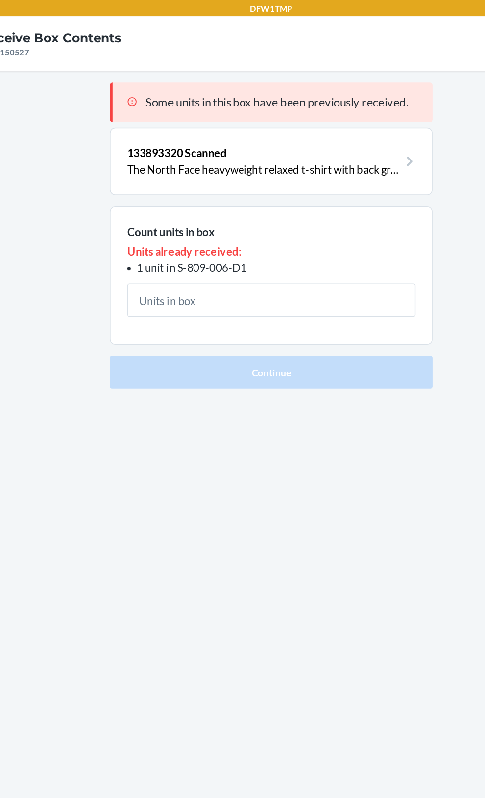
click at [328, 218] on input "text" at bounding box center [243, 216] width 208 height 24
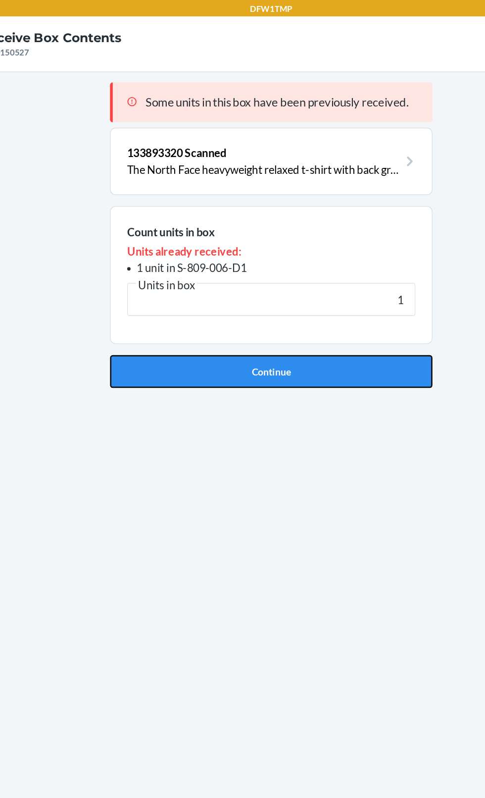
click at [289, 274] on button "Continue" at bounding box center [242, 268] width 233 height 24
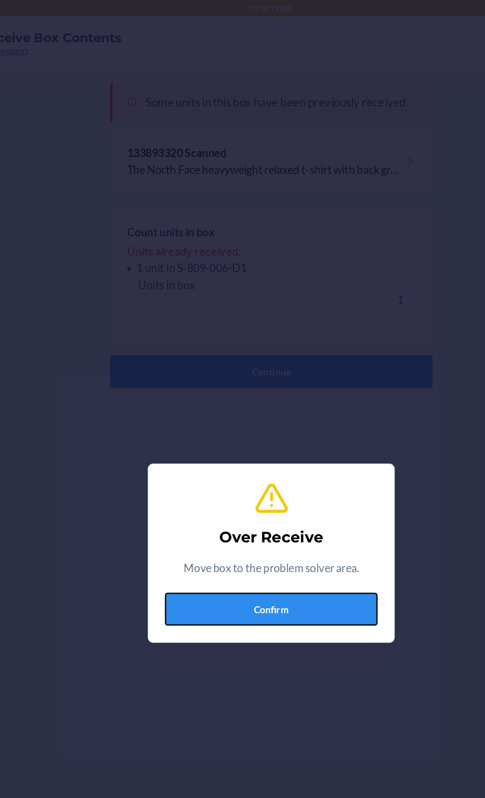
click at [281, 447] on button "Confirm" at bounding box center [242, 439] width 153 height 24
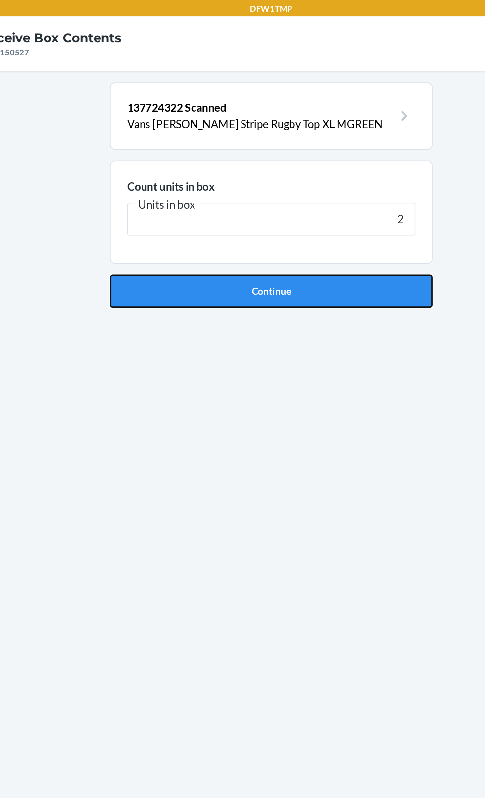
click at [348, 214] on button "Continue" at bounding box center [242, 210] width 233 height 24
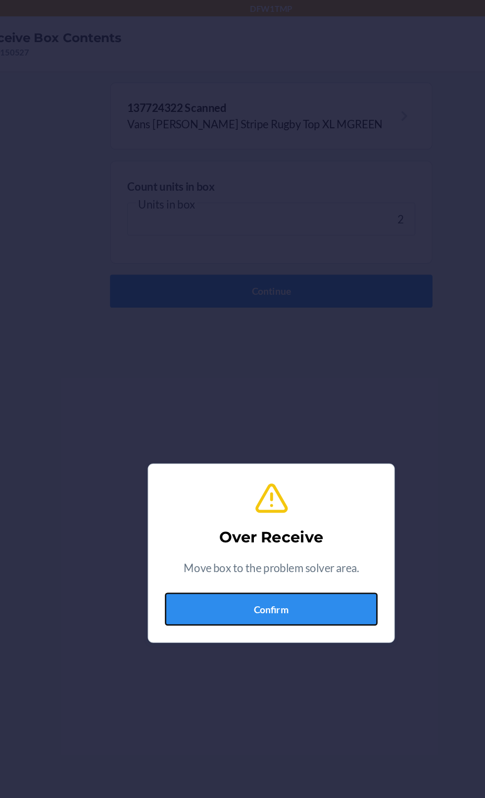
click at [270, 433] on button "Confirm" at bounding box center [242, 439] width 153 height 24
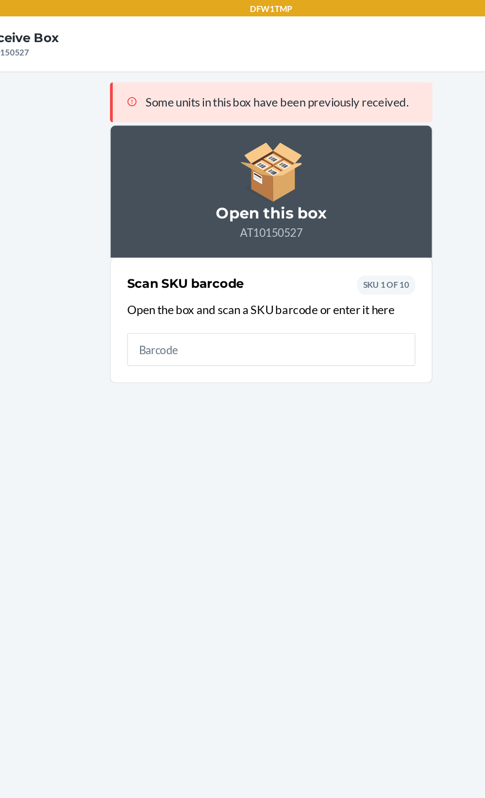
click at [290, 252] on input "text" at bounding box center [243, 252] width 208 height 24
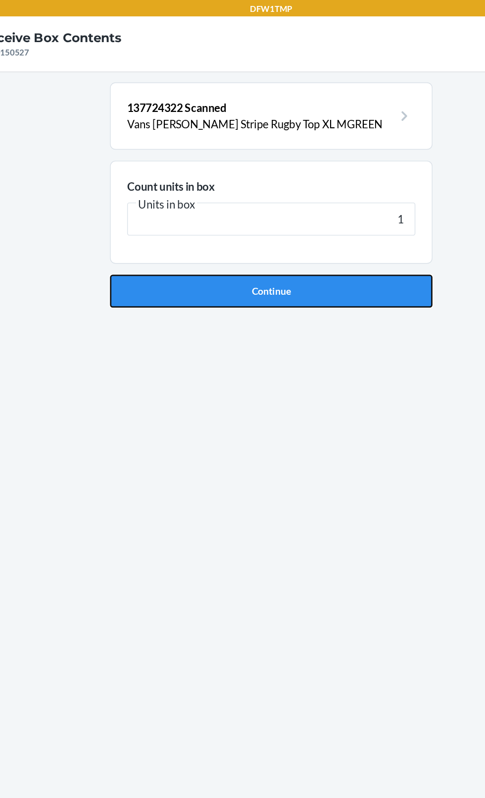
click at [265, 217] on button "Continue" at bounding box center [242, 210] width 233 height 24
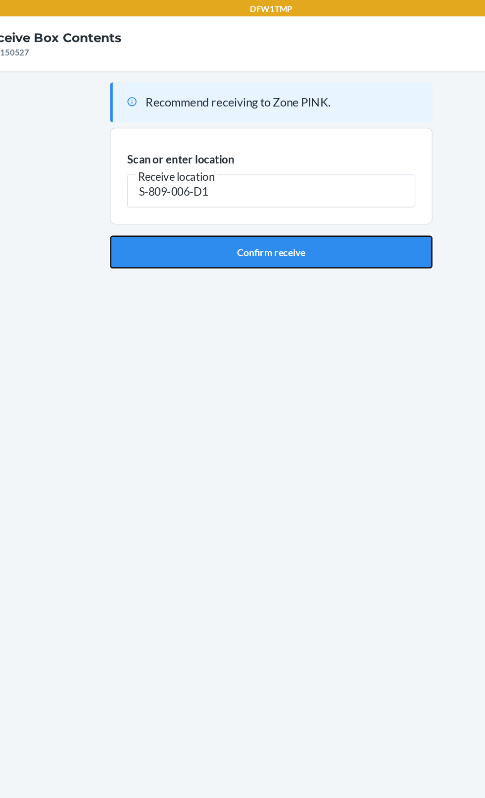
click at [286, 180] on button "Confirm receive" at bounding box center [242, 182] width 233 height 24
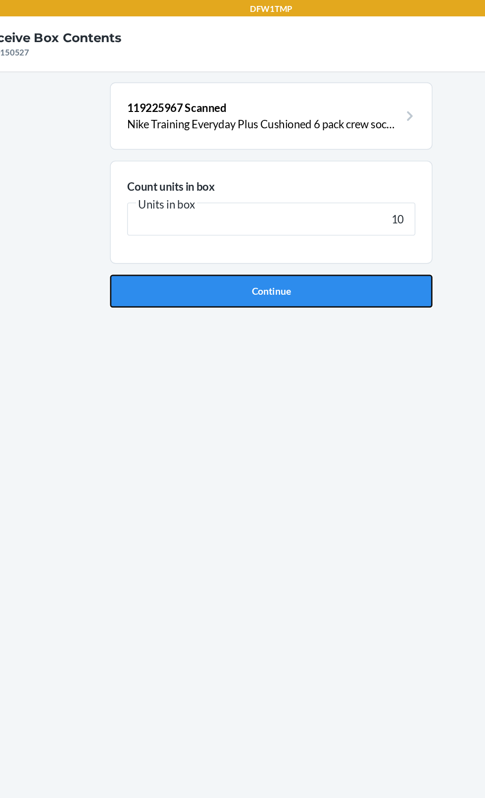
click at [328, 220] on button "Continue" at bounding box center [242, 210] width 233 height 24
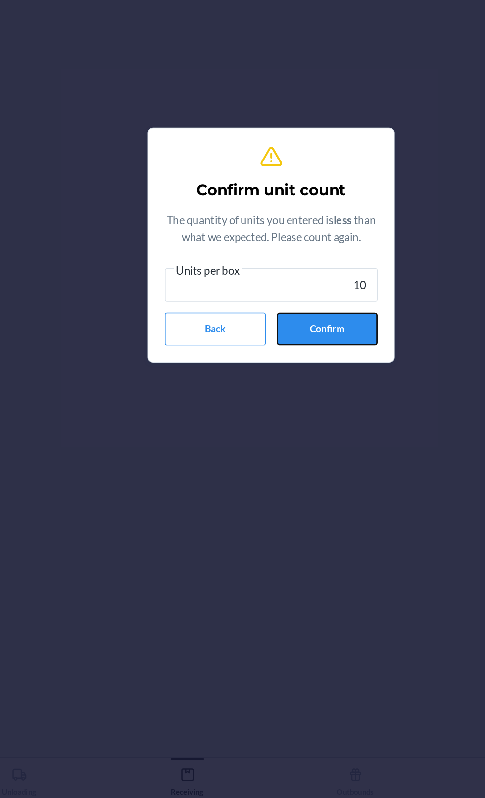
click at [316, 467] on button "Confirm" at bounding box center [283, 460] width 73 height 24
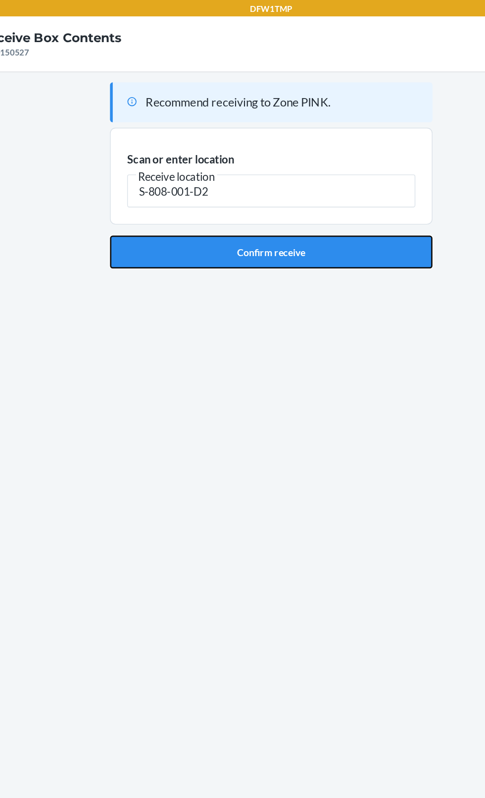
click at [326, 183] on button "Confirm receive" at bounding box center [242, 182] width 233 height 24
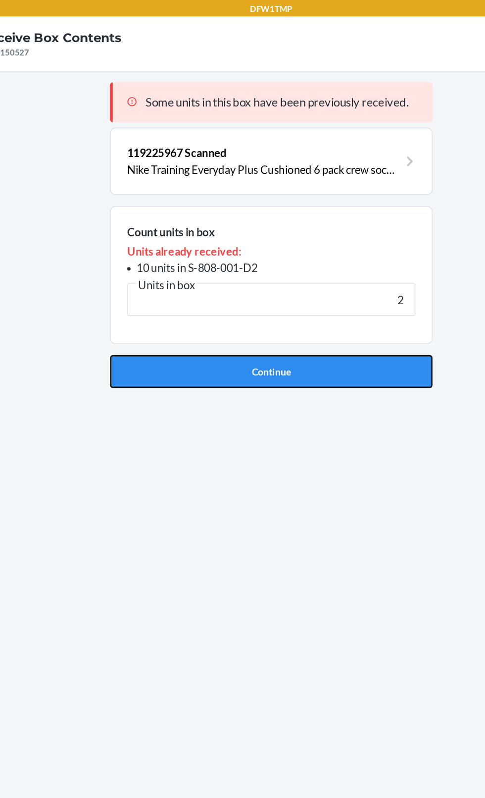
click at [339, 271] on button "Continue" at bounding box center [242, 268] width 233 height 24
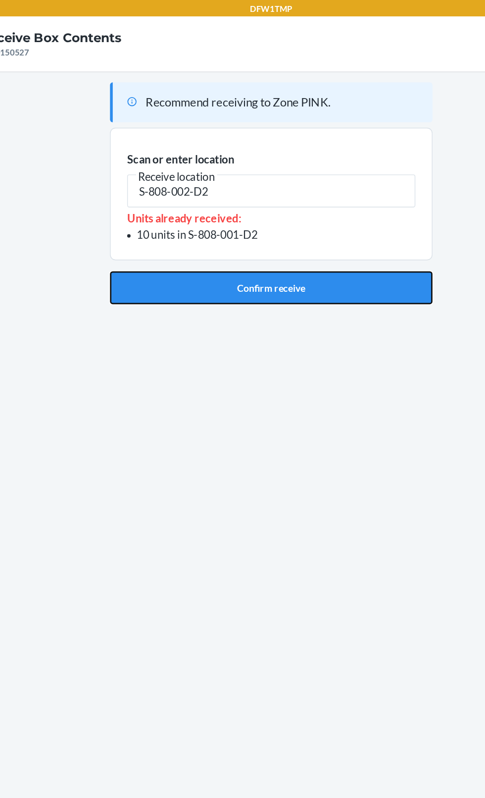
click at [287, 210] on button "Confirm receive" at bounding box center [242, 208] width 233 height 24
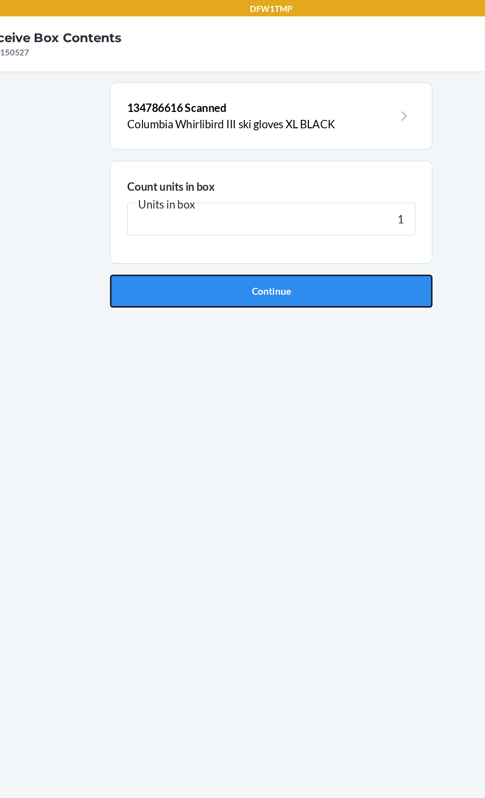
click at [295, 218] on button "Continue" at bounding box center [242, 210] width 233 height 24
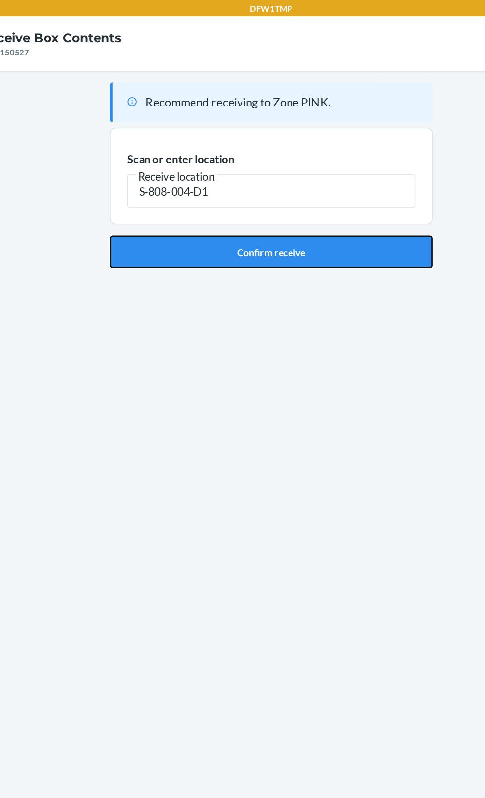
click at [296, 186] on button "Confirm receive" at bounding box center [242, 182] width 233 height 24
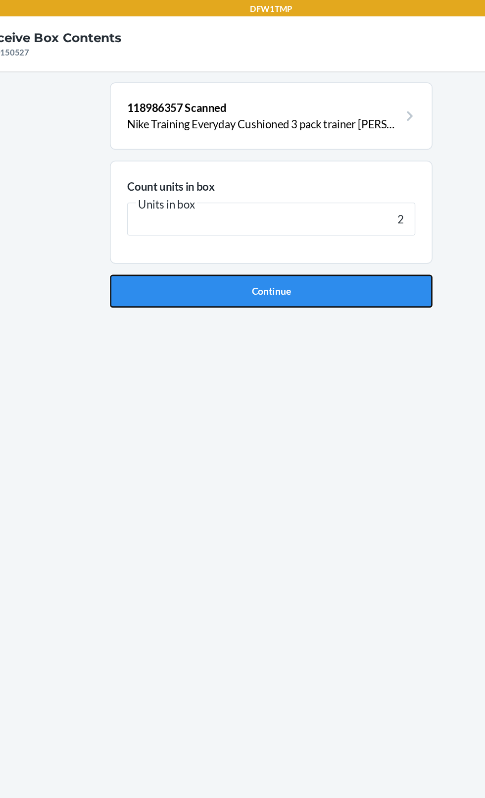
click at [331, 218] on button "Continue" at bounding box center [242, 210] width 233 height 24
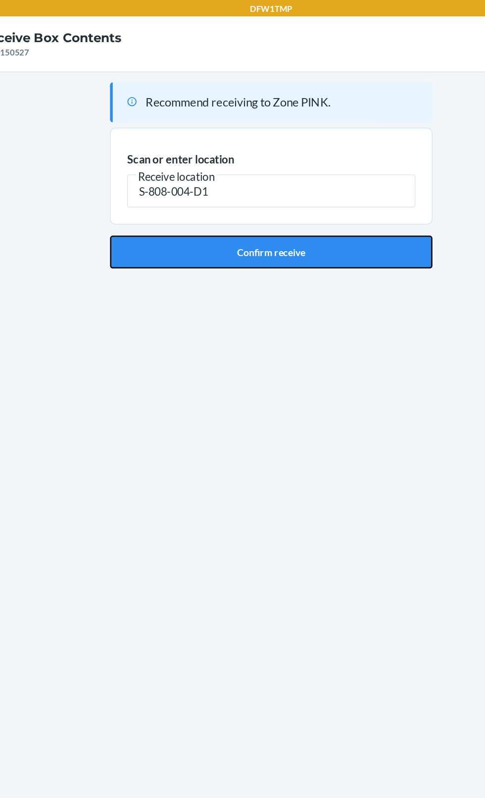
click at [335, 189] on button "Confirm receive" at bounding box center [242, 182] width 233 height 24
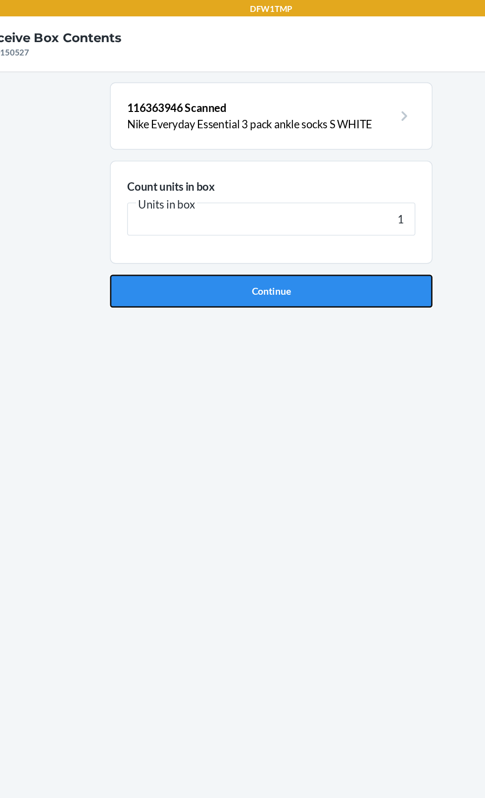
click at [314, 211] on button "Continue" at bounding box center [242, 210] width 233 height 24
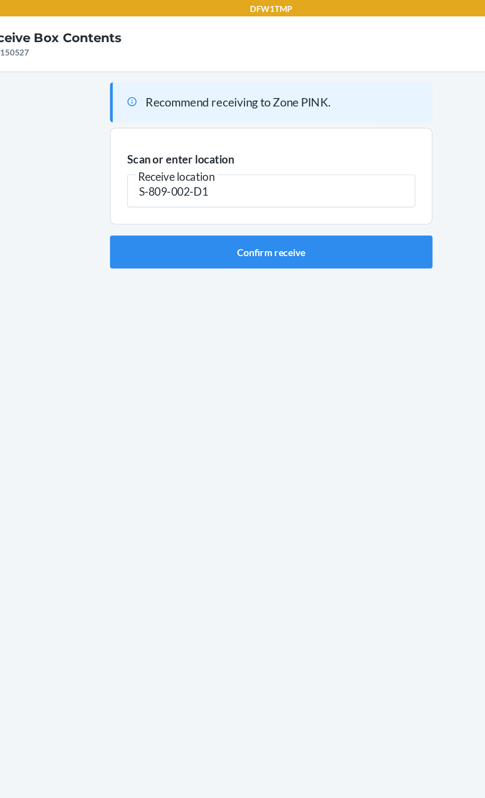
click at [313, 147] on input "S-809-002-D1" at bounding box center [243, 138] width 208 height 24
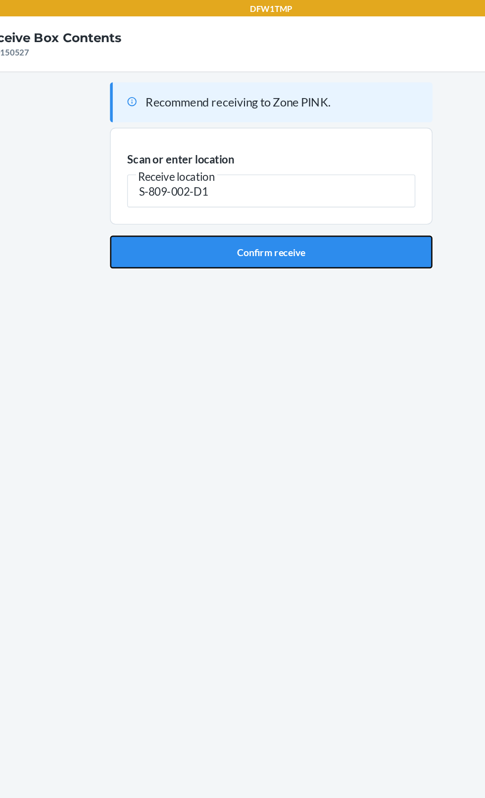
click at [276, 183] on button "Confirm receive" at bounding box center [242, 182] width 233 height 24
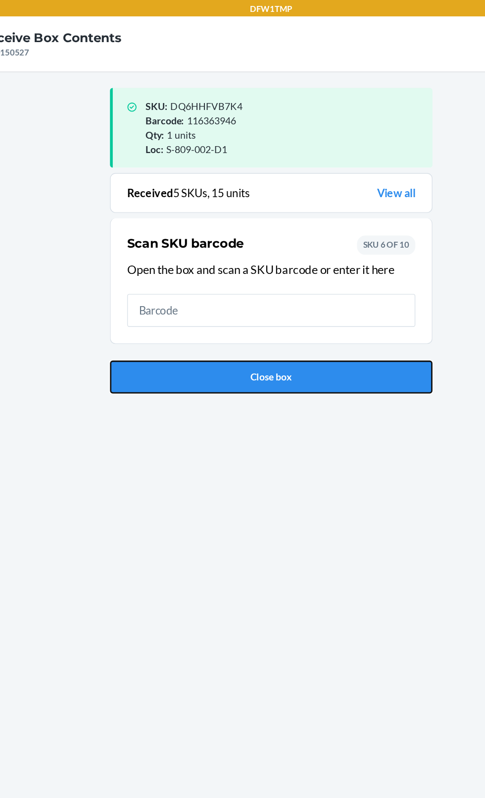
click at [318, 282] on button "Close box" at bounding box center [242, 272] width 233 height 24
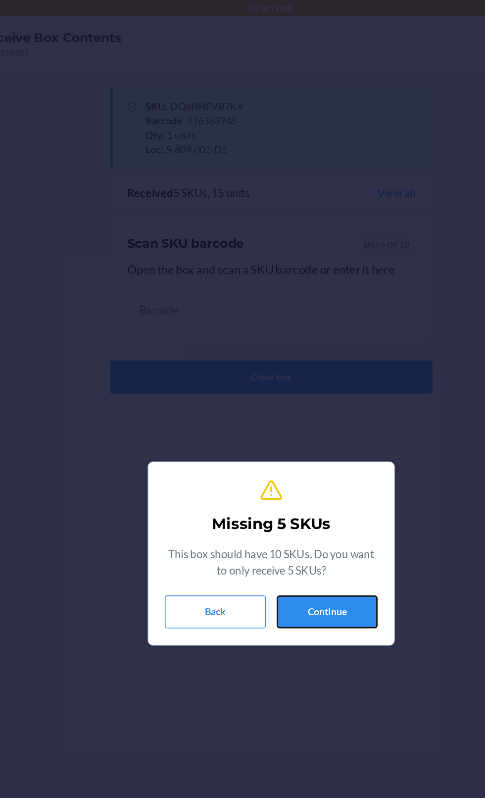
click at [311, 452] on button "Continue" at bounding box center [283, 441] width 73 height 24
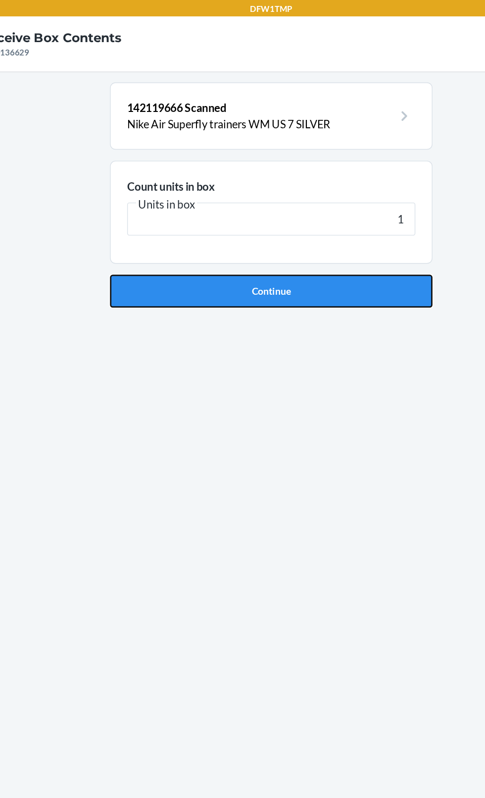
click at [145, 219] on button "Continue" at bounding box center [242, 210] width 233 height 24
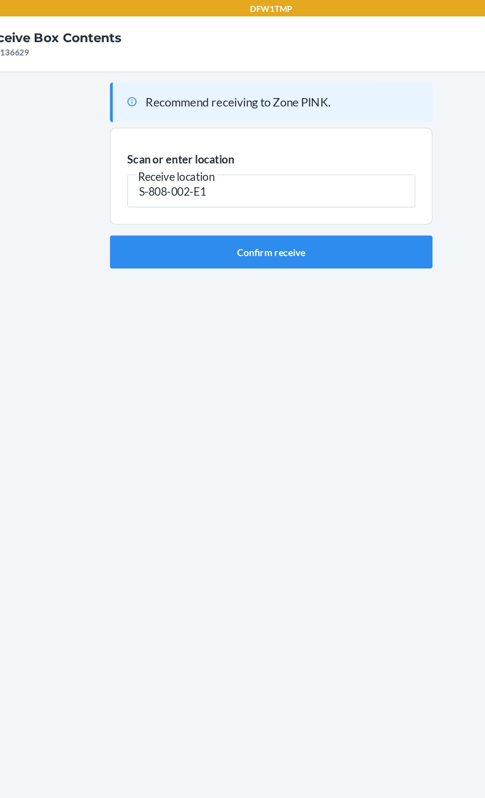
click at [393, 334] on main "Recommend receiving to Zone PINK. Scan or enter location Receive location S-808…" at bounding box center [242, 409] width 485 height 717
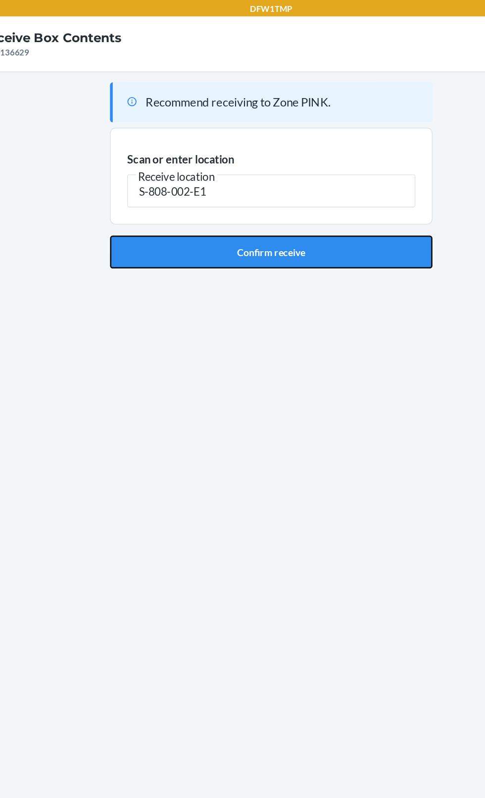
click at [323, 185] on button "Confirm receive" at bounding box center [242, 182] width 233 height 24
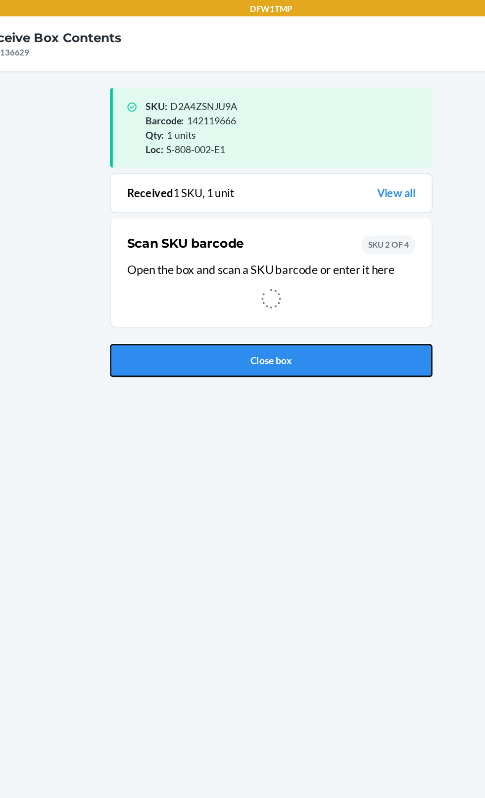
click at [249, 269] on button "Close box" at bounding box center [242, 260] width 233 height 24
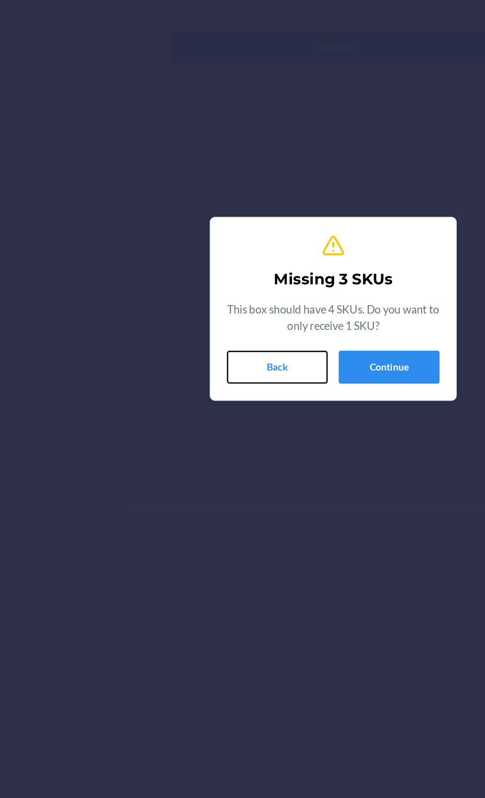
click at [189, 444] on button "Back" at bounding box center [202, 441] width 73 height 24
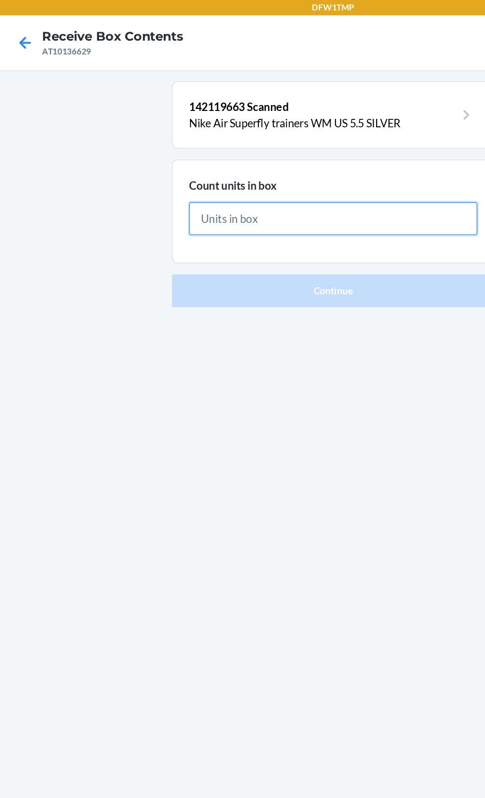
click at [302, 162] on input "text" at bounding box center [243, 159] width 208 height 24
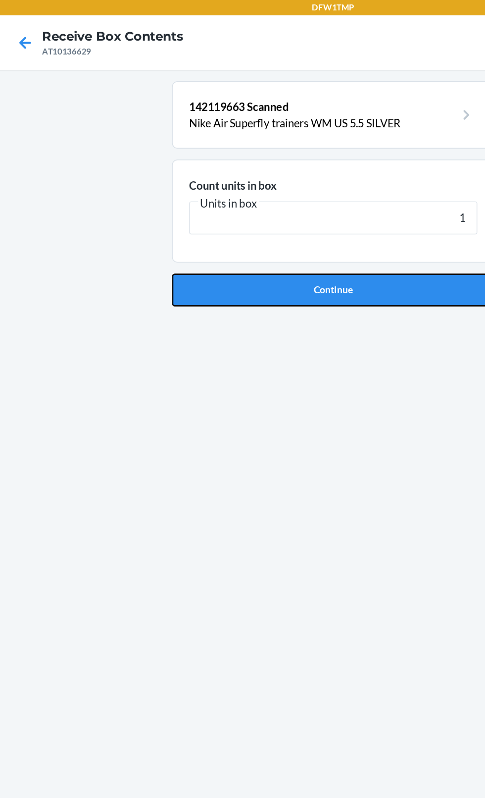
click at [302, 208] on button "Continue" at bounding box center [242, 210] width 233 height 24
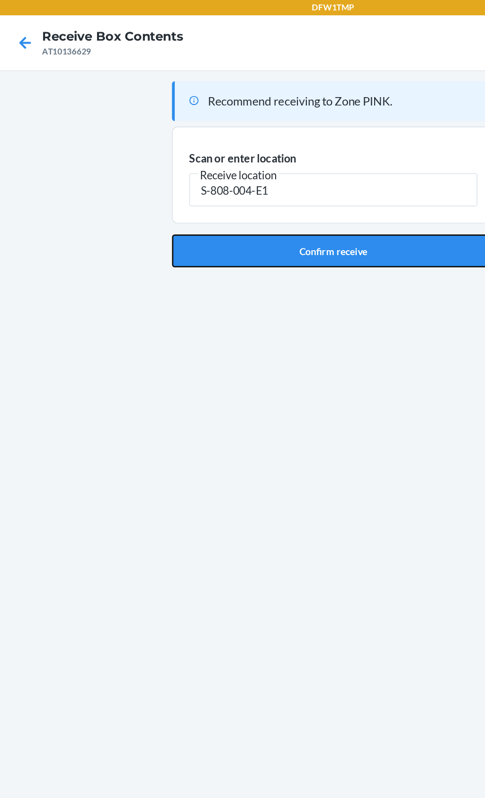
click at [274, 179] on button "Confirm receive" at bounding box center [242, 182] width 233 height 24
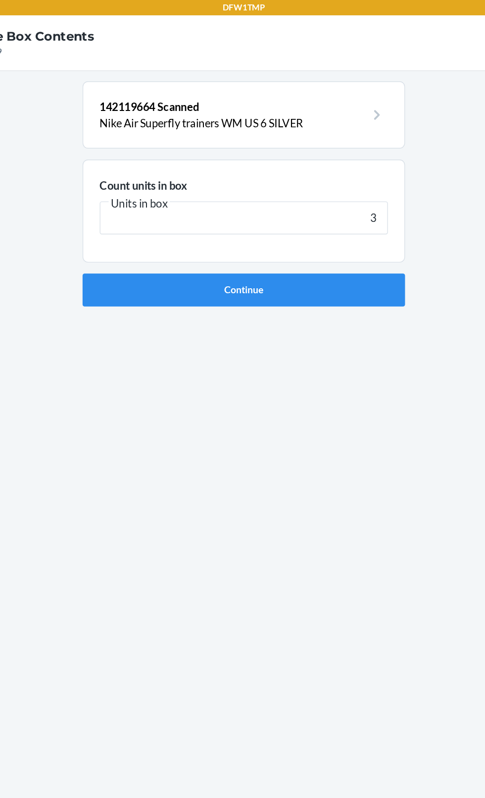
click at [339, 233] on div "142119664 Scanned Nike Air Superfly trainers WM US 6 SILVER Count units in box …" at bounding box center [242, 409] width 233 height 701
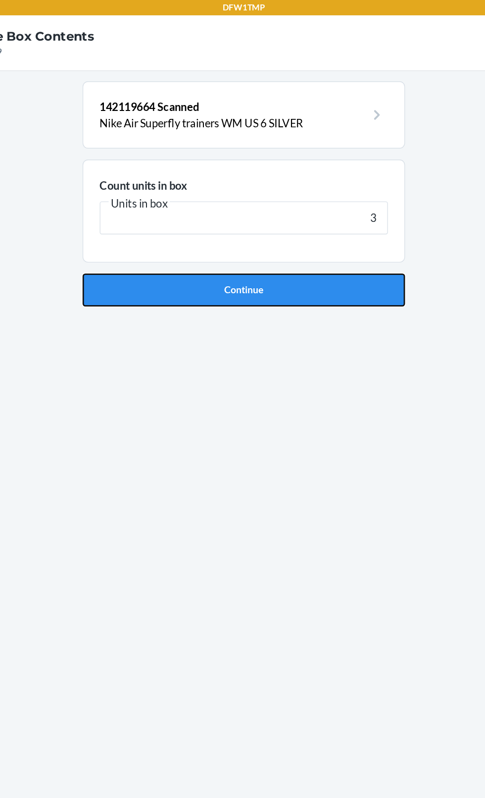
click at [328, 217] on button "Continue" at bounding box center [242, 210] width 233 height 24
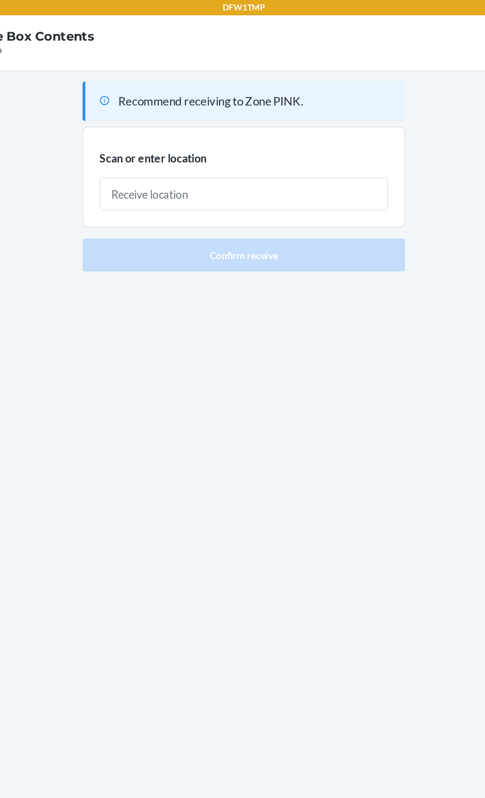
click at [340, 151] on input "text" at bounding box center [243, 141] width 208 height 24
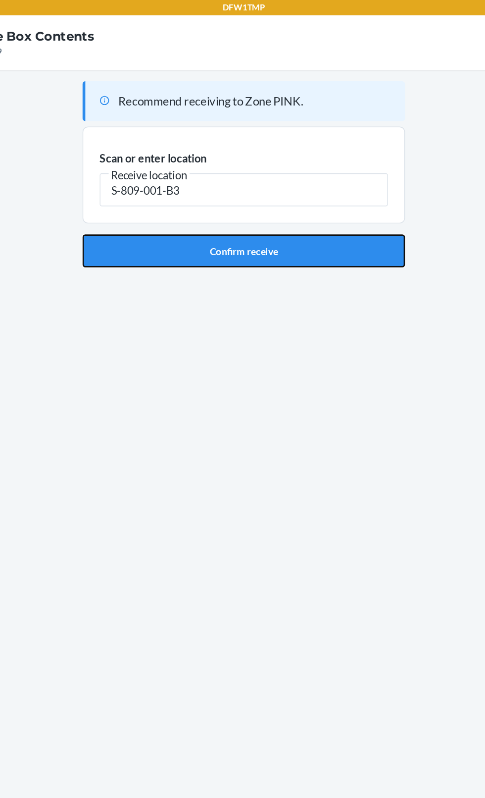
click at [290, 174] on button "Confirm receive" at bounding box center [242, 182] width 233 height 24
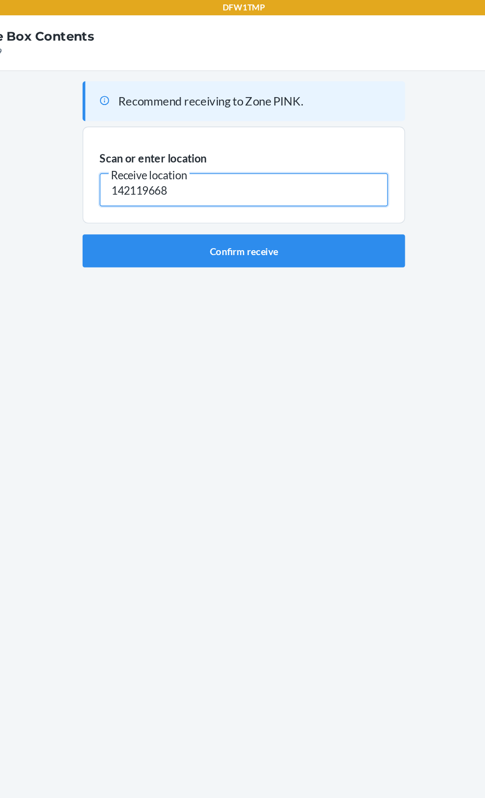
click at [319, 139] on input "142119668" at bounding box center [243, 138] width 208 height 24
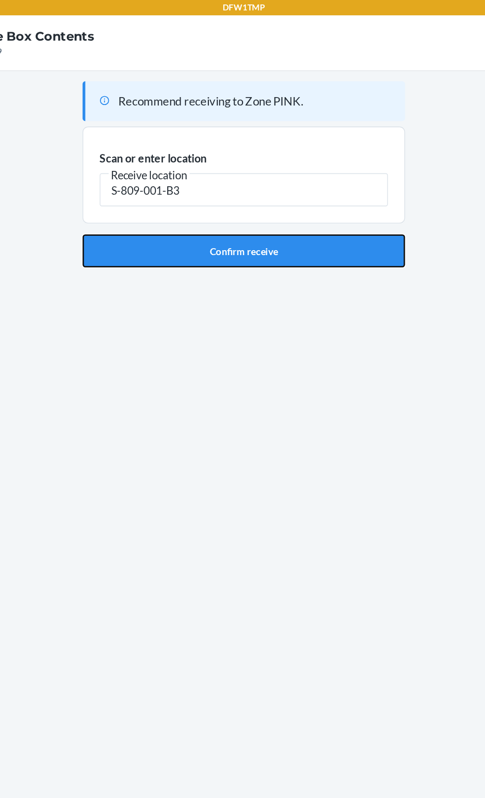
click at [303, 193] on button "Confirm receive" at bounding box center [242, 182] width 233 height 24
